Goal: Task Accomplishment & Management: Use online tool/utility

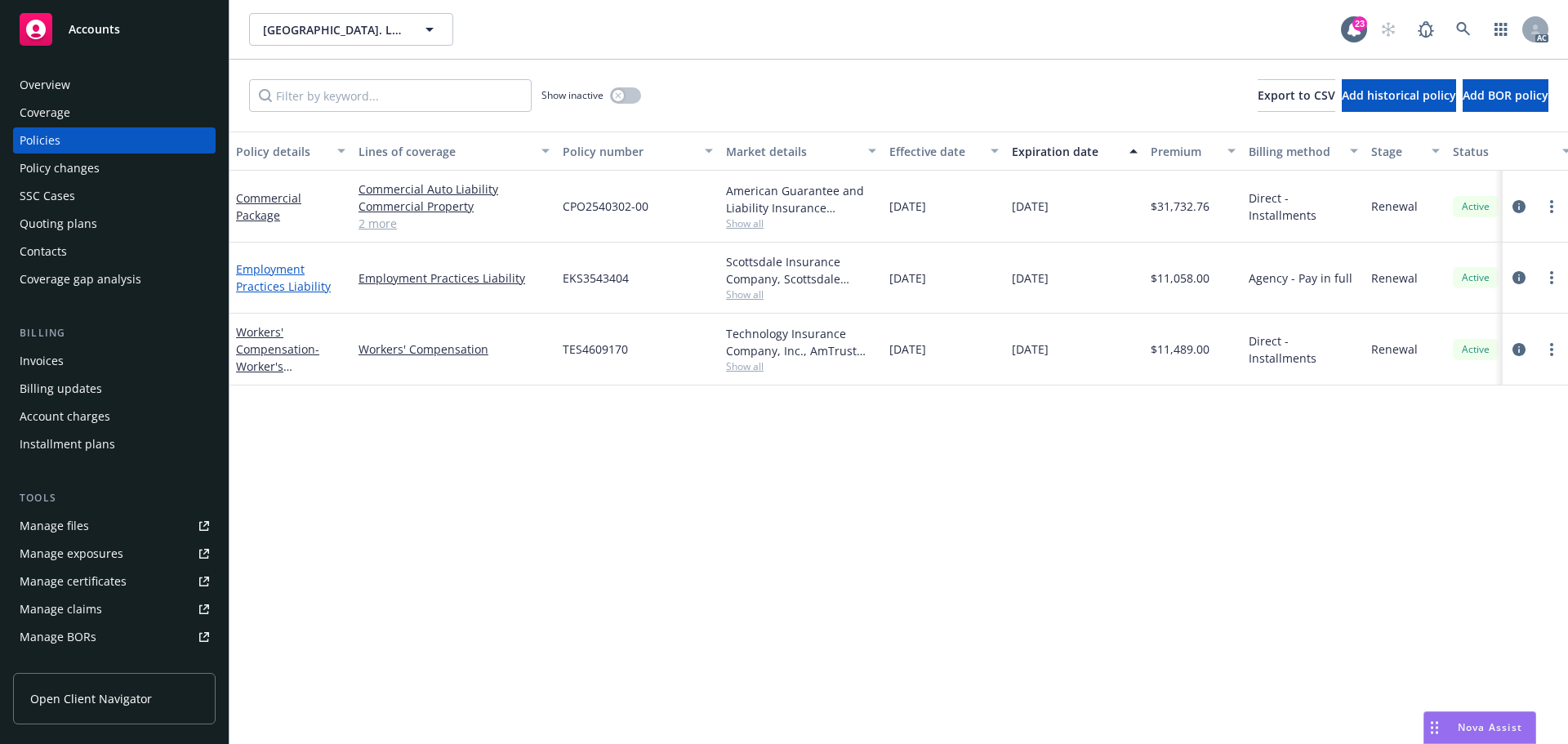
click at [276, 273] on link "Employment Practices Liability" at bounding box center [283, 277] width 95 height 33
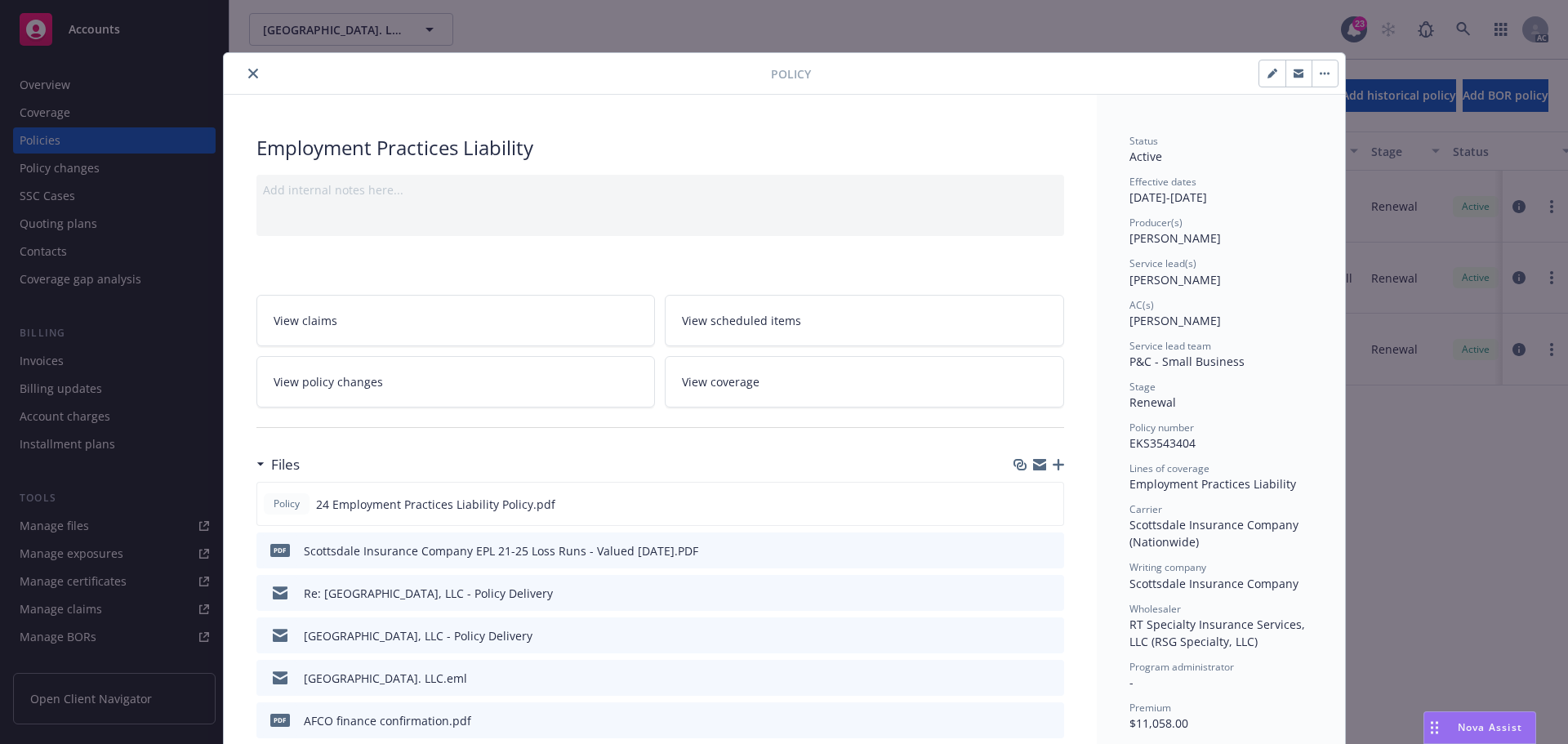
scroll to position [163, 0]
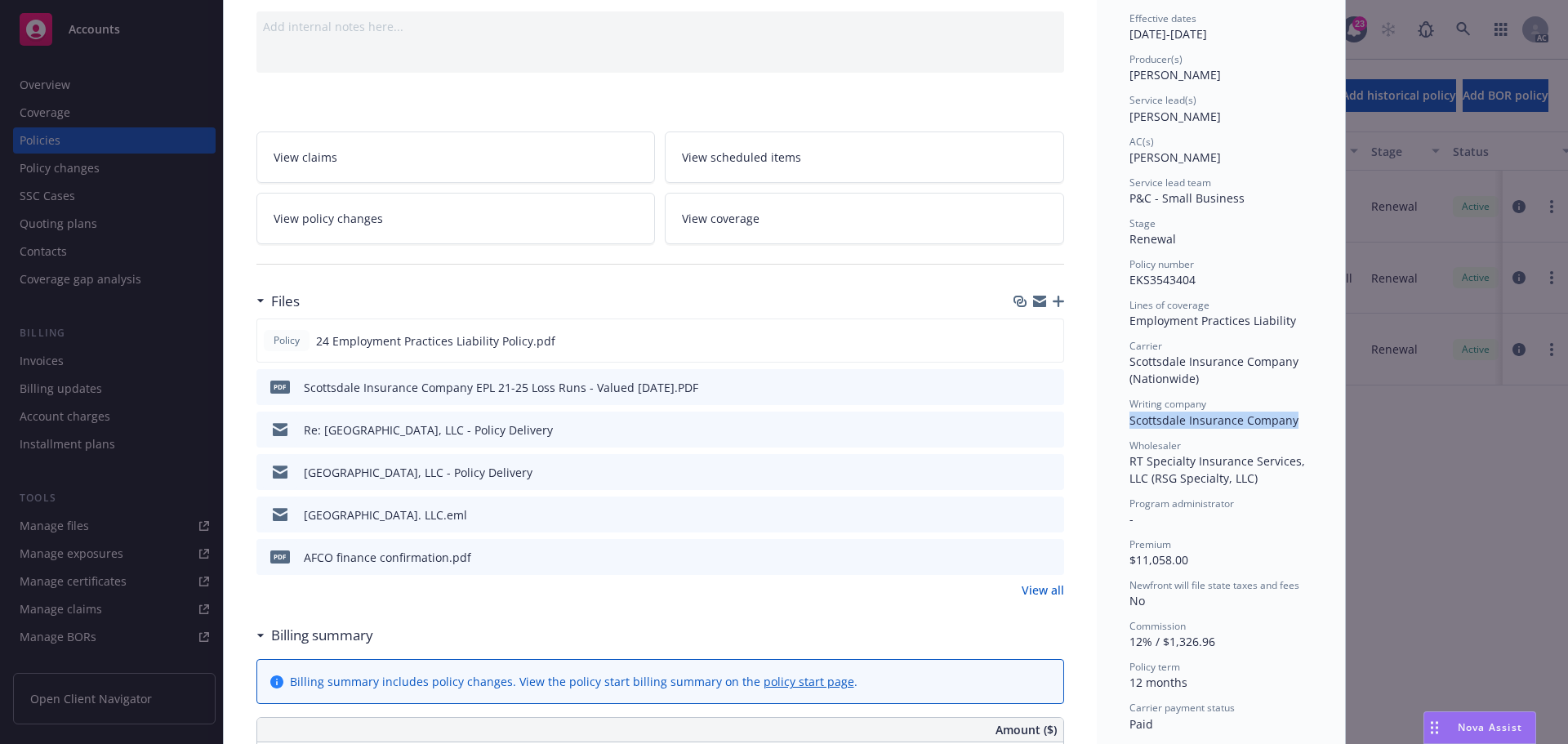
drag, startPoint x: 1122, startPoint y: 422, endPoint x: 1316, endPoint y: 427, distance: 194.1
copy span "Scottsdale Insurance Company"
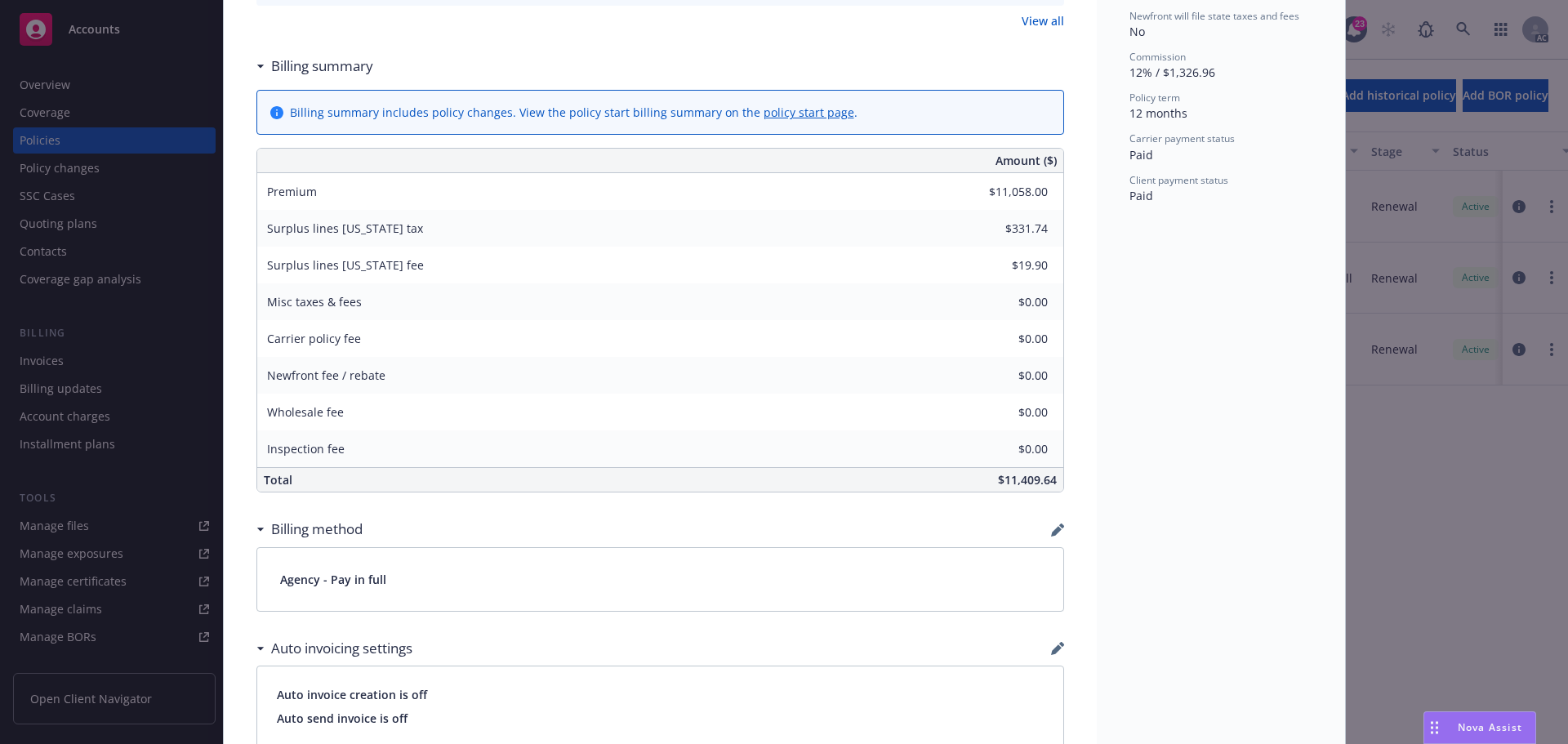
scroll to position [735, 0]
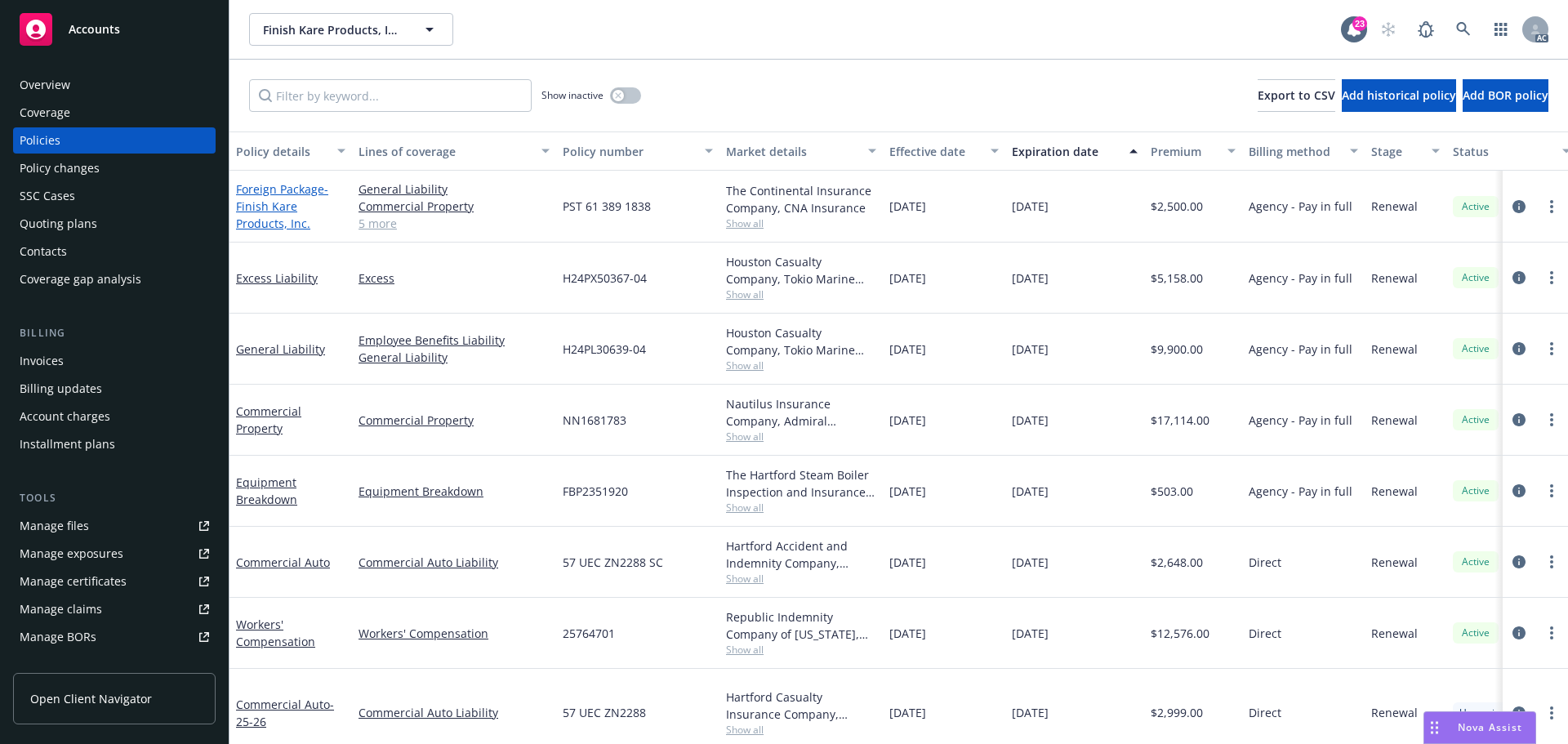
click at [276, 190] on link "Foreign Package - Finish Kare Products, Inc." at bounding box center [282, 206] width 92 height 50
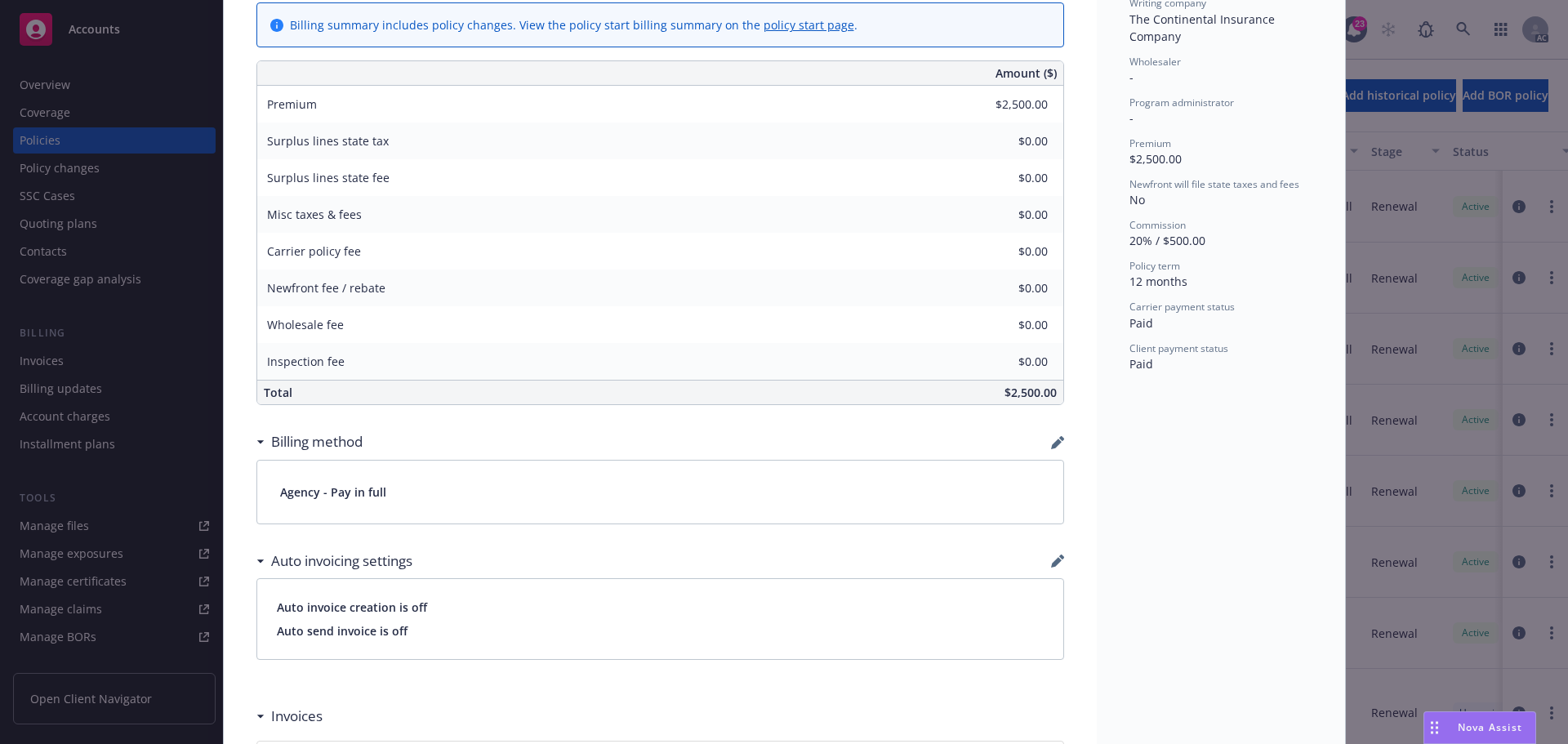
scroll to position [653, 0]
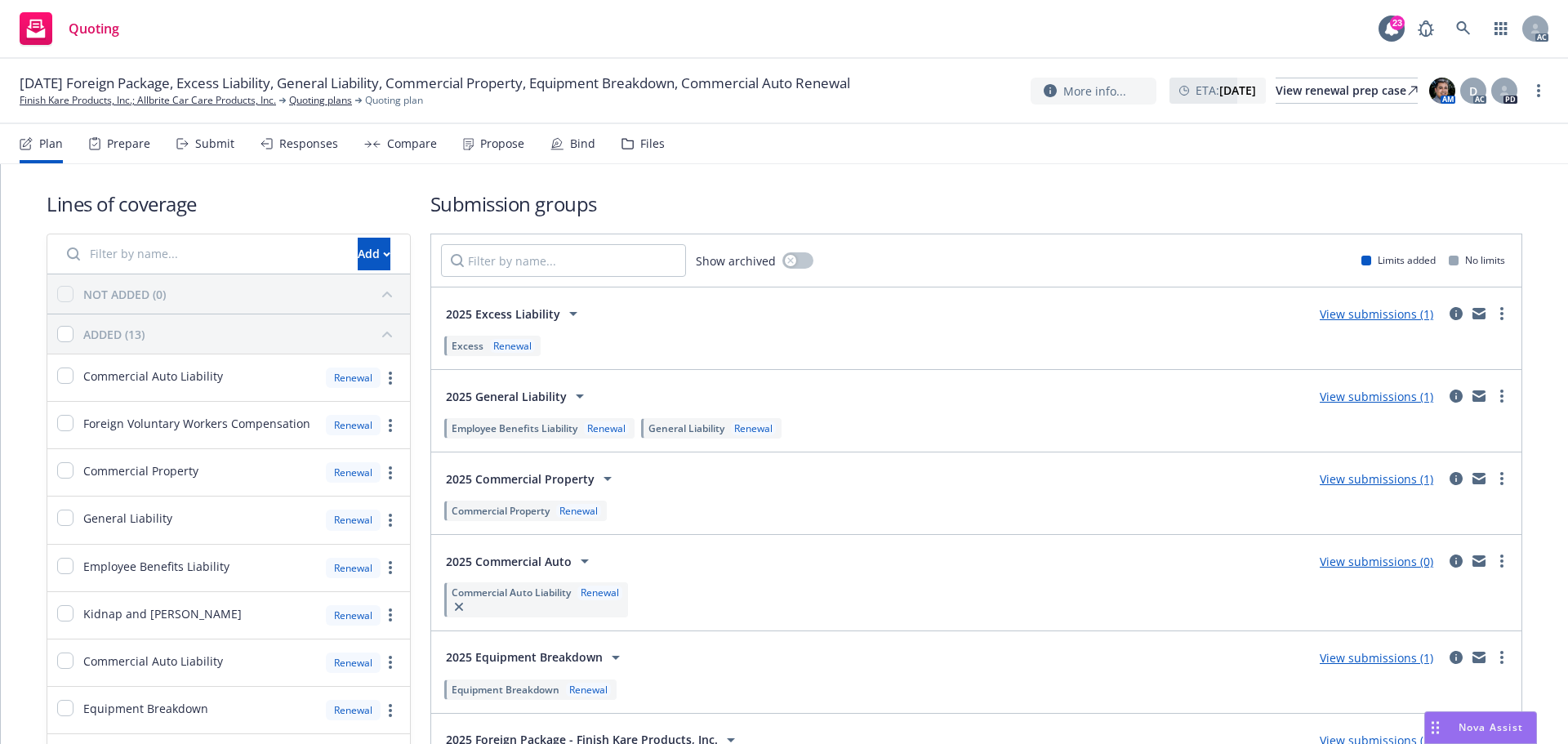
click at [216, 151] on div "Submit" at bounding box center [205, 143] width 58 height 39
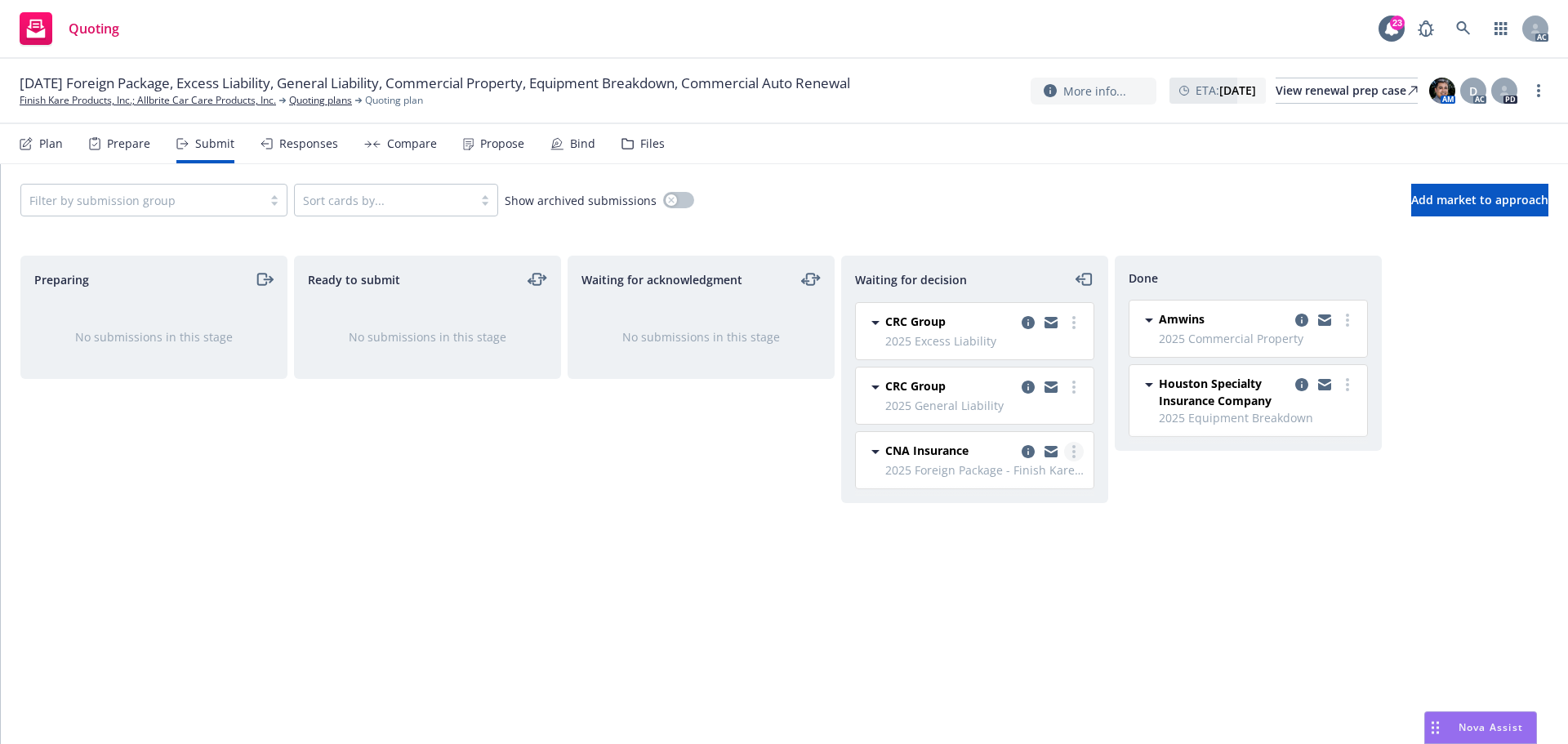
click at [1072, 448] on icon "more" at bounding box center [1074, 451] width 4 height 13
click at [999, 548] on span "Add accepted decision" at bounding box center [1001, 550] width 163 height 16
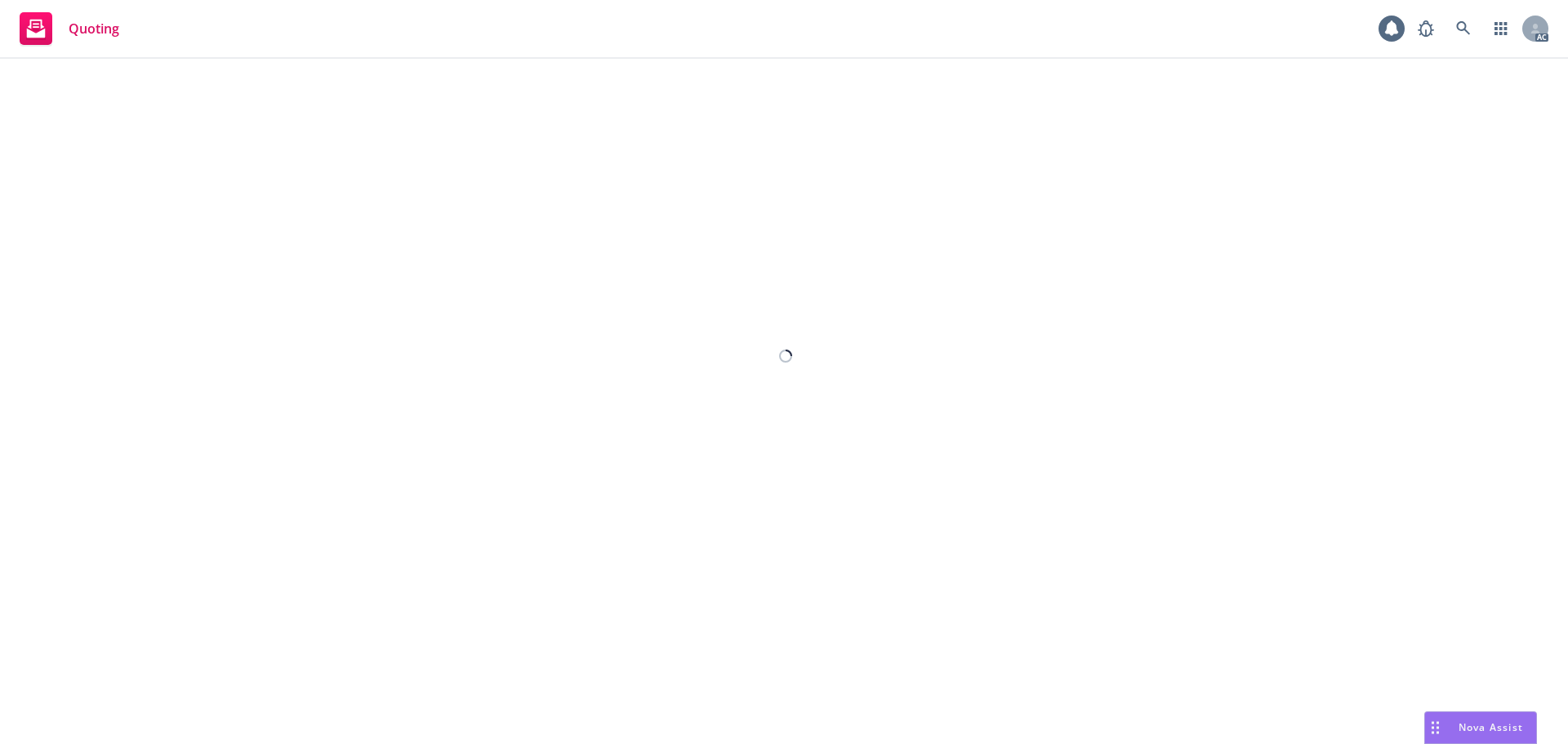
select select "12"
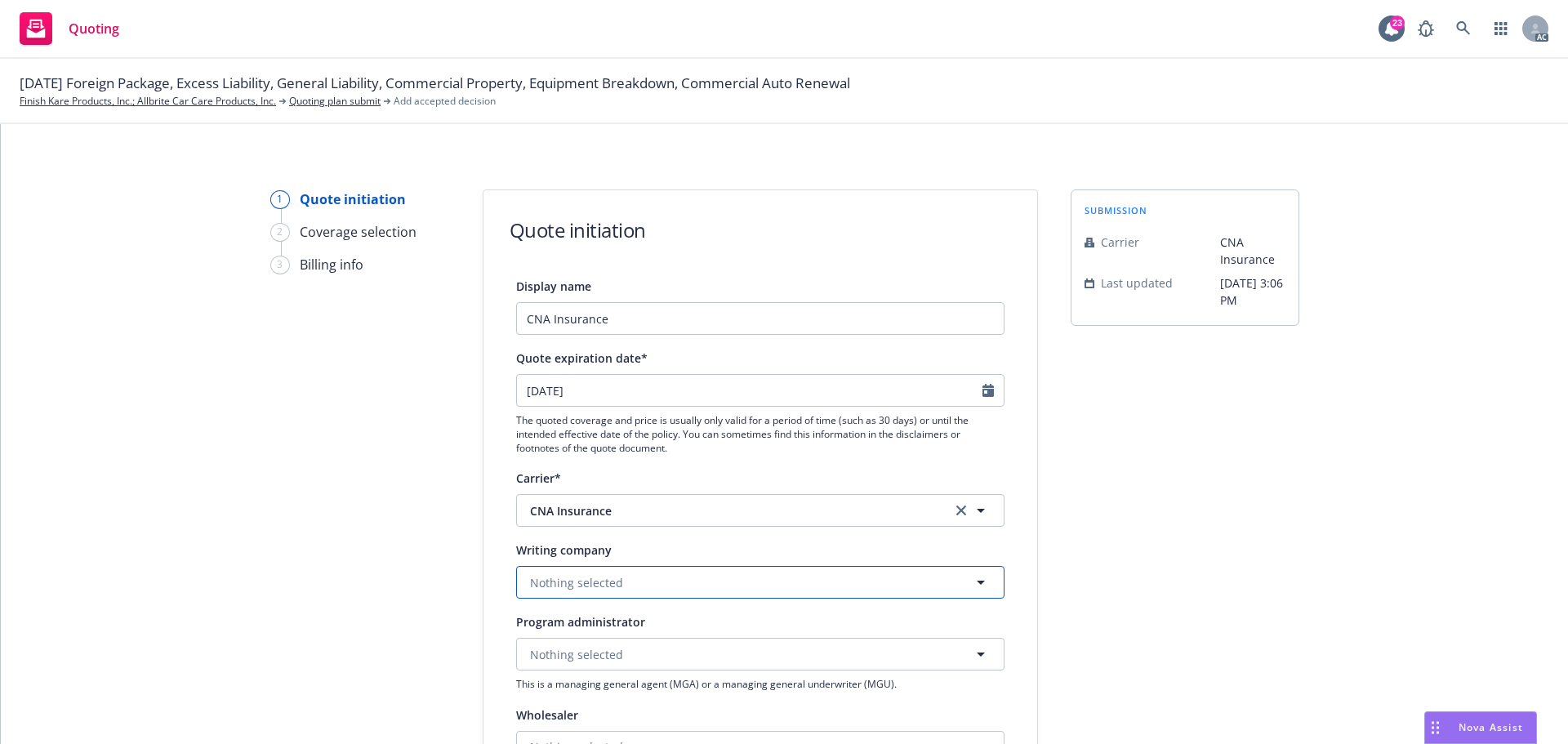
click at [557, 586] on span "Nothing selected" at bounding box center [576, 582] width 93 height 17
click at [1135, 495] on div "submission Carrier CNA Insurance Last updated 6/5, 3:06 PM" at bounding box center [1184, 737] width 229 height 1095
drag, startPoint x: 949, startPoint y: 513, endPoint x: 788, endPoint y: 562, distance: 168.3
click at [951, 513] on link "clear selection" at bounding box center [961, 510] width 19 height 19
click at [625, 580] on button "Loading..." at bounding box center [760, 582] width 488 height 33
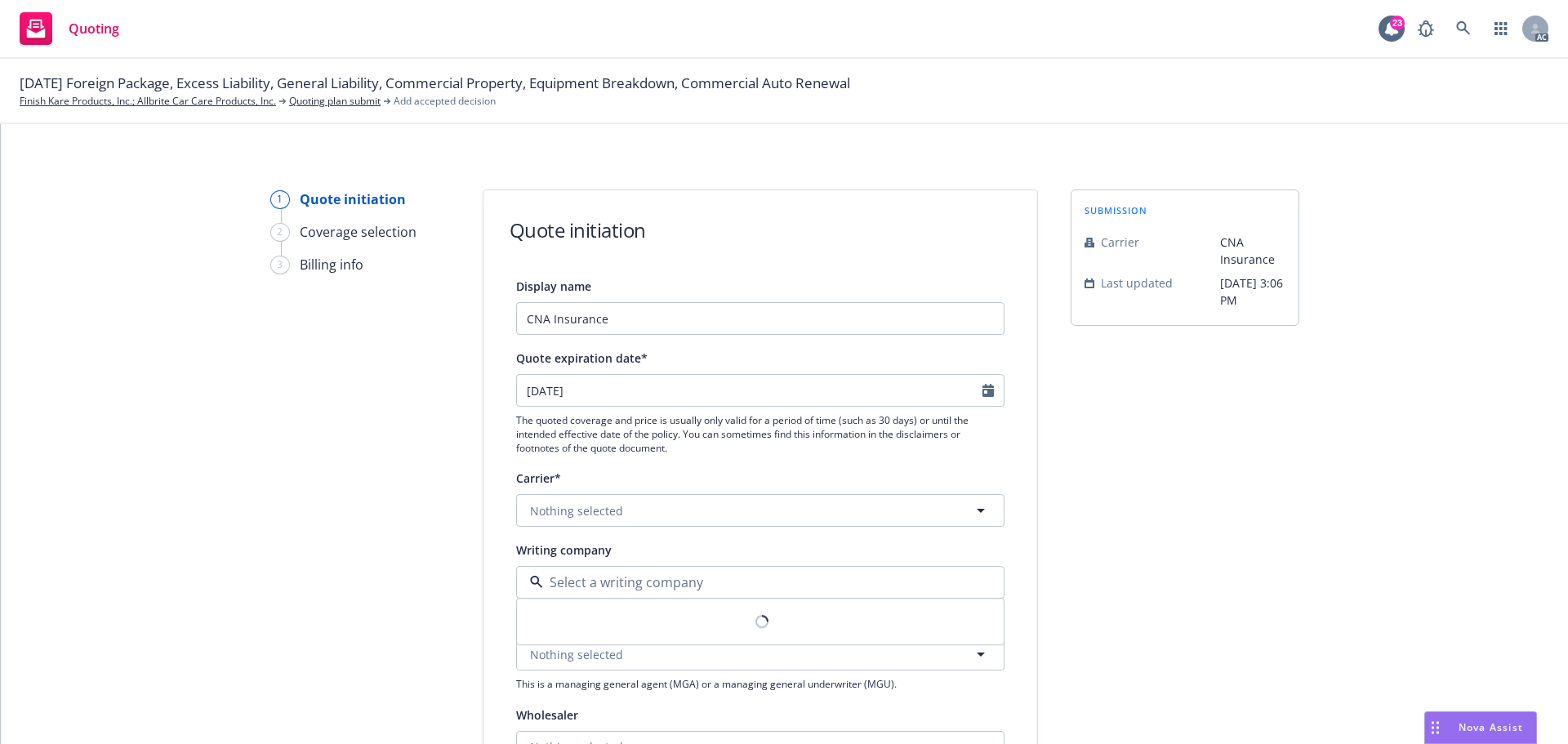
paste input "The Continental Insurance Company"
type input "The Continental Insurance Company"
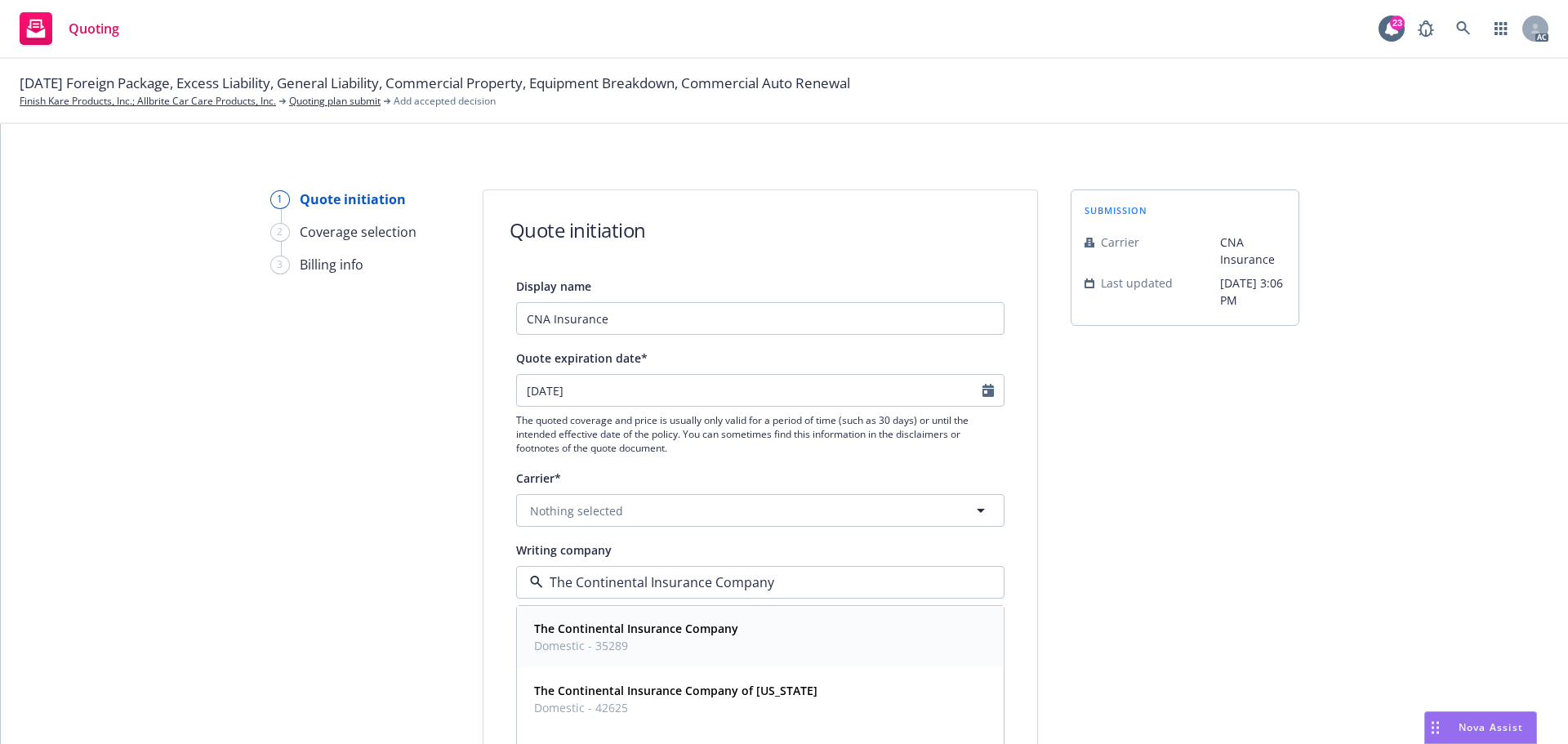
click at [628, 636] on strong "The Continental Insurance Company" at bounding box center [636, 629] width 204 height 16
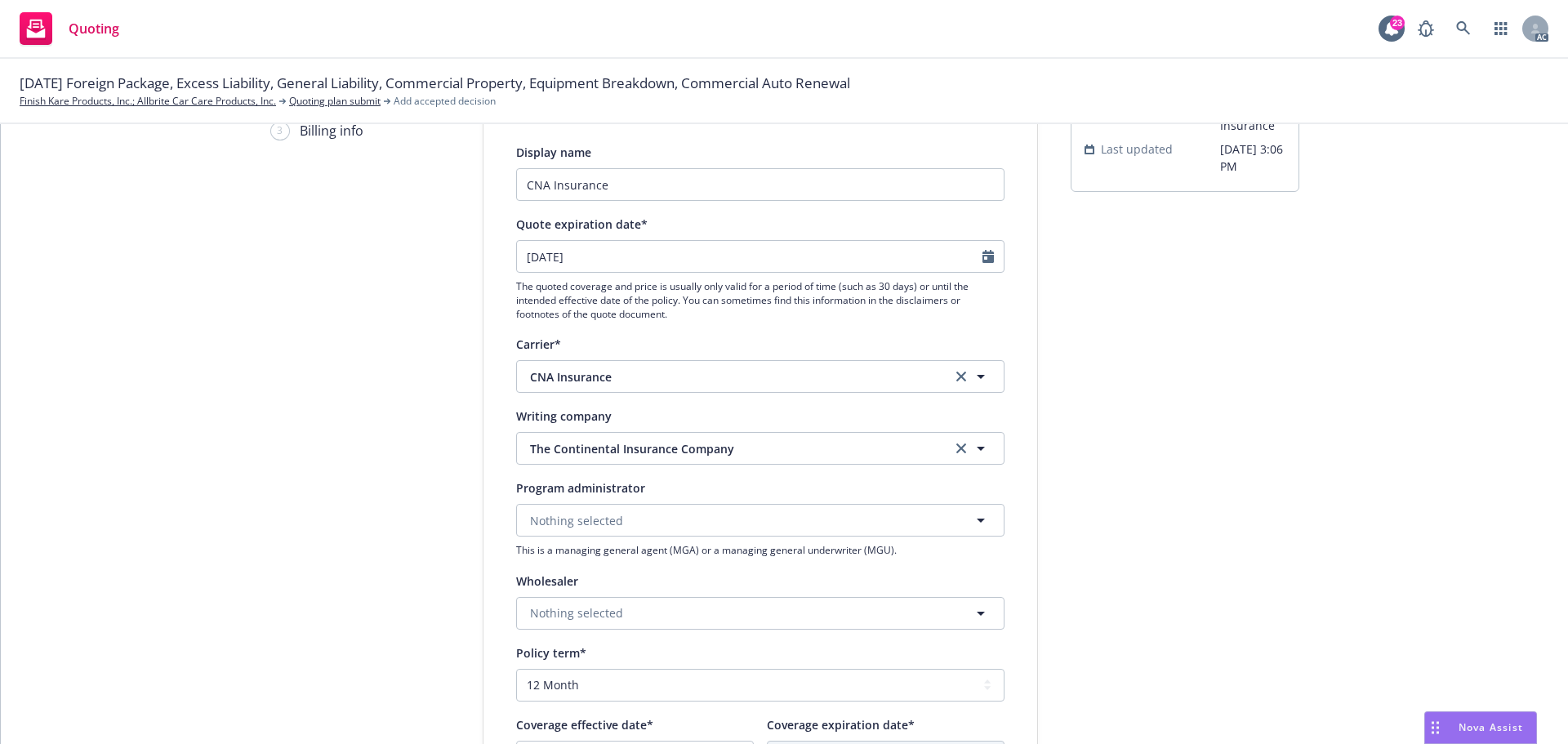
scroll to position [327, 0]
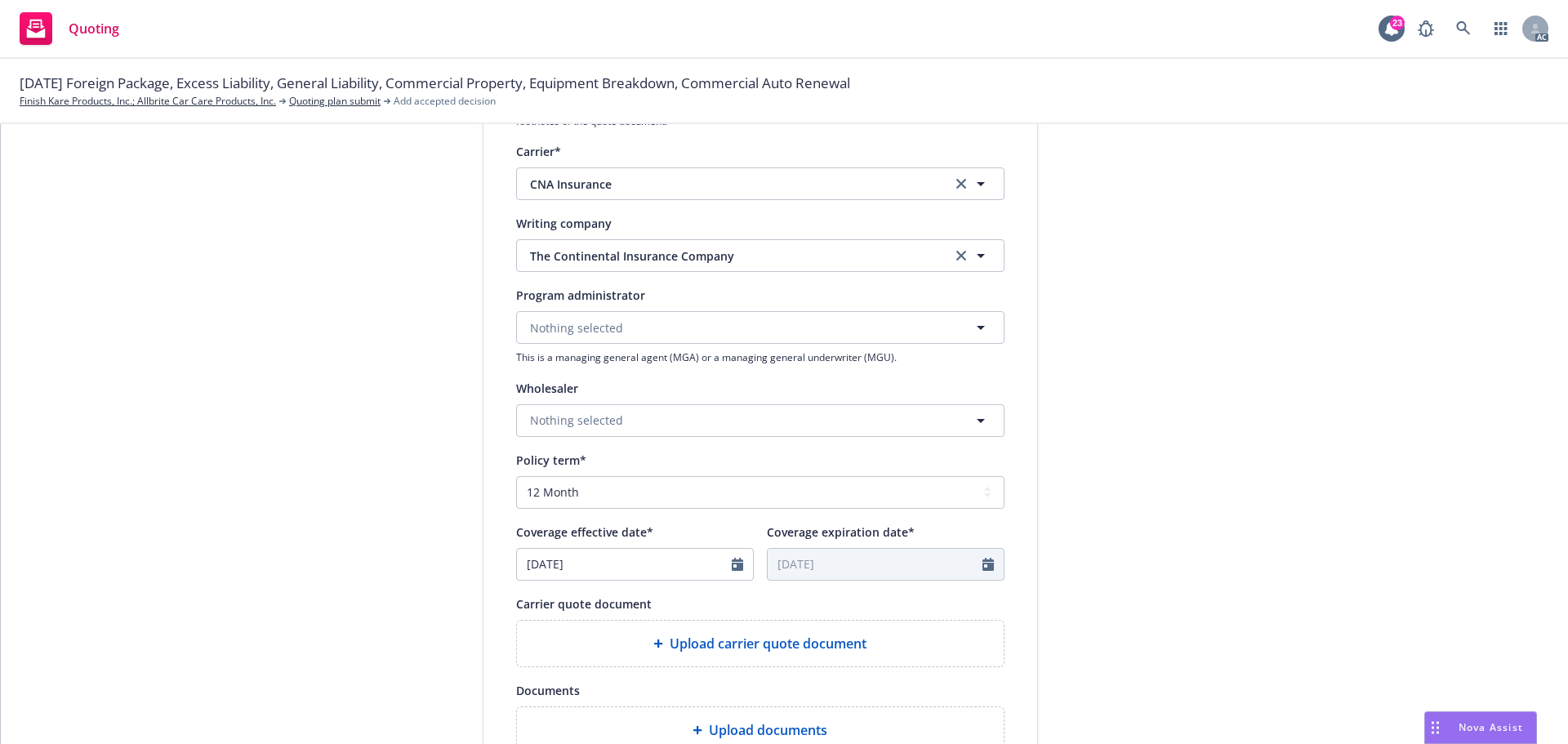
click at [683, 643] on span "Upload carrier quote document" at bounding box center [768, 643] width 197 height 19
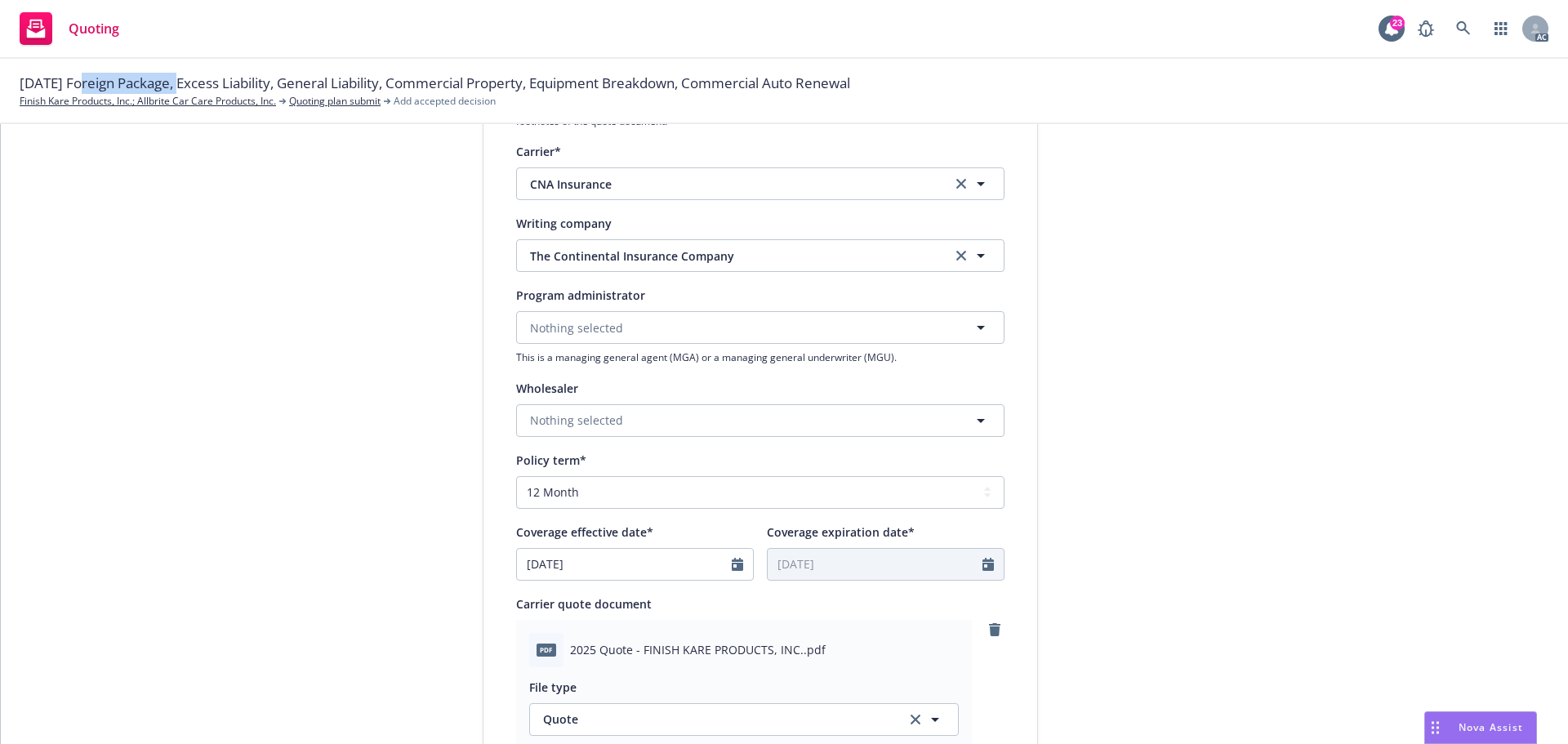
drag, startPoint x: 82, startPoint y: 86, endPoint x: 186, endPoint y: 88, distance: 104.0
click at [186, 88] on span "09/01/25 Foreign Package, Excess Liability, General Liability, Commercial Prope…" at bounding box center [434, 83] width 830 height 21
copy span "Foreign Package"
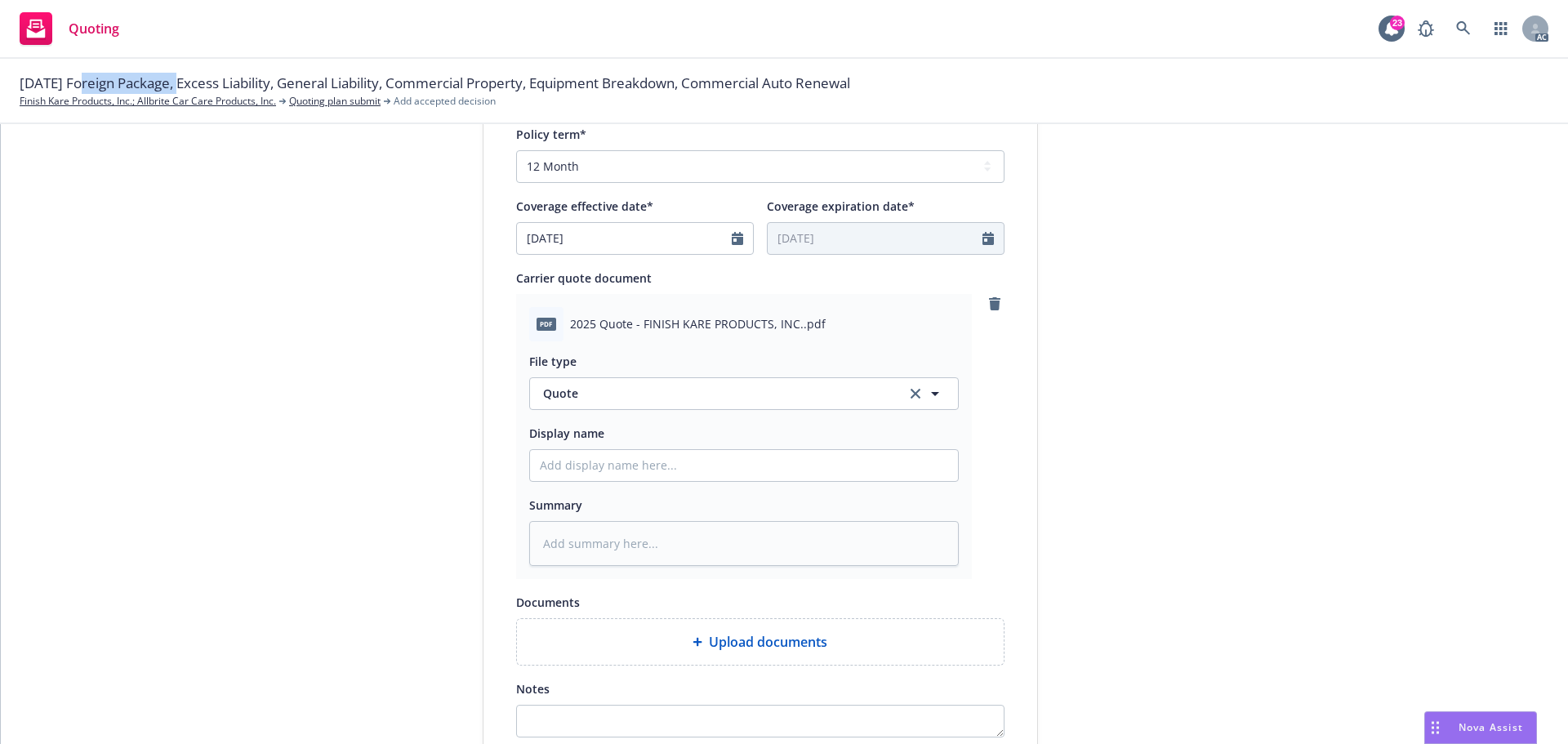
scroll to position [653, 0]
click at [594, 474] on input "Display name" at bounding box center [743, 464] width 428 height 31
drag, startPoint x: 590, startPoint y: 465, endPoint x: 598, endPoint y: 472, distance: 10.6
click at [590, 465] on input "Display name" at bounding box center [743, 464] width 428 height 31
type input "25-26 Cyber Quote"
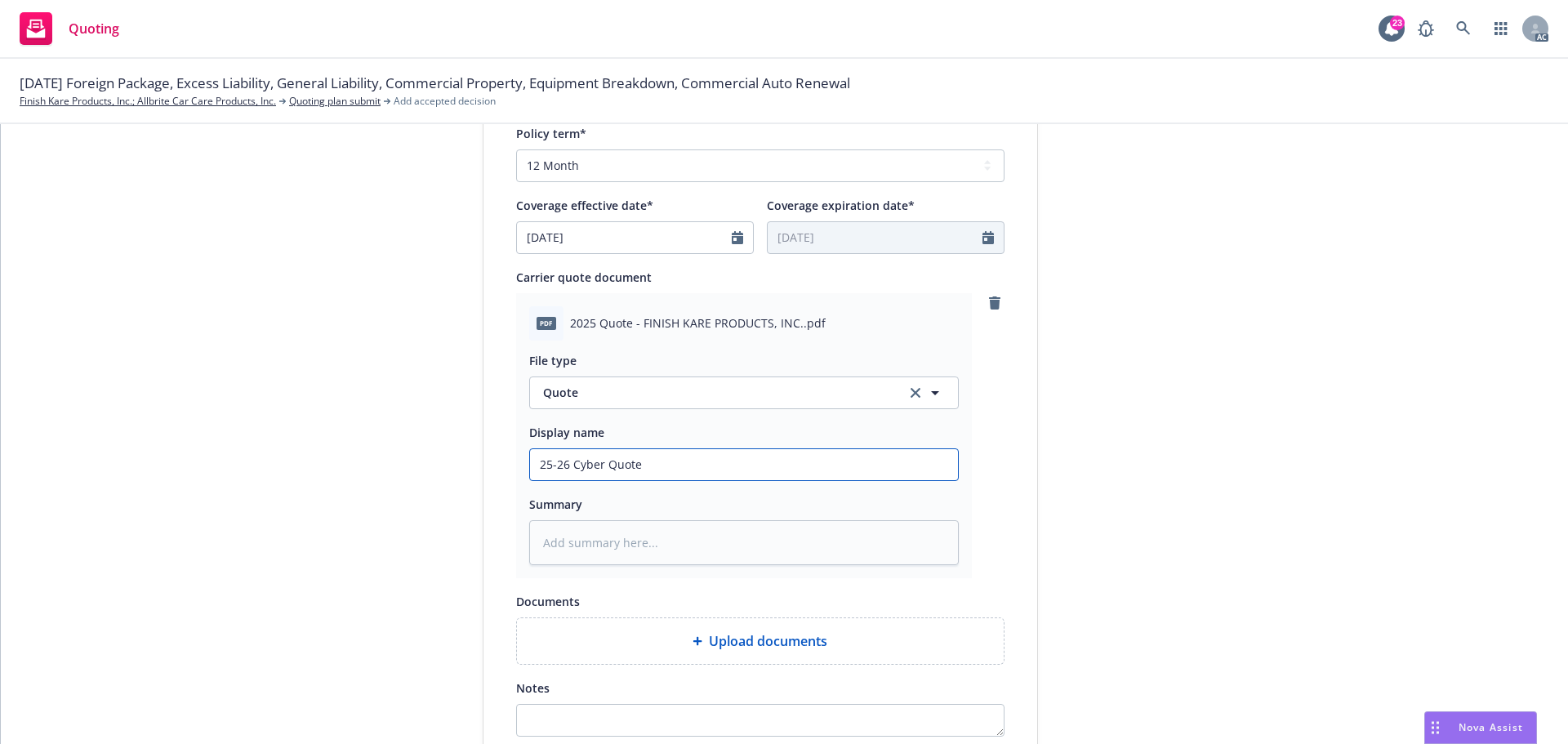
drag, startPoint x: 569, startPoint y: 466, endPoint x: 599, endPoint y: 468, distance: 30.1
click at [599, 468] on input "25-26 Cyber Quote" at bounding box center [743, 464] width 428 height 31
paste input "Foreign Package"
type textarea "x"
type input "25-26 Foreign PackageQuote"
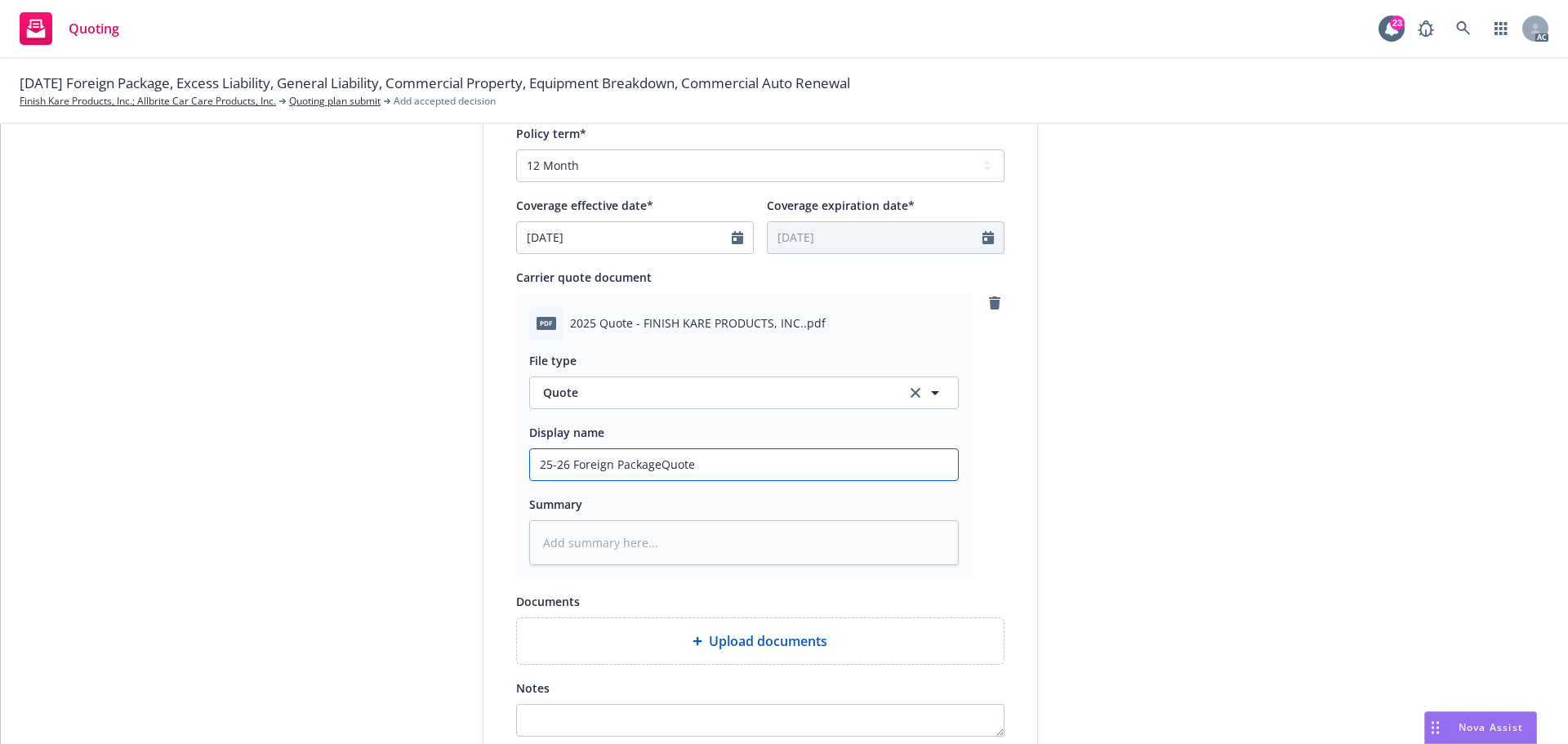
type textarea "x"
type input "25-26 Foreign Package Quote"
click at [1246, 207] on div "submission Carrier CNA Insurance Last updated 6/5, 3:06 PM" at bounding box center [1184, 202] width 229 height 1332
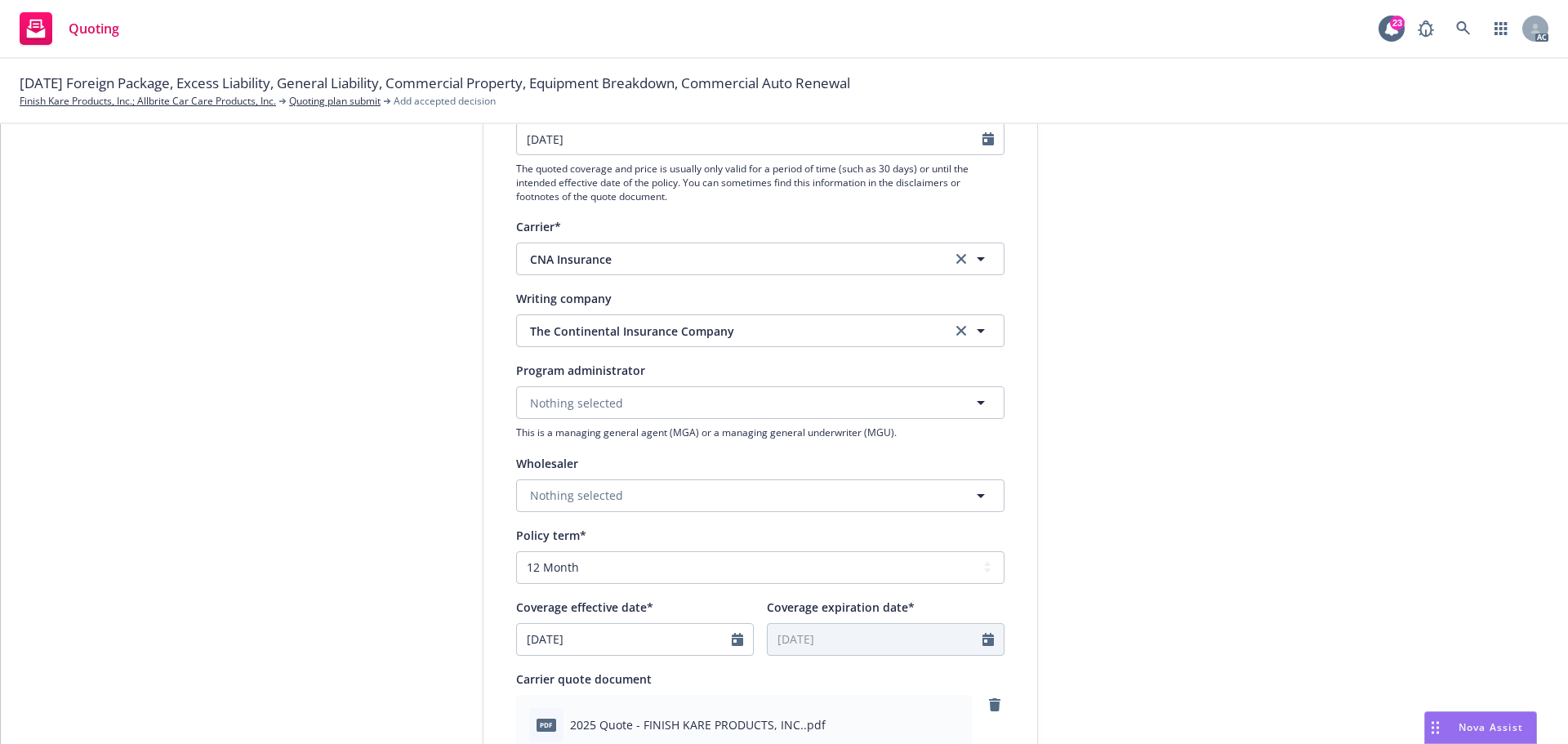
scroll to position [163, 0]
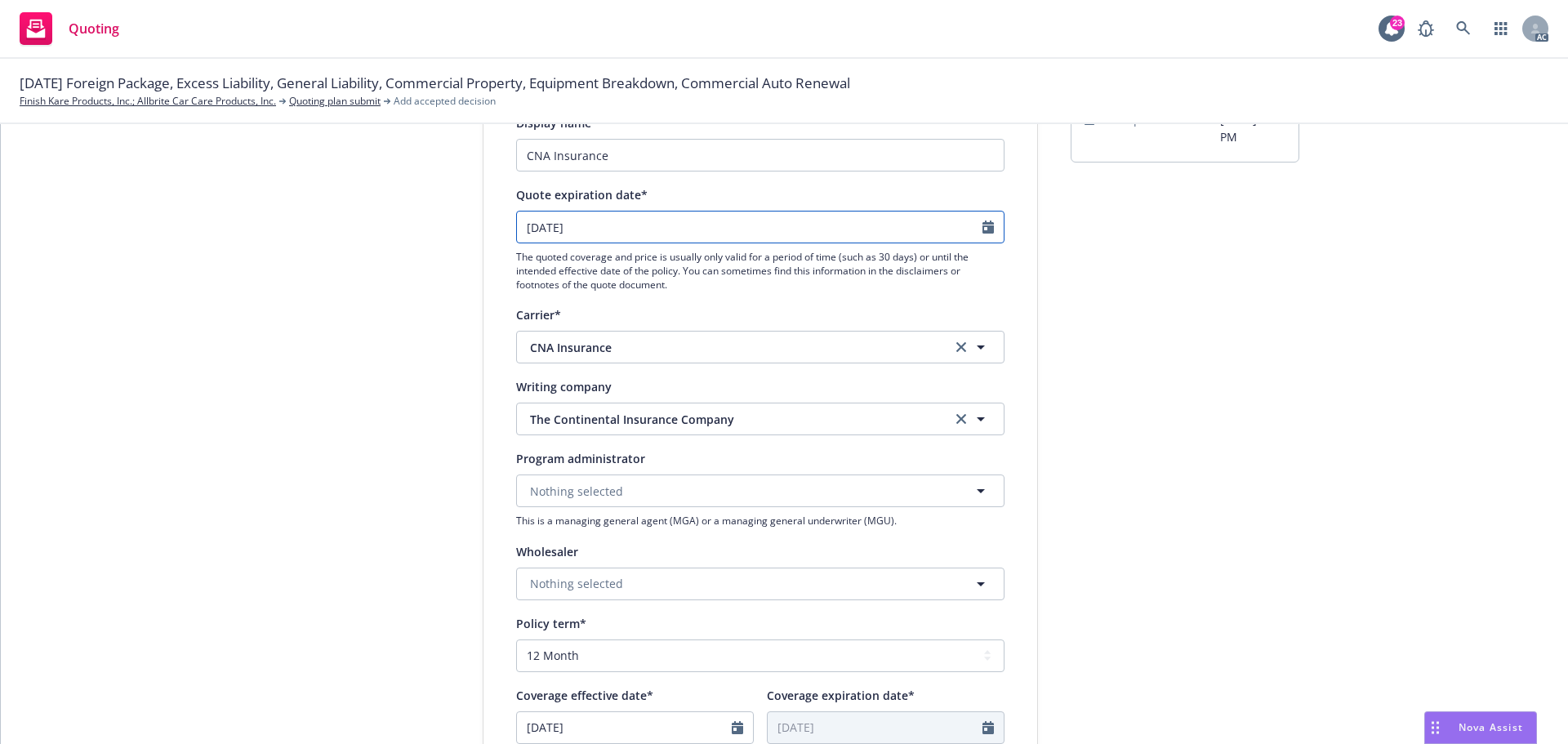
click at [982, 230] on icon "Calendar" at bounding box center [988, 227] width 12 height 13
select select "9"
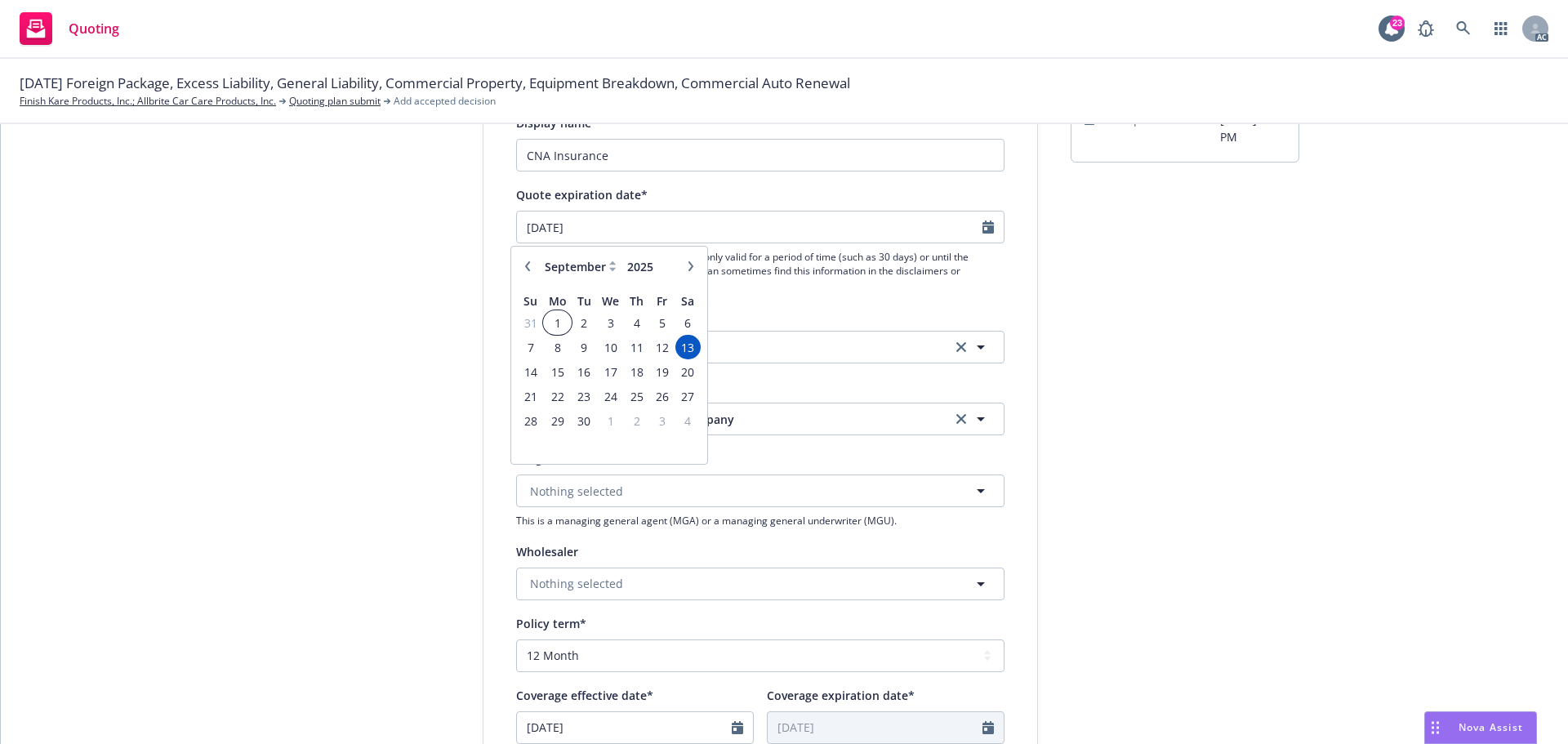
click at [563, 325] on span "1" at bounding box center [557, 322] width 25 height 20
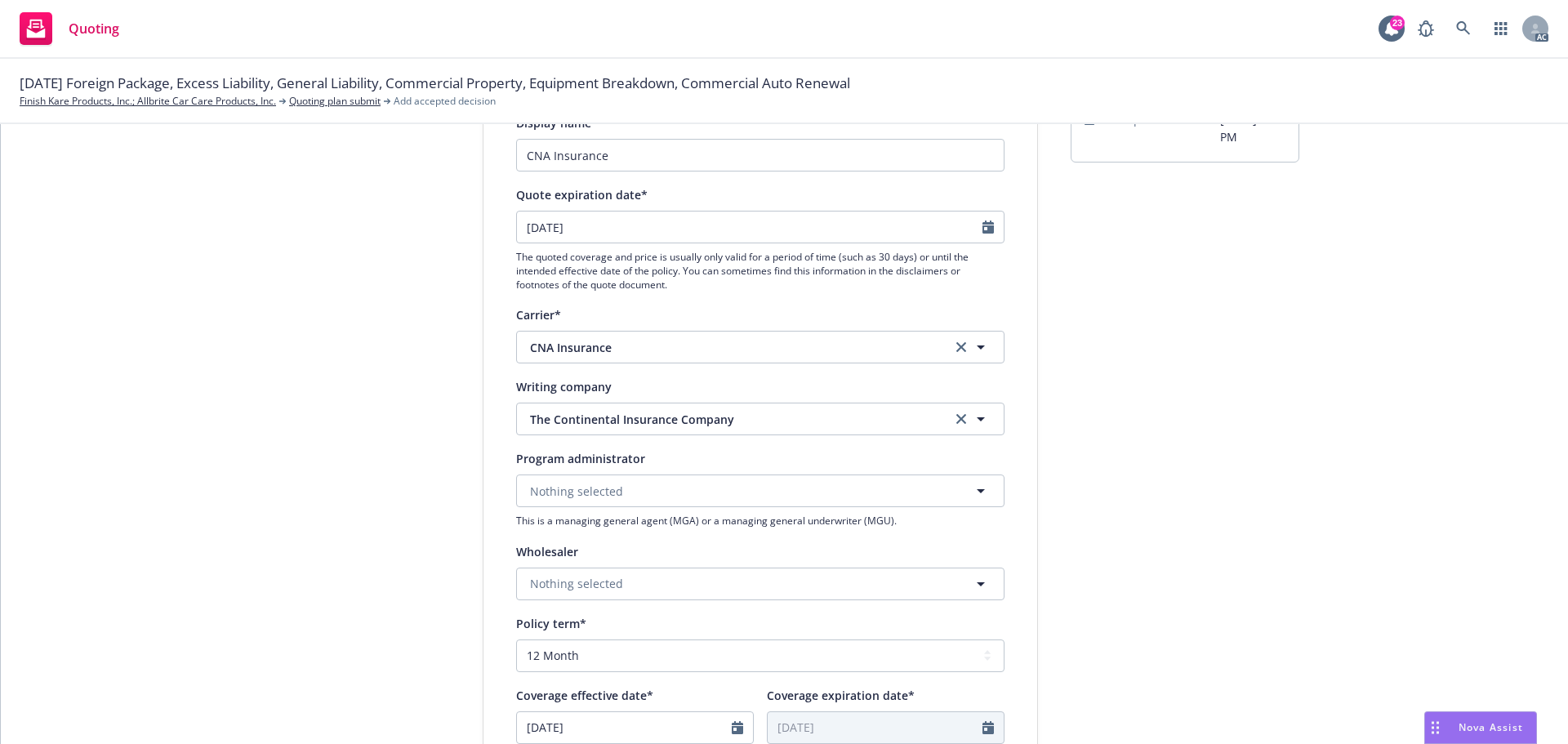
type input "09/01/2025"
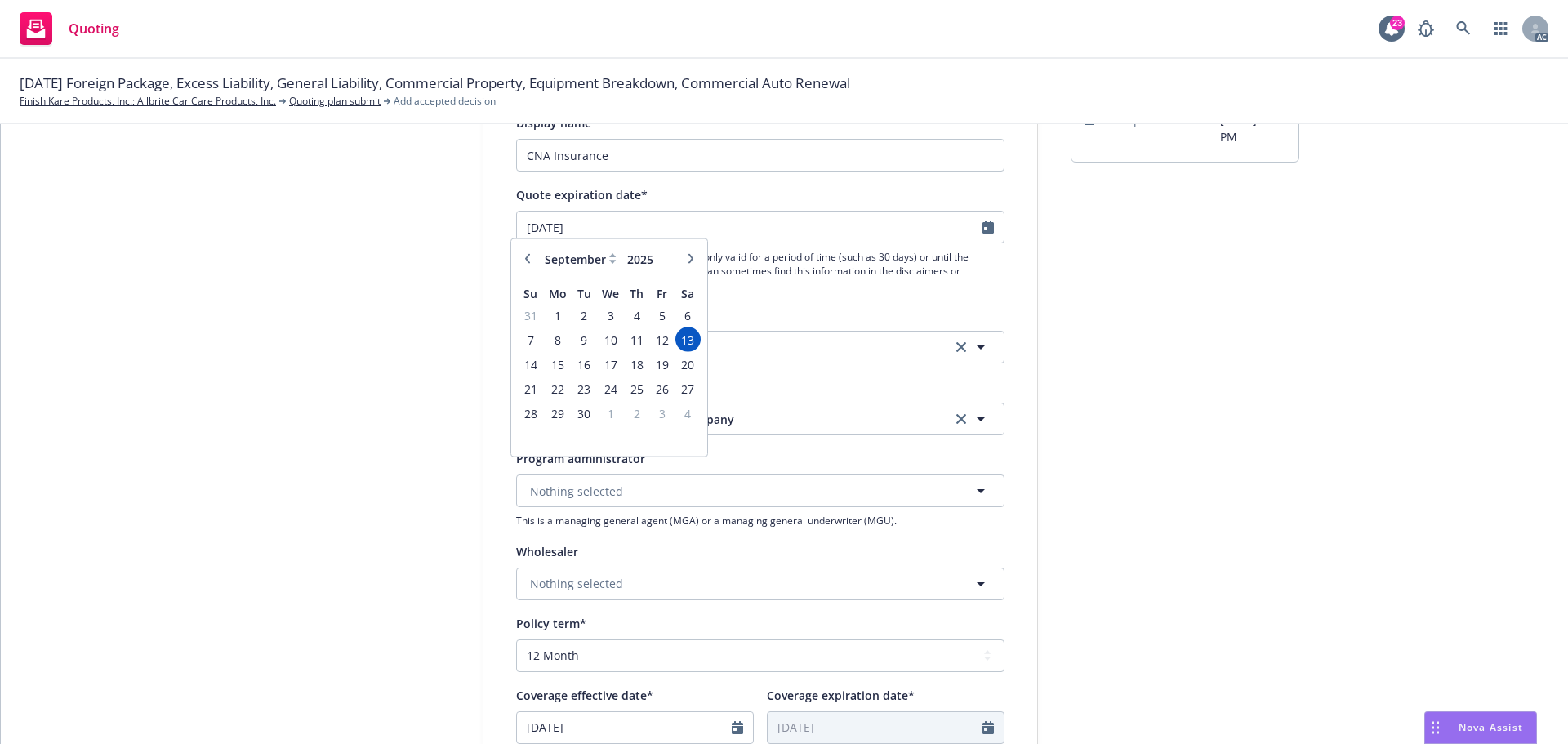
click at [1163, 411] on div "submission Carrier CNA Insurance Last updated 6/5, 3:06 PM" at bounding box center [1184, 692] width 229 height 1332
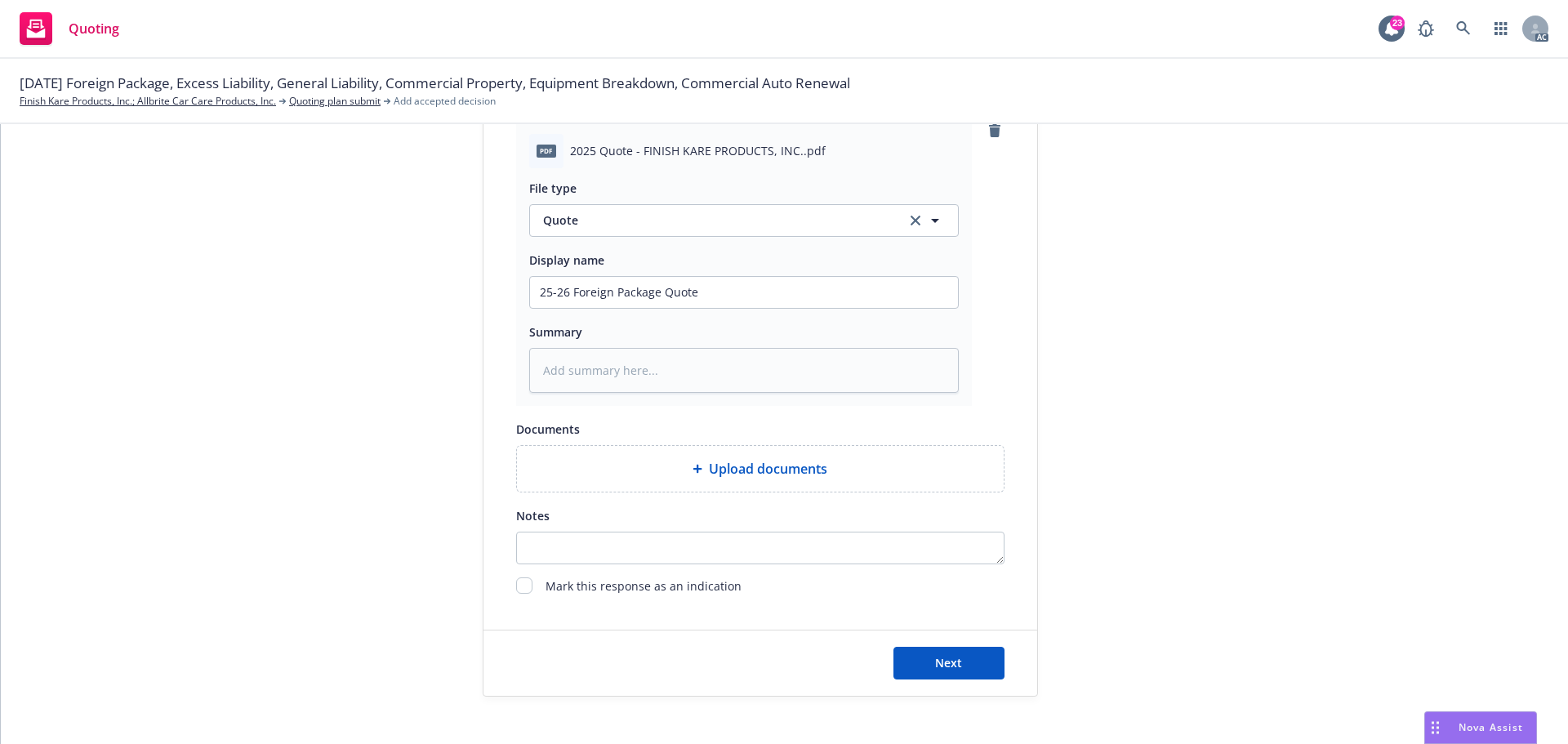
scroll to position [843, 0]
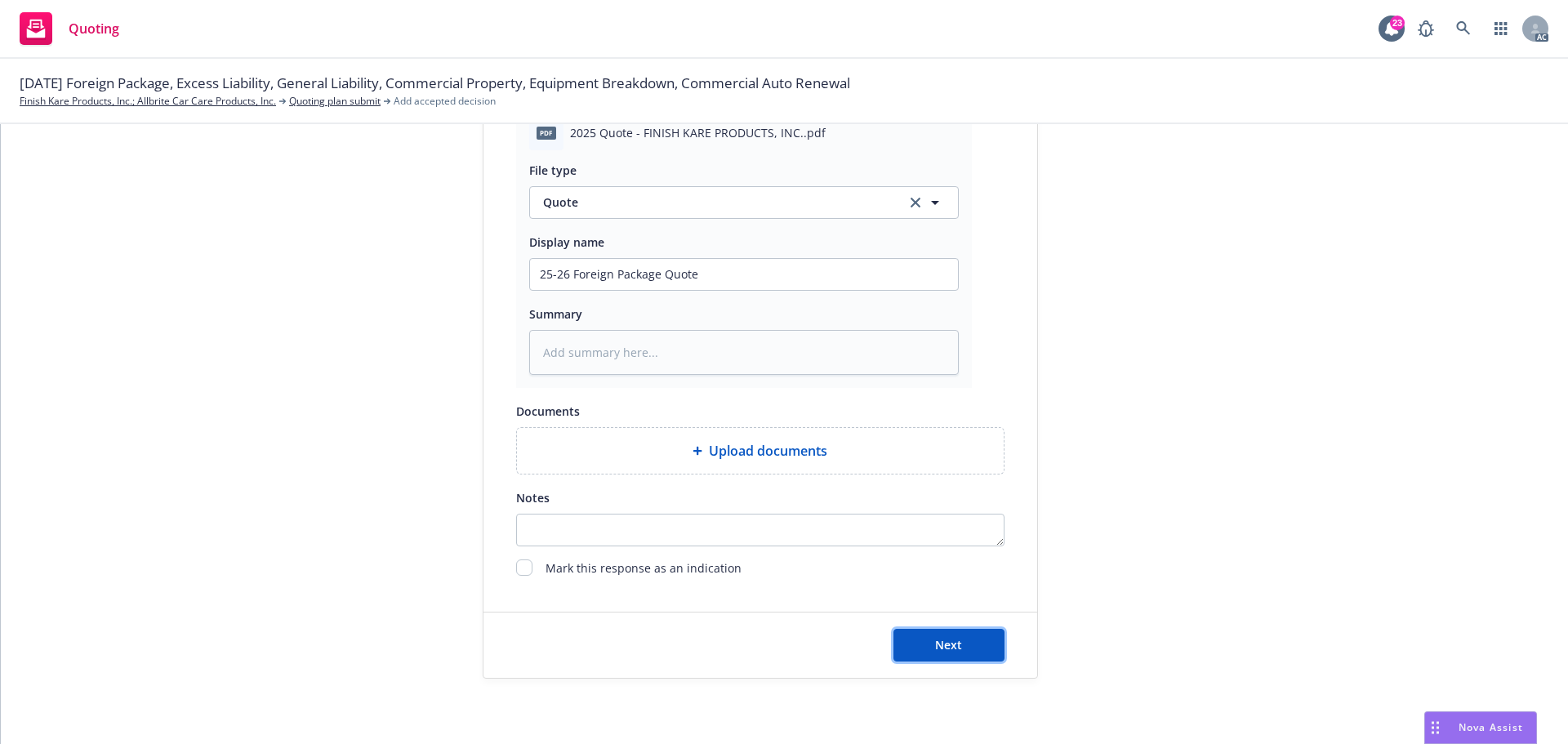
drag, startPoint x: 937, startPoint y: 641, endPoint x: 954, endPoint y: 613, distance: 32.8
click at [937, 641] on span "Next" at bounding box center [948, 645] width 27 height 16
type textarea "x"
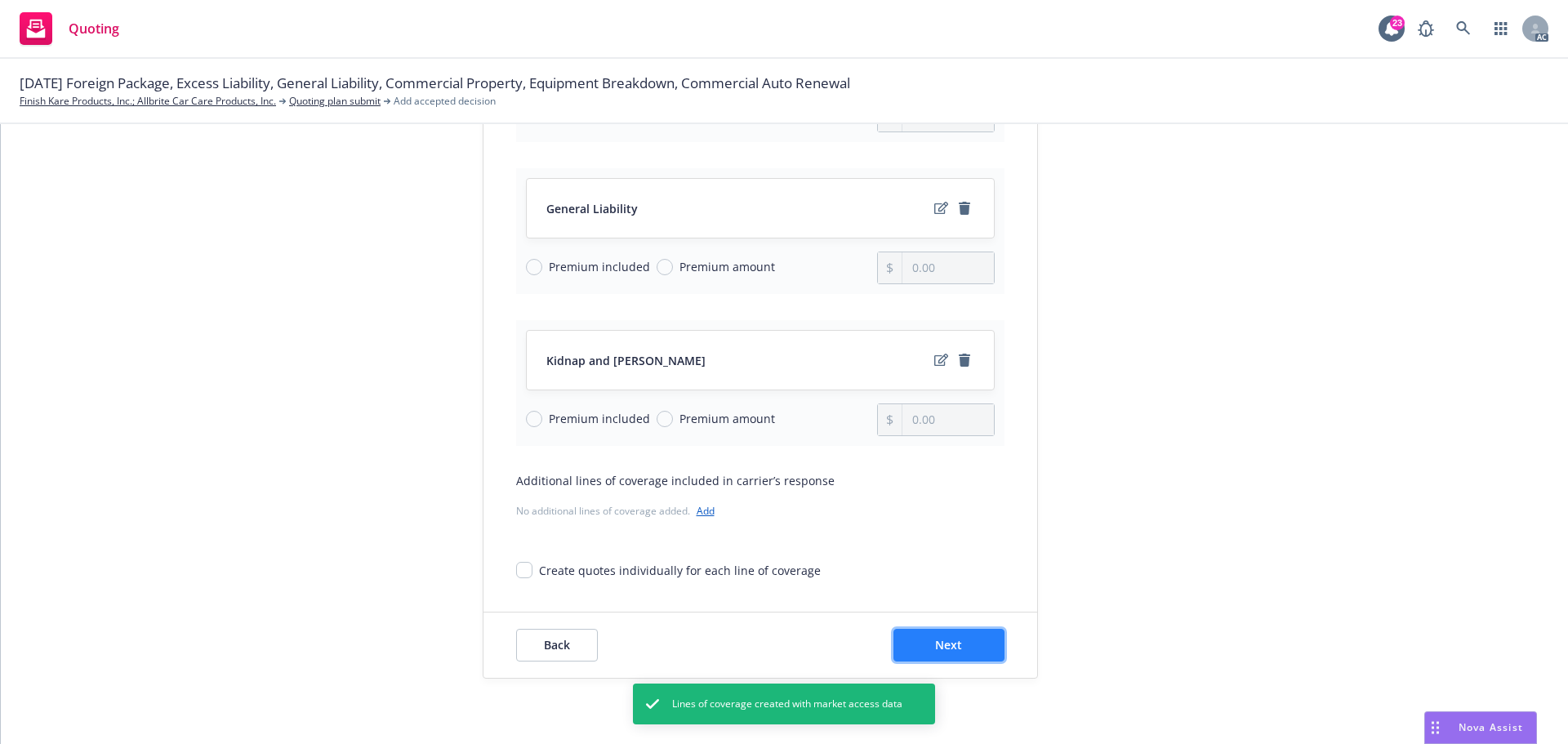
click at [962, 644] on button "Next" at bounding box center [948, 645] width 111 height 33
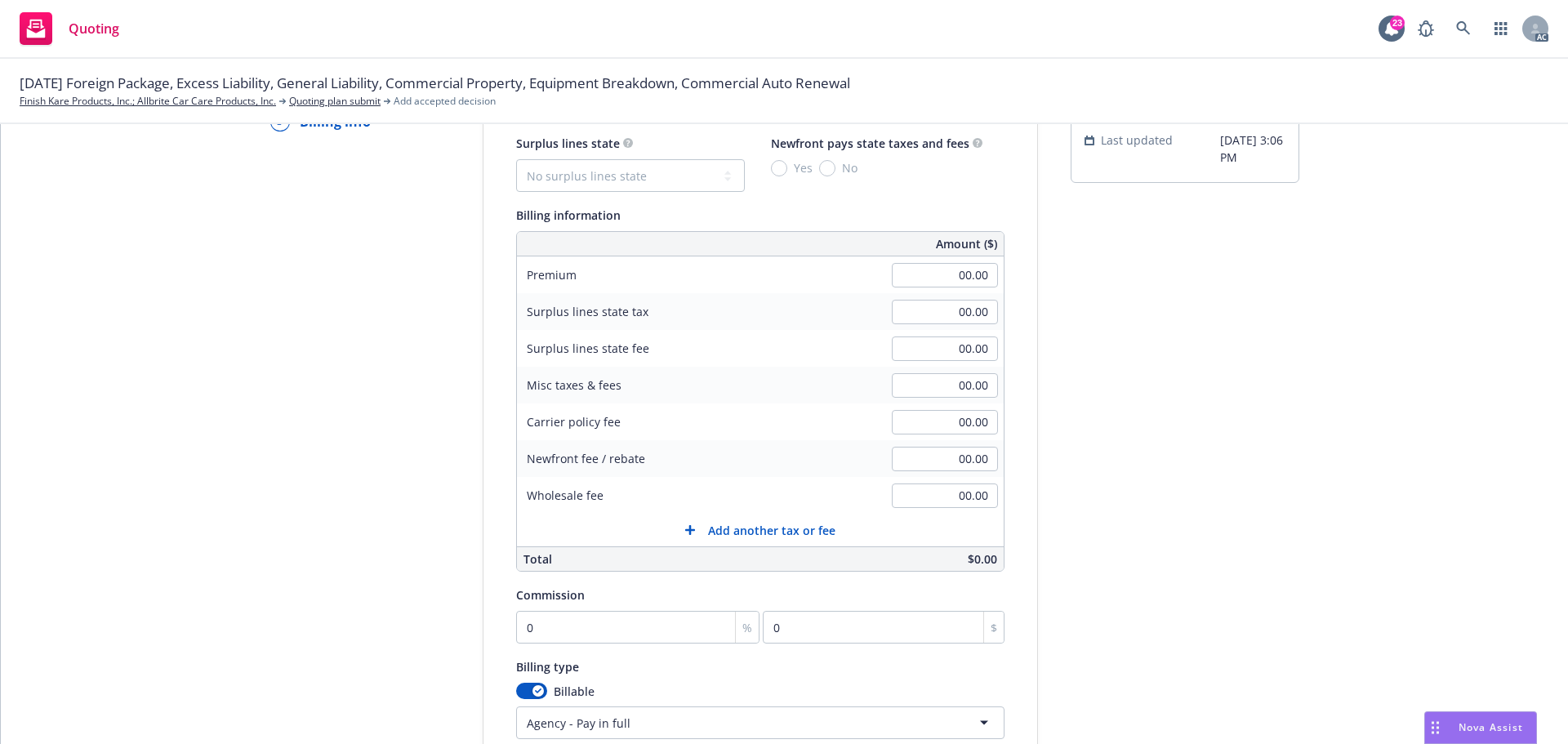
scroll to position [101, 0]
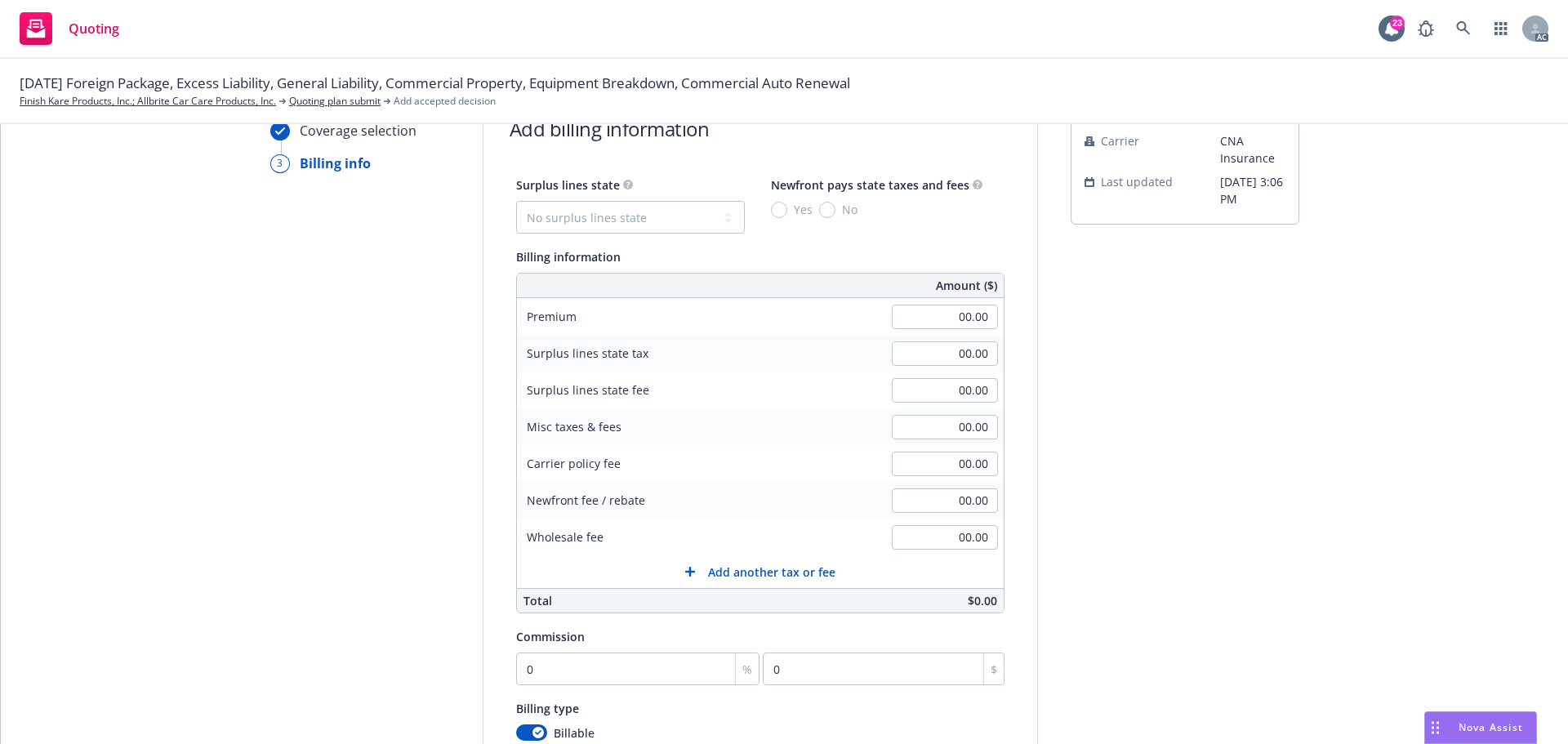
click at [913, 329] on div "00.00" at bounding box center [944, 316] width 118 height 36
click at [920, 320] on input "00.00" at bounding box center [945, 317] width 106 height 25
drag, startPoint x: 1357, startPoint y: 397, endPoint x: 1298, endPoint y: 422, distance: 64.1
click at [1355, 399] on div "Quote initiation Coverage selection 3 Billing info Add billing information Surp…" at bounding box center [784, 506] width 1528 height 835
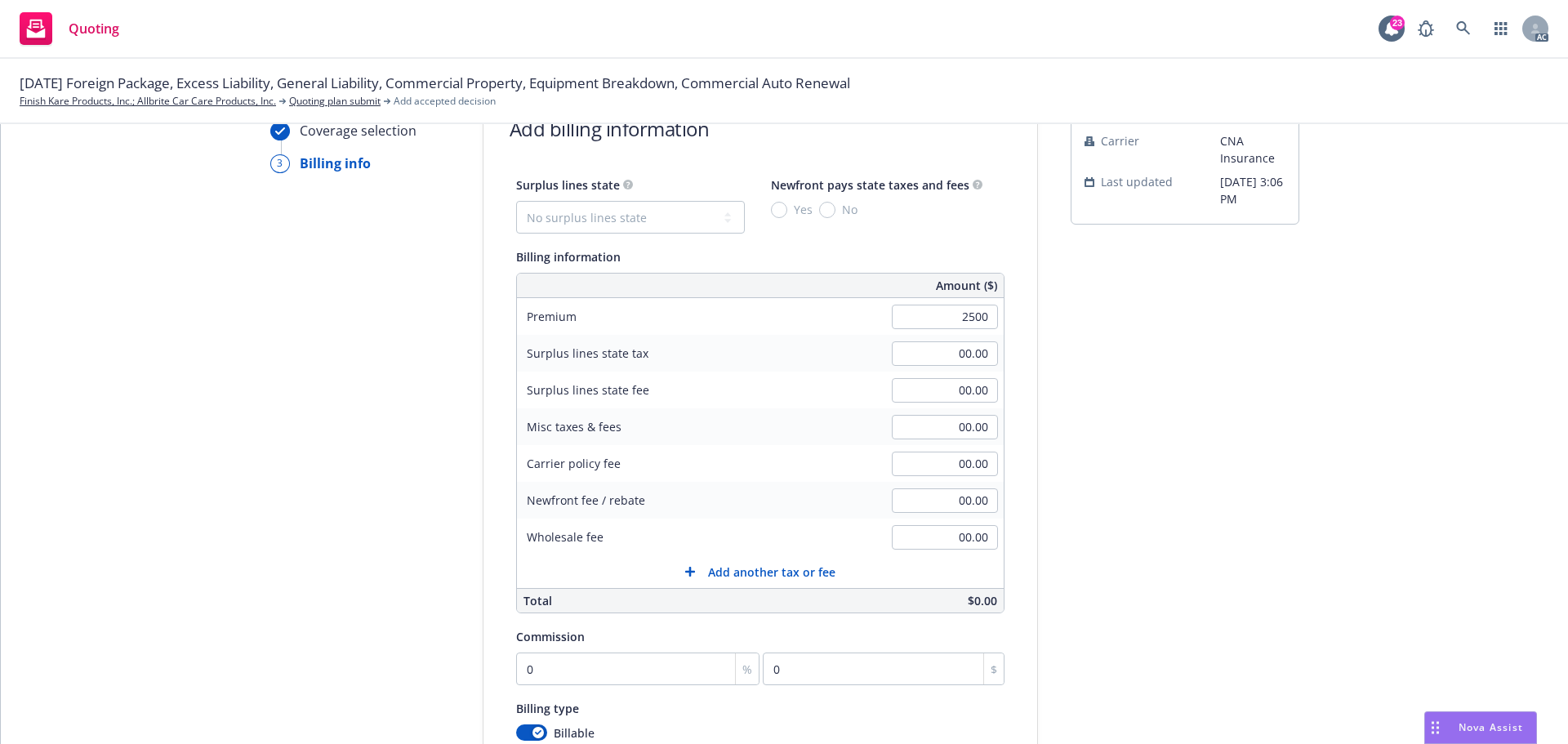
type input "2,500.00"
click at [552, 670] on input "0" at bounding box center [639, 668] width 245 height 33
type input "2"
type input "50"
type input "20"
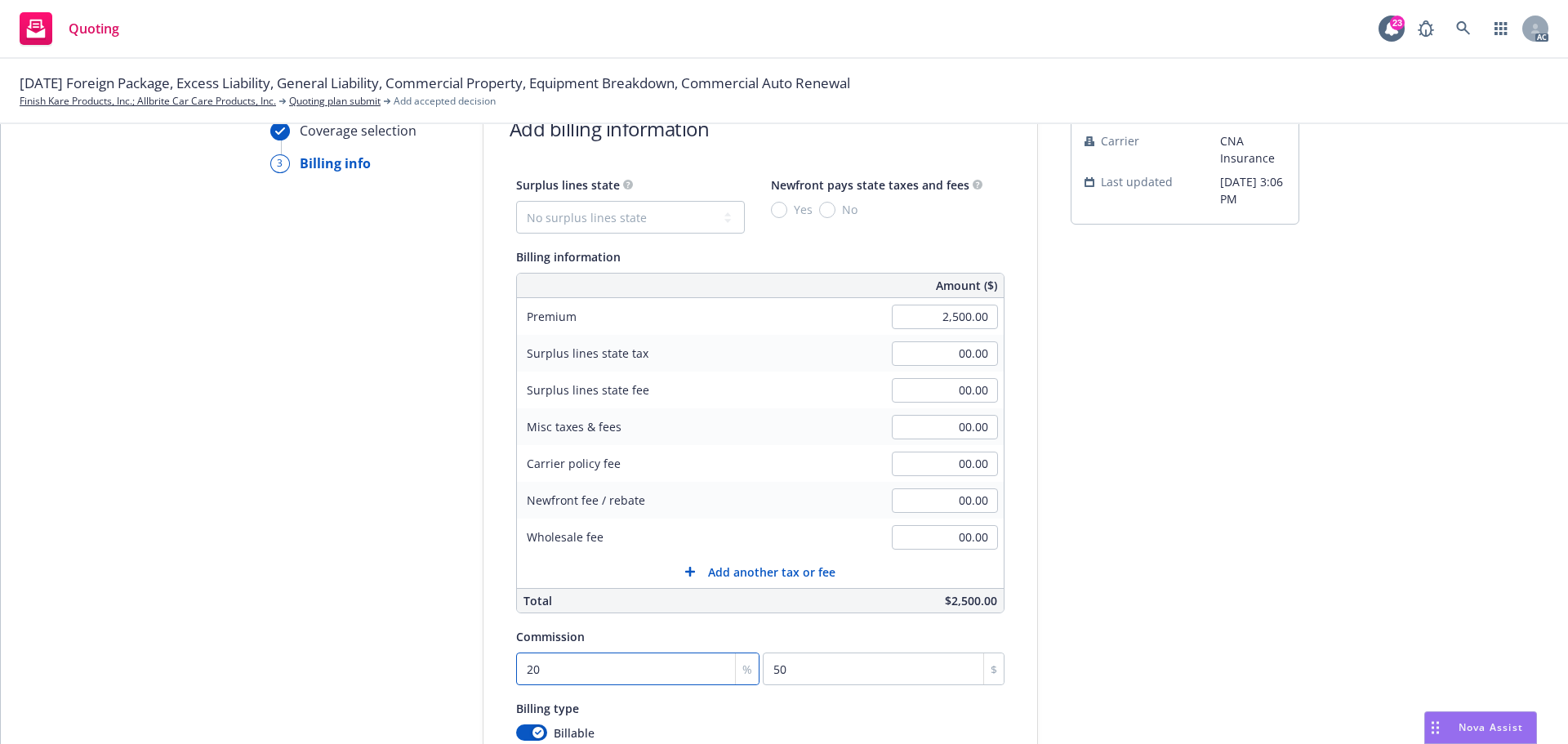
type input "500"
type input "20"
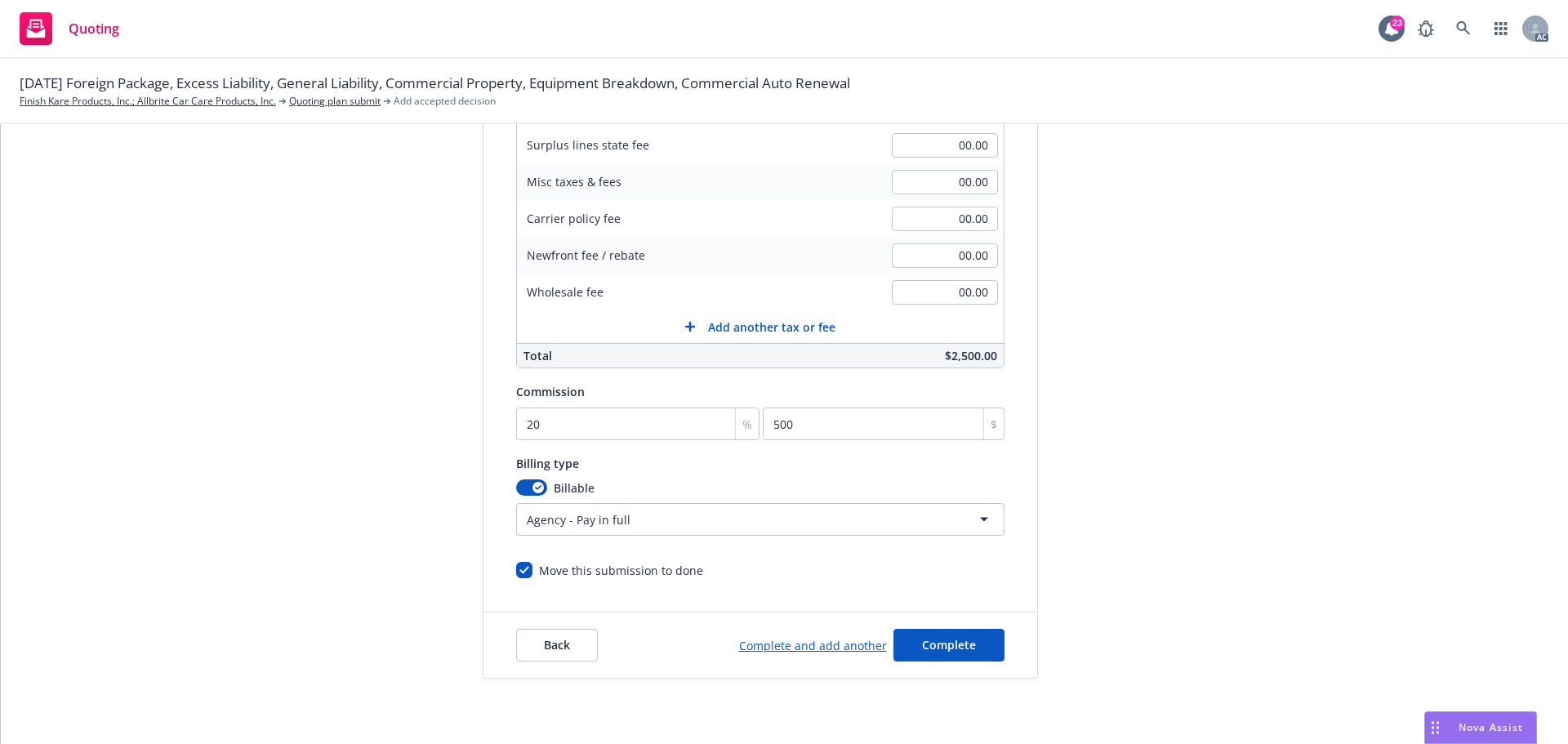
scroll to position [81, 0]
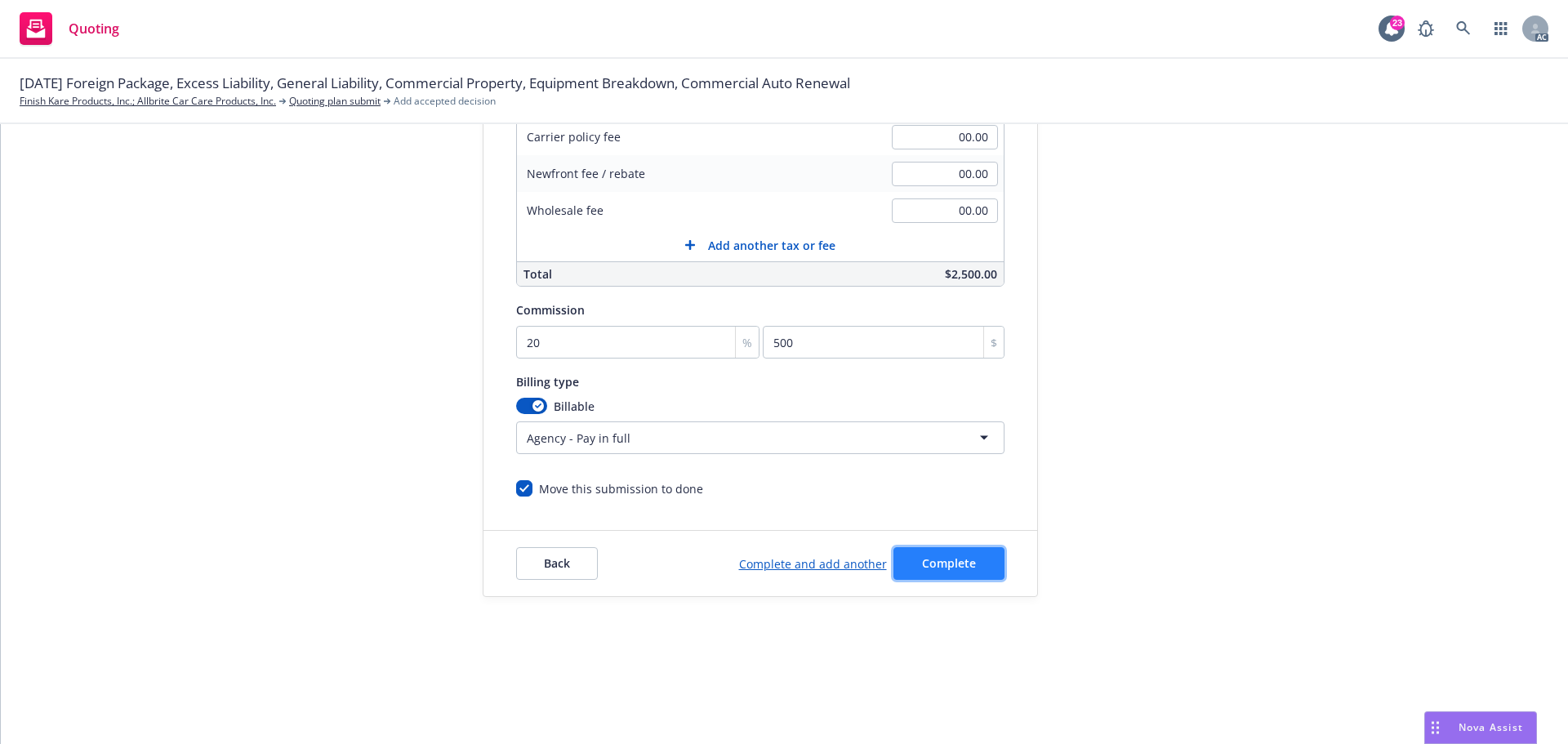
click at [945, 562] on span "Complete" at bounding box center [949, 563] width 54 height 16
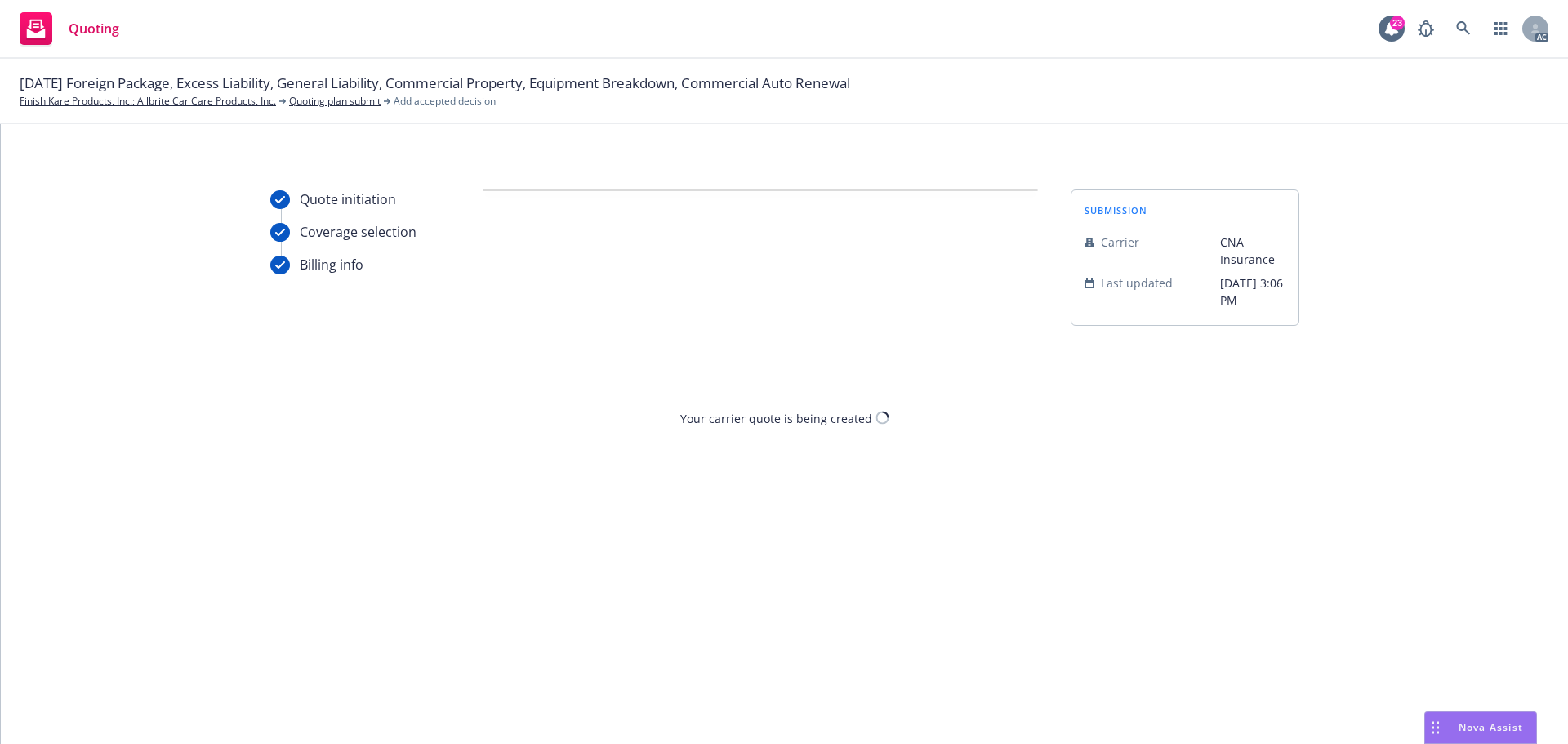
scroll to position [0, 0]
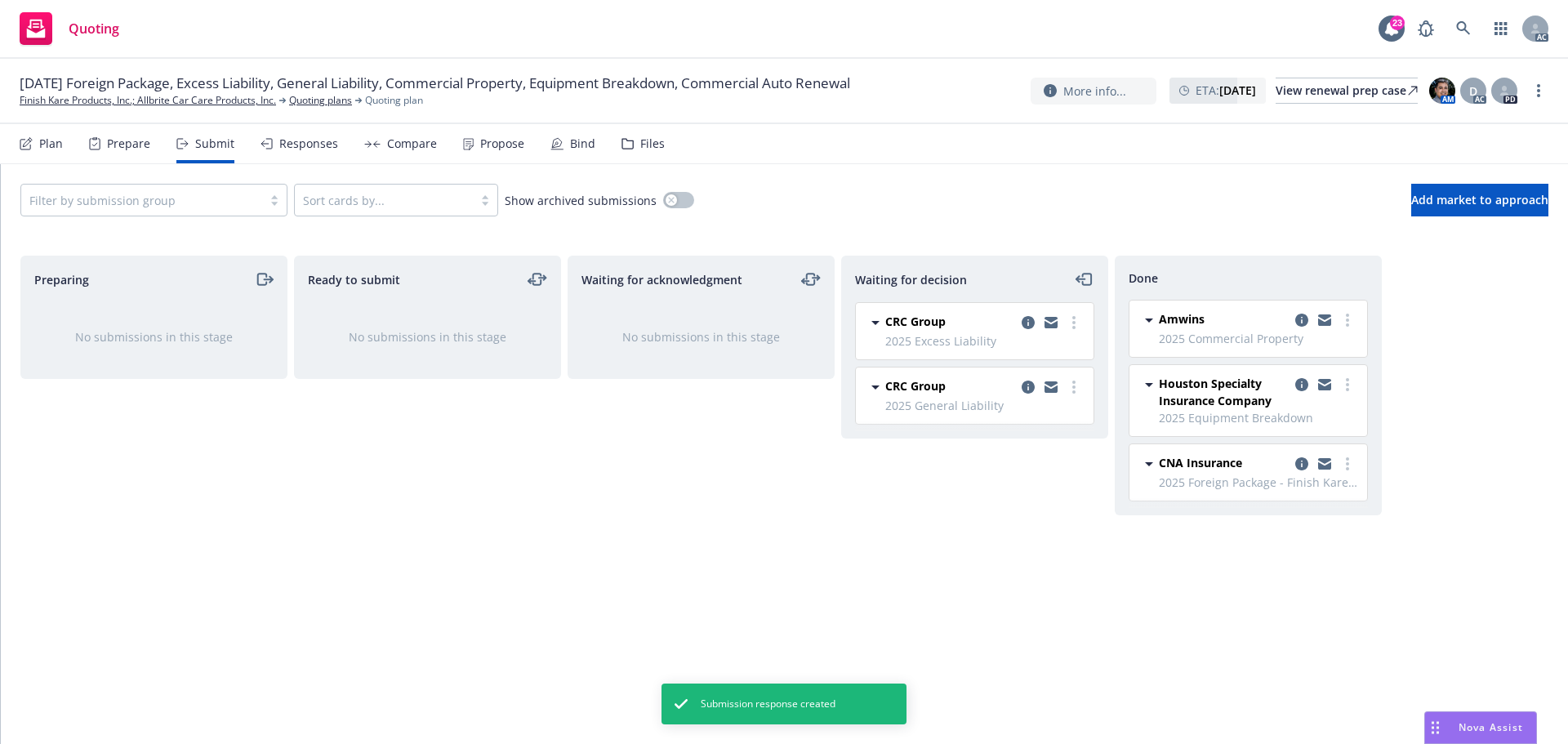
click at [493, 151] on div "Propose" at bounding box center [493, 143] width 61 height 39
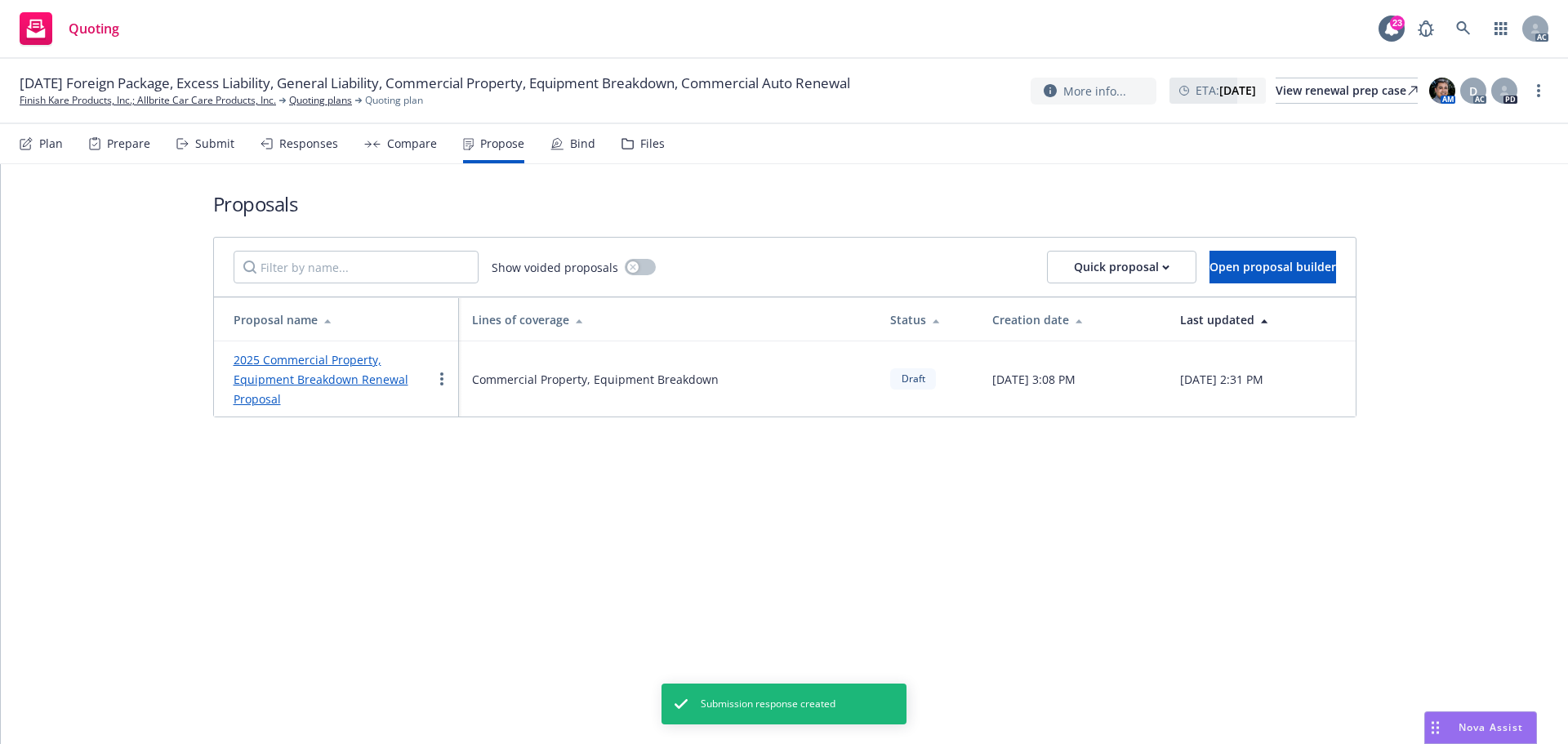
click at [348, 364] on link "2025 Commercial Property, Equipment Breakdown Renewal Proposal" at bounding box center [321, 379] width 175 height 55
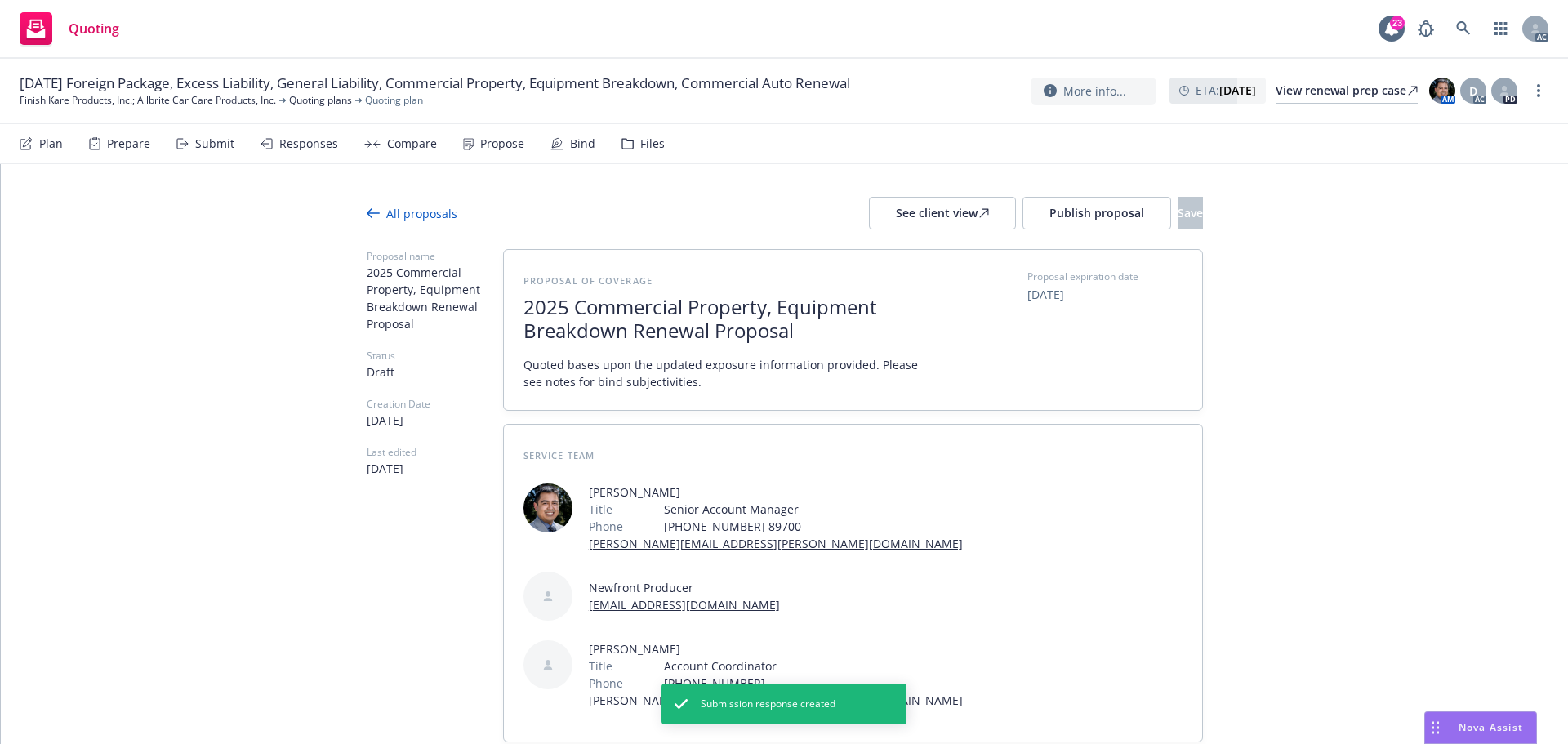
click at [619, 331] on span "2025 Commercial Property, Equipment Breakdown Renewal Proposal" at bounding box center [724, 319] width 400 height 47
type textarea "x"
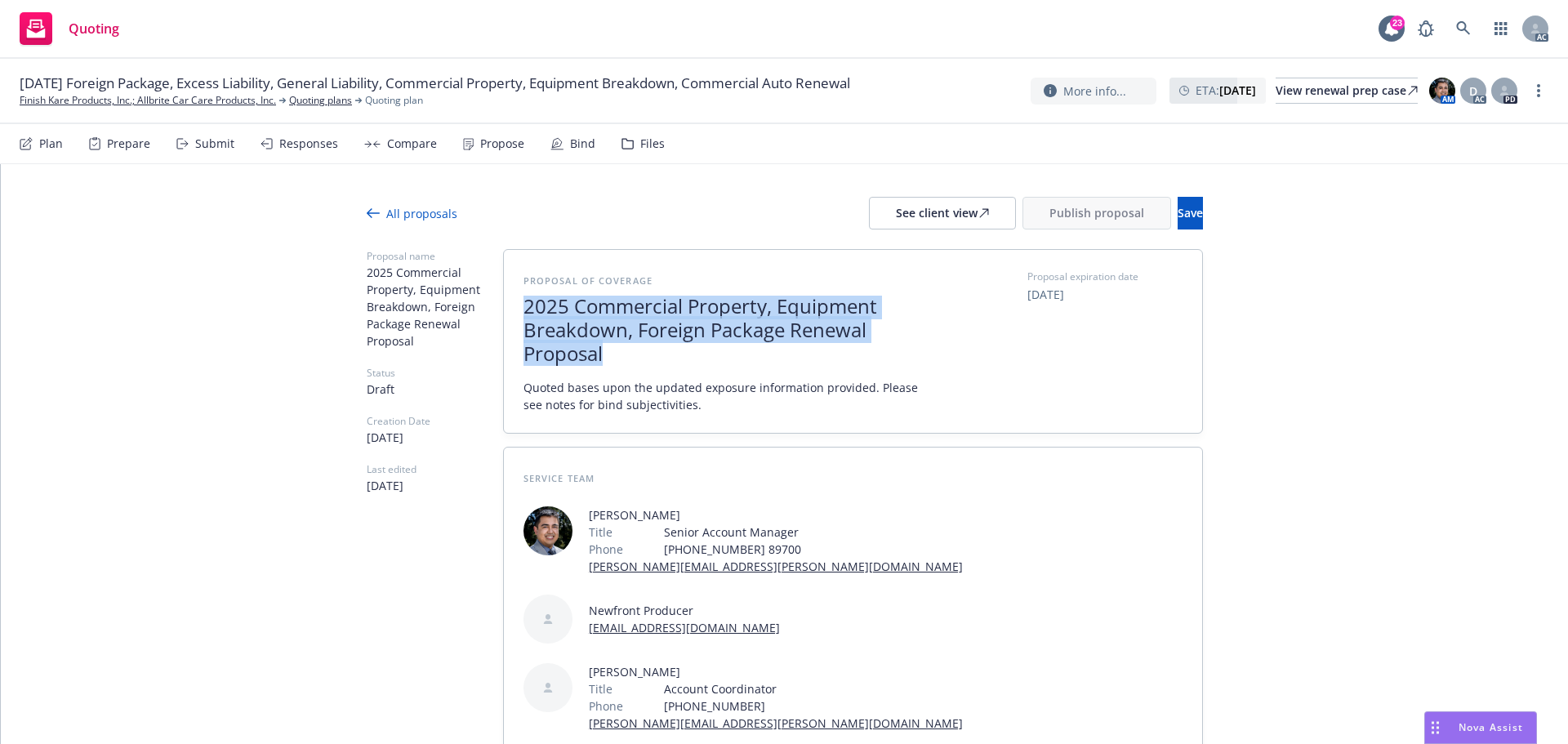
drag, startPoint x: 631, startPoint y: 360, endPoint x: 516, endPoint y: 306, distance: 127.0
click at [516, 306] on div "Proposal of coverage 2025 Commercial Property, Equipment Breakdown, Foreign Pac…" at bounding box center [853, 341] width 698 height 182
drag, startPoint x: 523, startPoint y: 306, endPoint x: 622, endPoint y: 362, distance: 113.7
click at [622, 362] on span "2025 Commercial Property, Equipment Breakdown, Foreign Package Renewal Proposal" at bounding box center [724, 329] width 400 height 70
copy span "2025 Commercial Property, Equipment Breakdown, Foreign Package Renewal Proposal"
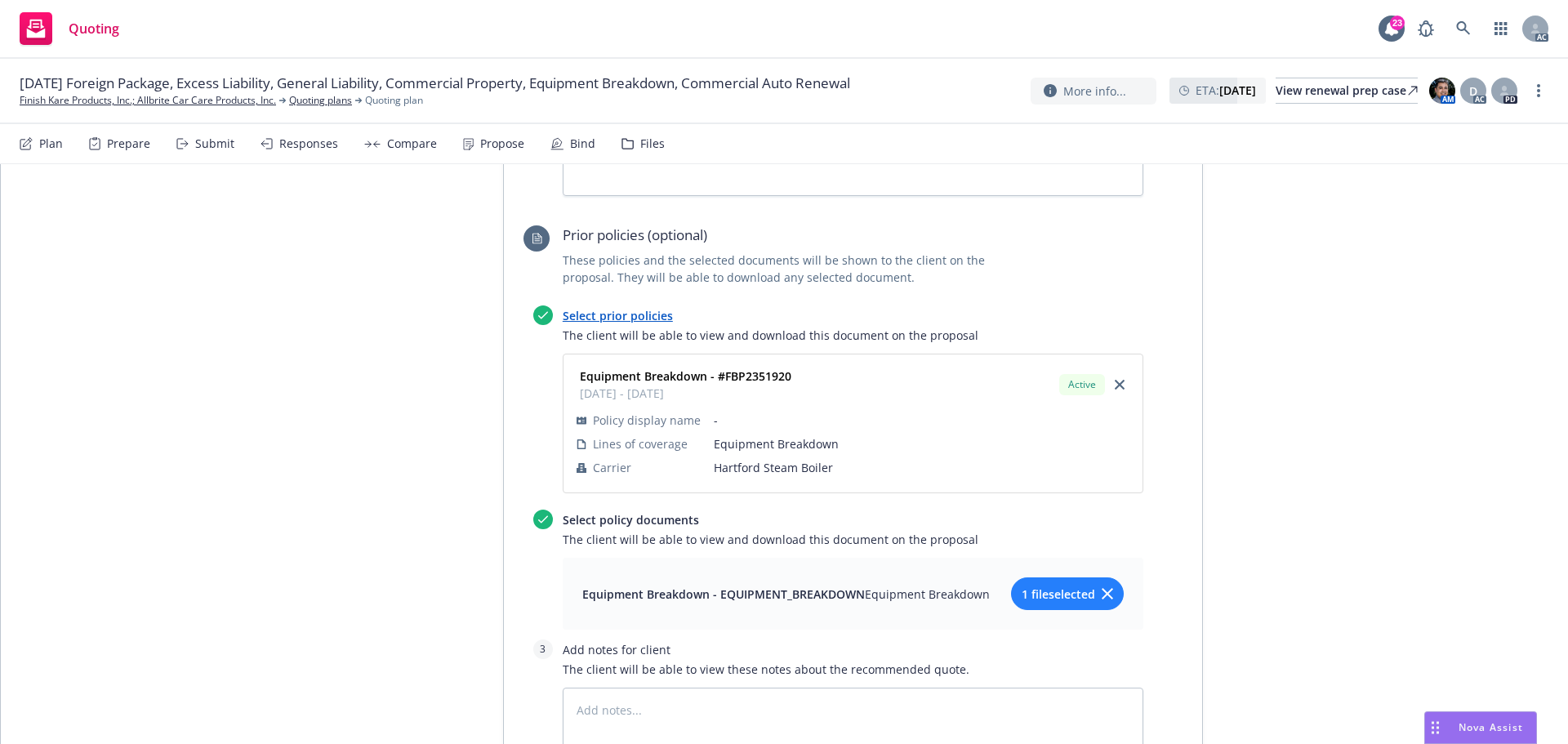
scroll to position [2553, 0]
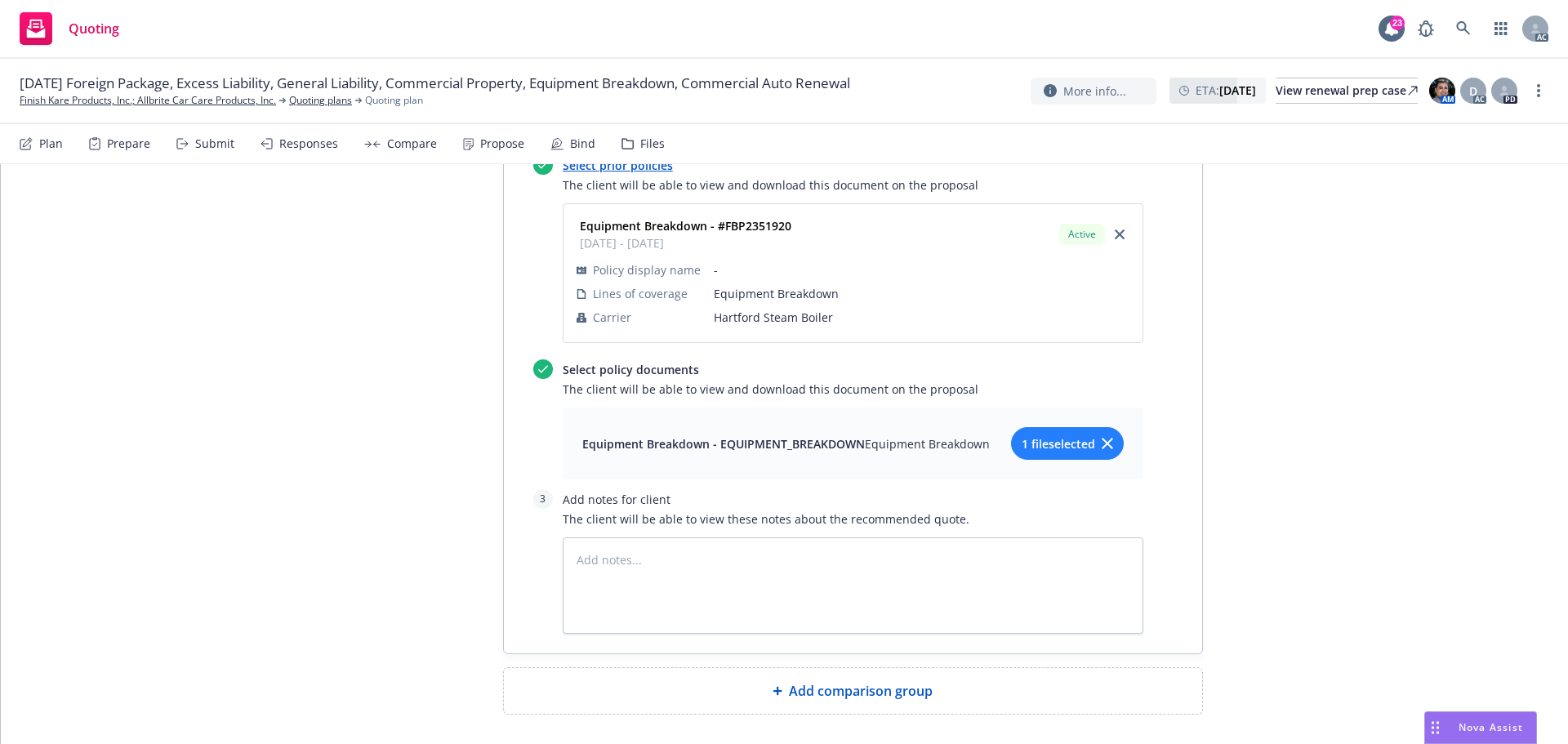
click at [855, 681] on span "Add comparison group" at bounding box center [860, 691] width 144 height 19
type textarea "x"
click at [609, 687] on span at bounding box center [853, 697] width 659 height 19
paste span
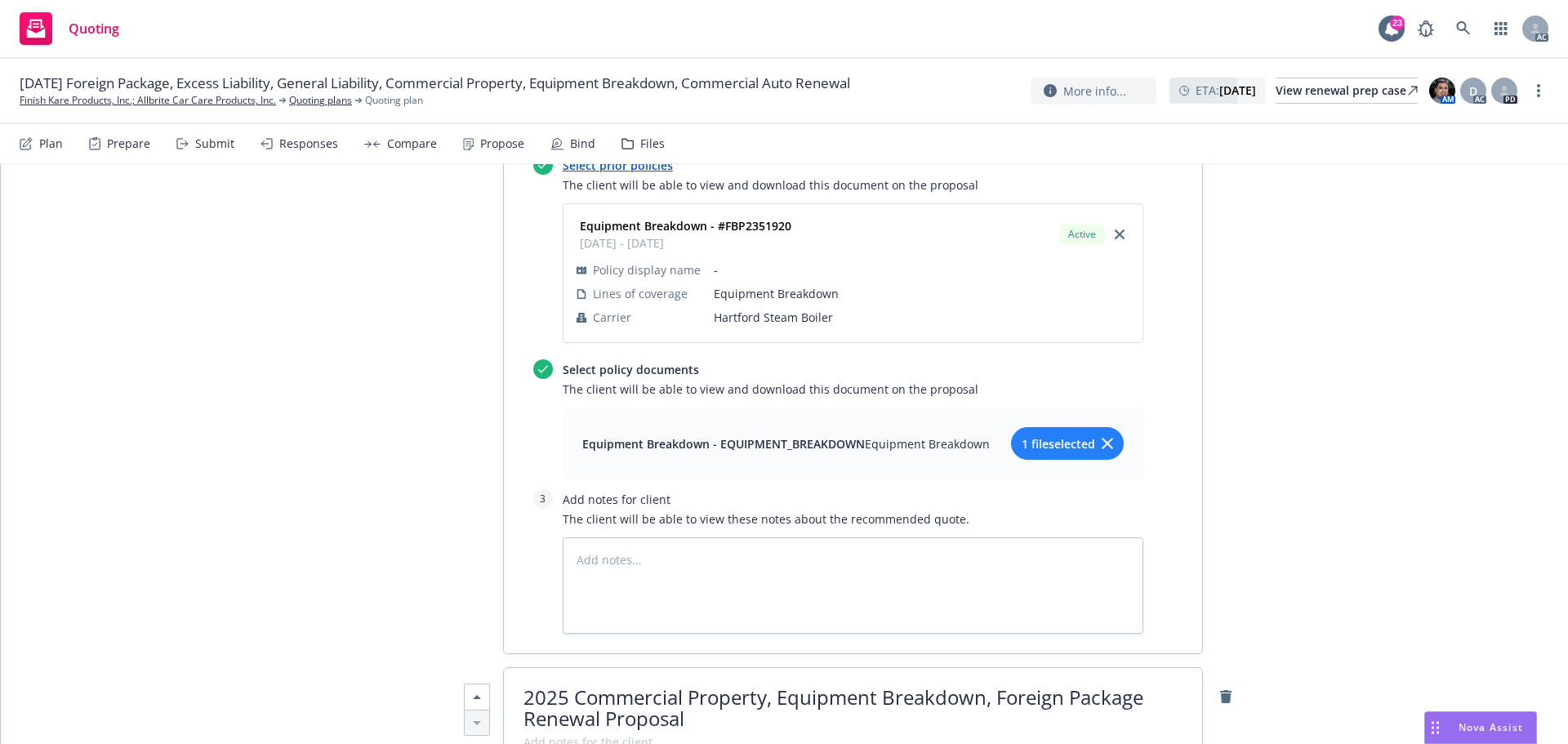
scroll to position [2, 0]
drag, startPoint x: 573, startPoint y: 623, endPoint x: 986, endPoint y: 621, distance: 413.0
click at [986, 682] on span "2025 Commercial Property, Equipment Breakdown, Foreign Package Renewal Proposal" at bounding box center [834, 706] width 620 height 48
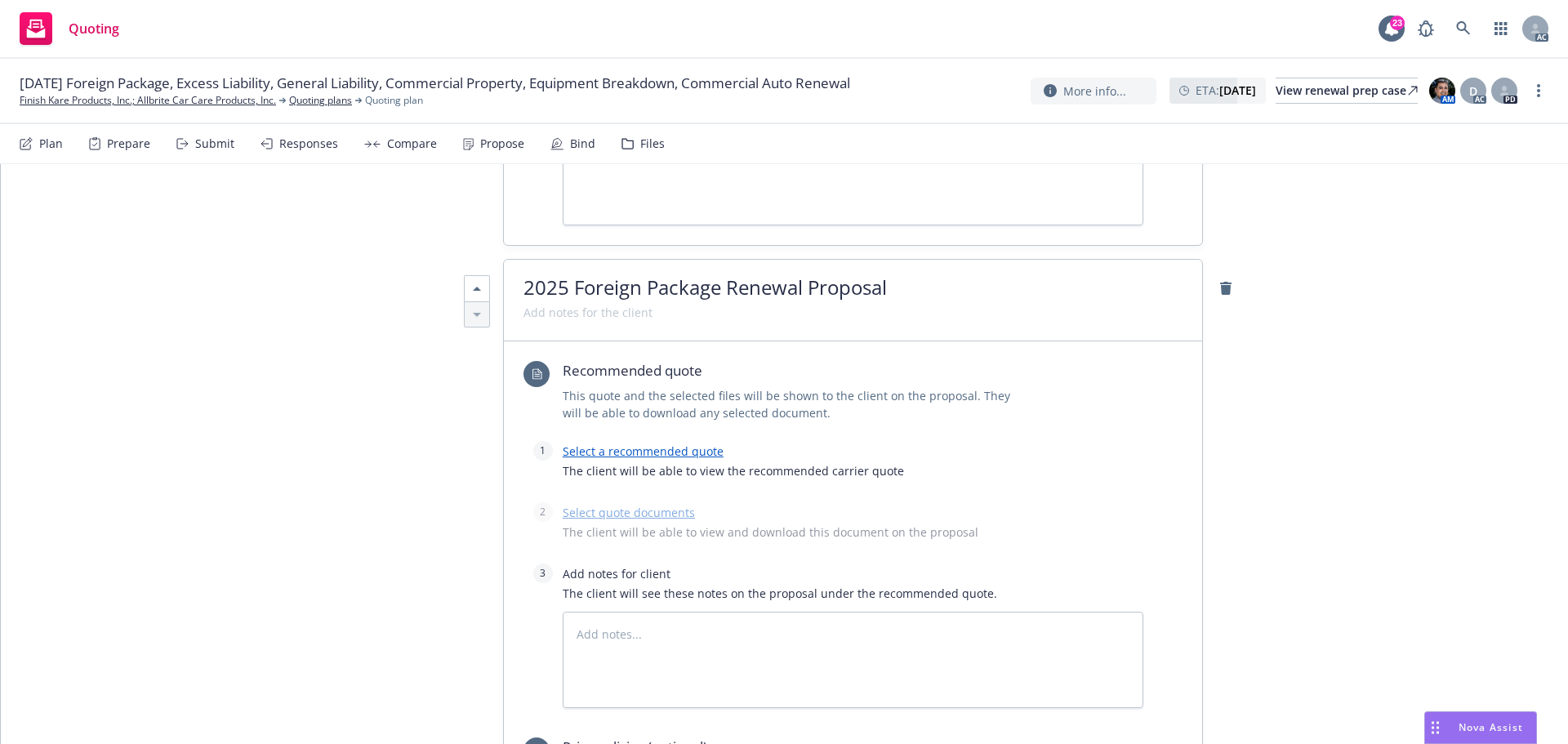
click at [645, 444] on link "Select a recommended quote" at bounding box center [643, 452] width 161 height 16
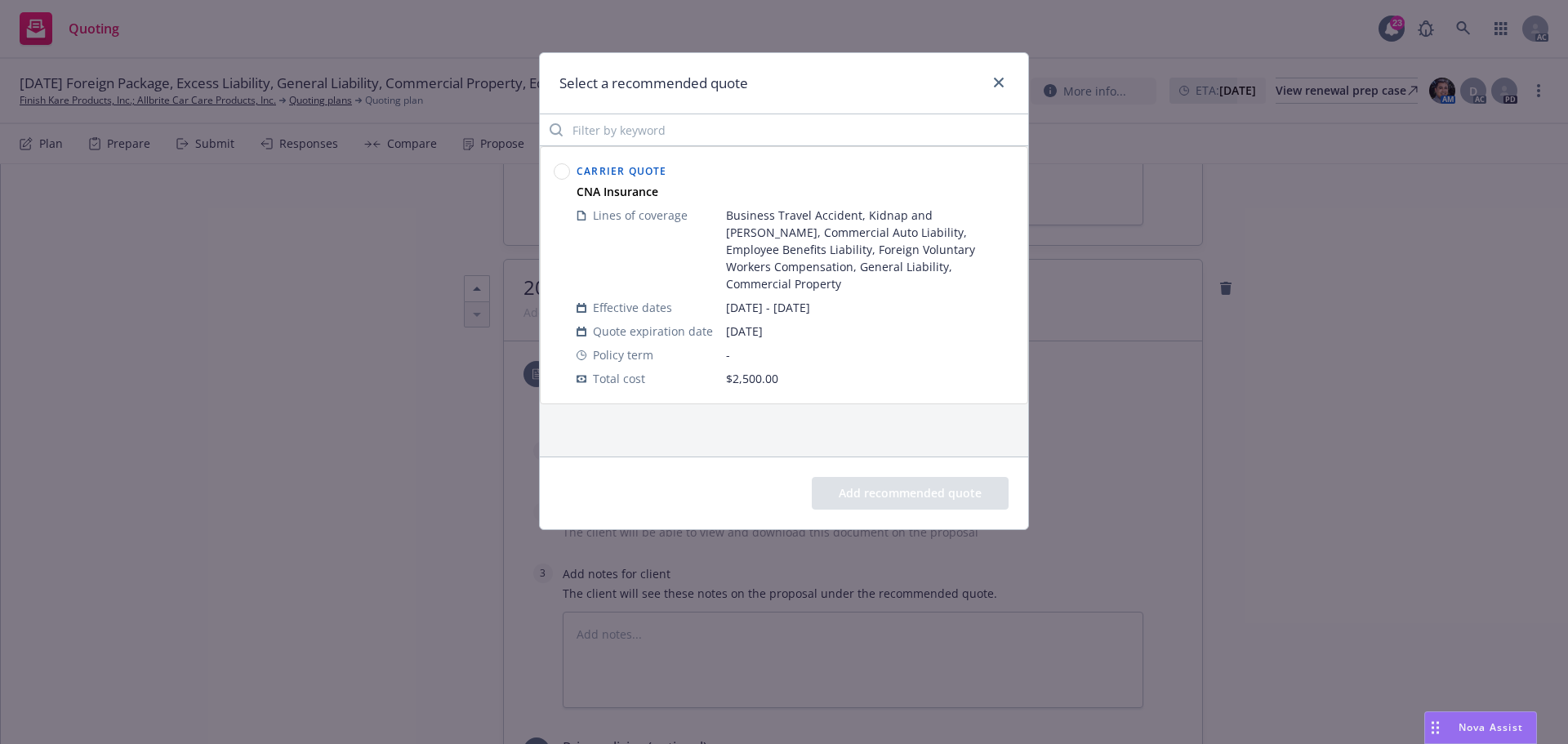
click at [564, 174] on circle at bounding box center [563, 172] width 16 height 16
click at [904, 496] on button "Add recommended quote" at bounding box center [910, 492] width 197 height 33
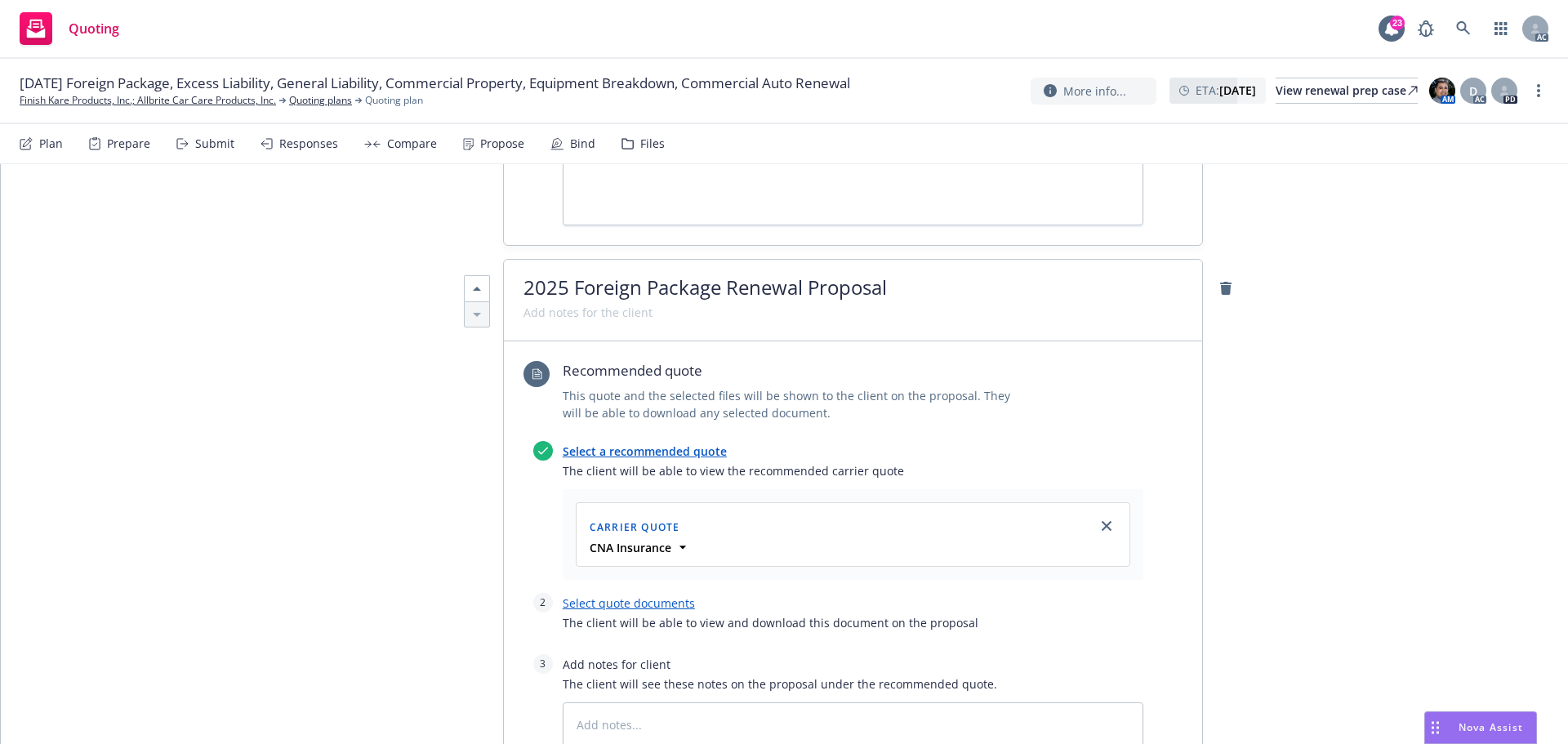
click at [650, 595] on link "Select quote documents" at bounding box center [628, 603] width 132 height 16
type textarea "x"
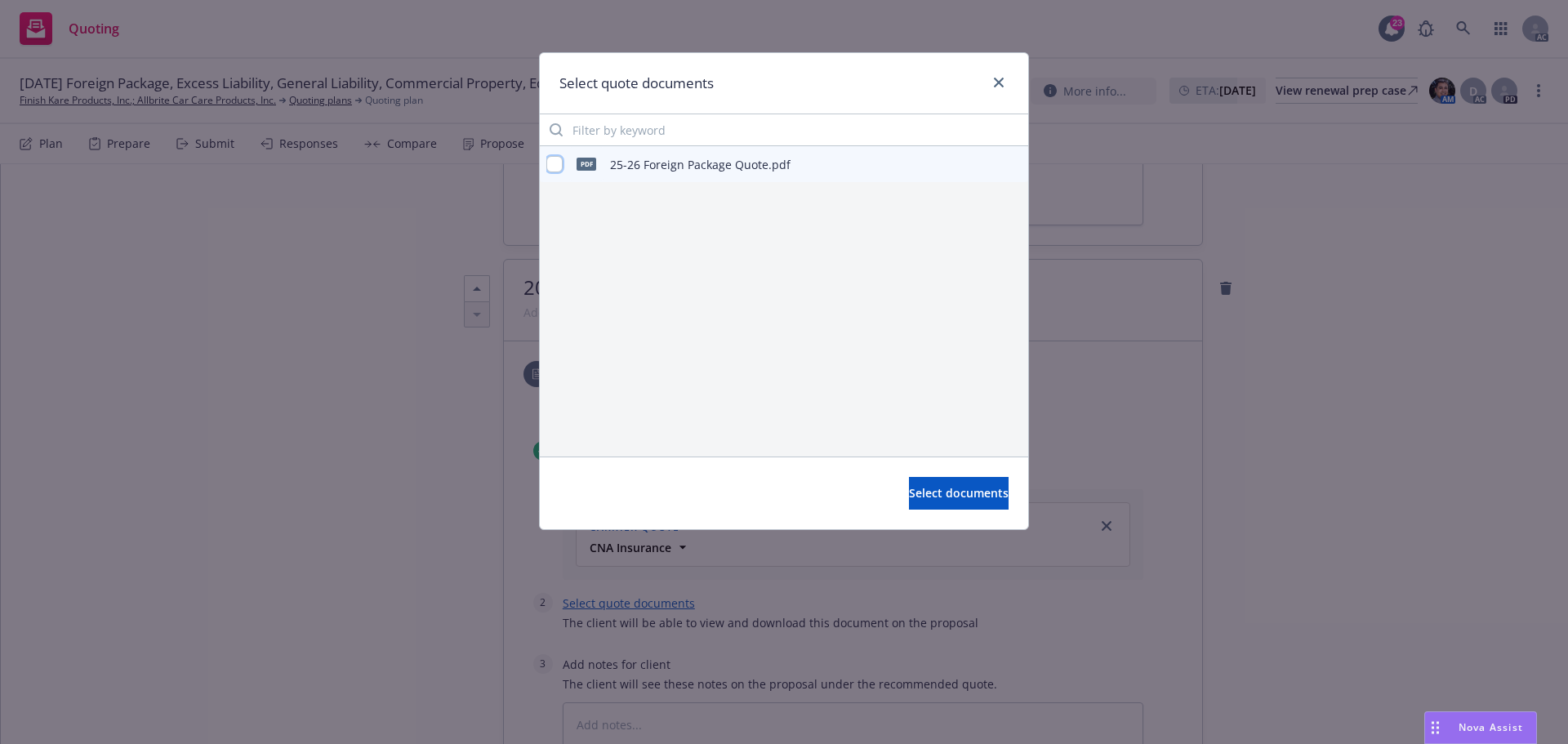
click at [556, 168] on input "checkbox" at bounding box center [555, 164] width 16 height 16
checkbox input "true"
click at [950, 492] on span "Select documents" at bounding box center [959, 493] width 99 height 16
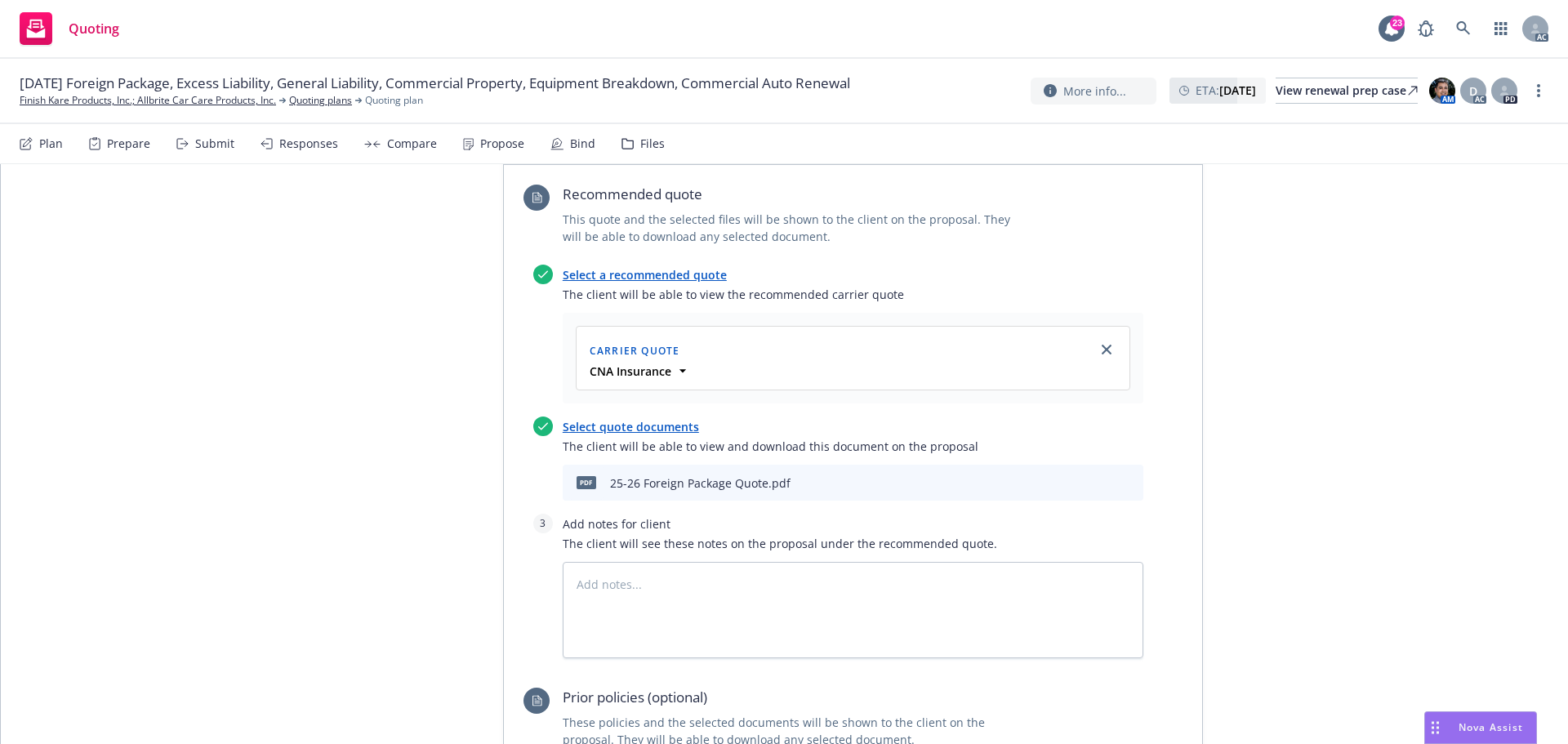
scroll to position [3369, 0]
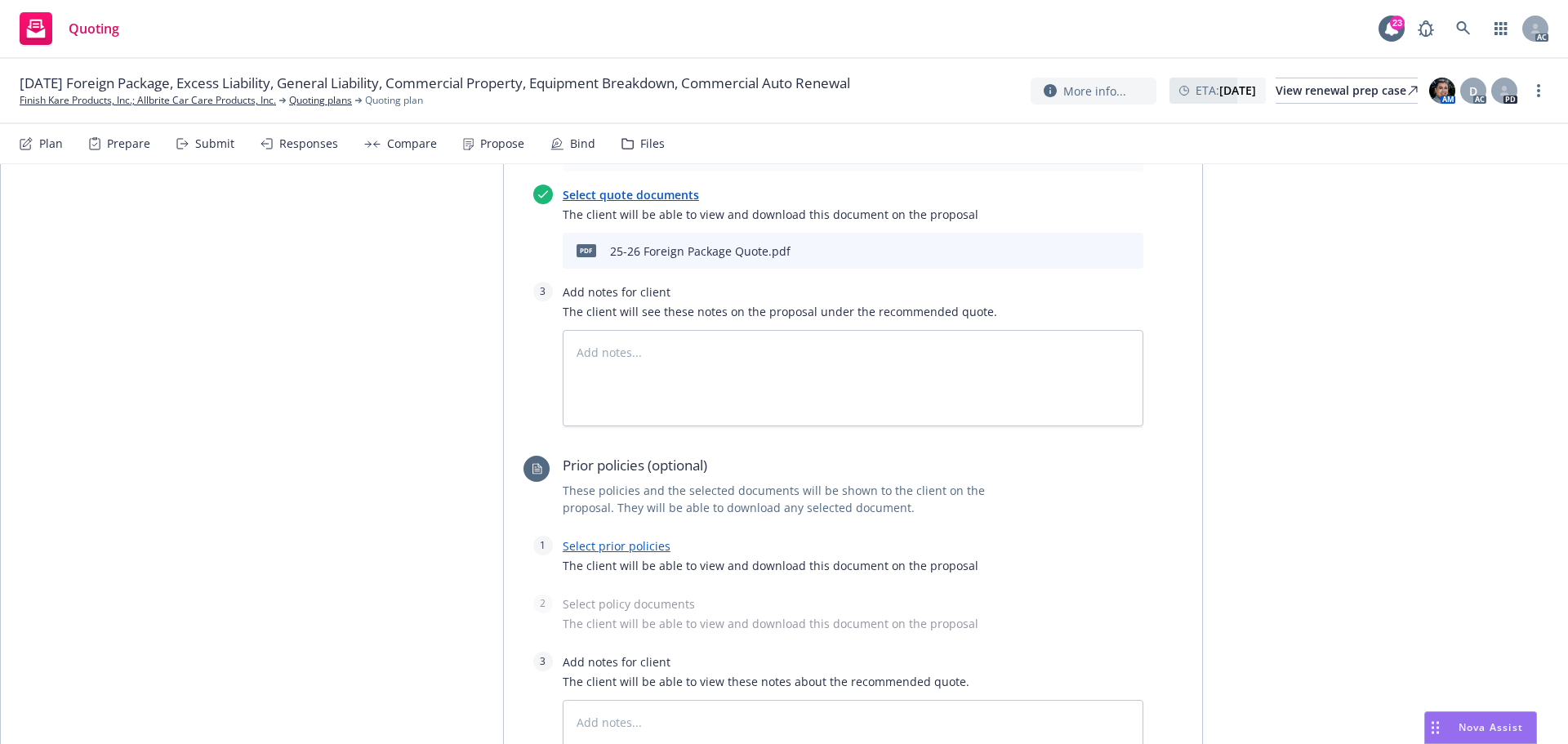
click at [637, 538] on link "Select prior policies" at bounding box center [617, 546] width 108 height 16
type textarea "x"
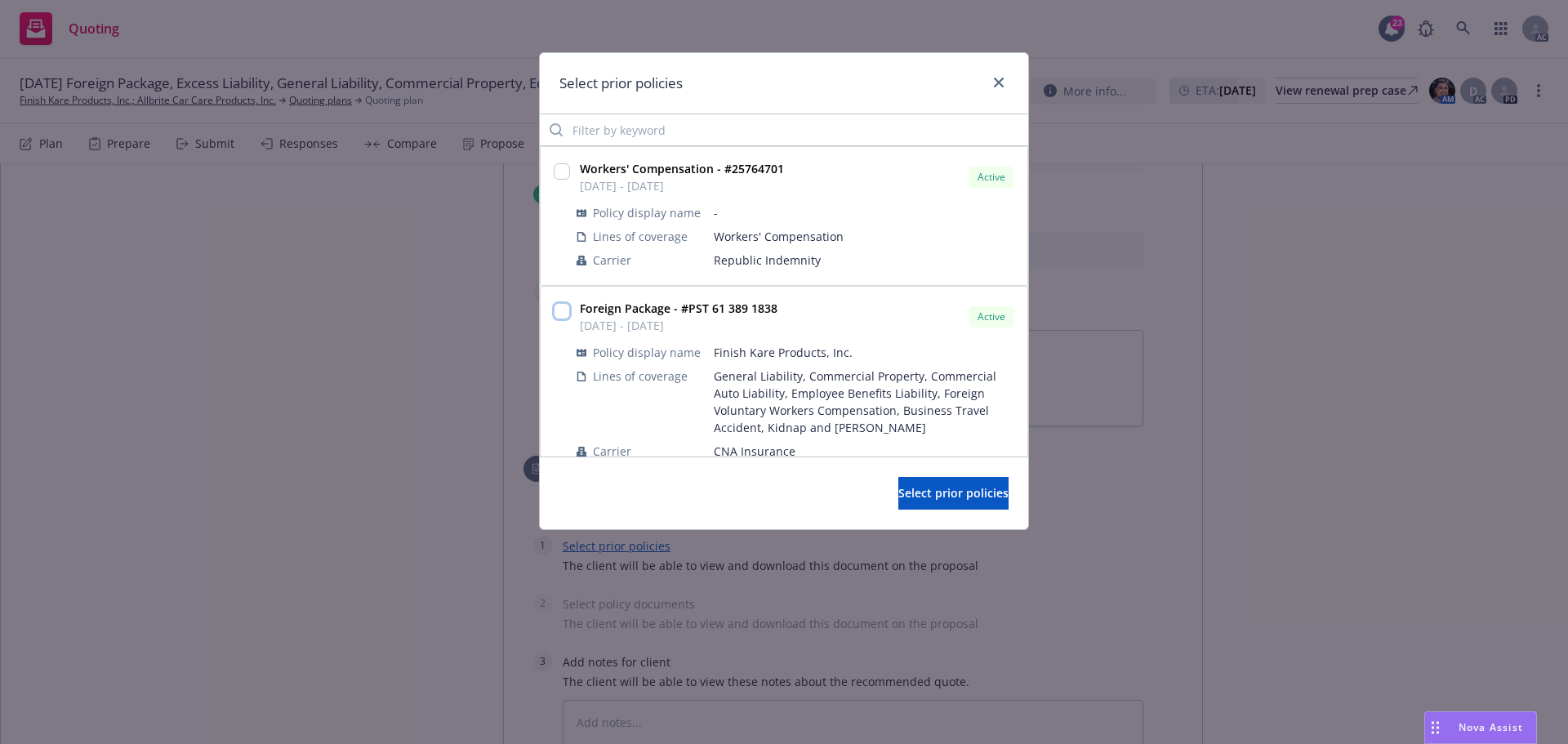
click at [559, 314] on input "checkbox" at bounding box center [562, 311] width 16 height 16
checkbox input "true"
click at [899, 493] on span "Select prior policies" at bounding box center [953, 493] width 110 height 16
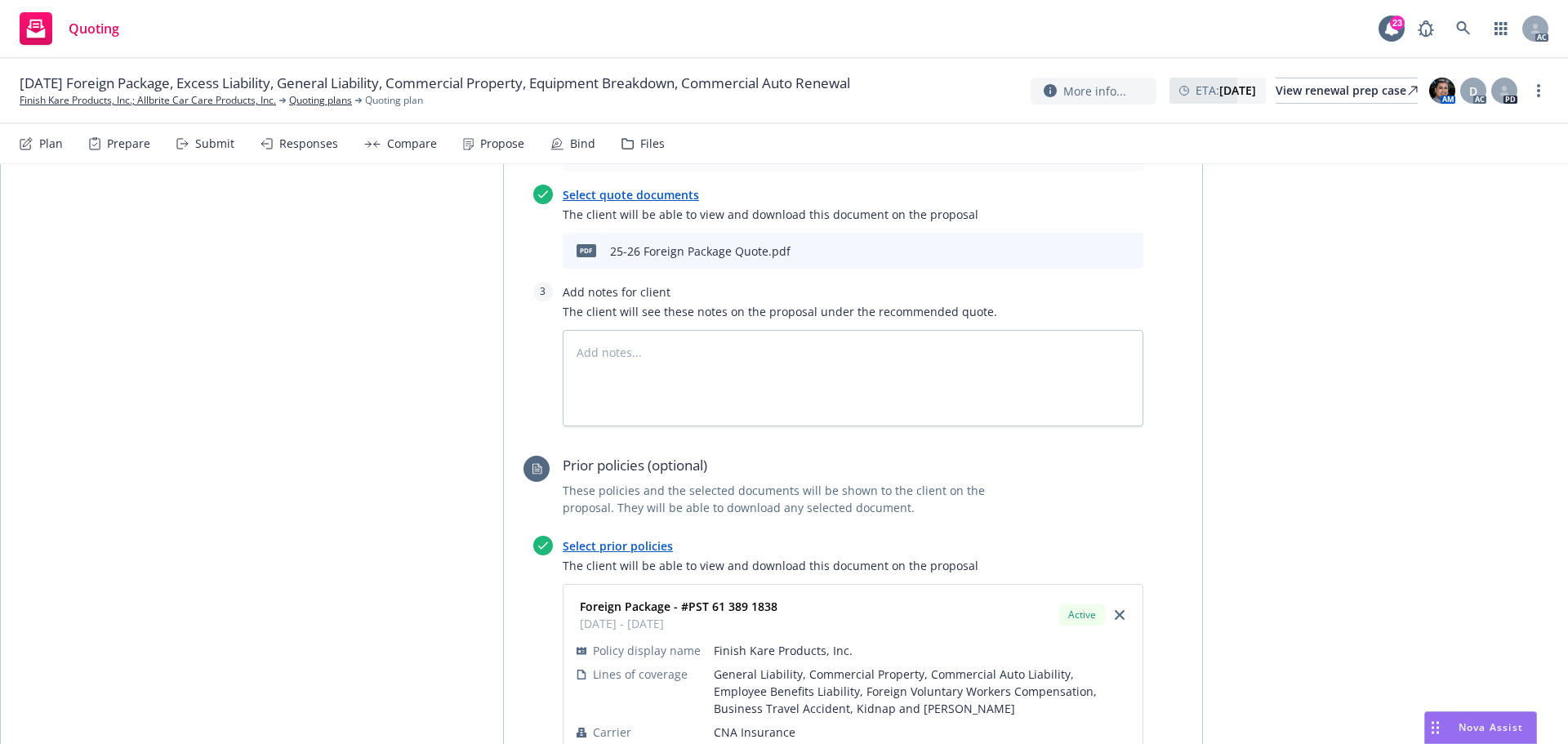
scroll to position [3532, 0]
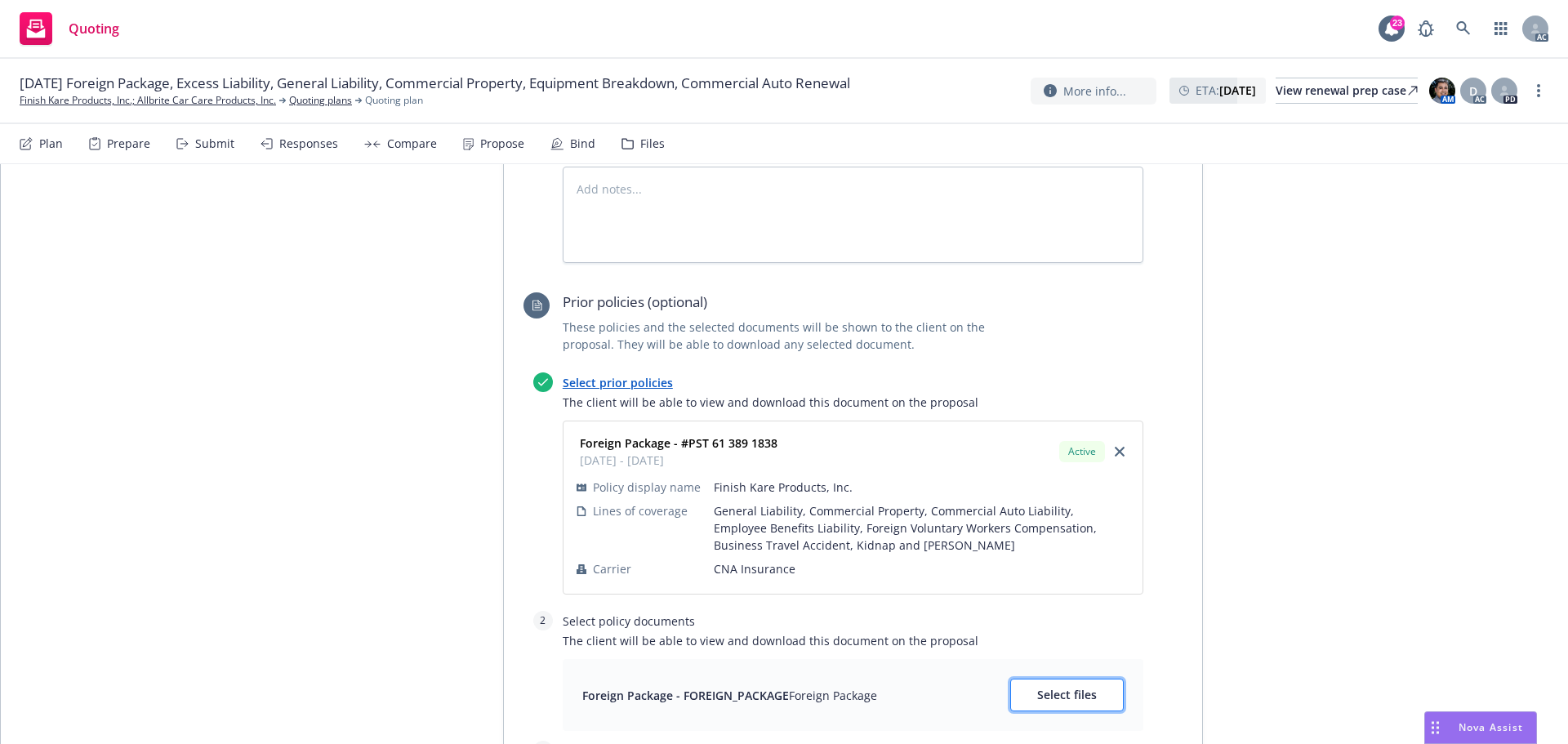
click at [1076, 678] on button "Select files" at bounding box center [1067, 694] width 113 height 33
type textarea "x"
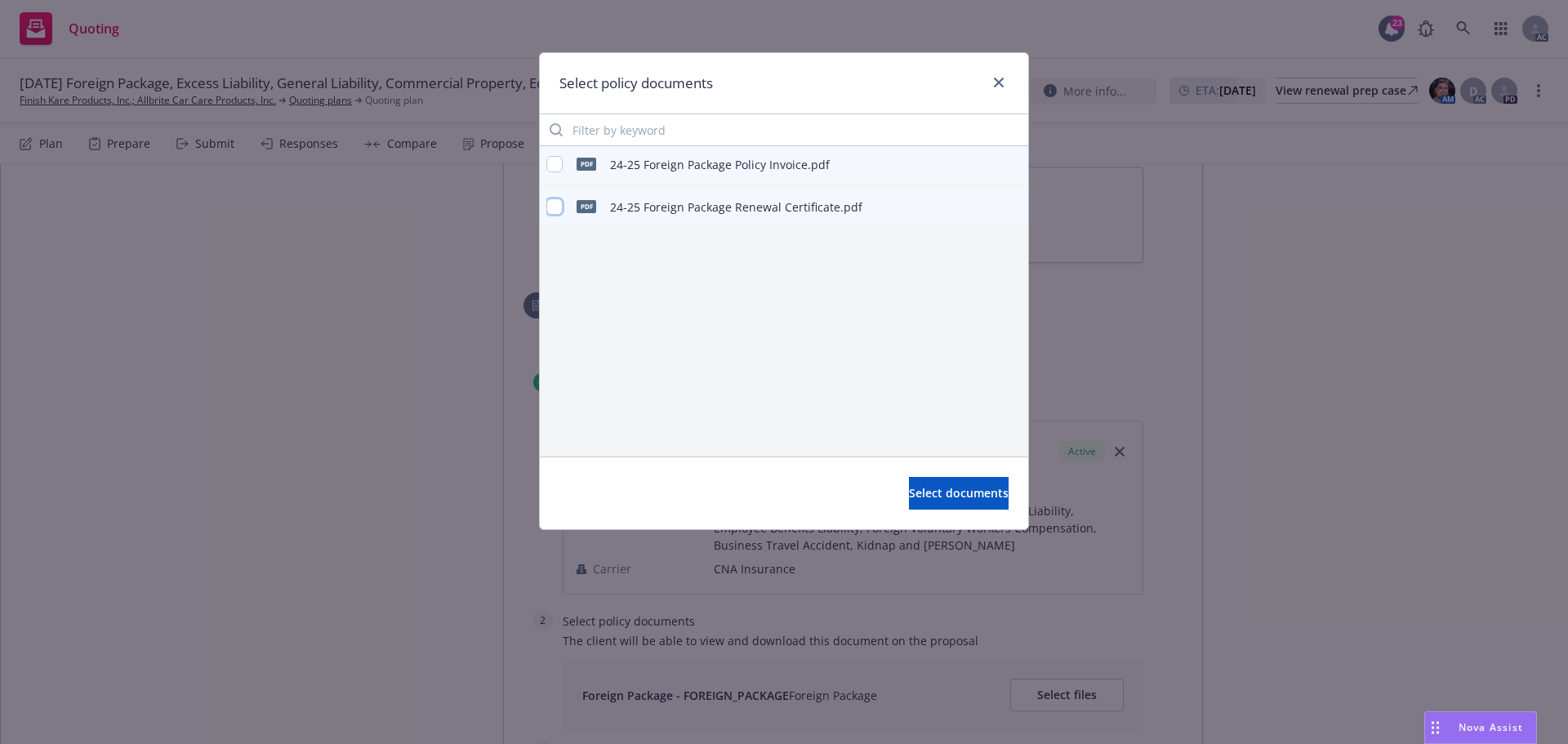
click at [559, 205] on input "checkbox" at bounding box center [555, 206] width 16 height 16
checkbox input "true"
click at [928, 492] on span "Select documents" at bounding box center [959, 493] width 99 height 16
type textarea "x"
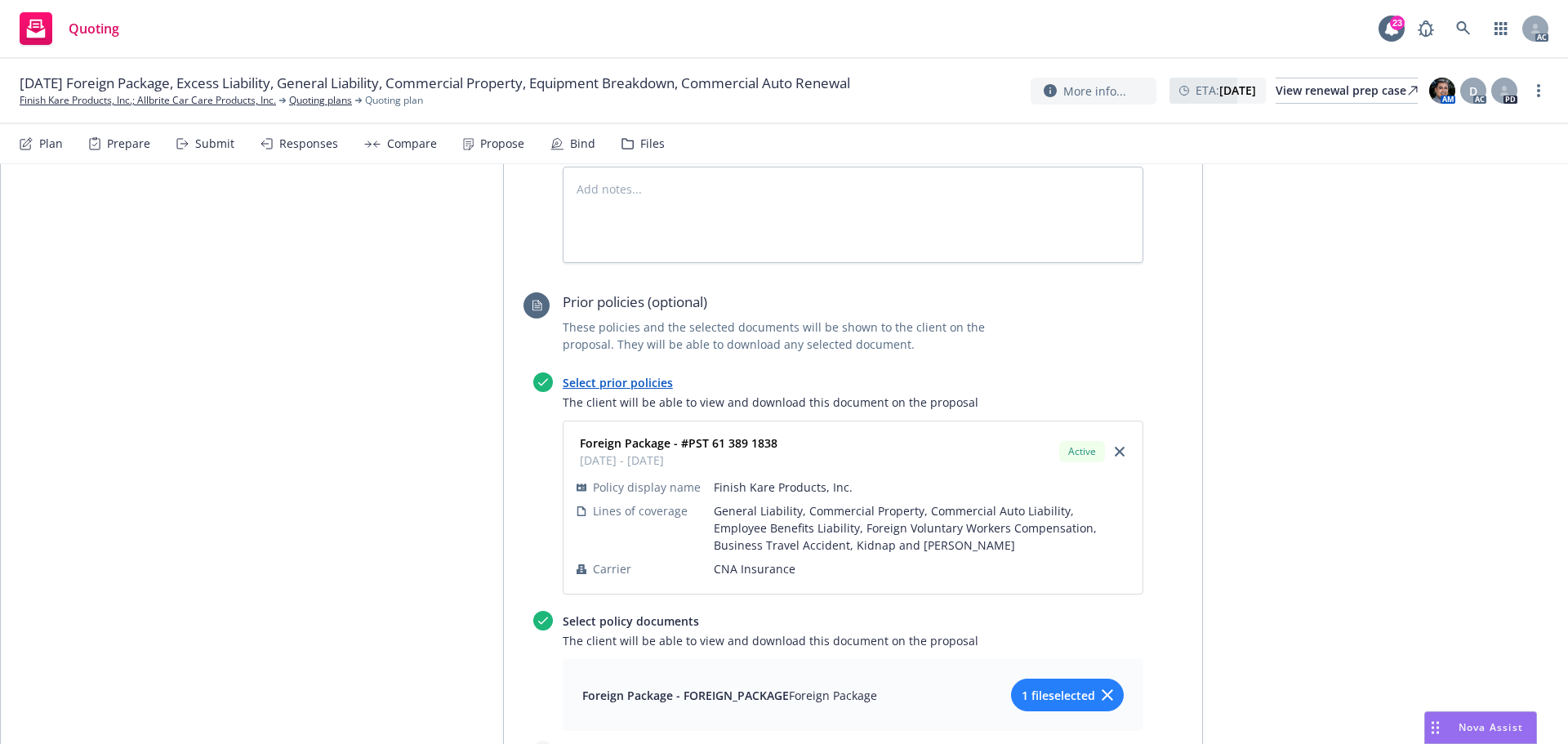
scroll to position [3206, 0]
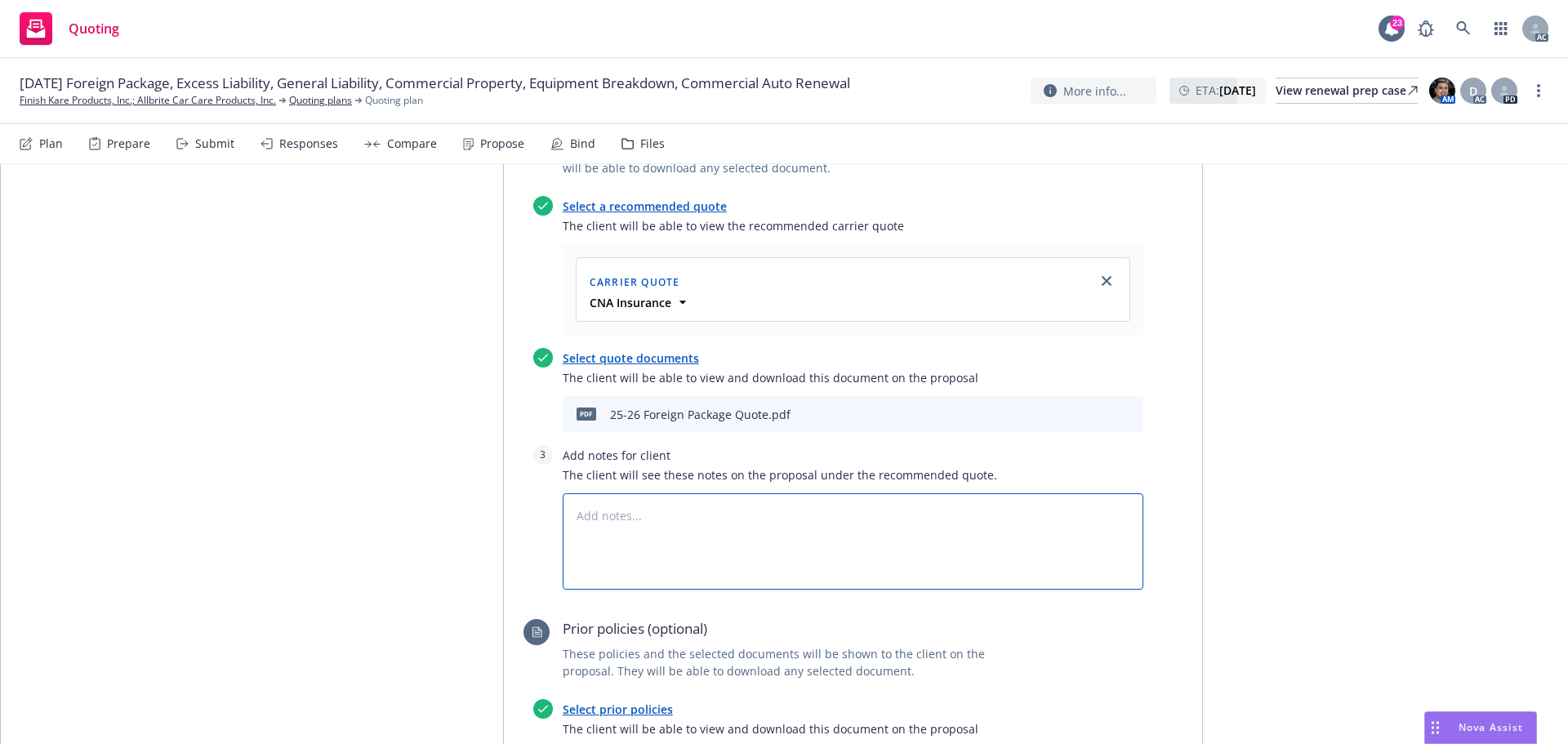
click at [634, 493] on textarea at bounding box center [852, 541] width 580 height 97
type textarea "B"
type textarea "x"
type textarea "Bin"
type textarea "x"
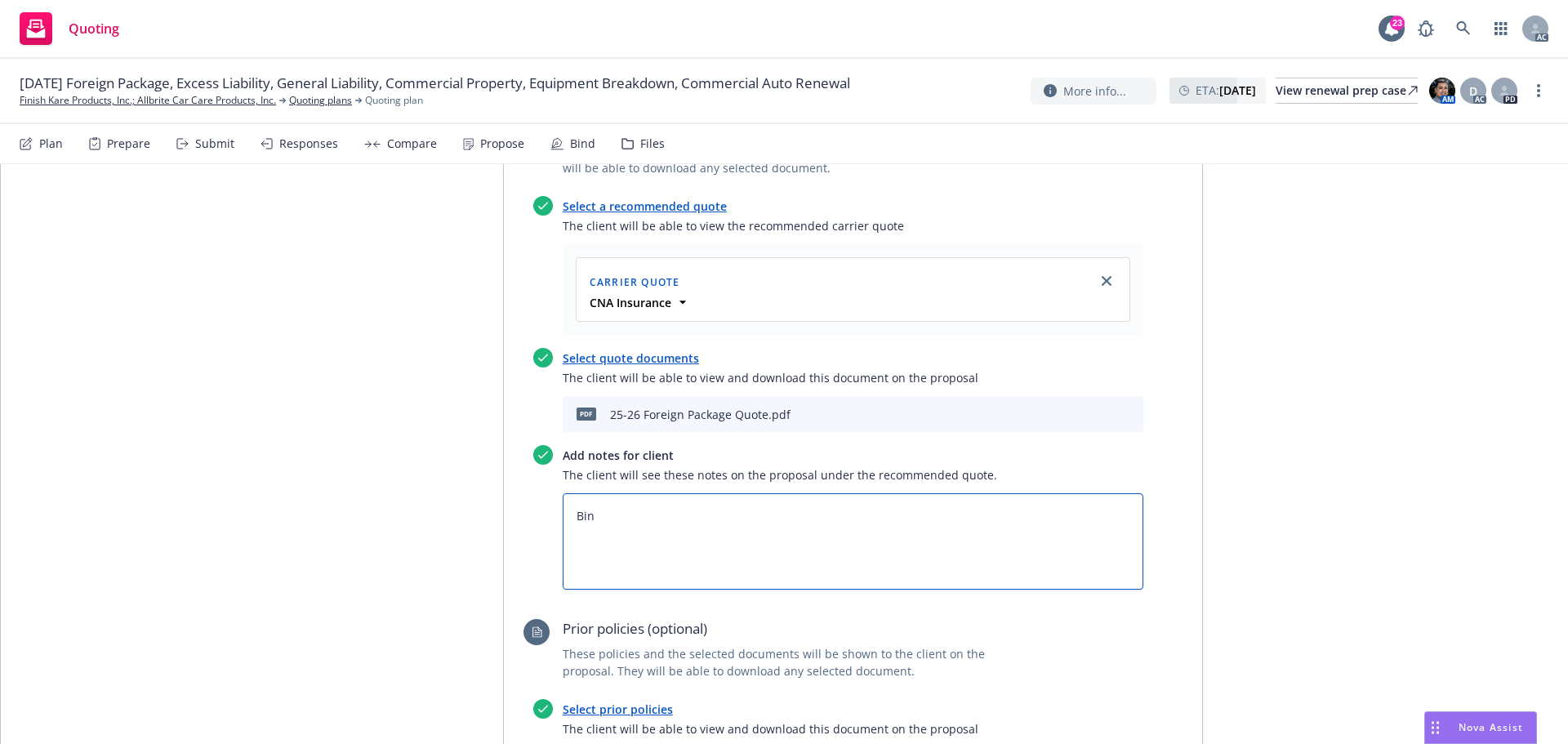
type textarea "Bind"
type textarea "x"
type textarea "Bind"
type textarea "x"
type textarea "Bind S"
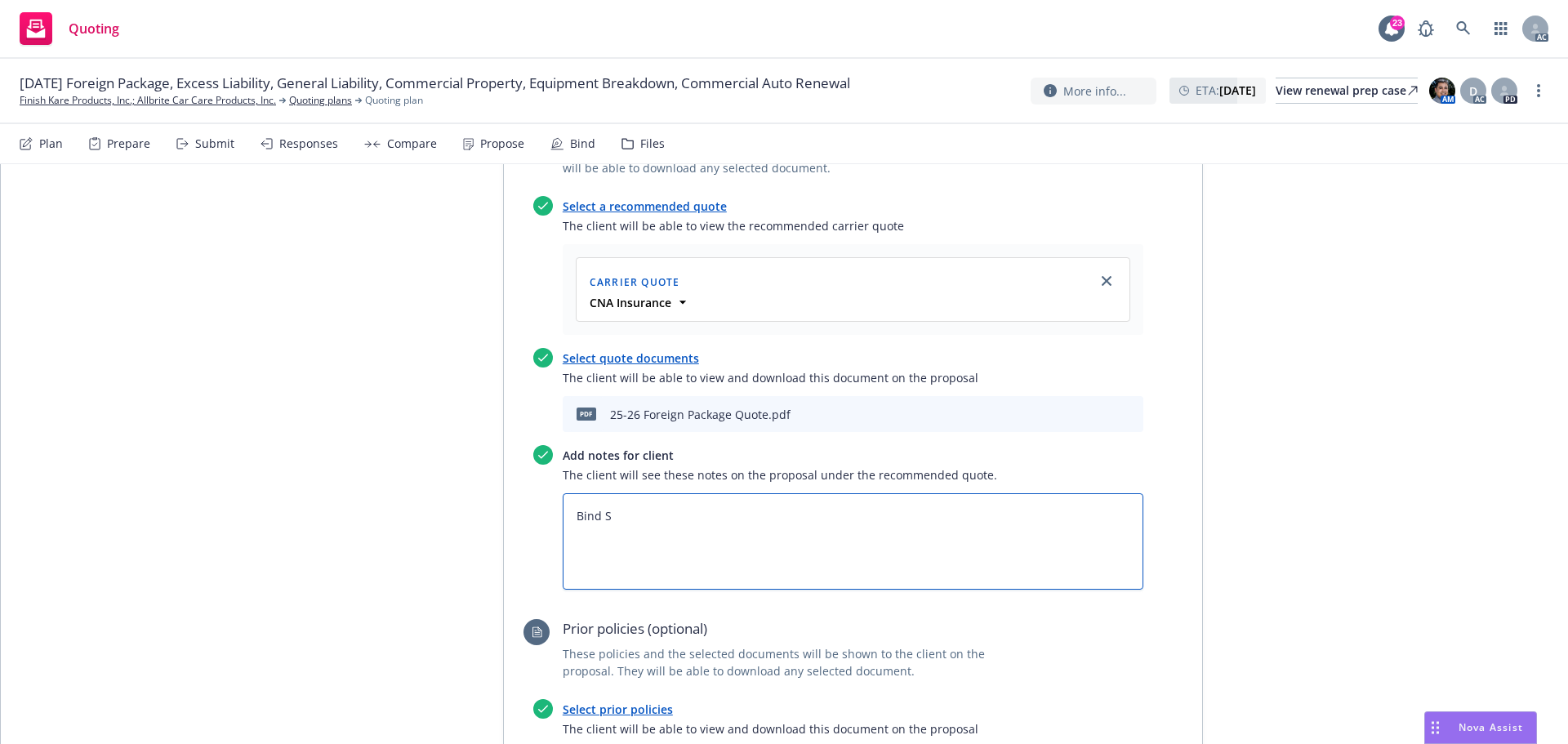
type textarea "x"
type textarea "Bind Su"
type textarea "x"
type textarea "Bind Sub"
type textarea "x"
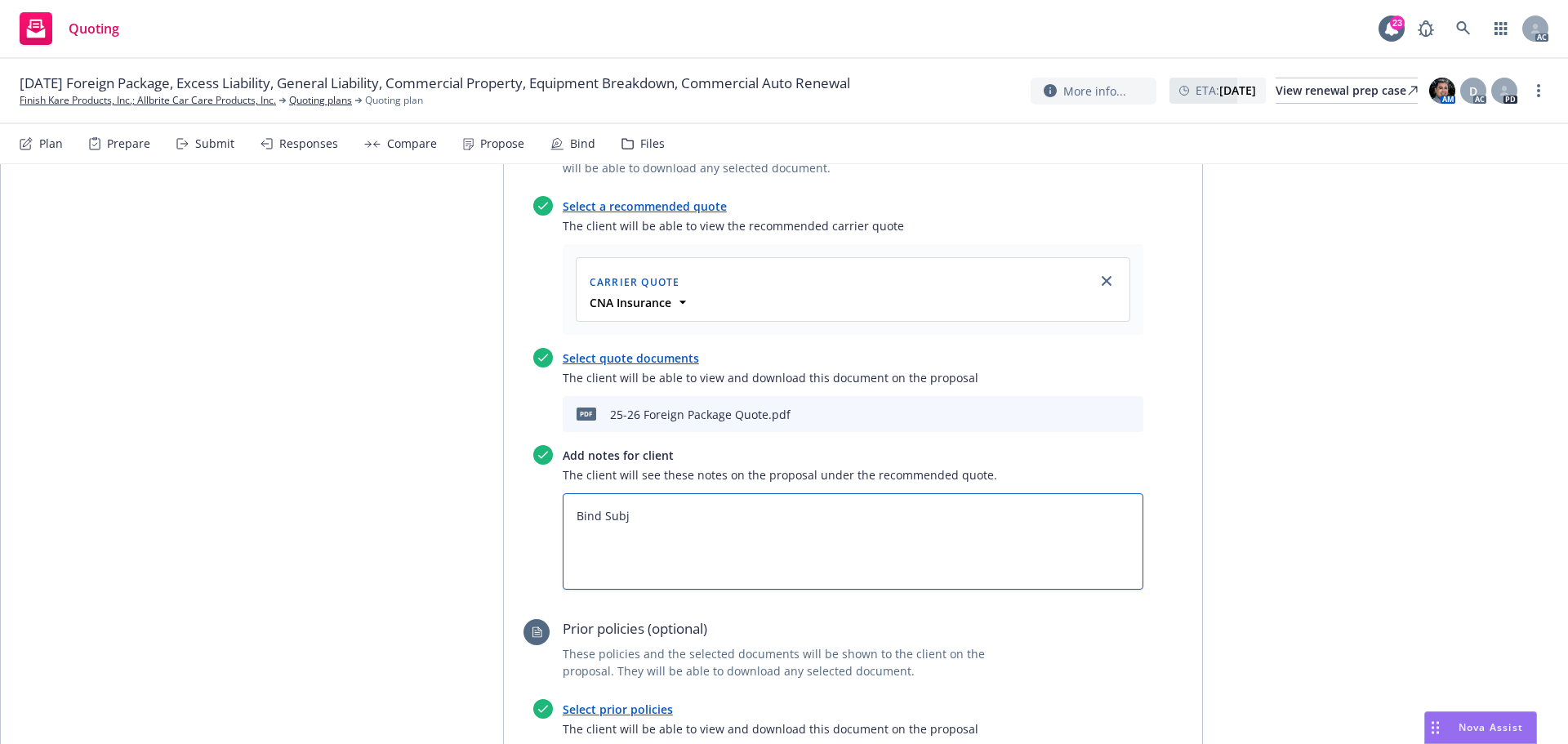
type textarea "Bind Subje"
type textarea "x"
type textarea "Bind Subjec"
type textarea "x"
type textarea "Bind Subject"
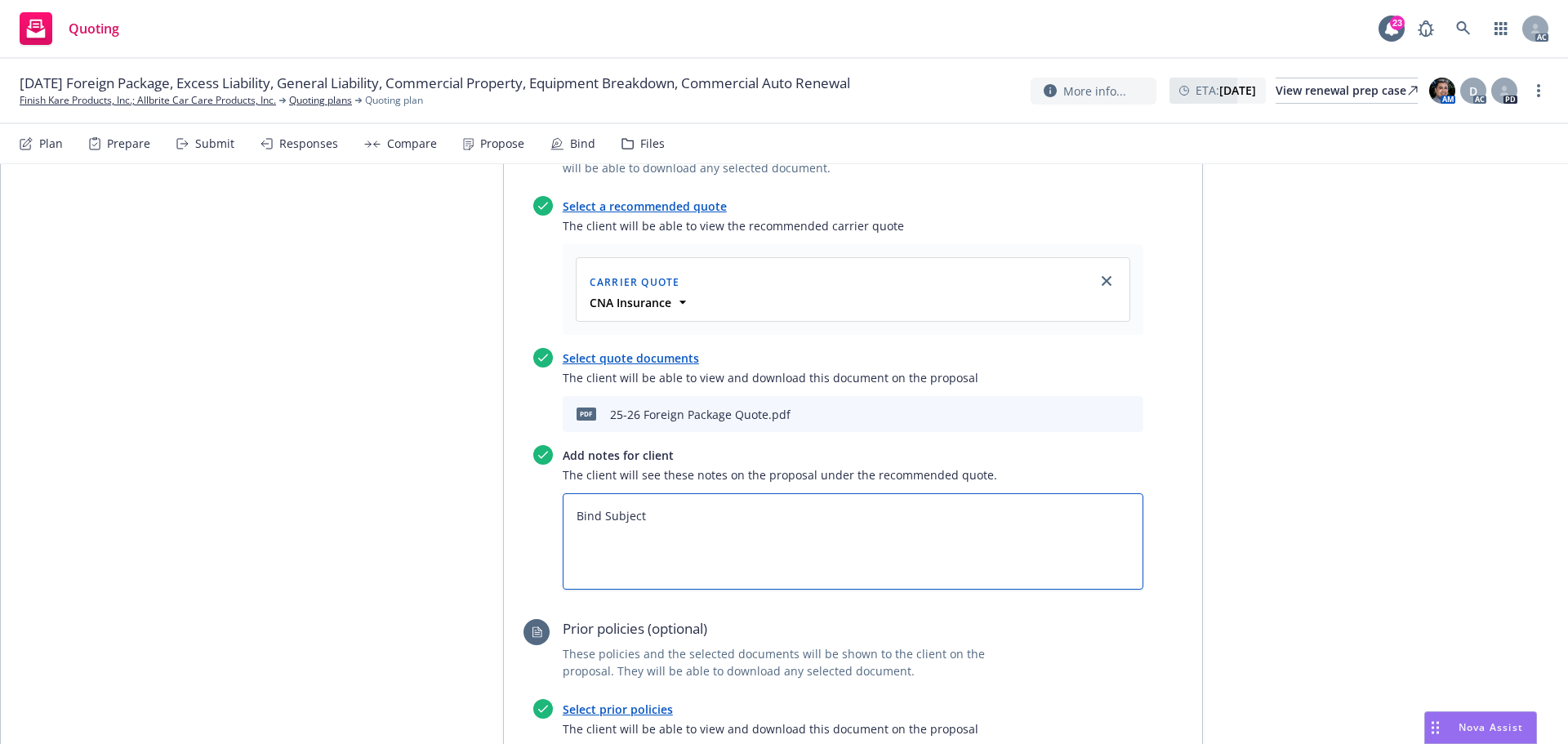
type textarea "x"
type textarea "Bind Subjecti"
type textarea "x"
type textarea "Bind Subjectiv"
type textarea "x"
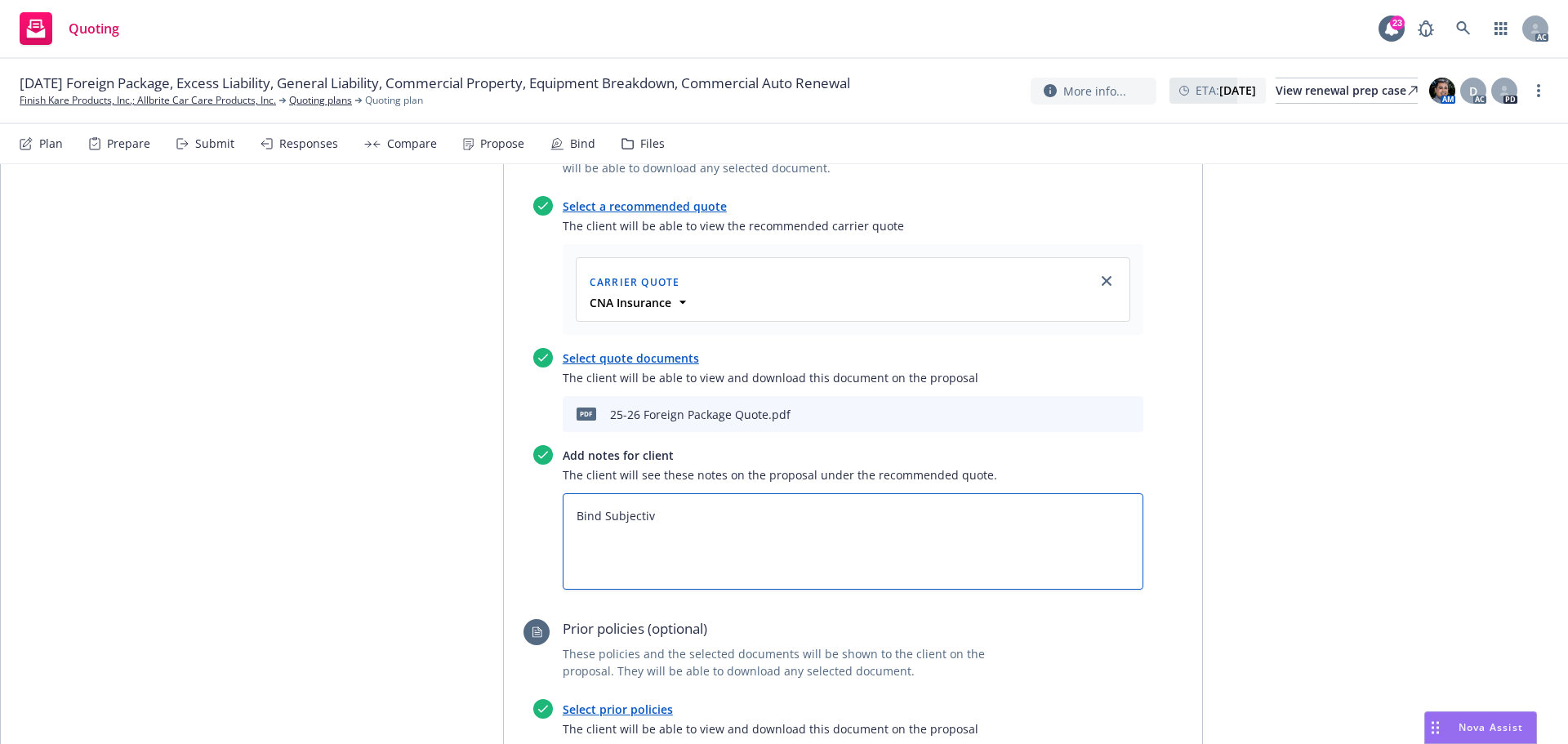
type textarea "Bind Subjectivi"
type textarea "x"
type textarea "Bind Subjectivit"
type textarea "x"
type textarea "Bind Subjectiviti"
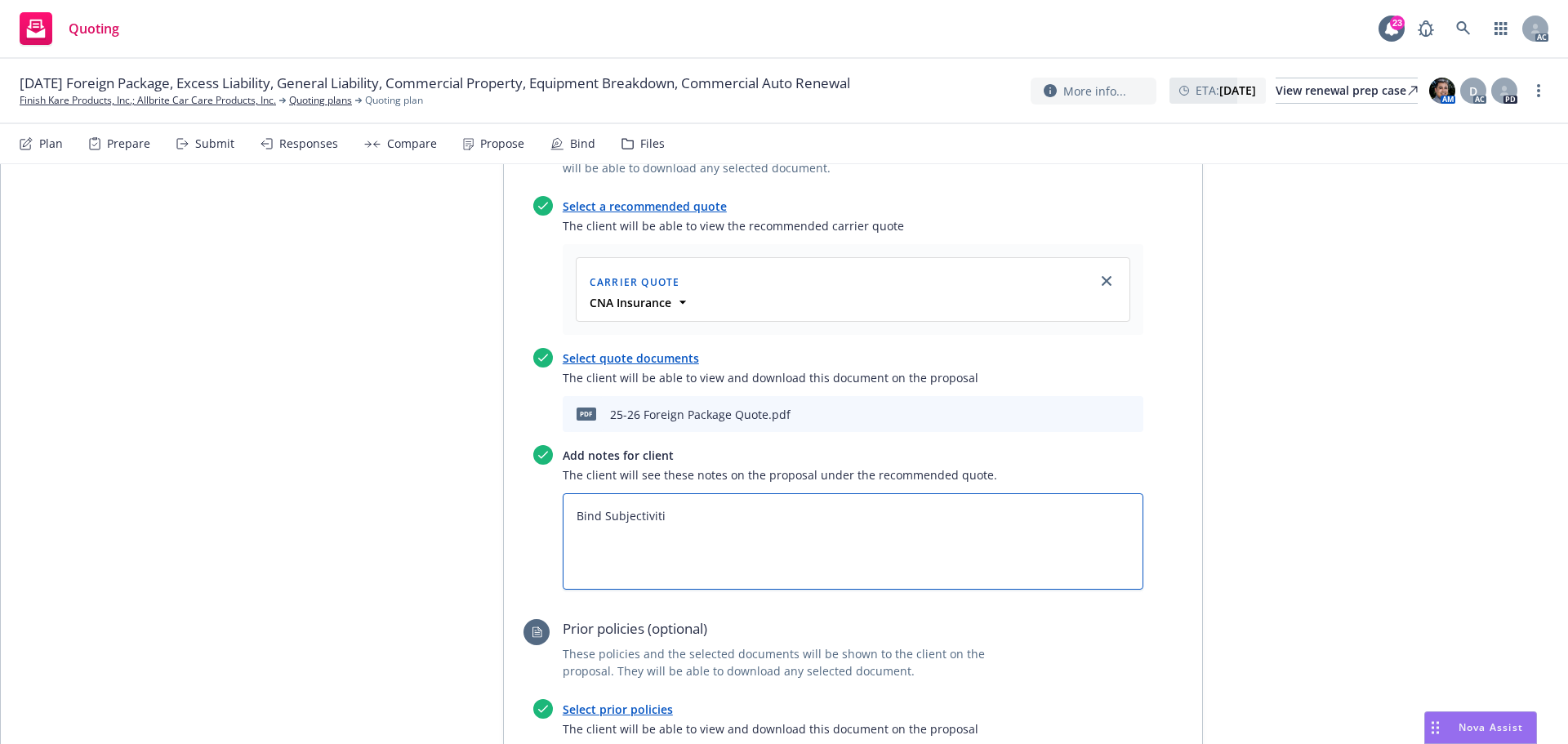
type textarea "x"
type textarea "Bind Subjectivitie"
type textarea "x"
type textarea "Bind Subjectivities"
type textarea "x"
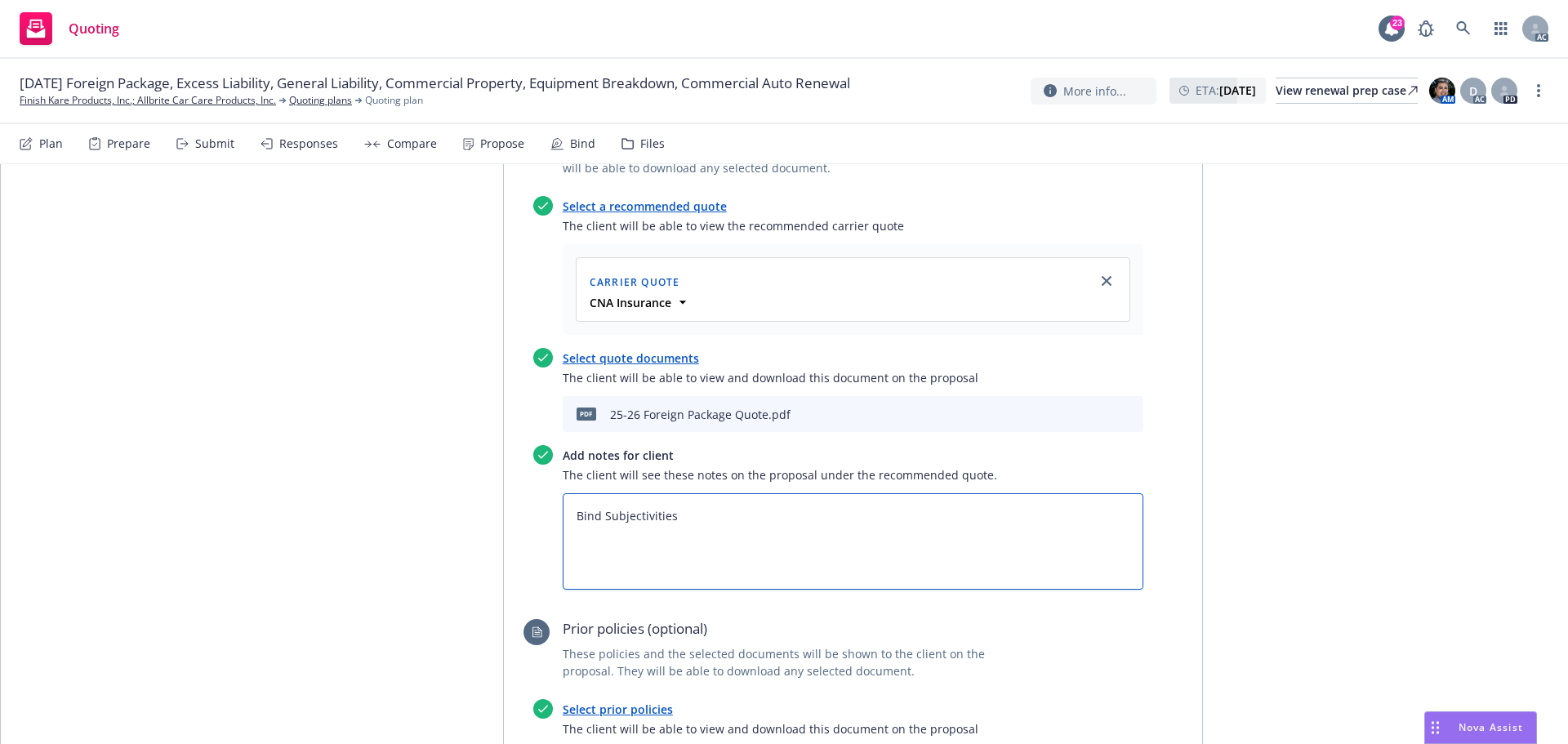
type textarea "Bind Subjectivities:"
type textarea "x"
type textarea "Bind Subjectivities:"
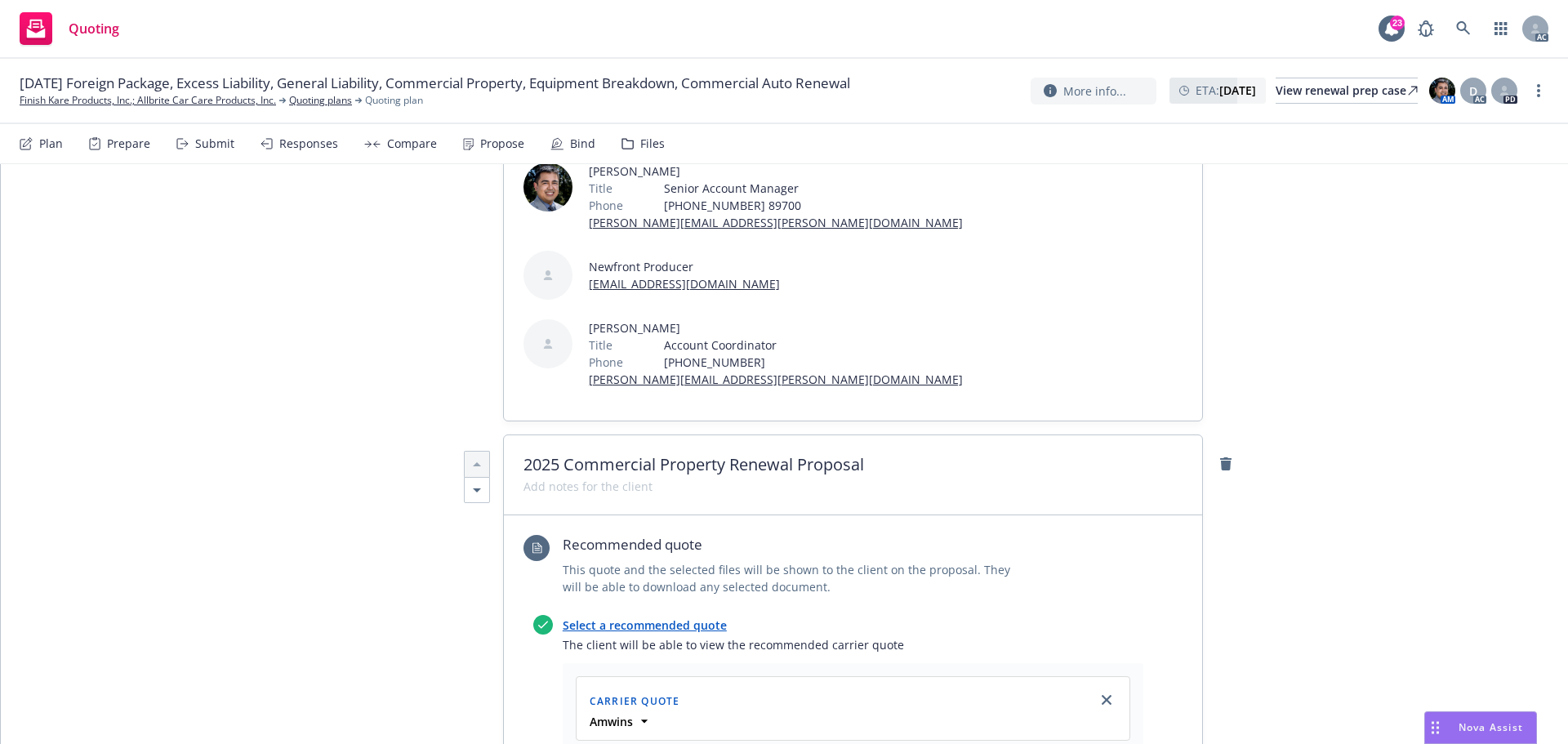
scroll to position [0, 0]
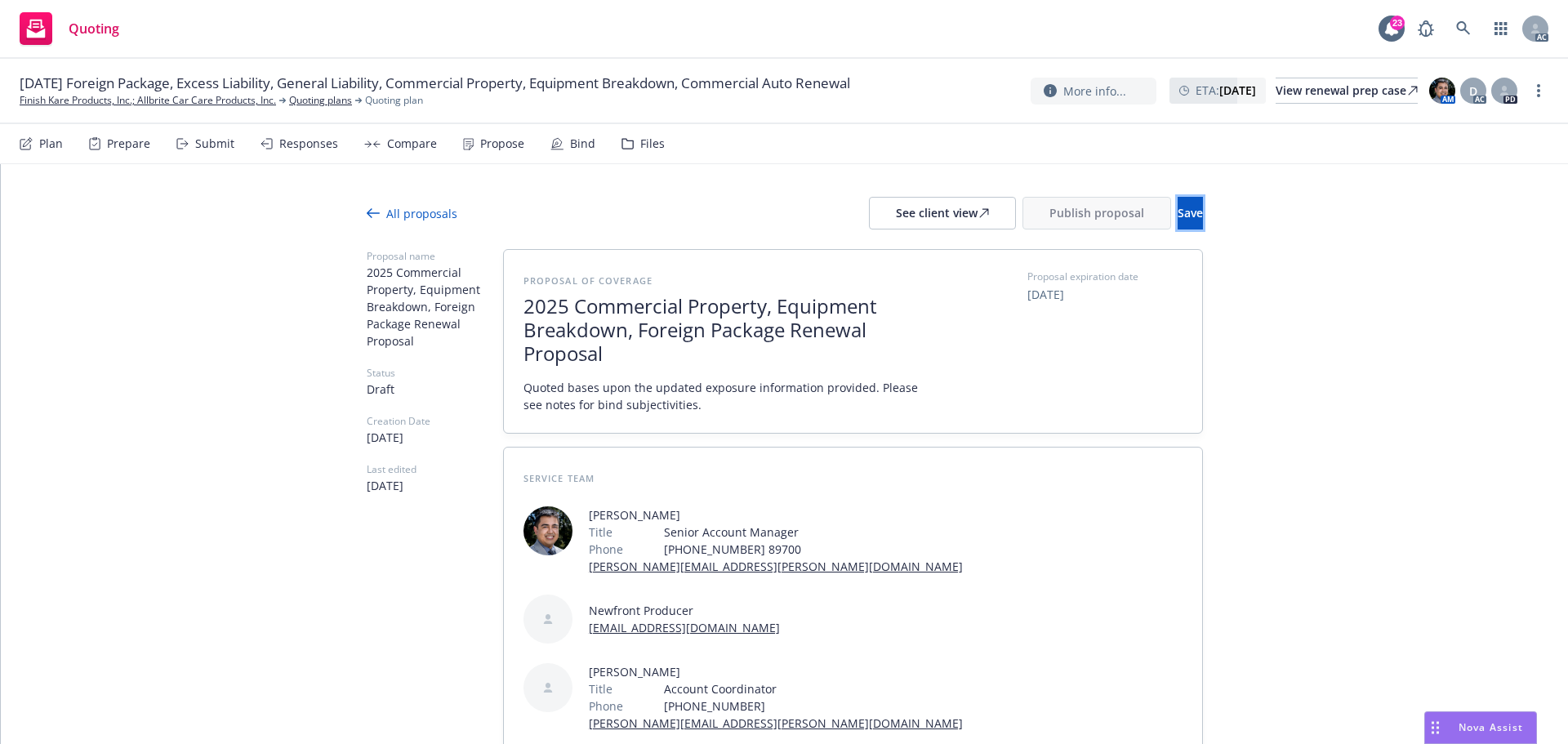
drag, startPoint x: 1178, startPoint y: 212, endPoint x: 539, endPoint y: 14, distance: 669.0
click at [1178, 212] on button "Save" at bounding box center [1190, 213] width 26 height 33
click at [896, 215] on div "See client view" at bounding box center [942, 213] width 93 height 31
click at [319, 145] on div "Responses" at bounding box center [308, 143] width 58 height 13
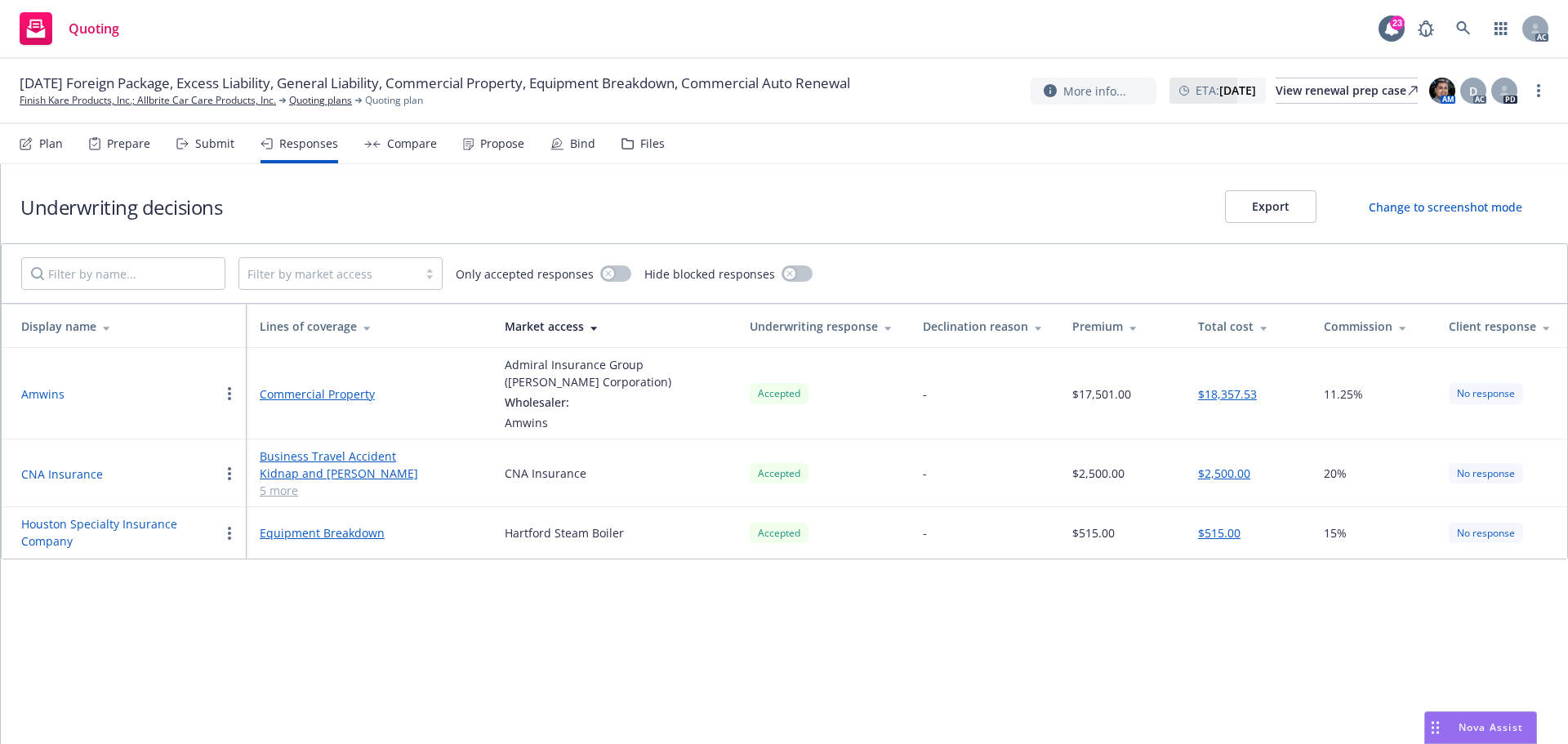
click at [77, 475] on button "CNA Insurance" at bounding box center [62, 473] width 82 height 17
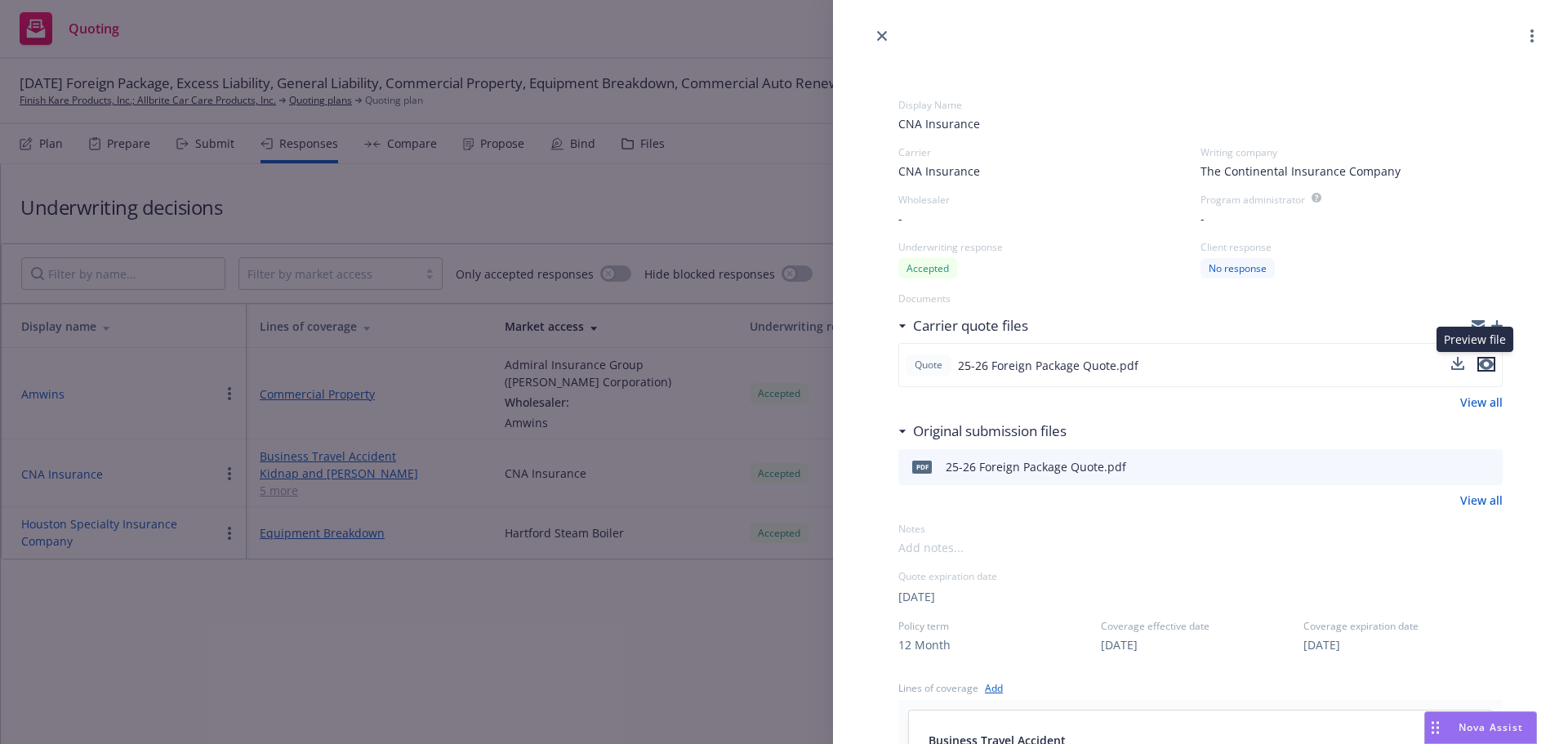
click at [1479, 364] on icon "preview file" at bounding box center [1486, 364] width 15 height 12
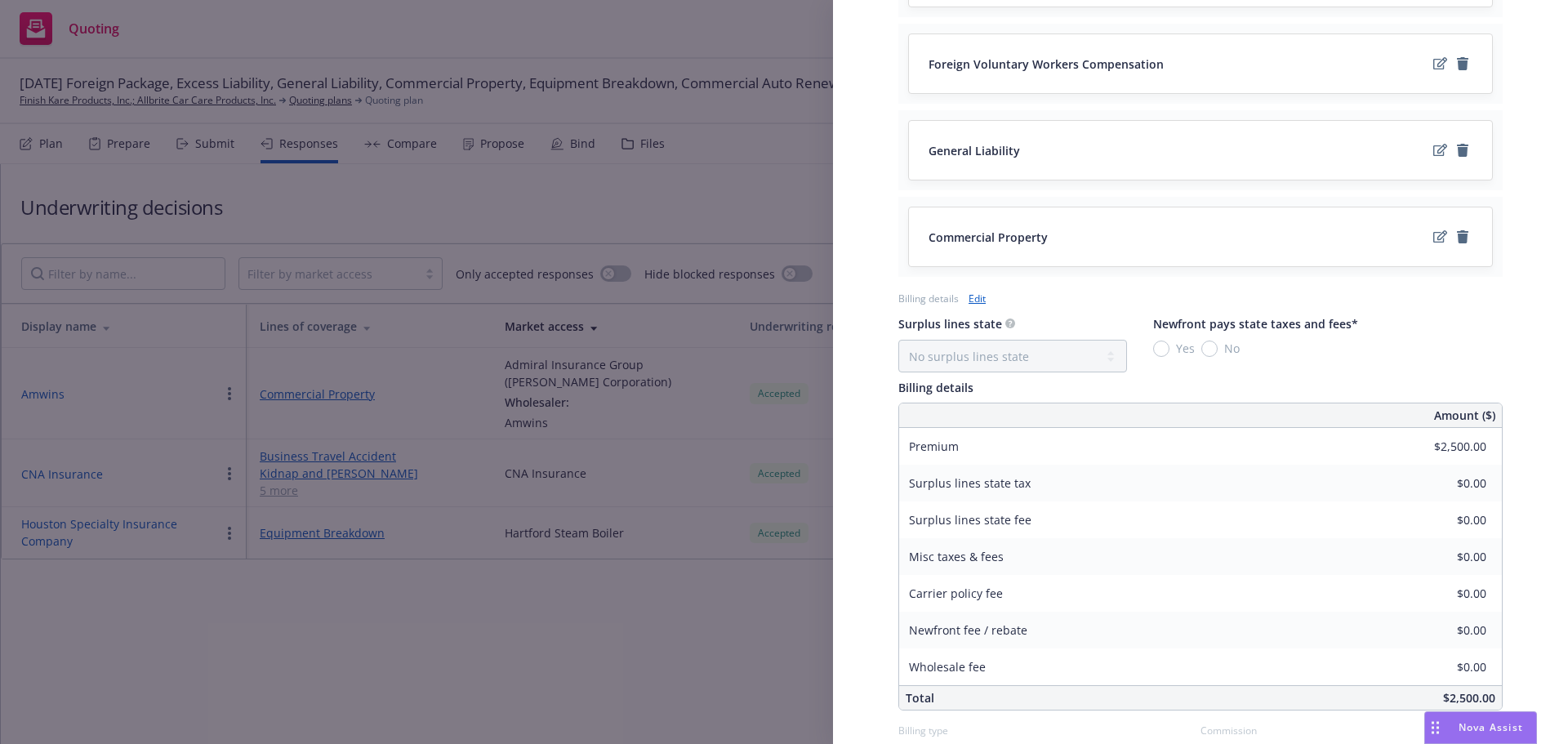
scroll to position [1061, 0]
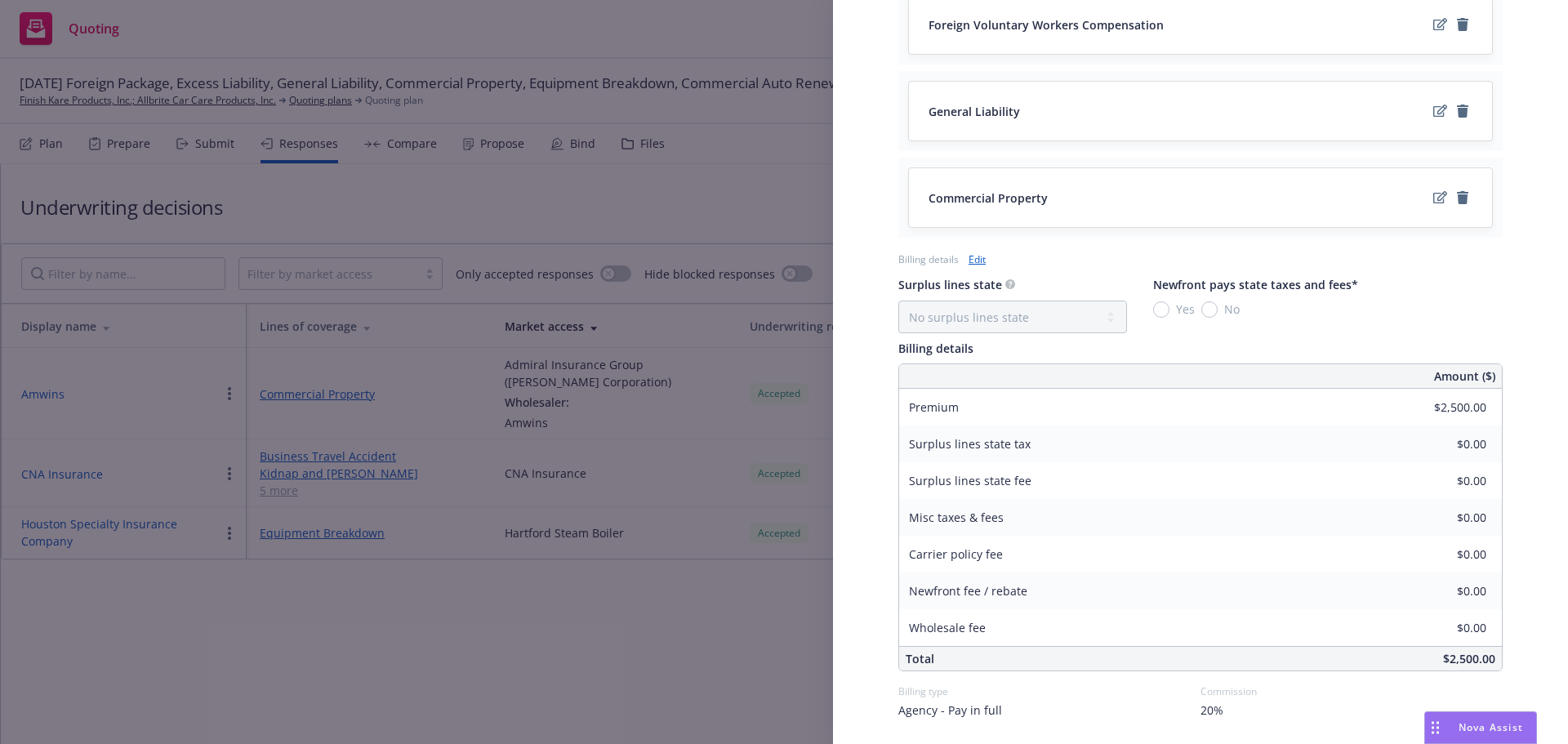
click at [501, 151] on div "Display Name CNA Insurance Carrier CNA Insurance Writing company The Continenta…" at bounding box center [784, 372] width 1568 height 744
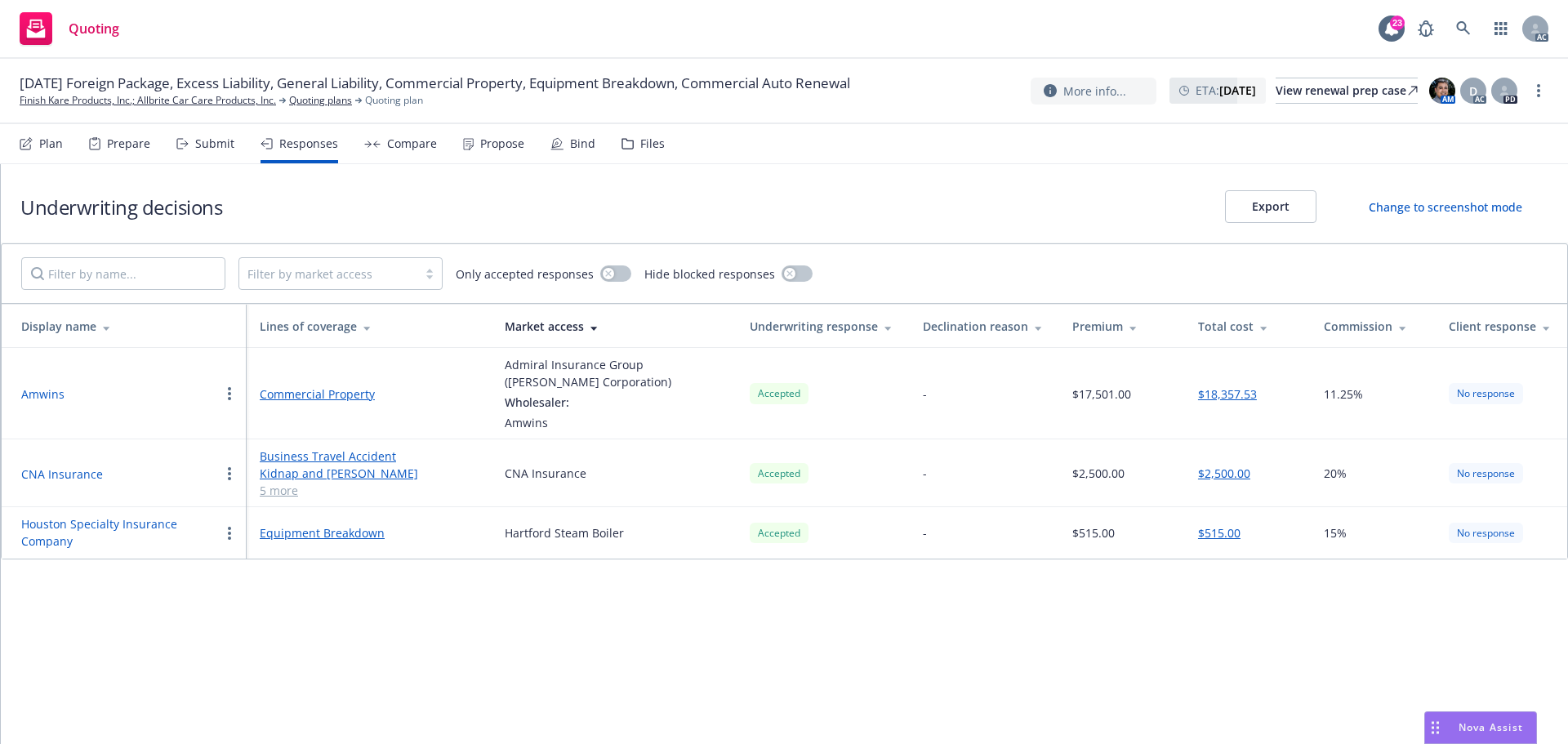
click at [501, 151] on div "Propose" at bounding box center [493, 143] width 61 height 39
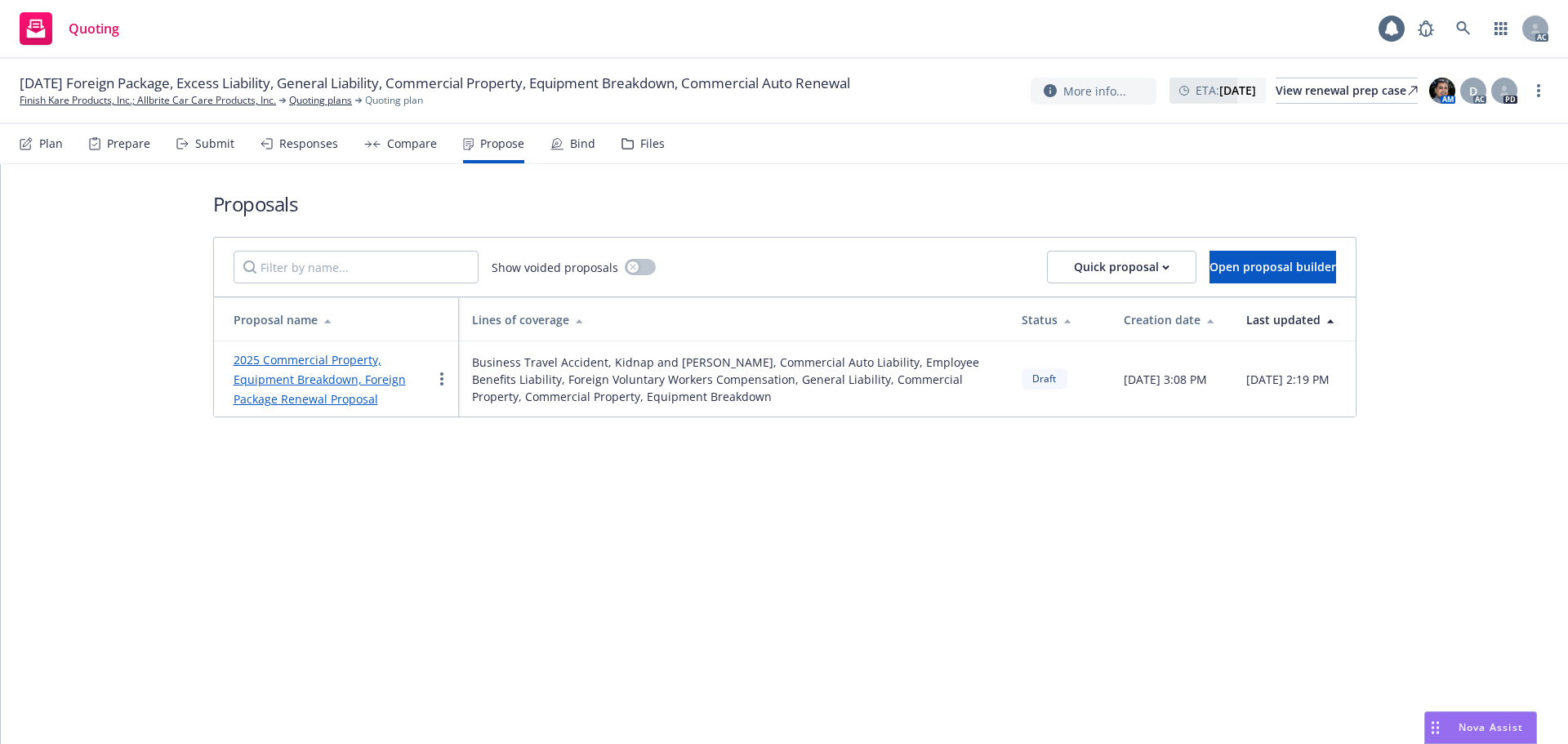
click at [354, 388] on div "2025 Commercial Property, Equipment Breakdown, Foreign Package Renewal Proposal" at bounding box center [333, 379] width 198 height 58
click at [357, 381] on link "2025 Commercial Property, Equipment Breakdown, Foreign Package Renewal Proposal" at bounding box center [320, 379] width 172 height 55
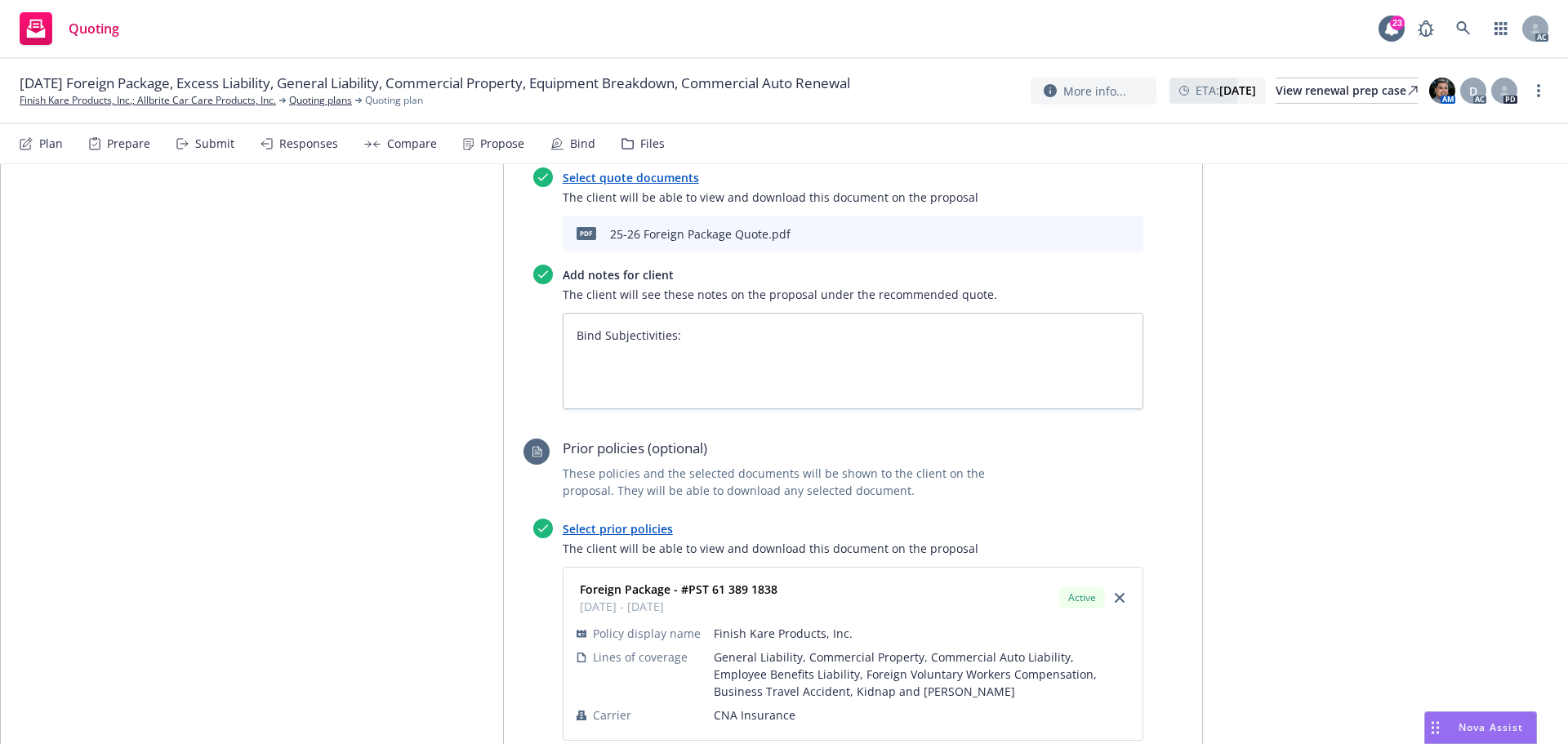
scroll to position [3058, 0]
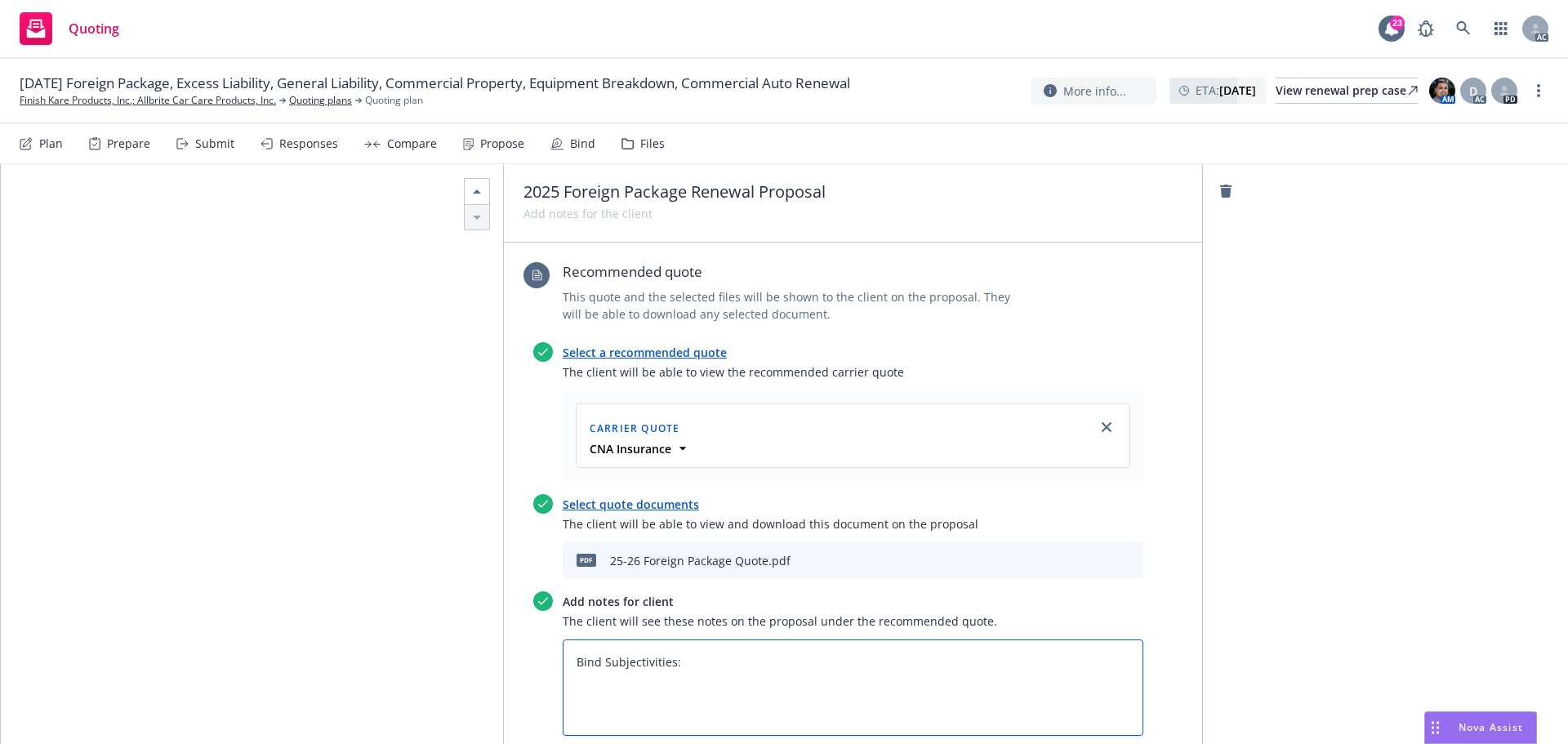
drag, startPoint x: 683, startPoint y: 600, endPoint x: 648, endPoint y: 582, distance: 39.4
type textarea "x"
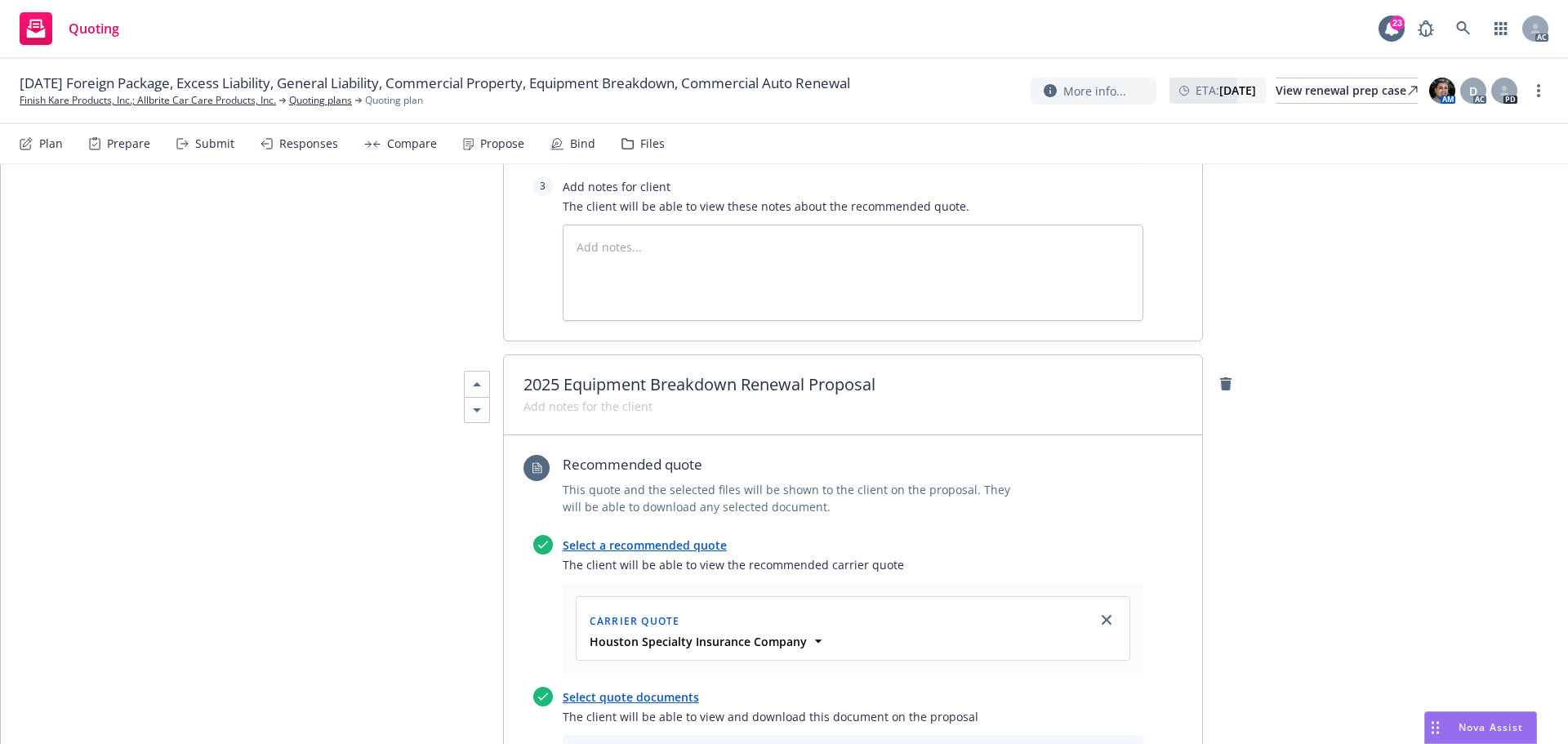
scroll to position [0, 0]
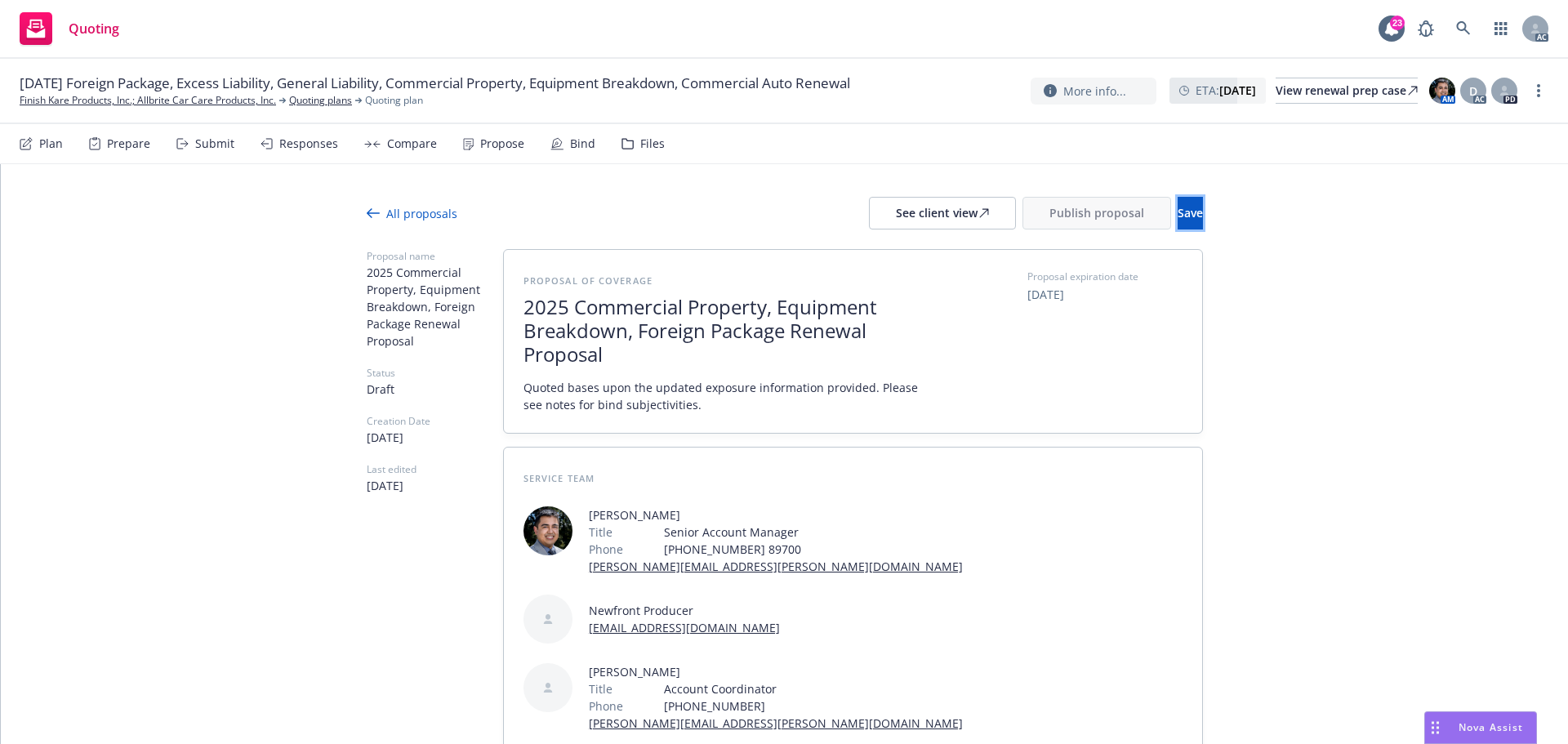
click at [1177, 213] on span "Save" at bounding box center [1190, 213] width 26 height 16
type textarea "x"
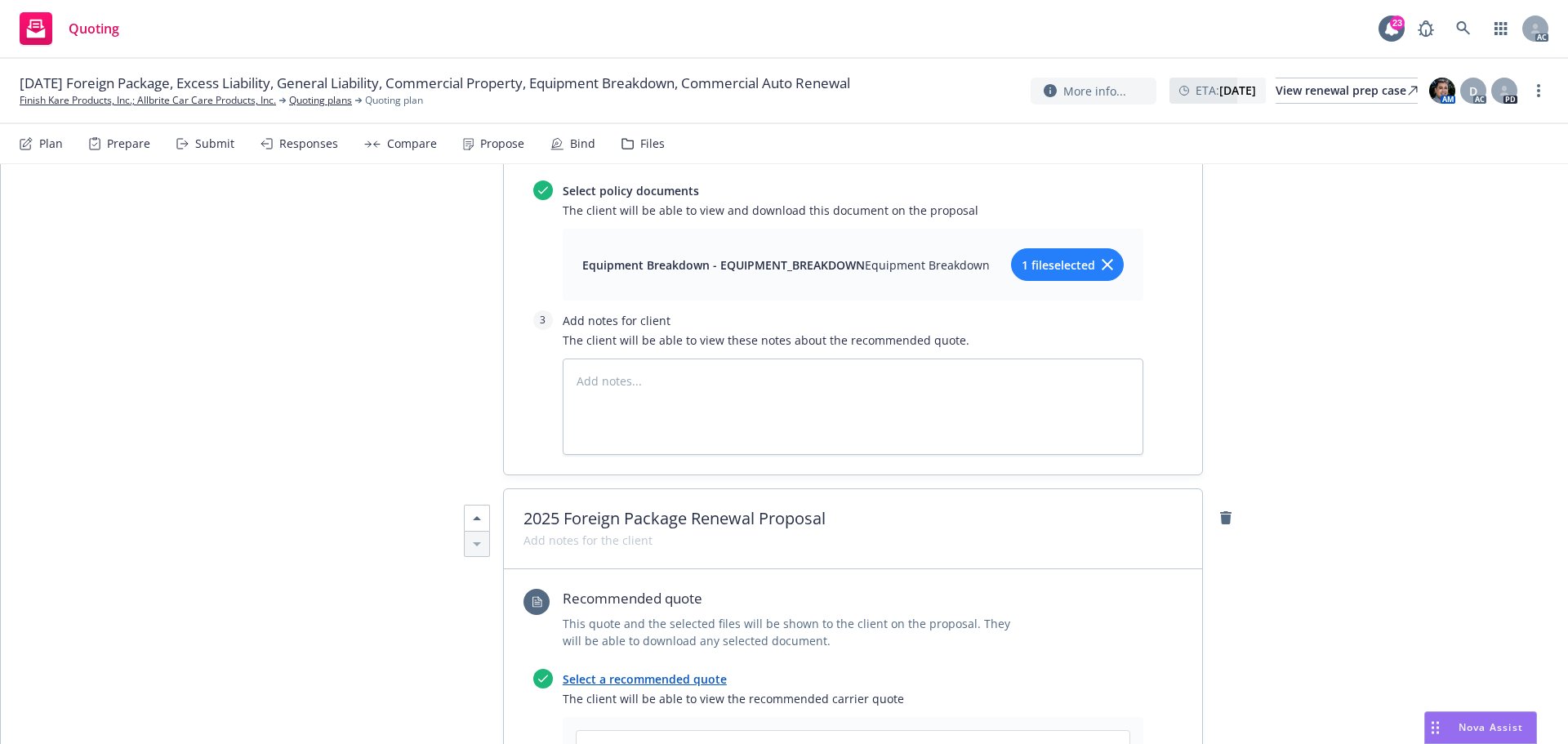
scroll to position [3140, 0]
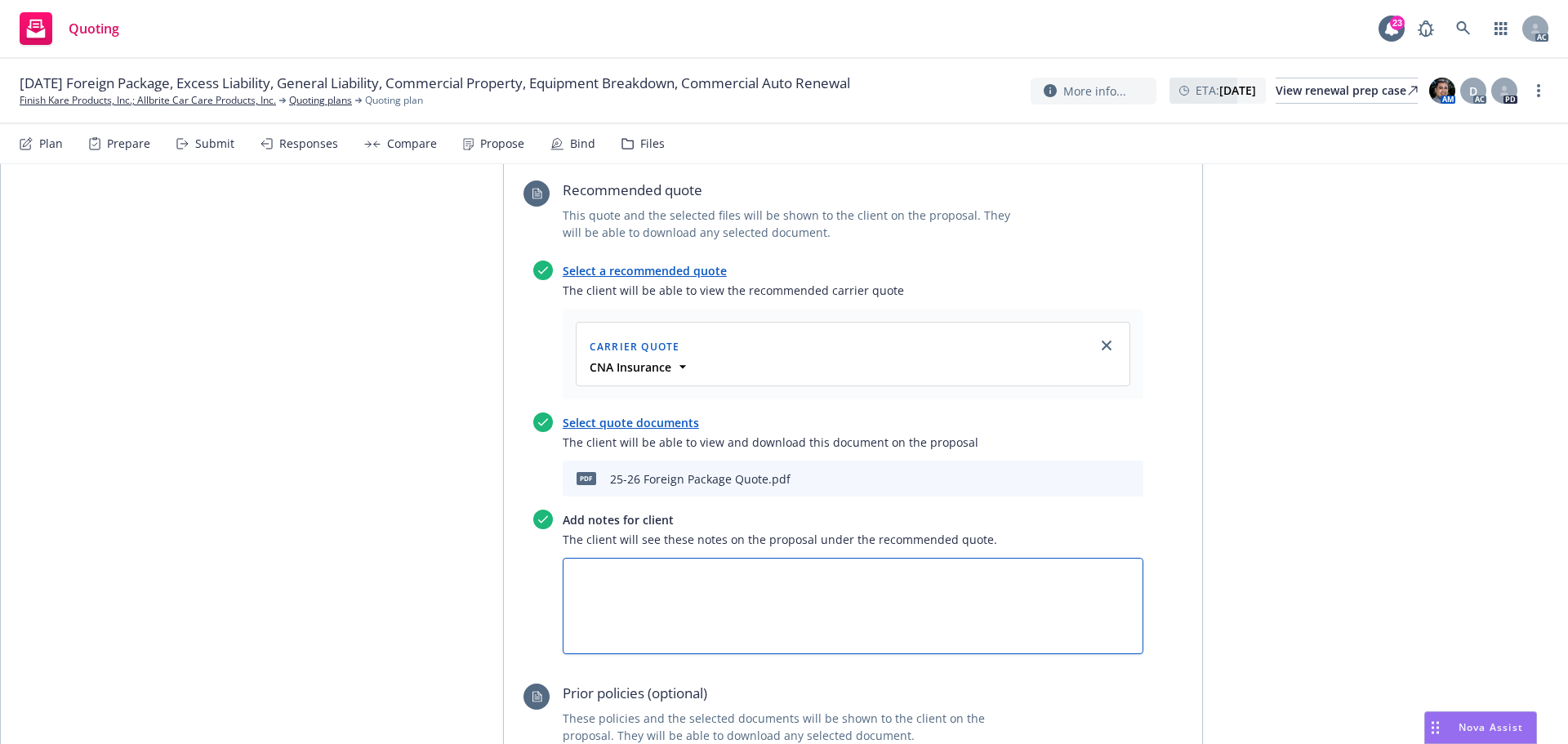
click at [674, 558] on textarea at bounding box center [852, 606] width 580 height 97
type textarea "x"
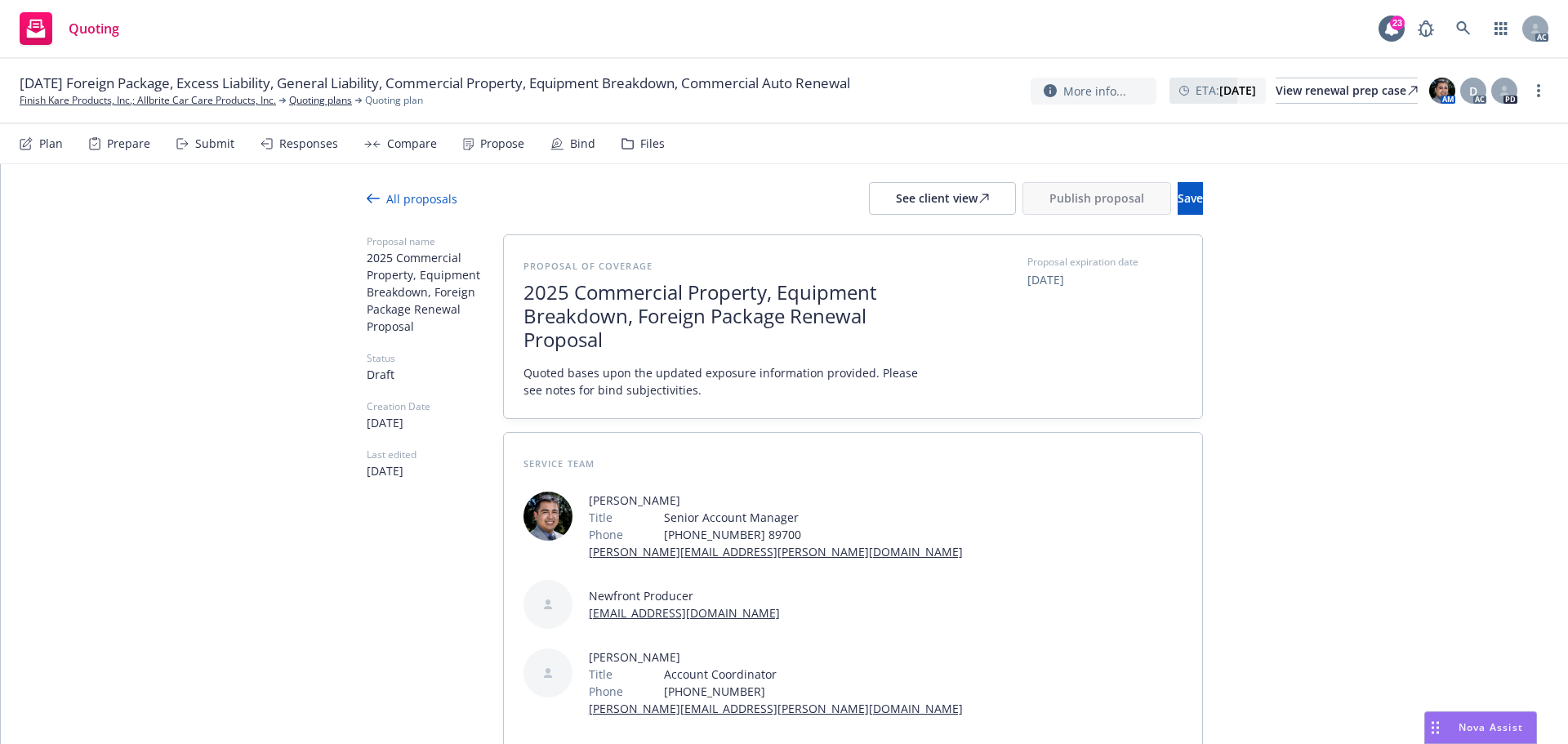
scroll to position [0, 0]
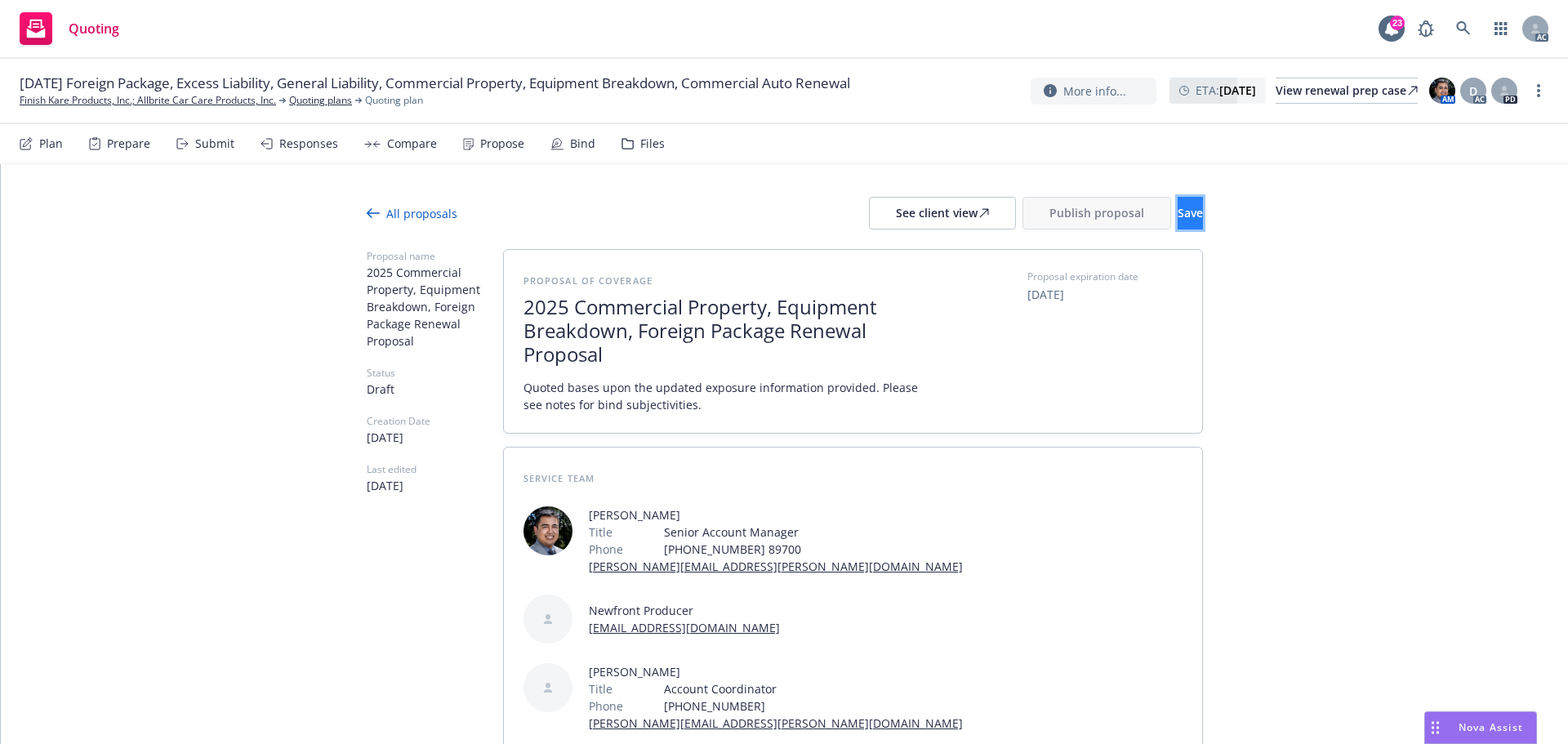
click at [1177, 212] on span "Save" at bounding box center [1190, 213] width 26 height 16
type textarea "x"
click at [289, 151] on div "Responses" at bounding box center [299, 143] width 78 height 39
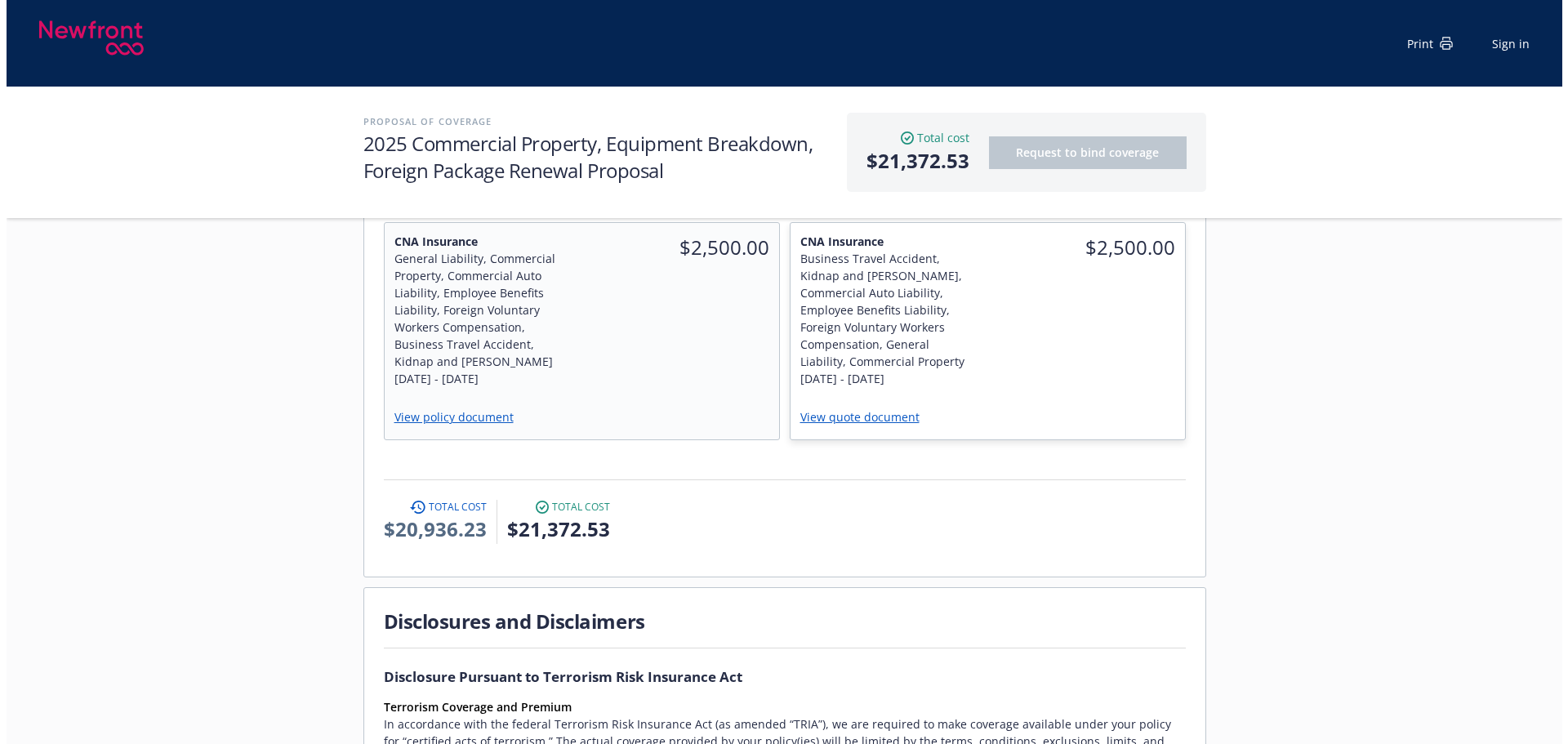
scroll to position [1225, 0]
click at [671, 376] on div "$2,500.00" at bounding box center [674, 306] width 198 height 174
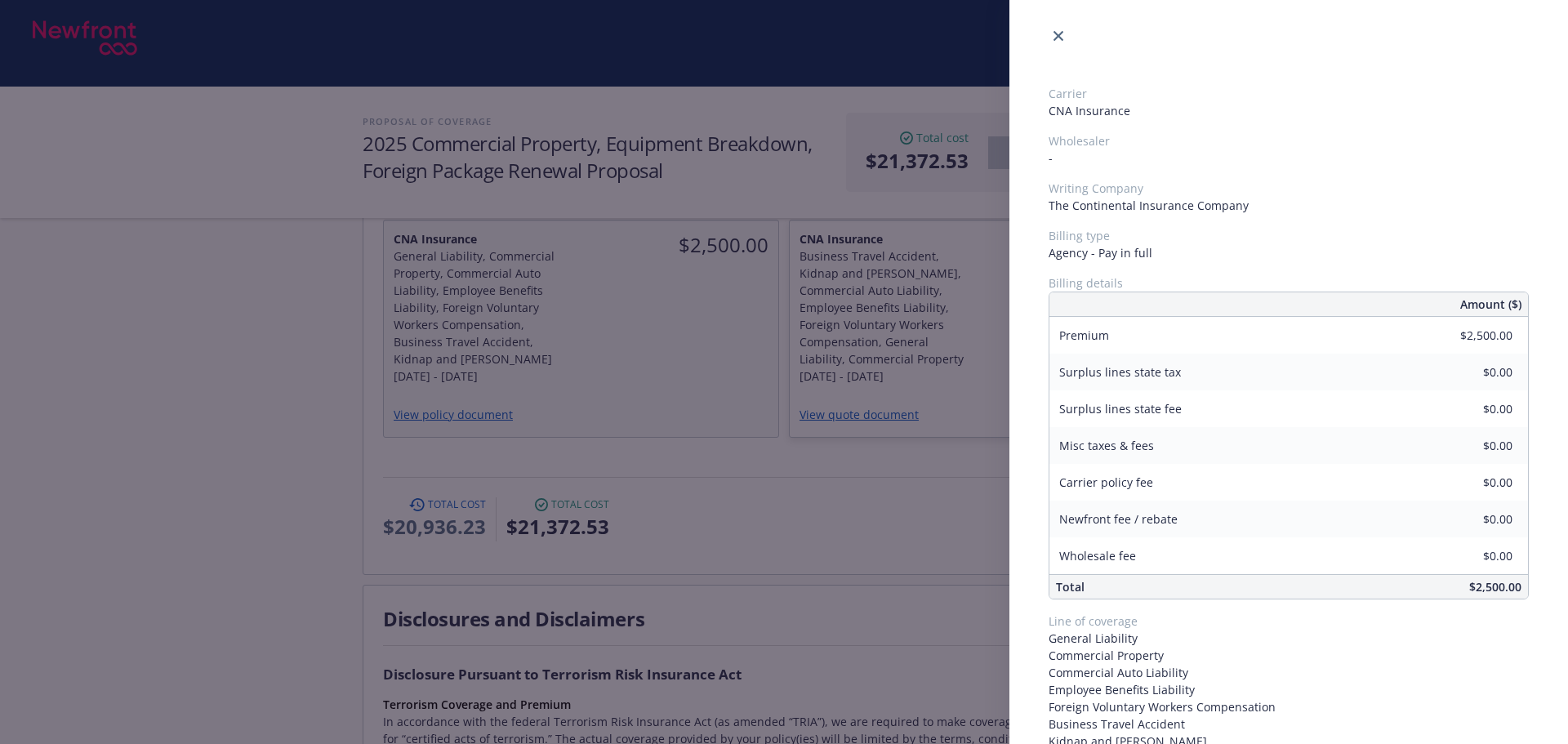
click at [879, 366] on div "Carrier CNA Insurance Wholesaler - Writing Company The Continental Insurance Co…" at bounding box center [784, 372] width 1568 height 744
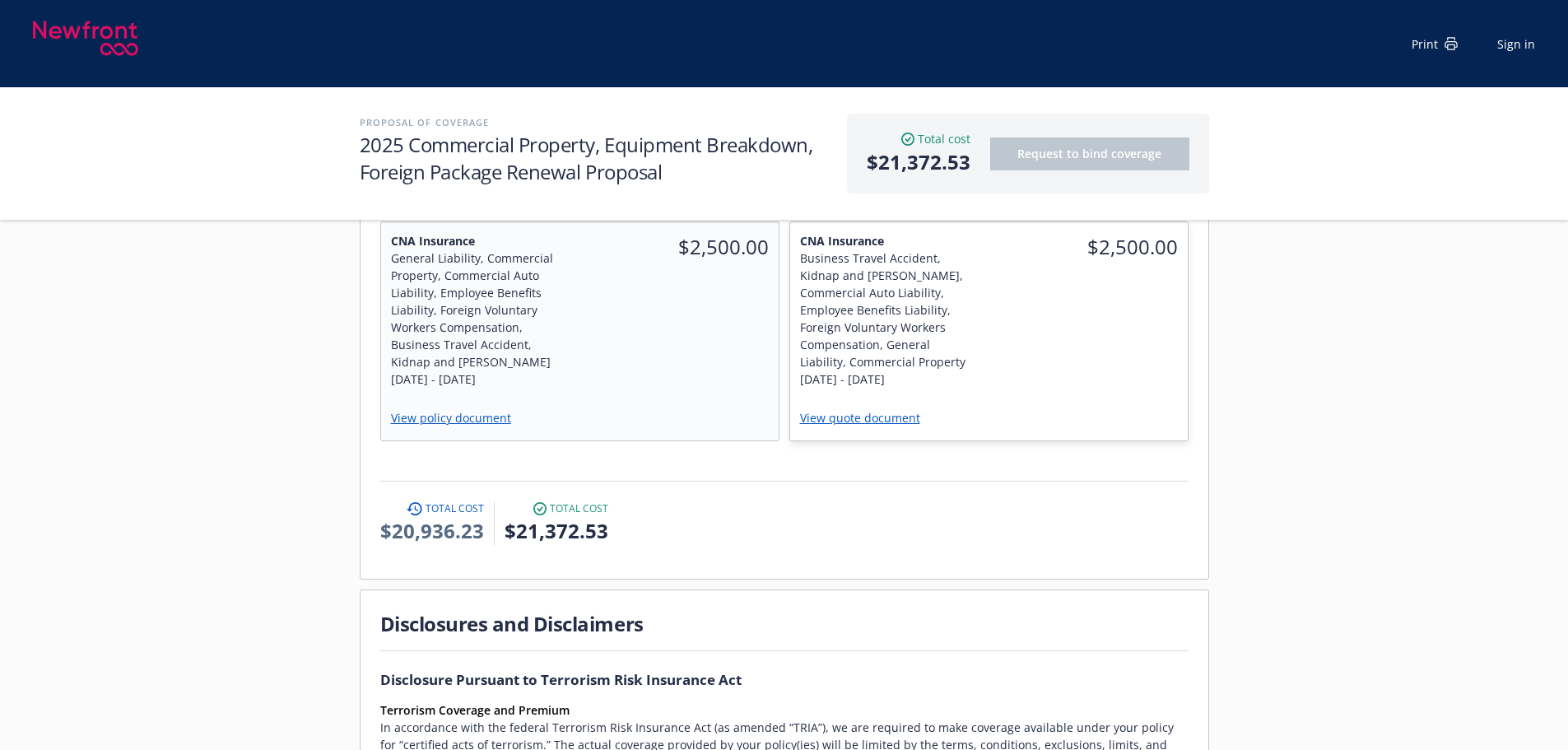
click at [886, 371] on div "9/1/2025 - 9/1/2026" at bounding box center [889, 379] width 179 height 17
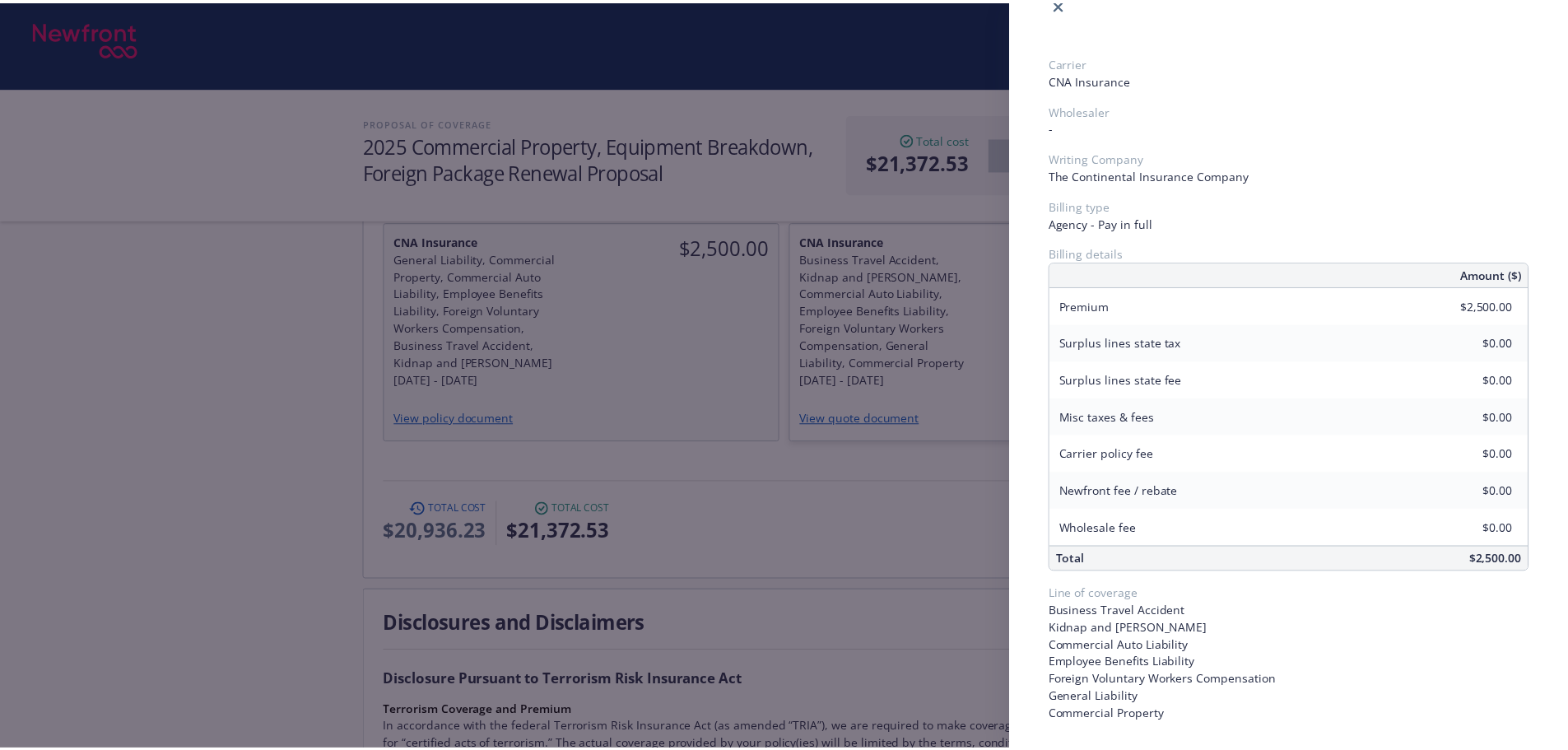
scroll to position [46, 0]
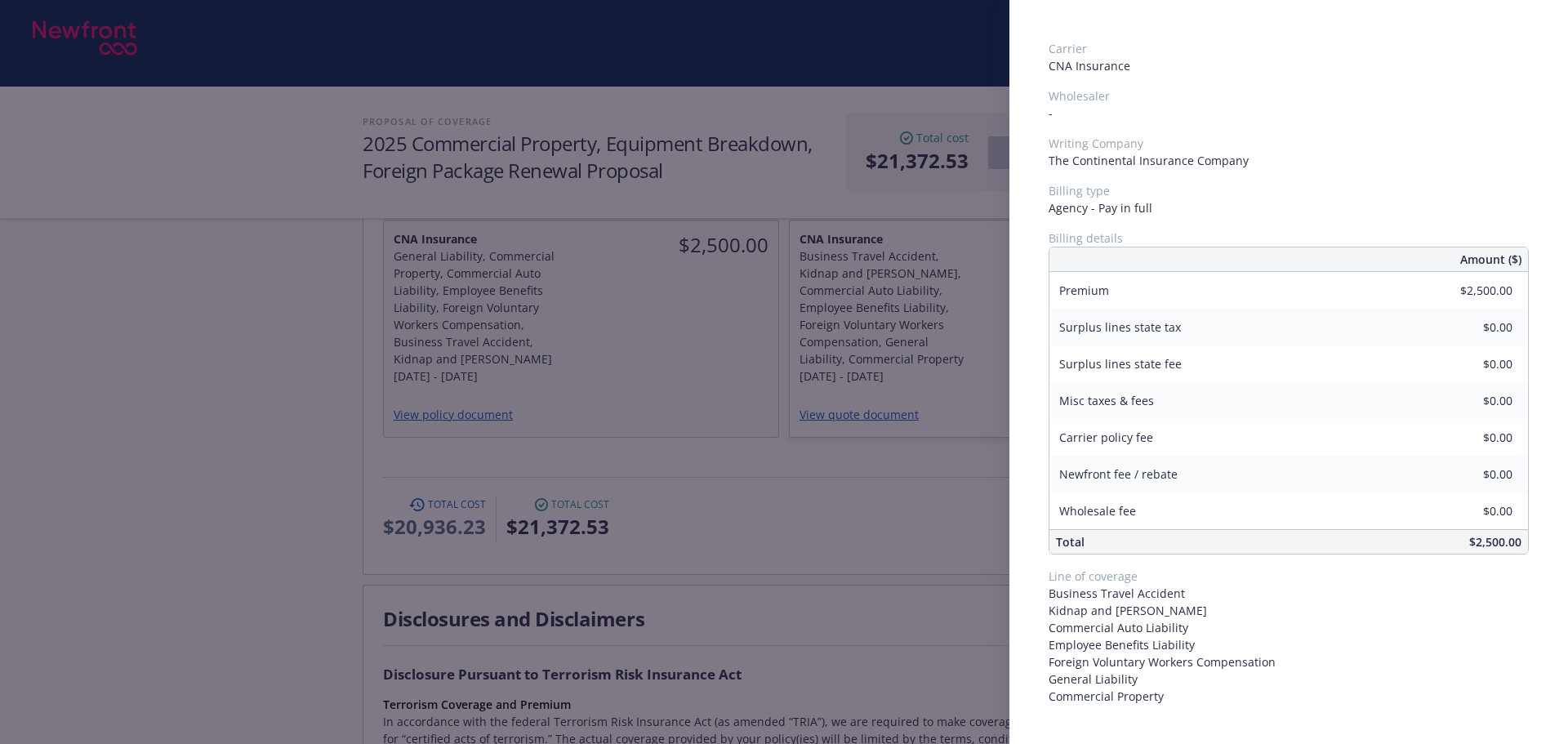
click at [690, 411] on div "Carrier CNA Insurance Wholesaler - Writing Company The Continental Insurance Co…" at bounding box center [784, 372] width 1568 height 744
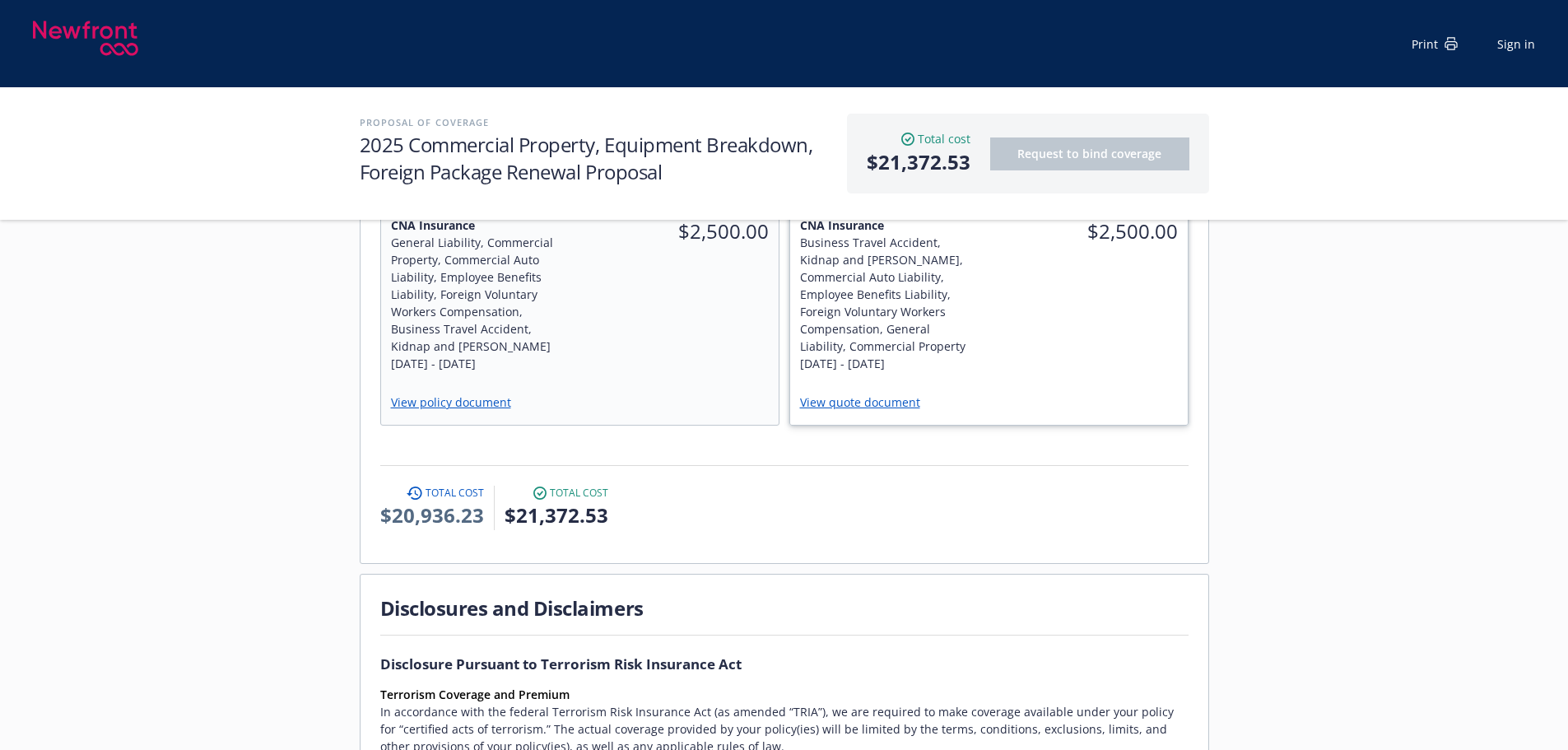
scroll to position [1152, 0]
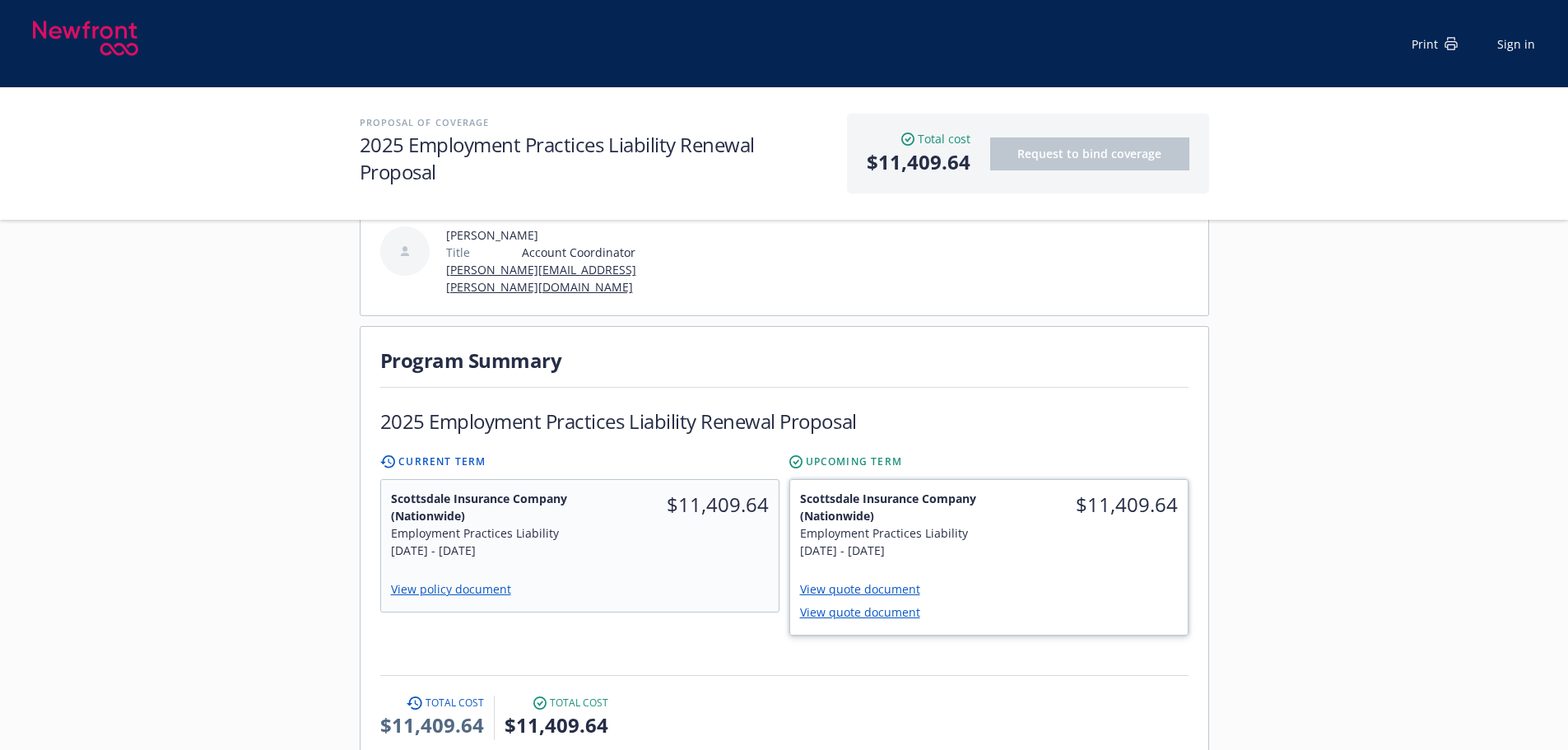
scroll to position [412, 0]
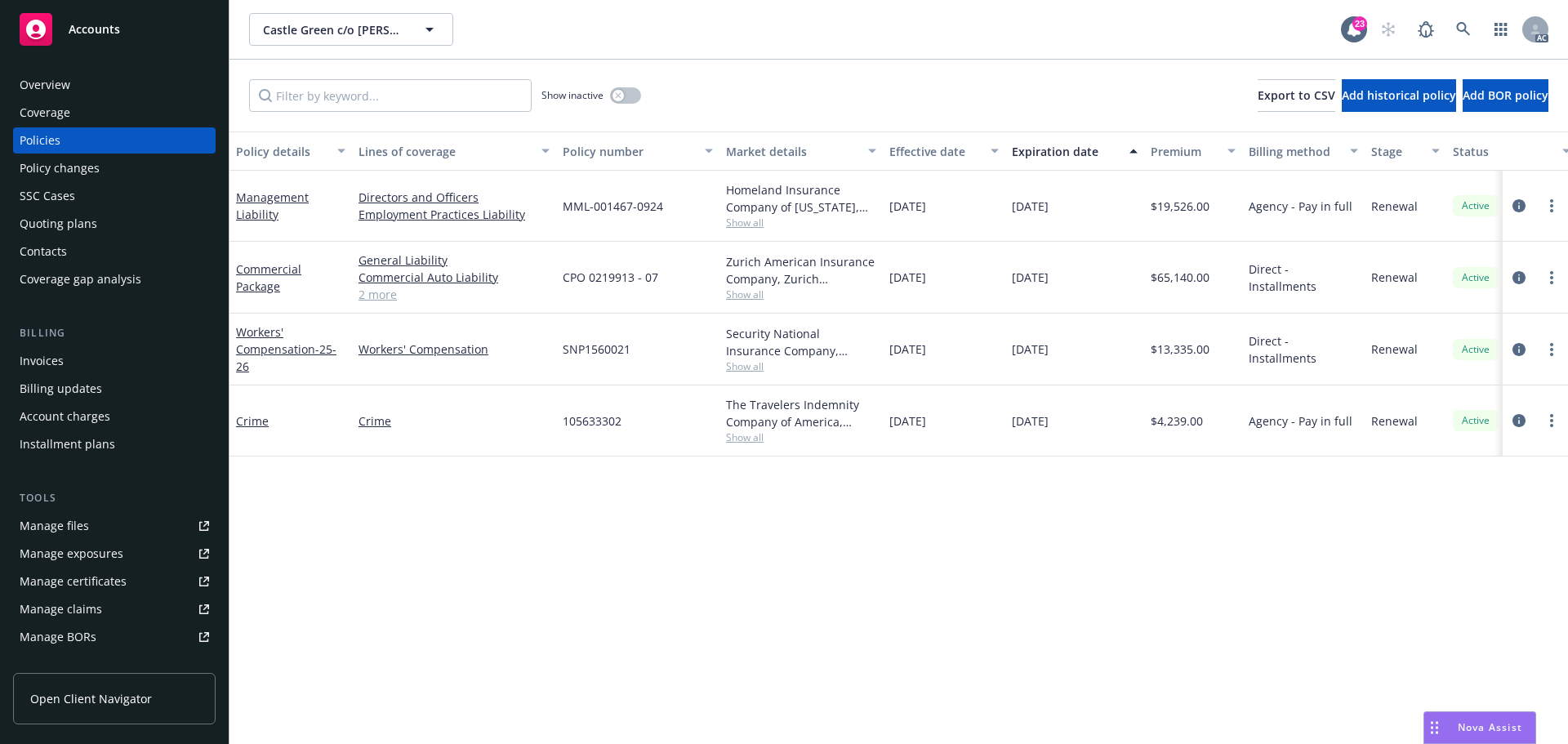
scroll to position [0, 237]
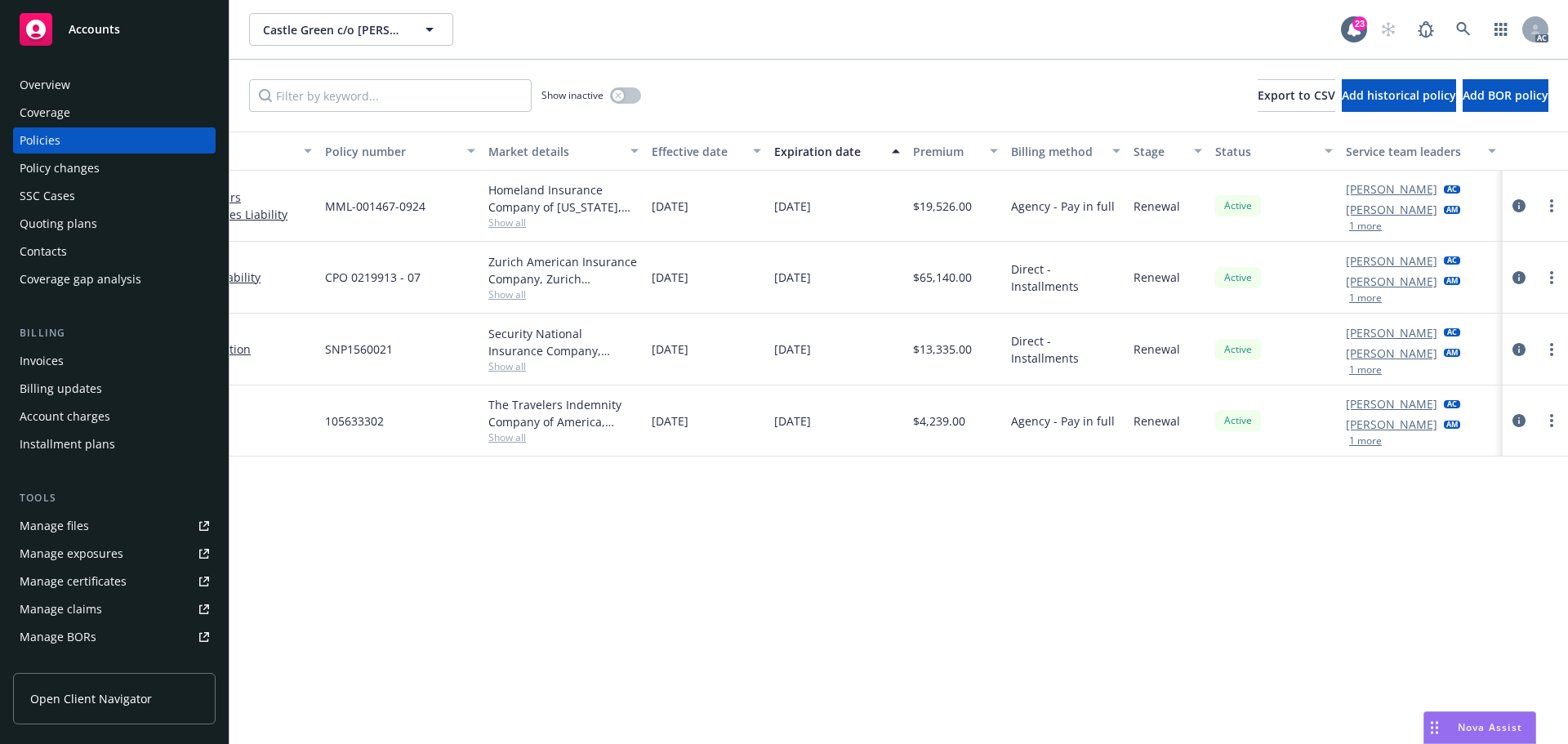
drag, startPoint x: 1362, startPoint y: 229, endPoint x: 1292, endPoint y: 308, distance: 105.6
click at [1362, 229] on button "1 more" at bounding box center [1365, 226] width 33 height 10
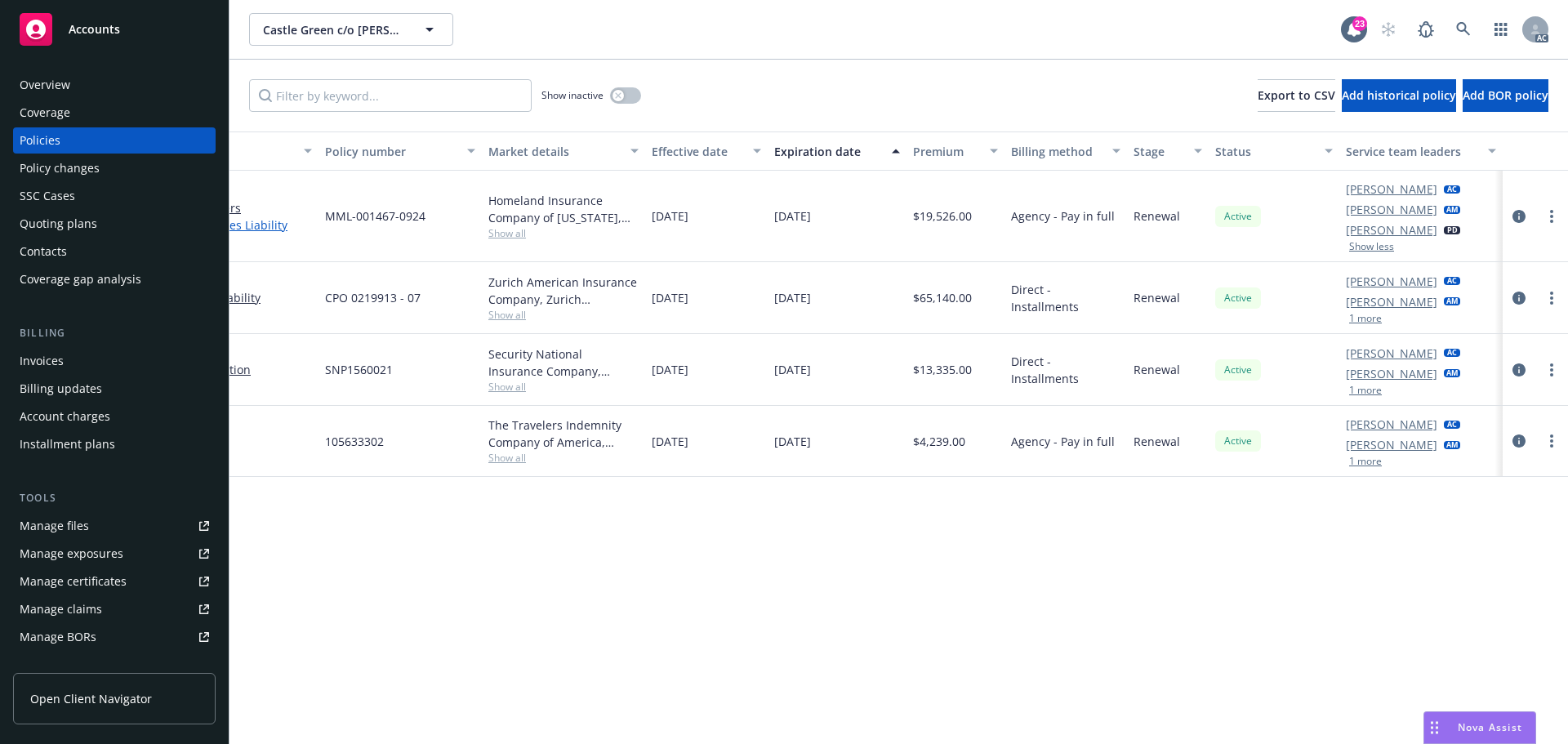
click at [256, 219] on link "Employment Practices Liability" at bounding box center [216, 224] width 191 height 17
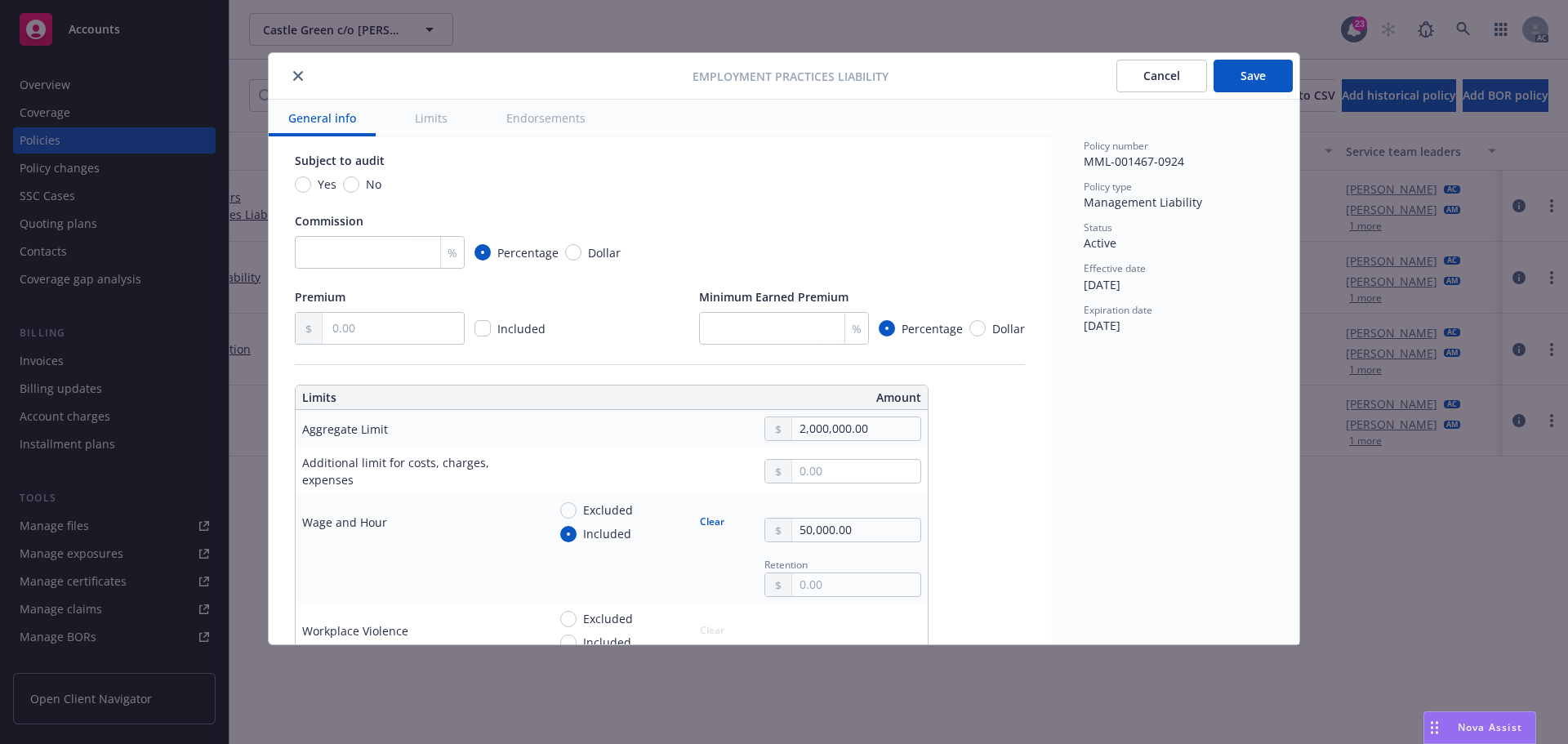
type textarea "x"
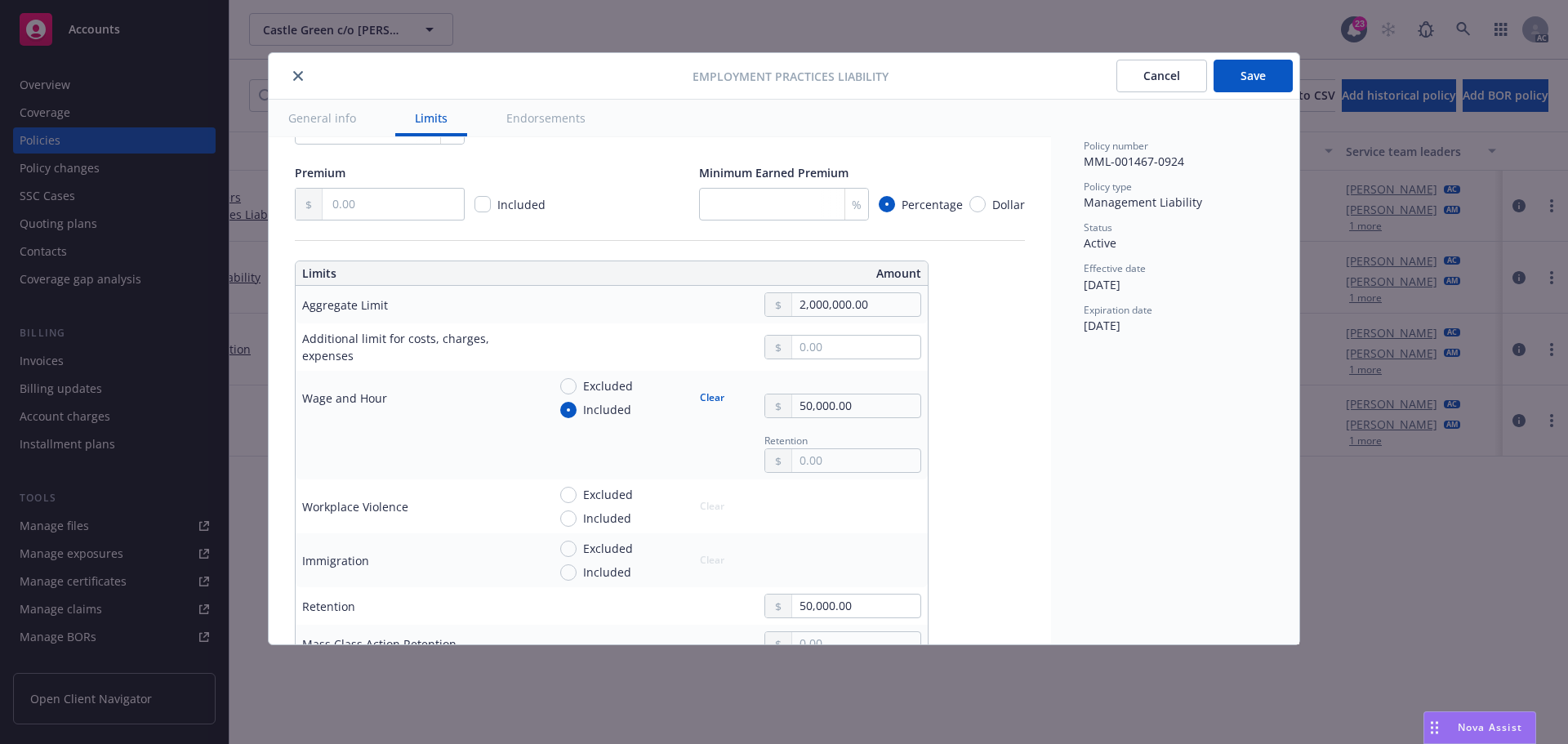
click at [287, 74] on div at bounding box center [484, 76] width 417 height 19
click at [298, 76] on icon "close" at bounding box center [298, 75] width 10 height 10
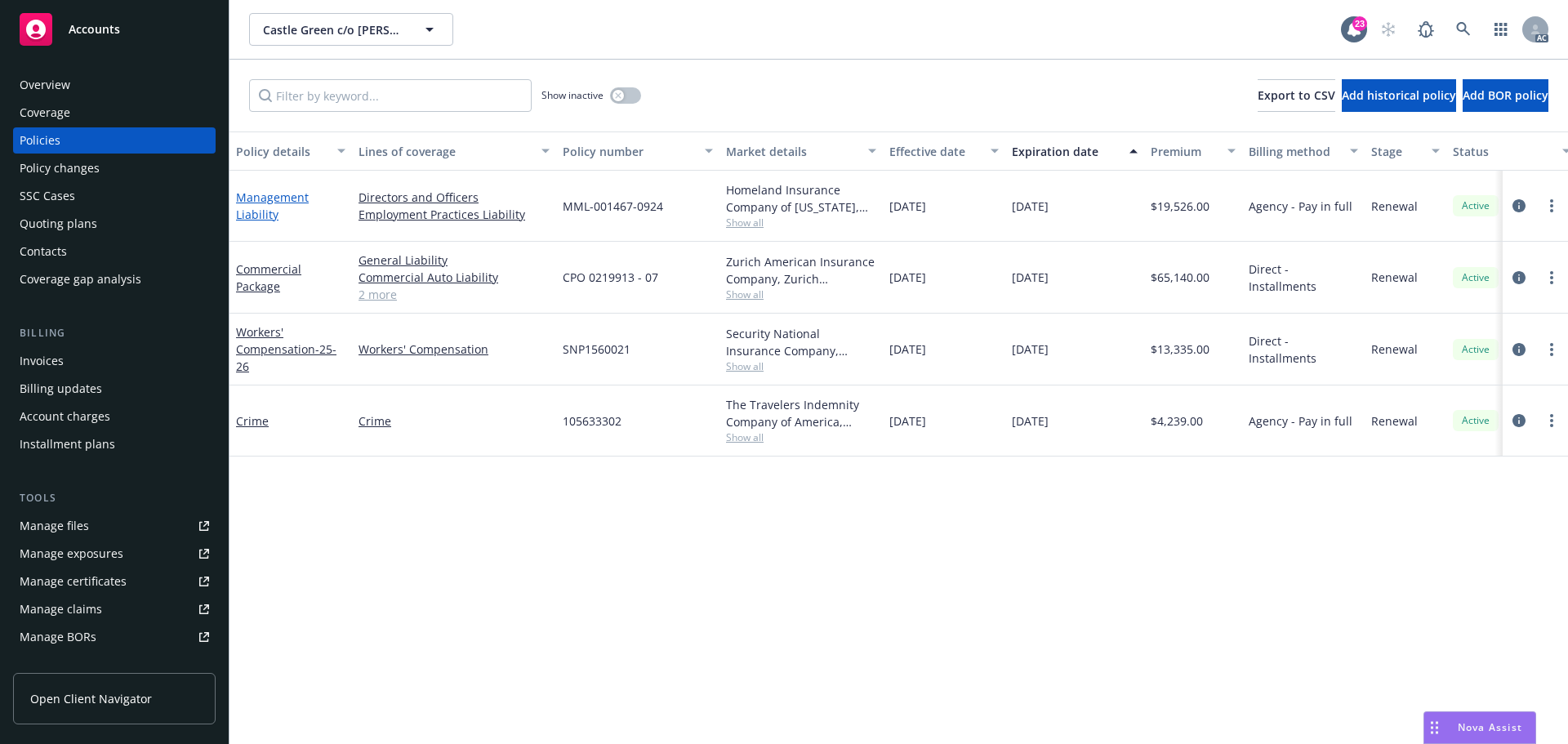
click at [271, 203] on link "Management Liability" at bounding box center [272, 205] width 73 height 33
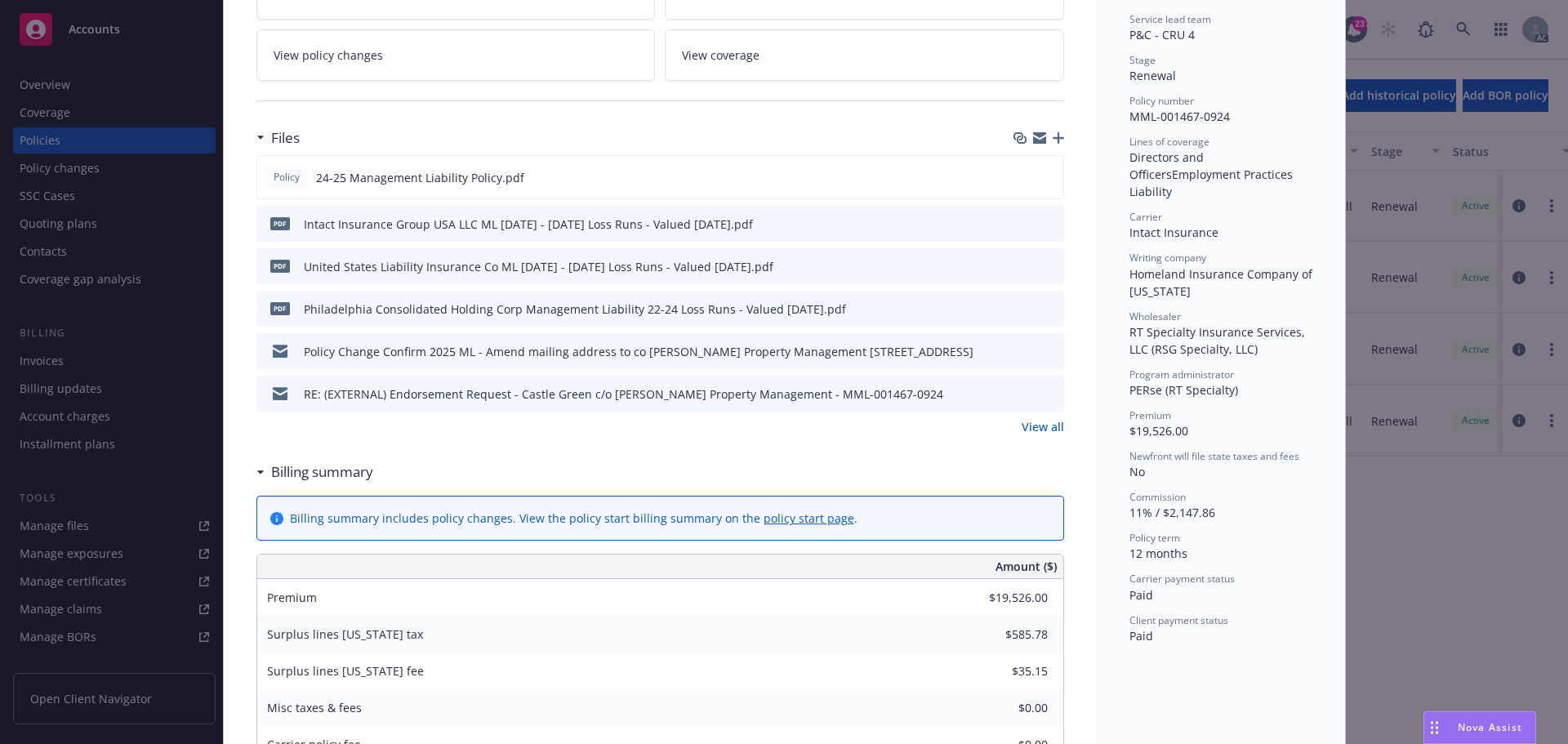
scroll to position [245, 0]
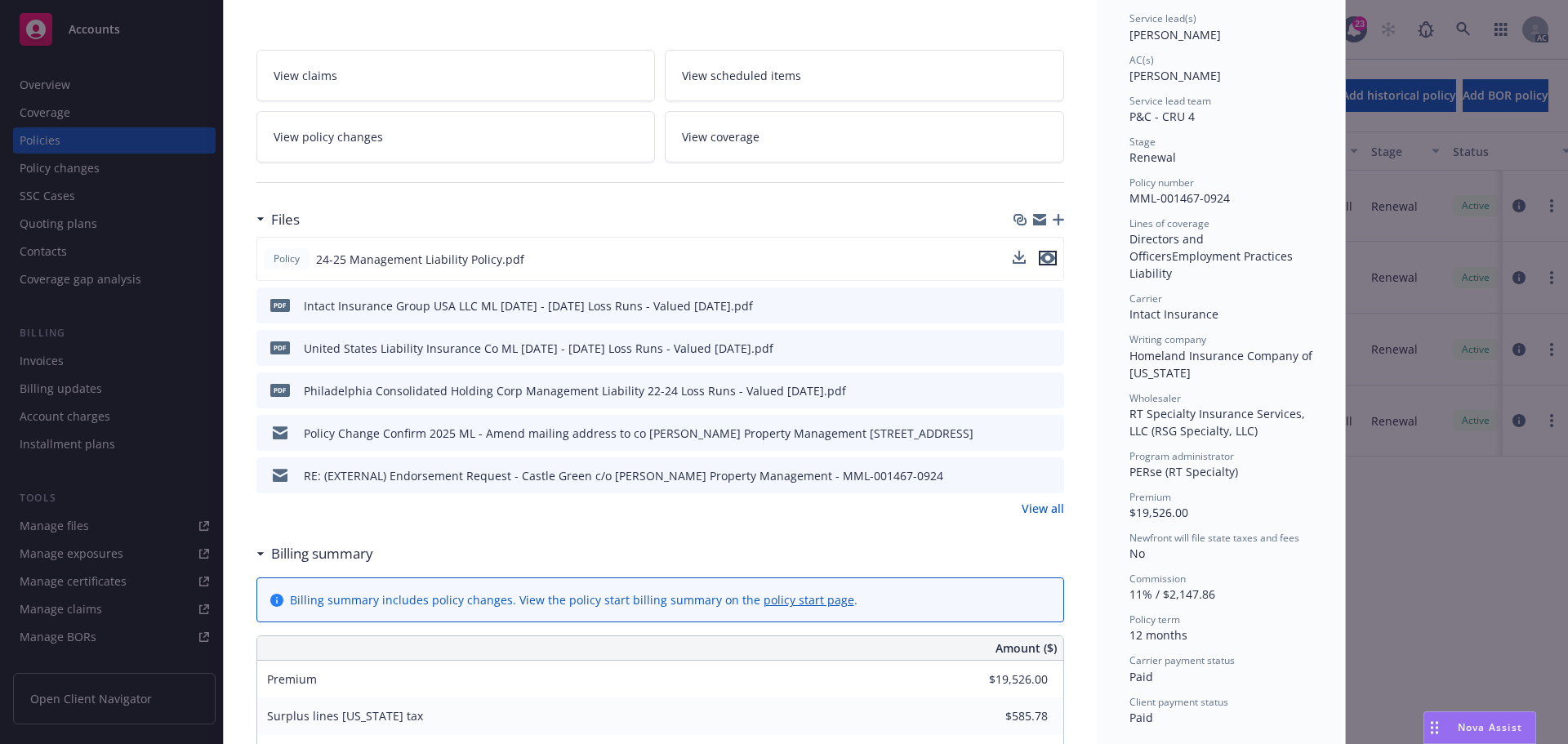
click at [1044, 260] on icon "preview file" at bounding box center [1047, 258] width 15 height 12
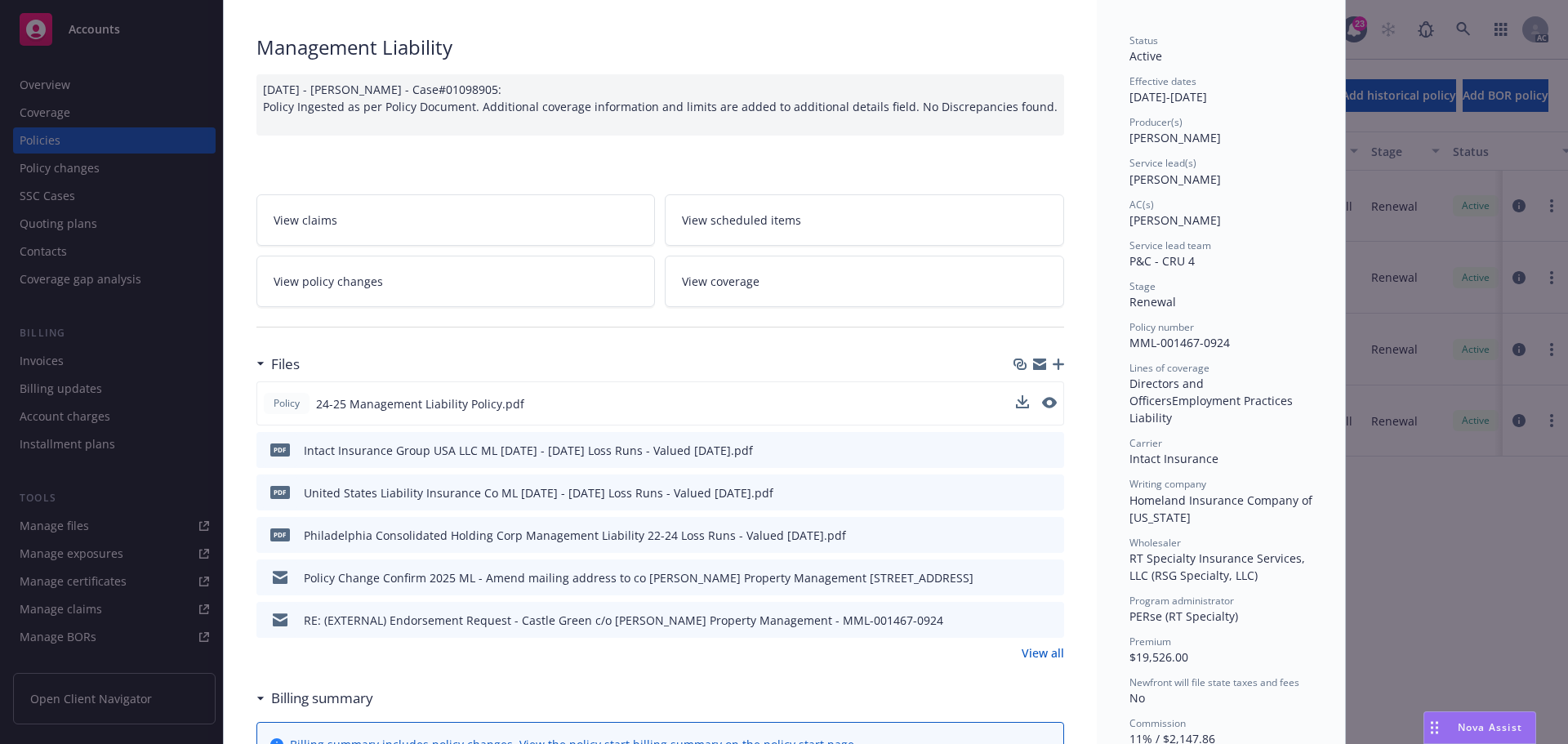
scroll to position [81, 0]
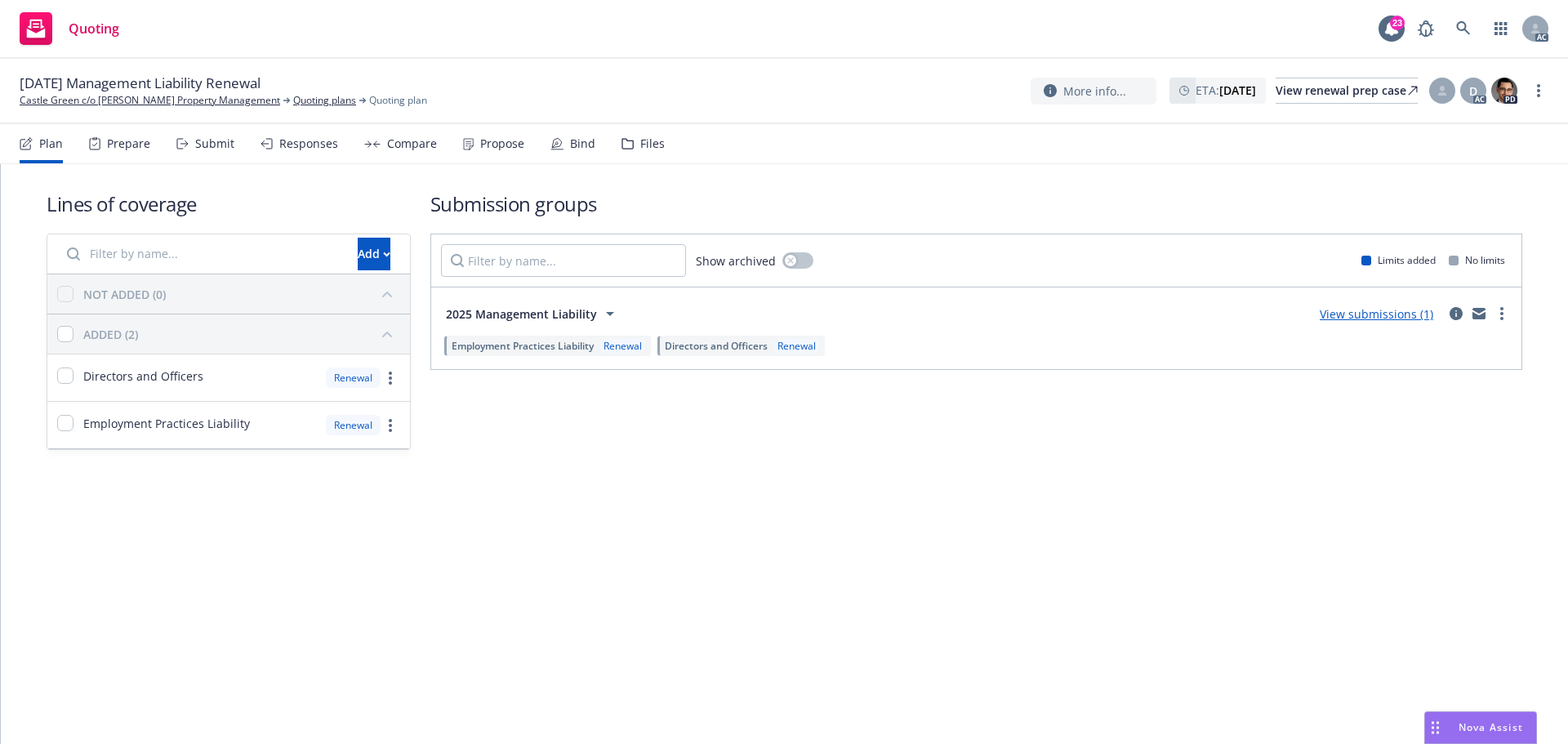
click at [224, 146] on div "Submit" at bounding box center [214, 143] width 39 height 13
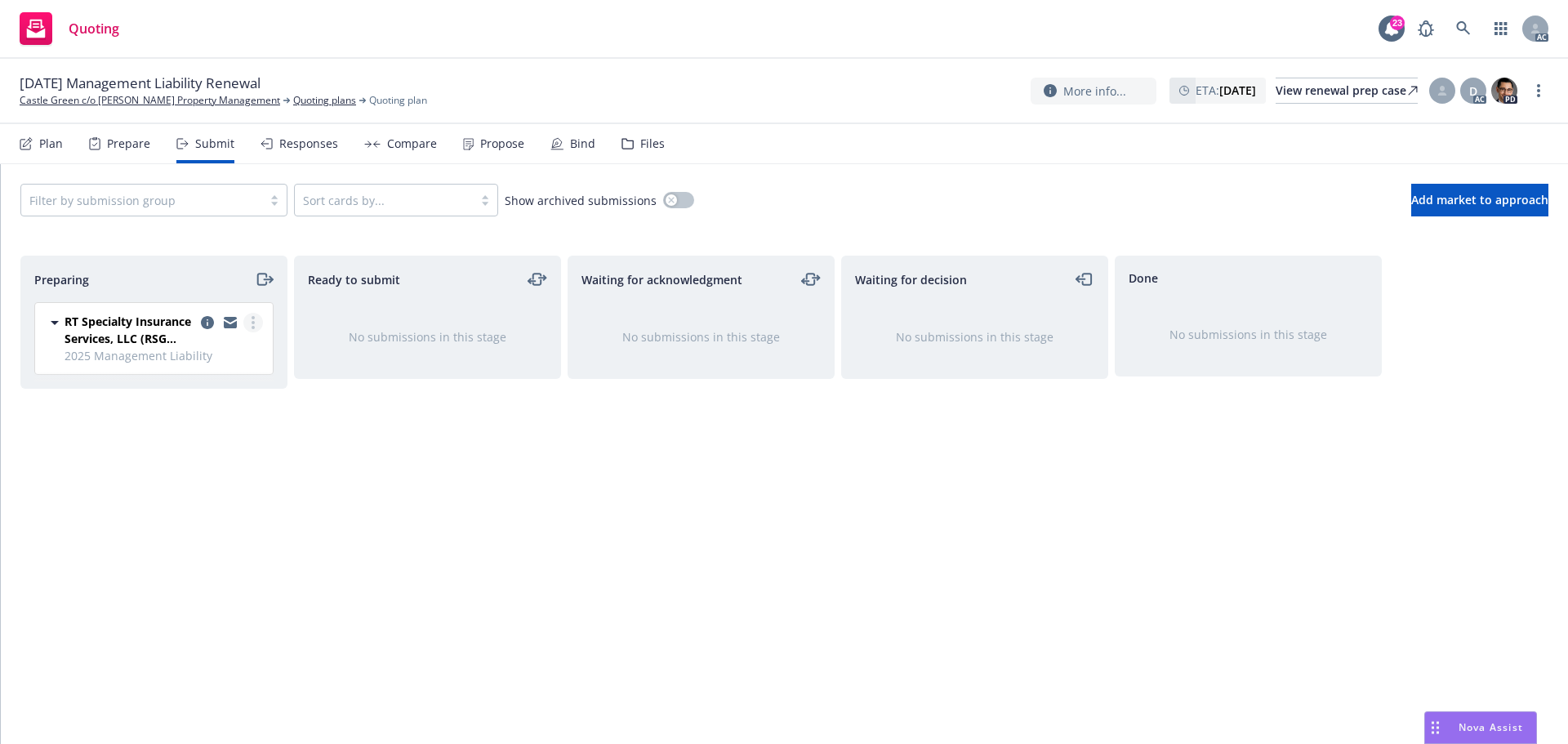
click at [256, 322] on link "more" at bounding box center [253, 322] width 19 height 19
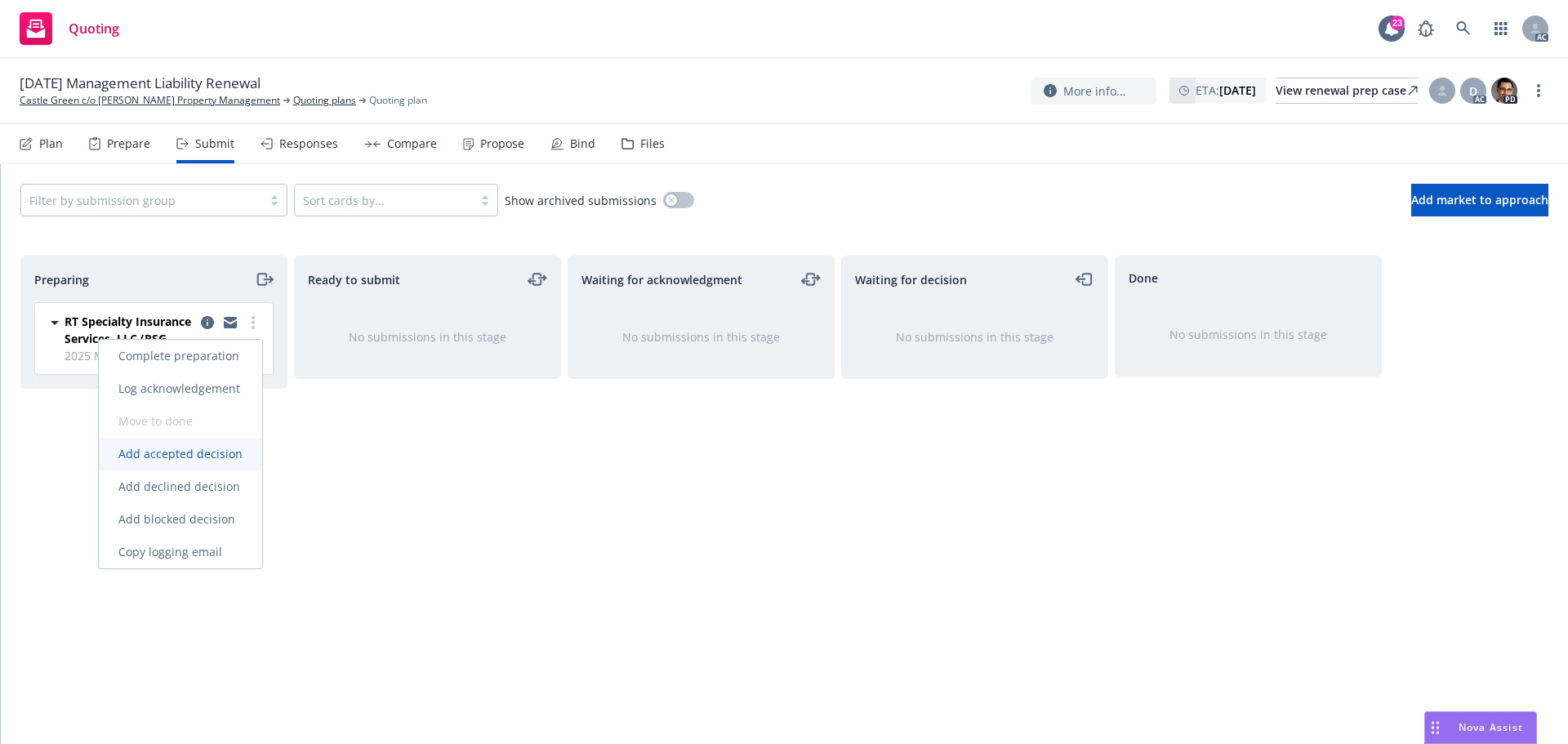
click at [211, 453] on span "Add accepted decision" at bounding box center [181, 453] width 163 height 16
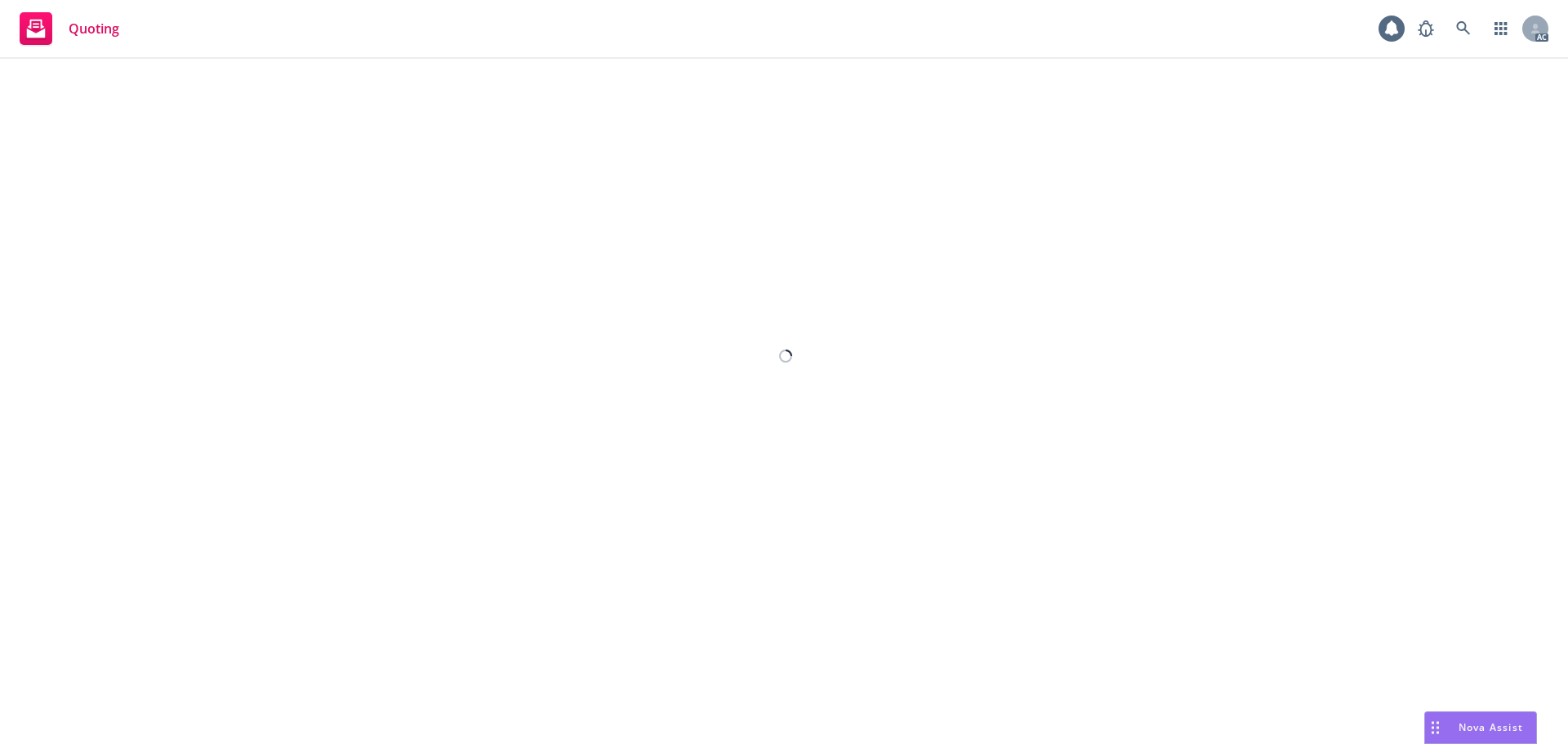
select select "12"
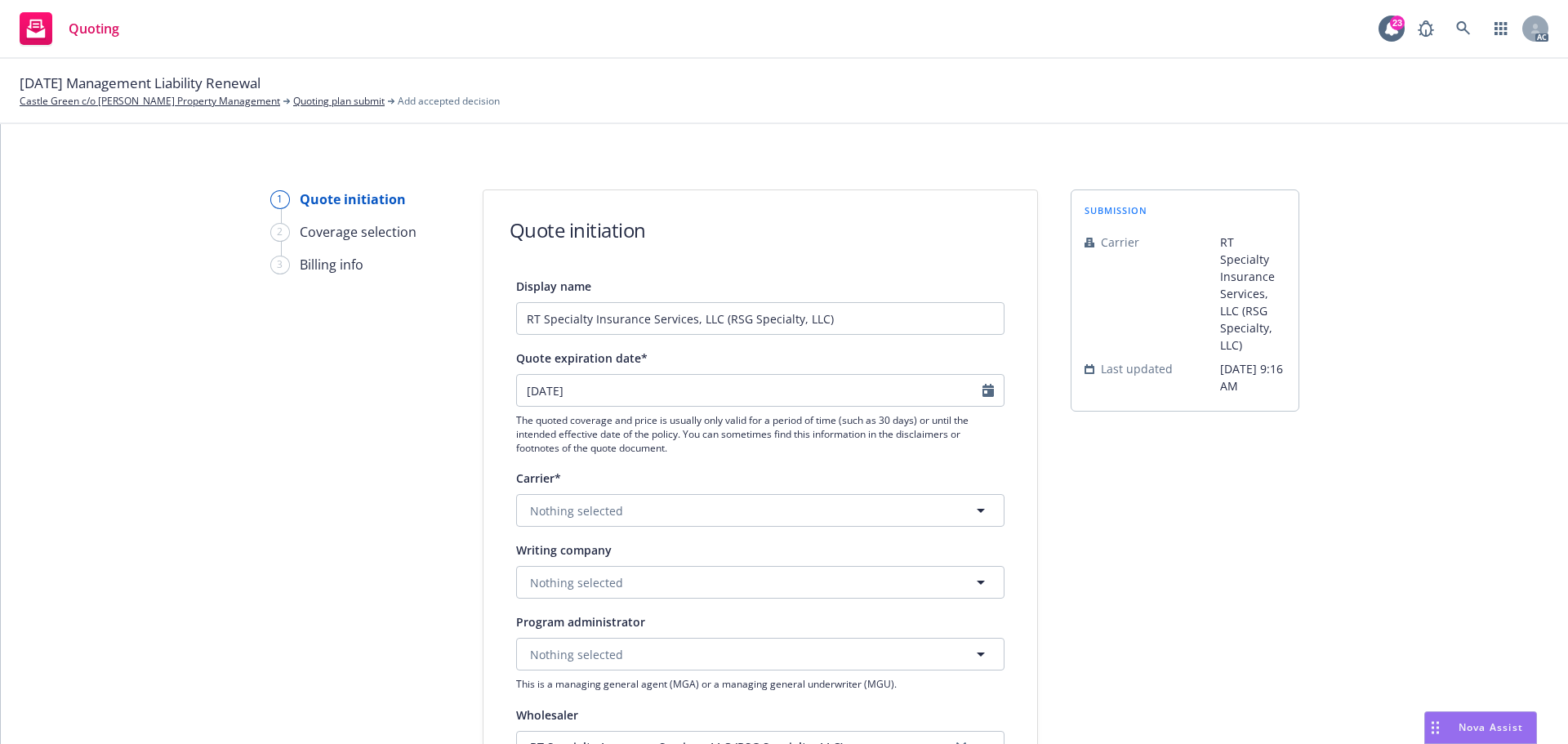
scroll to position [490, 0]
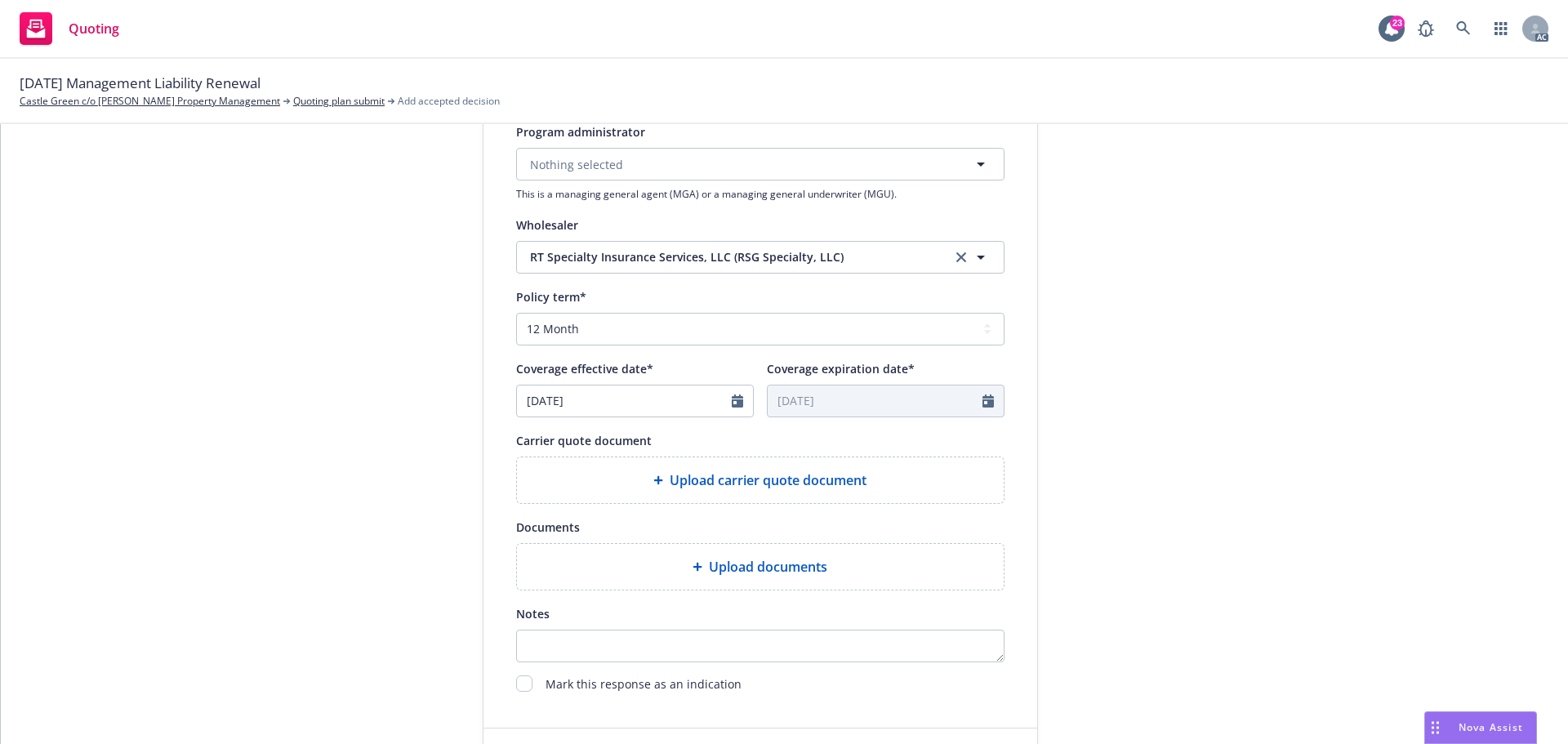
click at [774, 474] on span "Upload carrier quote document" at bounding box center [768, 480] width 197 height 19
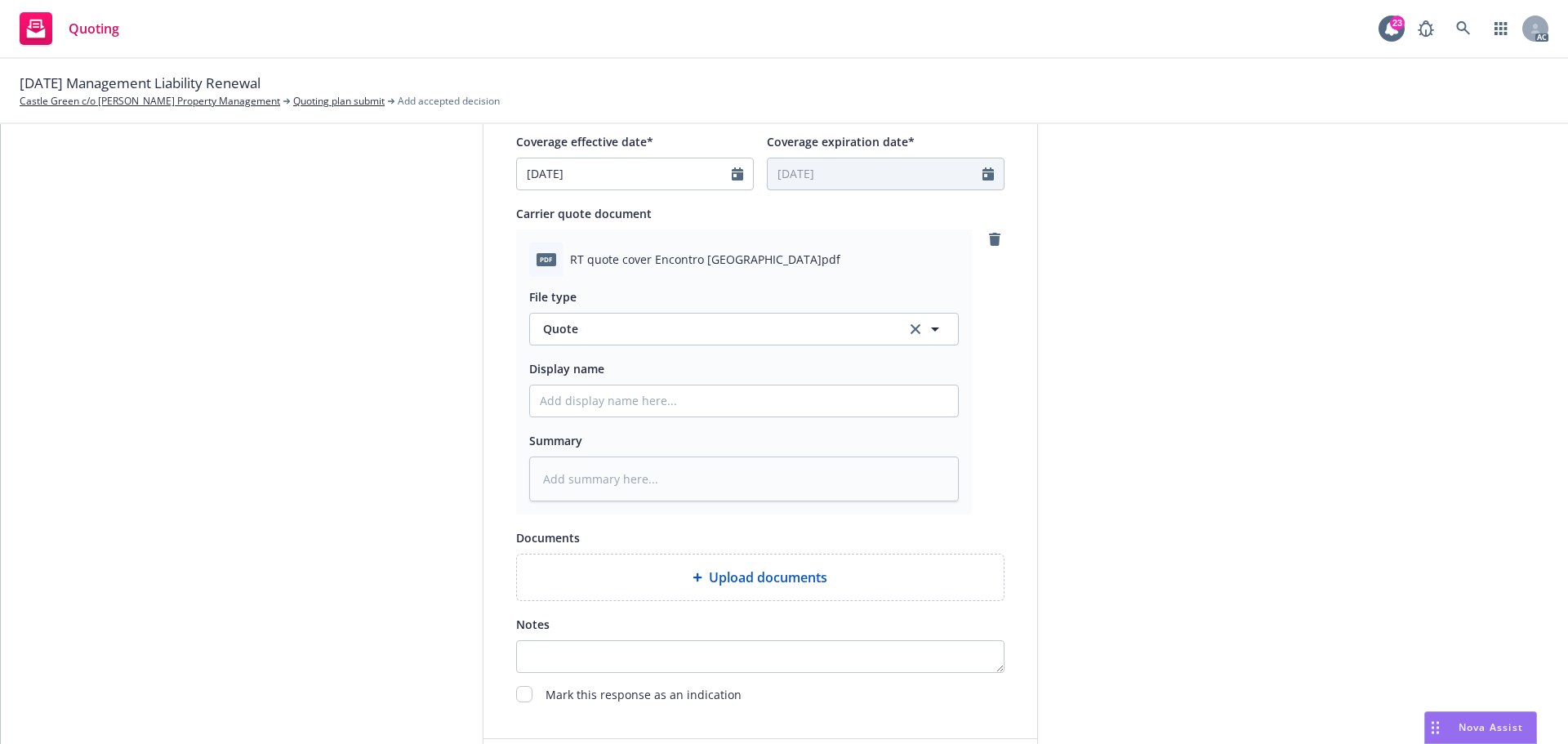
scroll to position [735, 0]
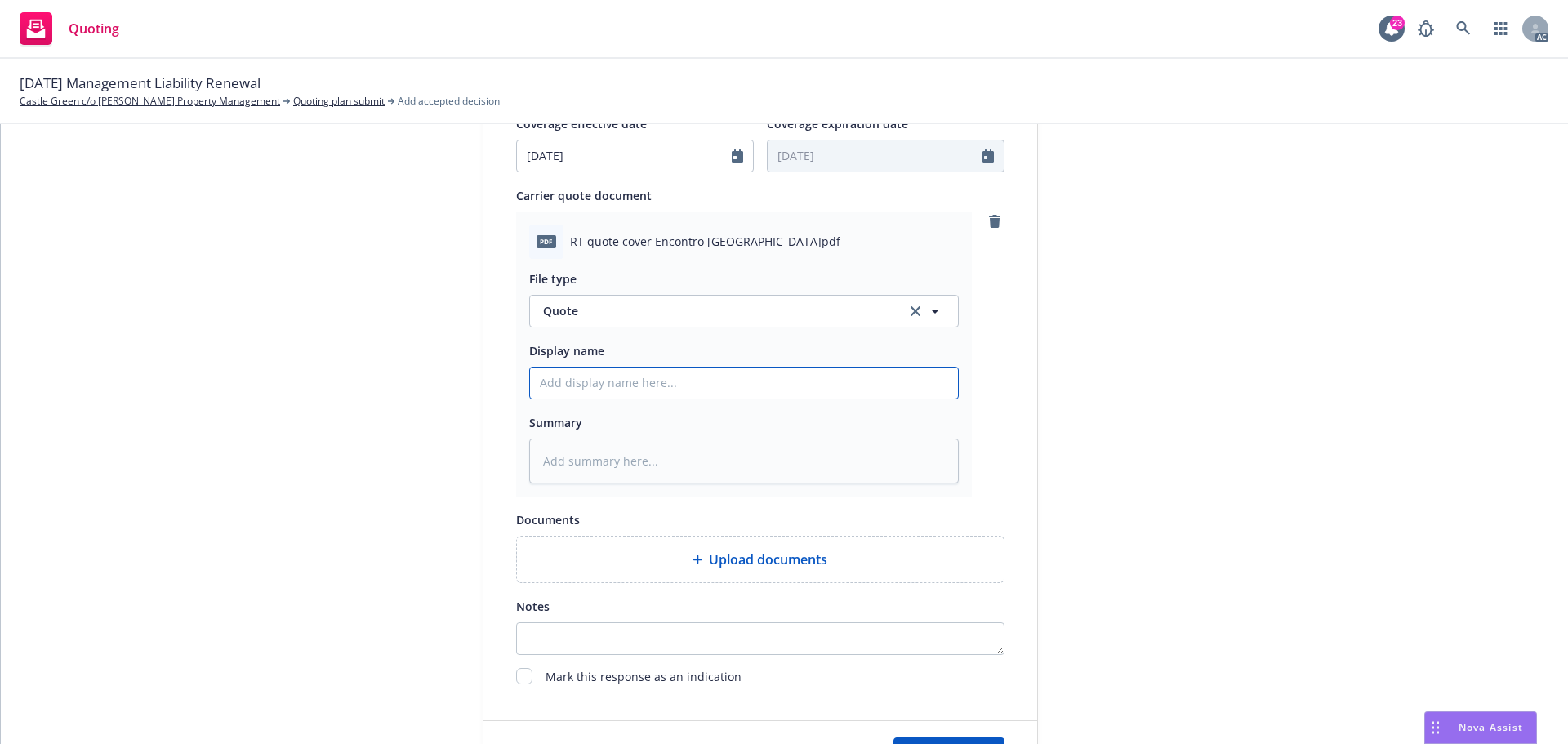
click at [709, 382] on input "Display name" at bounding box center [743, 383] width 428 height 31
type input "25-26 Cyber Quote"
type textarea "x"
drag, startPoint x: 83, startPoint y: 78, endPoint x: 216, endPoint y: 85, distance: 133.2
click at [216, 85] on span "09/27/25 Management Liability Renewal" at bounding box center [140, 83] width 241 height 21
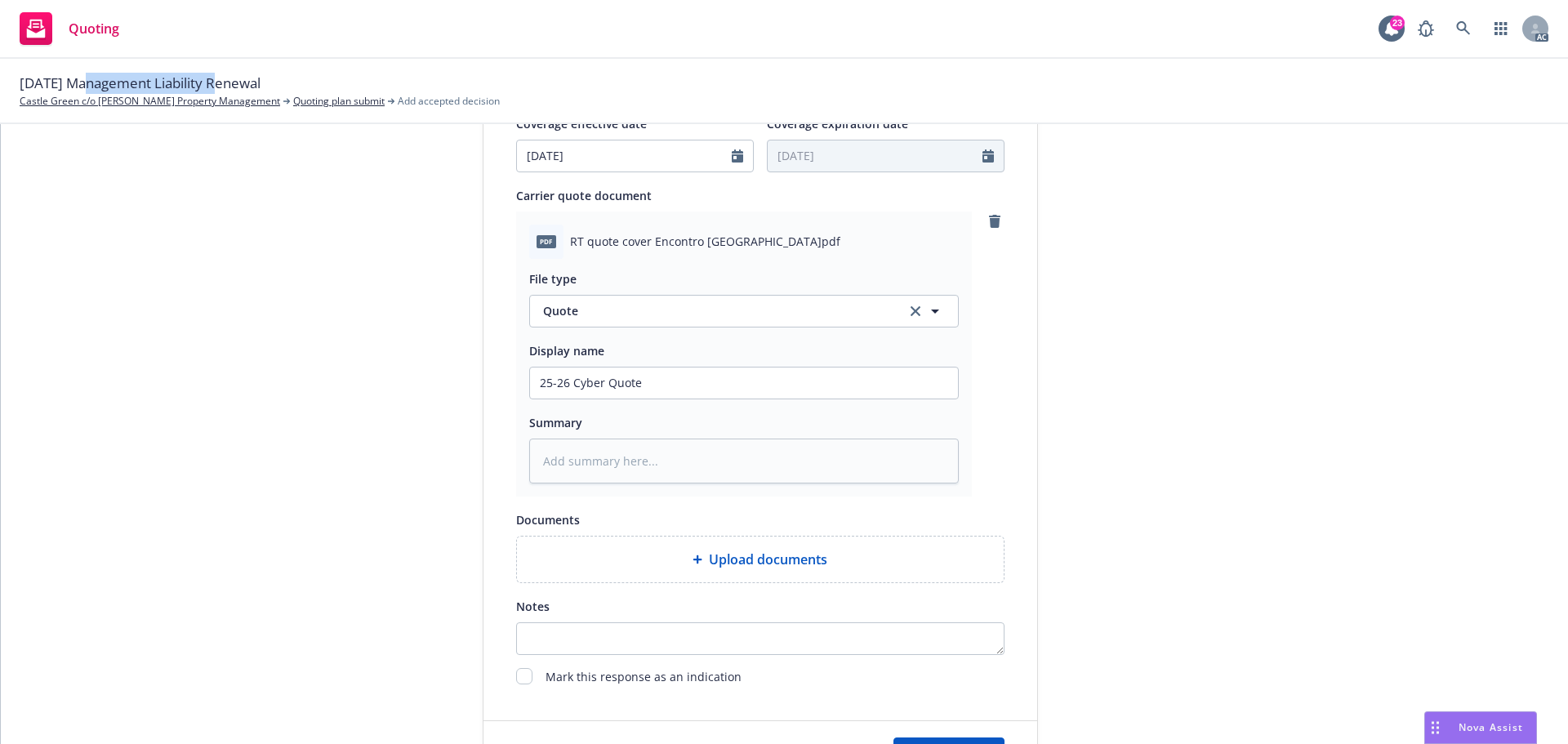
copy span "Management Liability"
drag, startPoint x: 563, startPoint y: 384, endPoint x: 600, endPoint y: 387, distance: 37.1
click at [600, 387] on input "25-26 Cyber Quote" at bounding box center [743, 383] width 428 height 31
paste input "Management Liability"
type input "25-26Management LiabilityQuote"
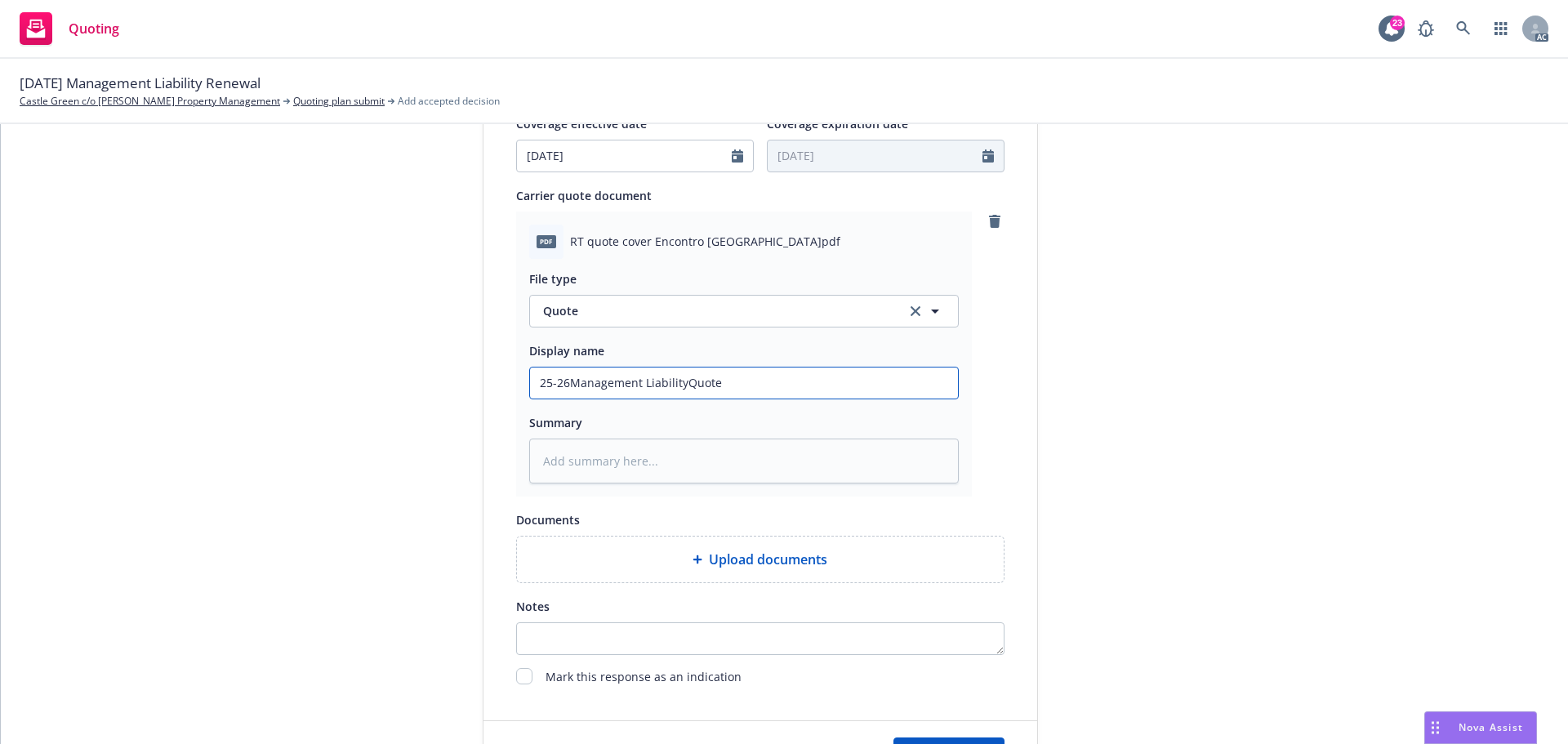
drag, startPoint x: 562, startPoint y: 384, endPoint x: 597, endPoint y: 386, distance: 35.1
click at [562, 384] on input "25-26Management LiabilityQuote" at bounding box center [743, 383] width 428 height 31
type textarea "x"
type input "25-26 Management LiabilityQuote"
click at [678, 387] on input "25-26 Management LiabilityQuote" at bounding box center [743, 383] width 428 height 31
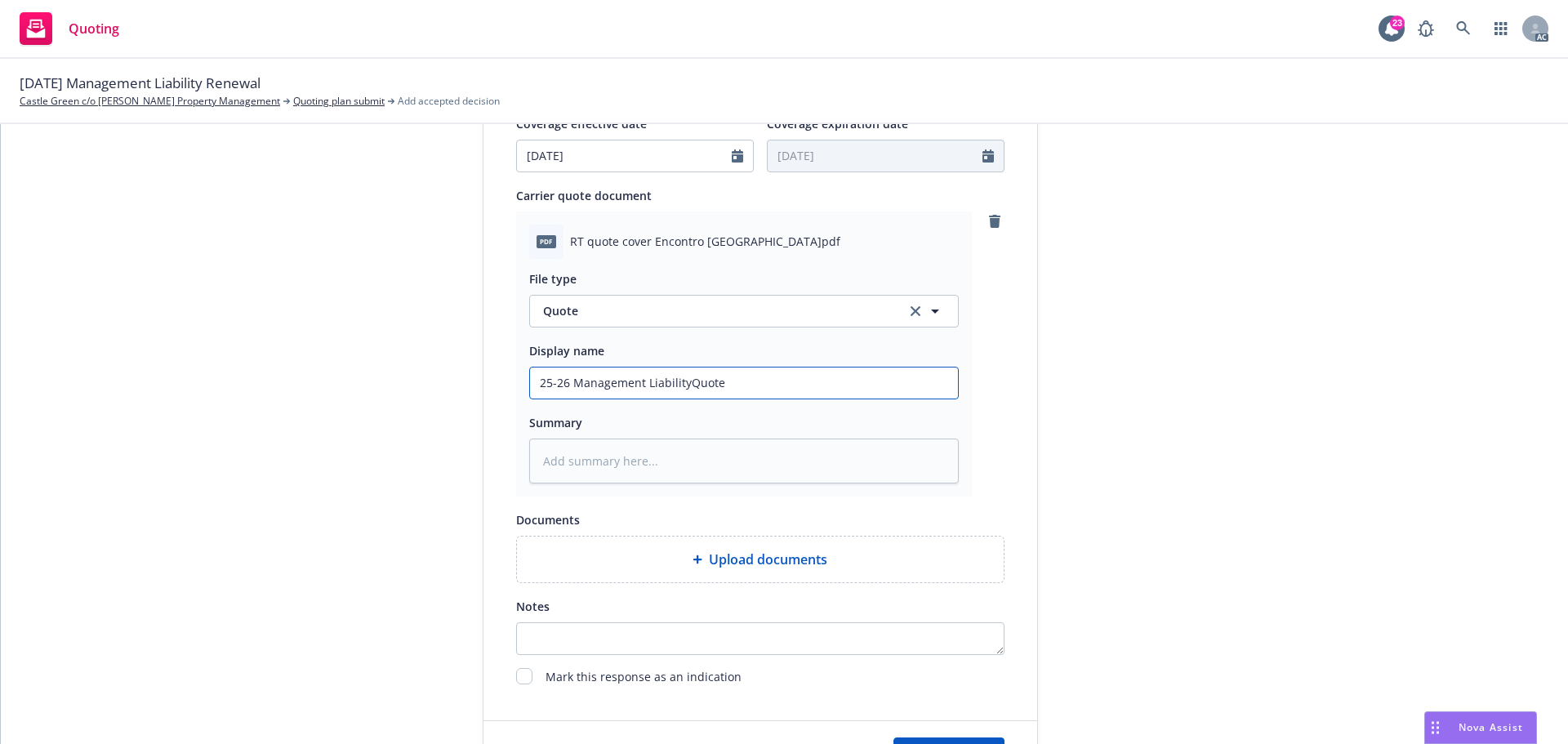
type textarea "x"
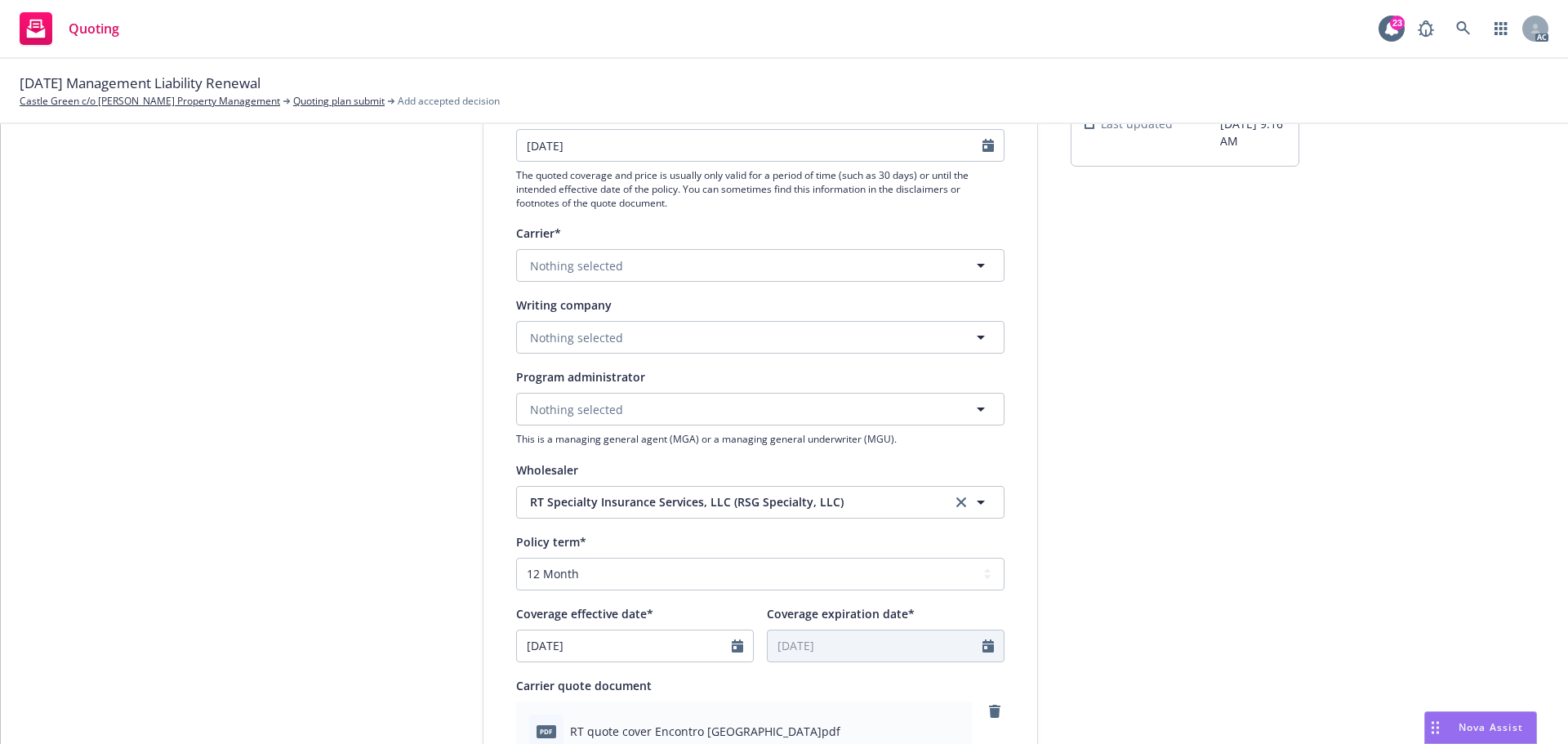
scroll to position [0, 0]
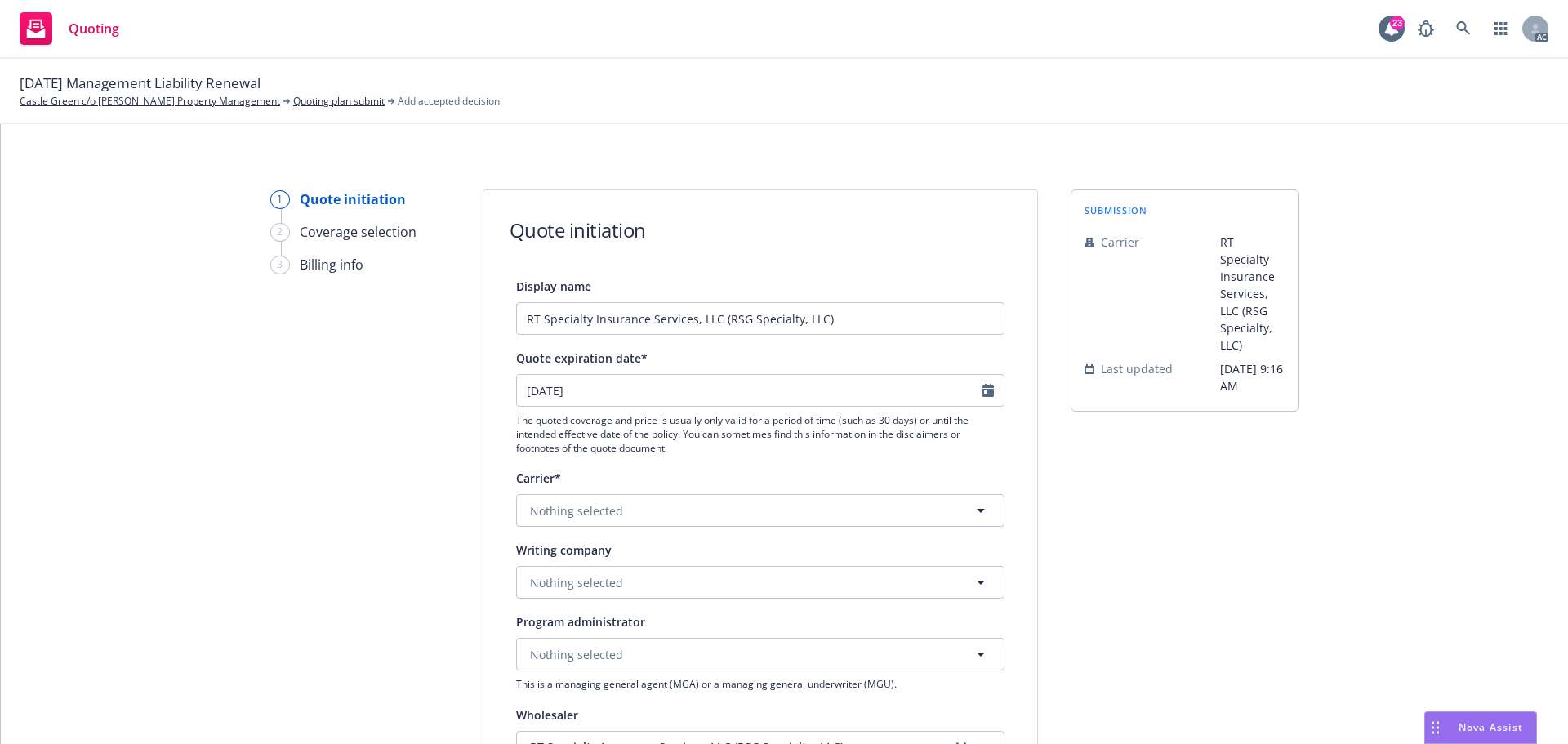
type input "25-26 Management Liability Quote"
click at [593, 584] on span "Nothing selected" at bounding box center [576, 582] width 93 height 17
paste input "Homeland Insurance Company of [US_STATE]"
type input "Homeland Insurance Company of [US_STATE]"
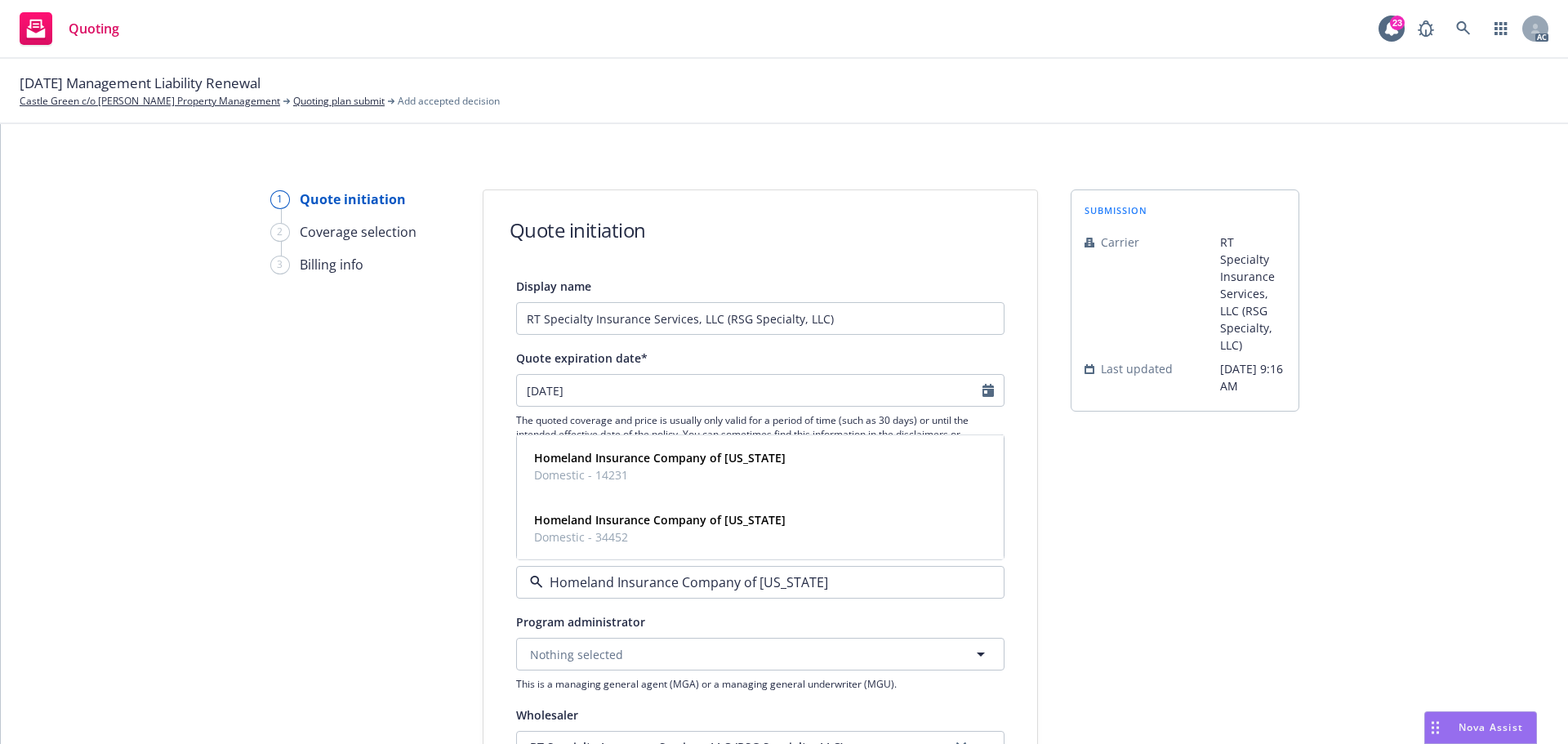
click at [648, 579] on input "Homeland Insurance Company of [US_STATE]" at bounding box center [757, 582] width 428 height 19
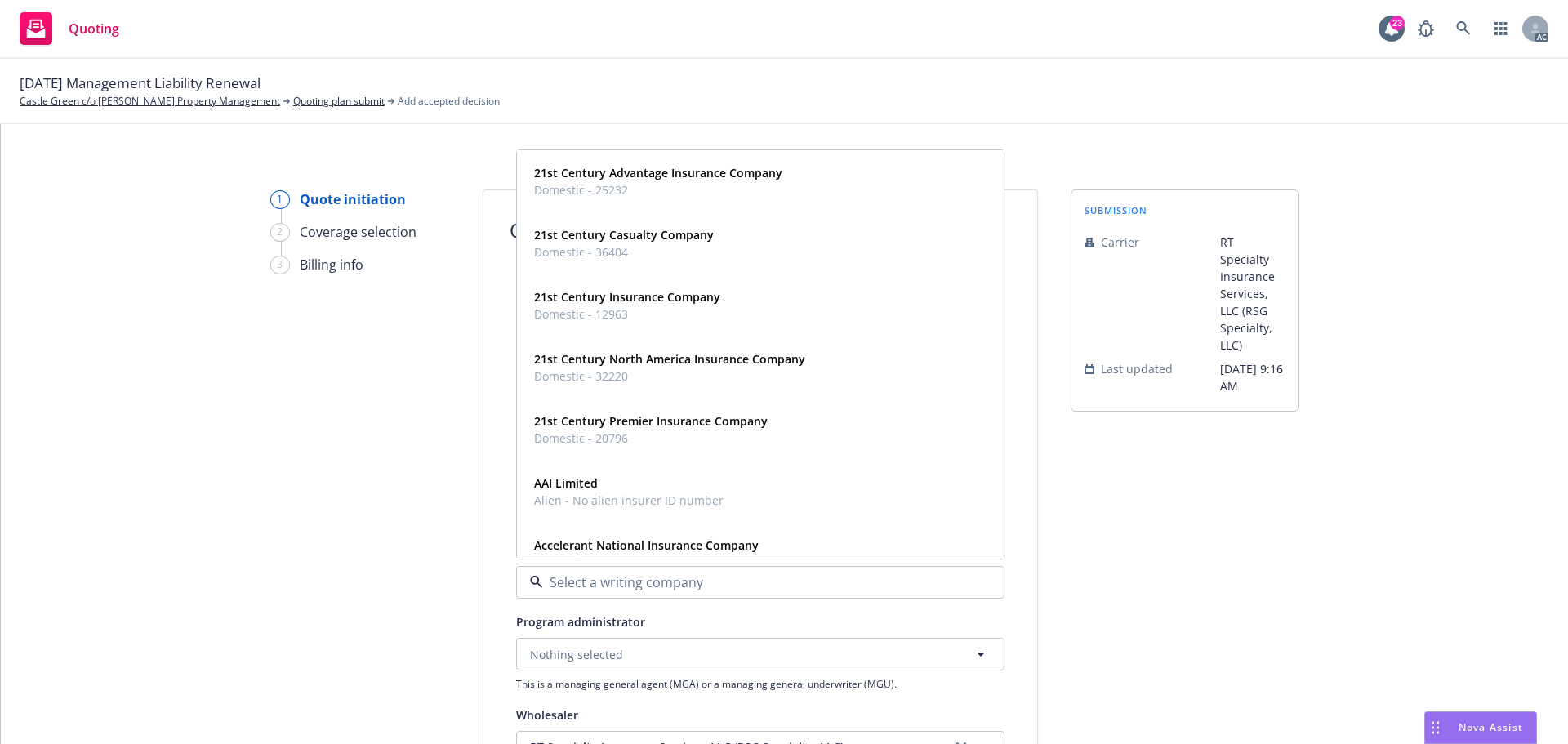
paste input "Homeland Insurance Company of [US_STATE]"
type input "Homeland Insurance Company of [US_STATE]"
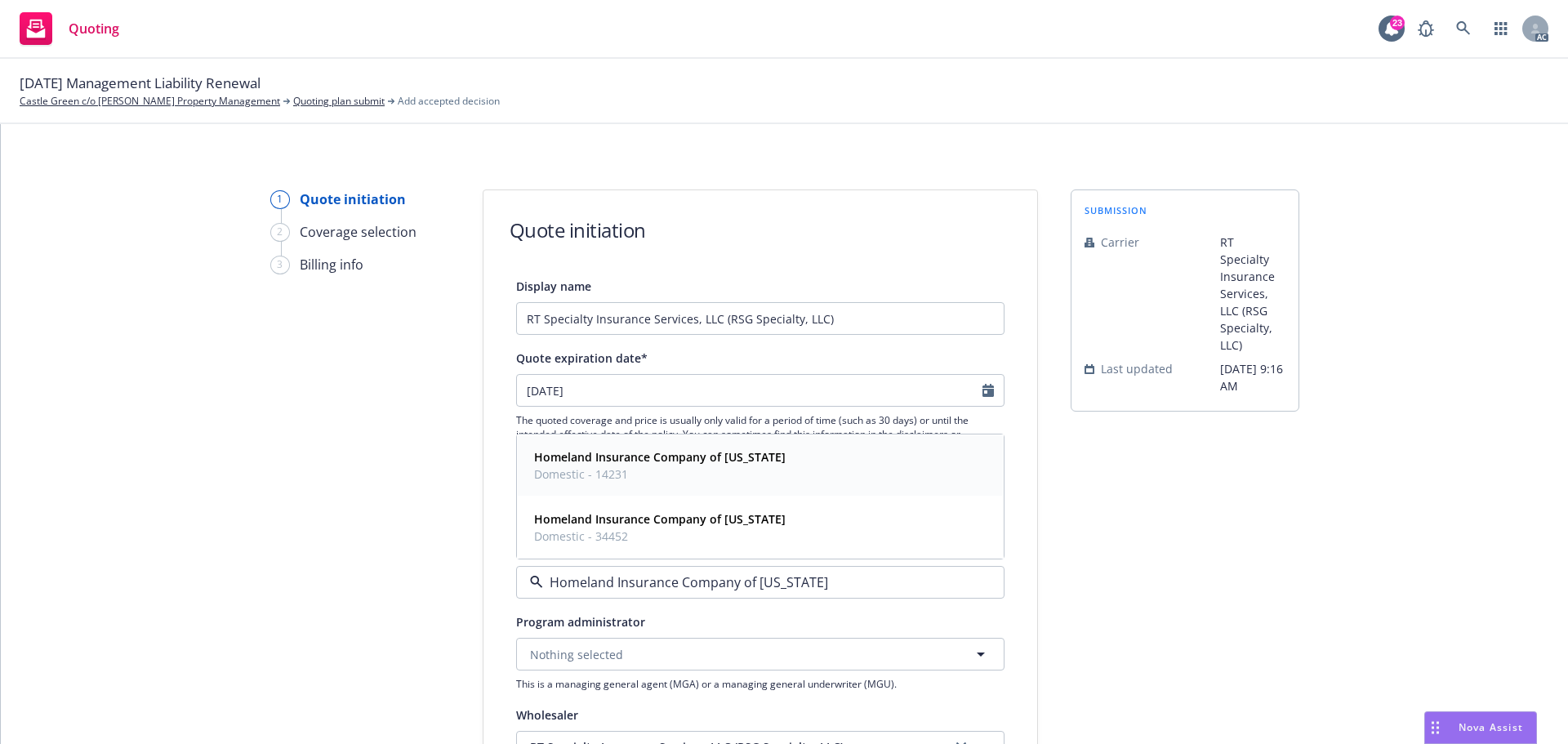
click at [652, 474] on span "Domestic - 14231" at bounding box center [660, 473] width 252 height 17
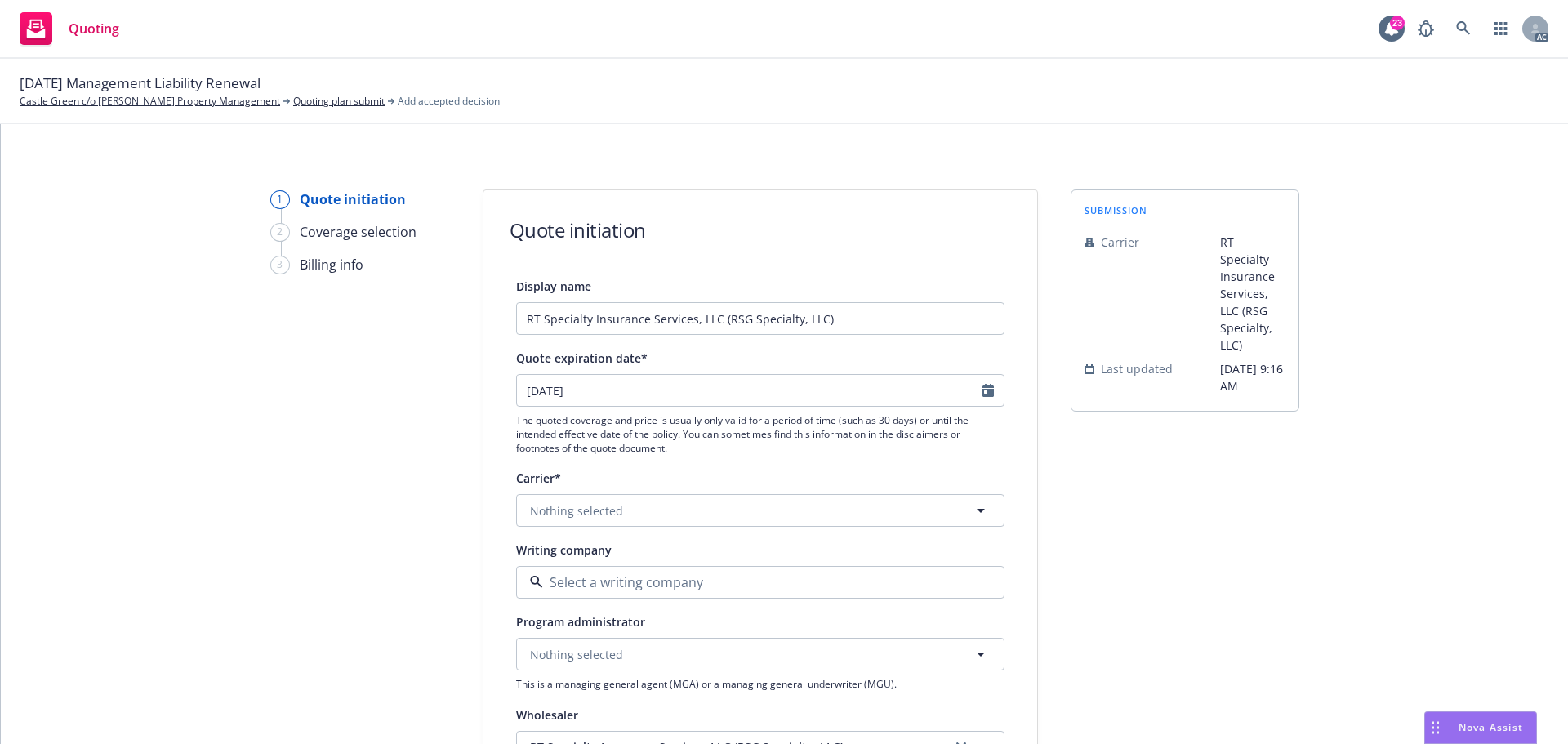
type textarea "x"
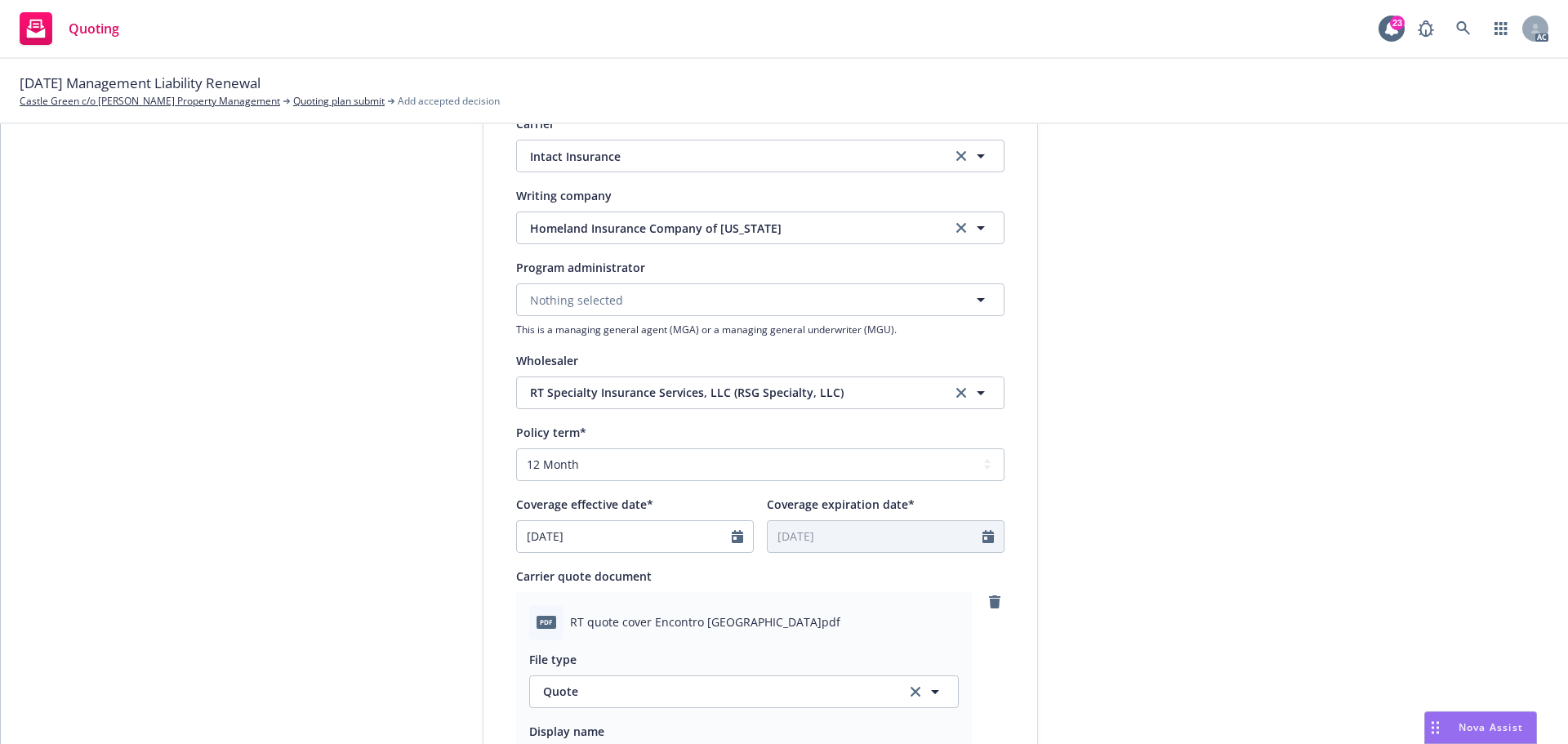
scroll to position [327, 0]
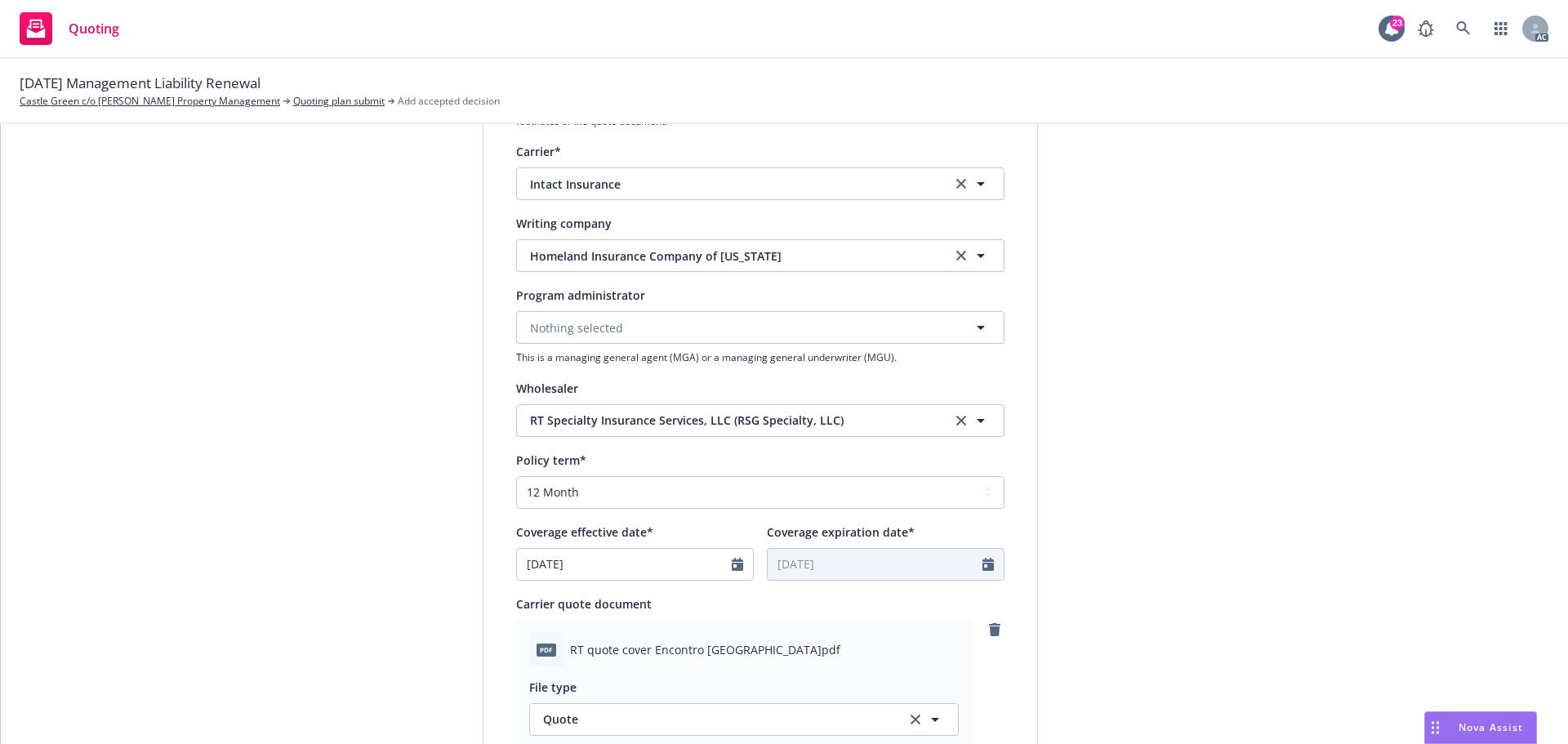
click at [1182, 227] on div "submission Carrier RT Specialty Insurance Services, LLC (RSG Specialty, LLC) La…" at bounding box center [1184, 529] width 229 height 1332
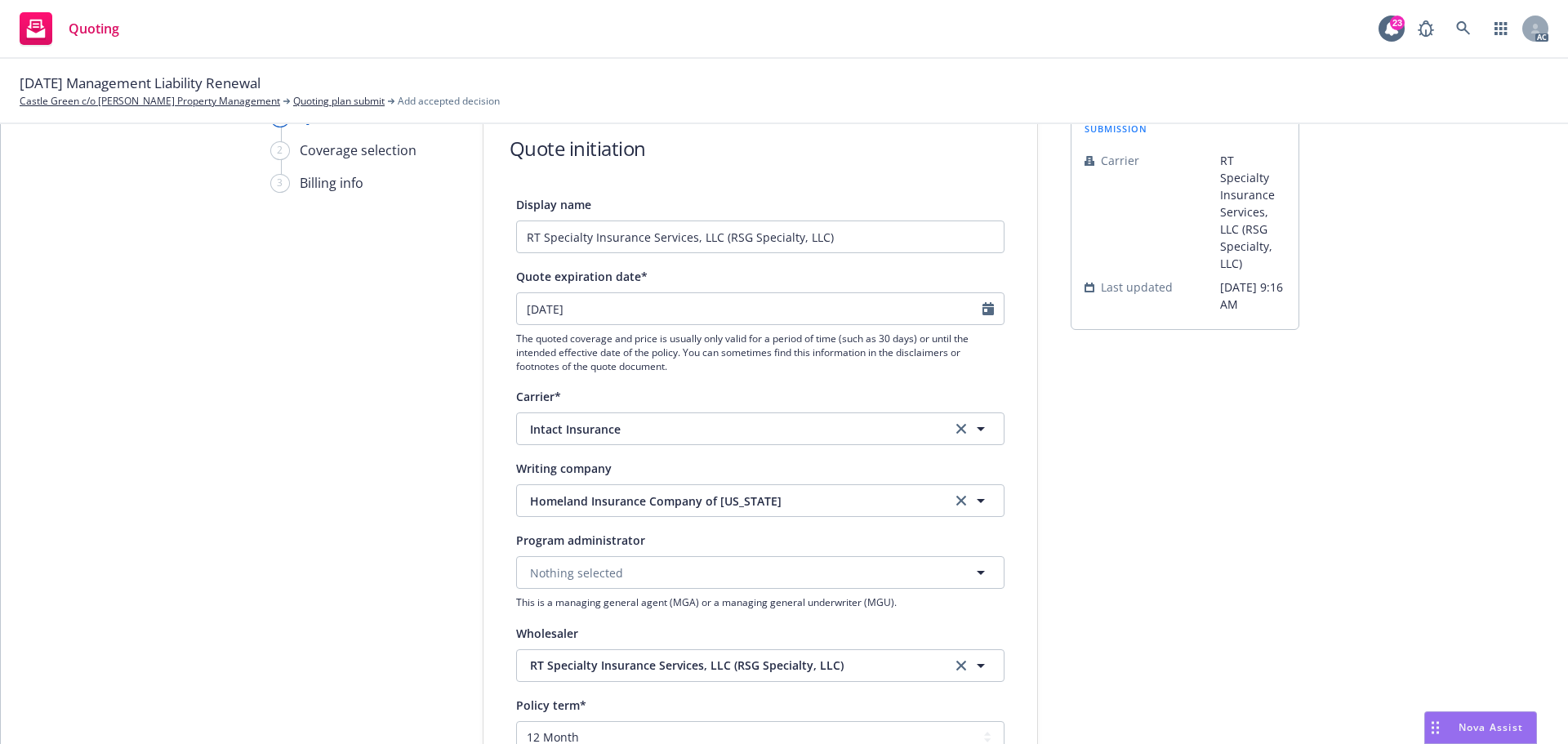
click at [988, 310] on div at bounding box center [993, 308] width 21 height 31
click at [985, 306] on icon "Calendar" at bounding box center [988, 308] width 12 height 13
select select "9"
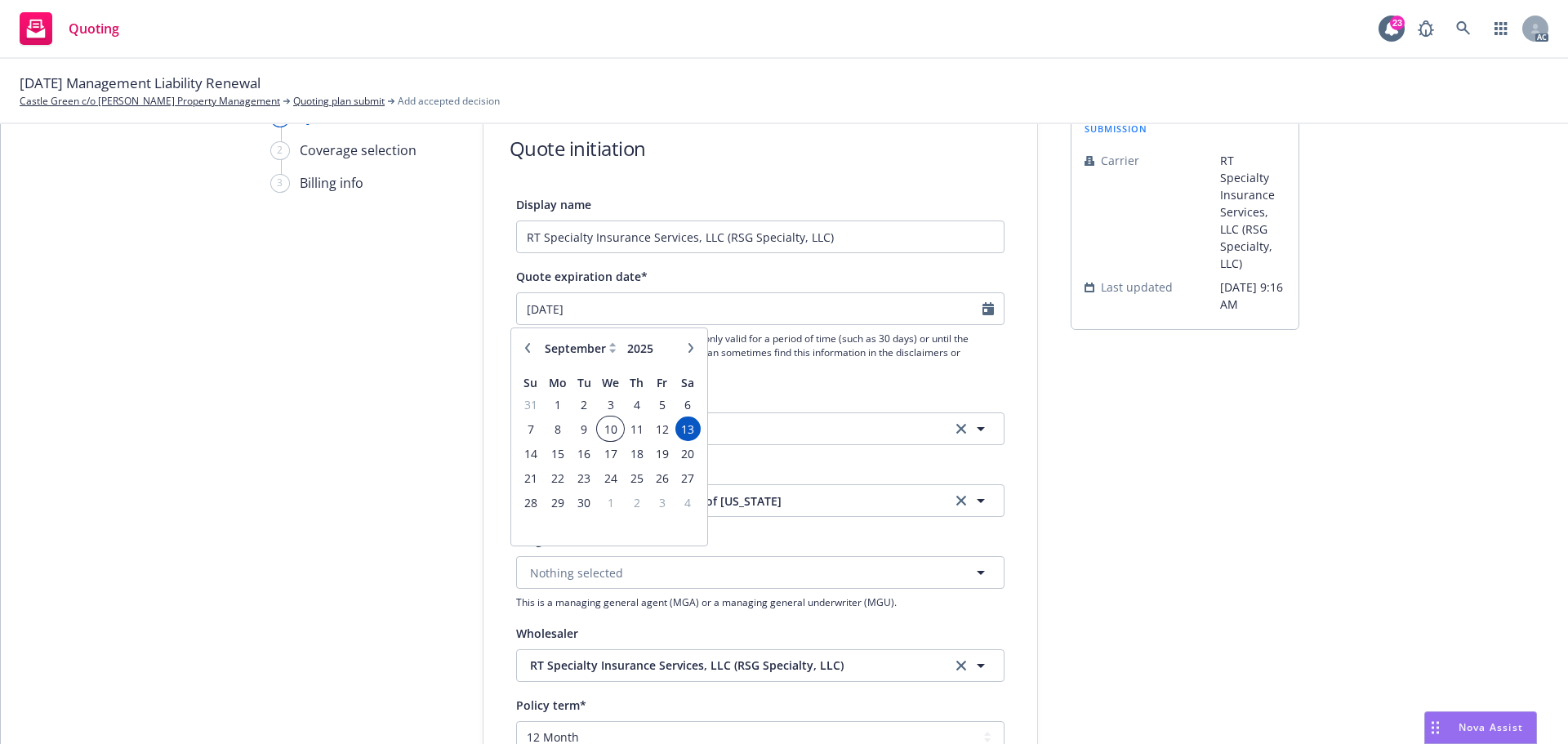
click at [615, 432] on span "10" at bounding box center [610, 429] width 24 height 20
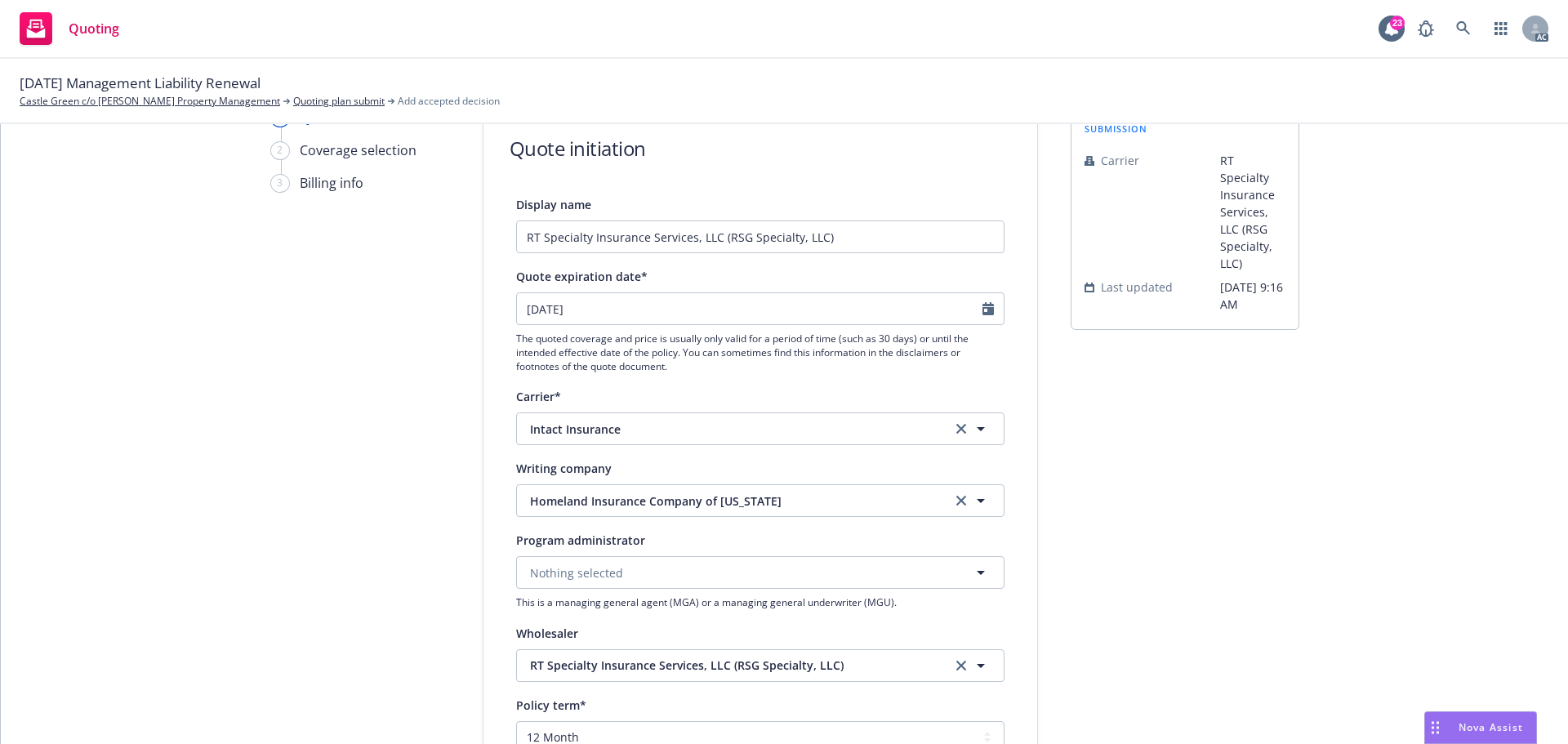
type input "[DATE]"
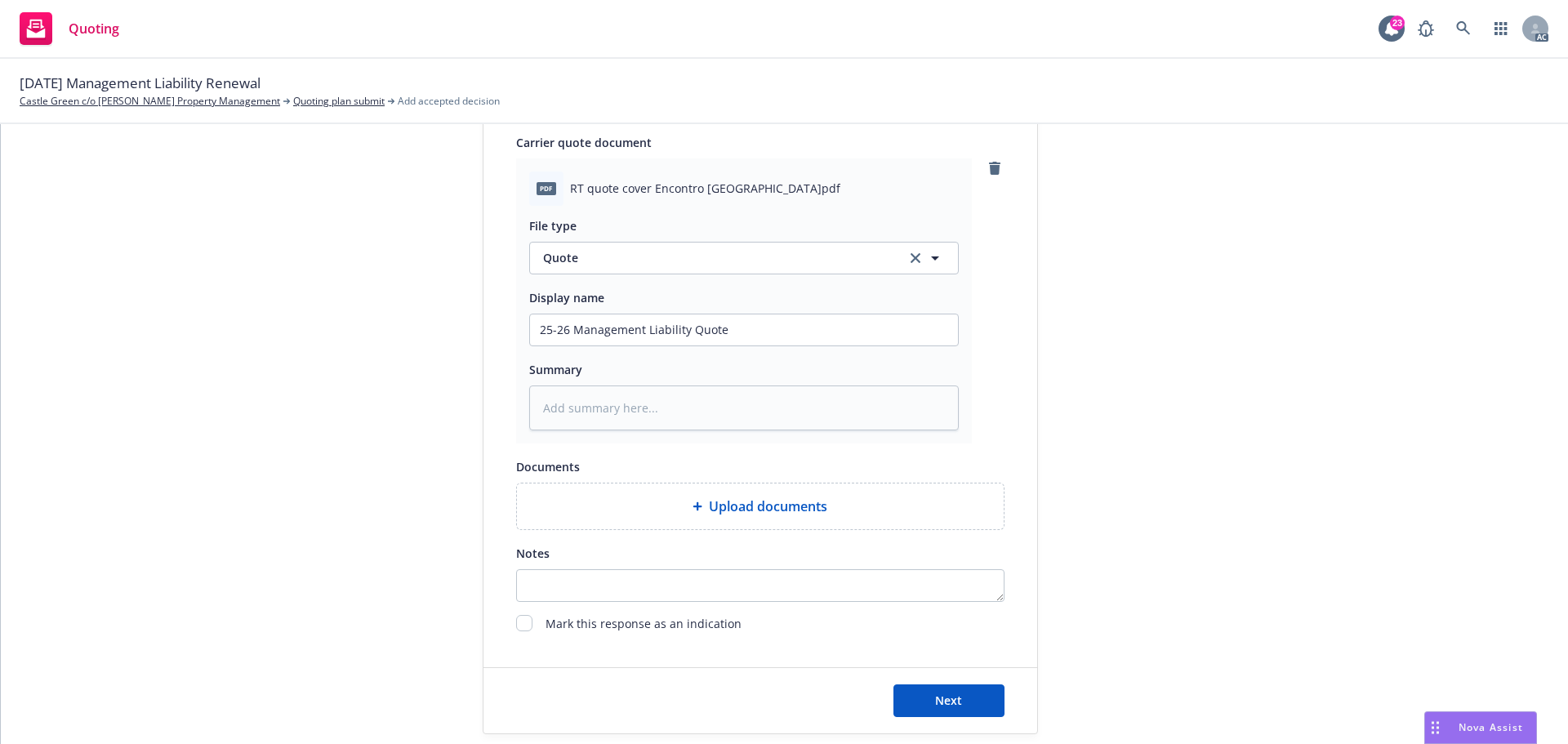
scroll to position [843, 0]
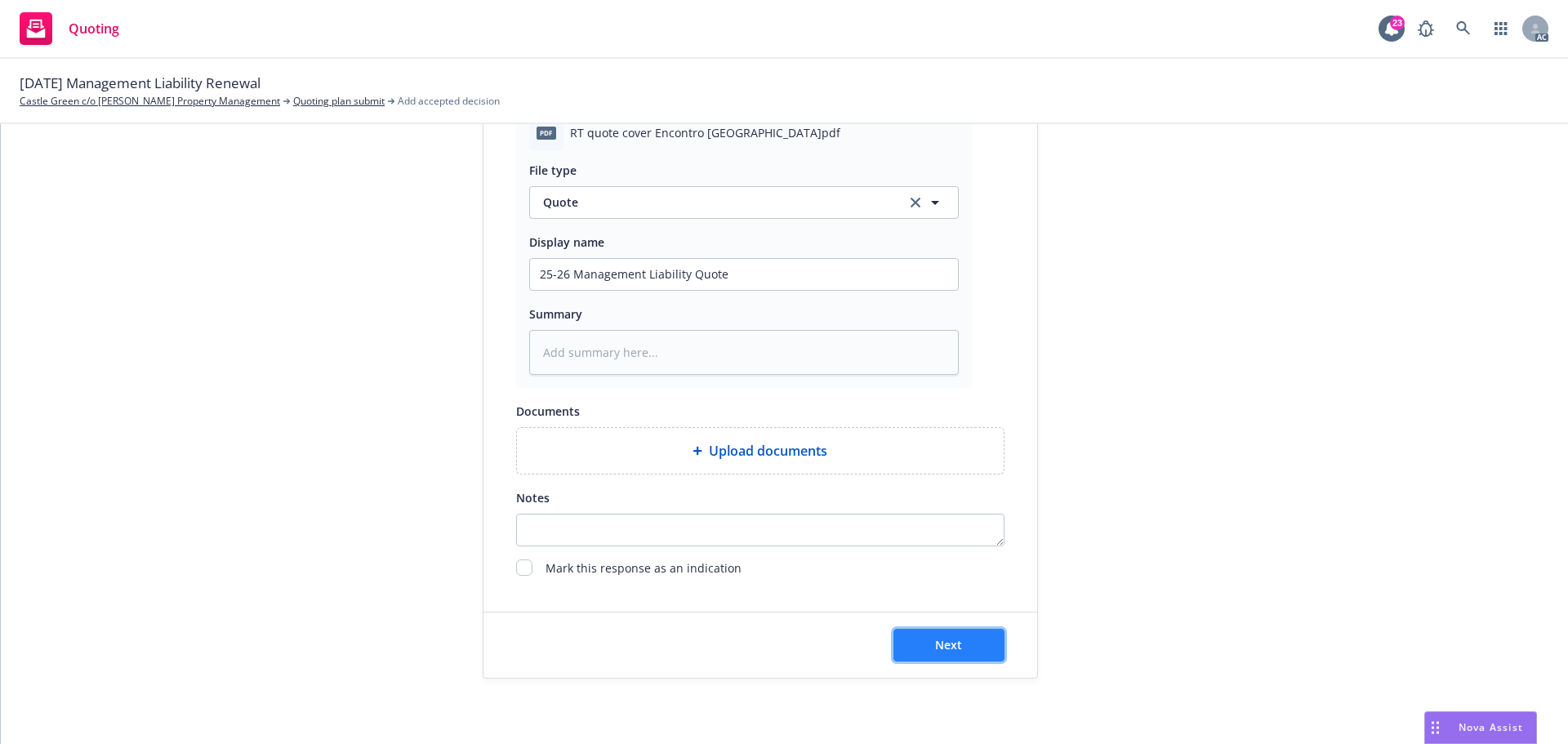
click at [935, 639] on span "Next" at bounding box center [948, 645] width 27 height 16
type textarea "x"
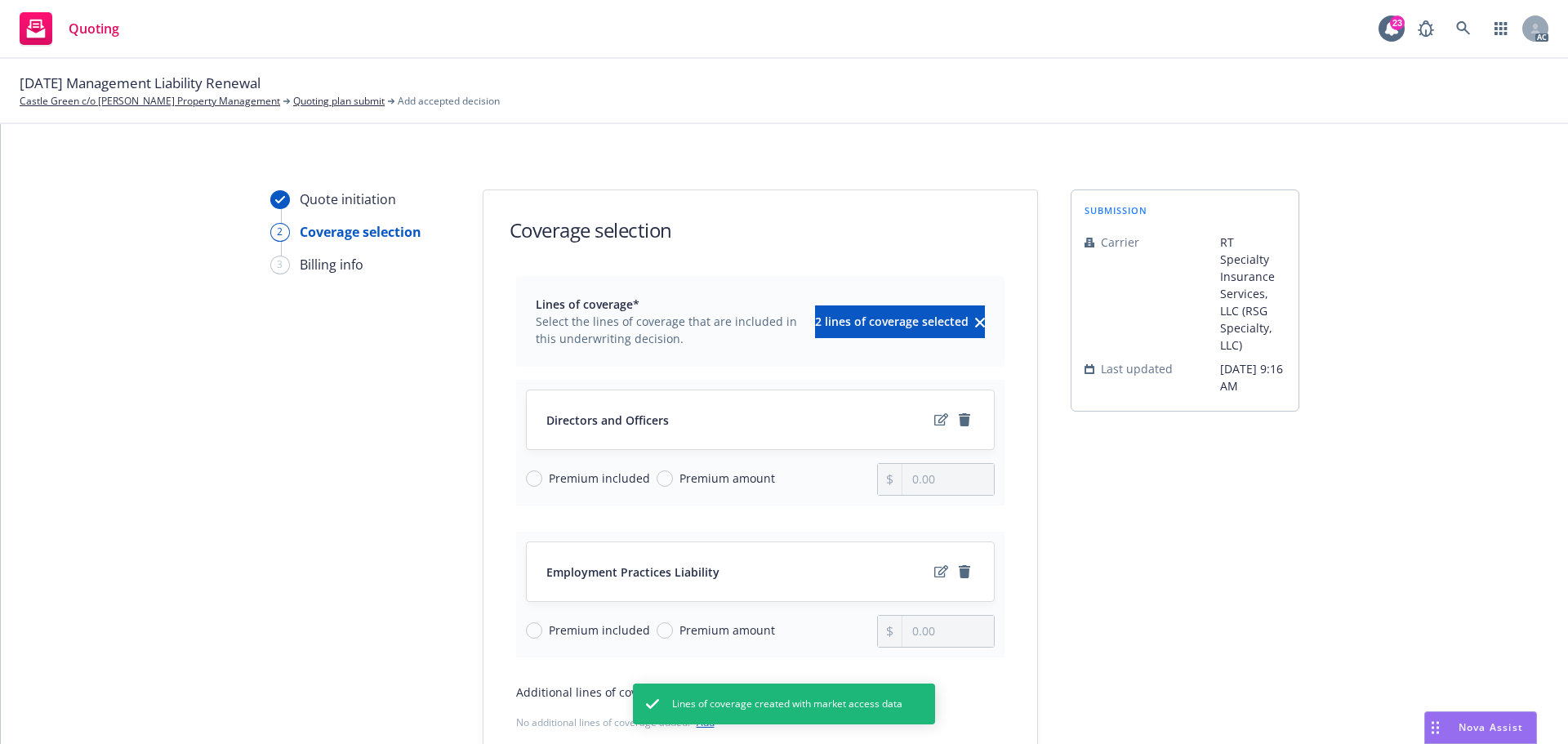
scroll to position [212, 0]
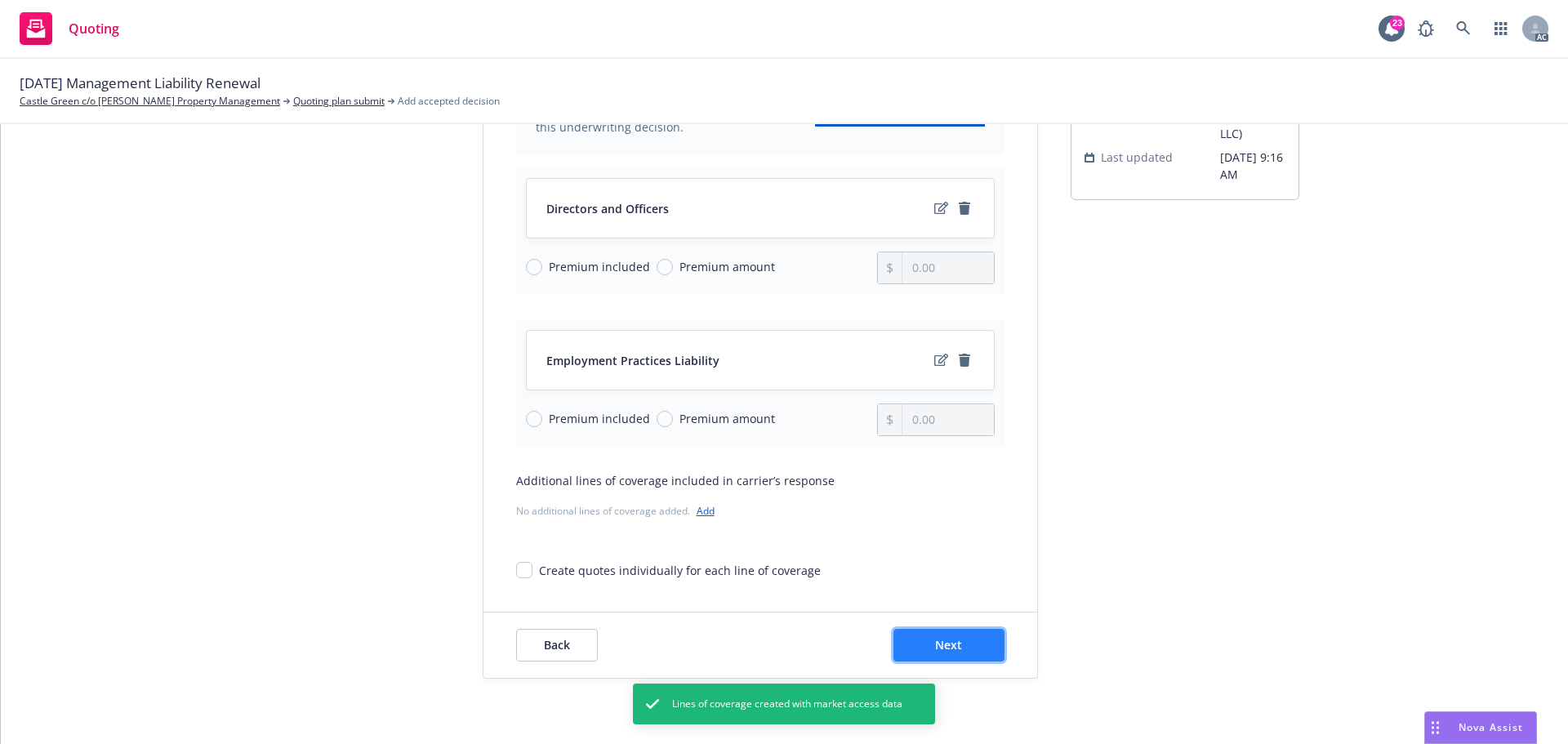
click at [947, 640] on span "Next" at bounding box center [948, 645] width 27 height 16
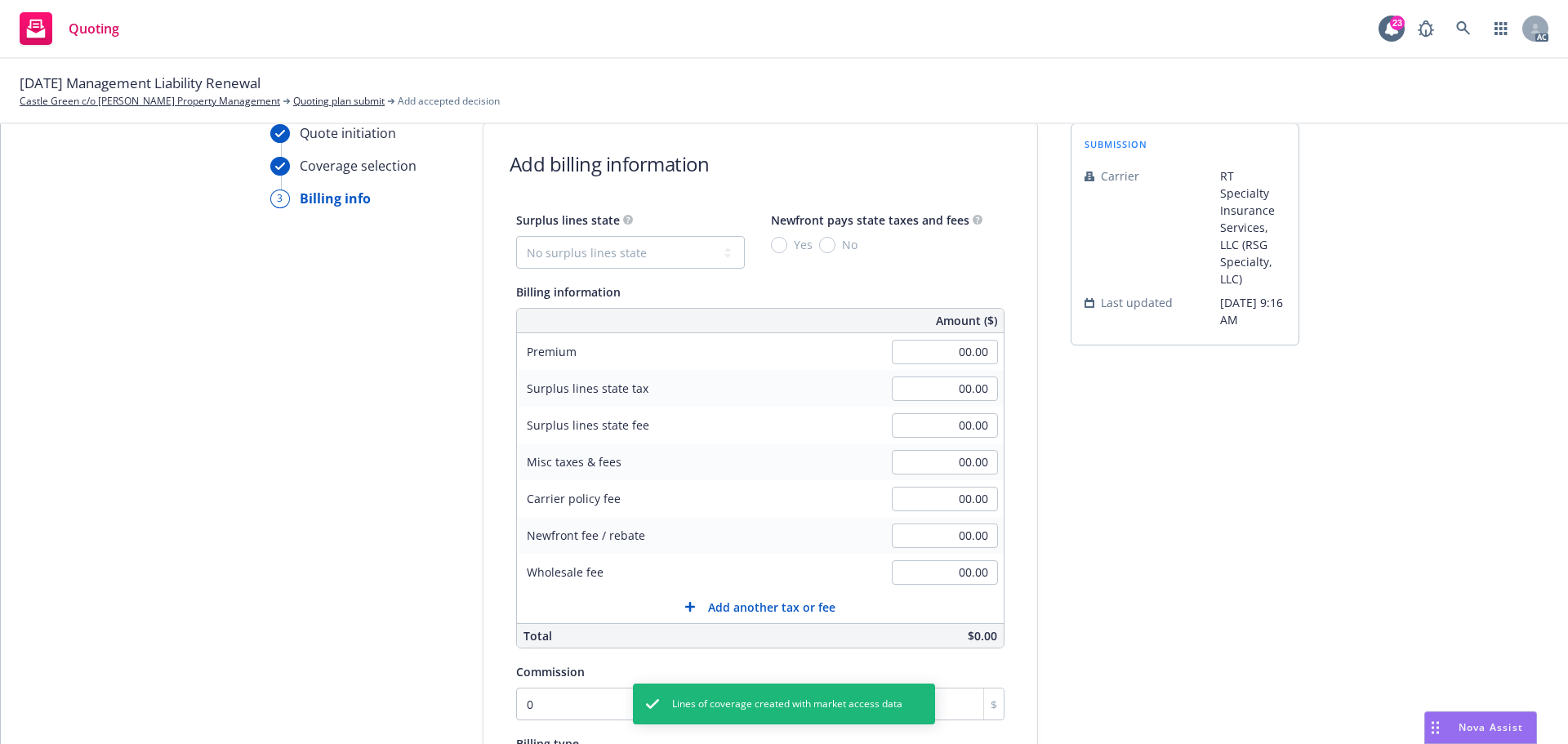
scroll to position [0, 0]
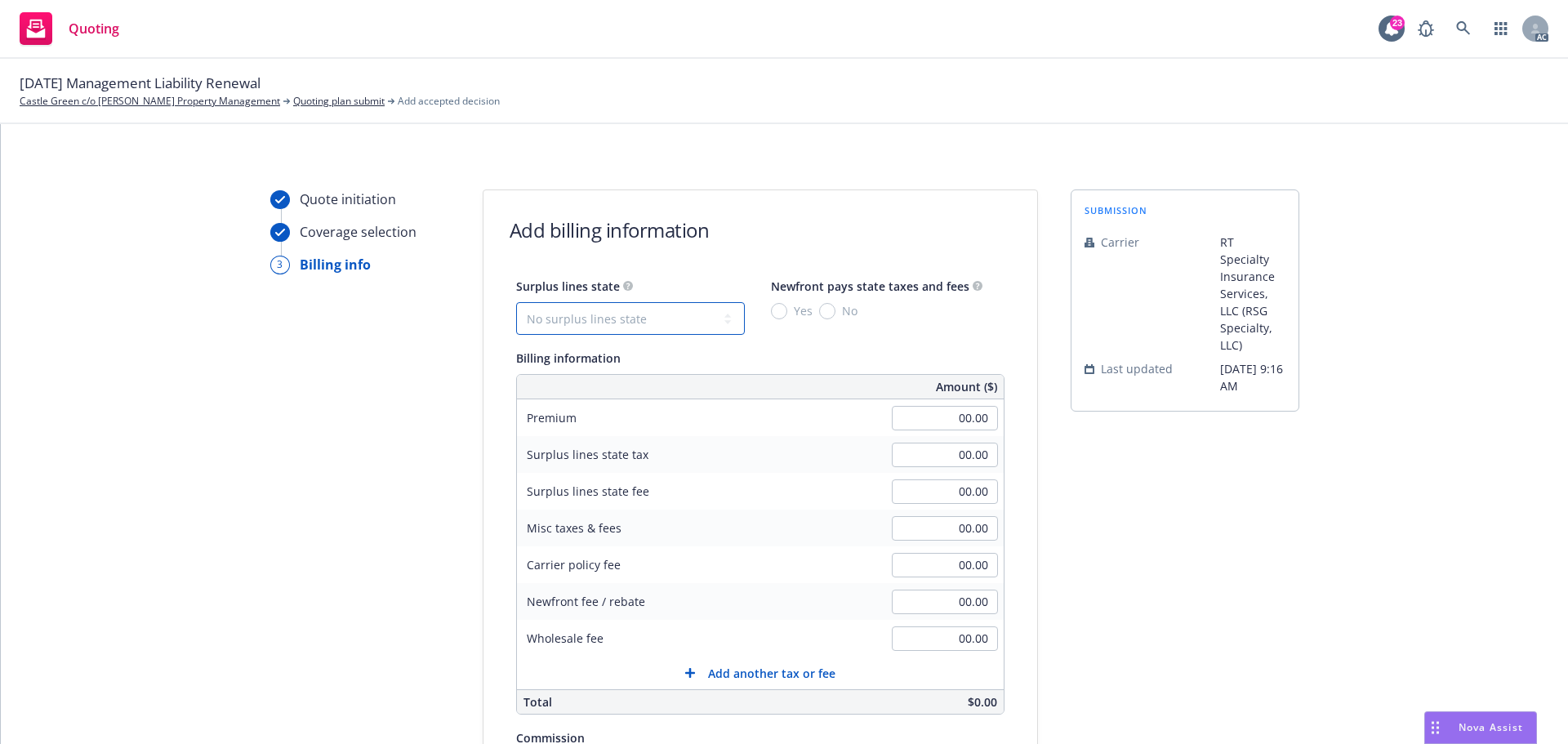
click at [666, 318] on select "No surplus lines state Alaska Alabama Arkansas Arizona California Colorado Conn…" at bounding box center [631, 318] width 229 height 33
click at [634, 310] on select "No surplus lines state Alaska Alabama Arkansas Arizona California Colorado Conn…" at bounding box center [631, 318] width 229 height 33
select select "CA"
click at [516, 302] on select "No surplus lines state Alaska Alabama Arkansas Arizona California Colorado Conn…" at bounding box center [631, 318] width 229 height 33
click at [819, 317] on input "No" at bounding box center [827, 311] width 16 height 16
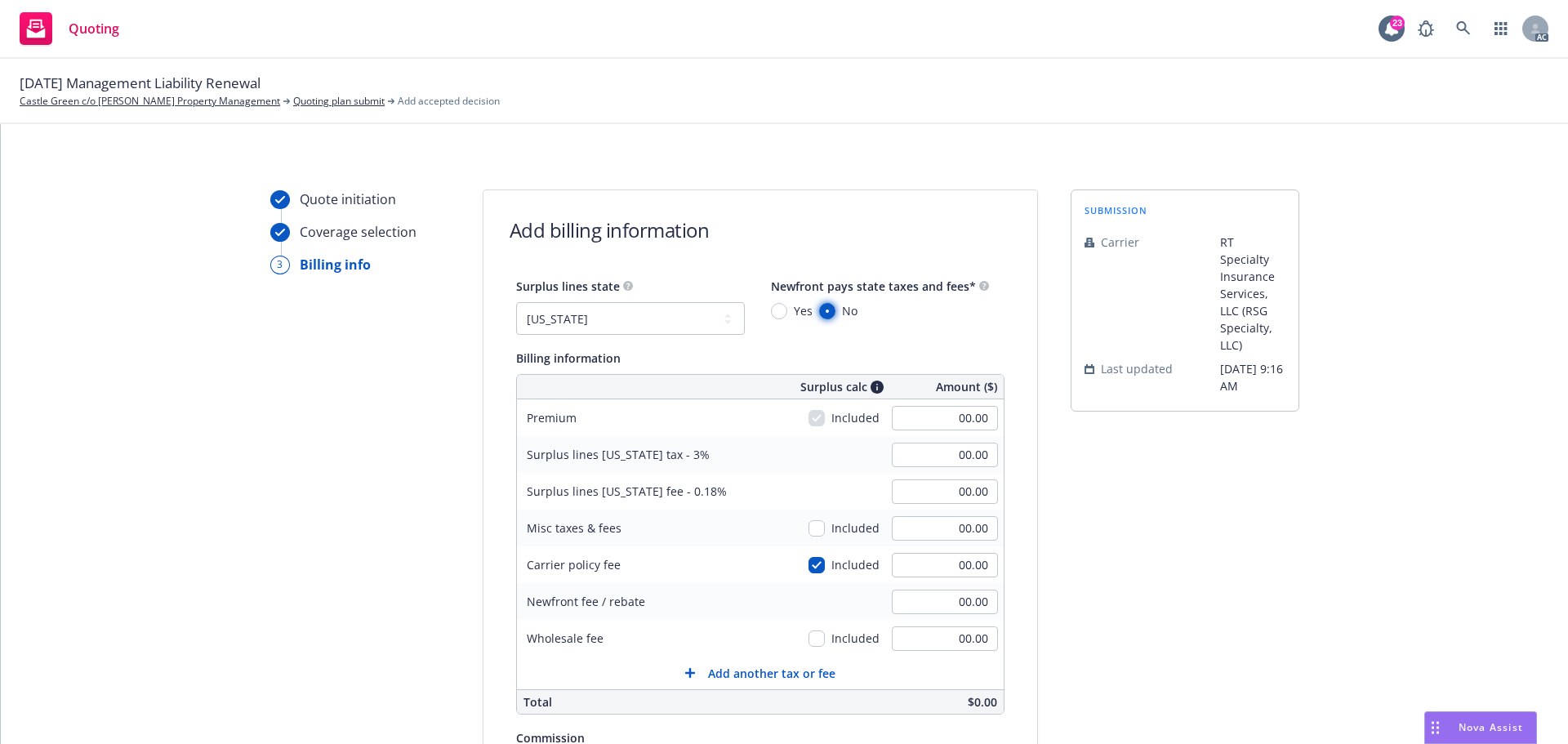
radio input "true"
click at [912, 426] on input "00.00" at bounding box center [945, 418] width 106 height 25
type input "21,184.00"
type input "635.52"
type input "38.13"
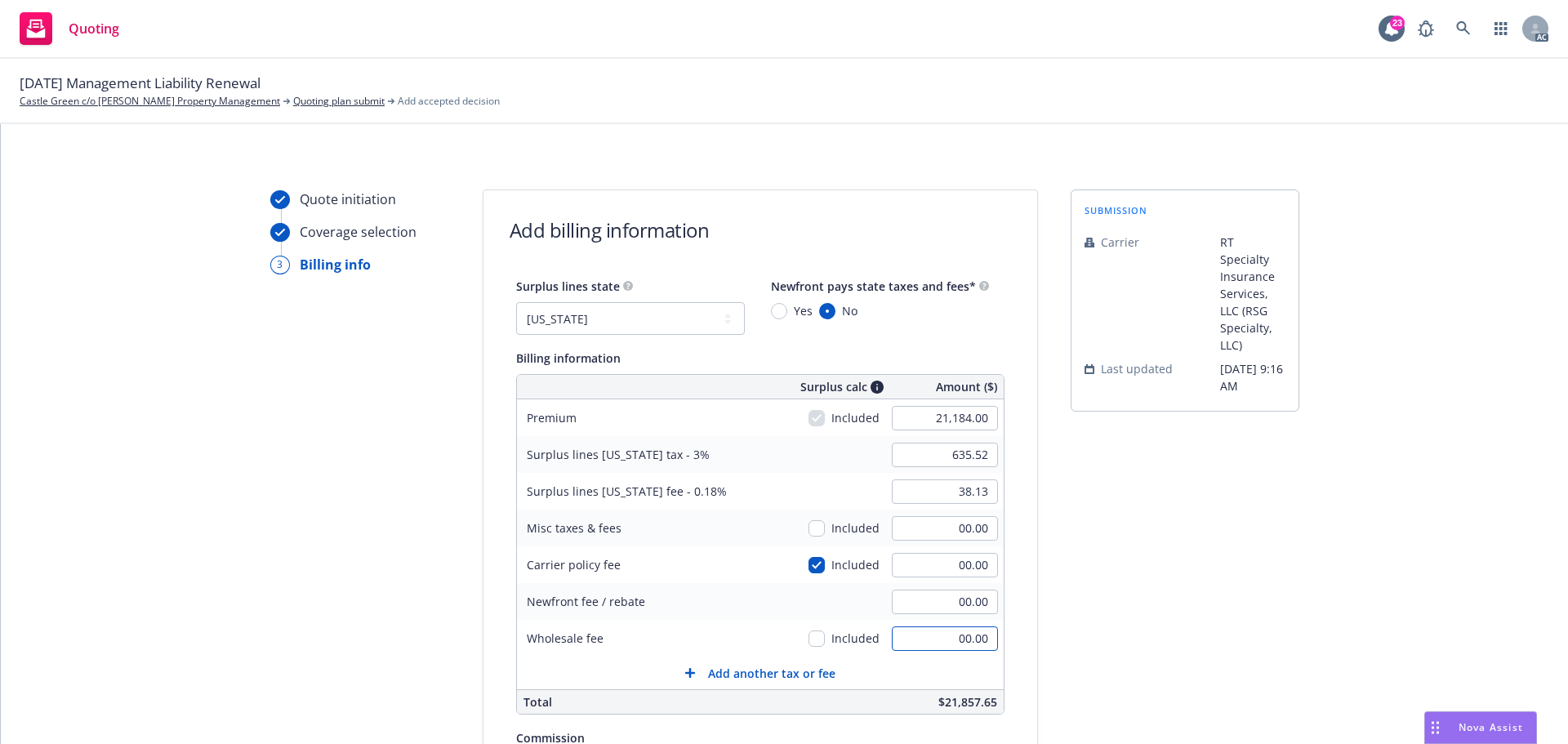
click at [938, 647] on input "00.00" at bounding box center [945, 639] width 106 height 25
type input "250.00"
click at [1176, 610] on div "submission Carrier RT Specialty Insurance Services, LLC (RSG Specialty, LLC) La…" at bounding box center [1184, 607] width 229 height 835
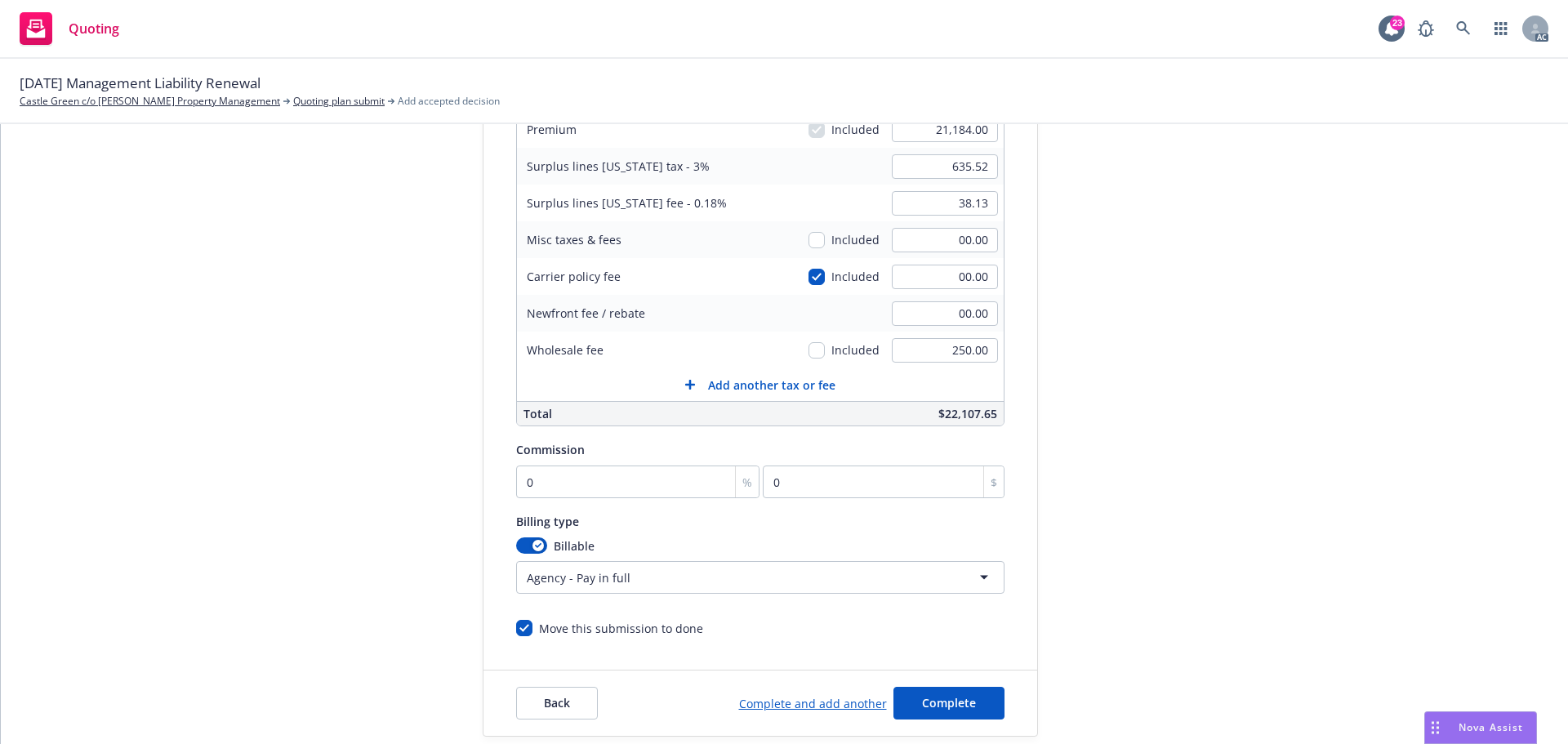
scroll to position [327, 0]
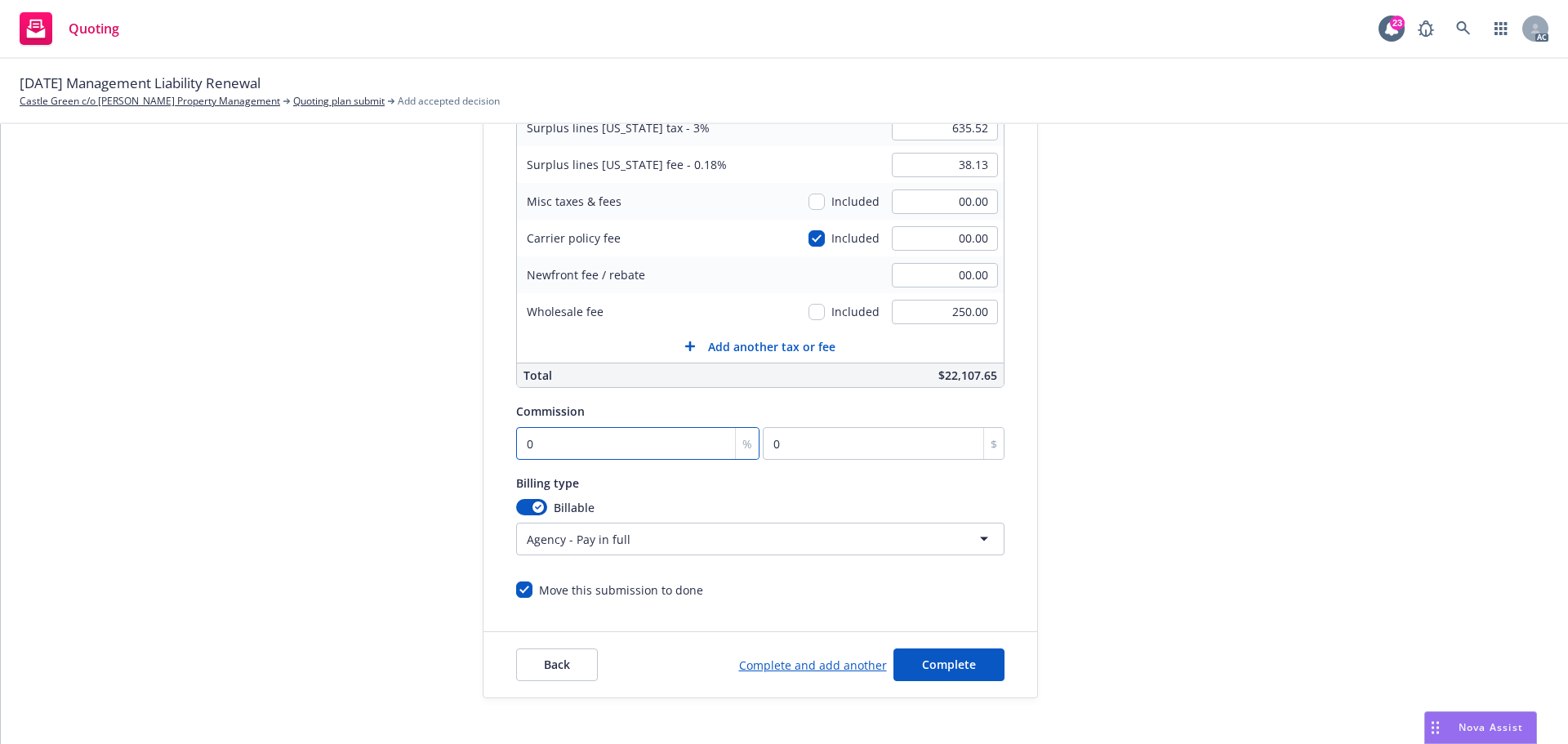
click at [529, 445] on input "0" at bounding box center [639, 443] width 245 height 33
type input "1"
type input "211.84"
type input "11"
type input "2330.24"
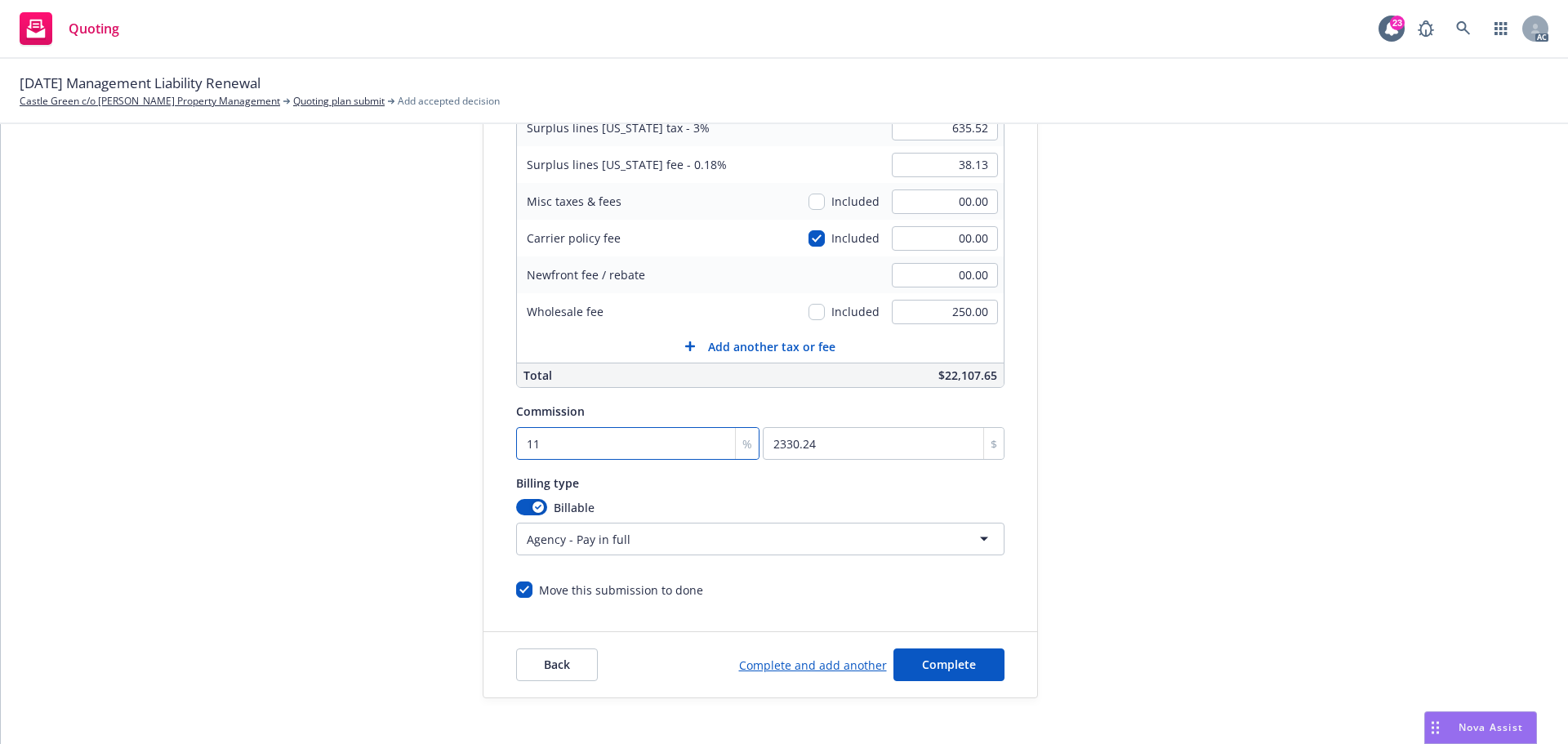
type input "11"
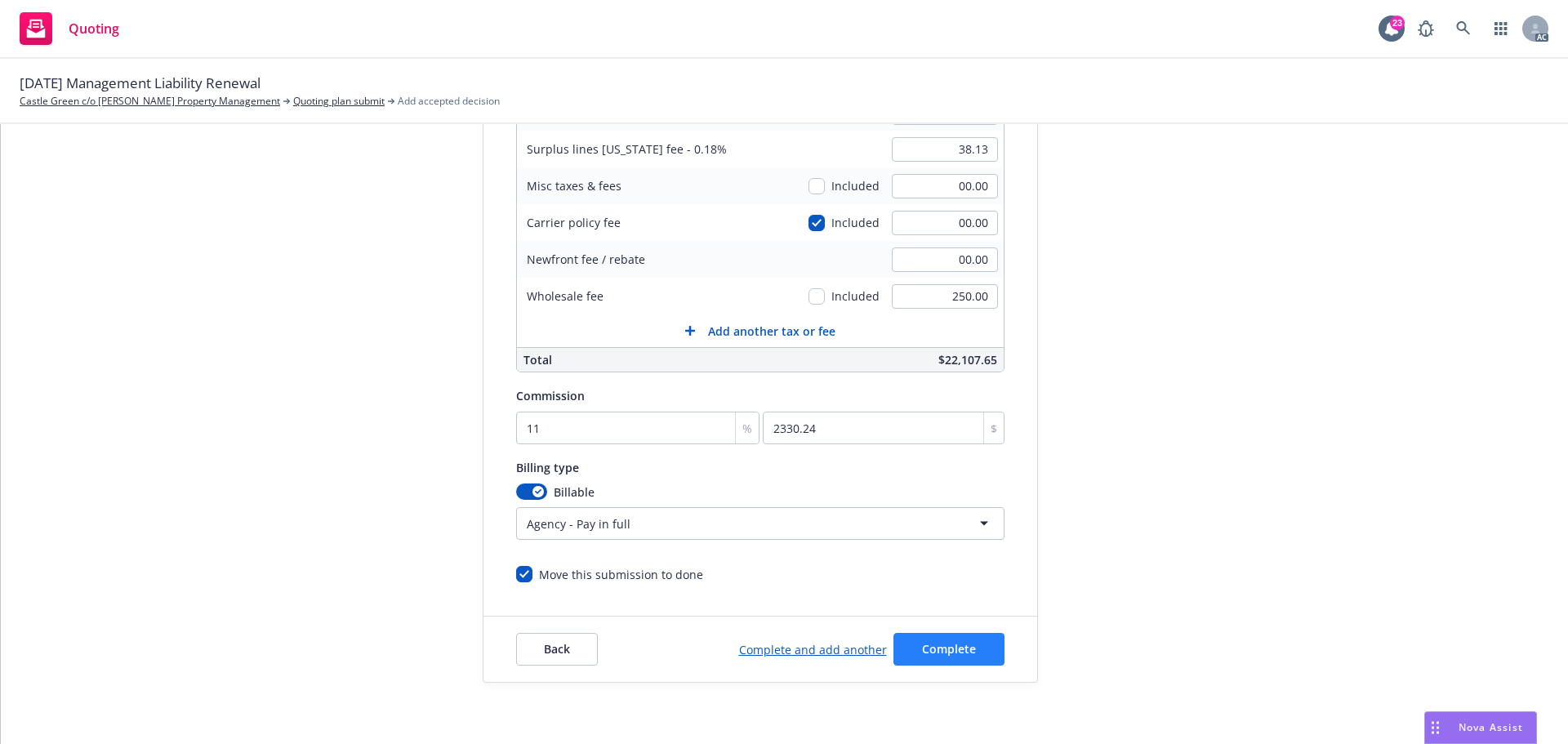
scroll to position [346, 0]
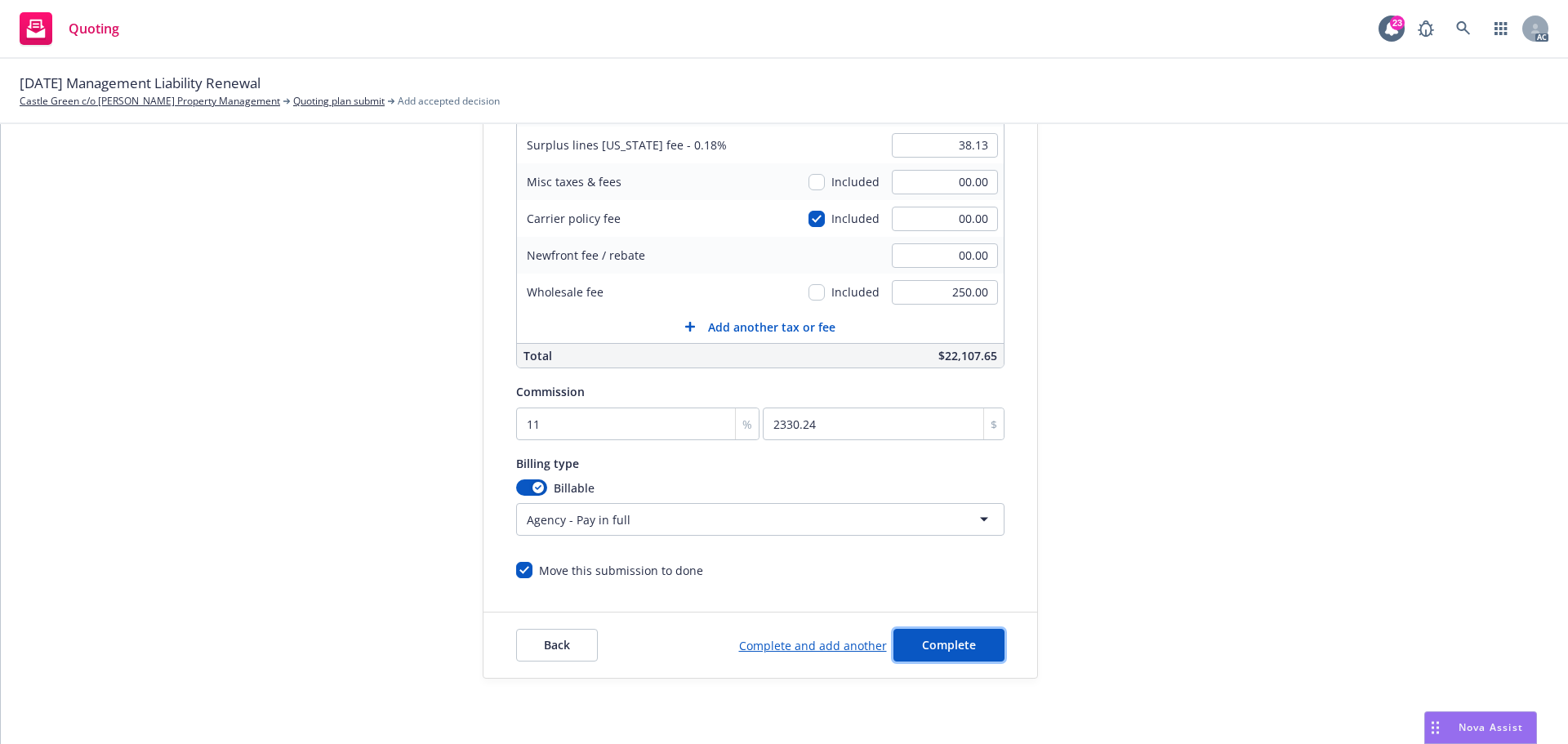
drag, startPoint x: 897, startPoint y: 633, endPoint x: 907, endPoint y: 626, distance: 12.2
click at [897, 632] on button "Complete" at bounding box center [948, 645] width 111 height 33
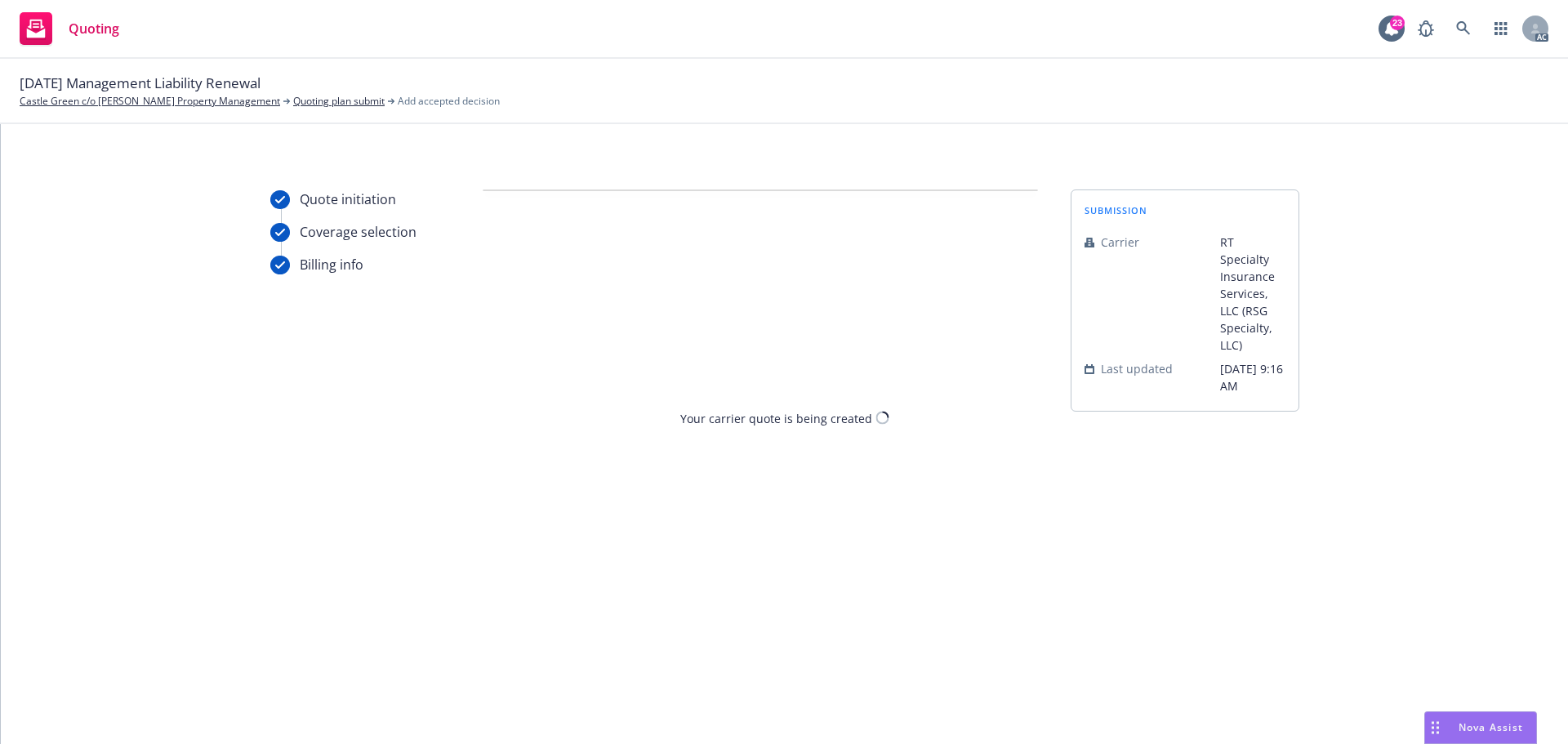
scroll to position [0, 0]
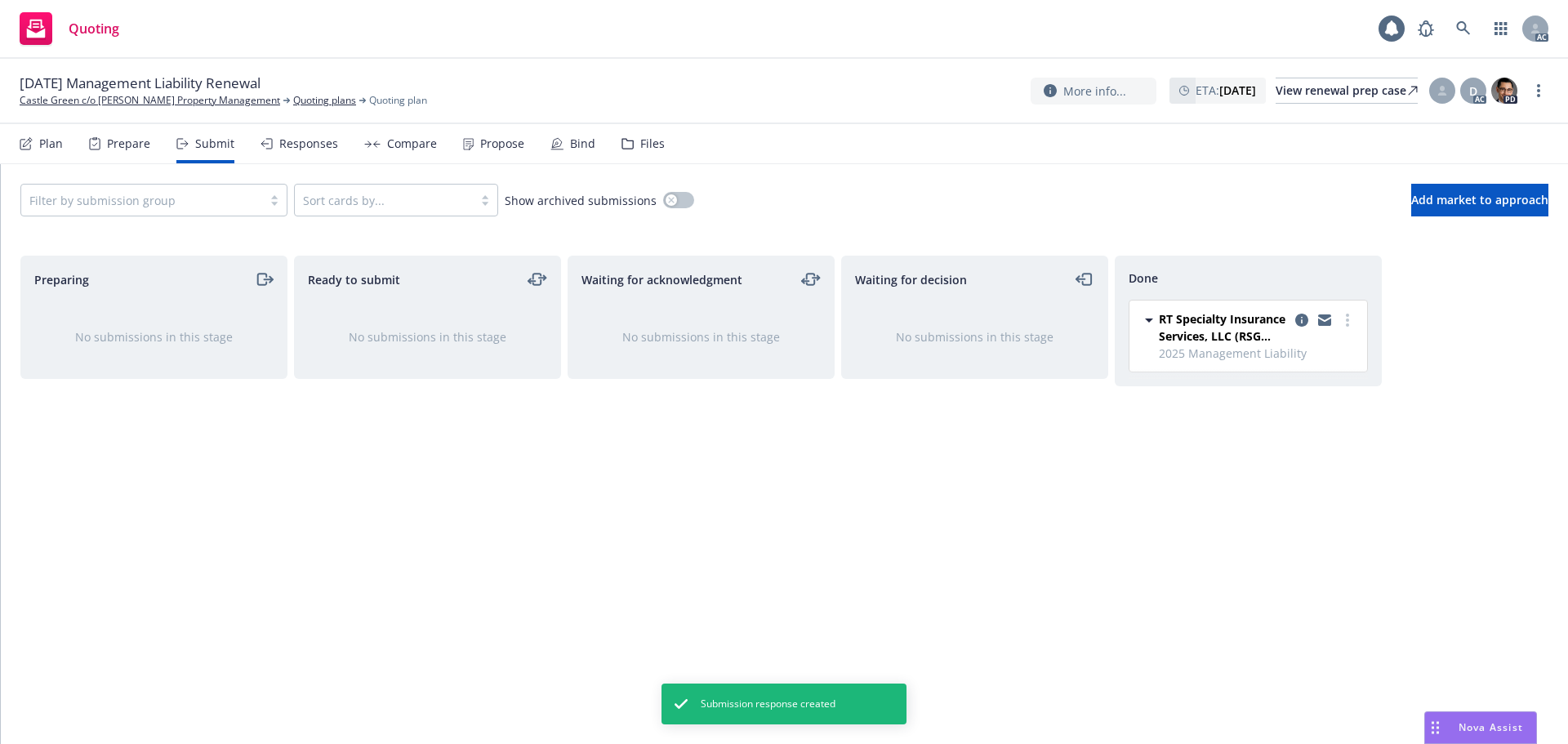
click at [483, 158] on div "Propose" at bounding box center [493, 143] width 61 height 39
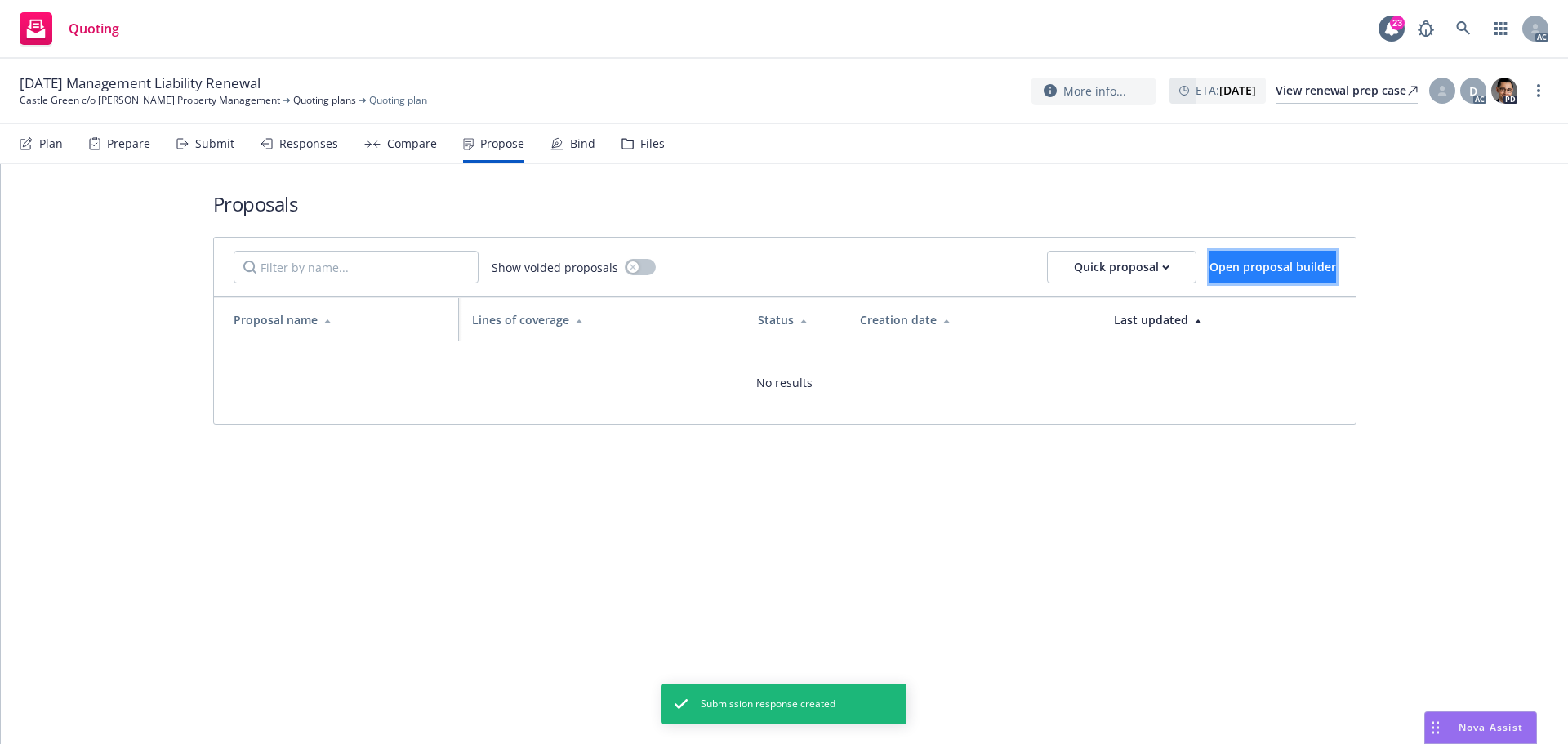
click at [1222, 265] on span "Open proposal builder" at bounding box center [1272, 267] width 127 height 16
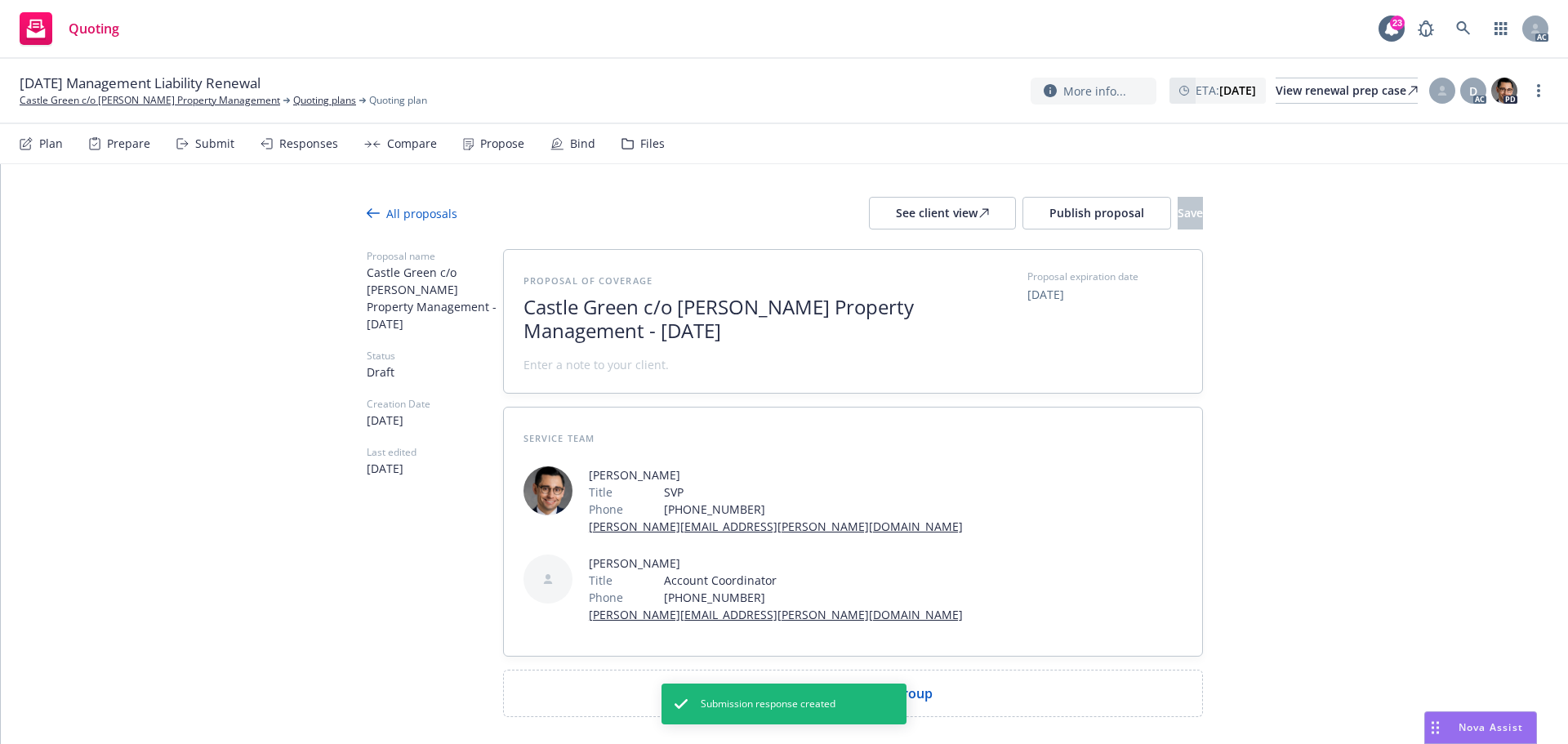
drag, startPoint x: 529, startPoint y: 298, endPoint x: 727, endPoint y: 339, distance: 202.2
click at [727, 339] on span "Castle Green c/o Wheeler Steffen Property Management - August 2025" at bounding box center [724, 319] width 400 height 47
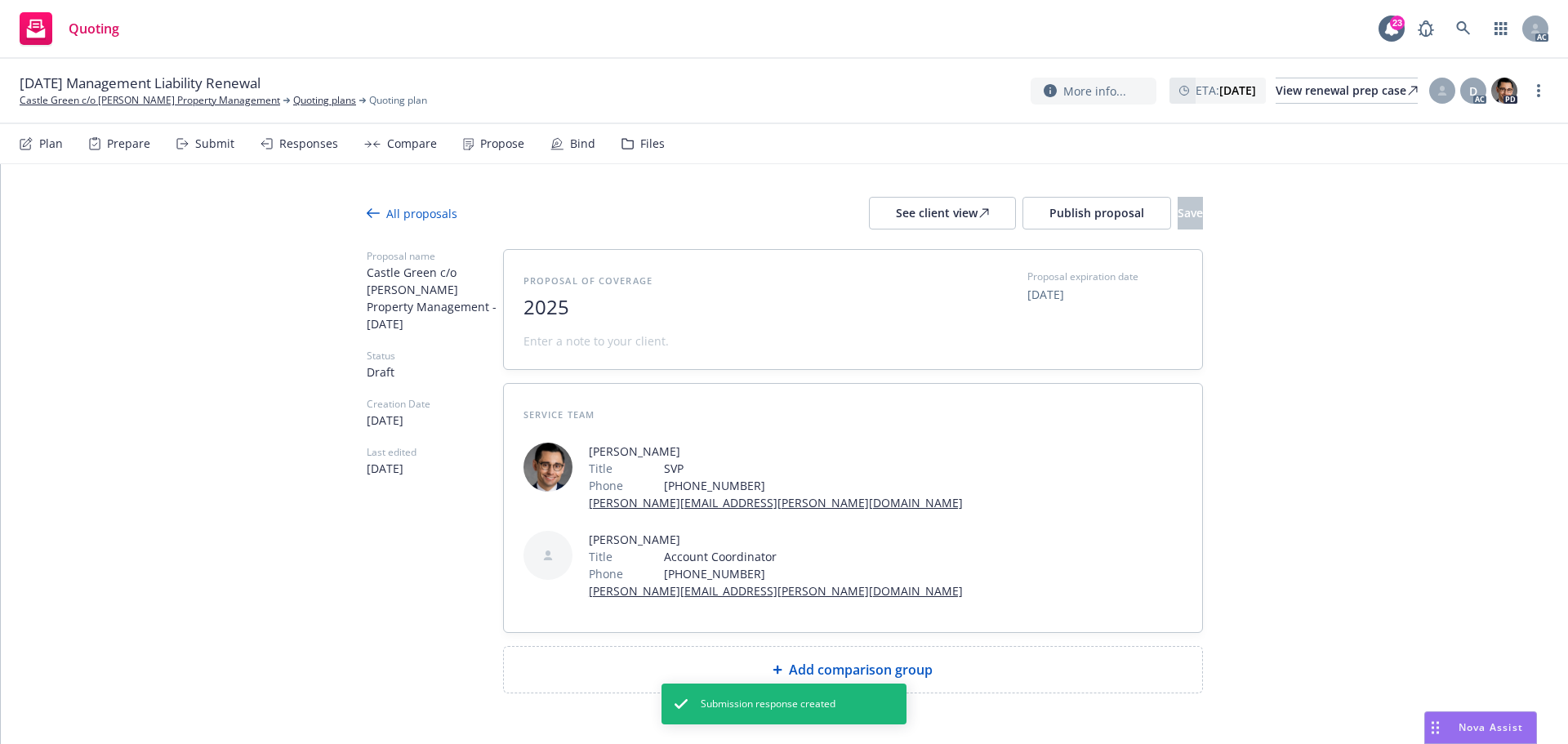
click at [626, 308] on span "2025" at bounding box center [724, 307] width 400 height 24
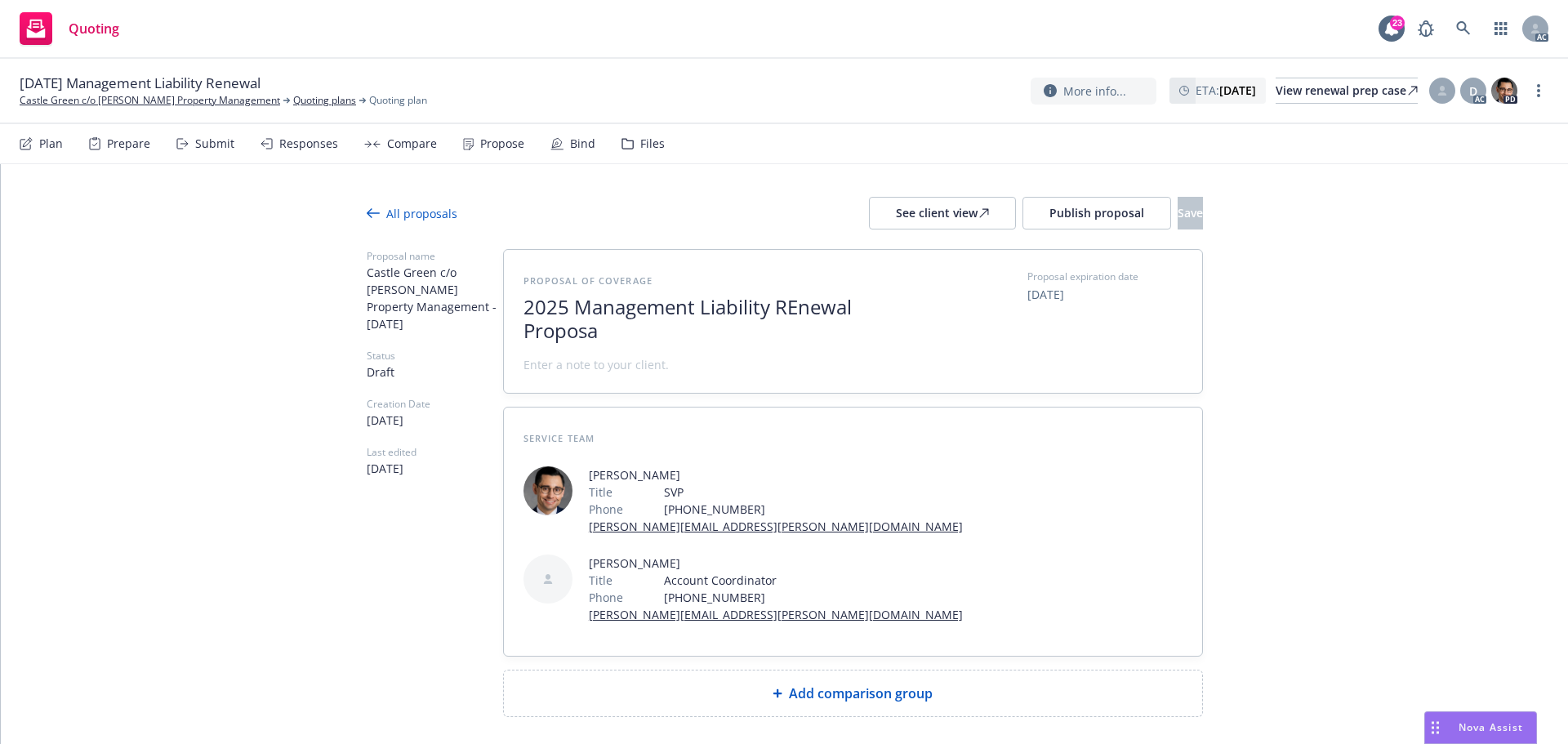
scroll to position [1, 0]
click at [798, 312] on span "2025 Management Liability REnewal Proposal" at bounding box center [724, 318] width 400 height 47
click at [621, 370] on span at bounding box center [596, 364] width 145 height 17
click at [543, 367] on span at bounding box center [596, 364] width 145 height 17
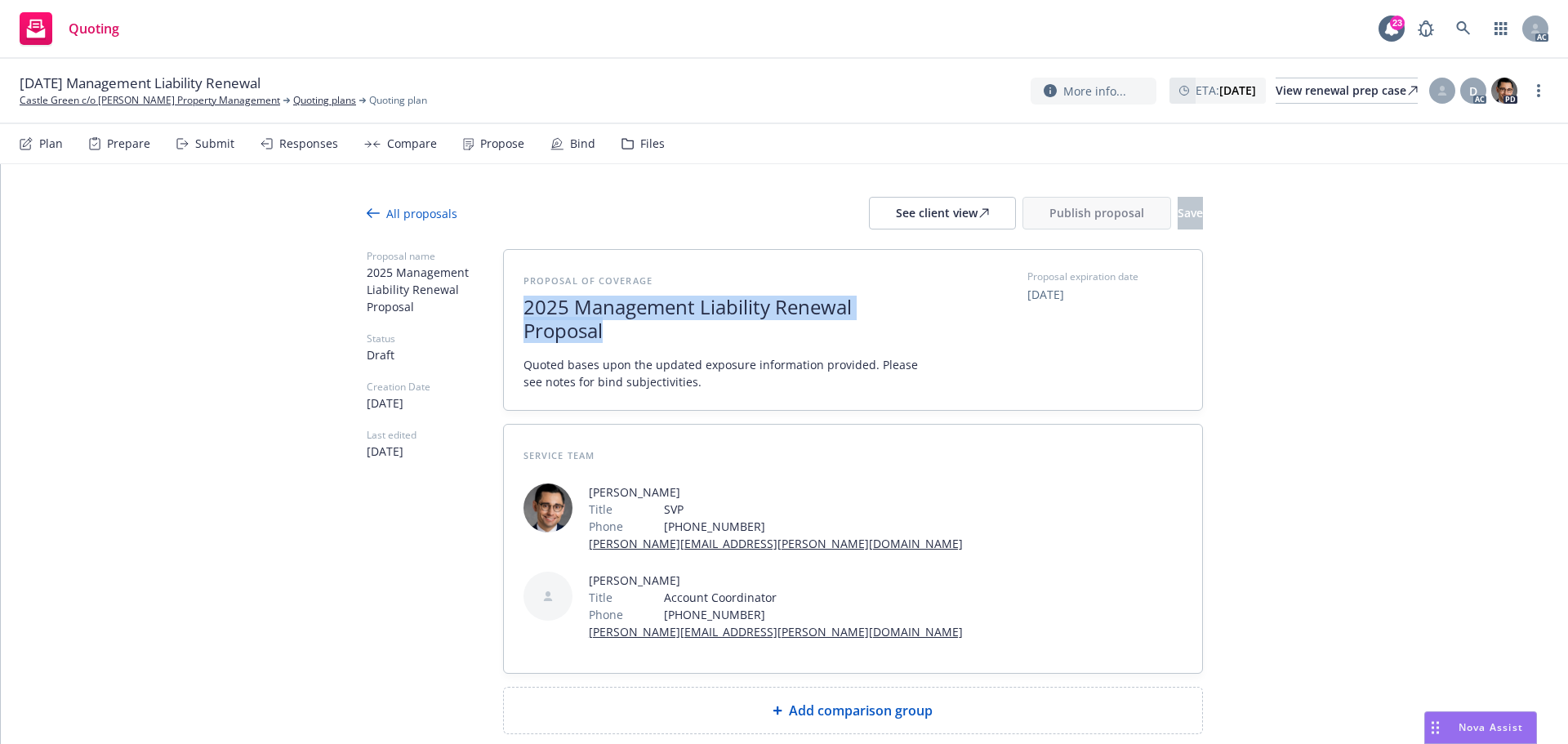
drag, startPoint x: 608, startPoint y: 337, endPoint x: 522, endPoint y: 315, distance: 88.8
click at [522, 315] on div "Proposal of coverage 2025 Management Liability Renewal Proposal Quoted bases up…" at bounding box center [853, 329] width 698 height 160
copy span "2025 Management Liability Renewal Proposal"
click at [811, 687] on div "Add comparison group" at bounding box center [853, 710] width 698 height 46
type textarea "x"
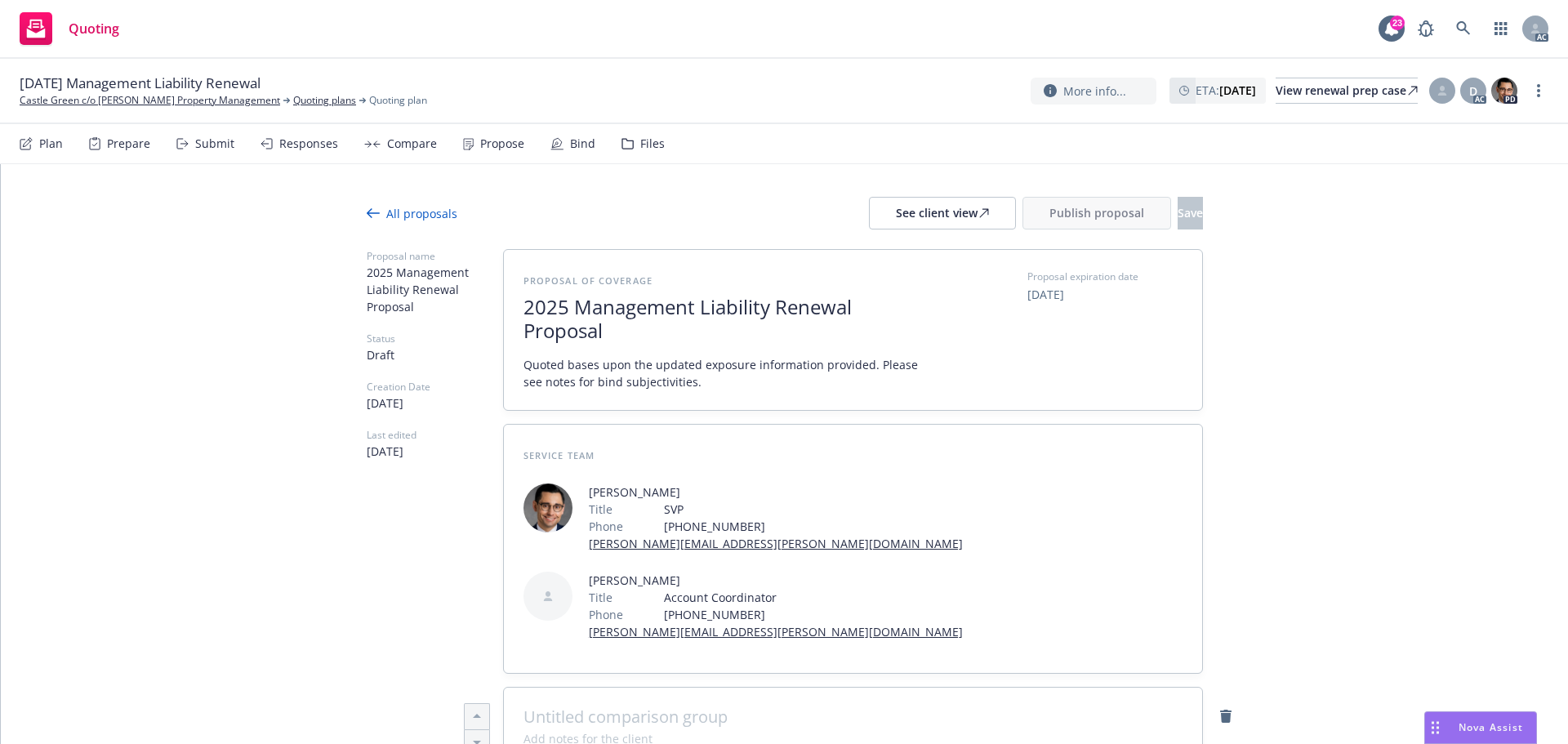
click at [702, 707] on span at bounding box center [853, 717] width 659 height 19
paste span
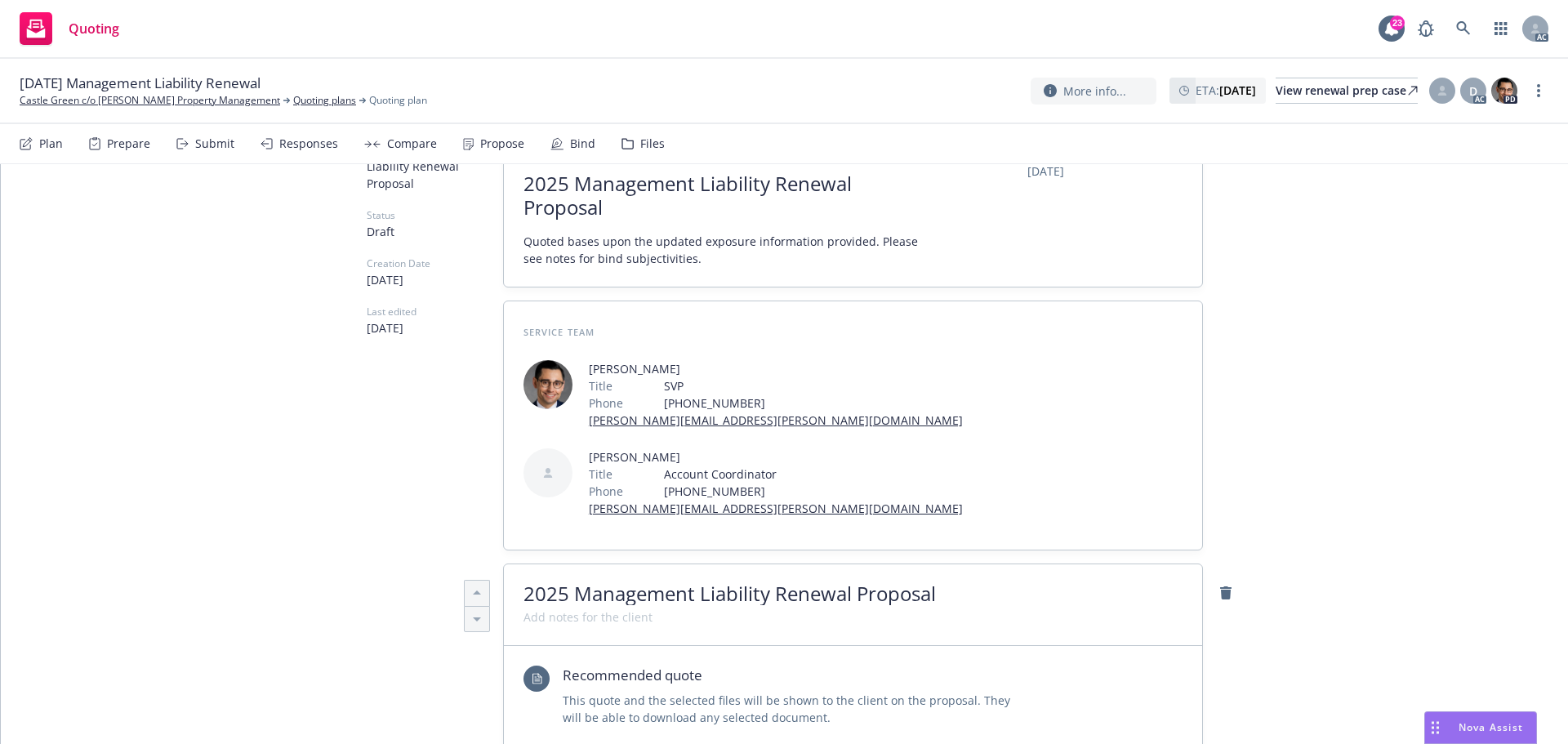
scroll to position [163, 0]
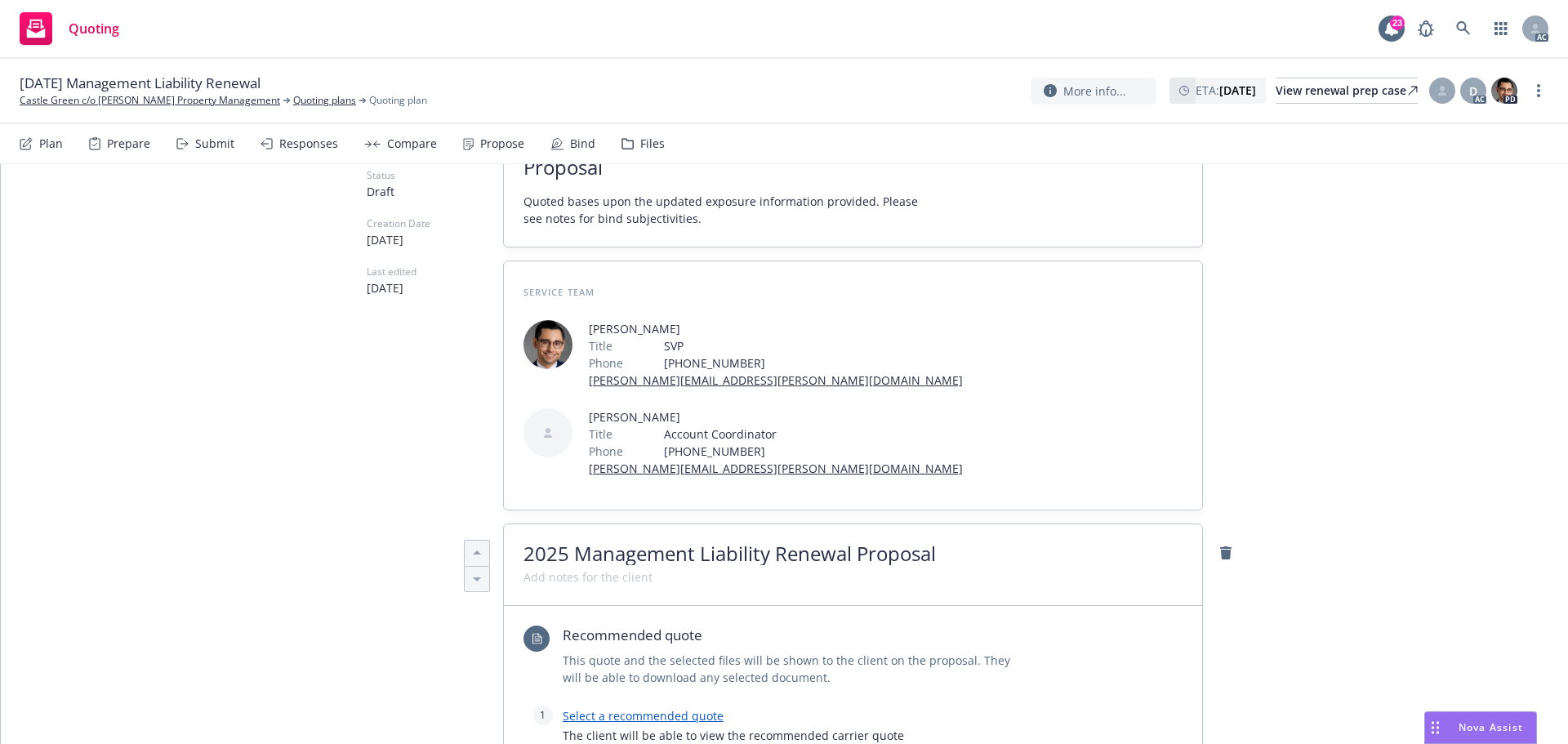
click at [674, 708] on link "Select a recommended quote" at bounding box center [643, 716] width 161 height 16
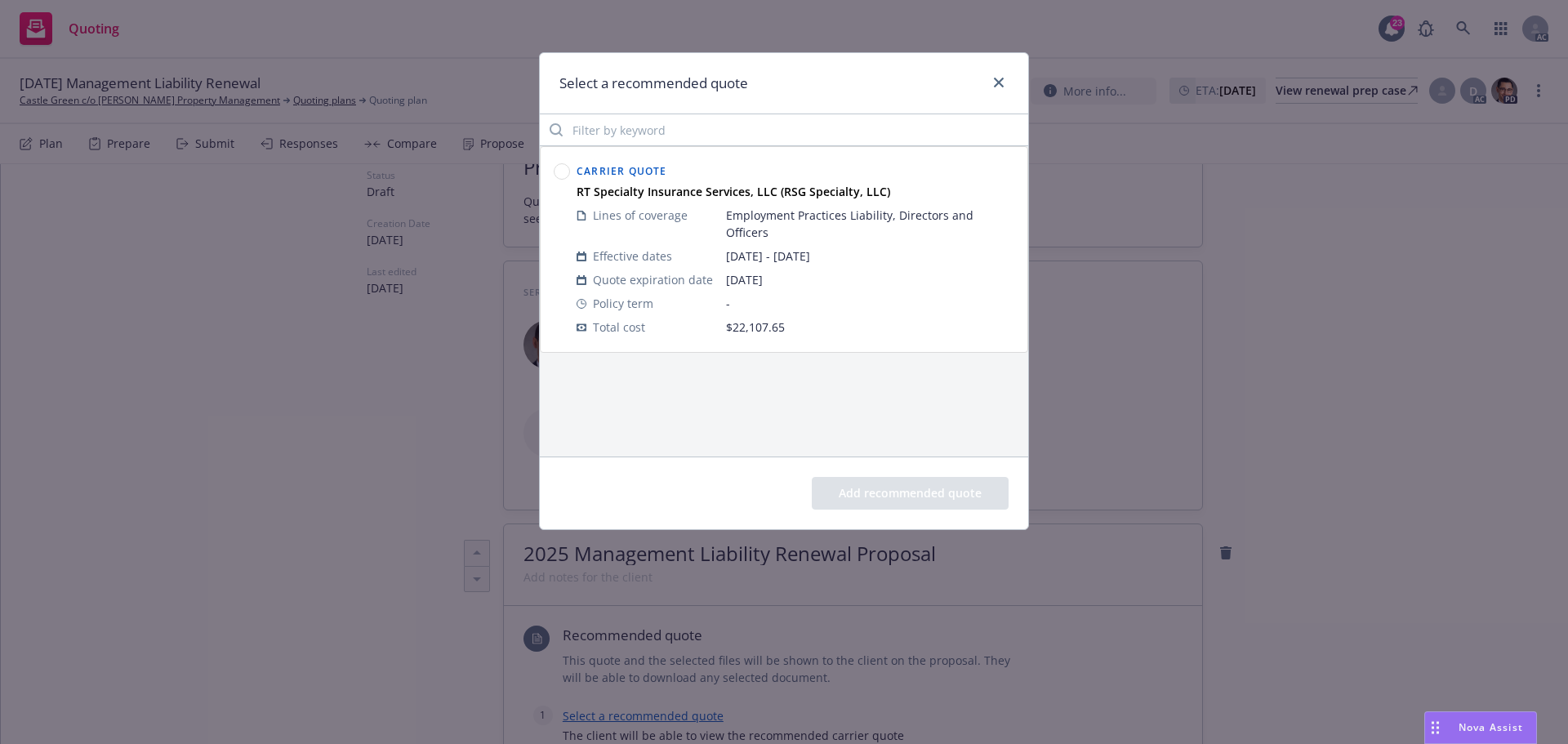
click at [560, 172] on circle at bounding box center [563, 172] width 16 height 16
click at [869, 489] on button "Add recommended quote" at bounding box center [910, 492] width 197 height 33
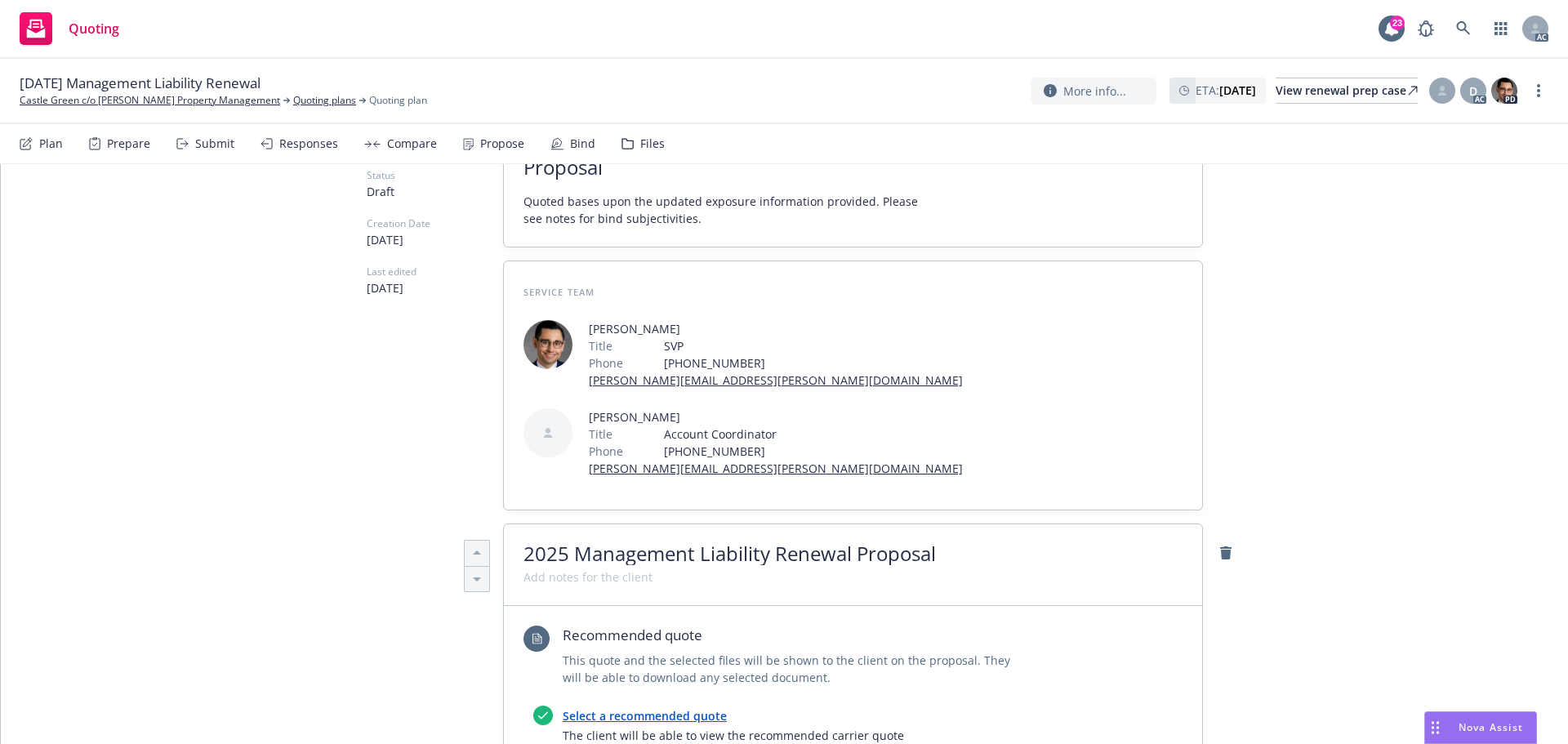
scroll to position [490, 0]
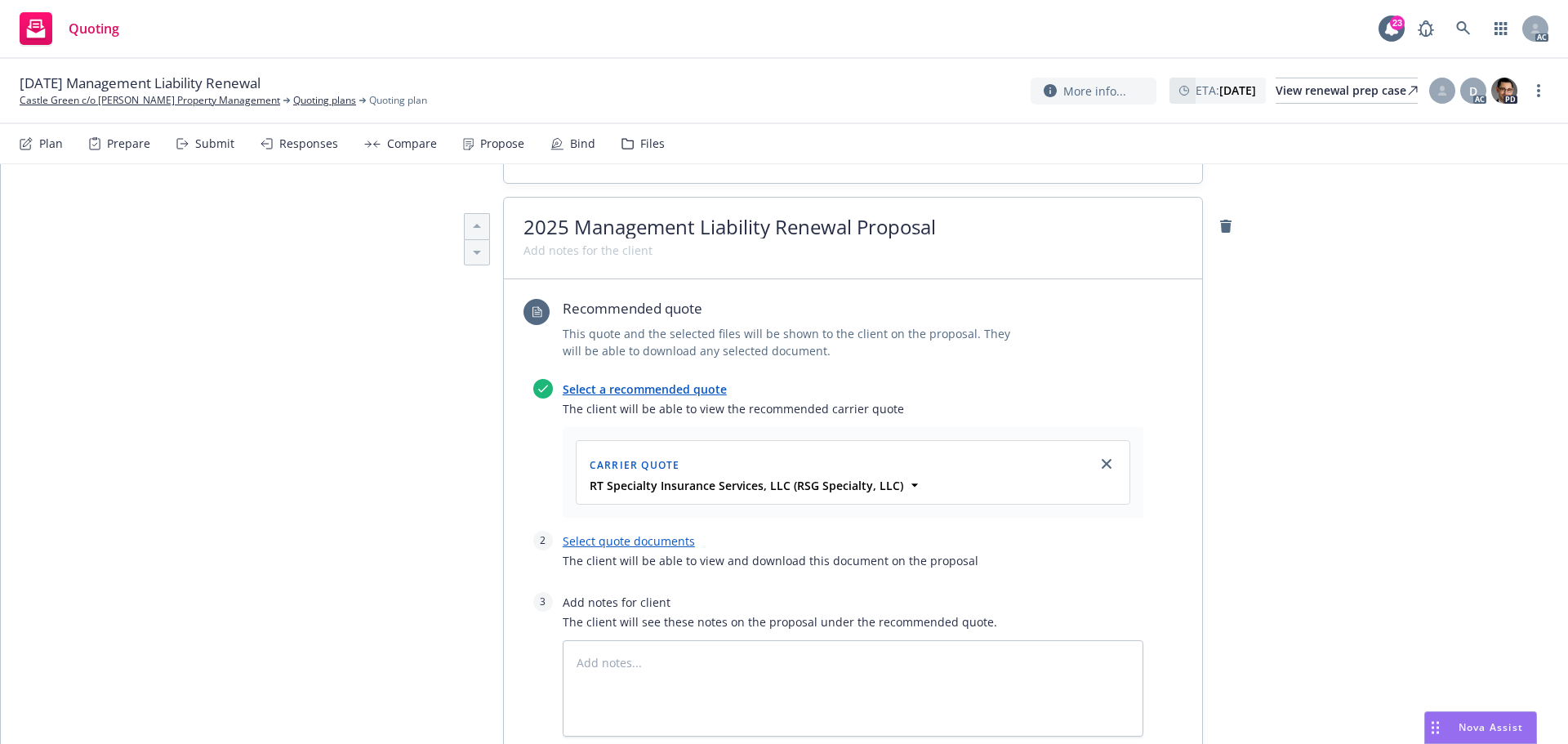
click at [673, 381] on link "Select a recommended quote" at bounding box center [644, 389] width 164 height 16
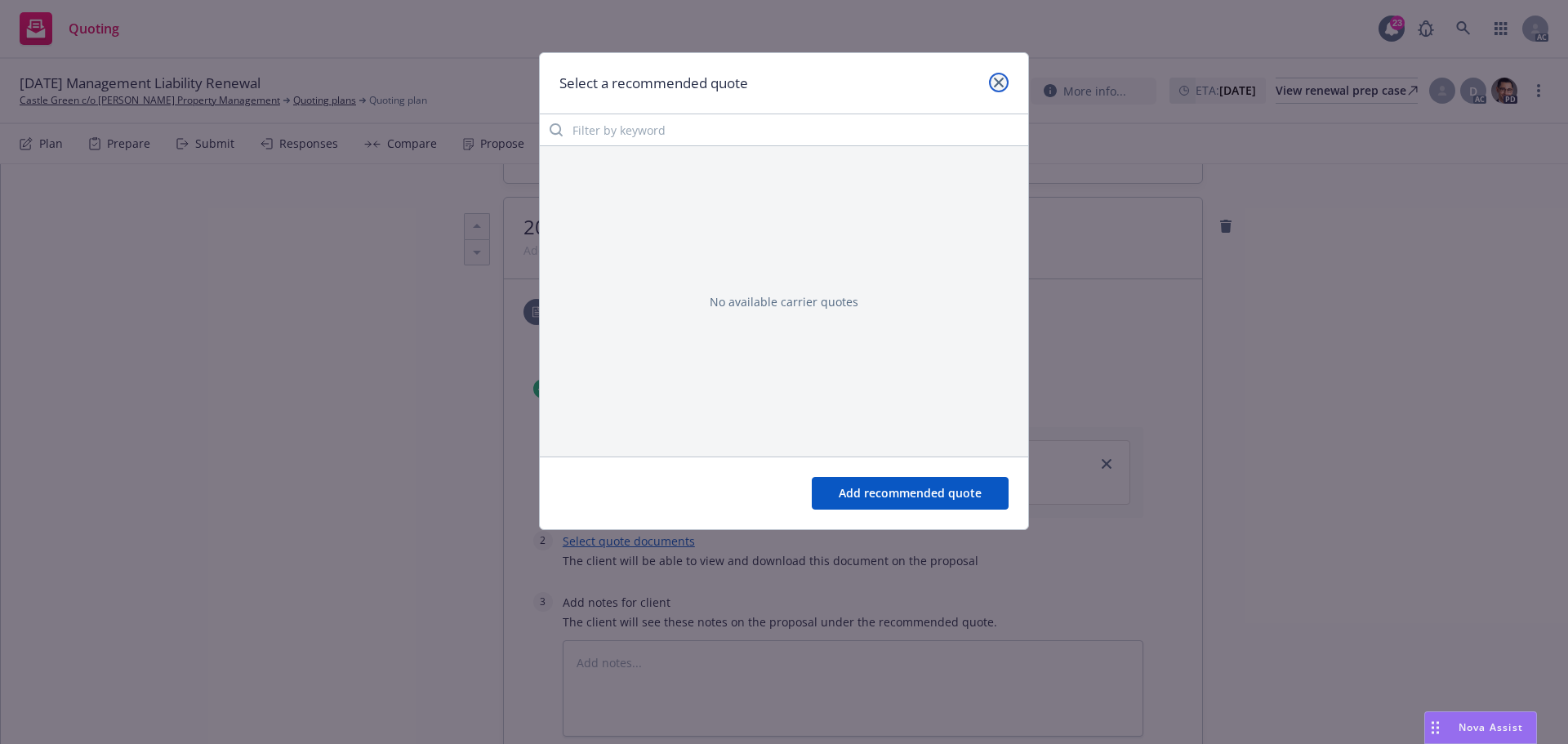
click at [998, 84] on icon "close" at bounding box center [998, 82] width 10 height 10
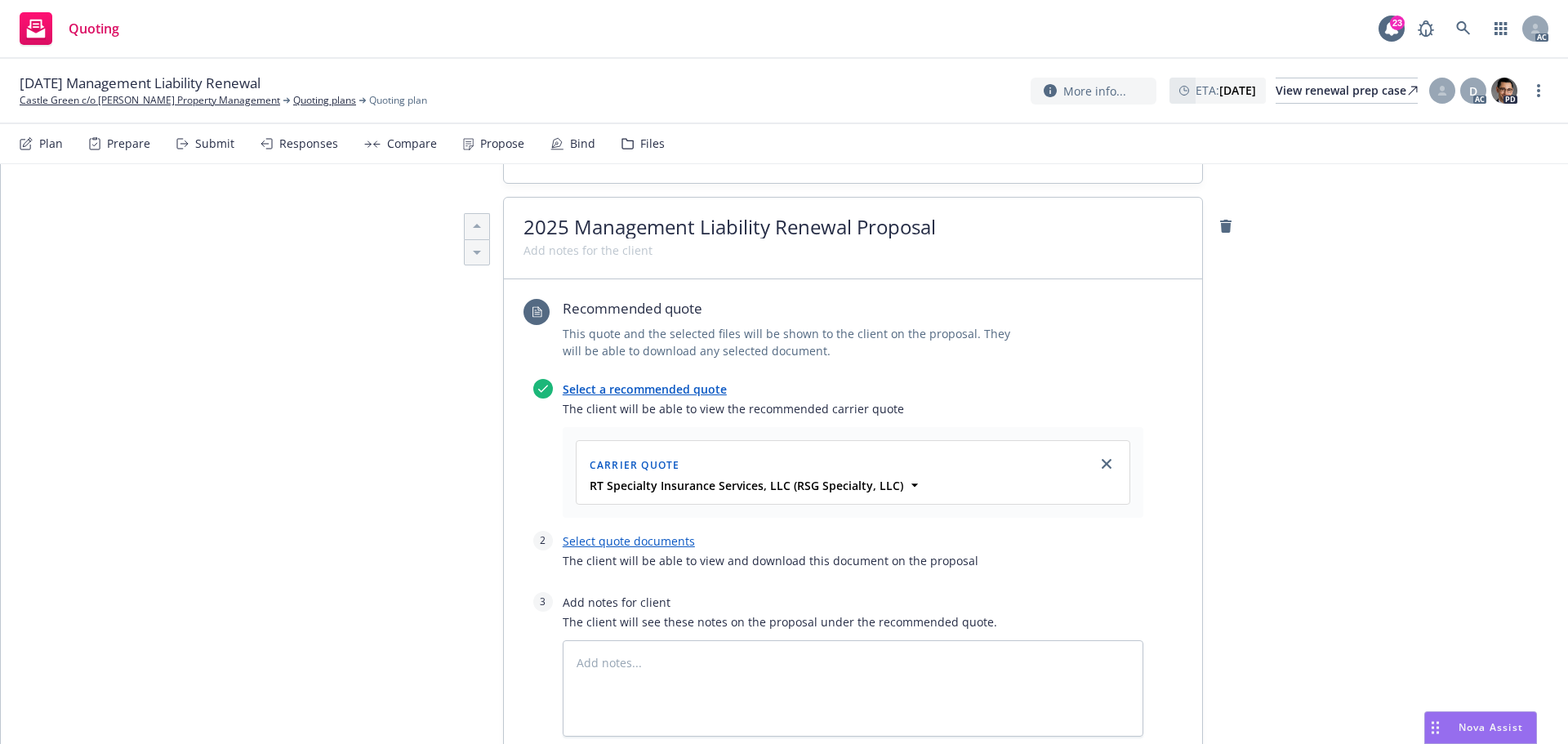
click at [633, 550] on div at bounding box center [852, 551] width 580 height 2
click at [628, 533] on link "Select quote documents" at bounding box center [628, 541] width 132 height 16
type textarea "x"
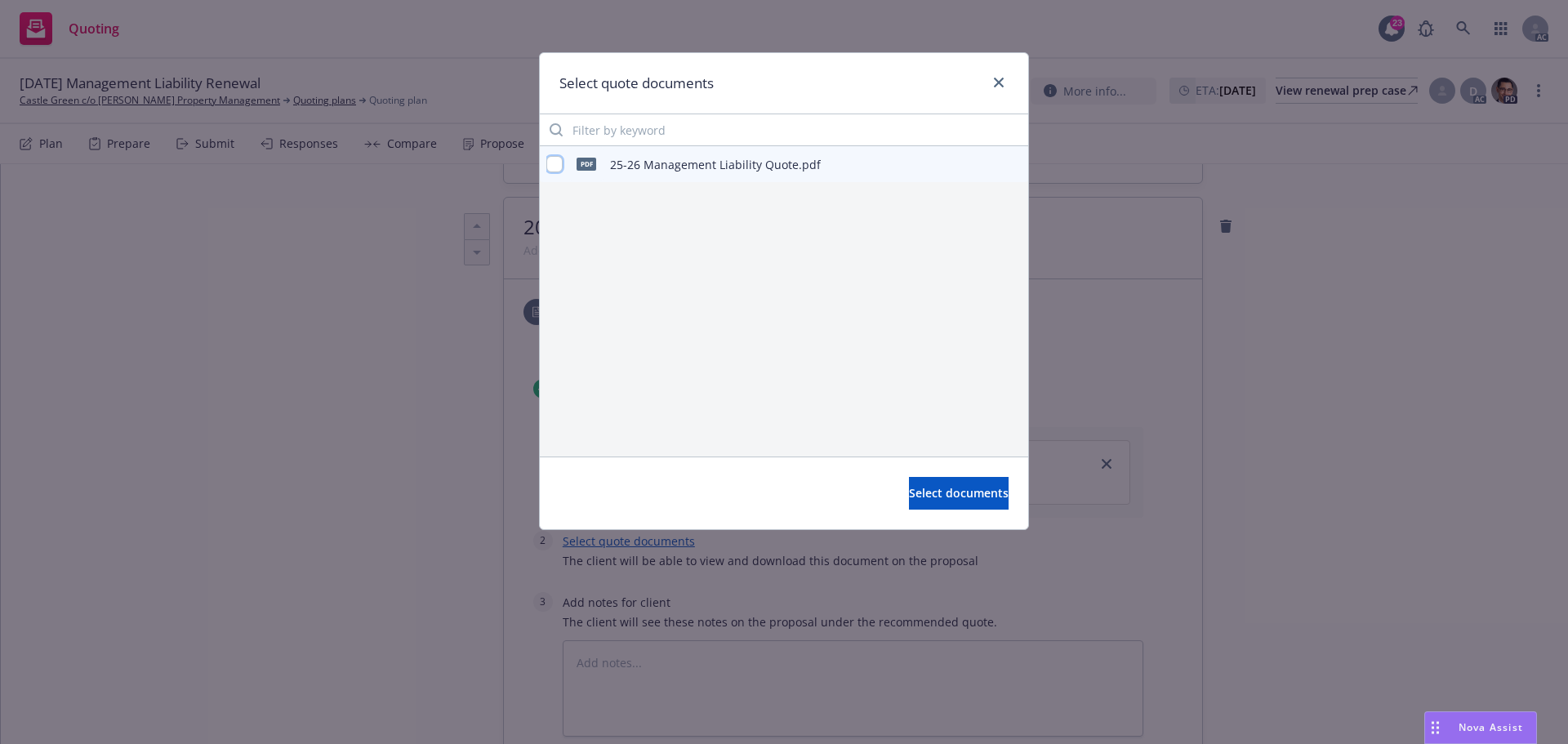
click at [557, 167] on input "checkbox" at bounding box center [555, 164] width 16 height 16
checkbox input "true"
click at [935, 484] on button "Select documents" at bounding box center [959, 492] width 99 height 33
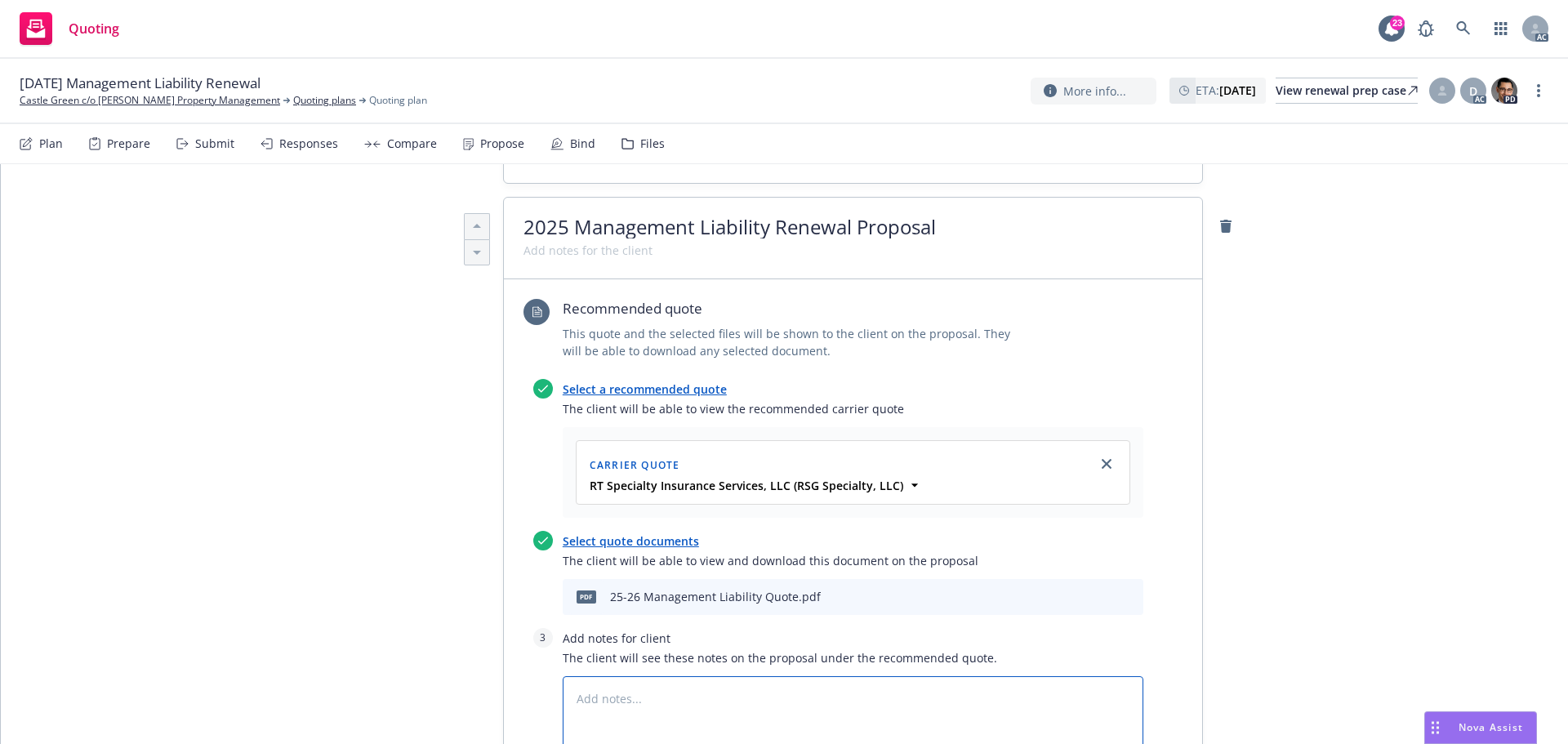
click at [664, 676] on textarea at bounding box center [852, 724] width 580 height 97
type textarea "x"
type textarea "B"
type textarea "x"
type textarea "Bi"
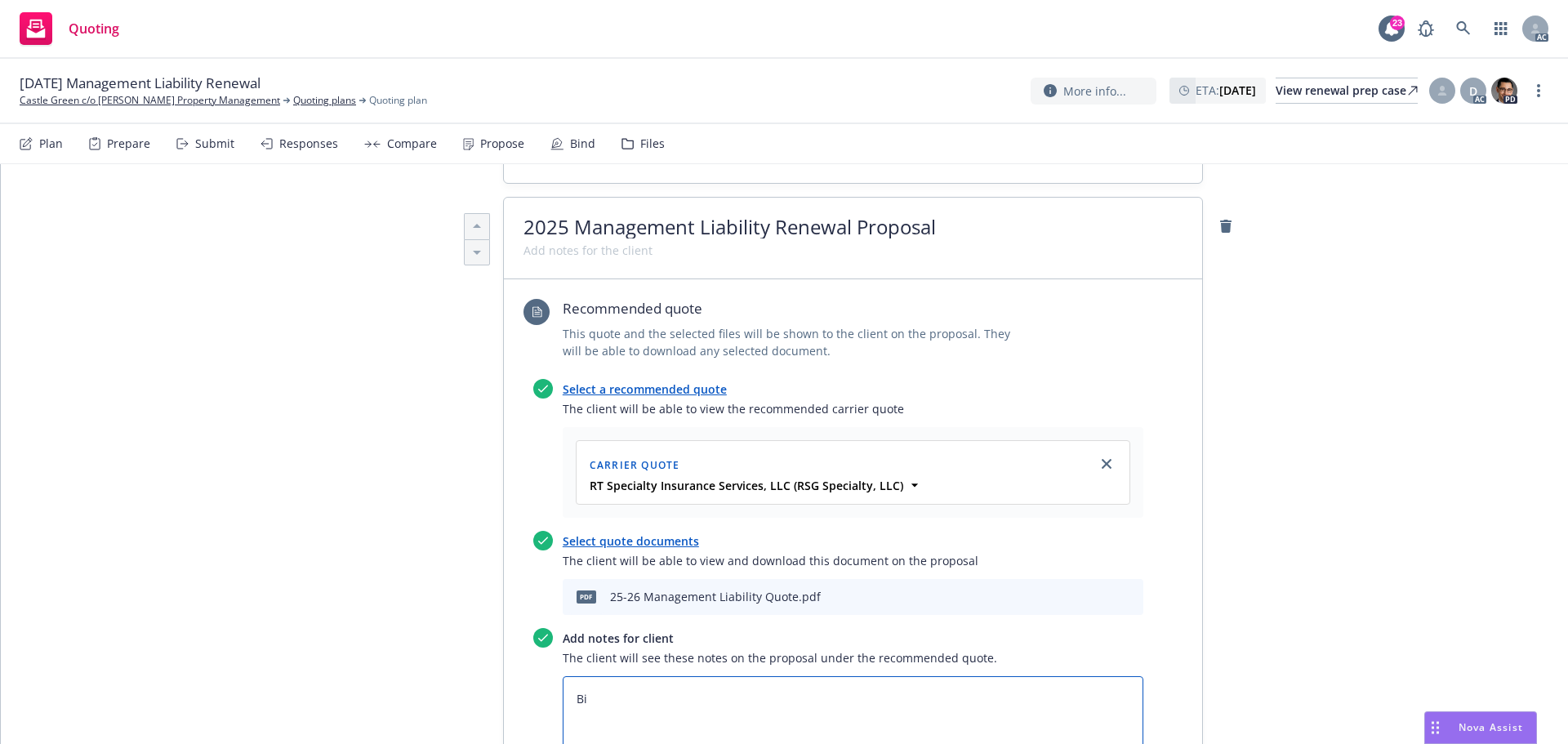
type textarea "x"
type textarea "Bind"
type textarea "x"
type textarea "Bind"
type textarea "x"
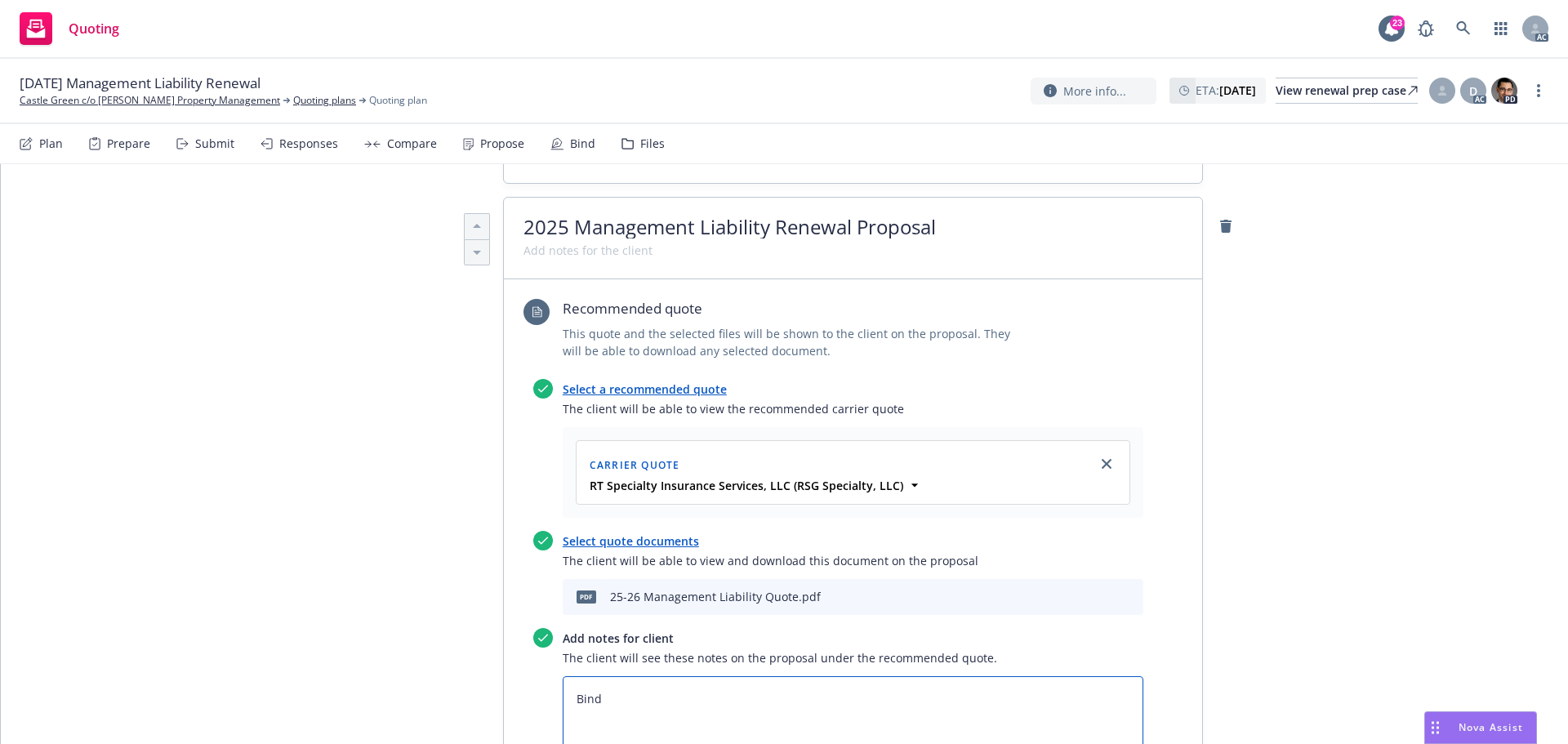
type textarea "Bind S"
type textarea "x"
type textarea "Bind Su"
type textarea "x"
type textarea "Bind Sub"
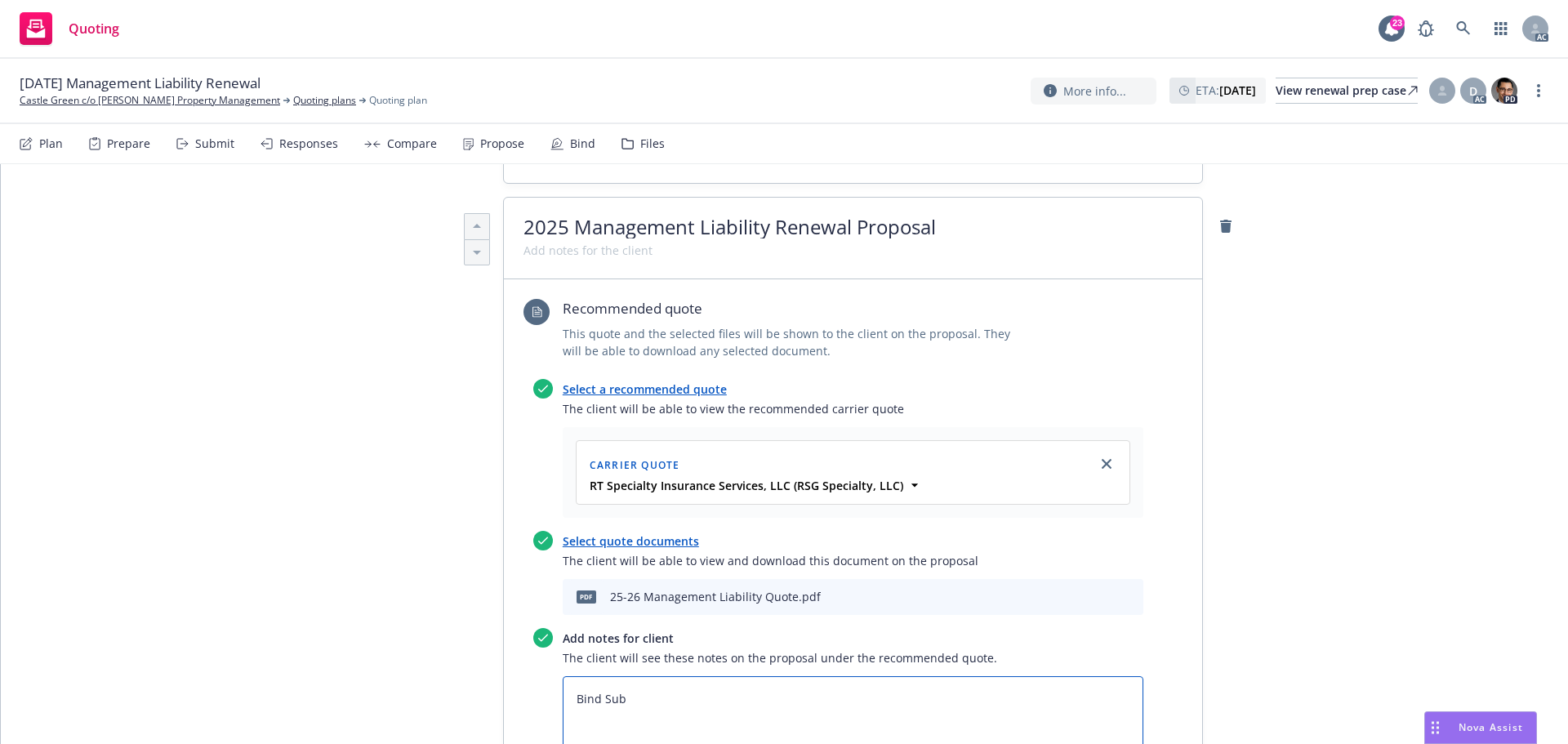
type textarea "x"
type textarea "Bind Subj"
type textarea "x"
type textarea "Bind Subje"
type textarea "x"
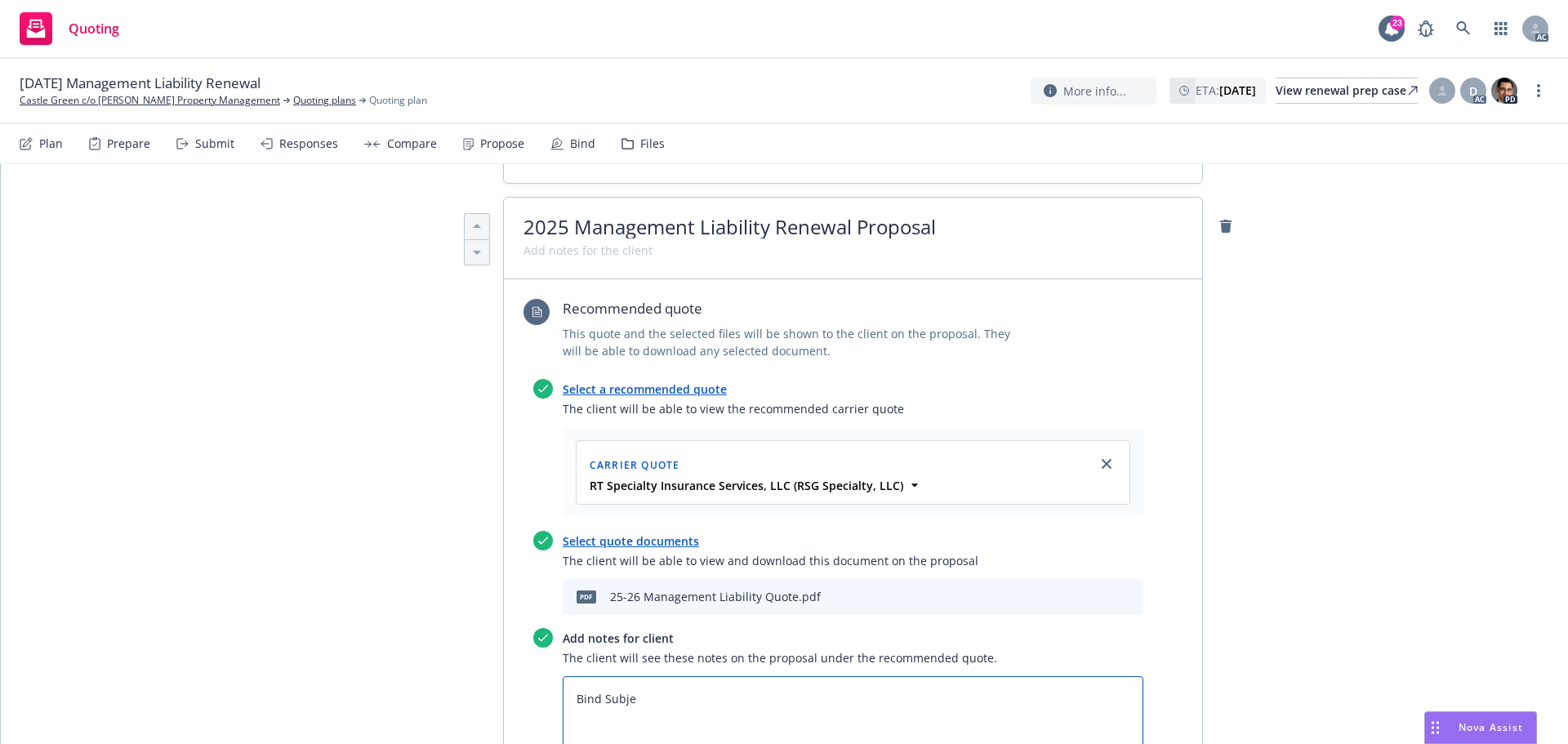
type textarea "Bind Subjec"
type textarea "x"
type textarea "Bind Subject"
type textarea "x"
type textarea "Bind Subjecti"
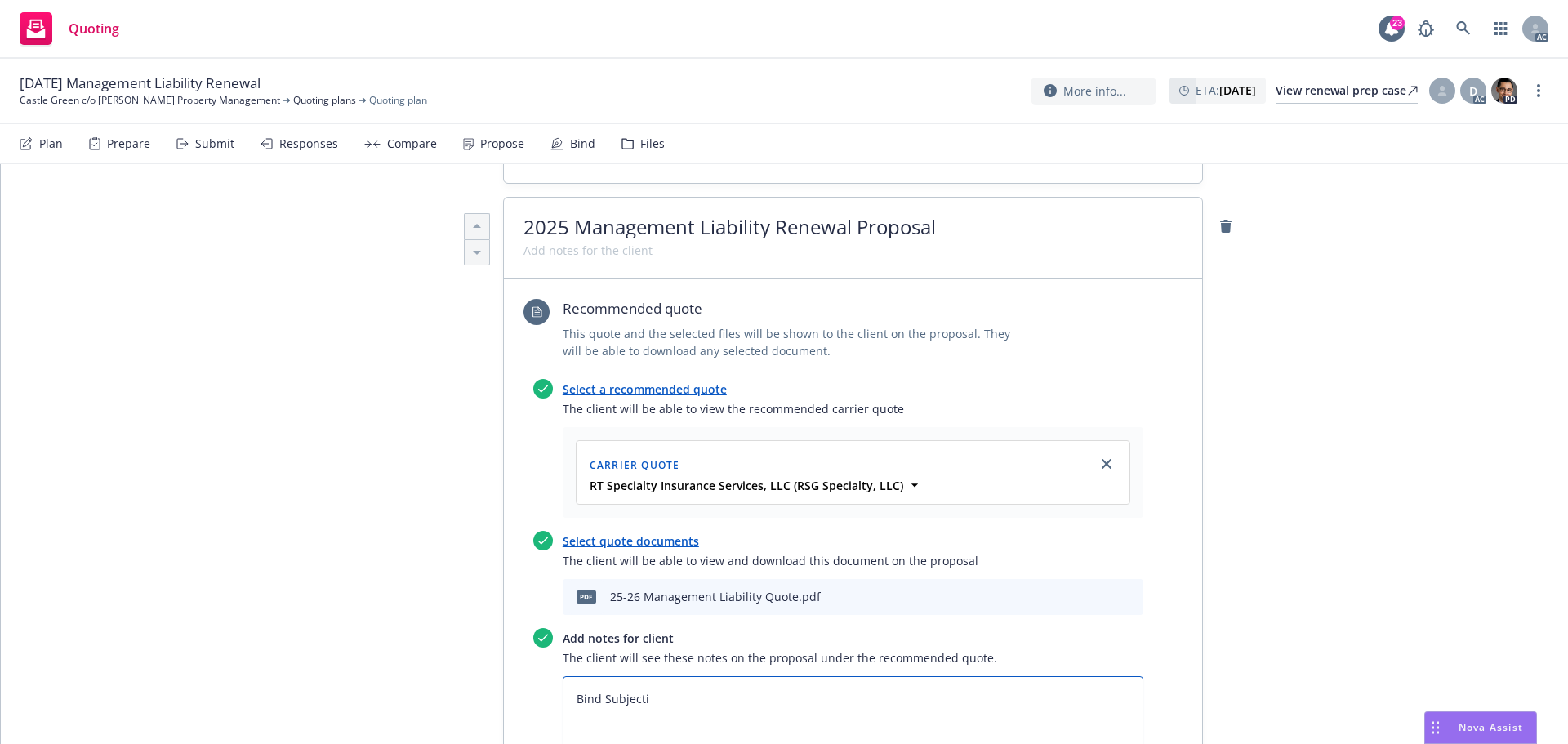
type textarea "x"
type textarea "Bind Subjectiv"
type textarea "x"
type textarea "Bind Subjectivi"
type textarea "x"
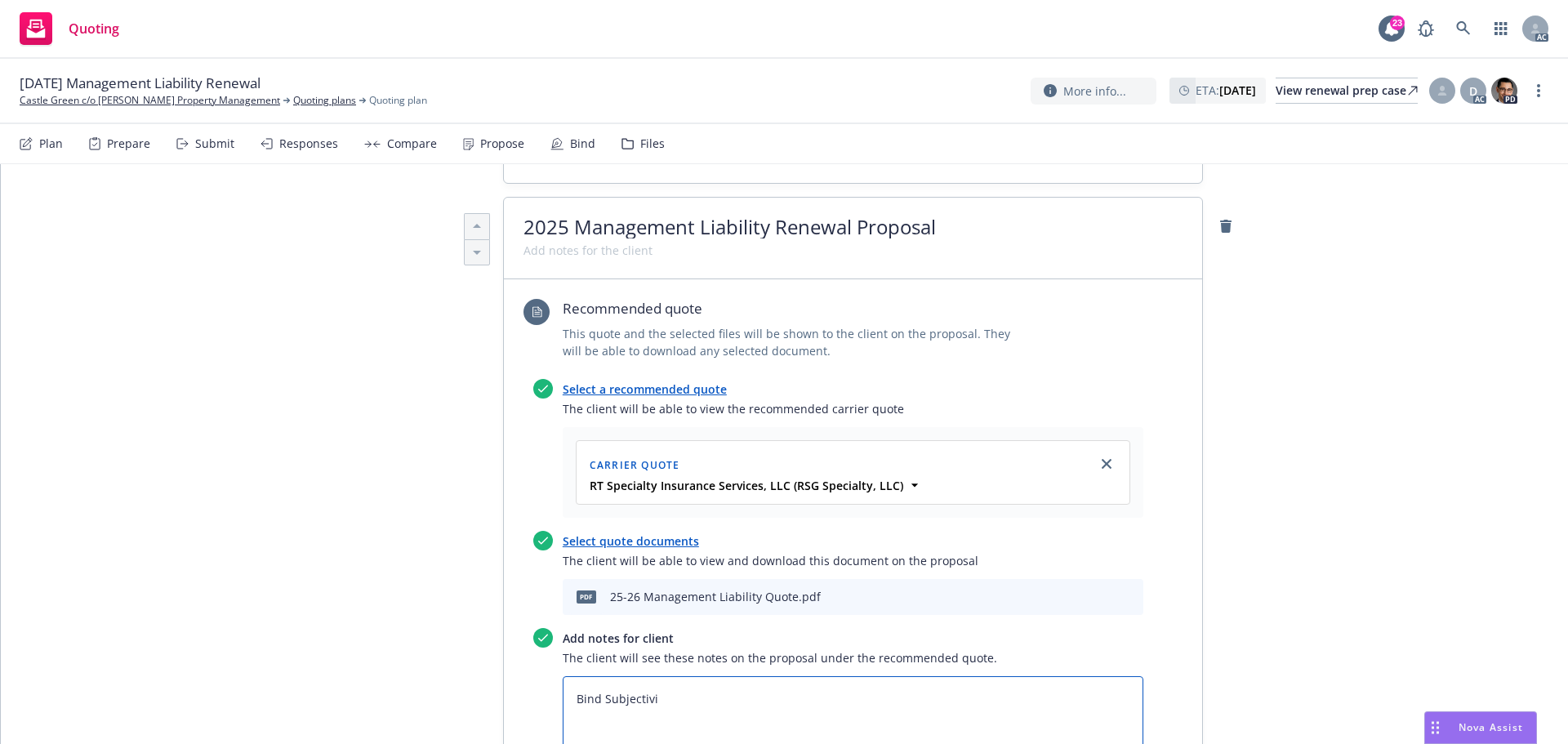
type textarea "Bind Subjectivit"
type textarea "x"
type textarea "Bind Subjectiviti"
type textarea "x"
type textarea "Bind Subjectivities"
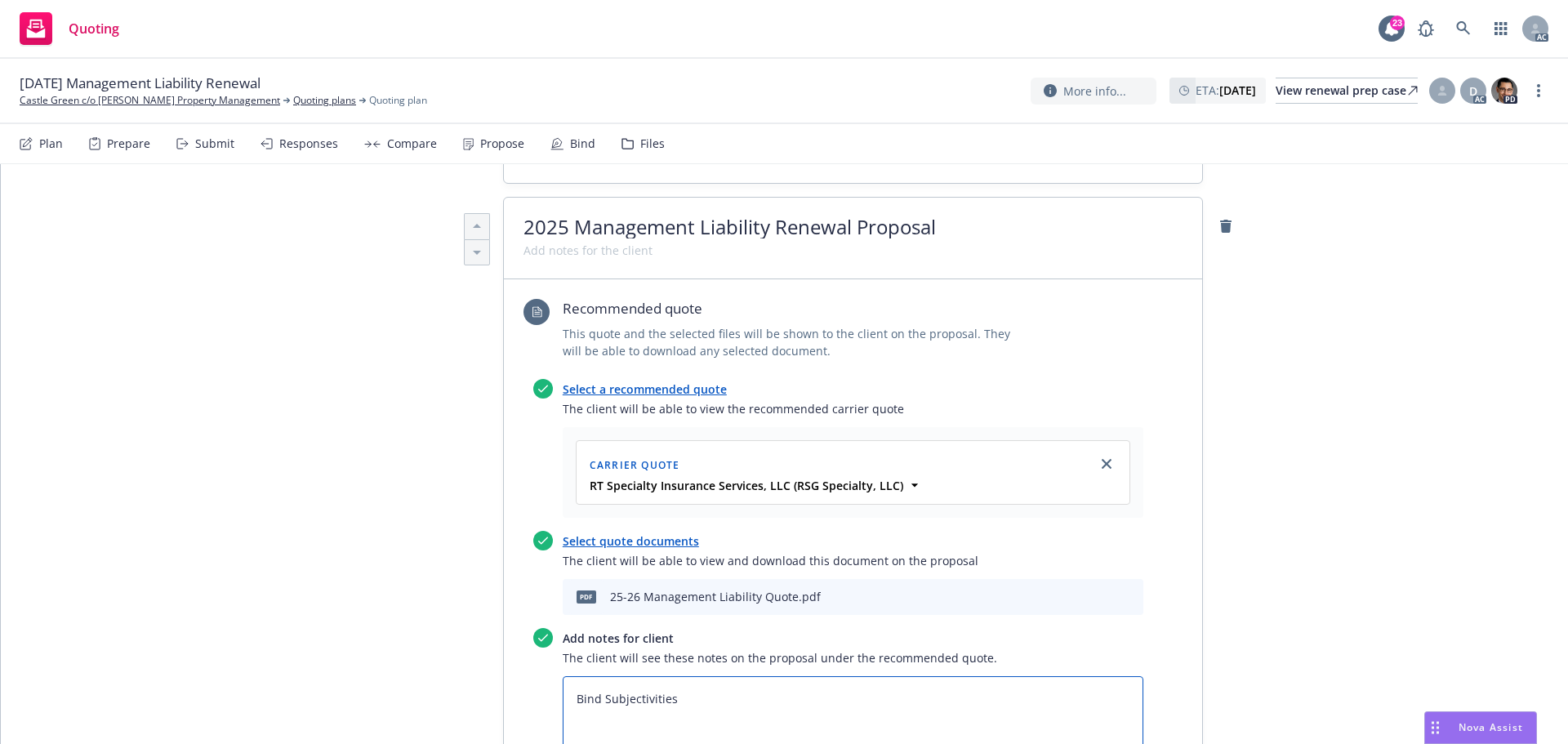
type textarea "x"
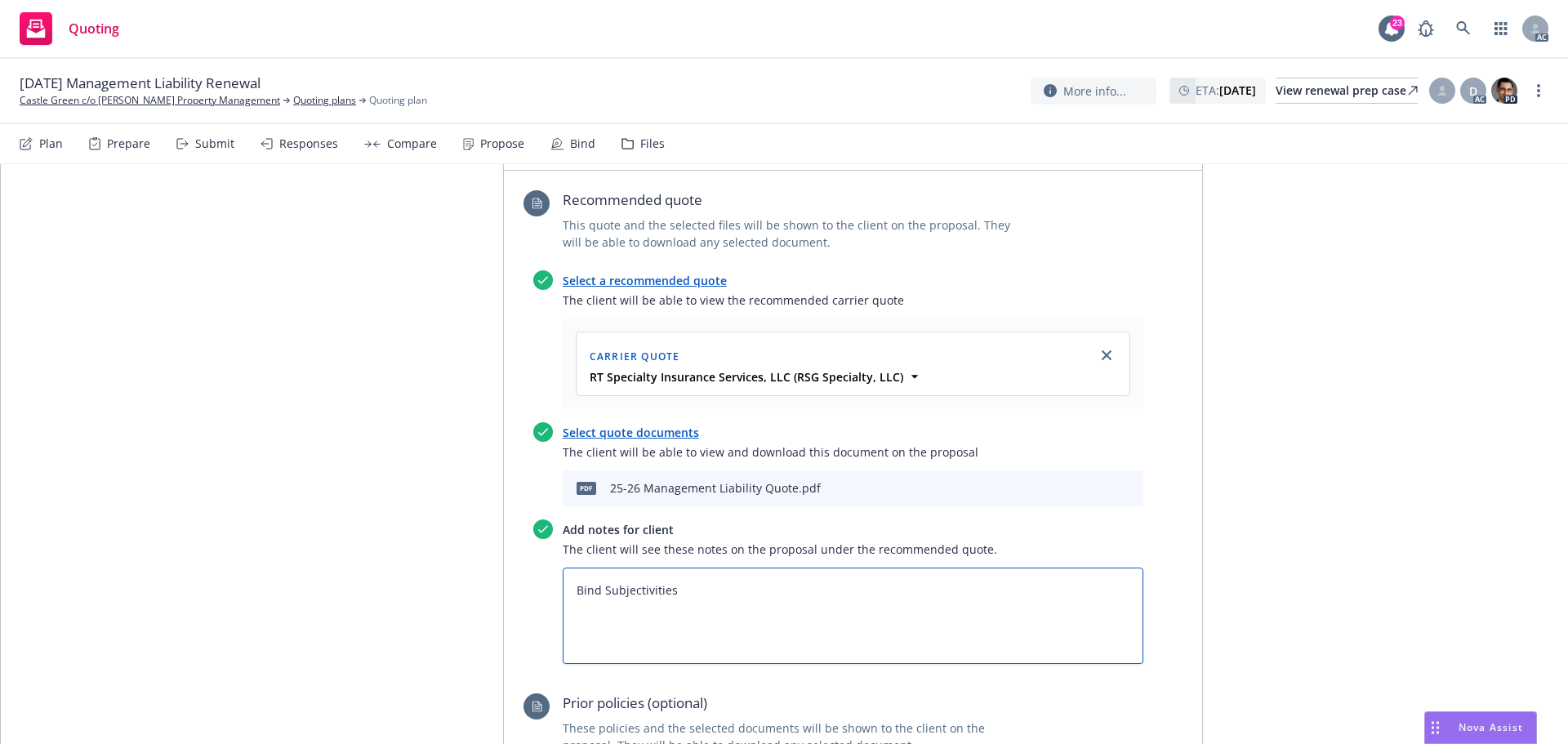
scroll to position [817, 0]
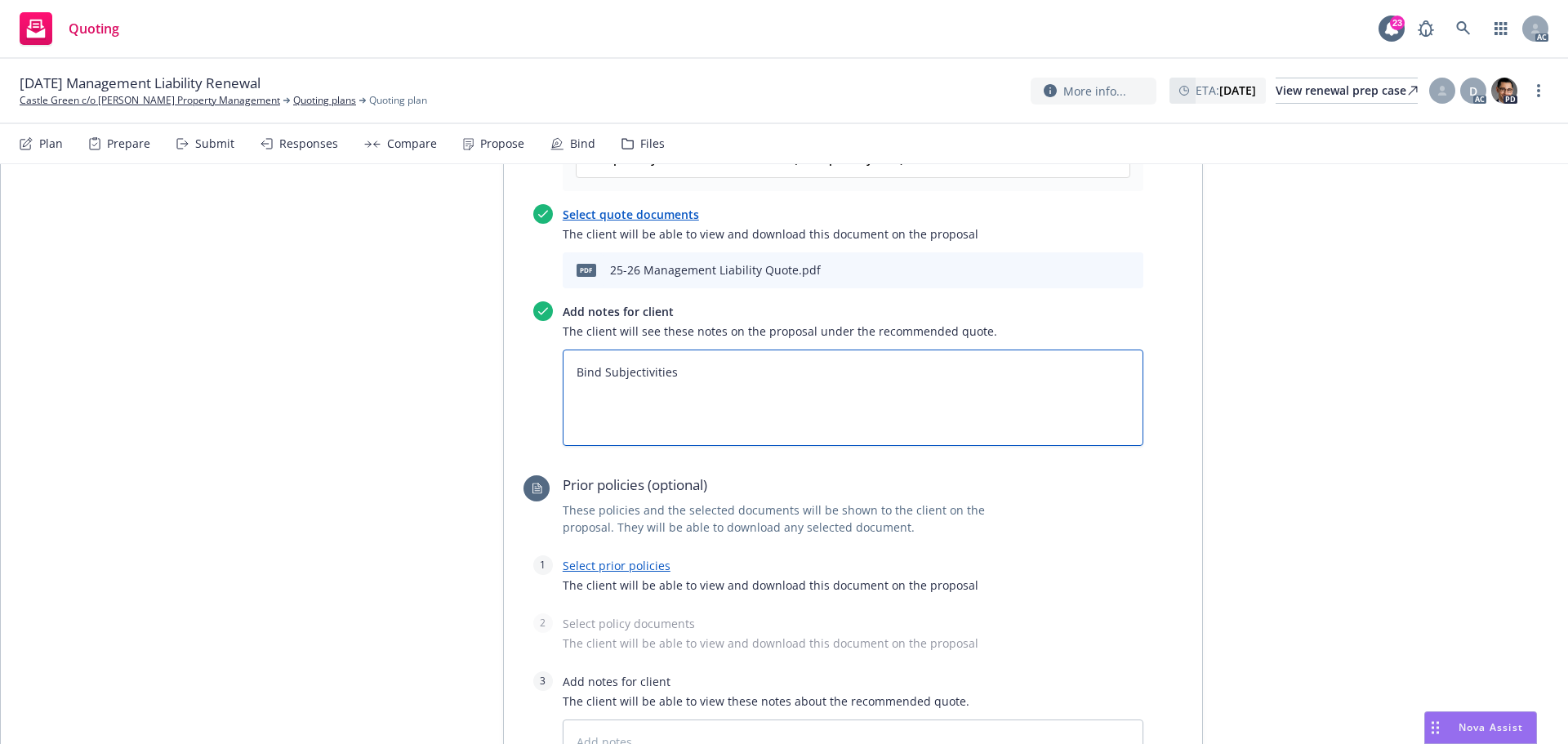
type textarea "Bind Subjectivities"
click at [651, 693] on span "The client will be able to view these notes about the recommended quote." at bounding box center [852, 701] width 580 height 17
click at [680, 350] on textarea "Bind Subjectivities" at bounding box center [852, 398] width 580 height 97
type textarea "x"
type textarea "Bind Subjectivities:"
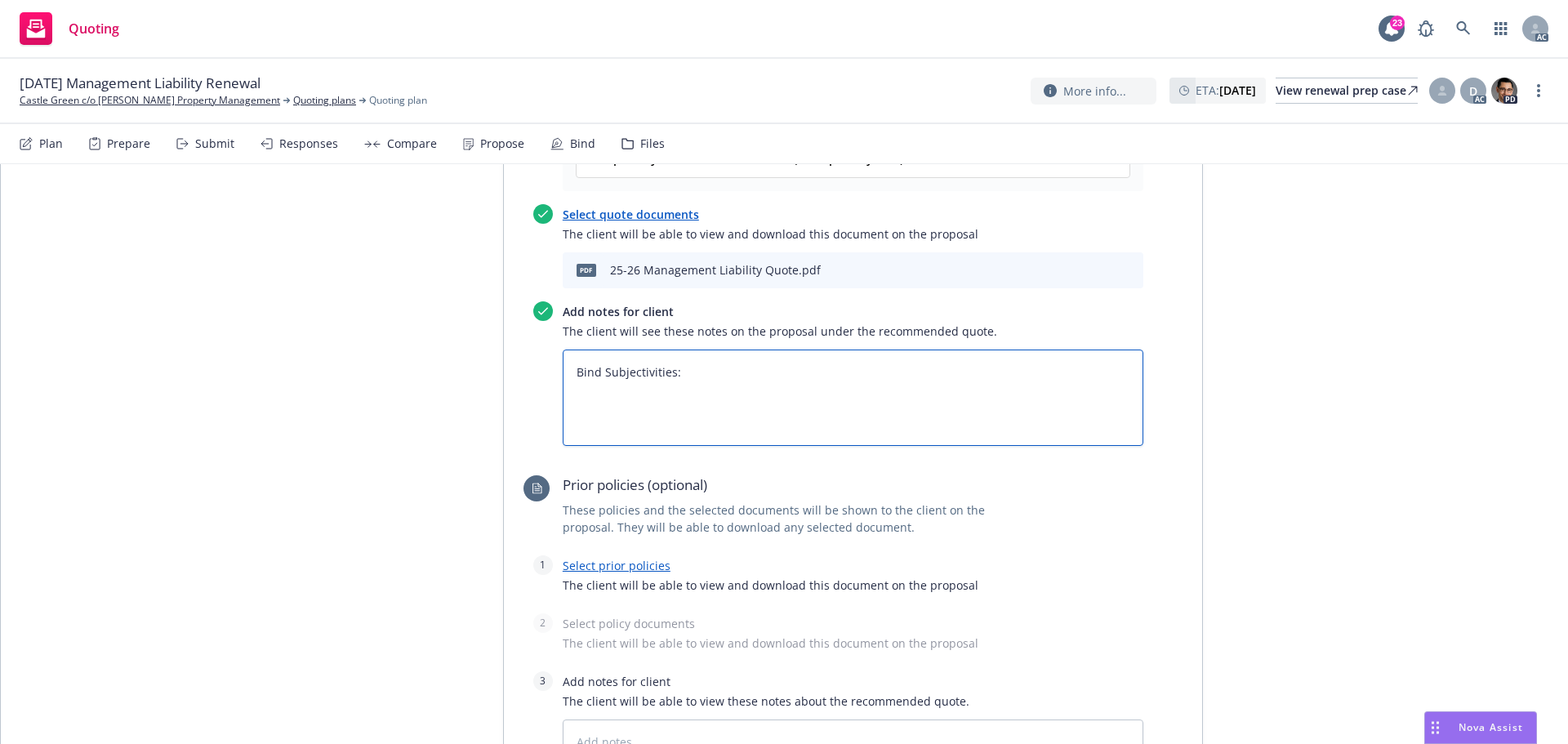
type textarea "x"
type textarea "Bind Subjectivities:"
paste textarea "SL2"
type textarea "x"
type textarea "Bind Subjectivities: SL2"
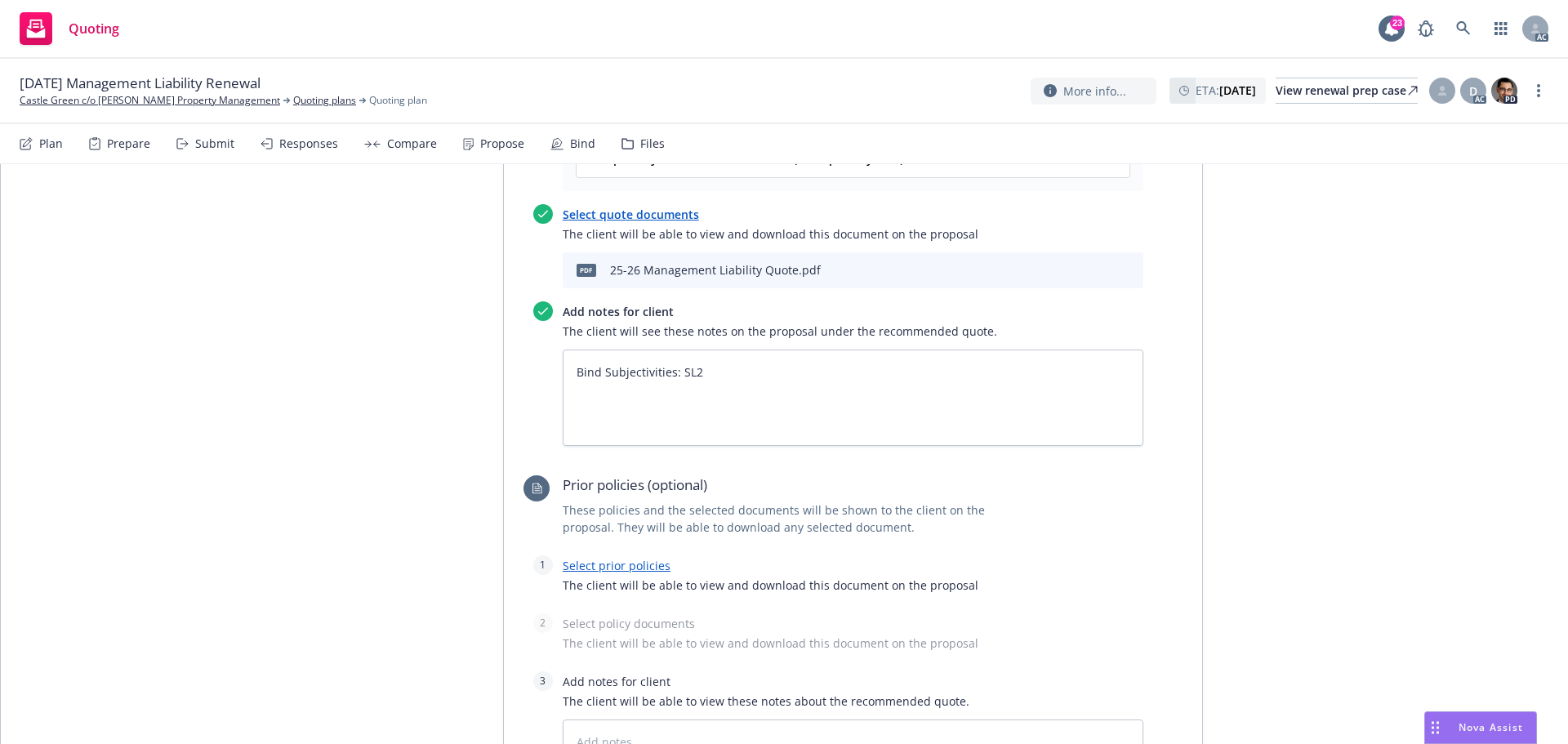
click at [635, 558] on link "Select prior policies" at bounding box center [617, 566] width 108 height 16
type textarea "x"
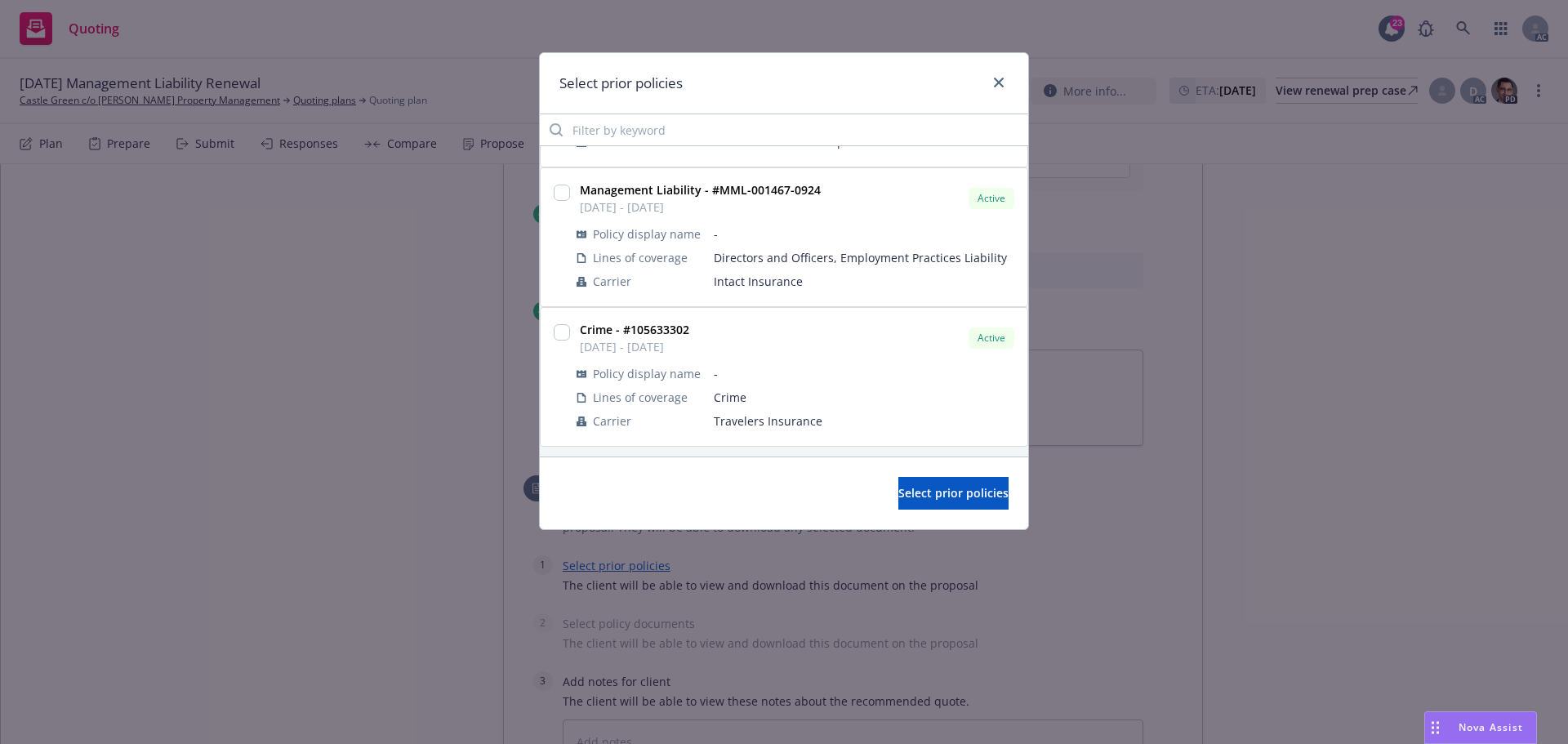
scroll to position [278, 0]
click at [569, 184] on div at bounding box center [562, 234] width 23 height 119
click at [560, 192] on input "checkbox" at bounding box center [562, 190] width 16 height 16
checkbox input "true"
click at [904, 494] on span "Select prior policies" at bounding box center [953, 493] width 110 height 16
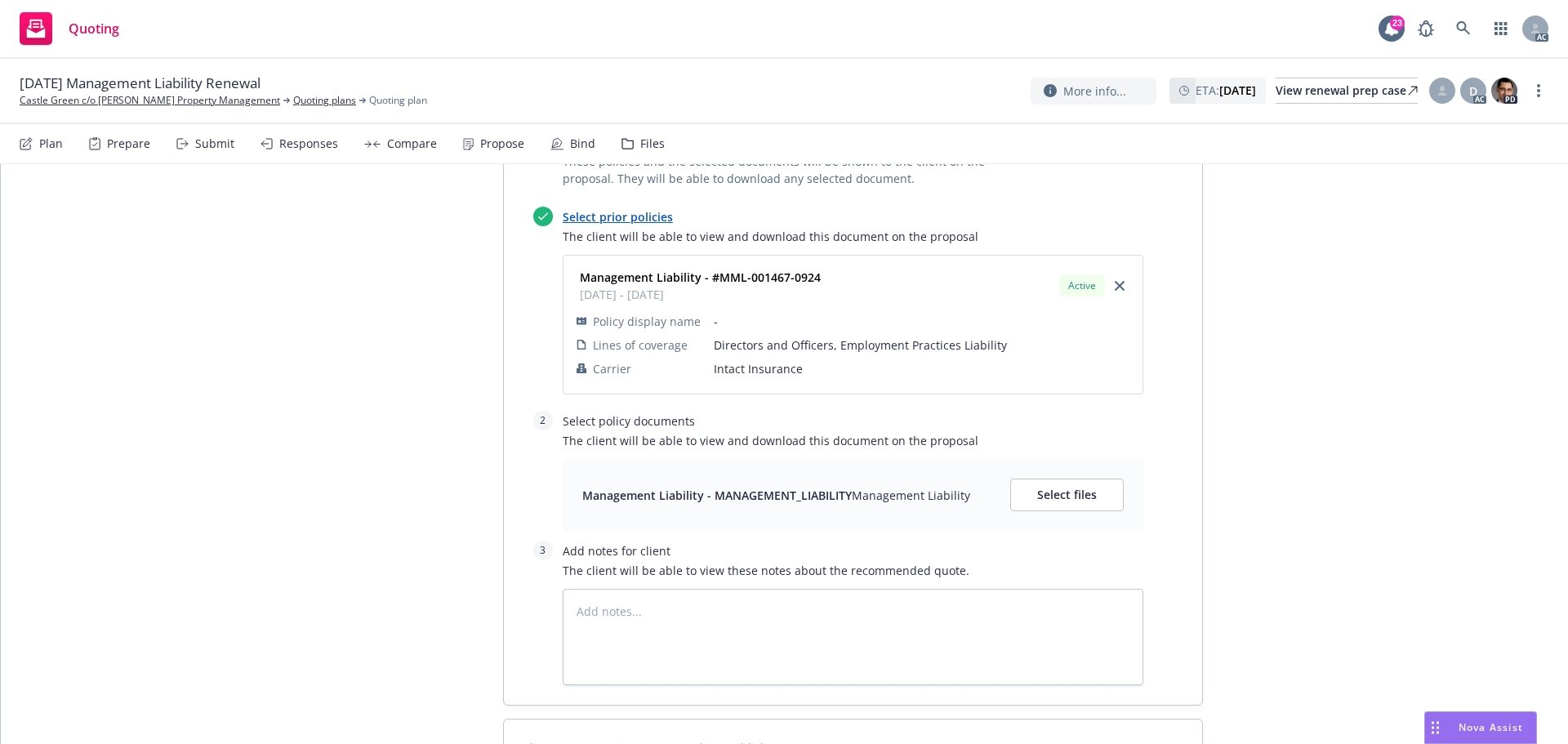
scroll to position [1207, 0]
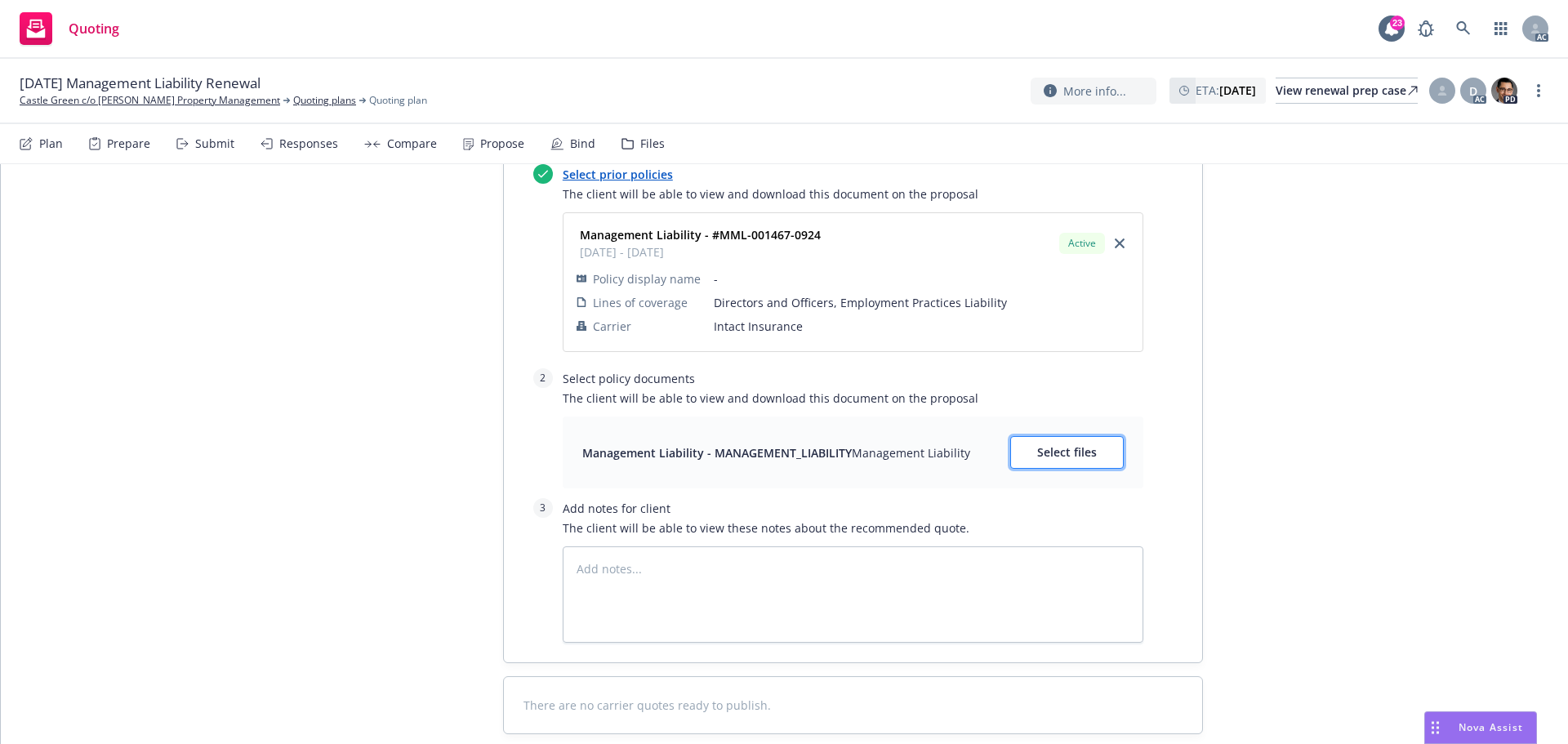
click at [1071, 436] on button "Select files" at bounding box center [1067, 452] width 113 height 33
type textarea "x"
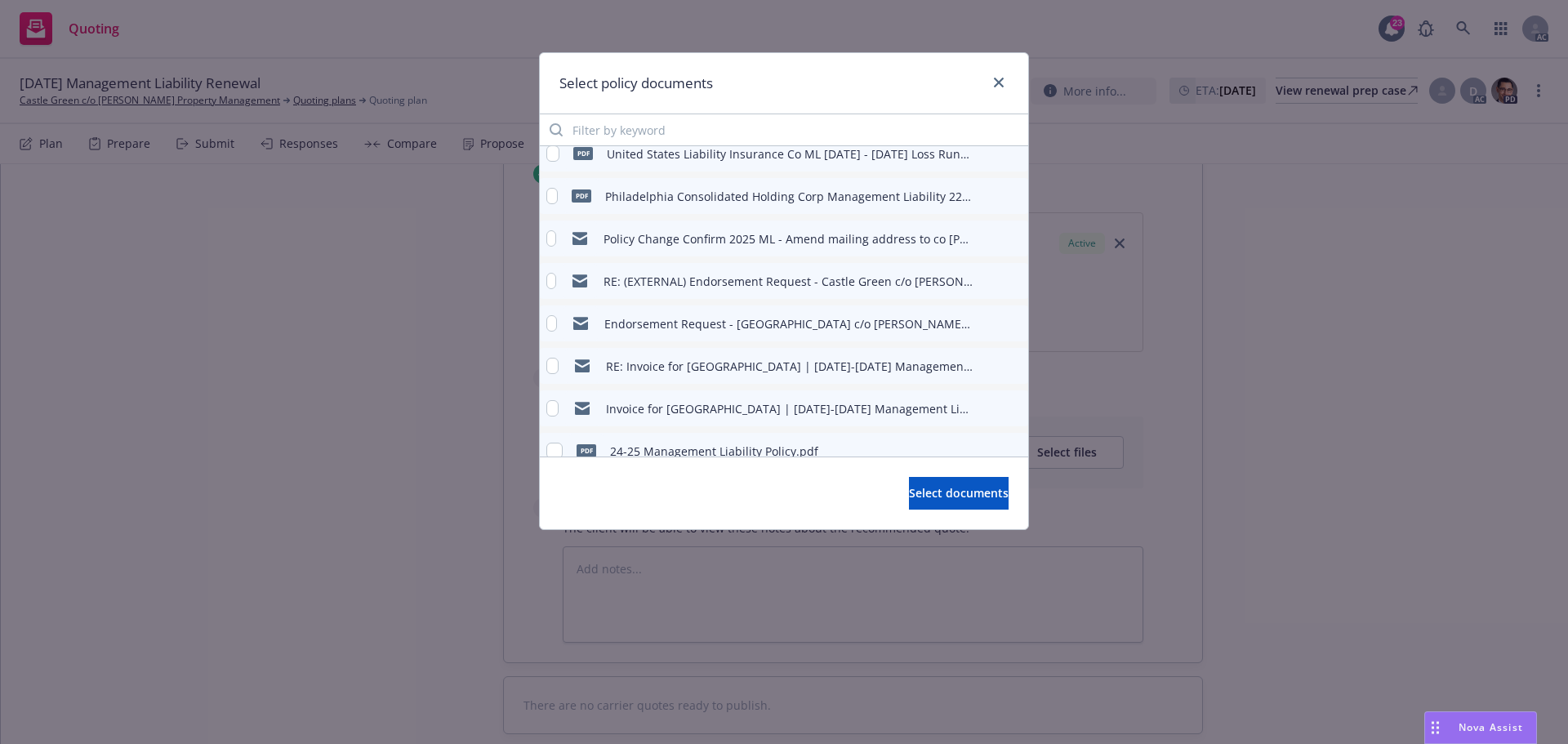
scroll to position [163, 0]
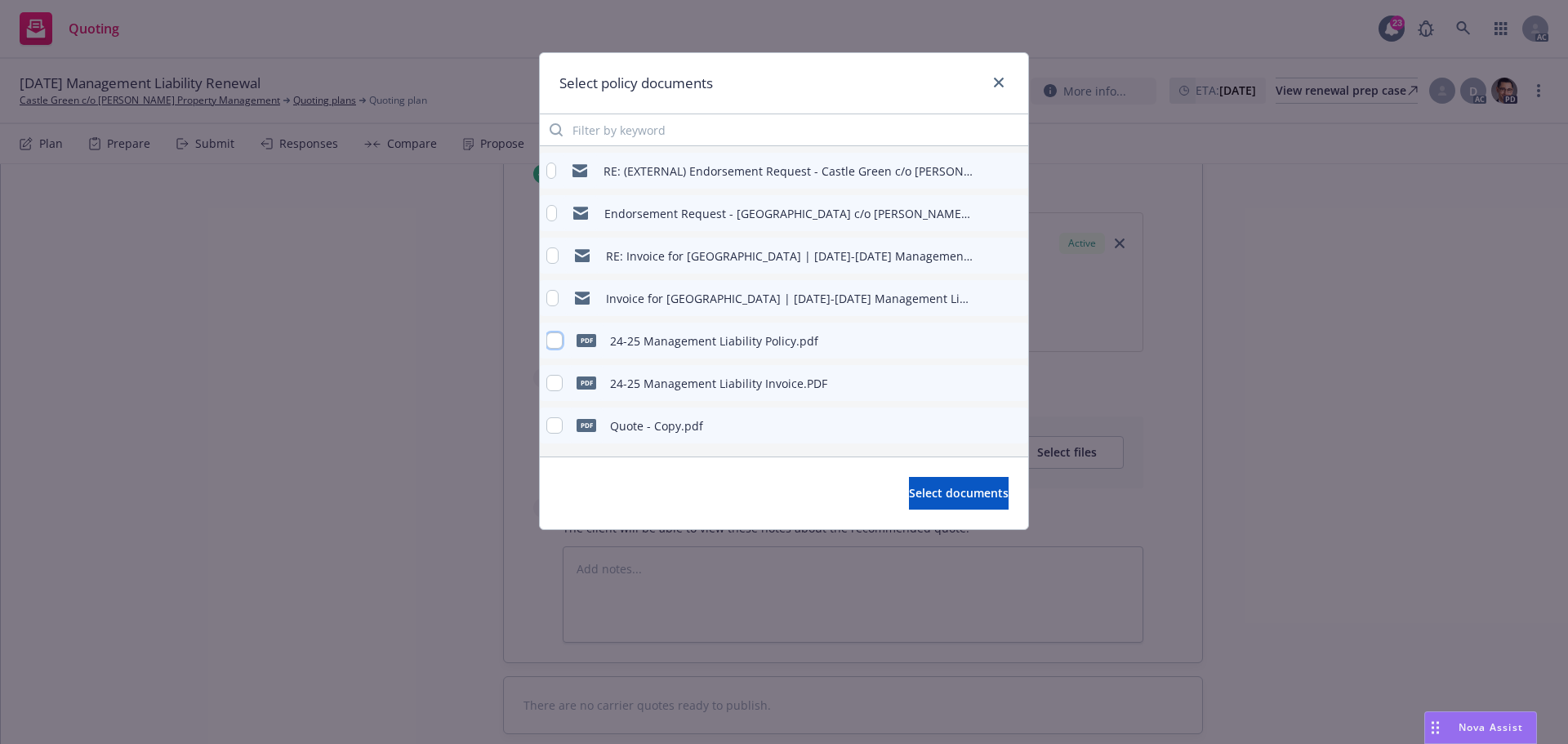
click at [555, 341] on input "checkbox" at bounding box center [555, 340] width 16 height 16
checkbox input "true"
click at [913, 497] on span "Select documents" at bounding box center [959, 493] width 99 height 16
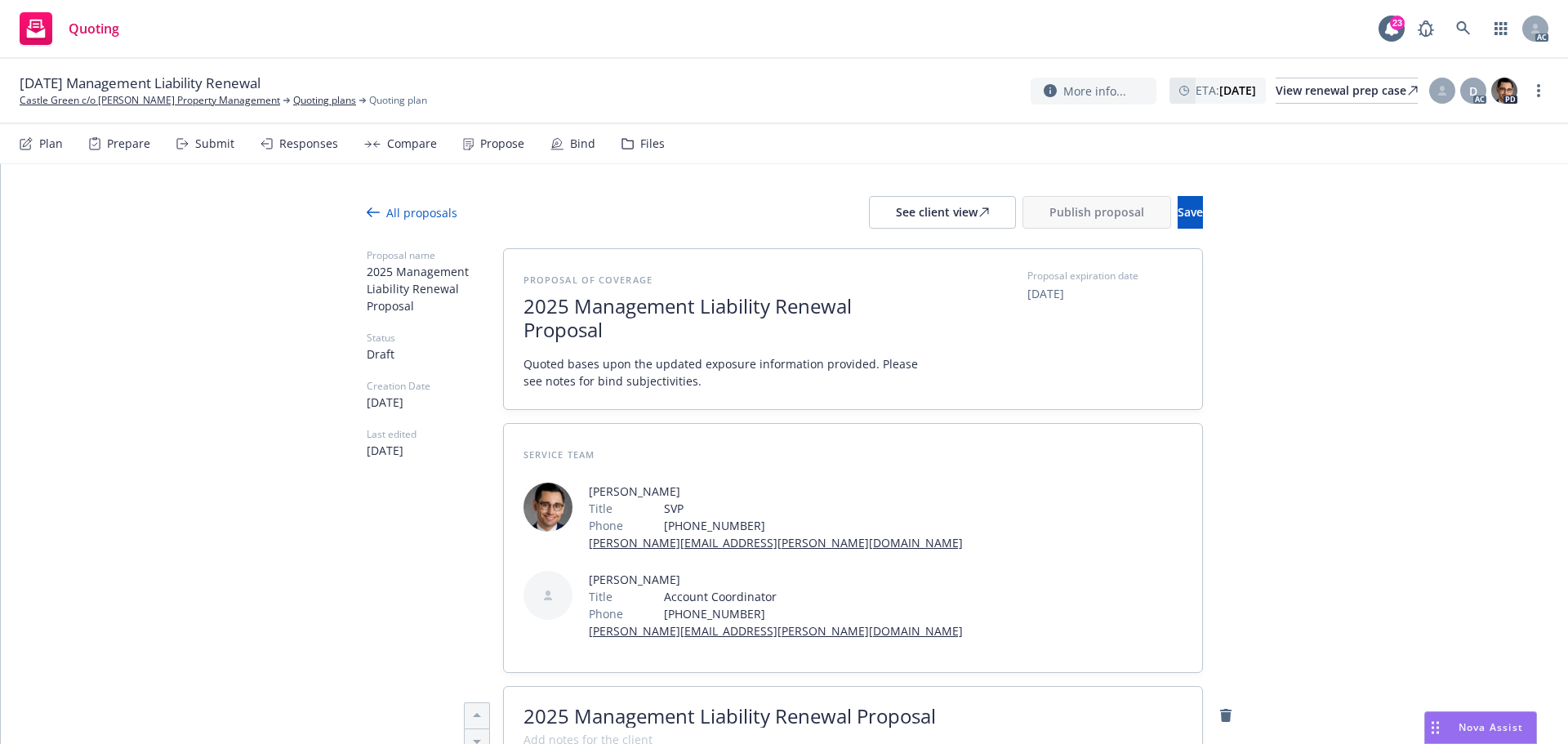
scroll to position [0, 0]
click at [896, 208] on div "See client view" at bounding box center [942, 213] width 93 height 31
type textarea "x"
click at [231, 145] on div "Submit" at bounding box center [214, 143] width 39 height 13
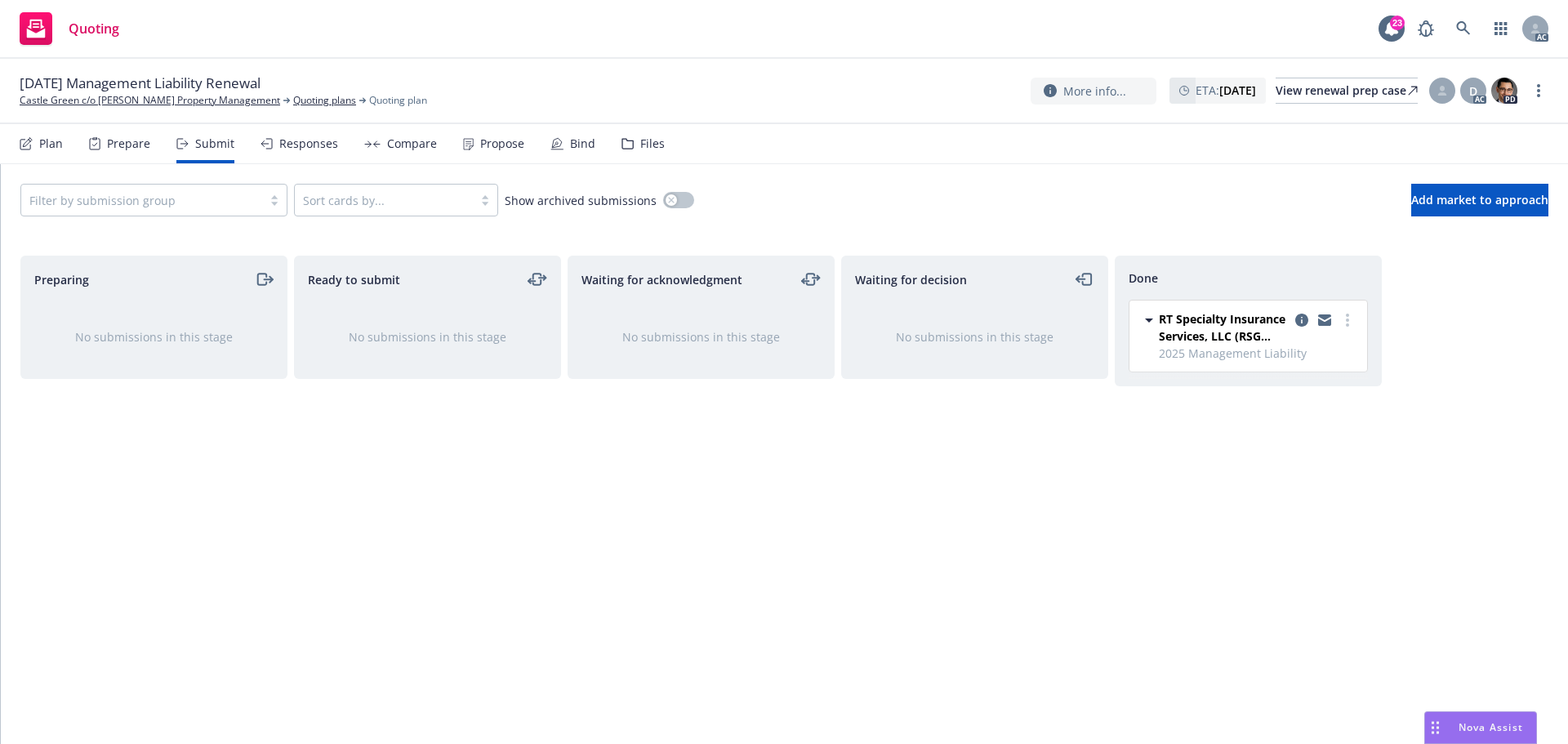
click at [308, 141] on div "Responses" at bounding box center [308, 143] width 58 height 13
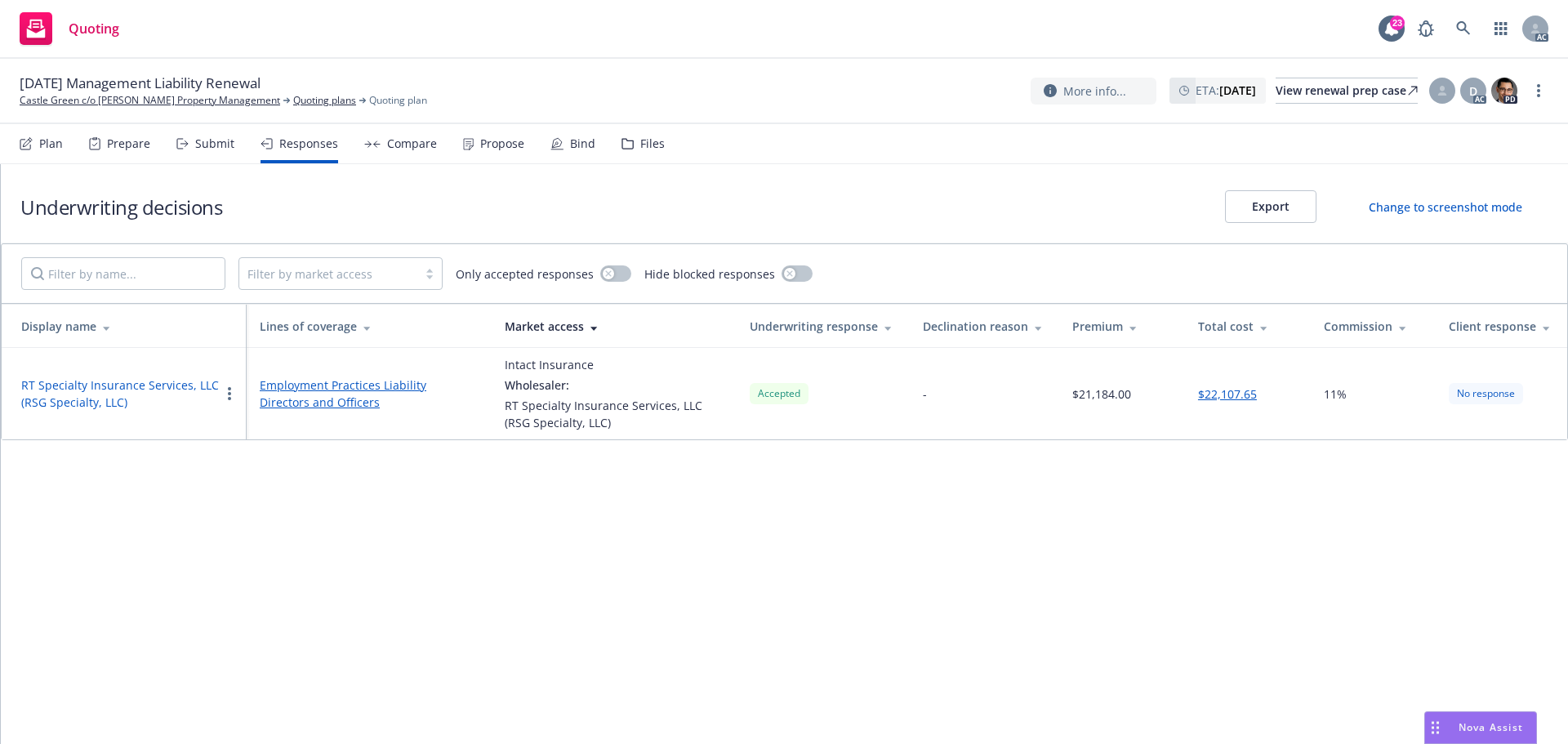
click at [131, 381] on button "RT Specialty Insurance Services, LLC (RSG Specialty, LLC)" at bounding box center [120, 393] width 198 height 35
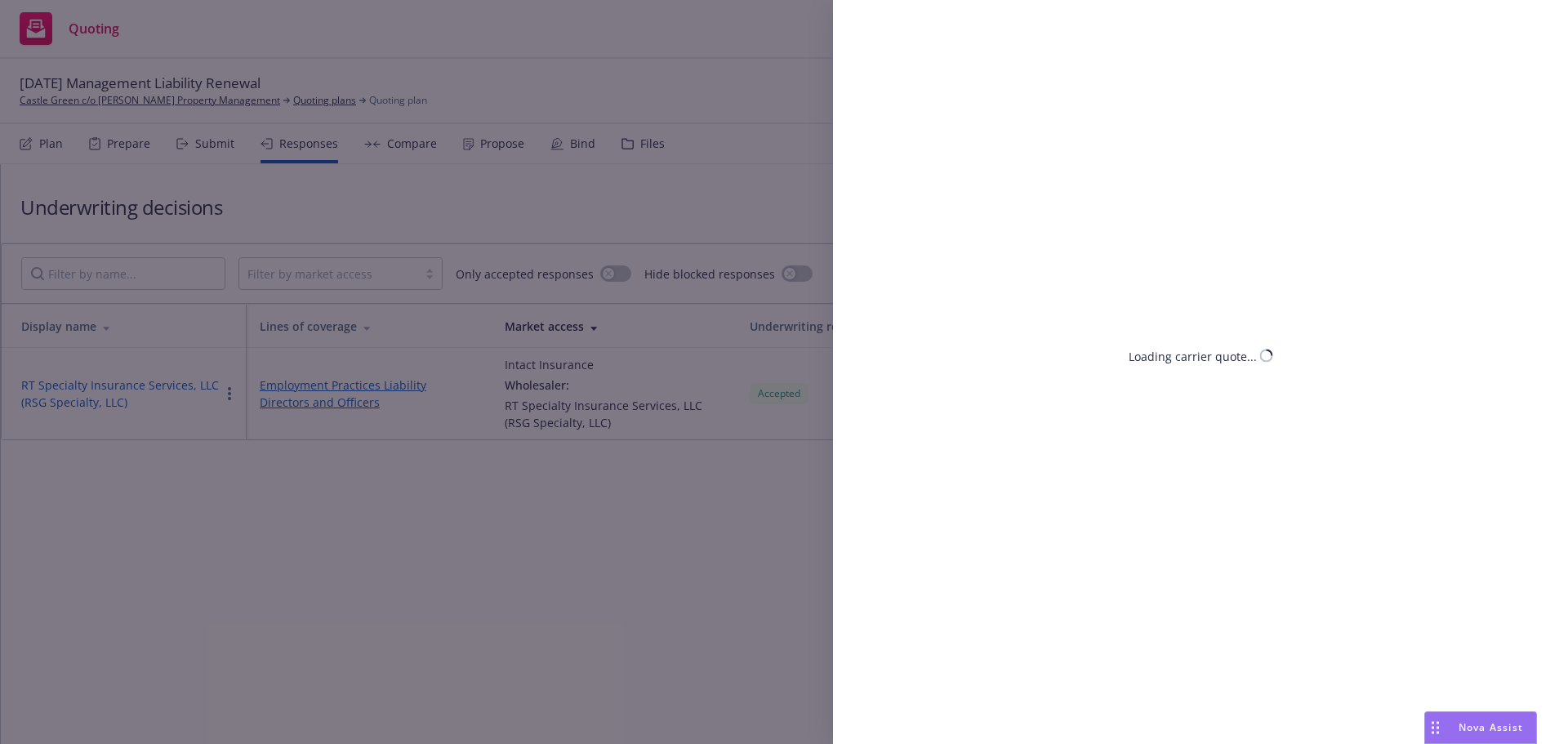
select select "CA"
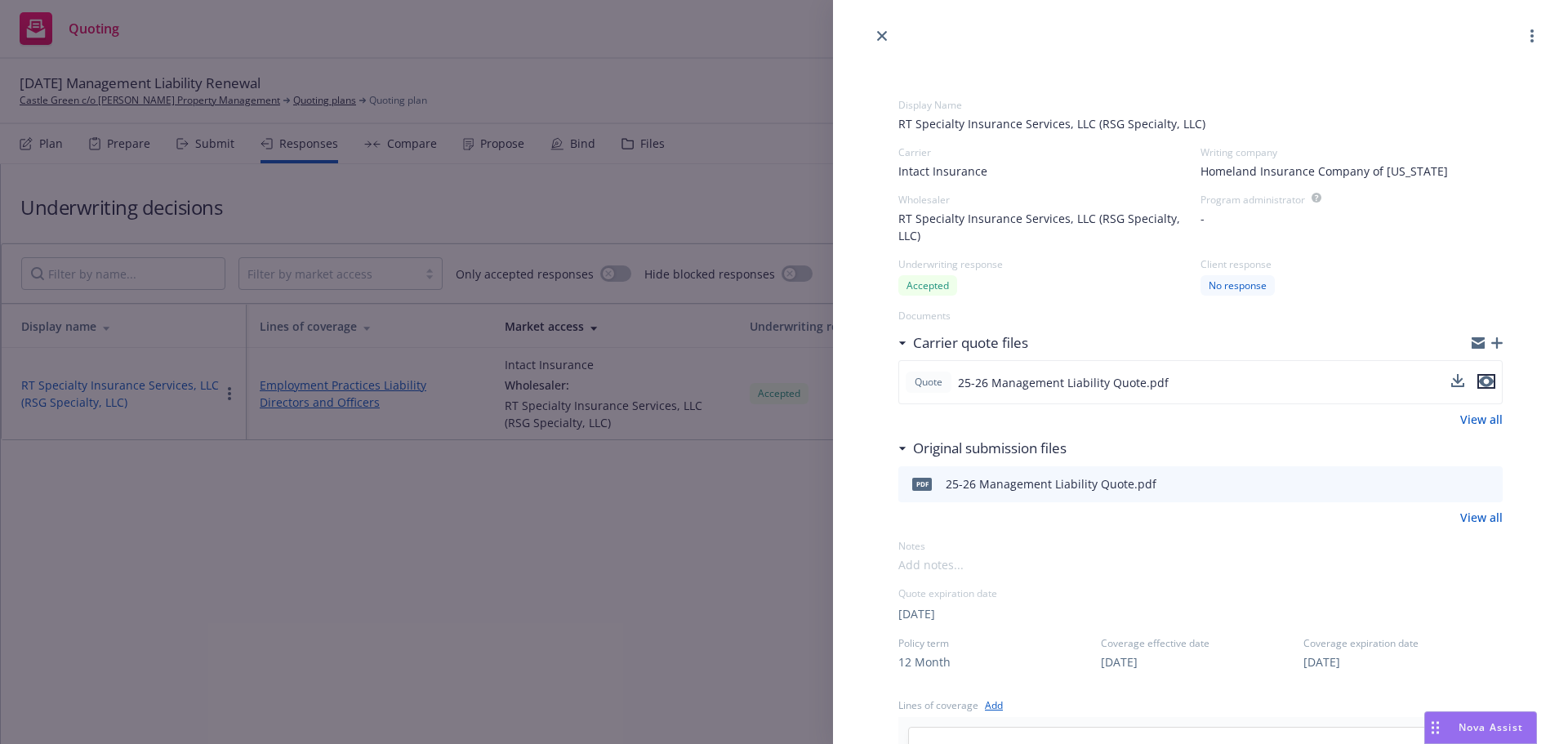
click at [1479, 380] on icon "preview file" at bounding box center [1486, 381] width 15 height 12
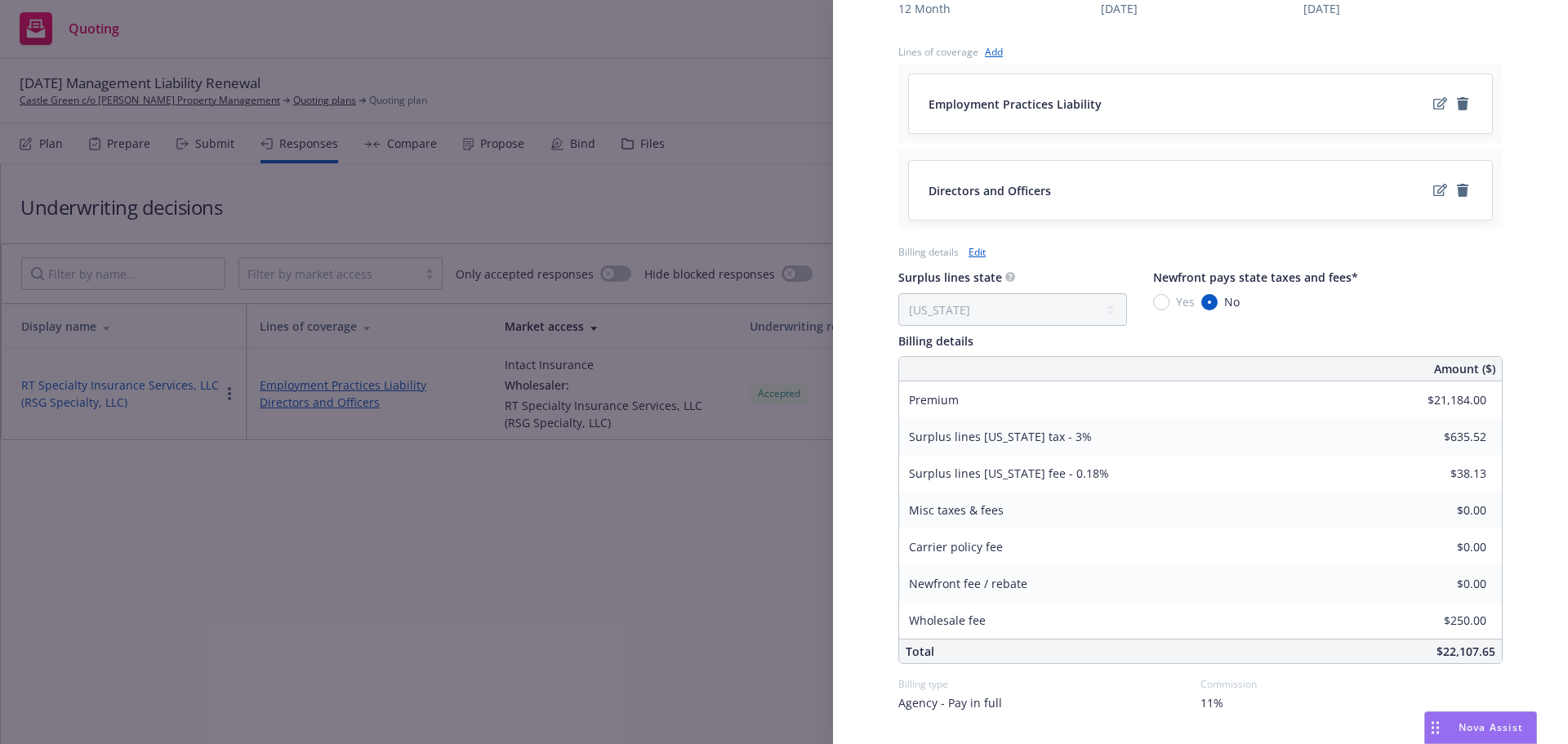
scroll to position [699, 0]
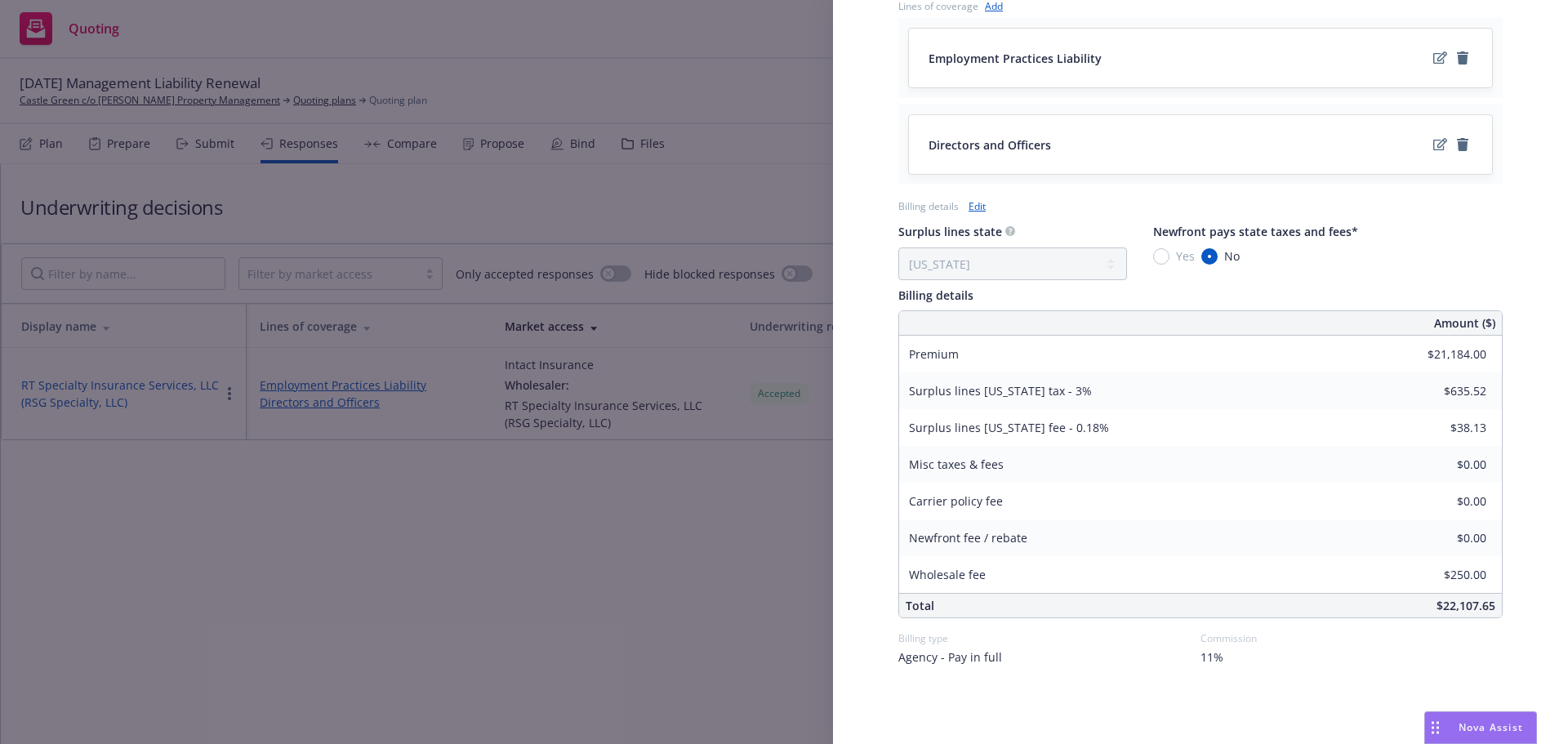
drag, startPoint x: 1335, startPoint y: 659, endPoint x: 995, endPoint y: 429, distance: 410.5
click at [1335, 659] on div "11%" at bounding box center [1351, 656] width 302 height 17
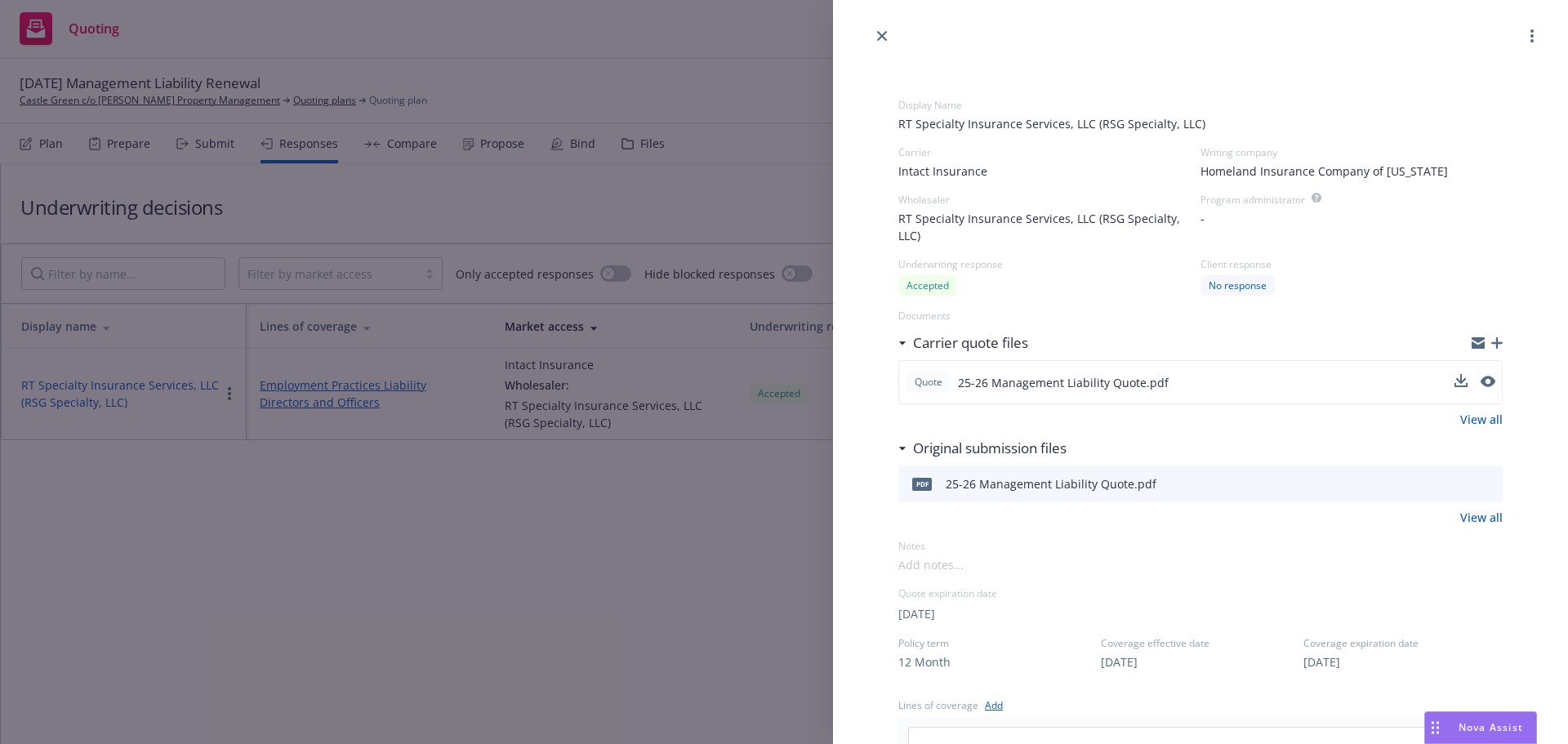
click at [935, 614] on span "[DATE]" at bounding box center [916, 613] width 36 height 17
select select "September"
select select "2025"
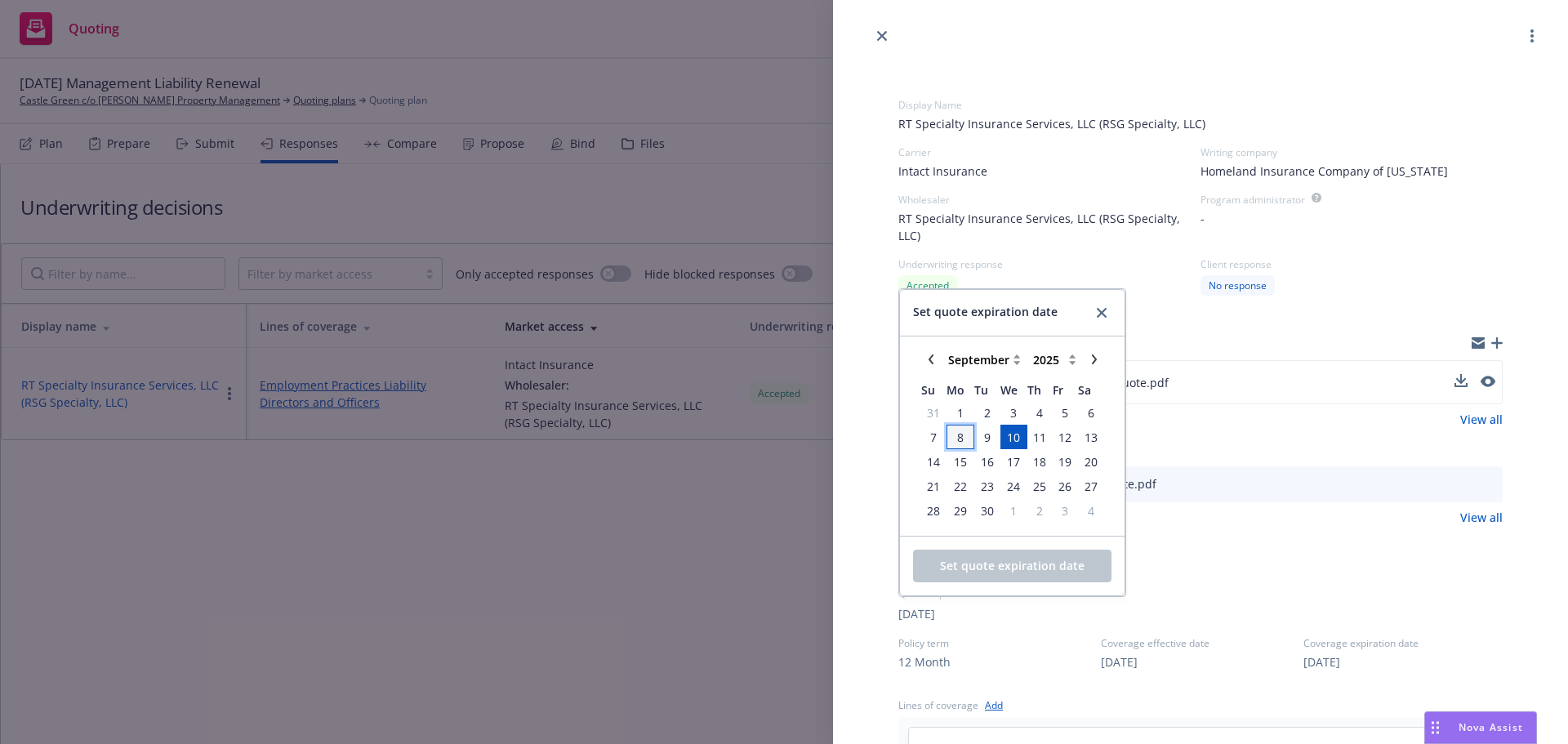
click at [957, 440] on span "8" at bounding box center [959, 437] width 6 height 17
click at [984, 558] on span "Set quote expiration date" at bounding box center [1012, 566] width 144 height 16
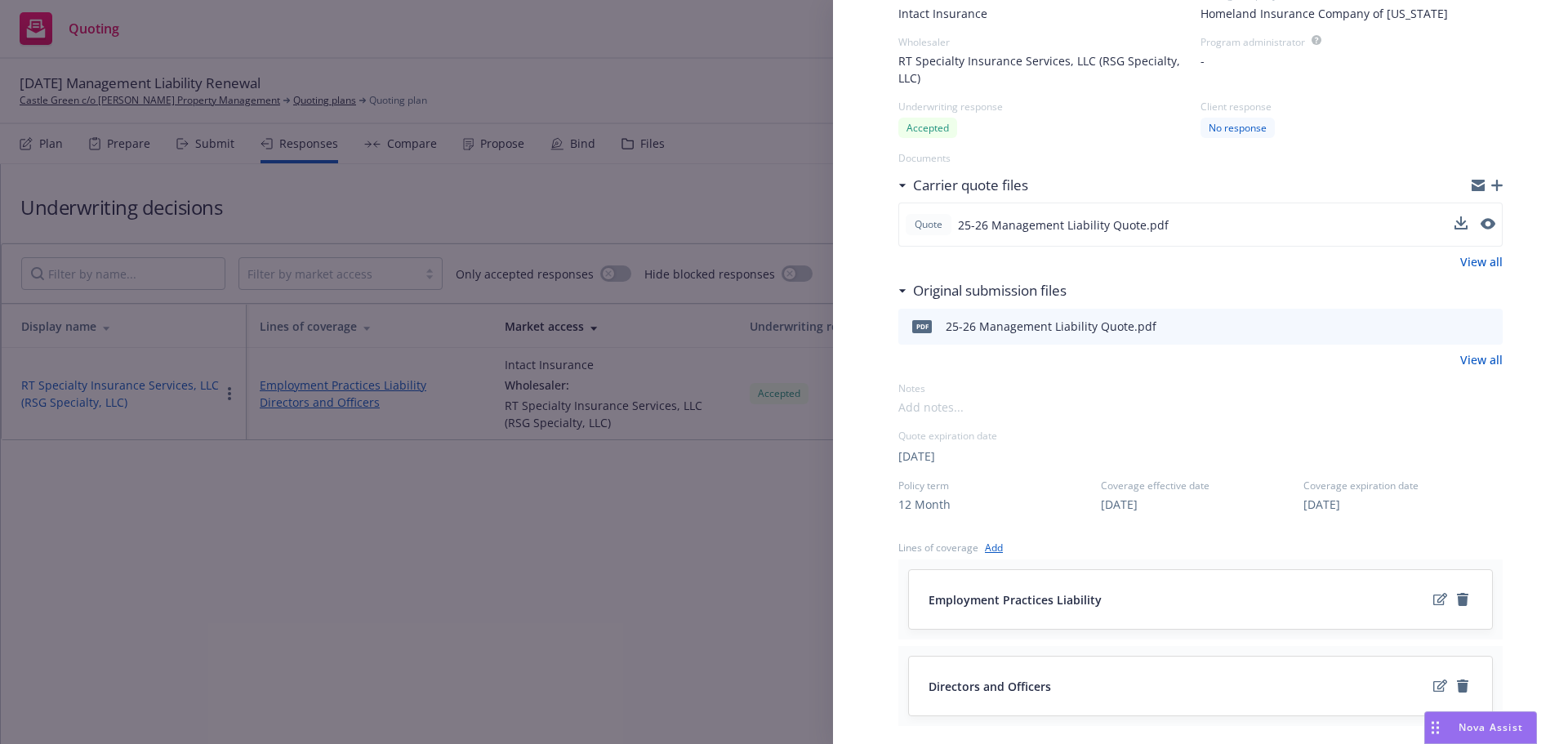
scroll to position [163, 0]
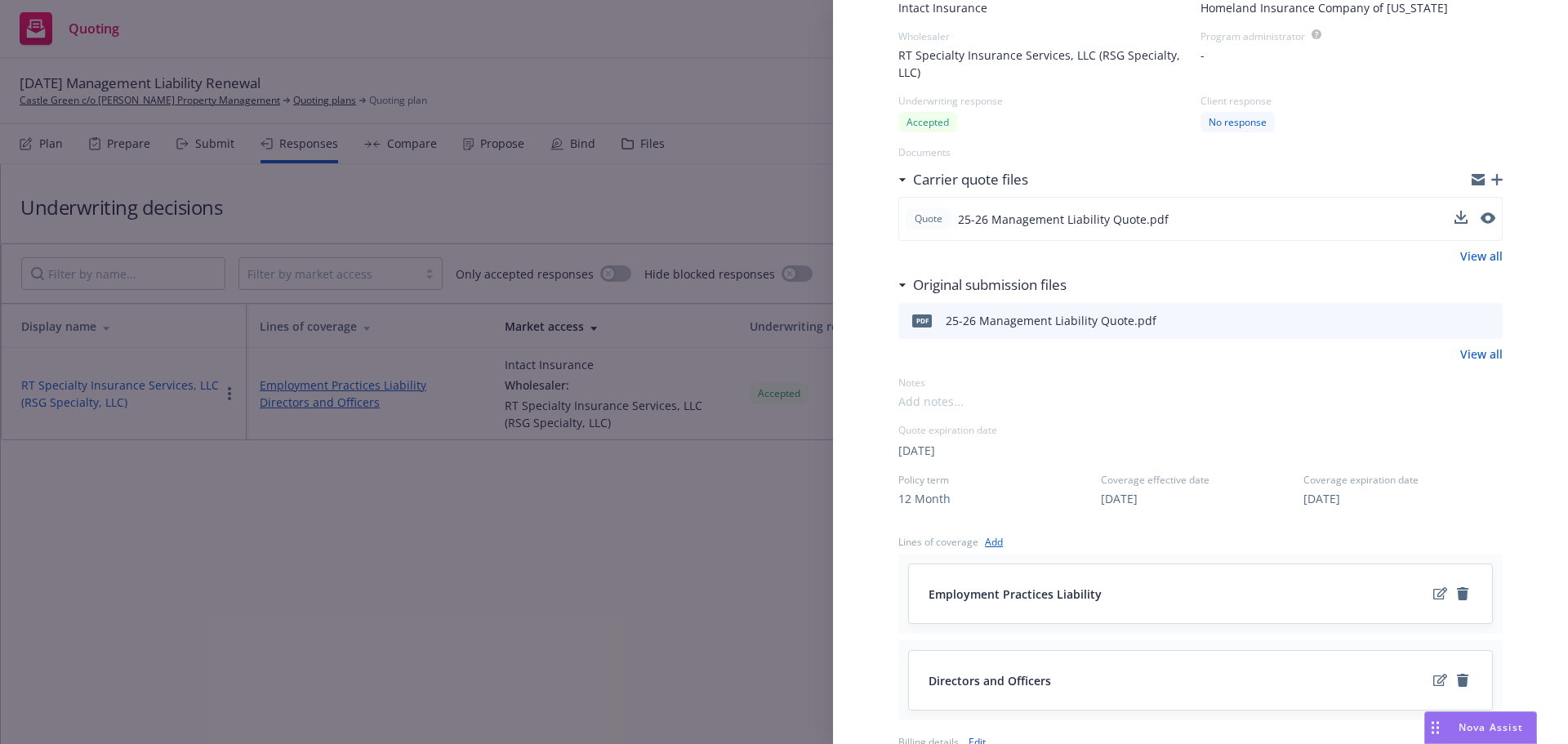
click at [1254, 372] on div "Display Name RT Specialty Insurance Services, LLC (RSG Specialty, LLC) Carrier …" at bounding box center [1200, 554] width 604 height 1292
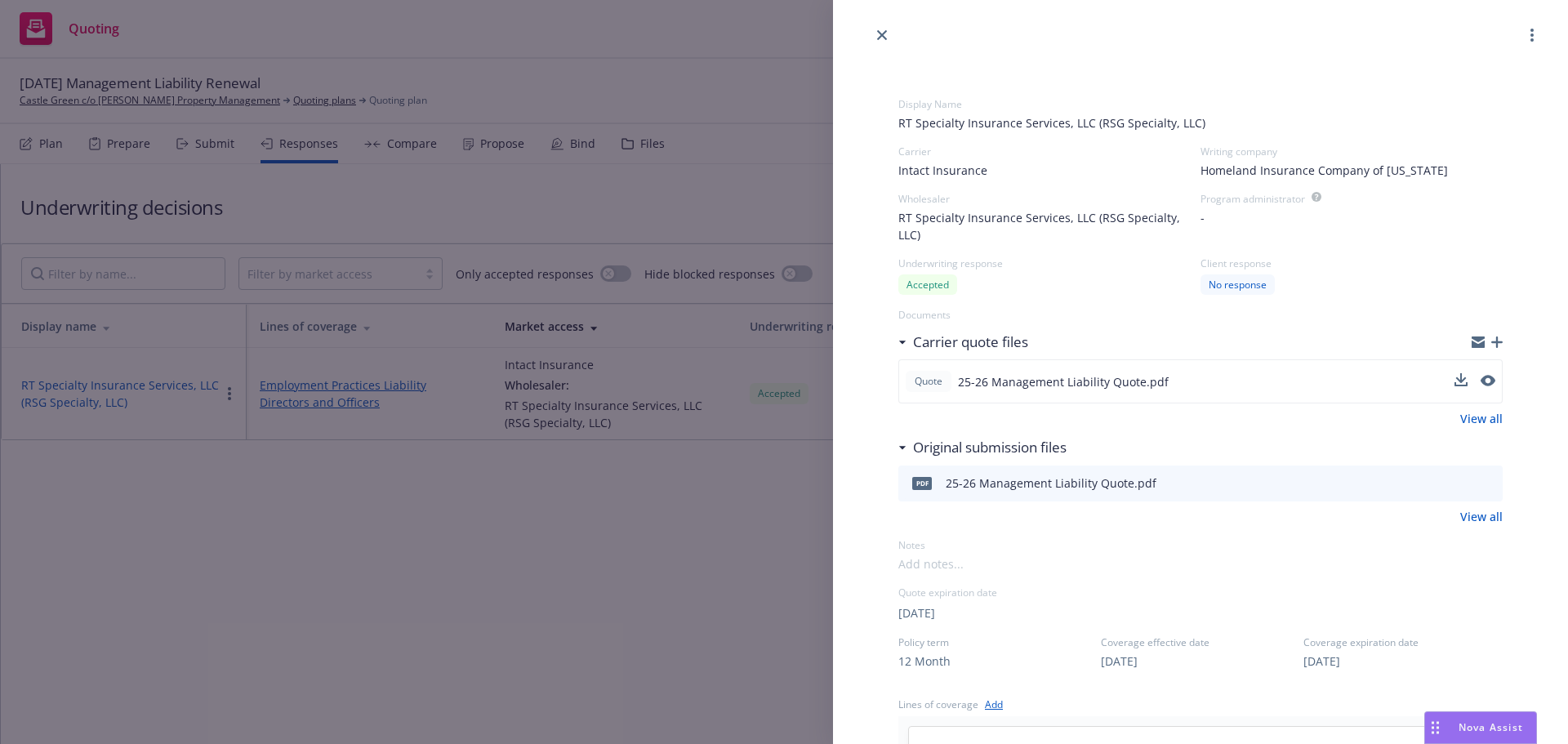
scroll to position [0, 0]
click at [1362, 170] on span "Homeland Insurance Company of [US_STATE]" at bounding box center [1323, 170] width 247 height 17
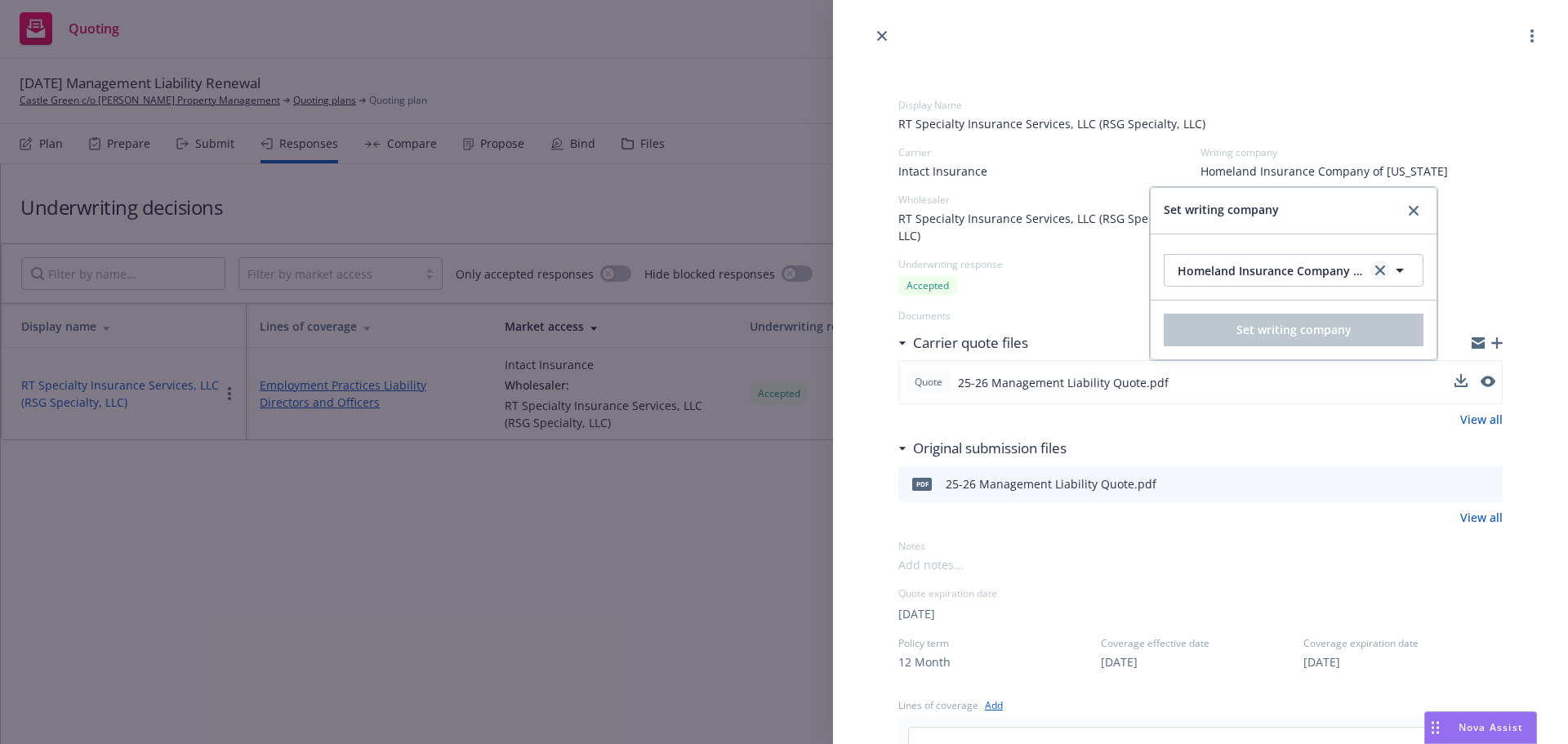
click at [1375, 272] on icon "clear selection" at bounding box center [1379, 270] width 10 height 10
click at [1248, 275] on span "Nothing selected" at bounding box center [1223, 270] width 93 height 17
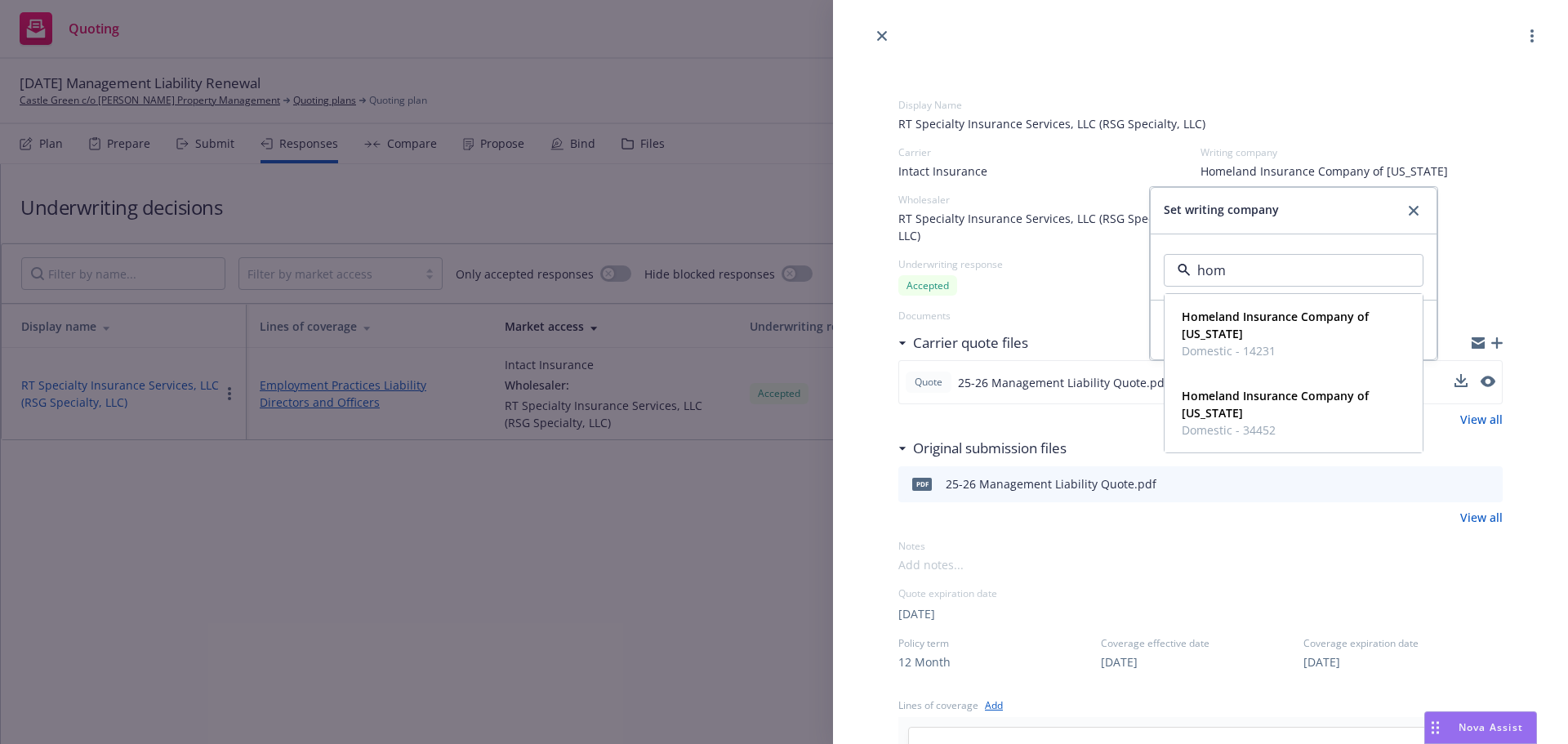
type input "home"
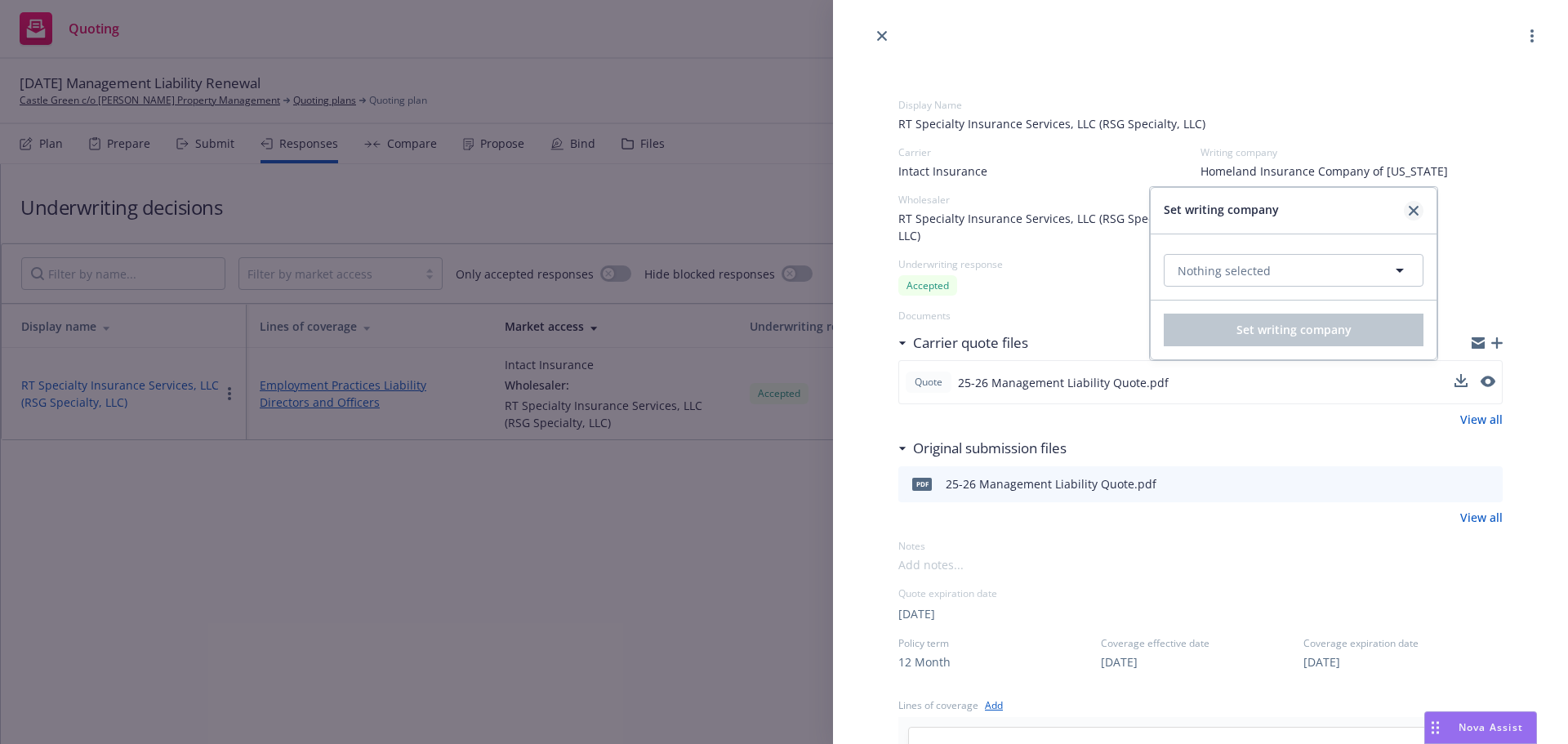
click at [1407, 211] on link "close" at bounding box center [1413, 211] width 19 height 19
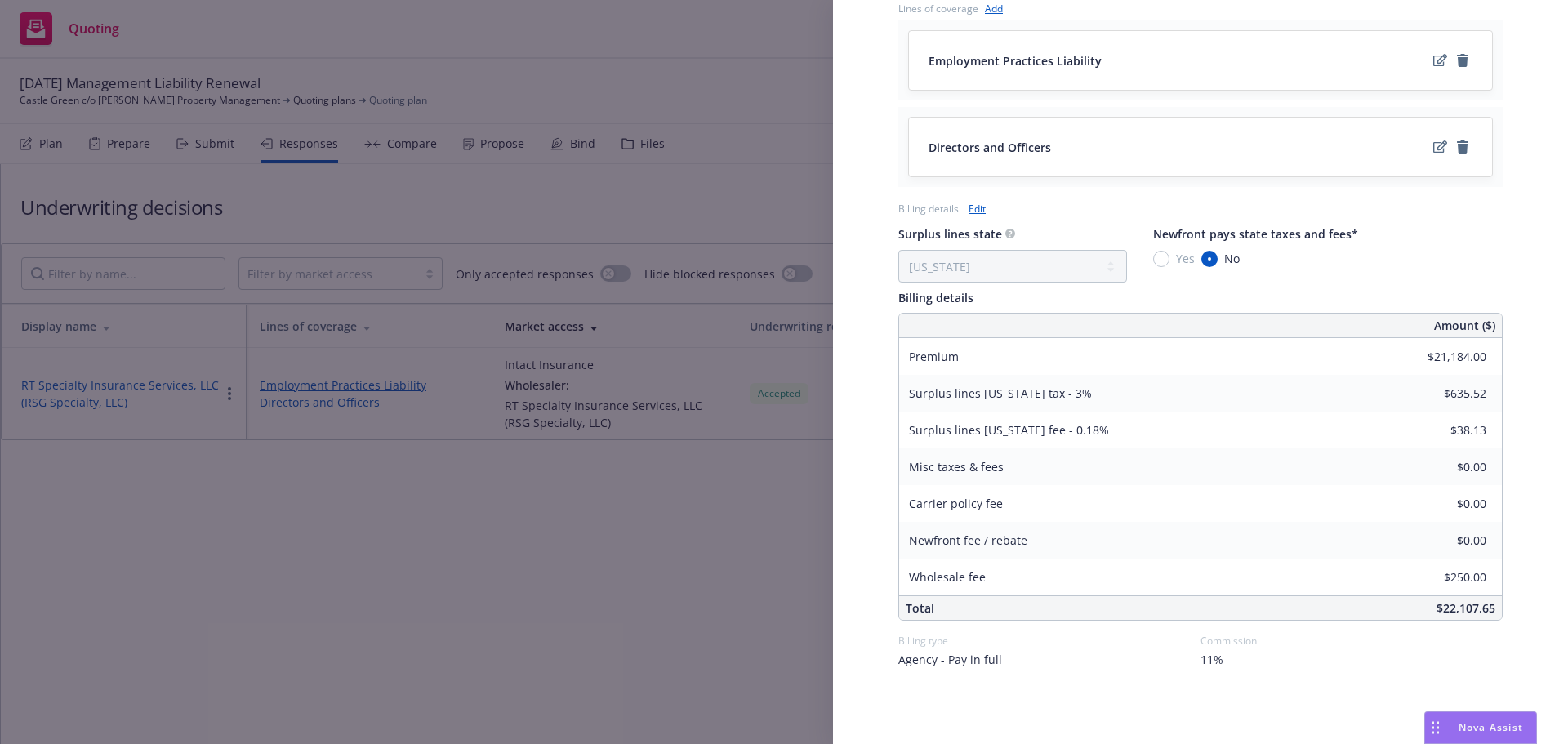
scroll to position [699, 0]
click at [614, 574] on div "Display Name RT Specialty Insurance Services, LLC (RSG Specialty, LLC) Carrier …" at bounding box center [784, 372] width 1568 height 744
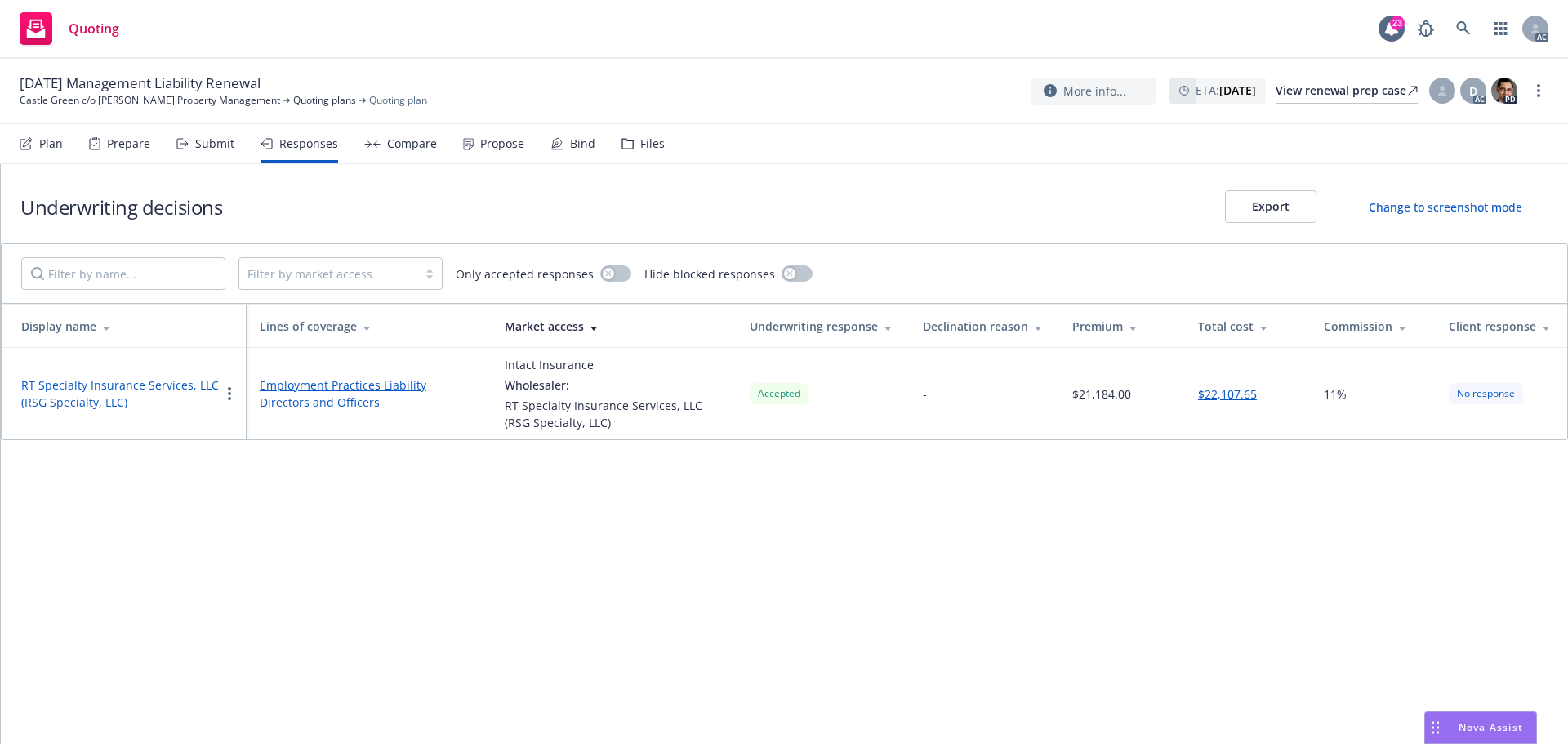
click at [155, 384] on button "RT Specialty Insurance Services, LLC (RSG Specialty, LLC)" at bounding box center [120, 393] width 198 height 35
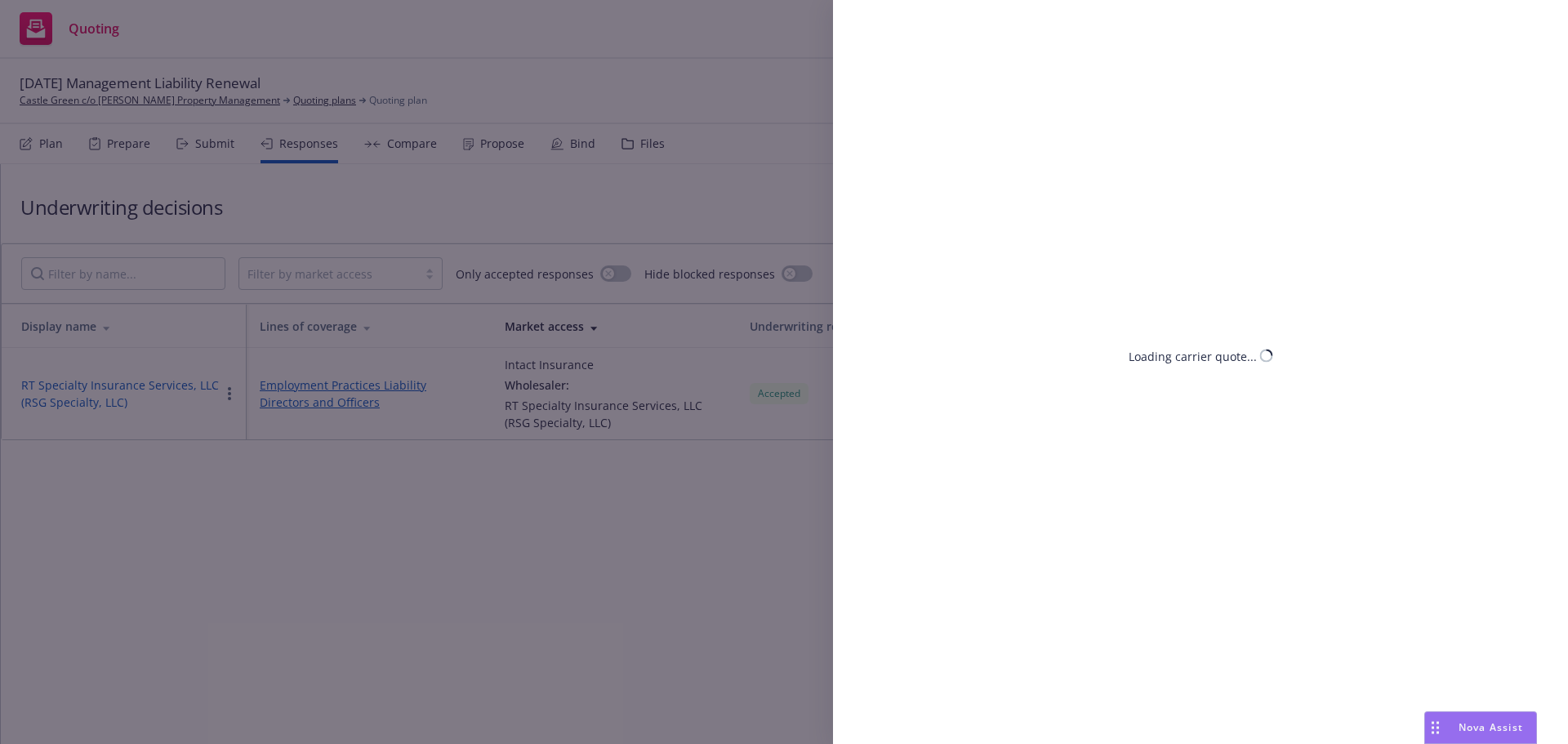
select select "CA"
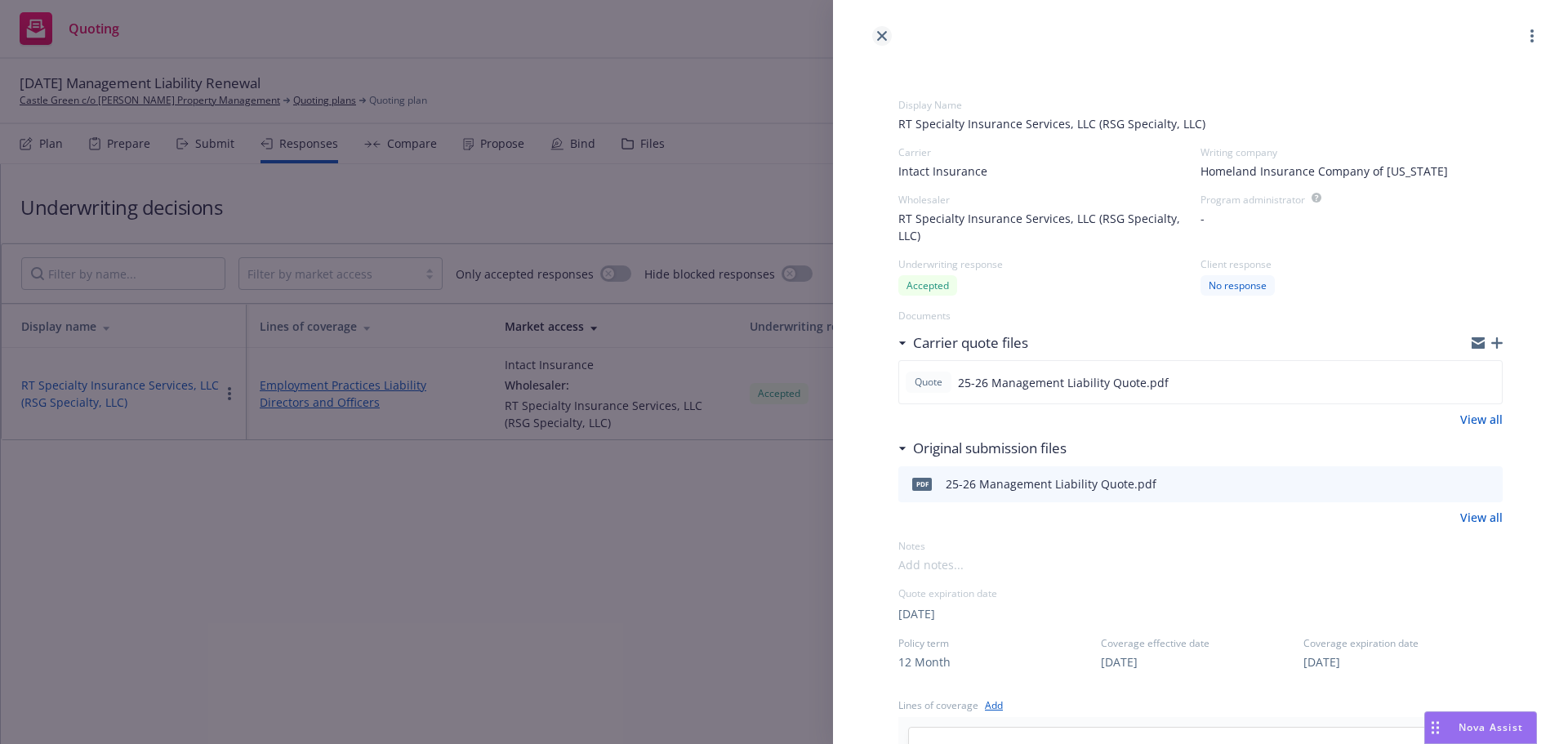
click at [881, 36] on icon "close" at bounding box center [881, 35] width 10 height 10
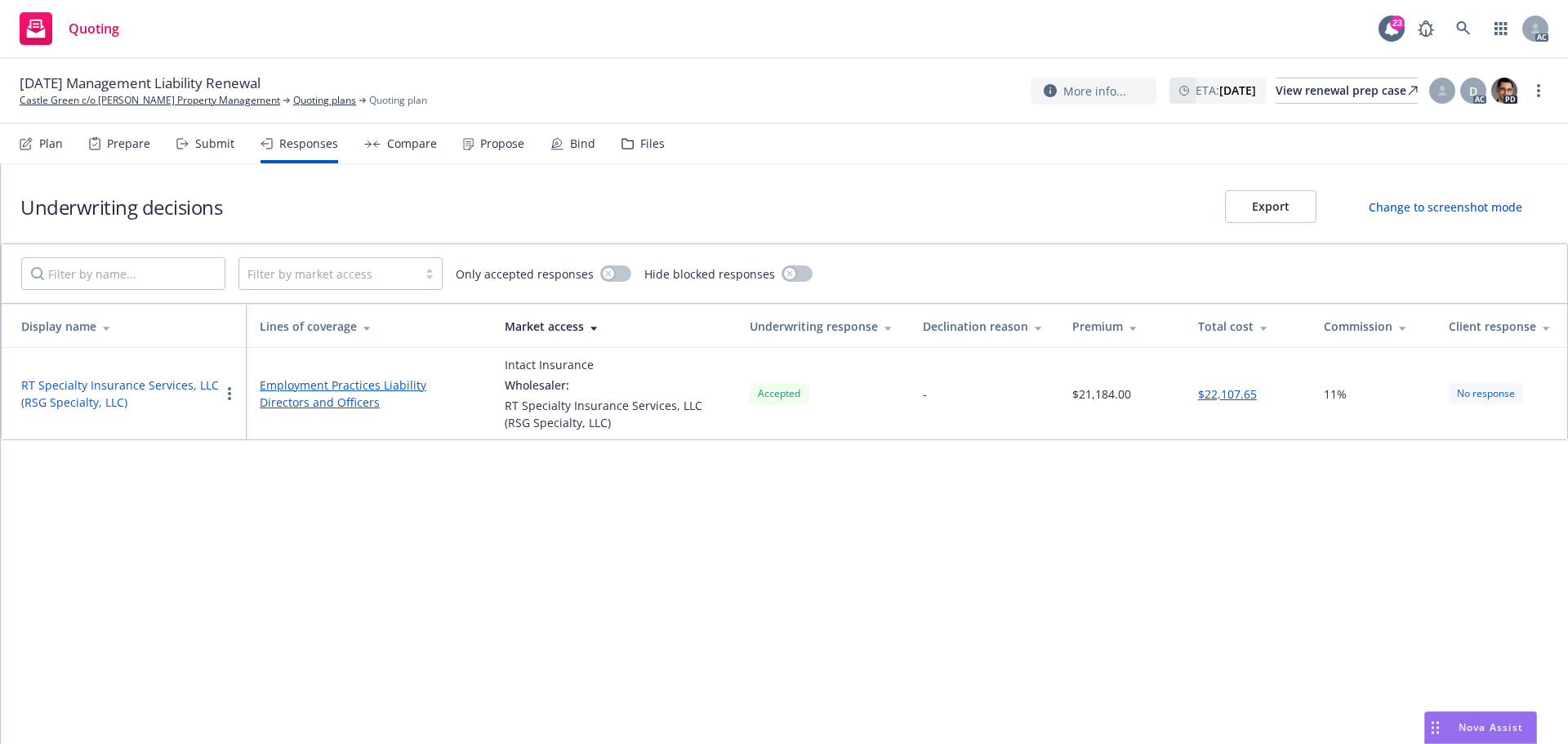
click at [630, 145] on div "Files" at bounding box center [642, 143] width 43 height 39
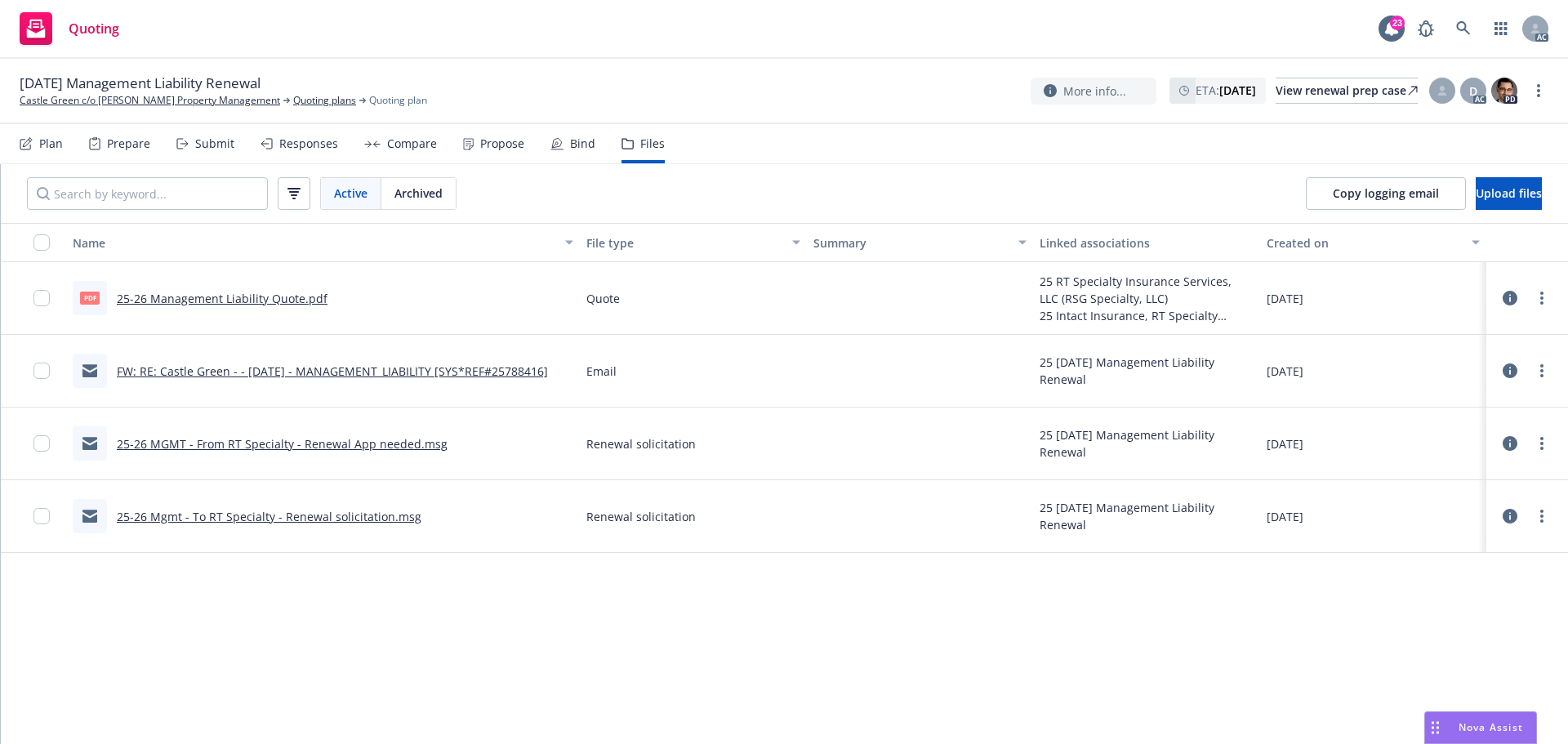
click at [223, 151] on div "Submit" at bounding box center [214, 143] width 39 height 13
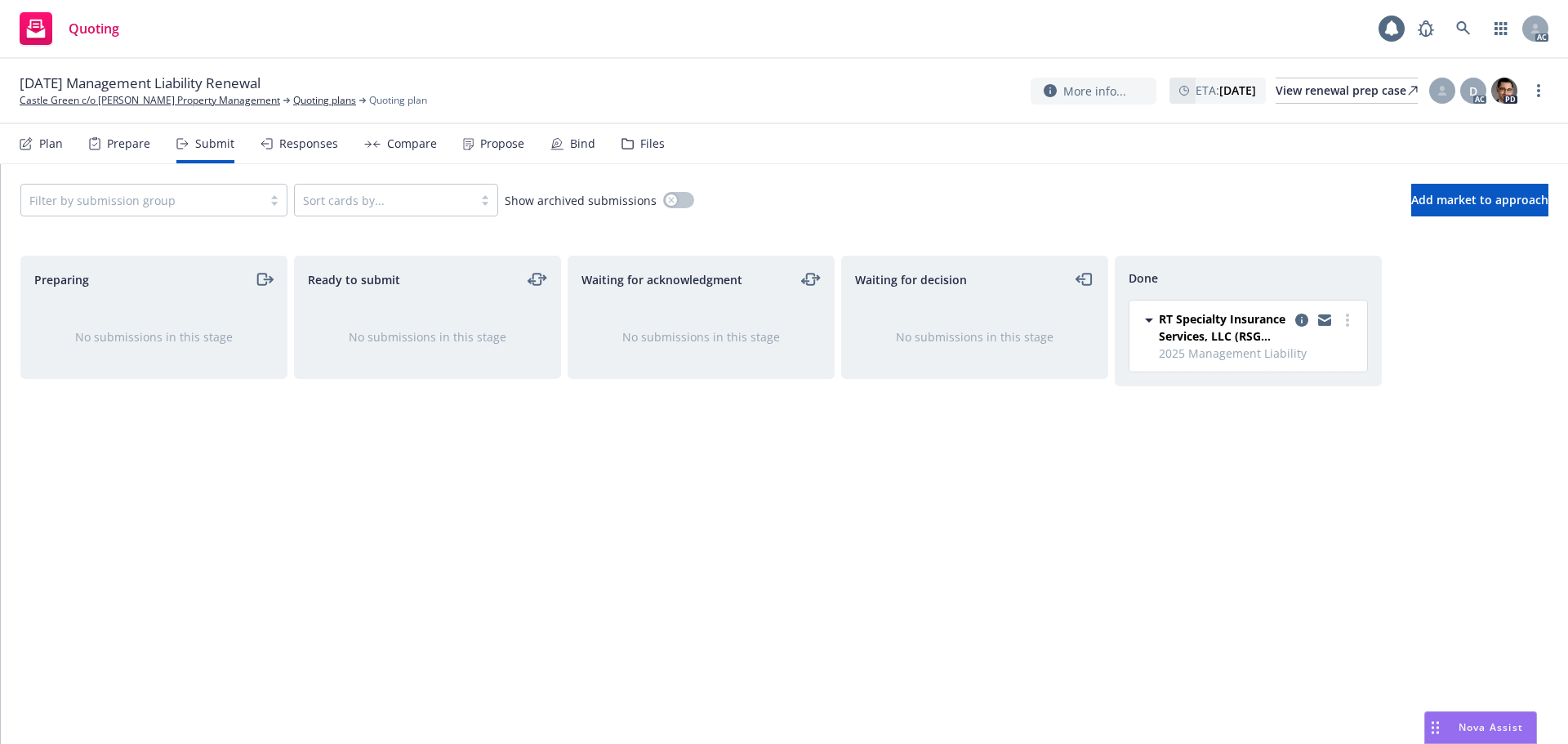
click at [297, 151] on div "Responses" at bounding box center [299, 143] width 78 height 39
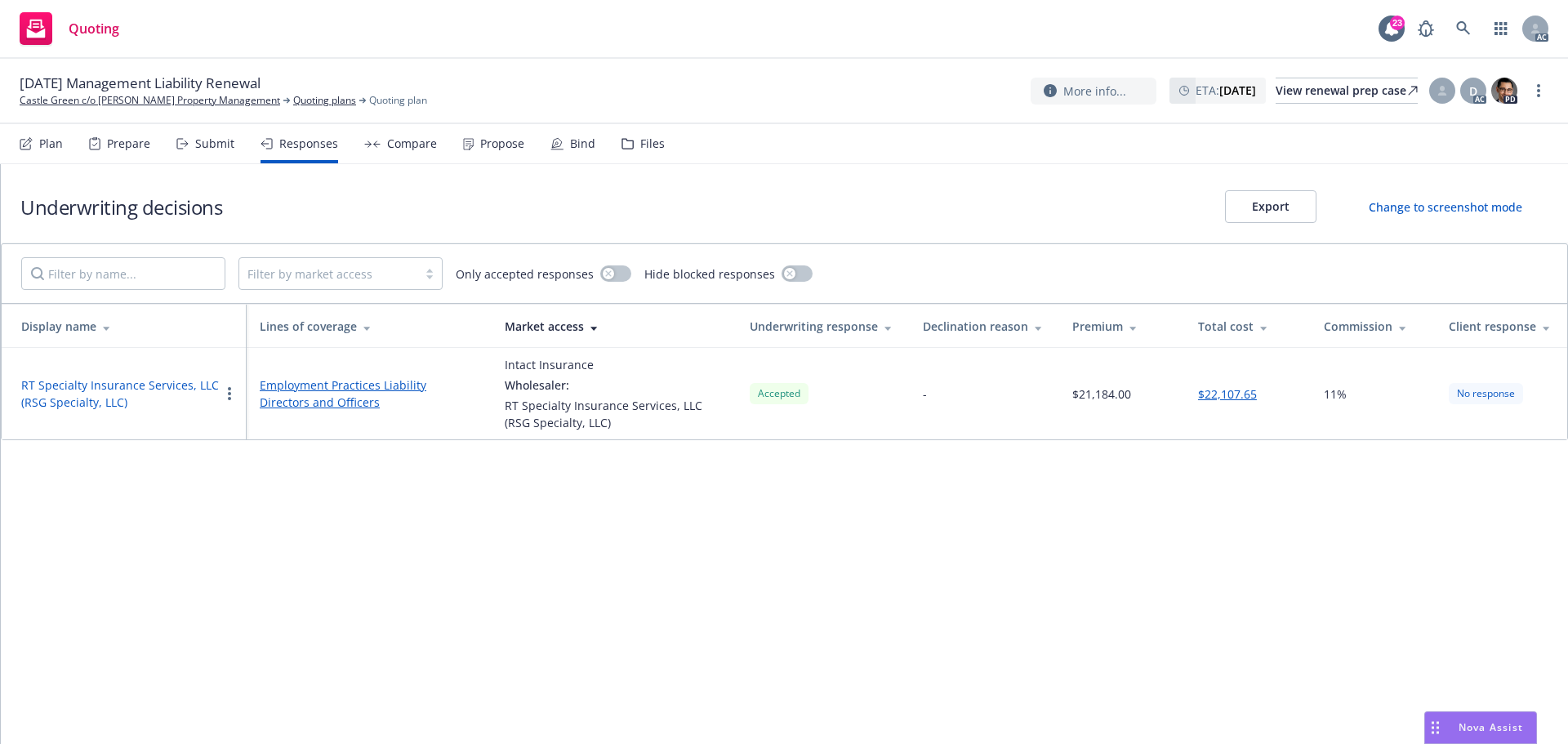
click at [130, 382] on button "RT Specialty Insurance Services, LLC (RSG Specialty, LLC)" at bounding box center [120, 393] width 198 height 35
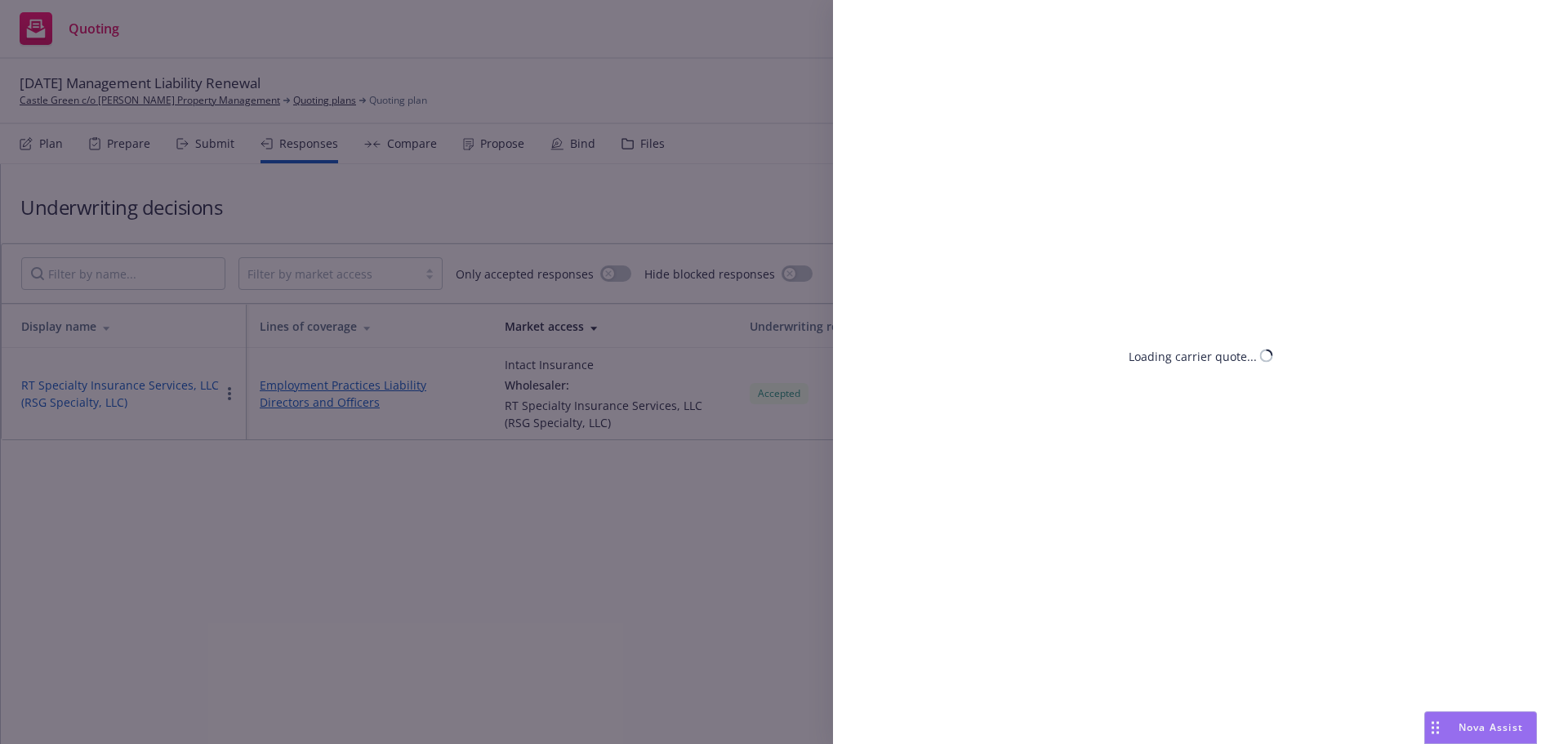
select select "CA"
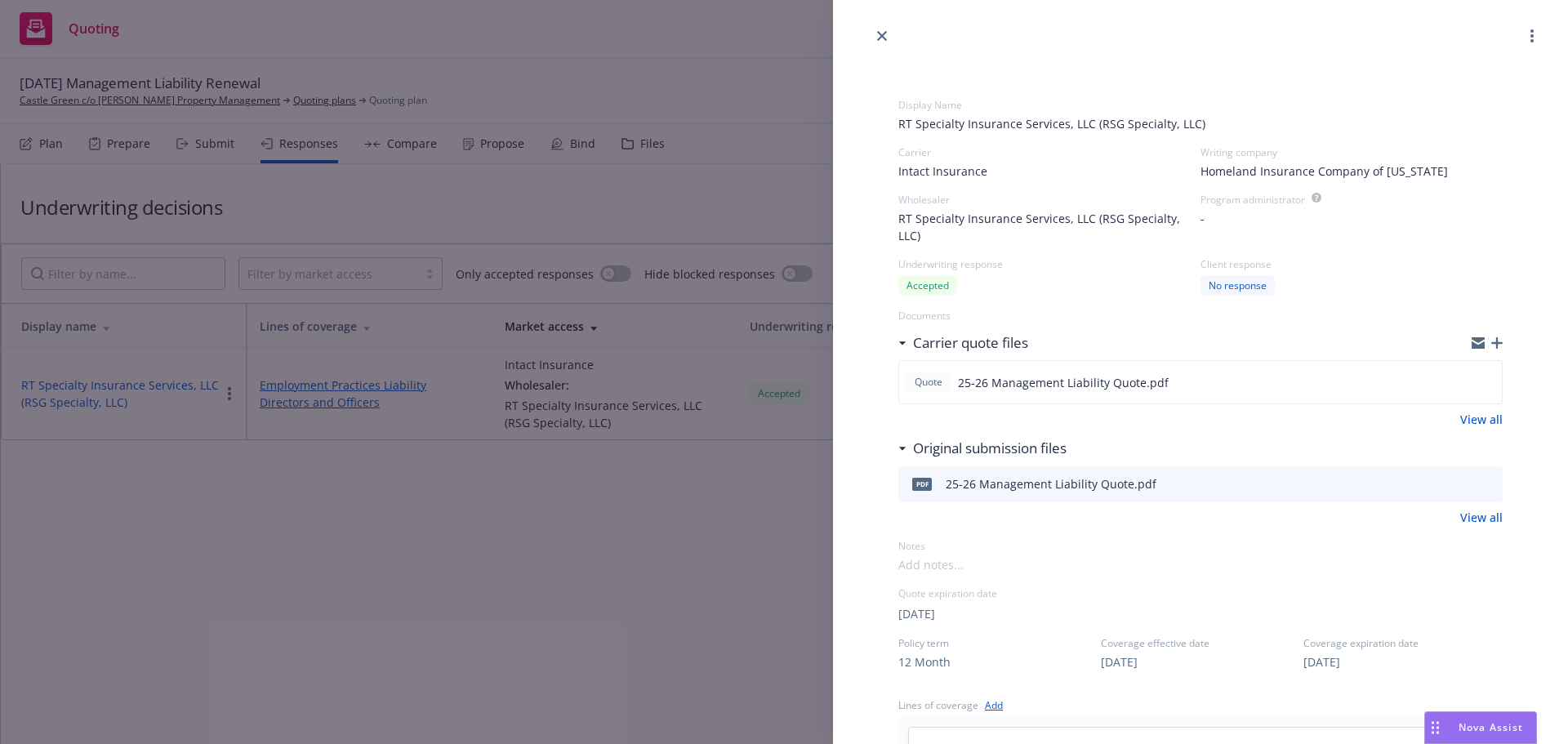
drag, startPoint x: 555, startPoint y: 531, endPoint x: 625, endPoint y: 174, distance: 363.8
click at [555, 523] on div "Display Name RT Specialty Insurance Services, LLC (RSG Specialty, LLC) Carrier …" at bounding box center [784, 372] width 1568 height 744
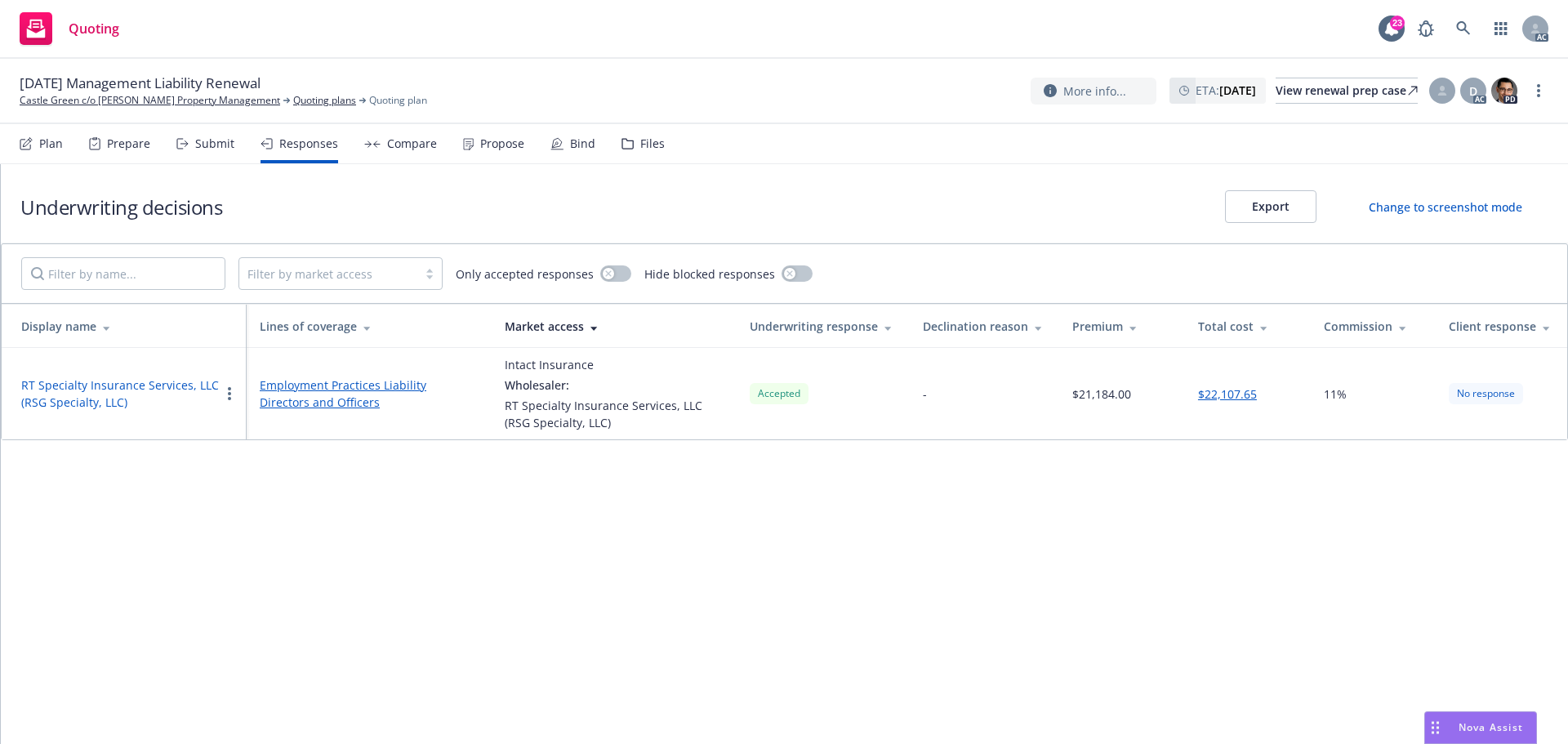
click at [641, 150] on div "Files" at bounding box center [653, 143] width 25 height 13
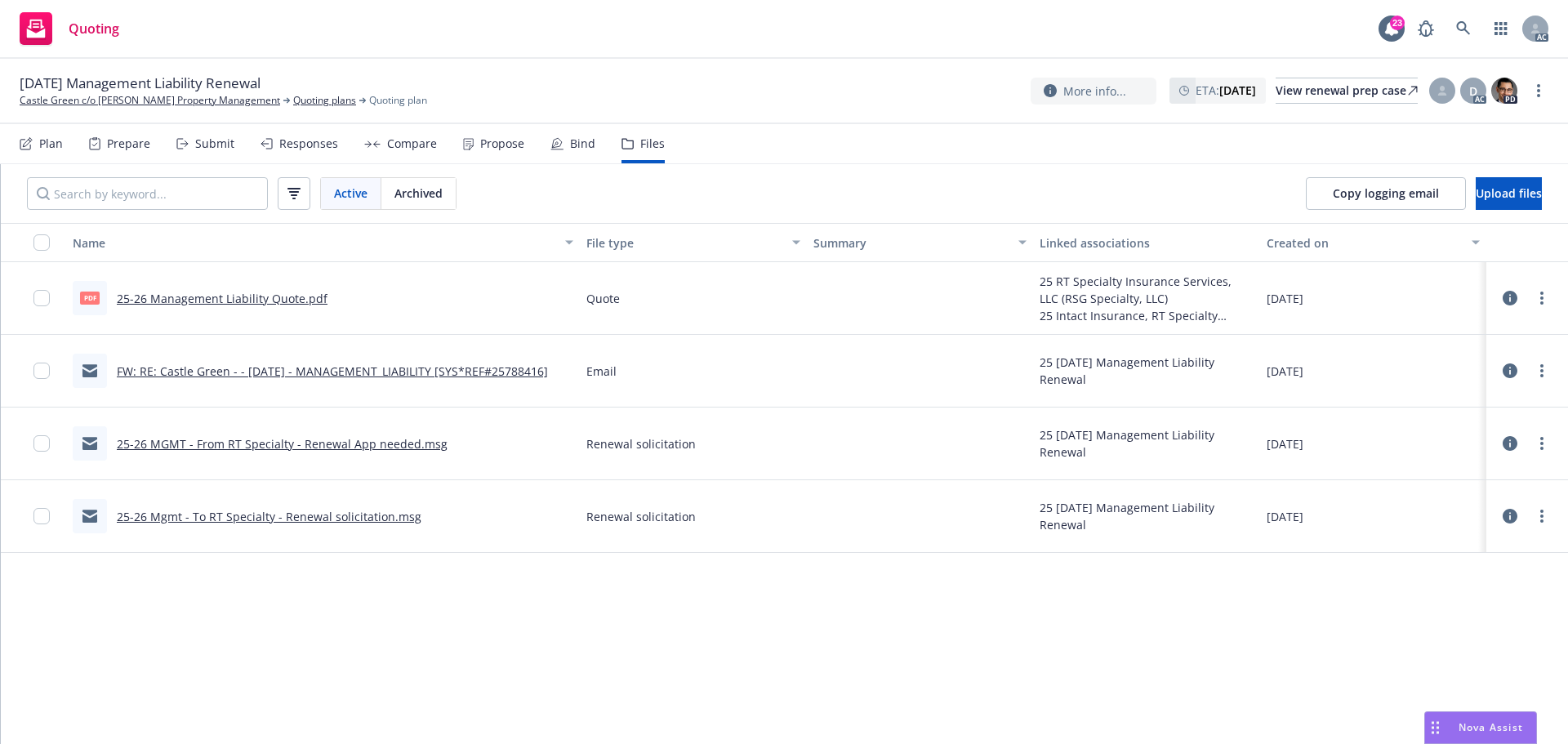
click at [1545, 297] on link "more" at bounding box center [1541, 298] width 19 height 19
click at [1460, 329] on link "Archive" at bounding box center [1469, 331] width 162 height 33
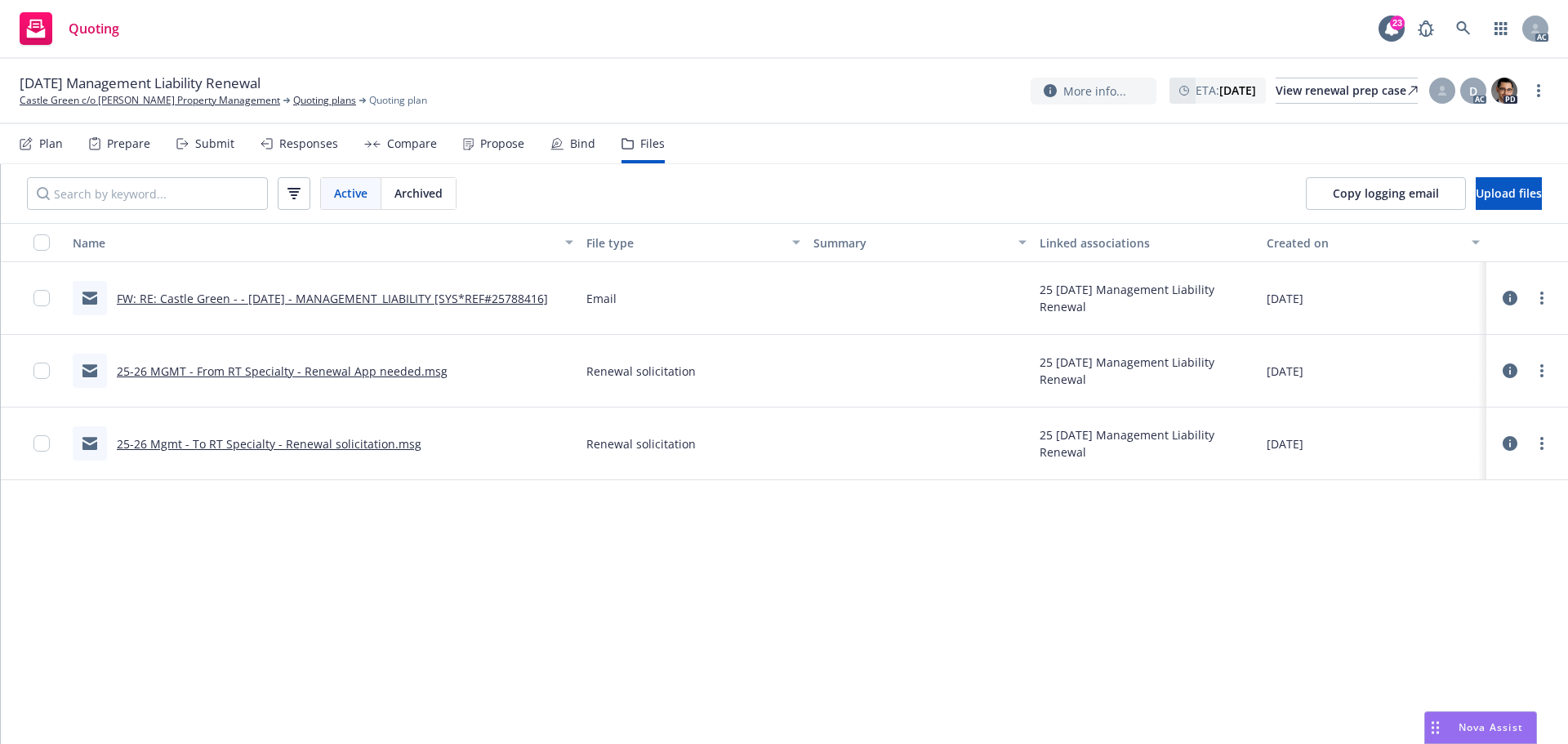
click at [283, 146] on div "Responses" at bounding box center [308, 143] width 58 height 13
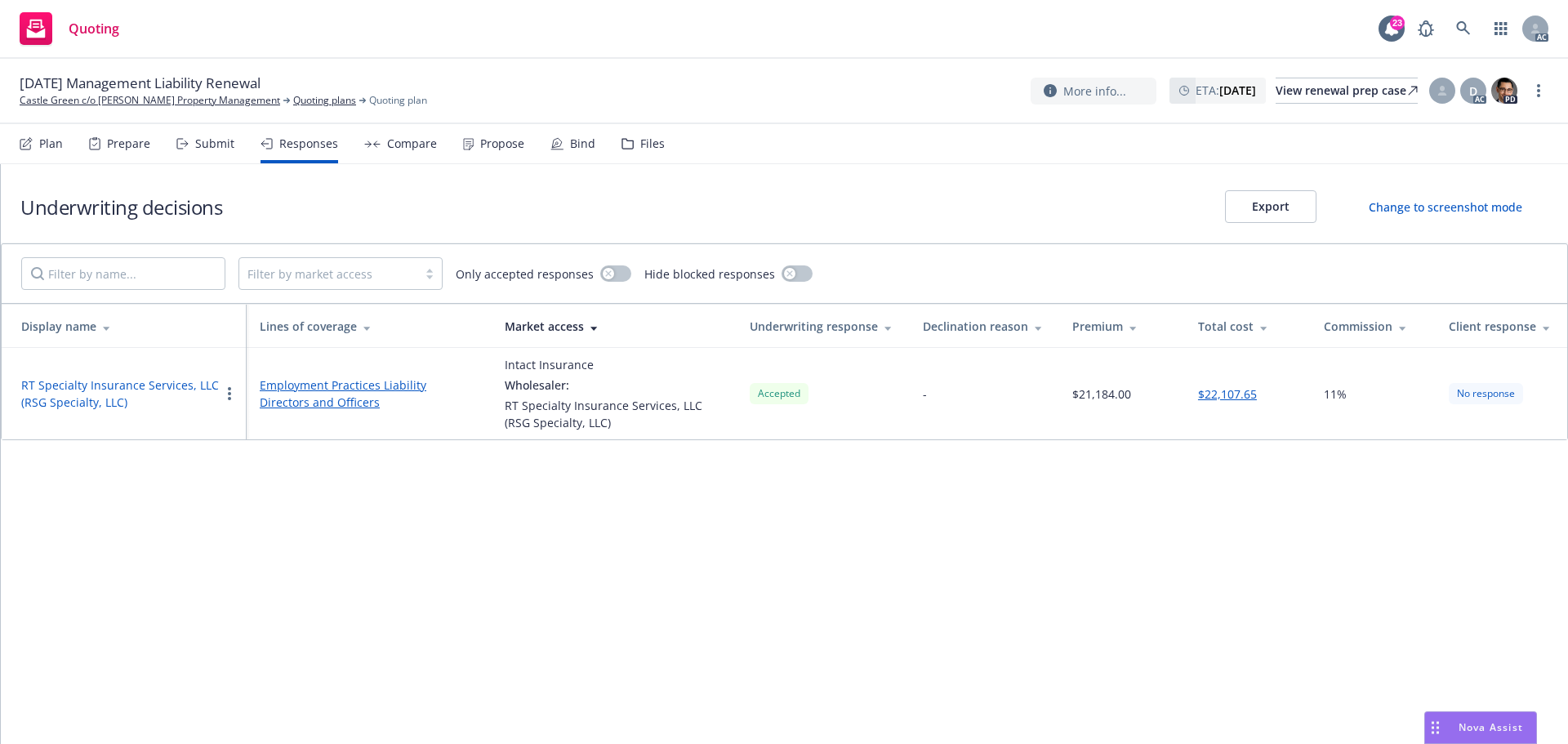
click at [97, 390] on button "RT Specialty Insurance Services, LLC (RSG Specialty, LLC)" at bounding box center [120, 393] width 198 height 35
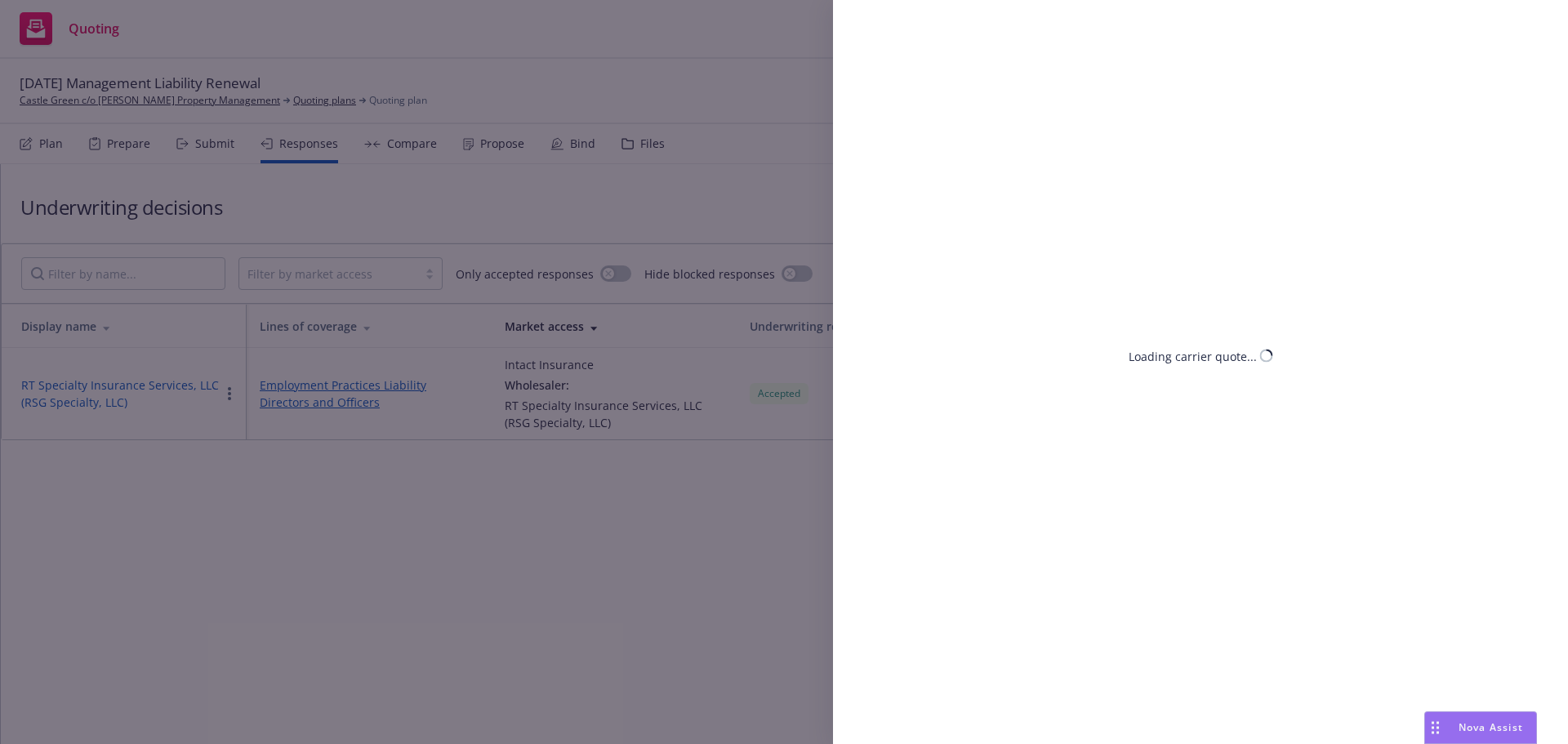
select select "CA"
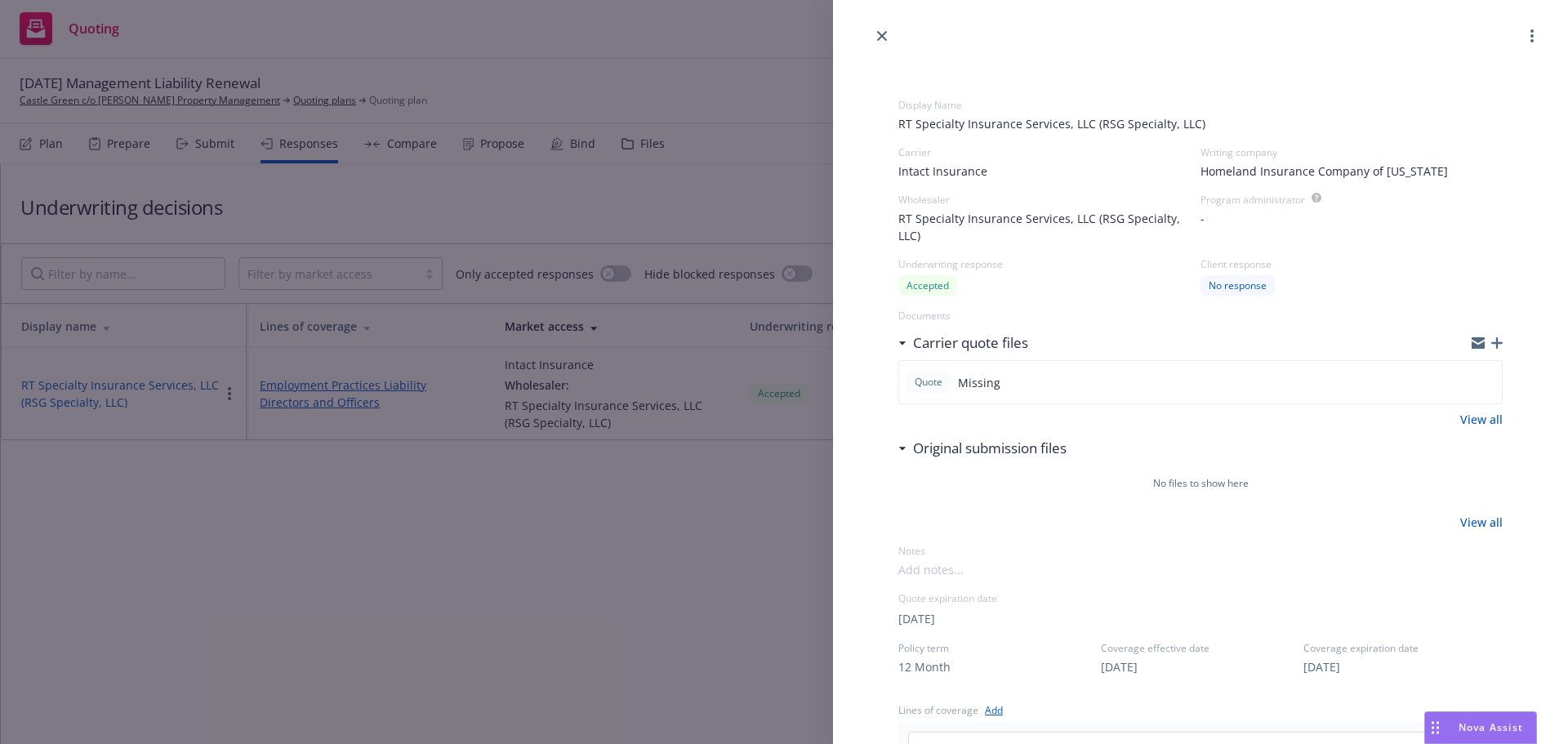
click at [1491, 347] on icon "button" at bounding box center [1496, 343] width 12 height 12
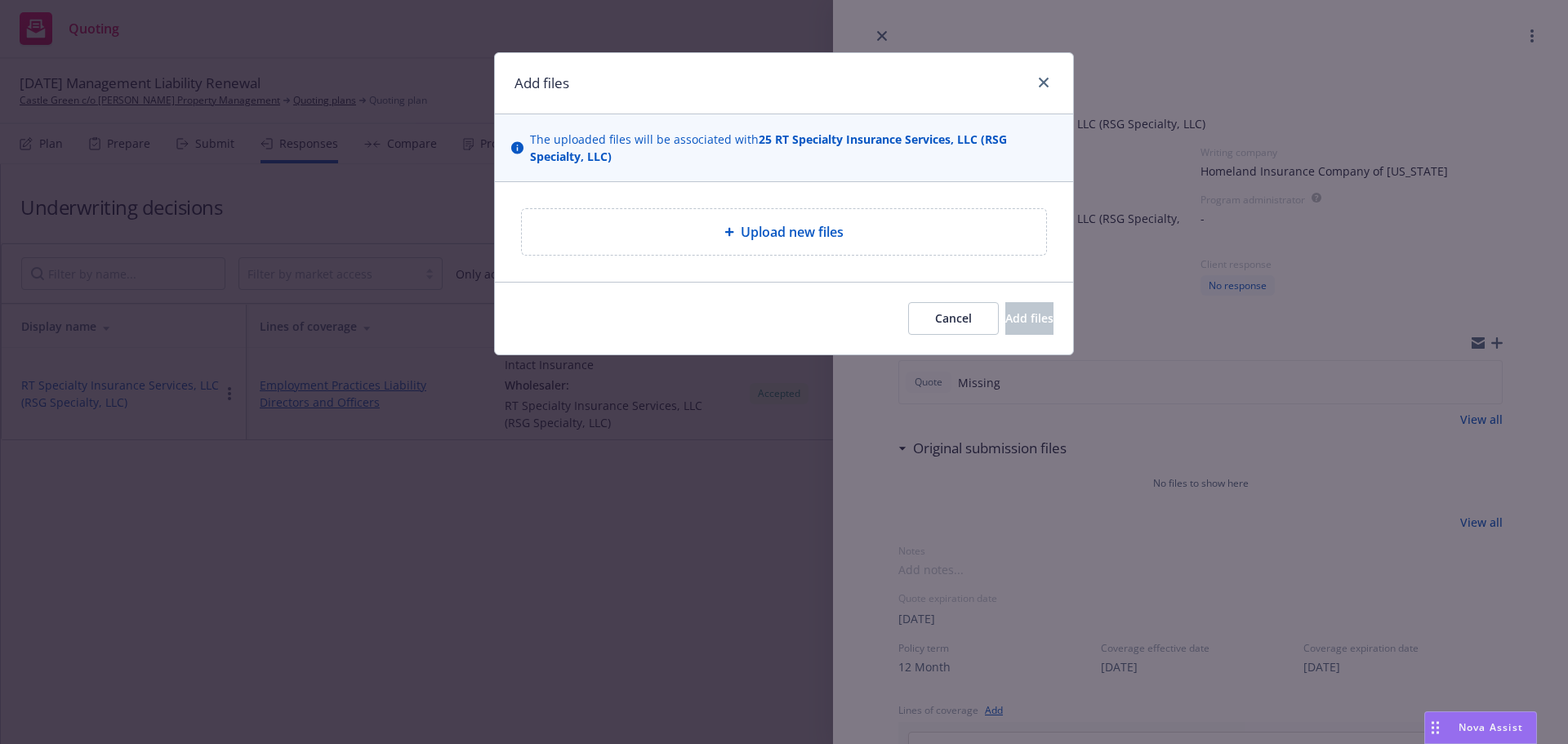
click at [801, 239] on span "Upload new files" at bounding box center [792, 232] width 103 height 19
type textarea "x"
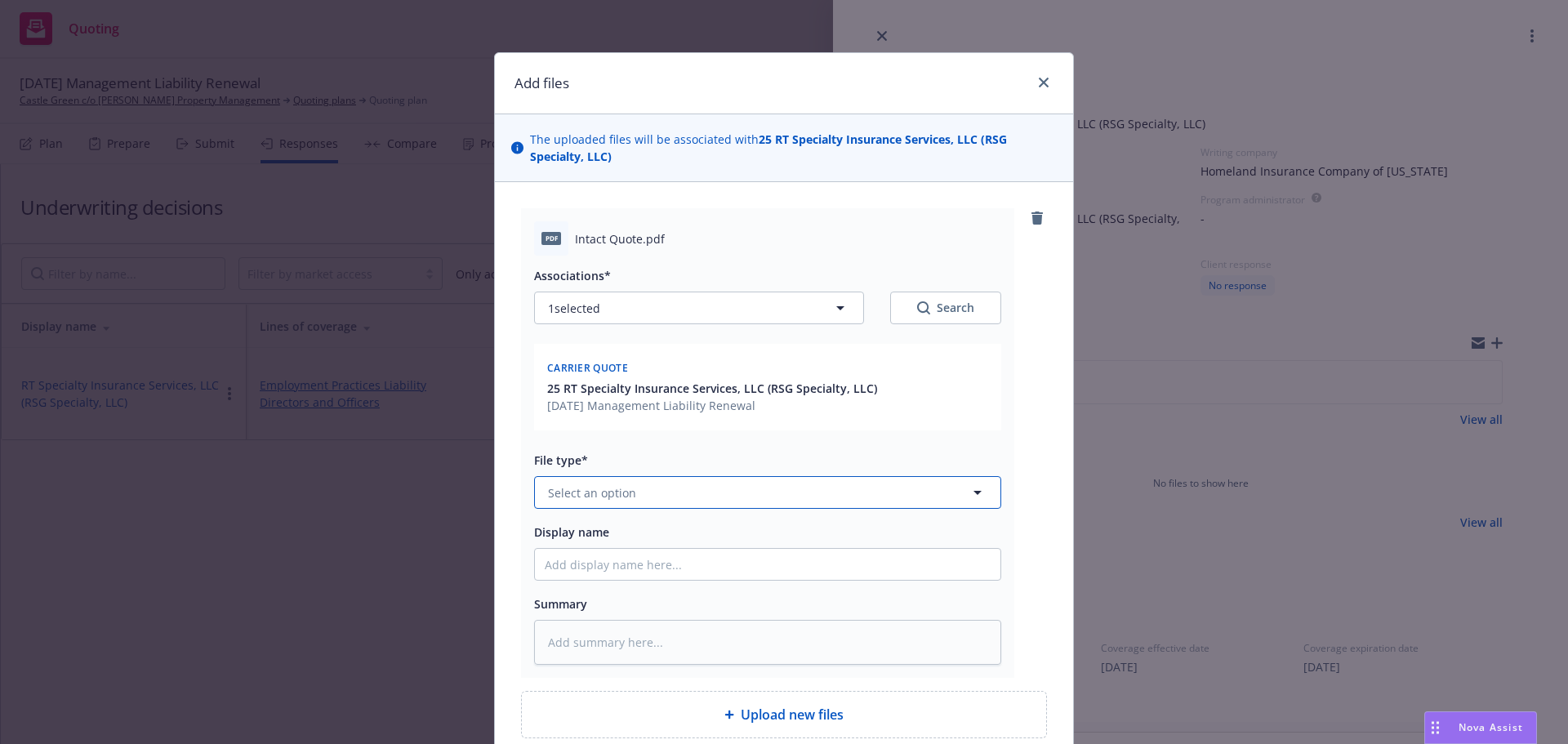
click at [593, 496] on span "Select an option" at bounding box center [592, 492] width 89 height 17
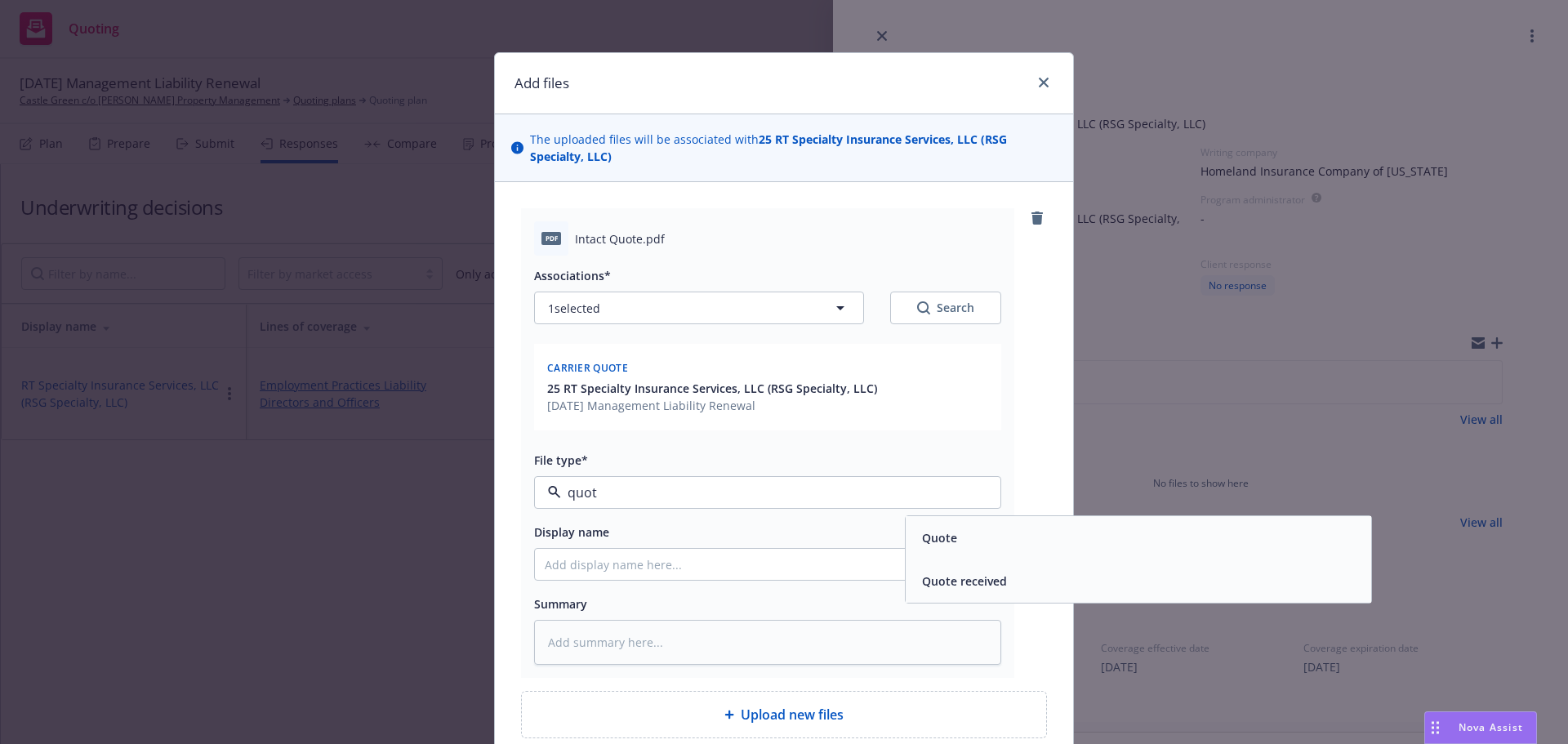
type input "quote"
click at [966, 538] on div "Quote" at bounding box center [1137, 538] width 446 height 24
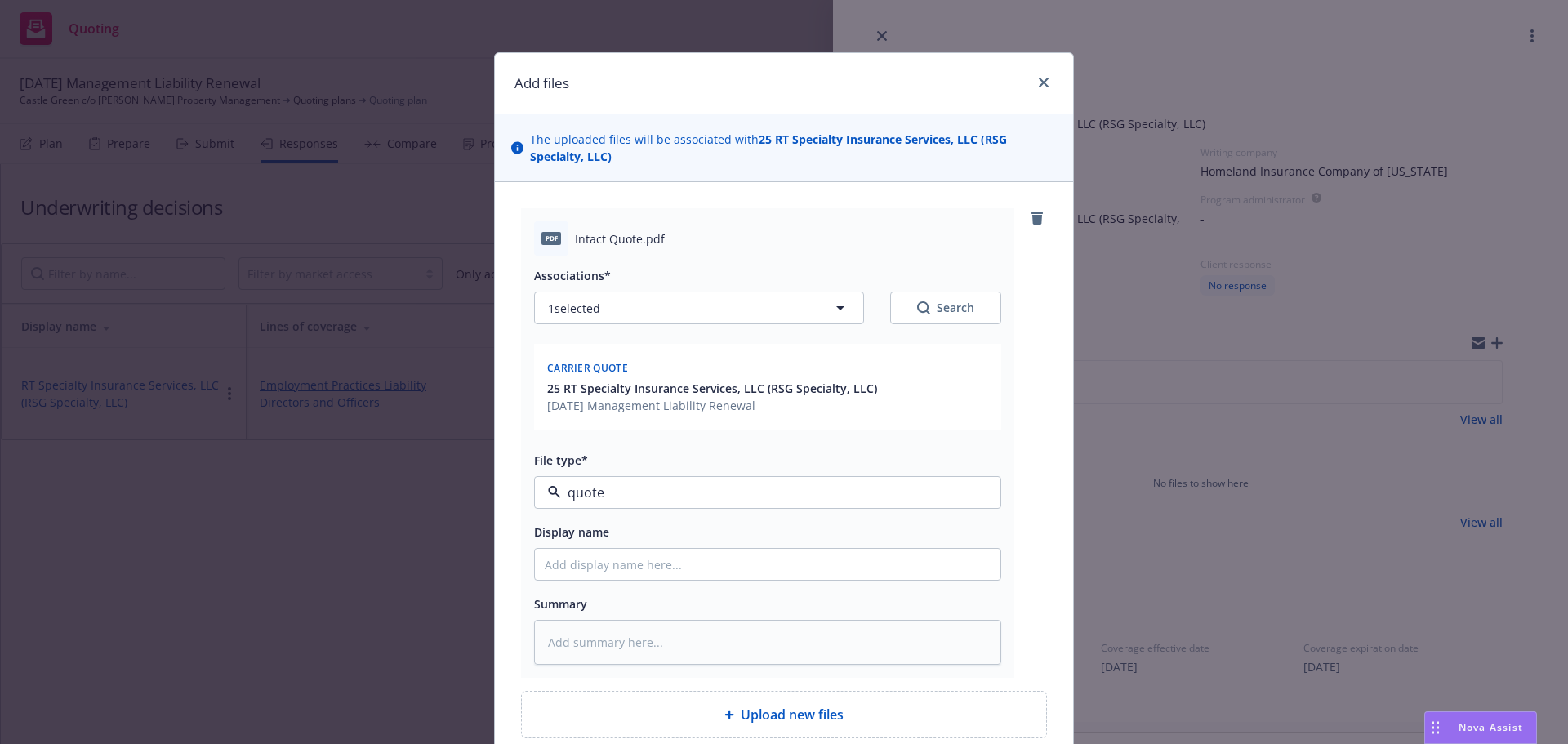
type textarea "x"
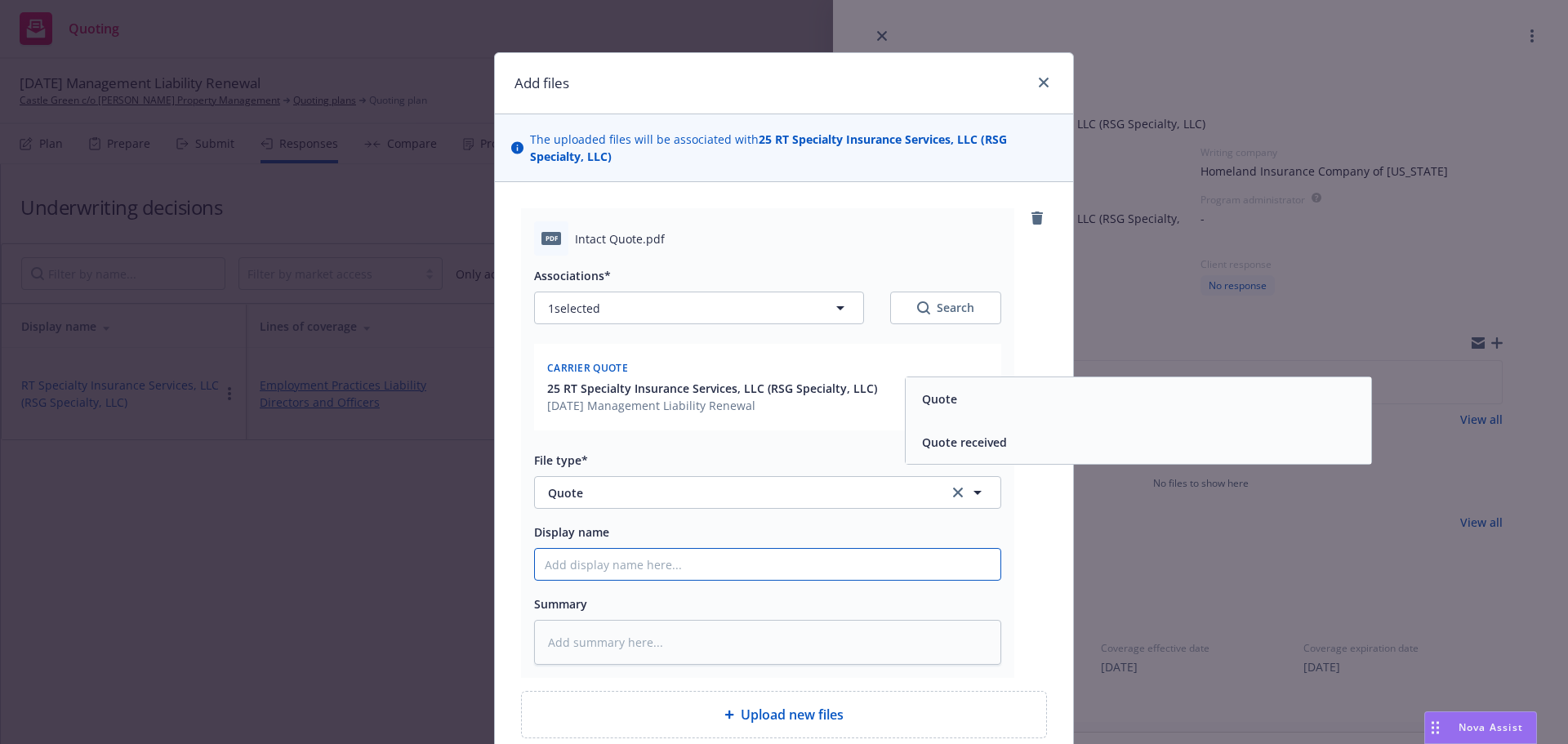
click at [586, 578] on input "Display name" at bounding box center [767, 563] width 465 height 31
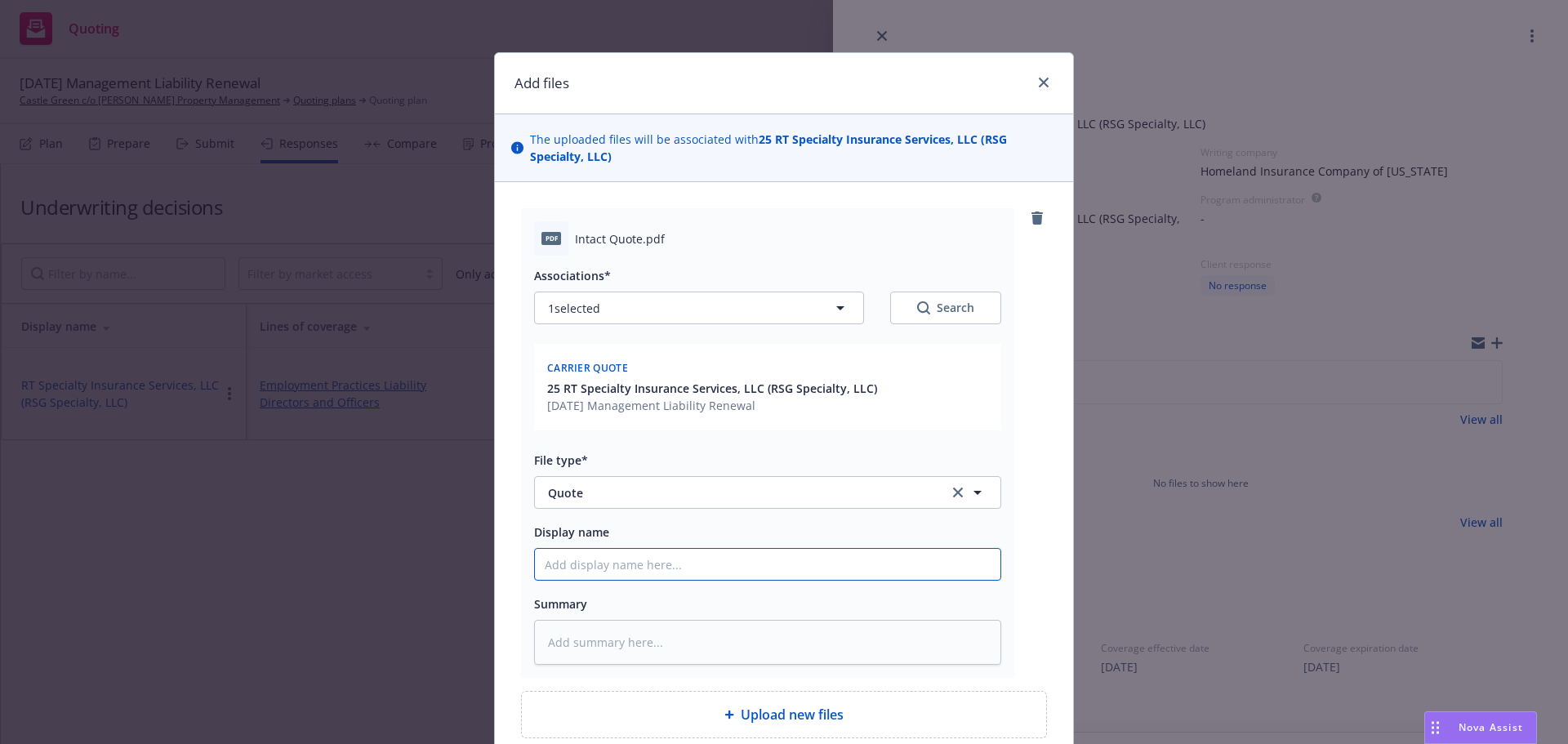
type input "25-26 Commercial Package Quote"
type textarea "x"
click at [582, 573] on input "25-26 Commercial Package Quote" at bounding box center [767, 563] width 465 height 31
drag, startPoint x: 573, startPoint y: 569, endPoint x: 681, endPoint y: 563, distance: 108.2
click at [681, 563] on input "25-26 Commercial Package Quote" at bounding box center [767, 563] width 465 height 31
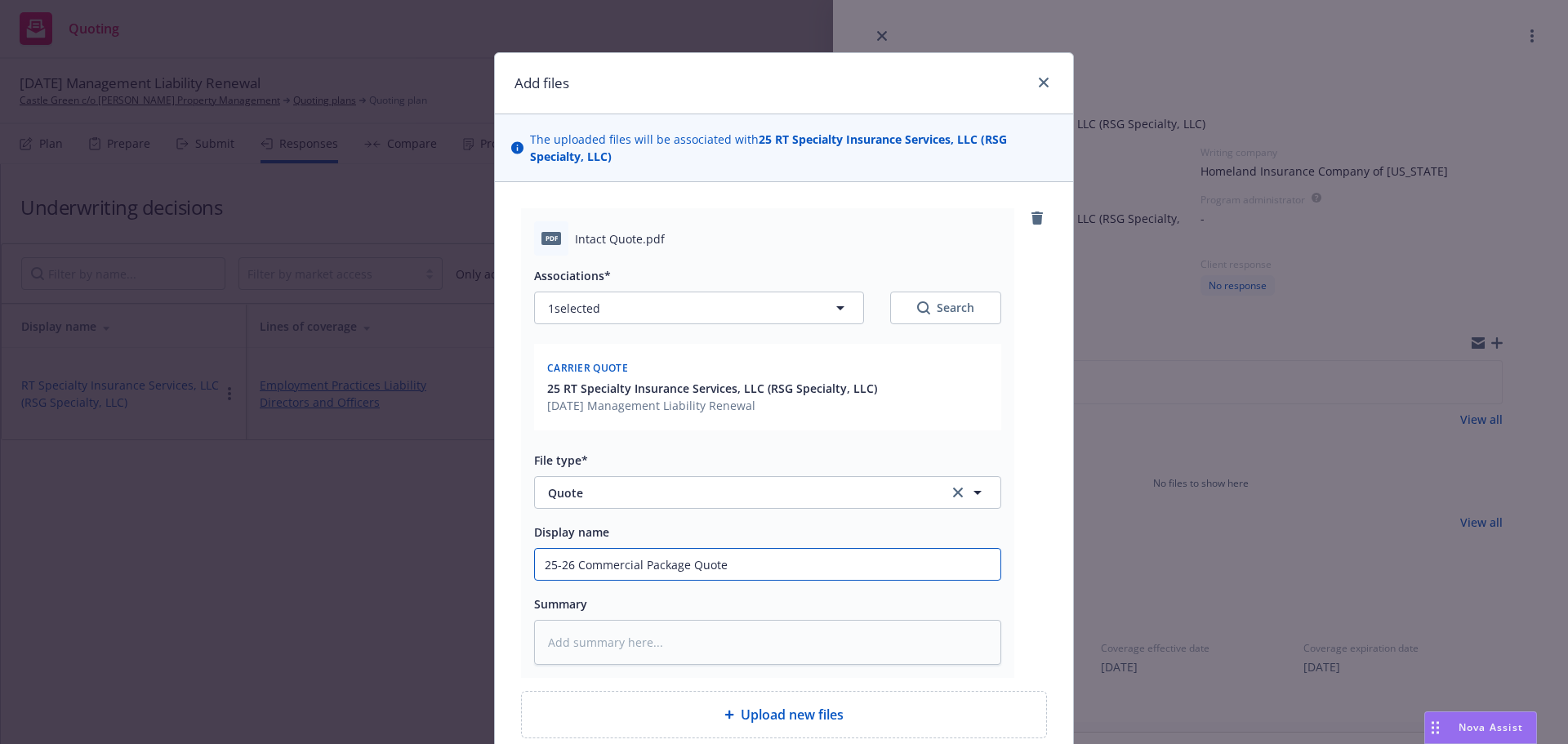
paste input "Management Liability"
type input "25-26 Management Liability Quote"
type textarea "x"
type input "25-26 Management Liability Quote"
click at [578, 566] on input "25-26 Management Liability Quote" at bounding box center [767, 563] width 465 height 31
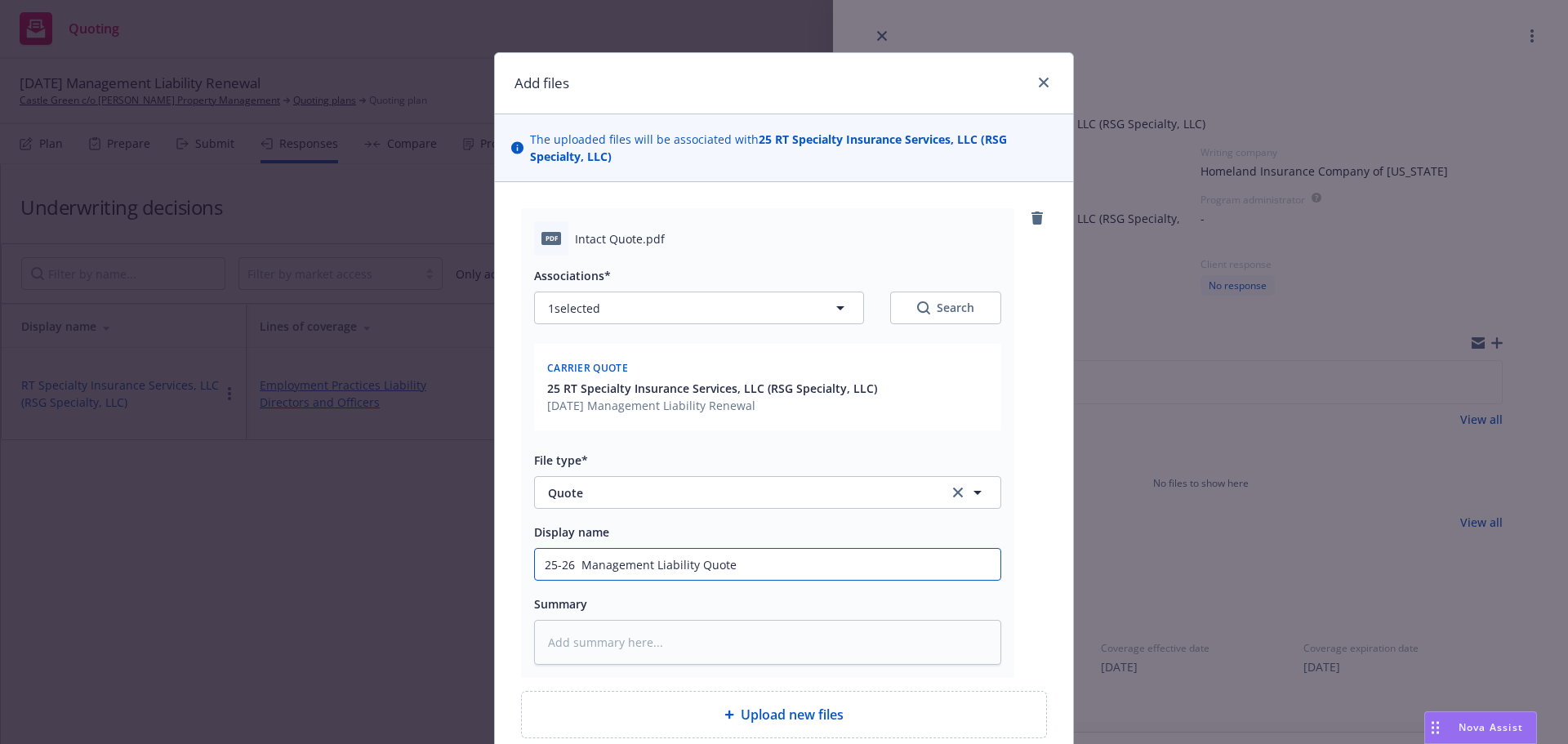
type textarea "x"
type input "25-26 Management Liability Quote"
type textarea "x"
type input "25-26Management Liability Quote"
type textarea "x"
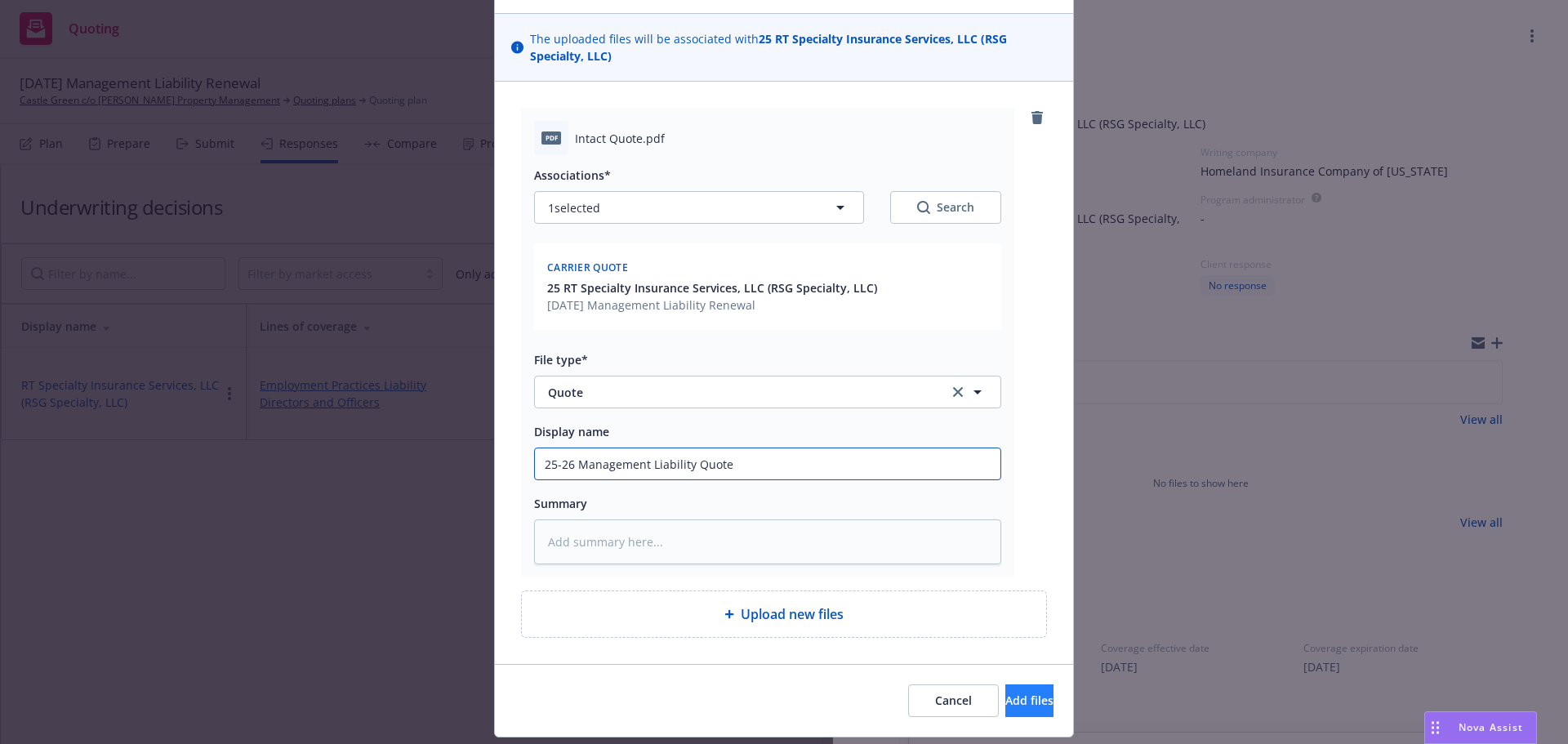
scroll to position [146, 0]
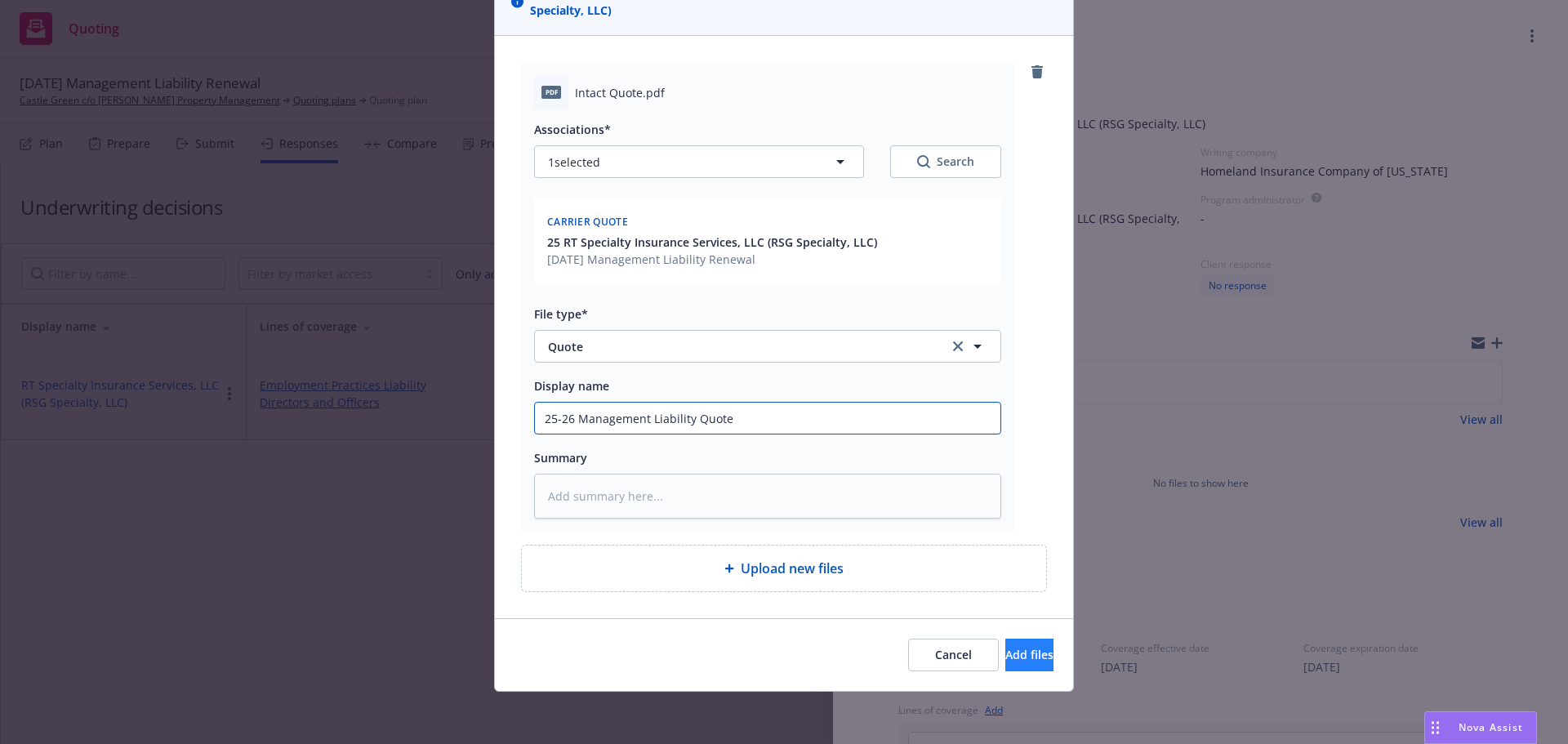
type input "25-26 Management Liability Quote"
click at [1009, 655] on span "Add files" at bounding box center [1029, 655] width 48 height 16
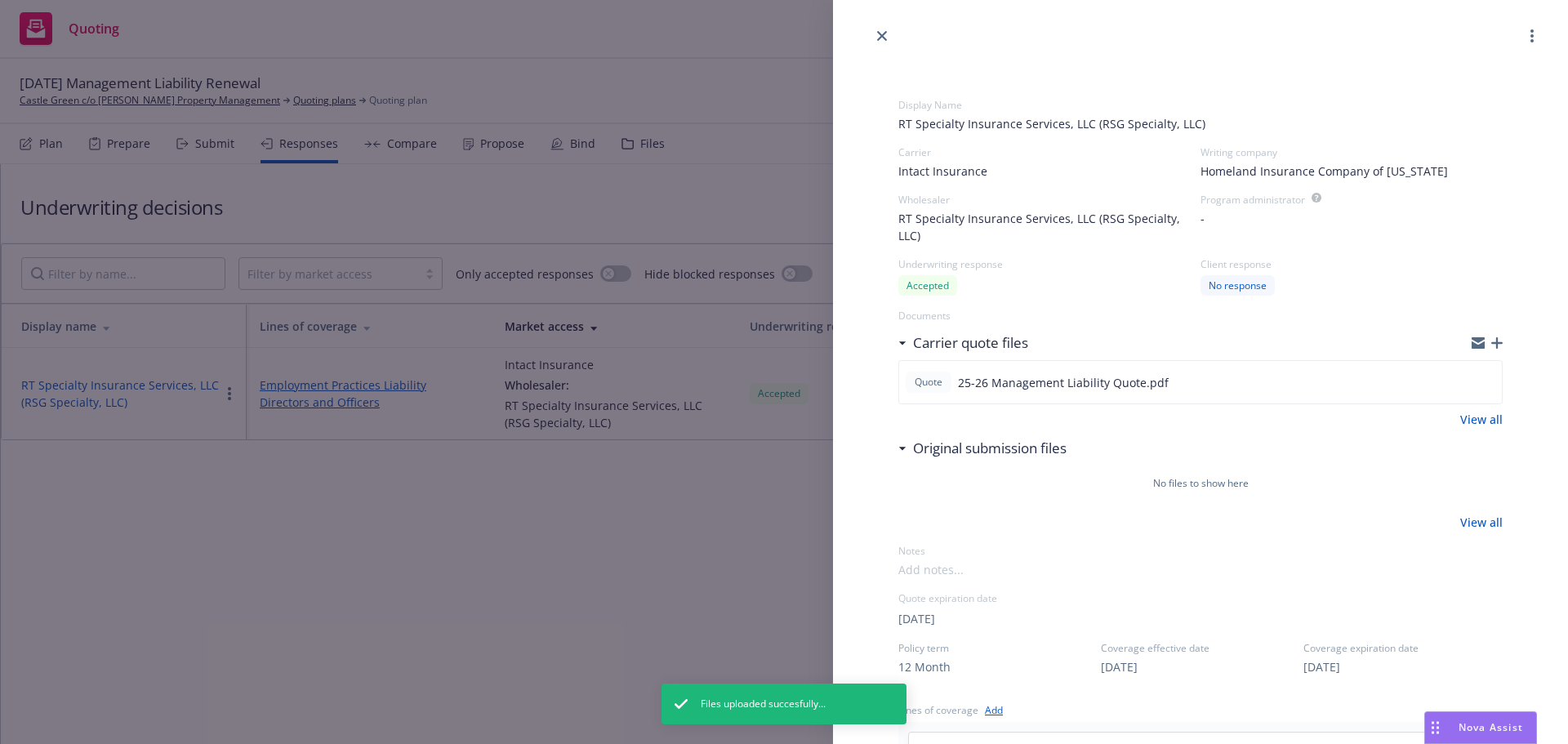
click at [604, 586] on div "Display Name RT Specialty Insurance Services, LLC (RSG Specialty, LLC) Carrier …" at bounding box center [784, 372] width 1568 height 744
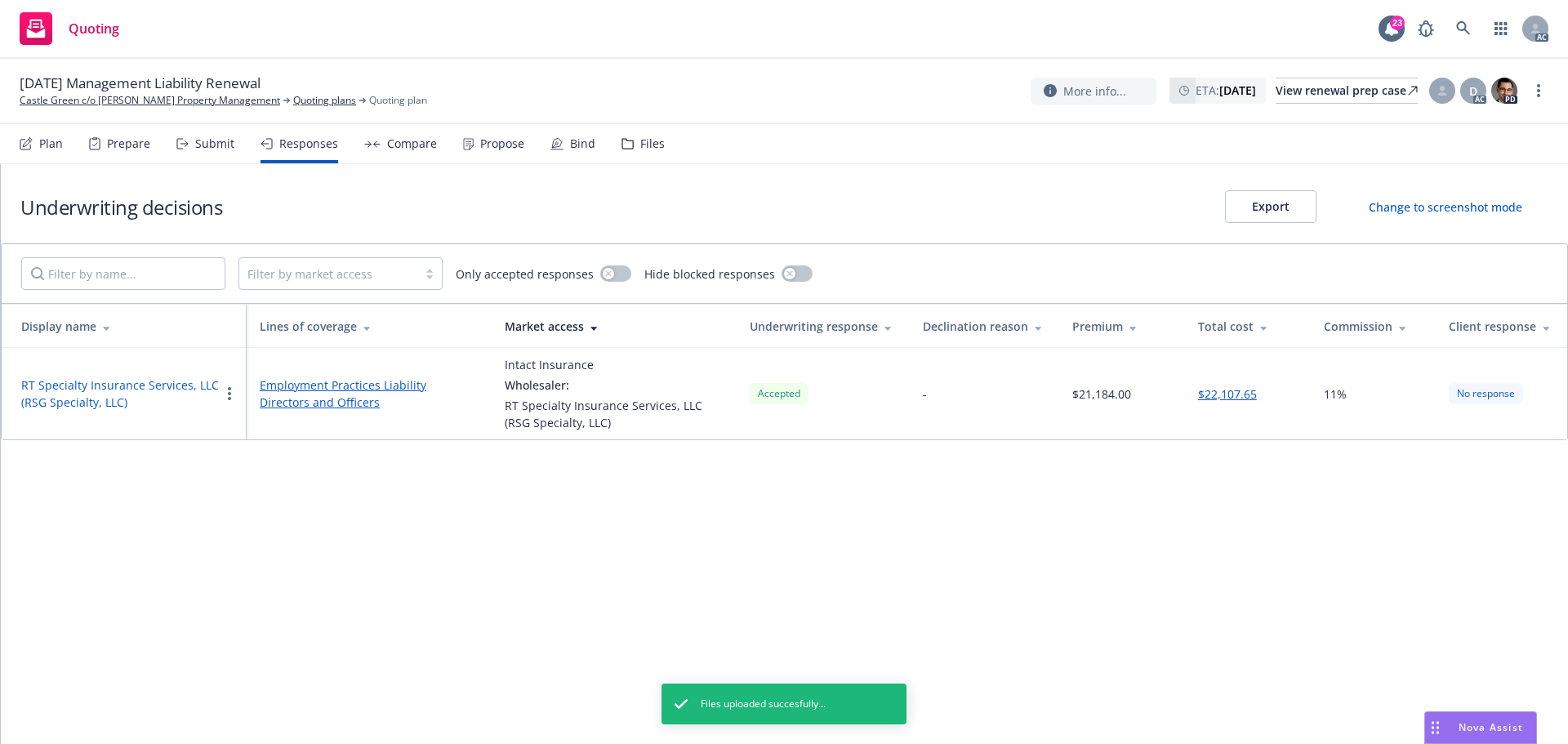
click at [498, 142] on div "Propose" at bounding box center [502, 143] width 44 height 13
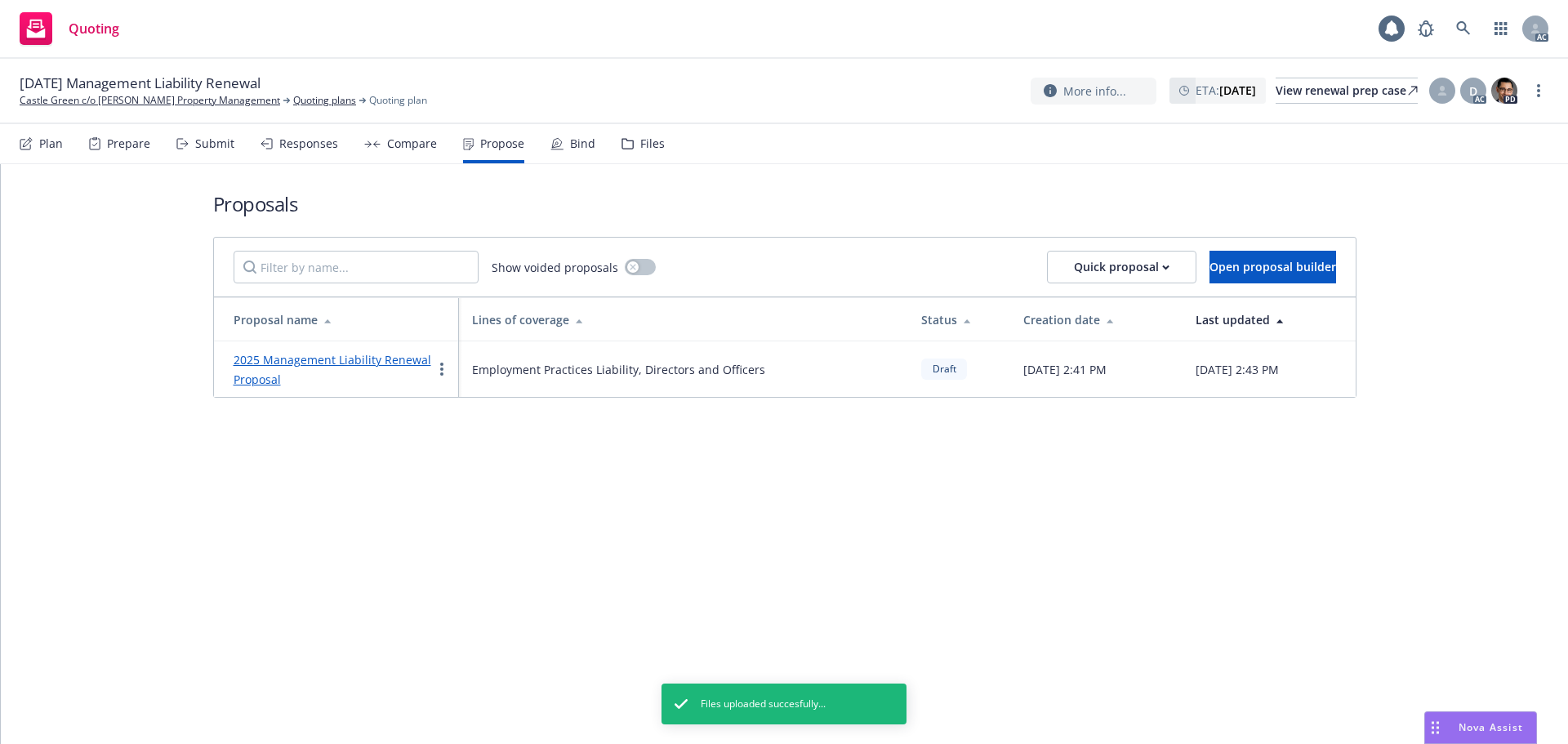
click at [373, 359] on link "2025 Management Liability Renewal Proposal" at bounding box center [332, 369] width 198 height 35
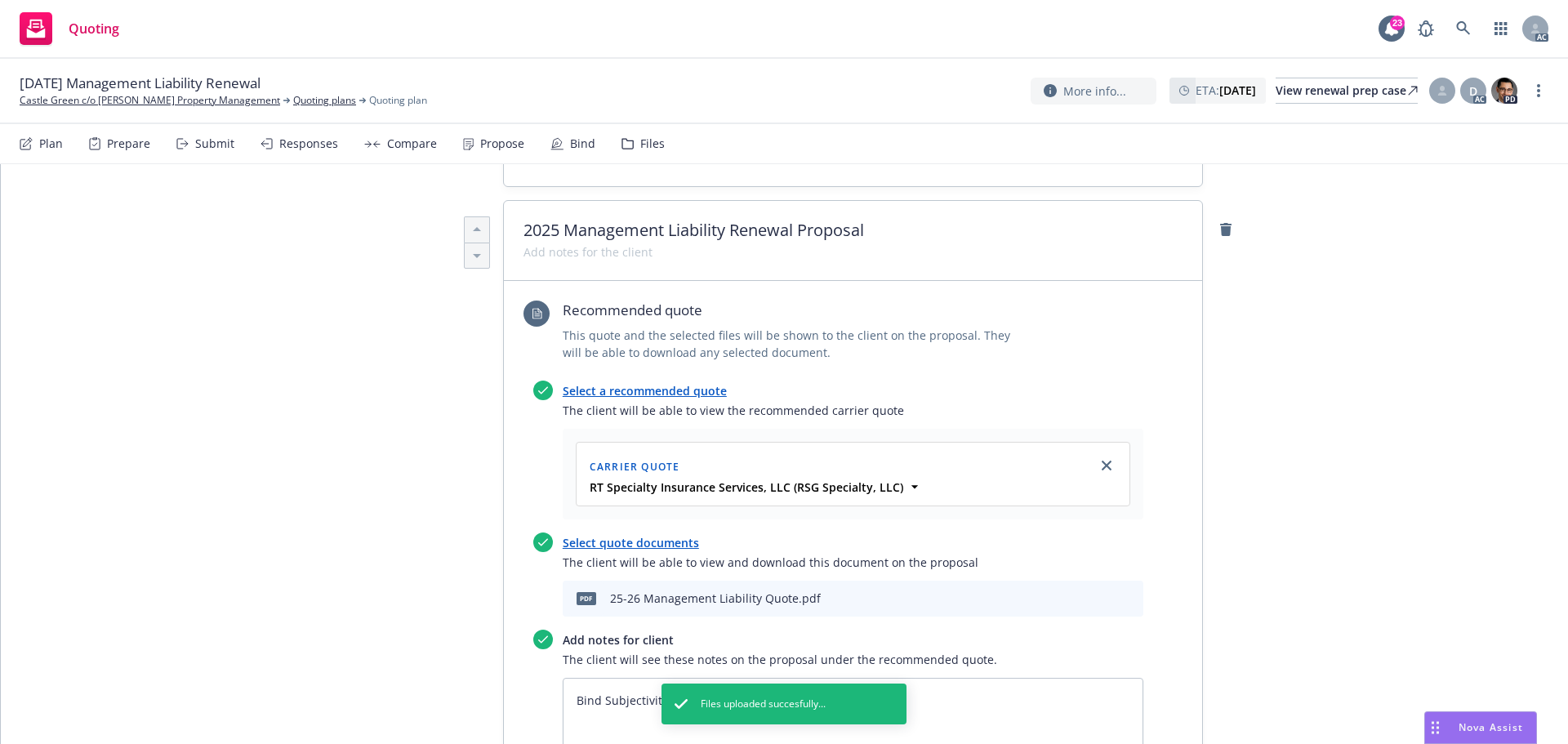
scroll to position [490, 0]
click at [1103, 457] on icon "close" at bounding box center [1106, 461] width 10 height 10
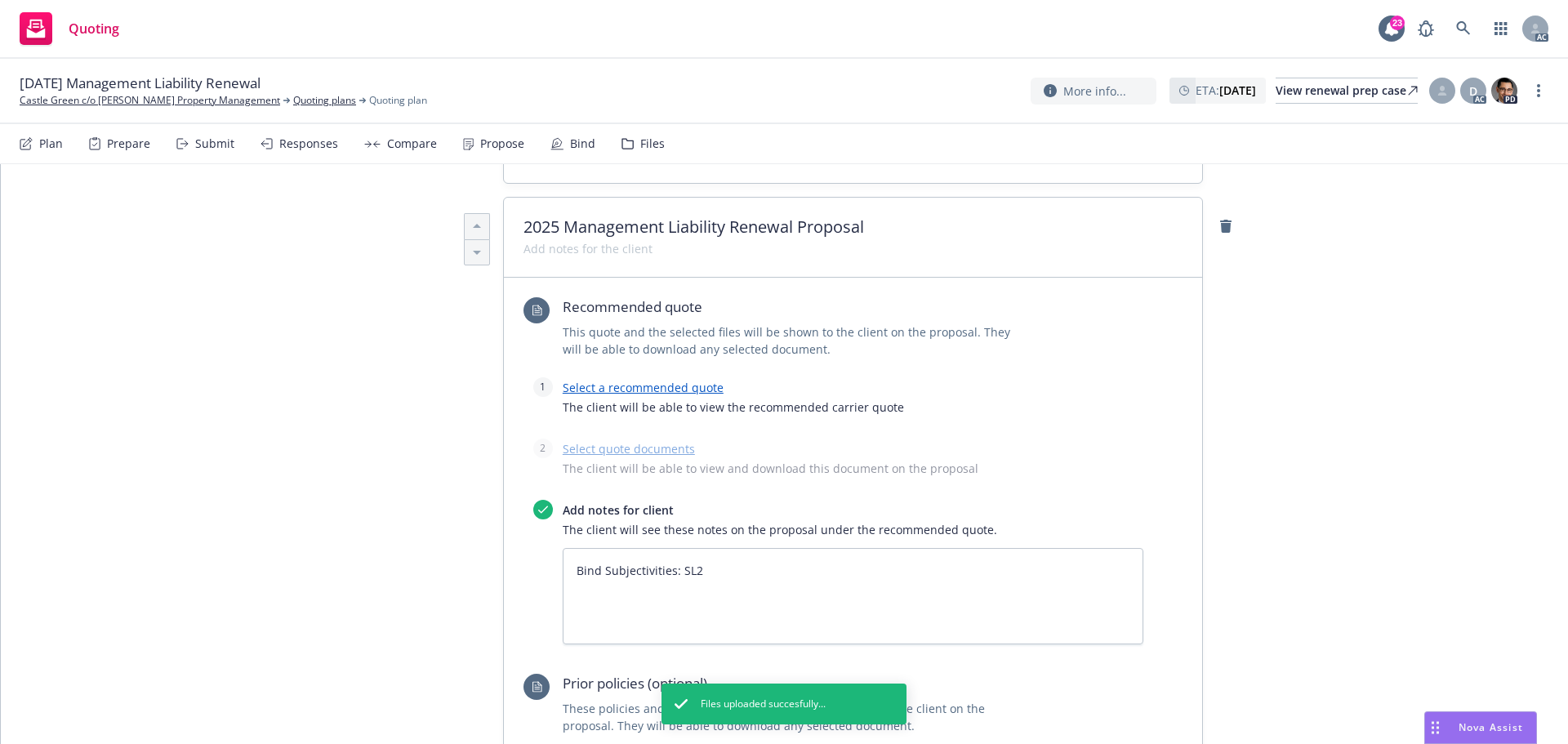
click at [672, 380] on link "Select a recommended quote" at bounding box center [643, 388] width 161 height 16
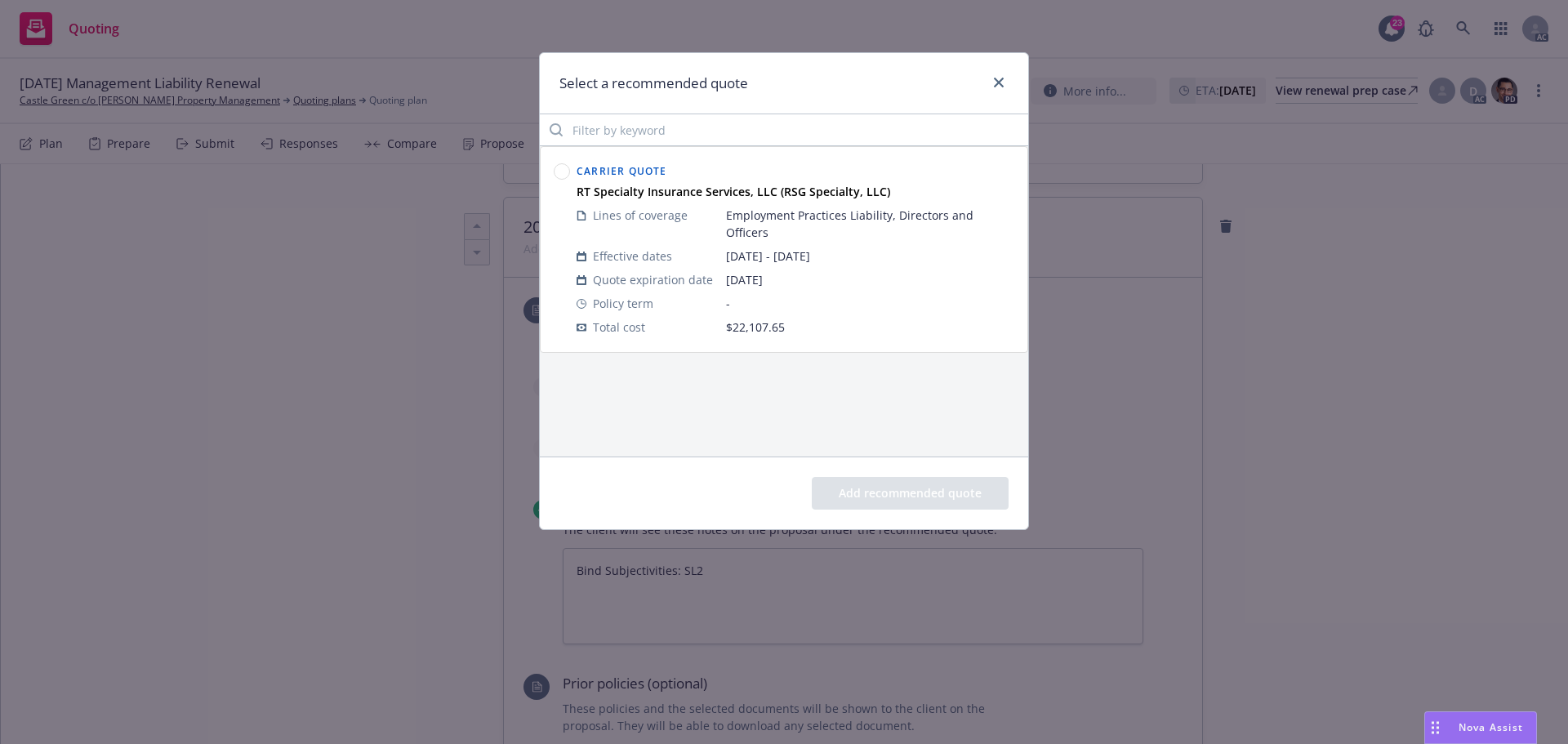
click at [563, 173] on circle at bounding box center [563, 172] width 16 height 16
click at [904, 483] on button "Add recommended quote" at bounding box center [910, 492] width 197 height 33
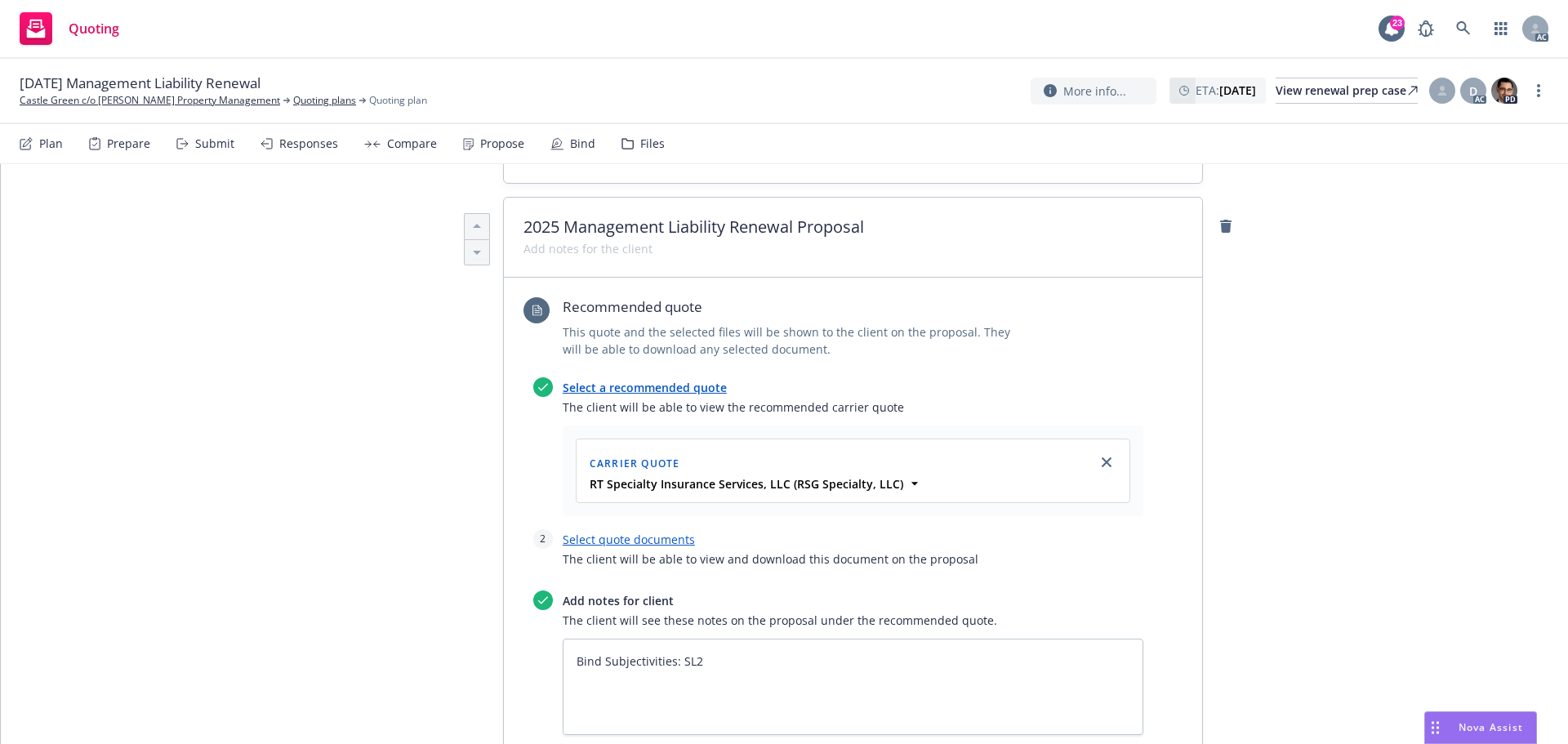
click at [643, 531] on link "Select quote documents" at bounding box center [628, 539] width 132 height 16
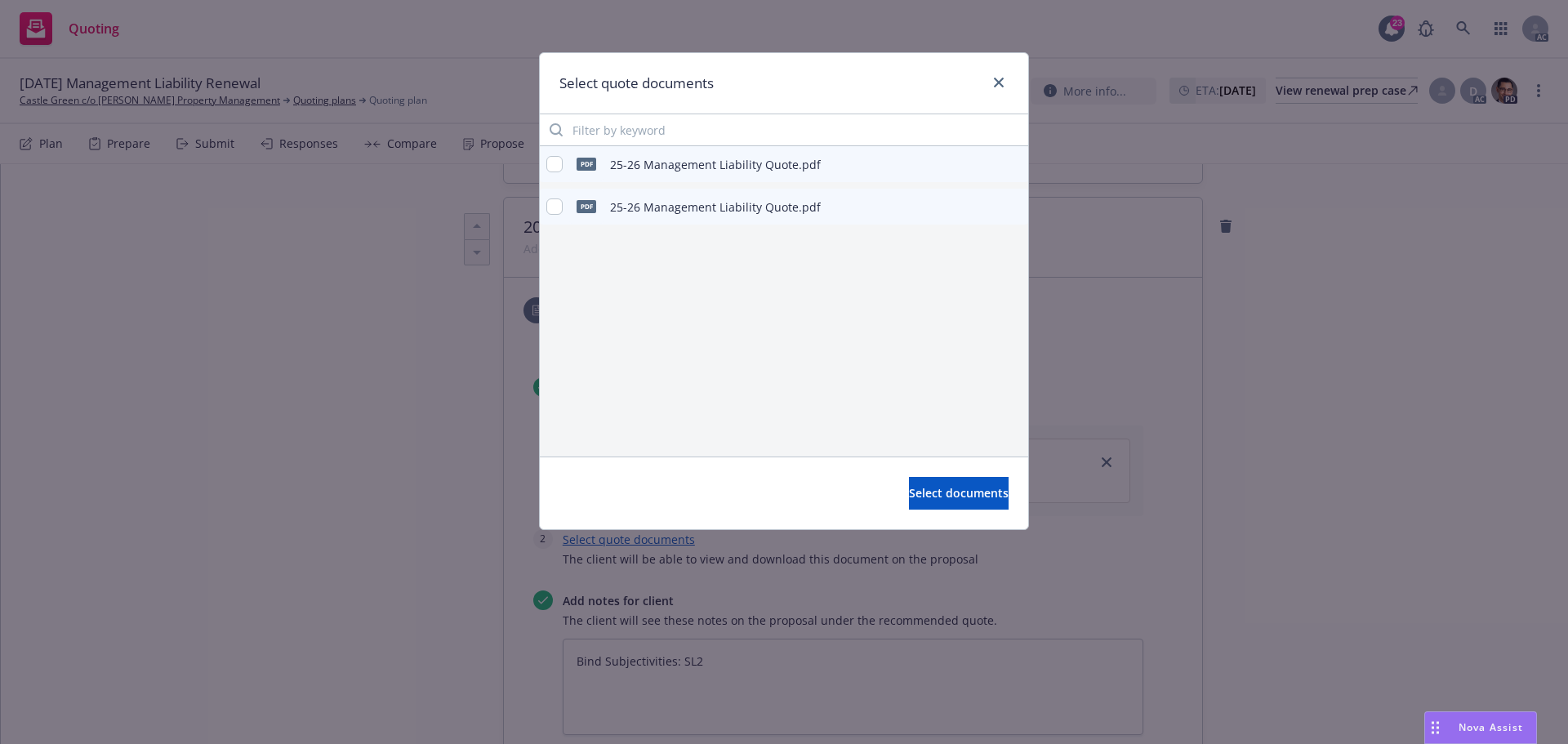
click at [1012, 204] on icon "preview file" at bounding box center [1013, 206] width 15 height 12
type textarea "x"
click at [555, 160] on input "checkbox" at bounding box center [555, 164] width 16 height 16
checkbox input "true"
click at [926, 498] on span "Select documents" at bounding box center [959, 493] width 99 height 16
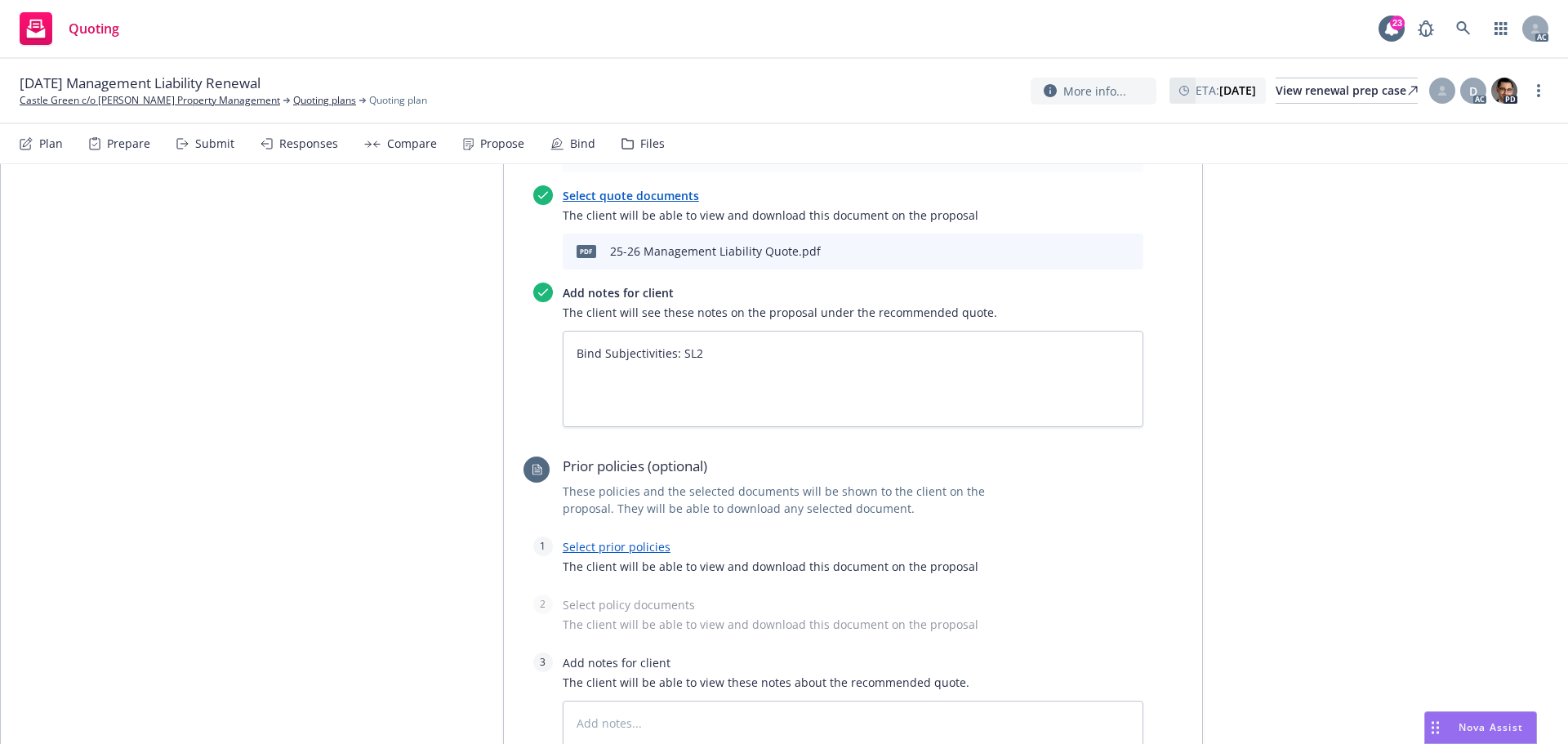
scroll to position [898, 0]
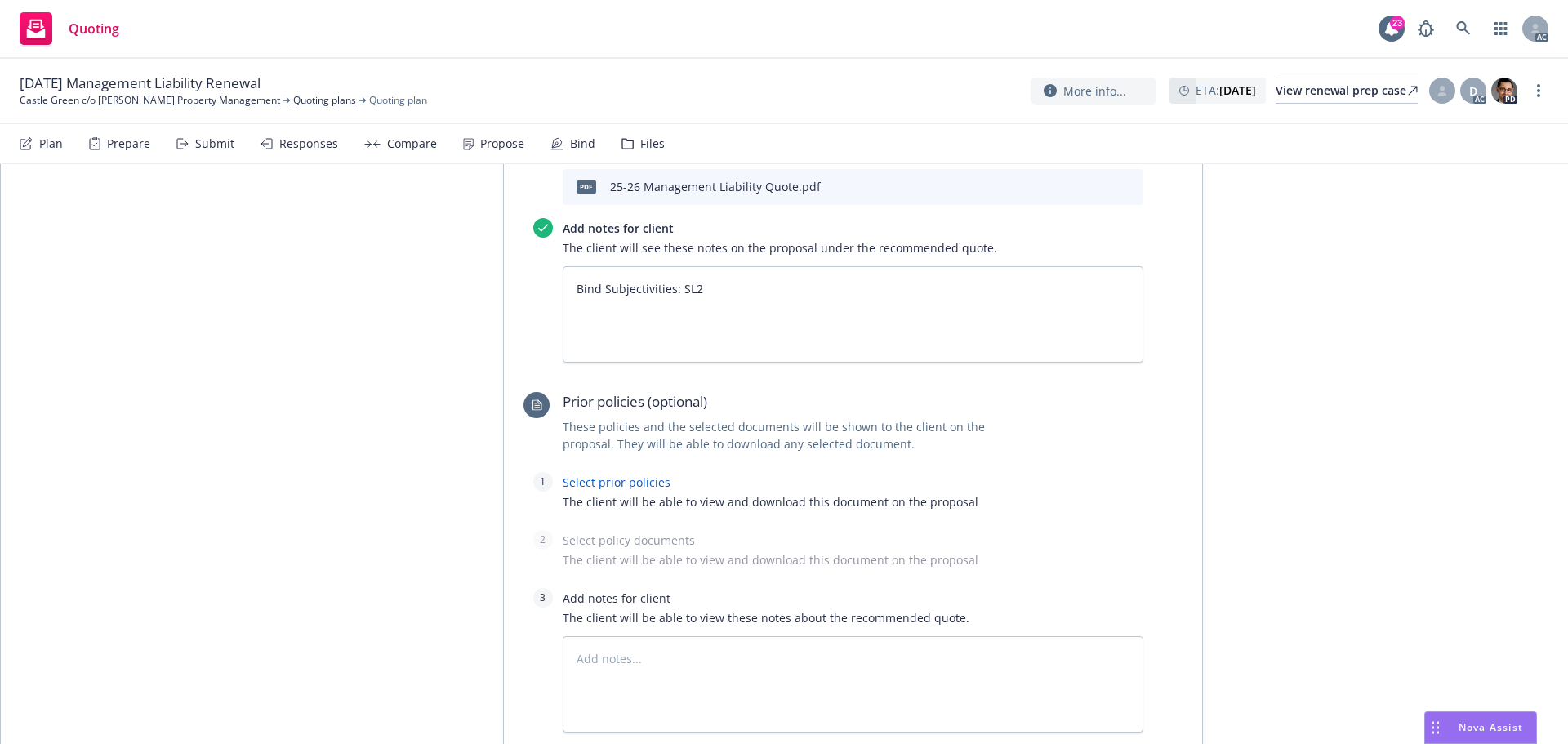
click at [587, 475] on link "Select prior policies" at bounding box center [617, 483] width 108 height 16
type textarea "x"
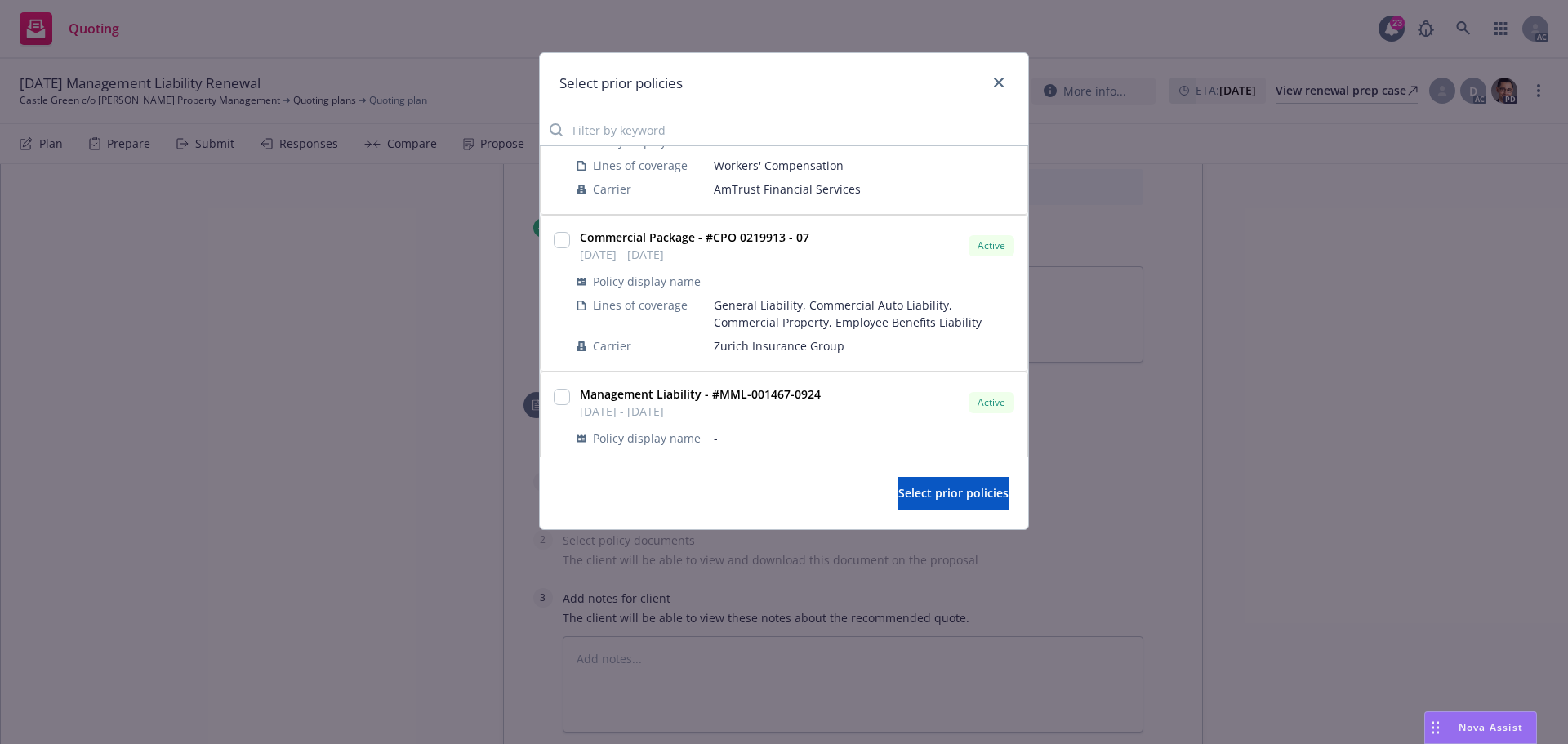
scroll to position [163, 0]
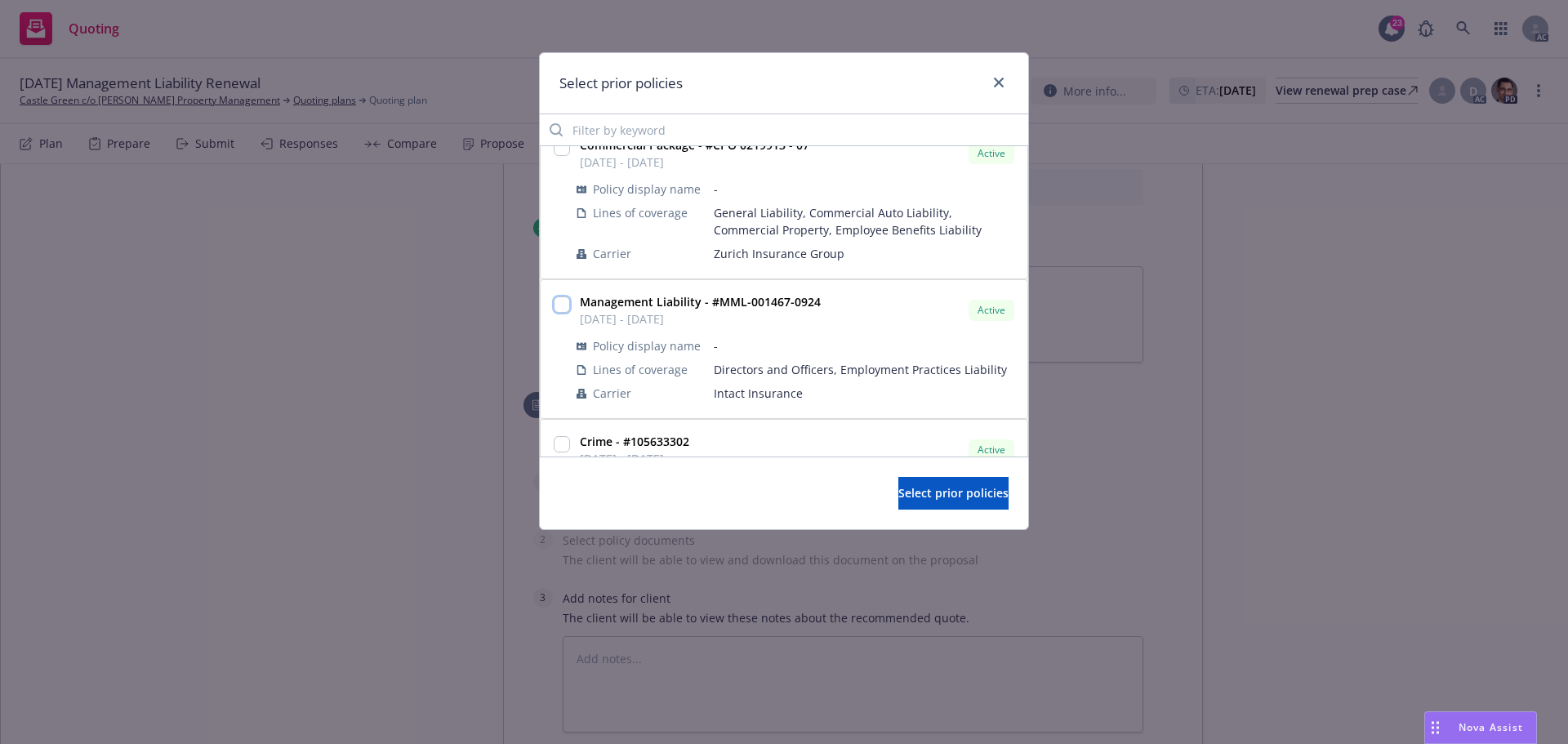
click at [565, 304] on input "checkbox" at bounding box center [562, 305] width 16 height 16
checkbox input "true"
click at [945, 487] on span "Select prior policies" at bounding box center [953, 493] width 110 height 16
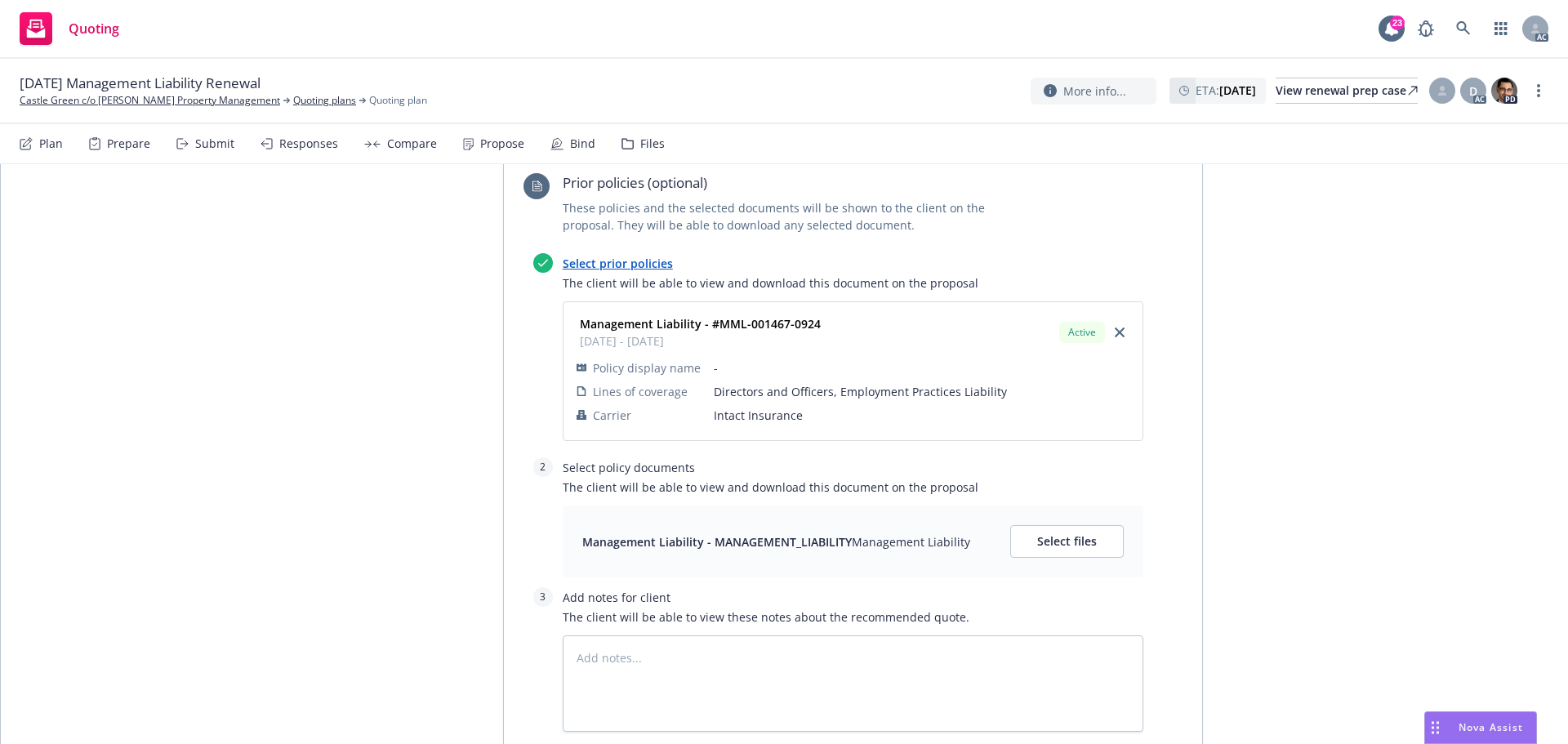
scroll to position [1143, 0]
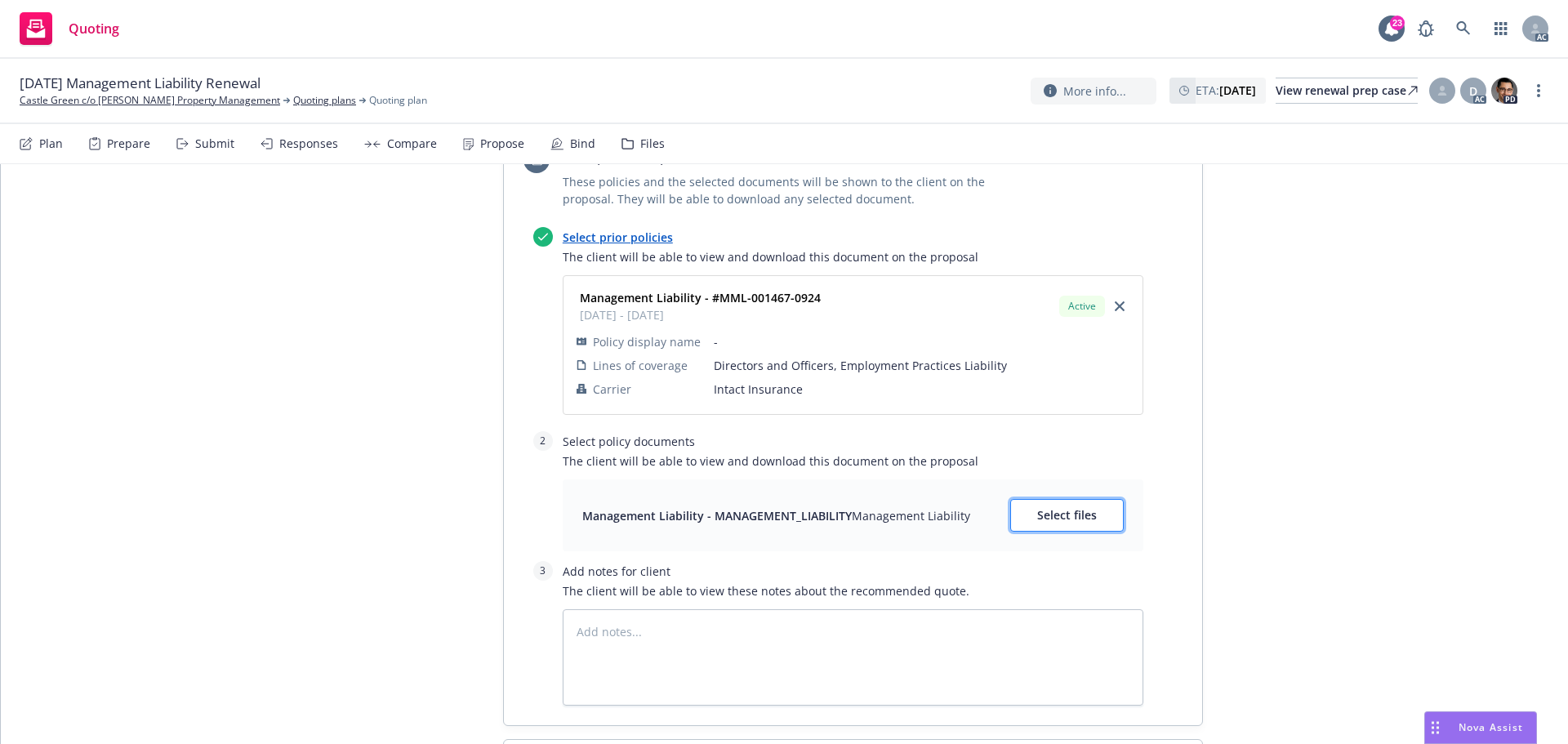
click at [1066, 507] on span "Select files" at bounding box center [1067, 515] width 59 height 16
type textarea "x"
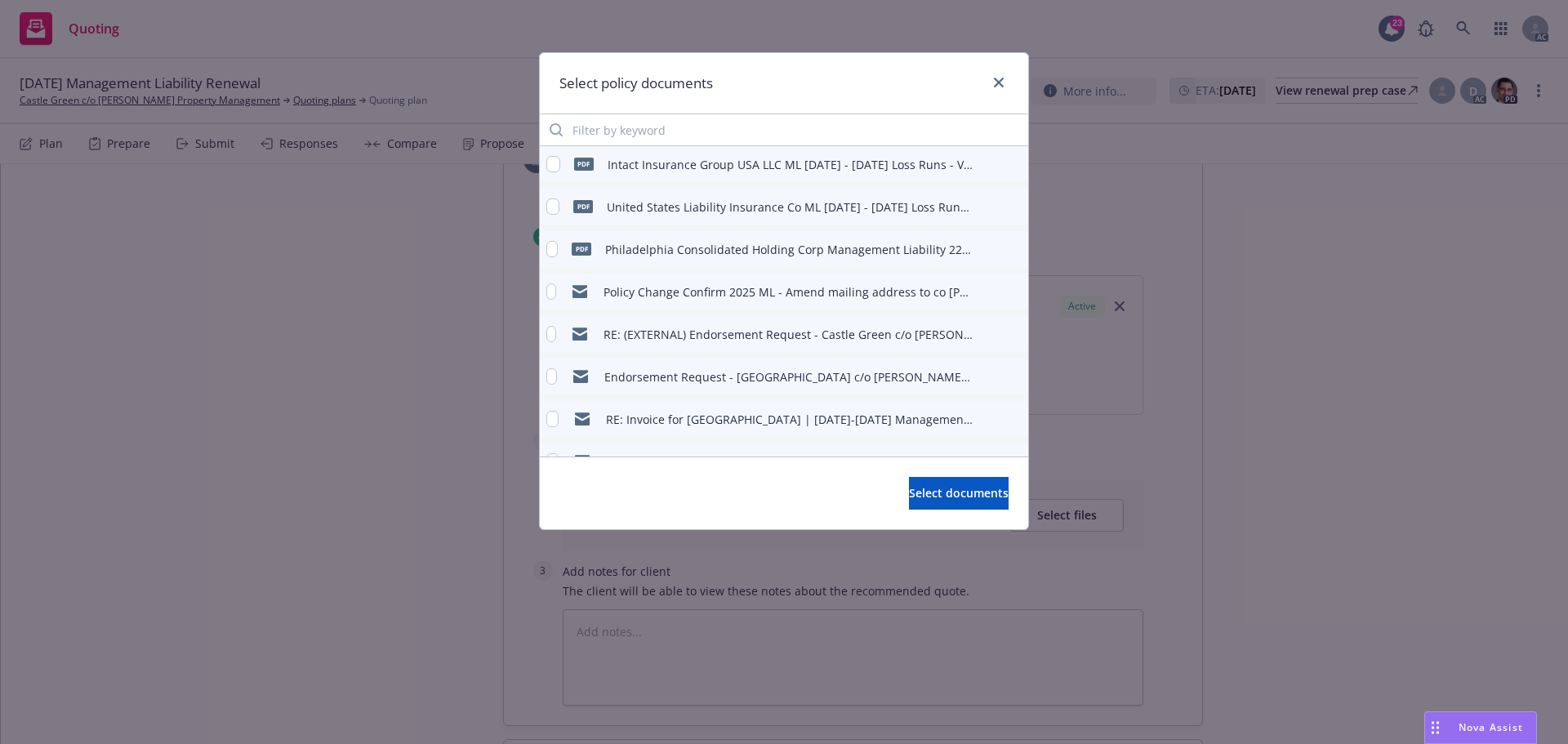
scroll to position [163, 0]
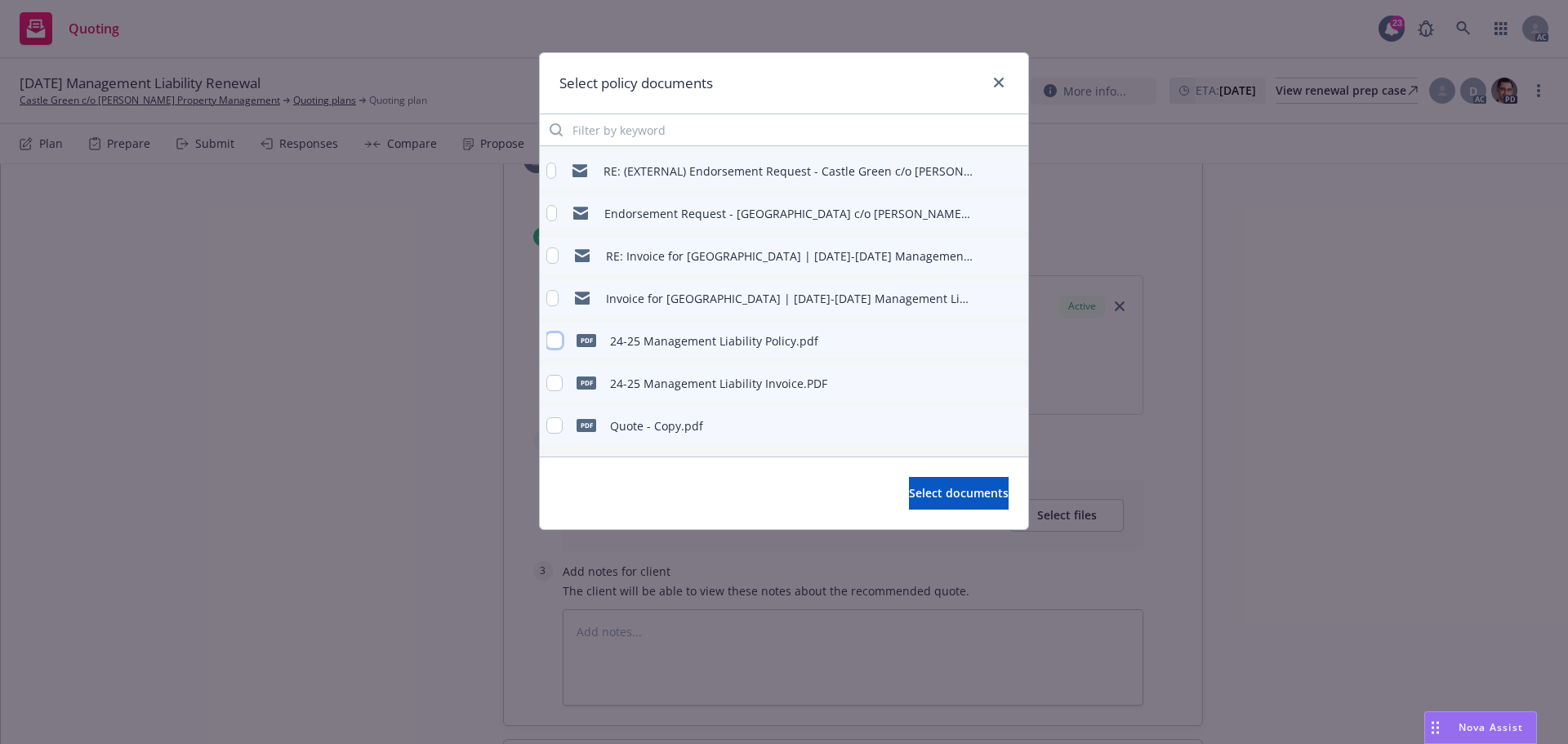
click at [555, 338] on input "checkbox" at bounding box center [555, 340] width 16 height 16
checkbox input "true"
click at [962, 489] on span "Select documents" at bounding box center [959, 493] width 99 height 16
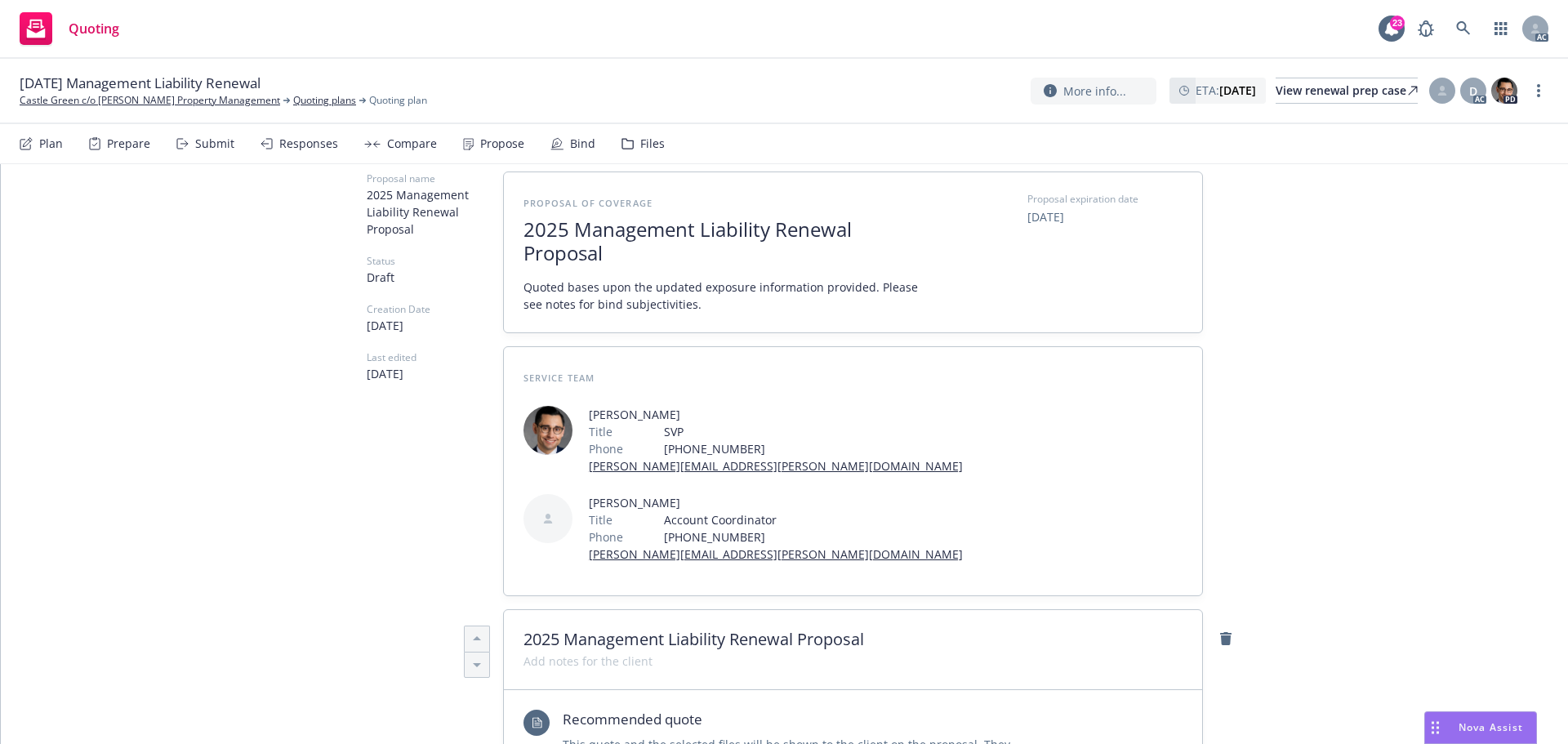
scroll to position [0, 0]
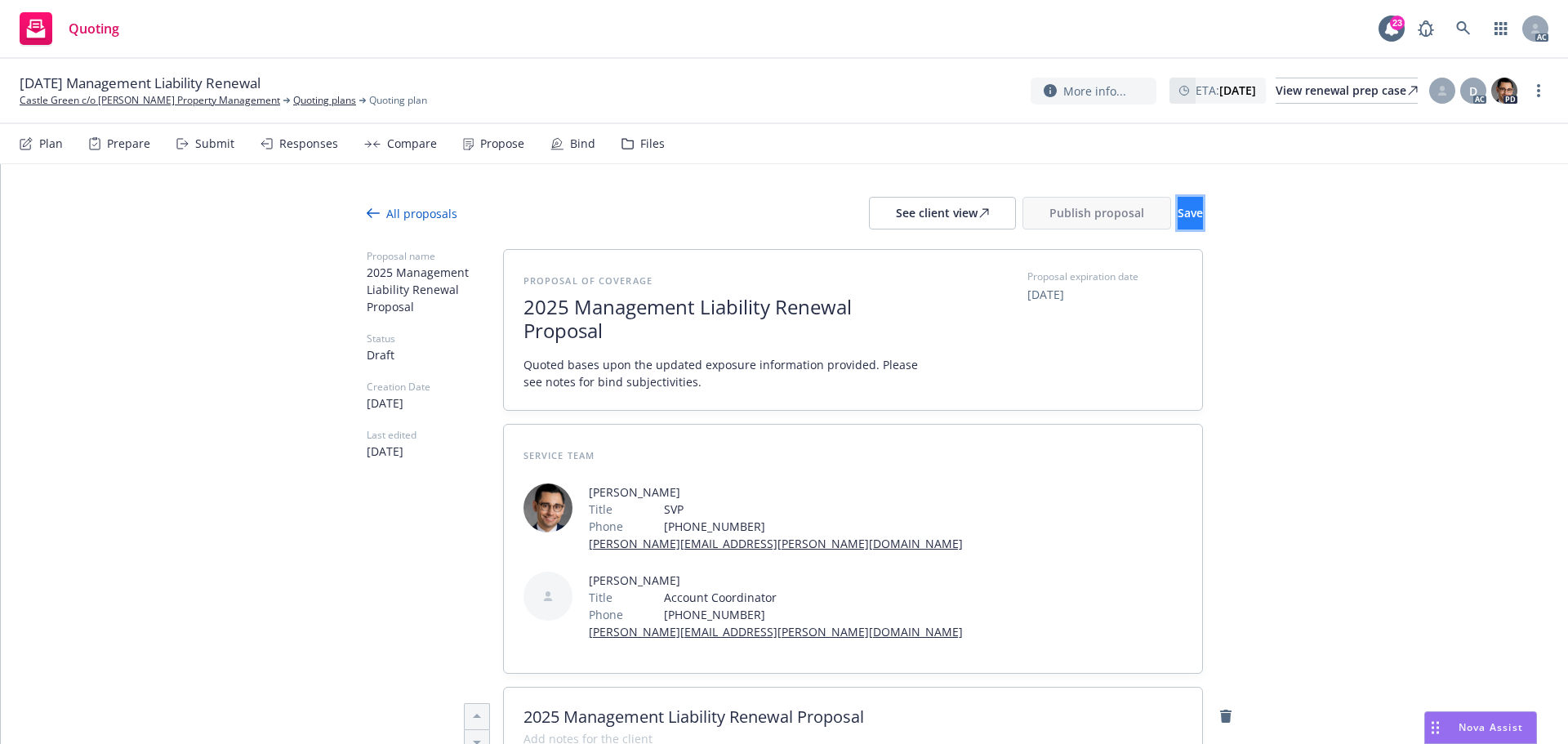
click at [1177, 213] on span "Save" at bounding box center [1190, 213] width 26 height 16
type textarea "x"
click at [313, 142] on div "Responses" at bounding box center [308, 143] width 58 height 13
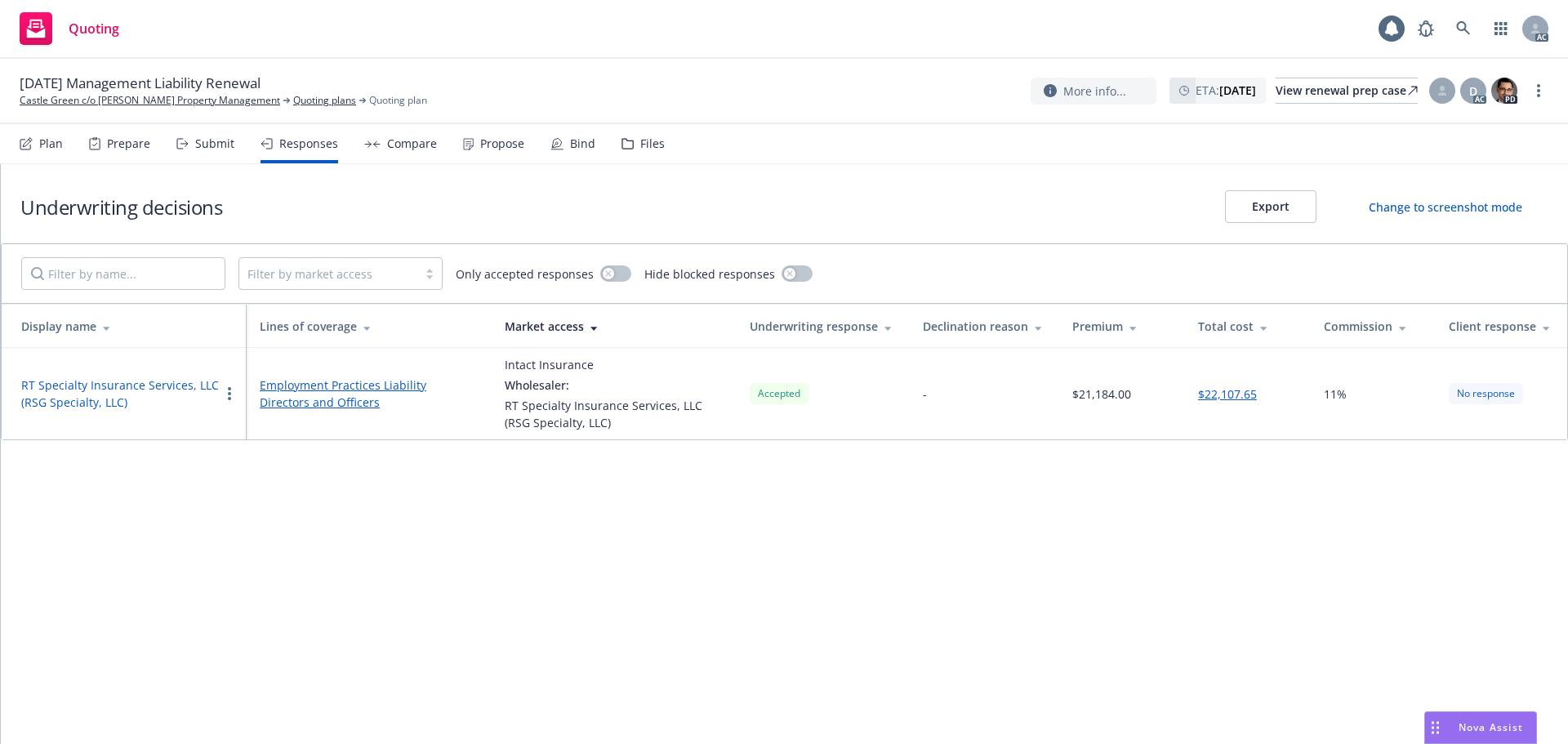
click at [141, 391] on button "RT Specialty Insurance Services, LLC (RSG Specialty, LLC)" at bounding box center [120, 393] width 198 height 35
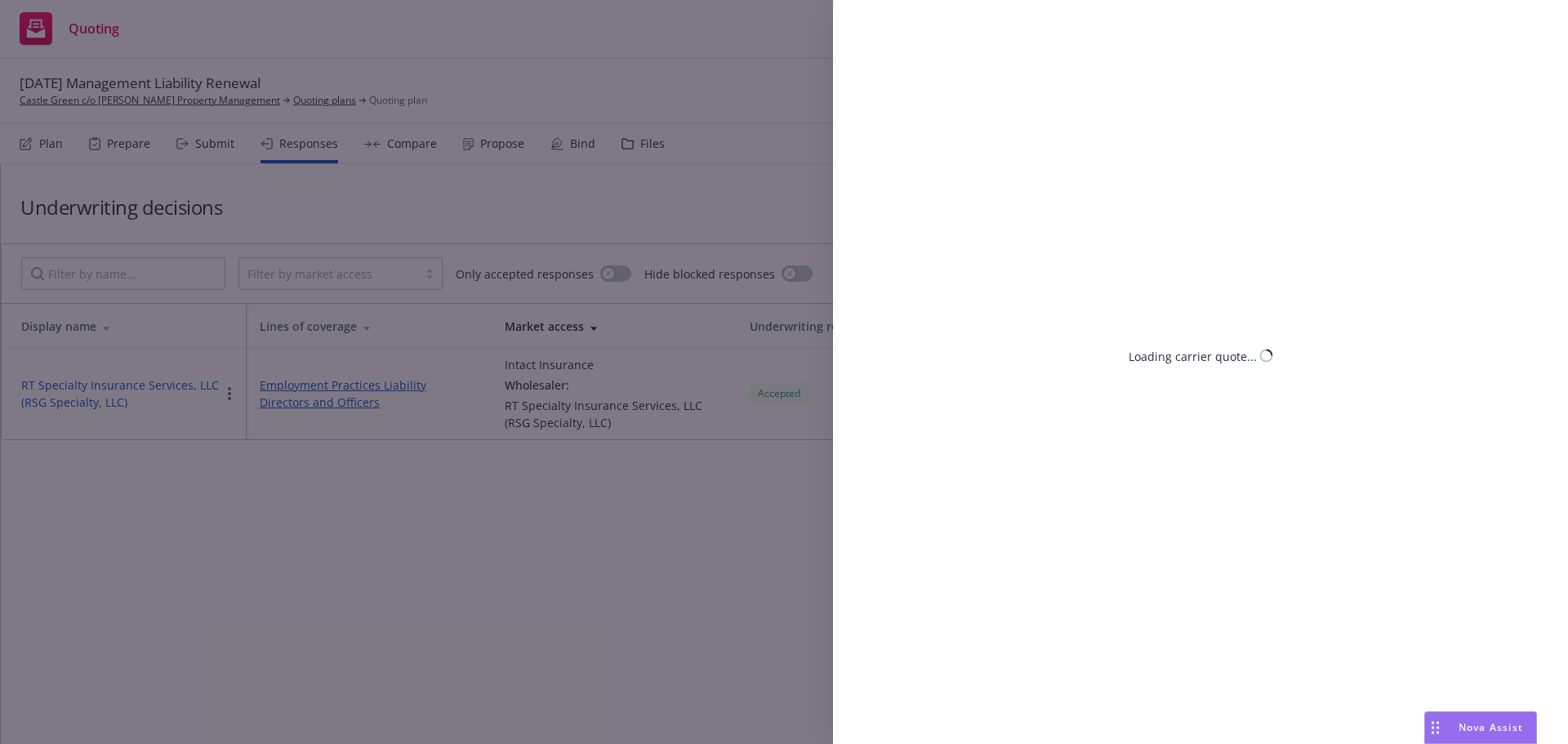
select select "CA"
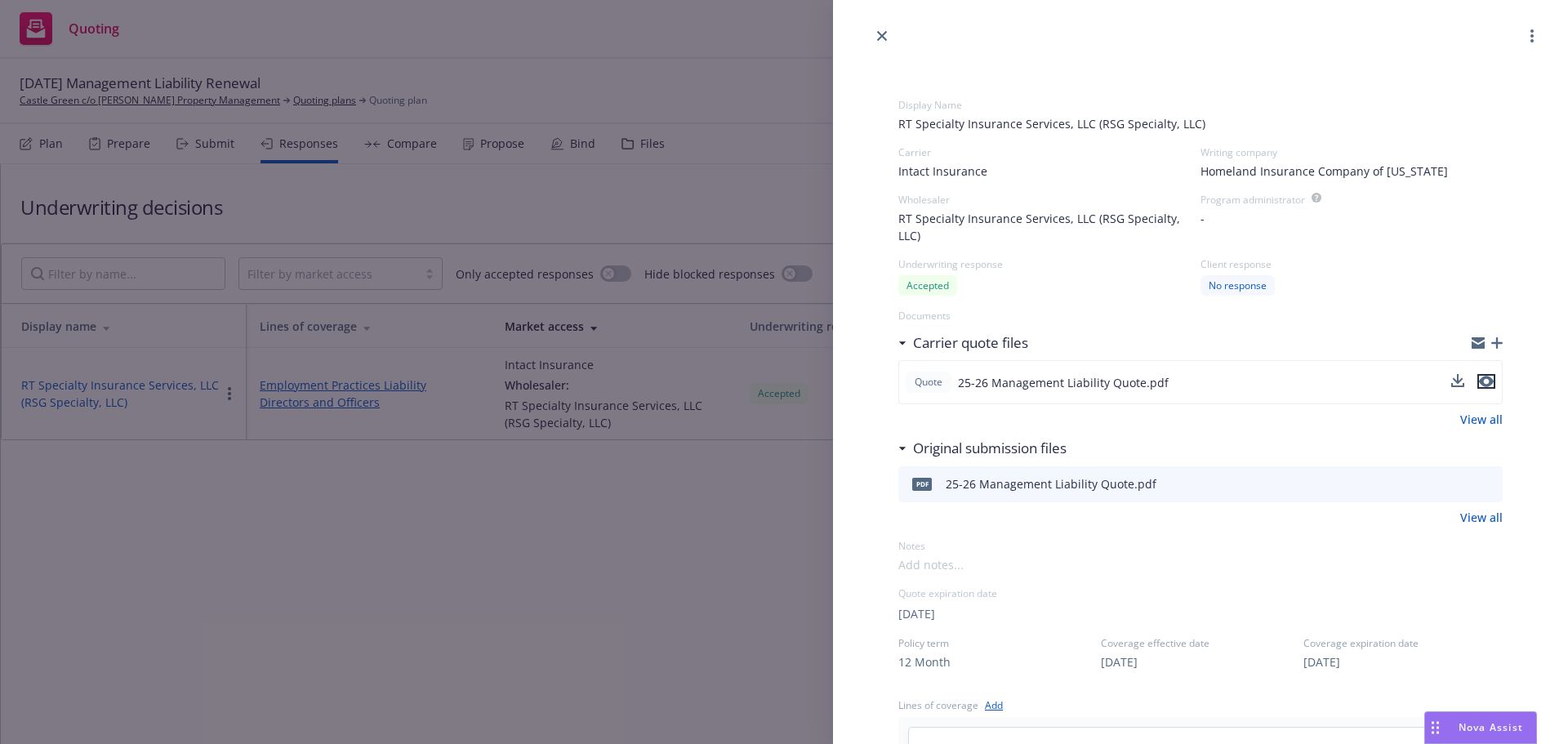
click at [1479, 382] on icon "preview file" at bounding box center [1486, 381] width 15 height 12
drag, startPoint x: 643, startPoint y: 567, endPoint x: 603, endPoint y: 494, distance: 83.2
click at [642, 567] on div "Display Name RT Specialty Insurance Services, LLC (RSG Specialty, LLC) Carrier …" at bounding box center [784, 372] width 1568 height 744
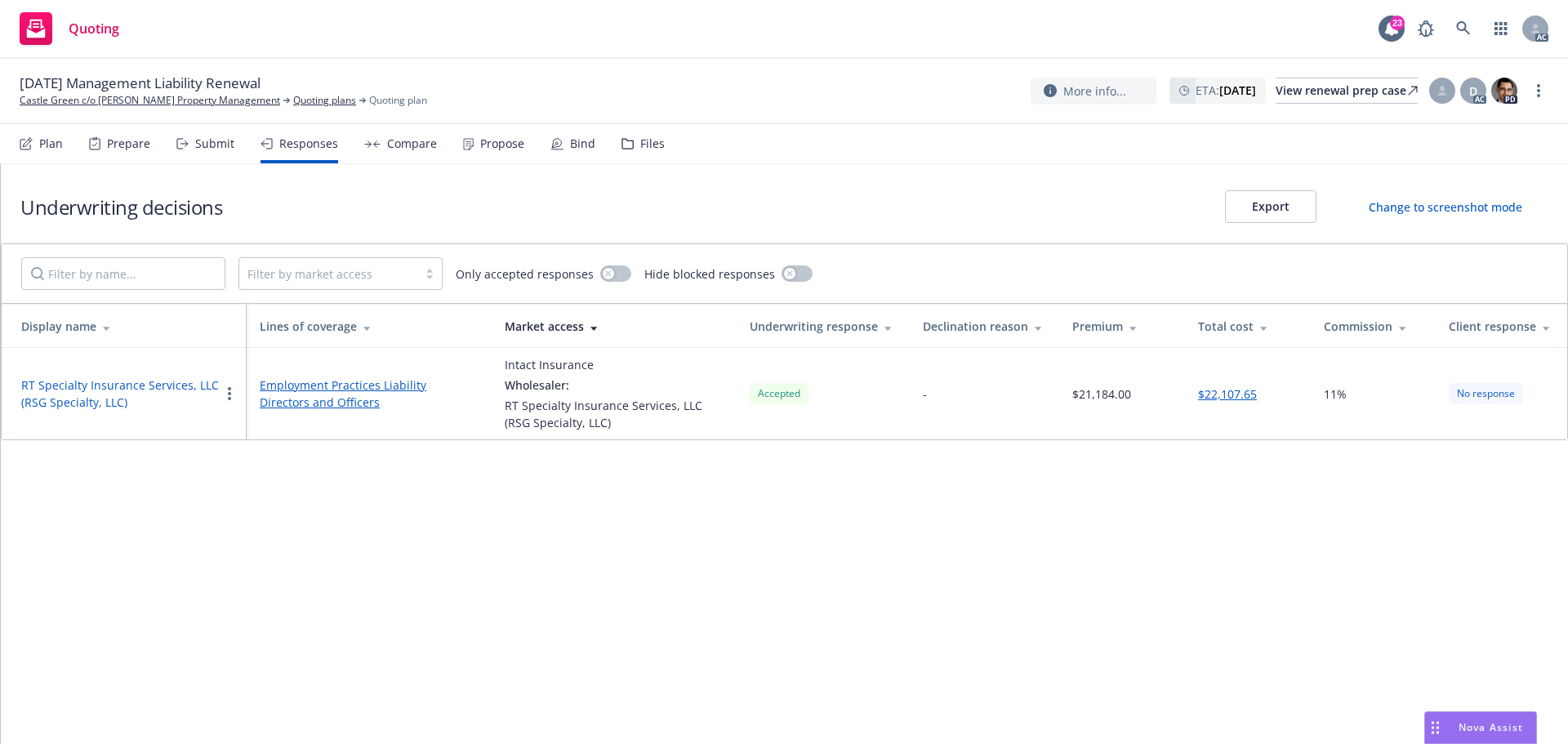
click at [648, 154] on div "Files" at bounding box center [642, 143] width 43 height 39
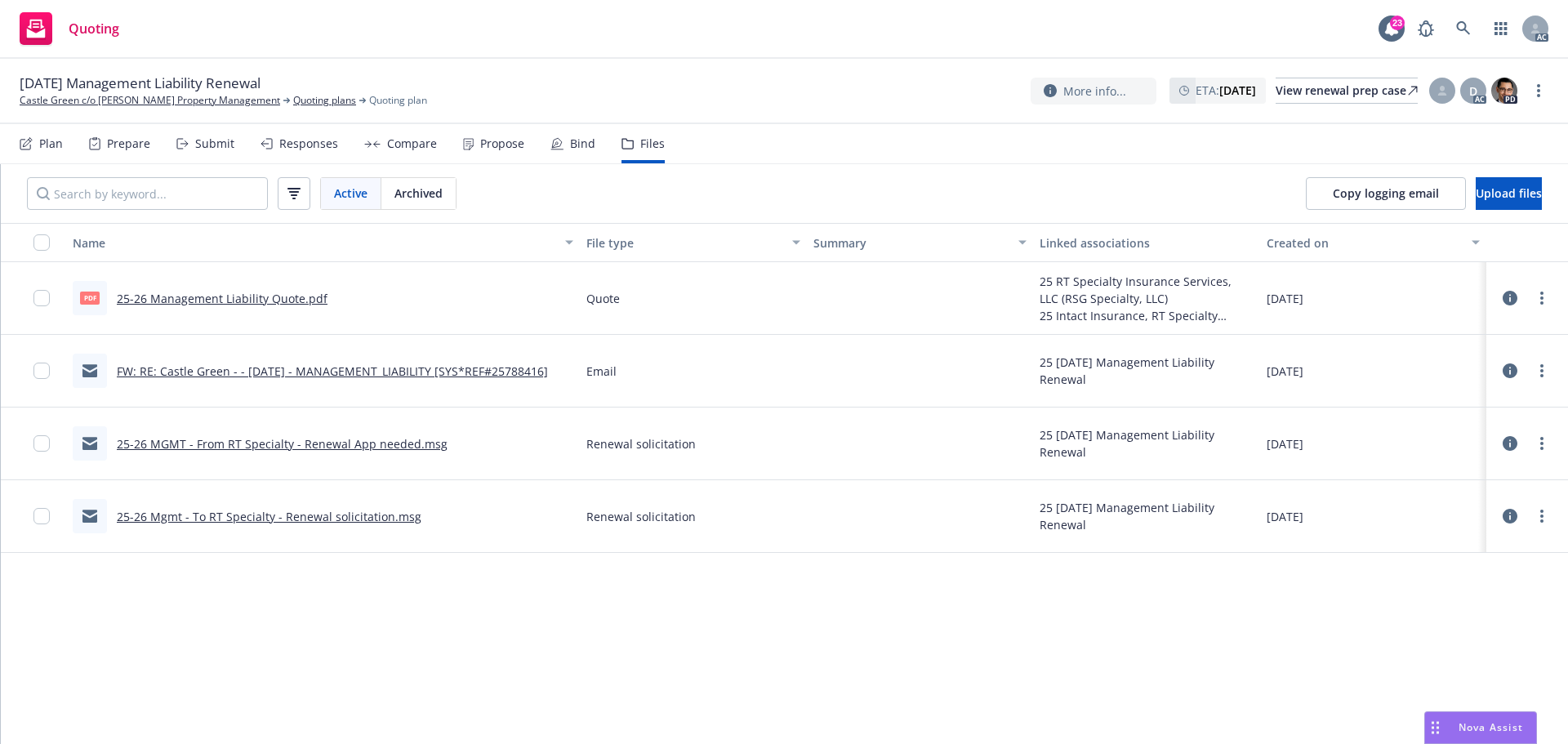
click at [235, 298] on link "25-26 Management Liability Quote.pdf" at bounding box center [222, 298] width 211 height 16
click at [293, 156] on div "Responses" at bounding box center [299, 143] width 78 height 39
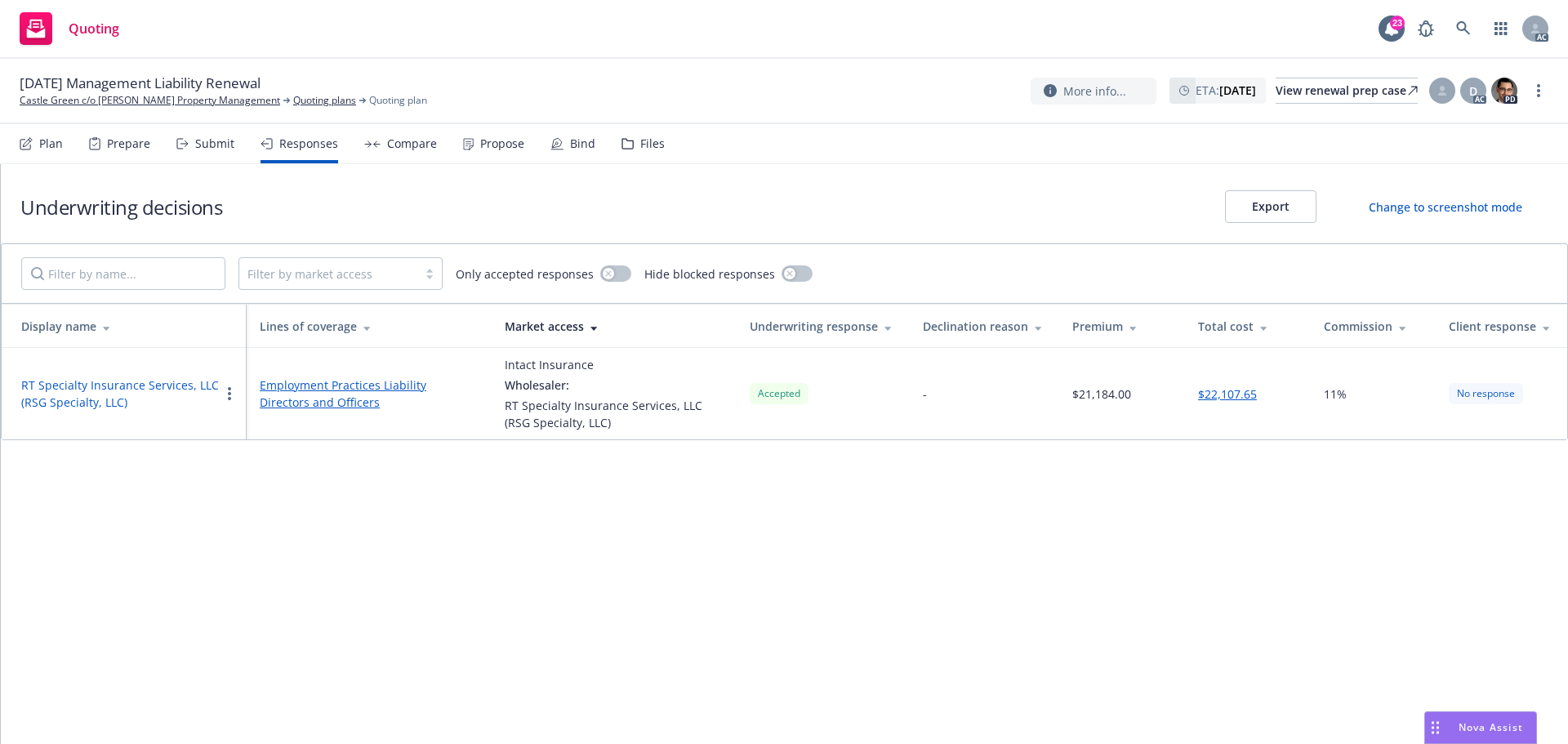
click at [161, 383] on button "RT Specialty Insurance Services, LLC (RSG Specialty, LLC)" at bounding box center [120, 393] width 198 height 35
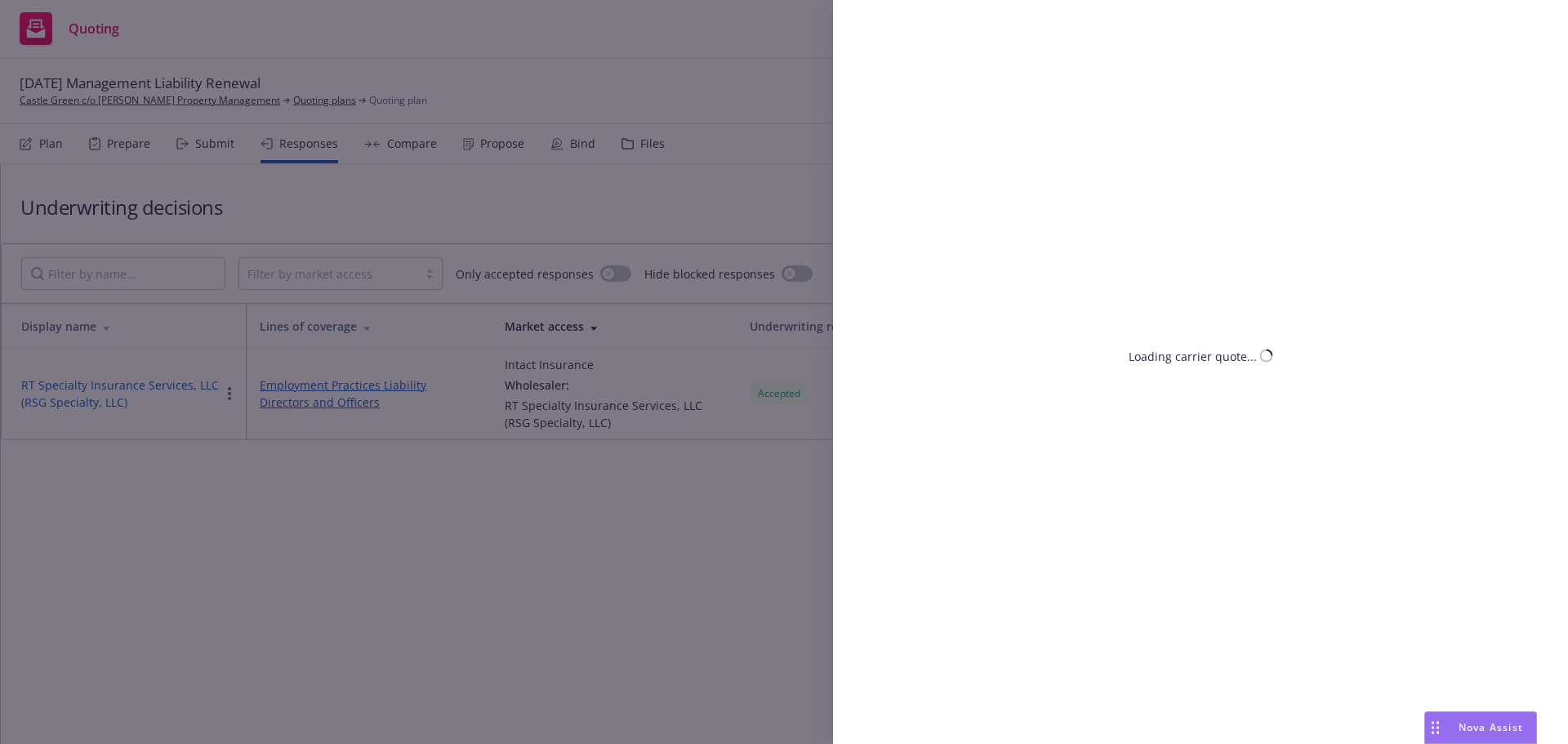
select select "CA"
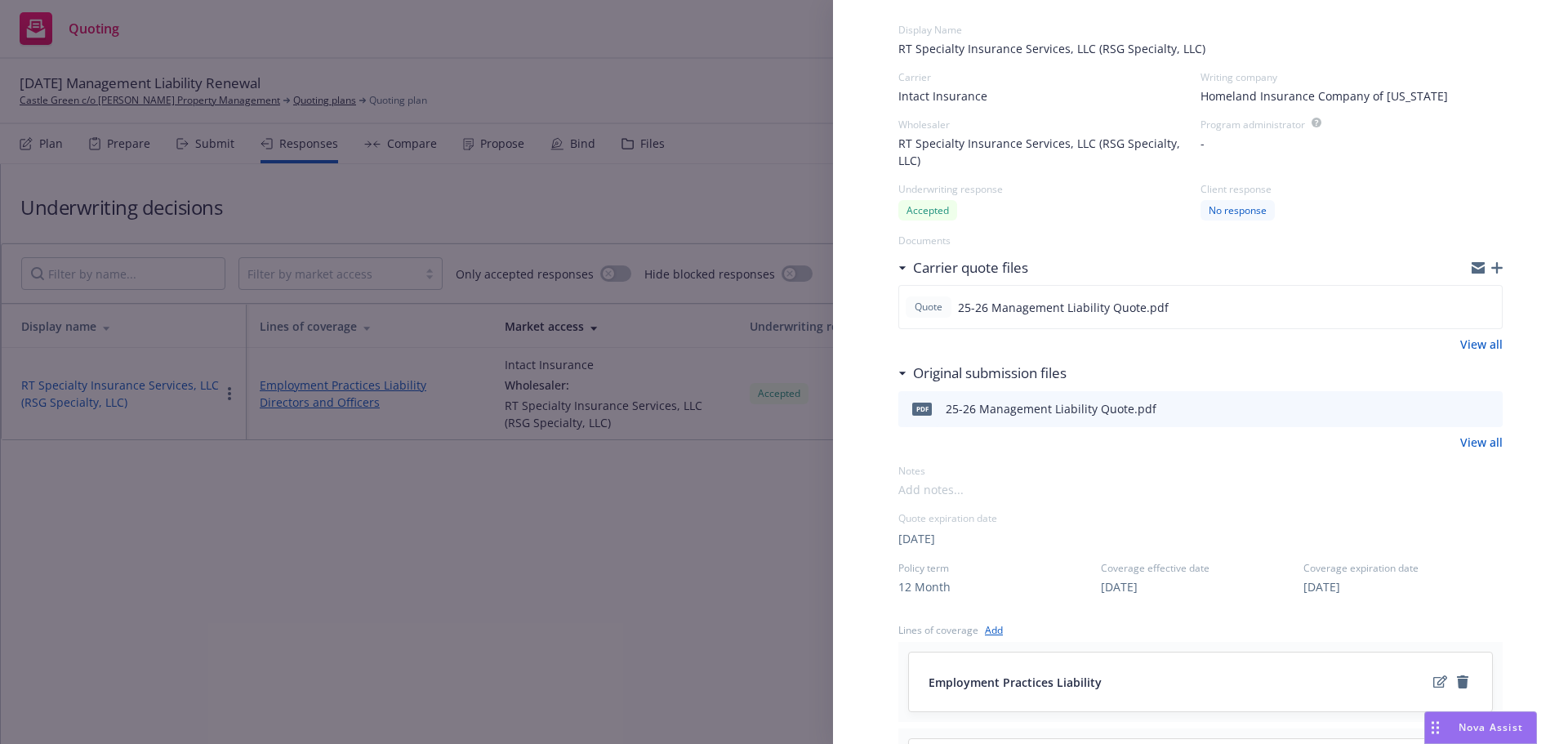
scroll to position [163, 0]
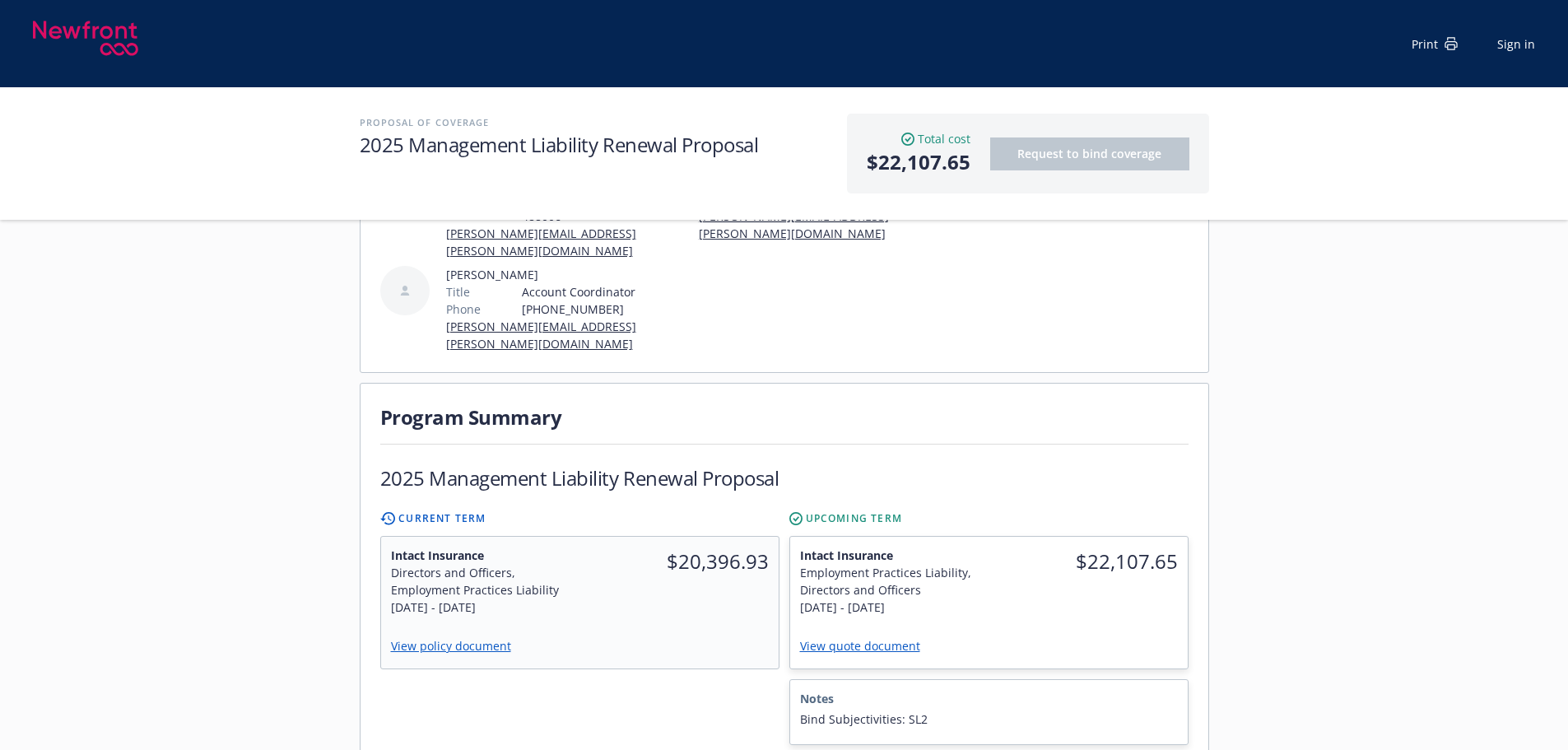
scroll to position [329, 0]
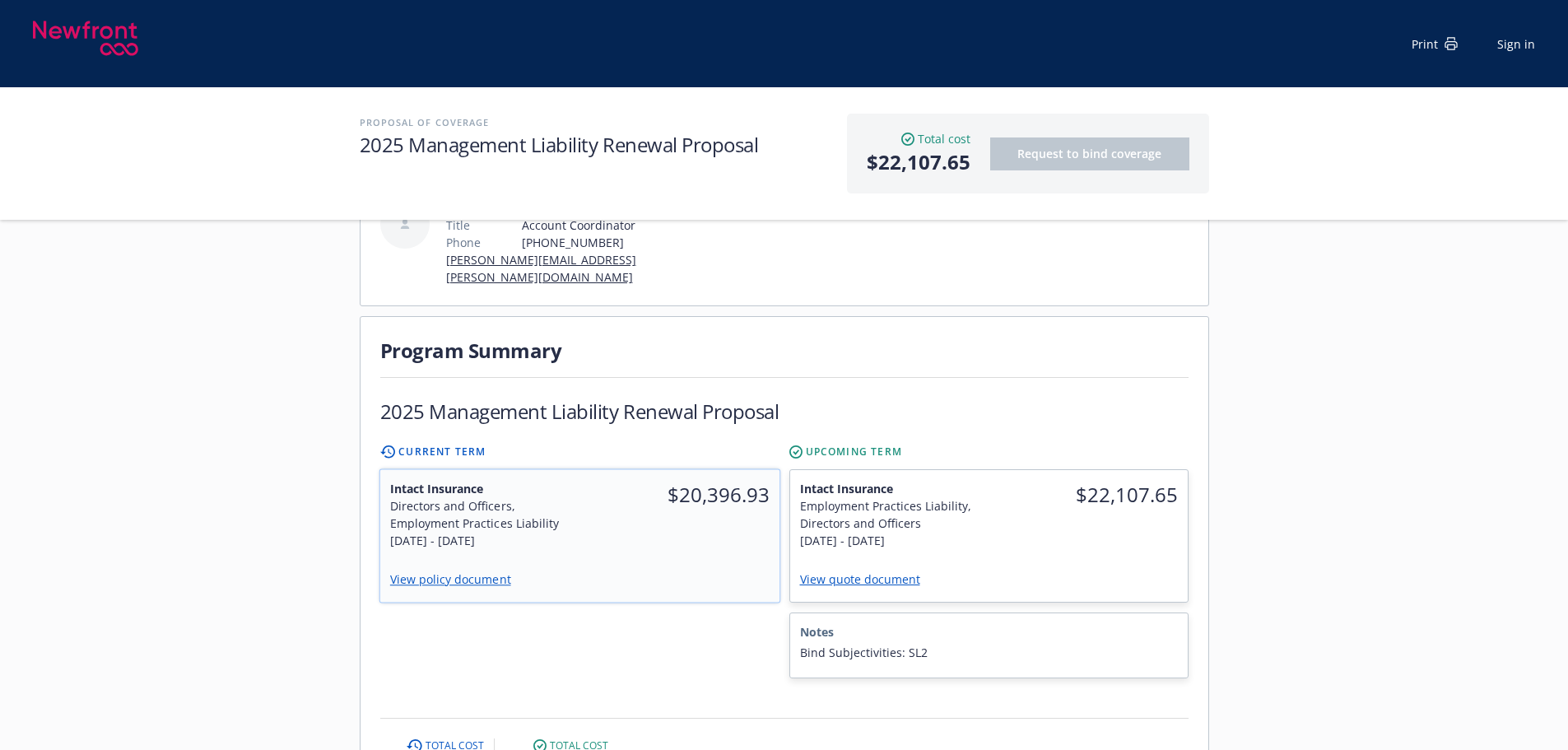
click at [667, 506] on div "$20,396.93" at bounding box center [680, 514] width 200 height 89
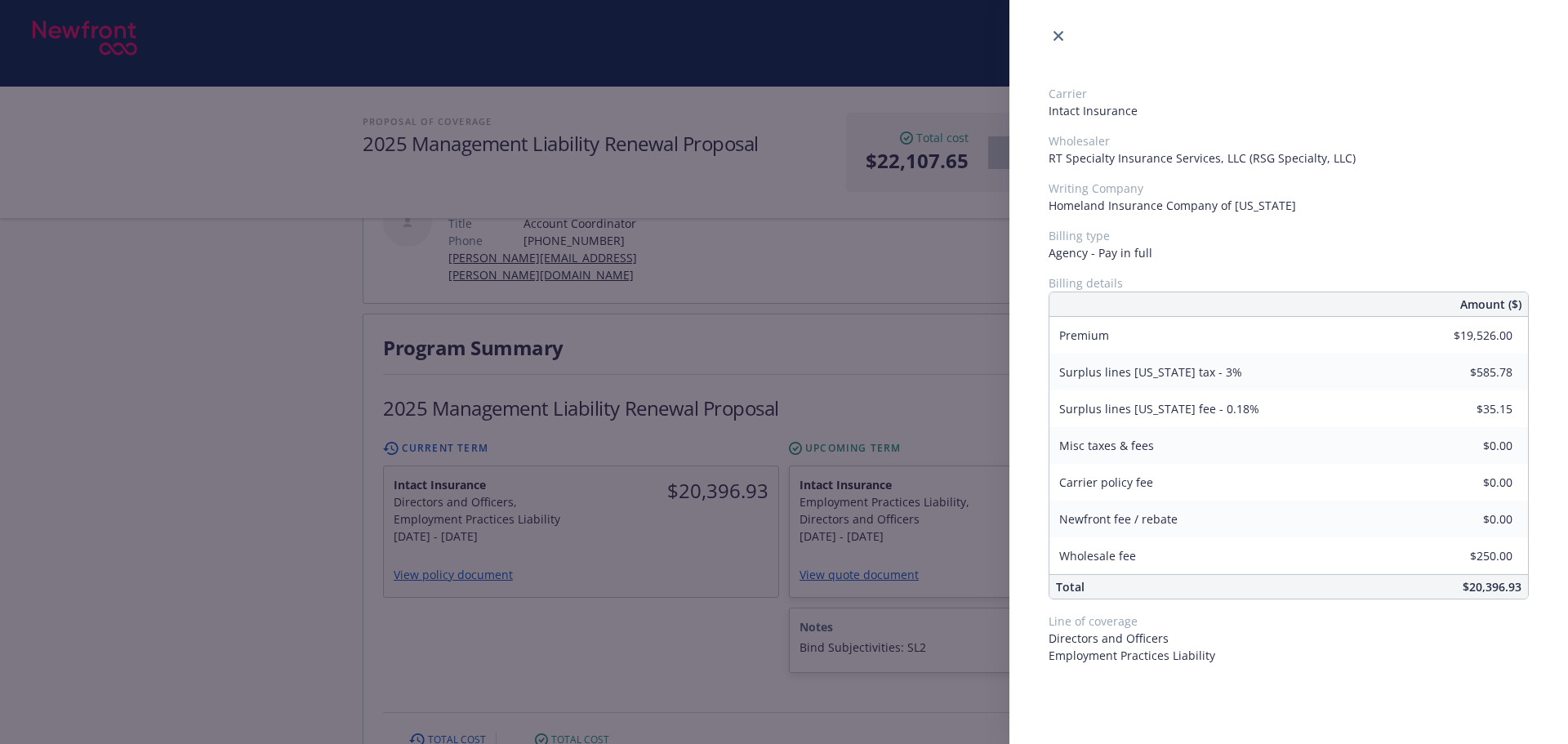
click at [684, 554] on div "Carrier Intact Insurance Wholesaler RT Specialty Insurance Services, LLC (RSG S…" at bounding box center [784, 372] width 1568 height 744
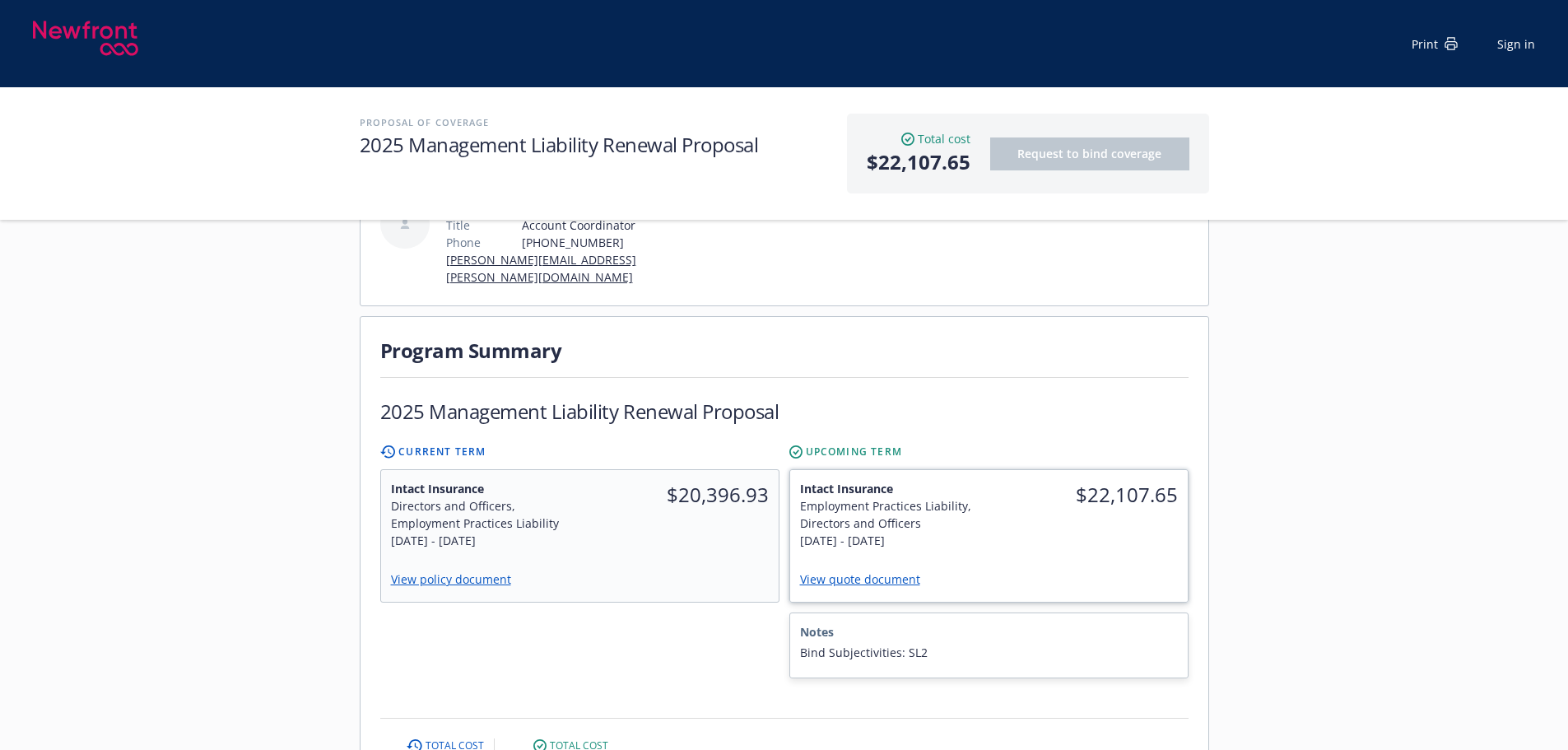
click at [1072, 471] on div "$22,107.65" at bounding box center [1088, 514] width 199 height 89
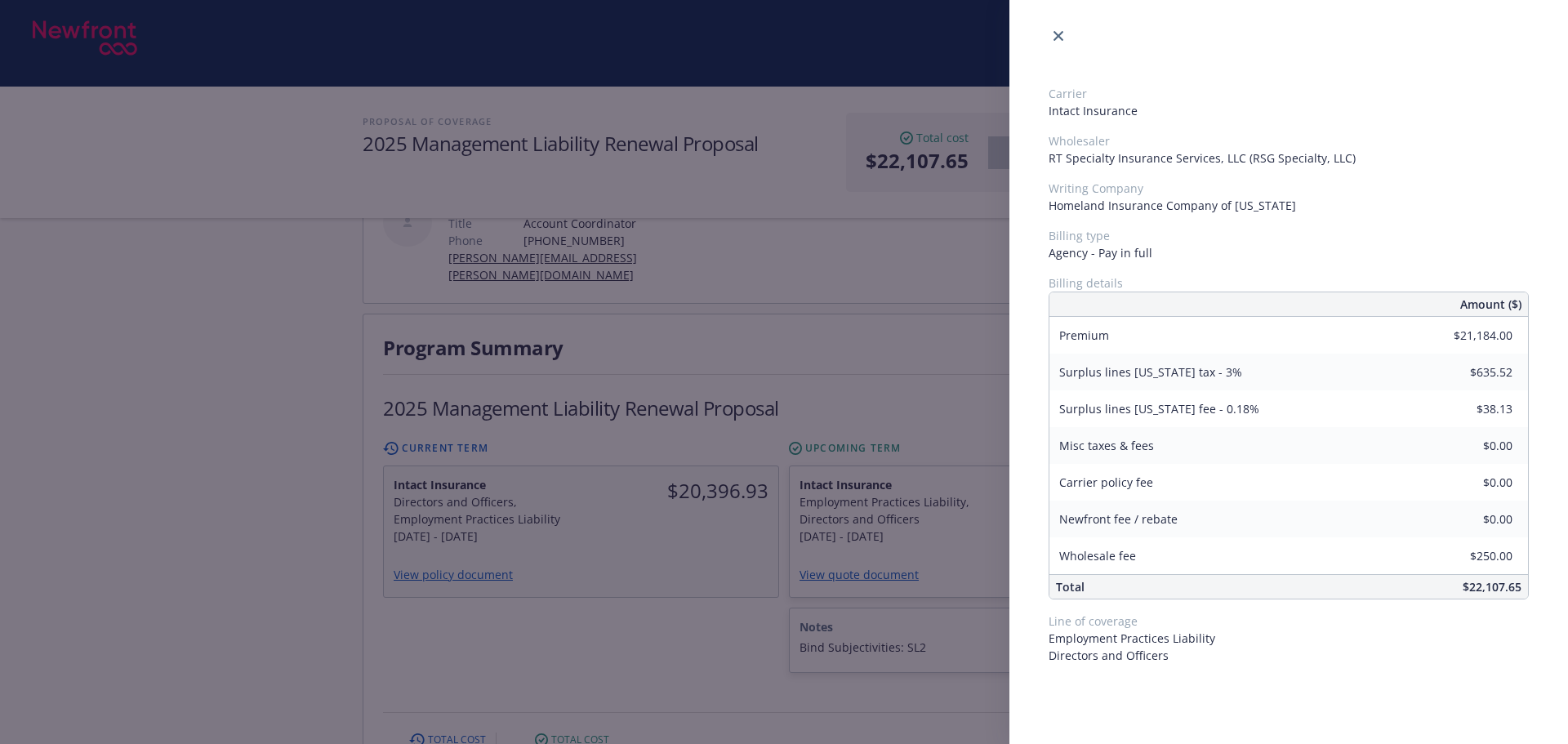
click at [585, 593] on div "Carrier Intact Insurance Wholesaler RT Specialty Insurance Services, LLC (RSG S…" at bounding box center [784, 372] width 1568 height 744
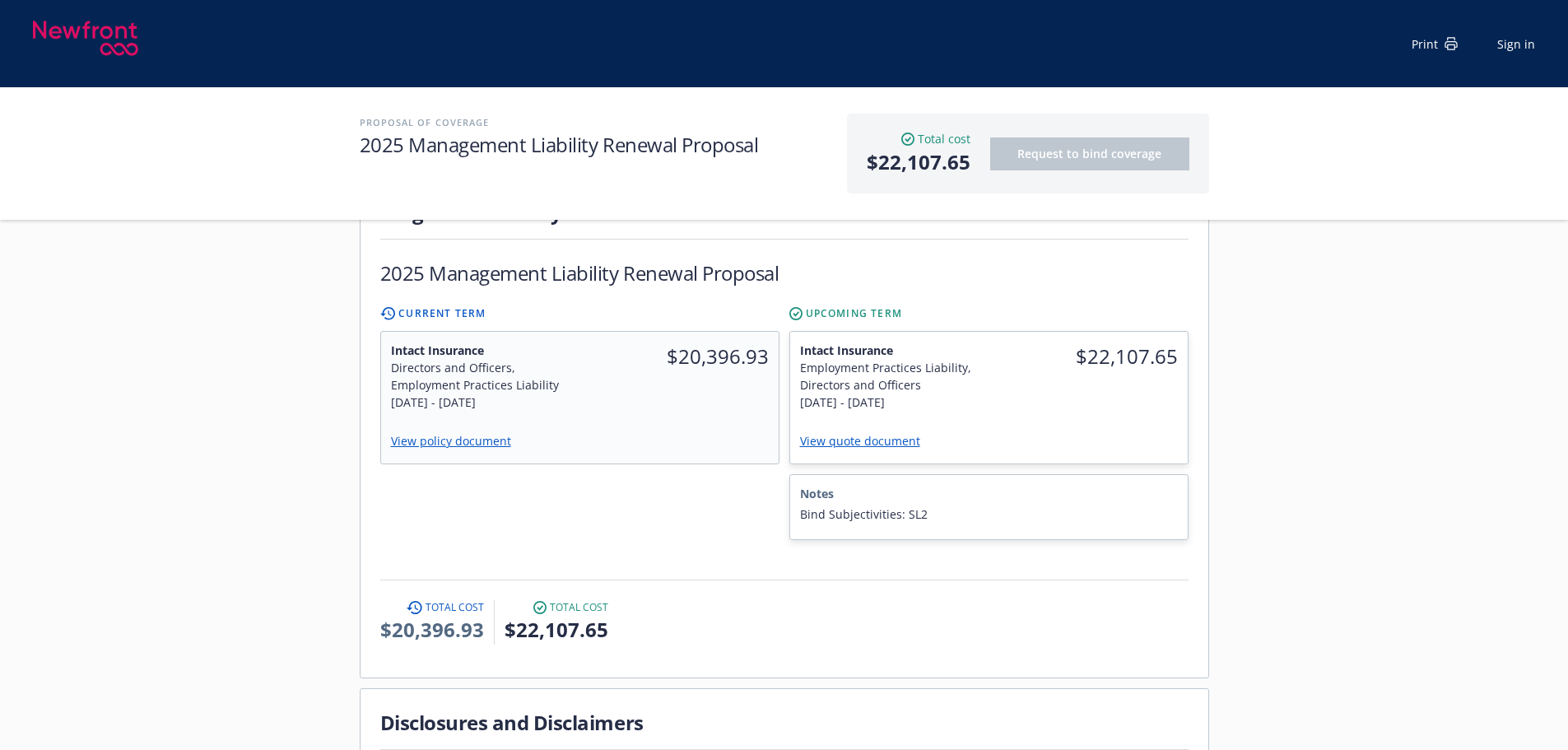
scroll to position [494, 0]
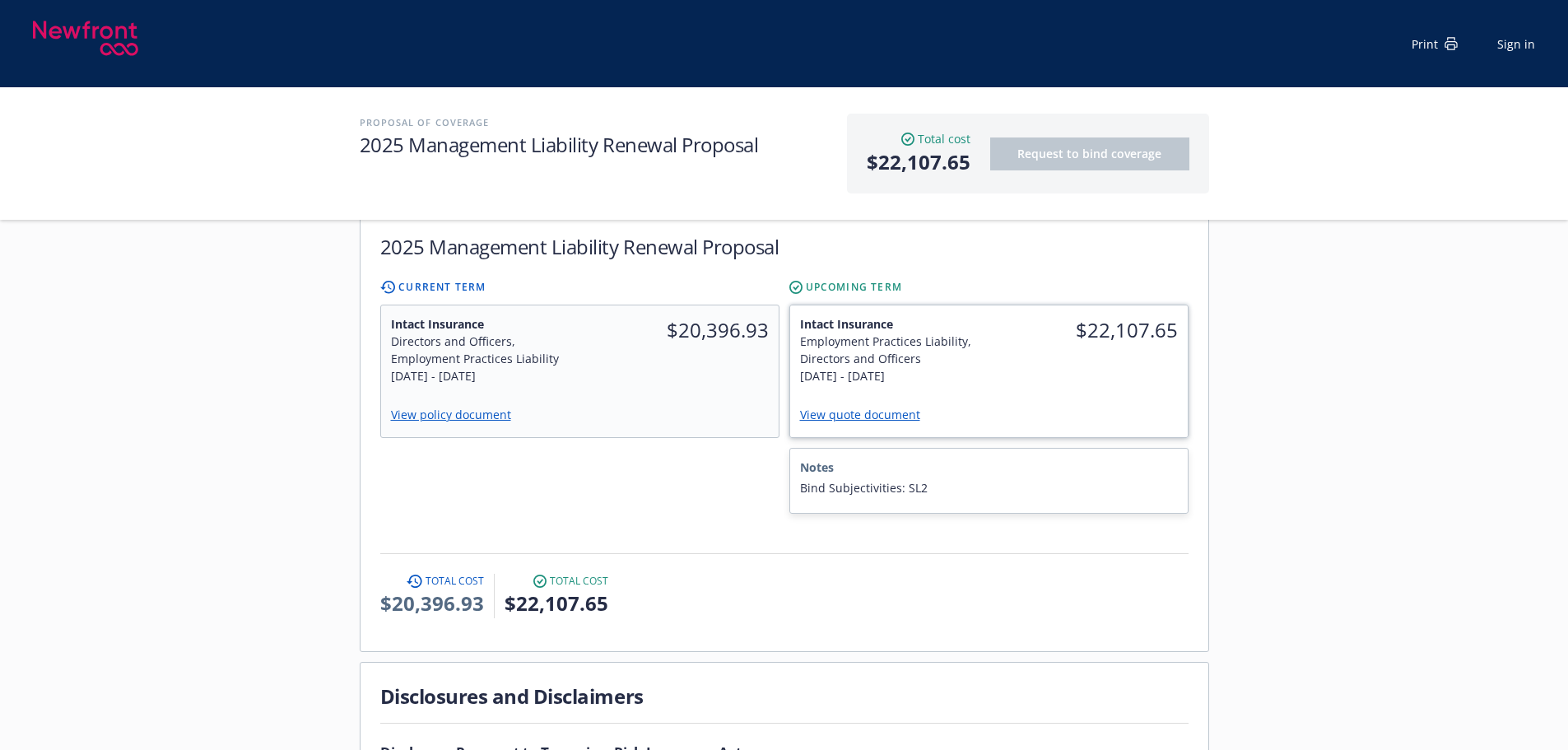
click at [880, 406] on link "View quote document" at bounding box center [866, 414] width 133 height 16
click at [588, 322] on div "$20,396.93" at bounding box center [680, 350] width 200 height 89
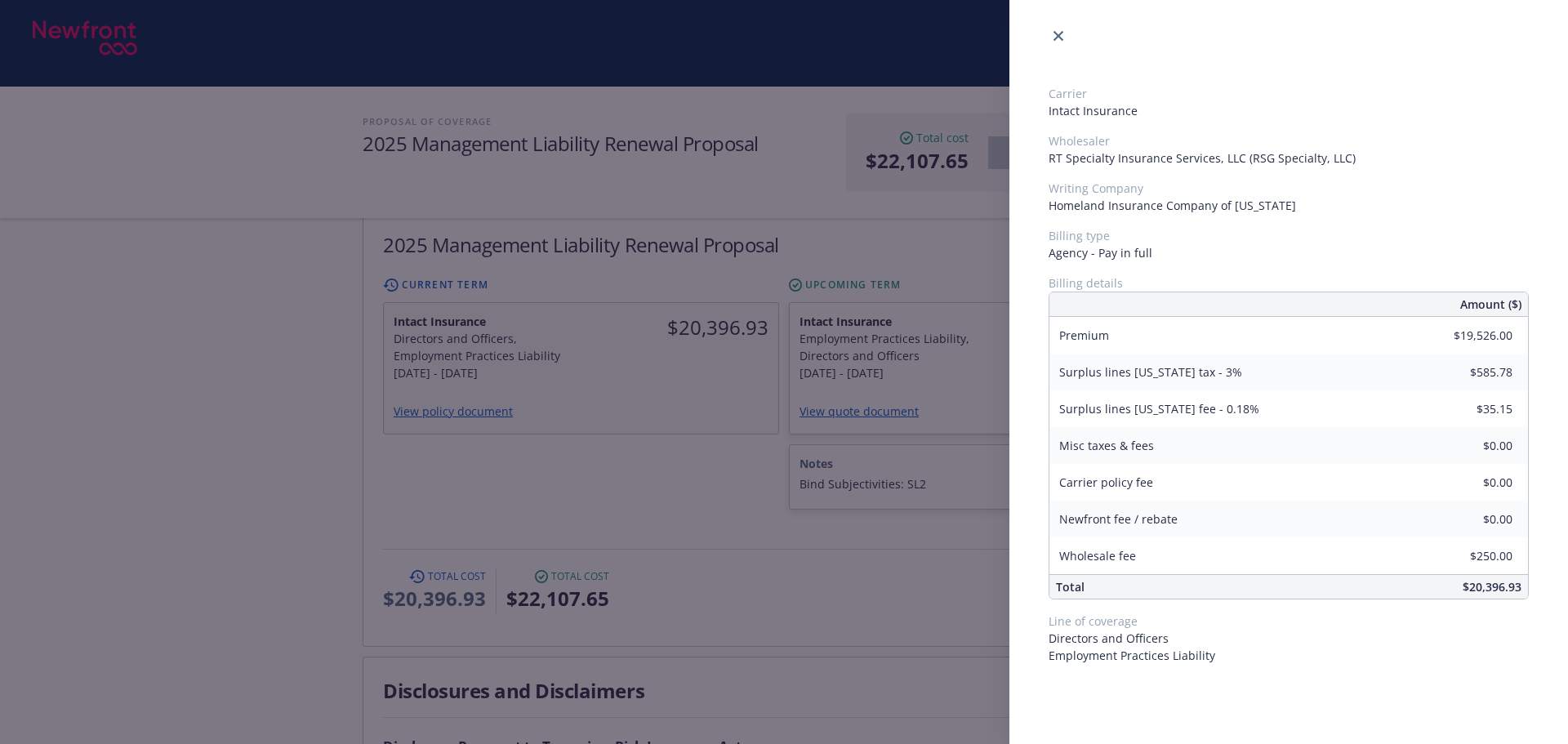
click at [586, 421] on div "Carrier Intact Insurance Wholesaler RT Specialty Insurance Services, LLC (RSG S…" at bounding box center [784, 372] width 1568 height 744
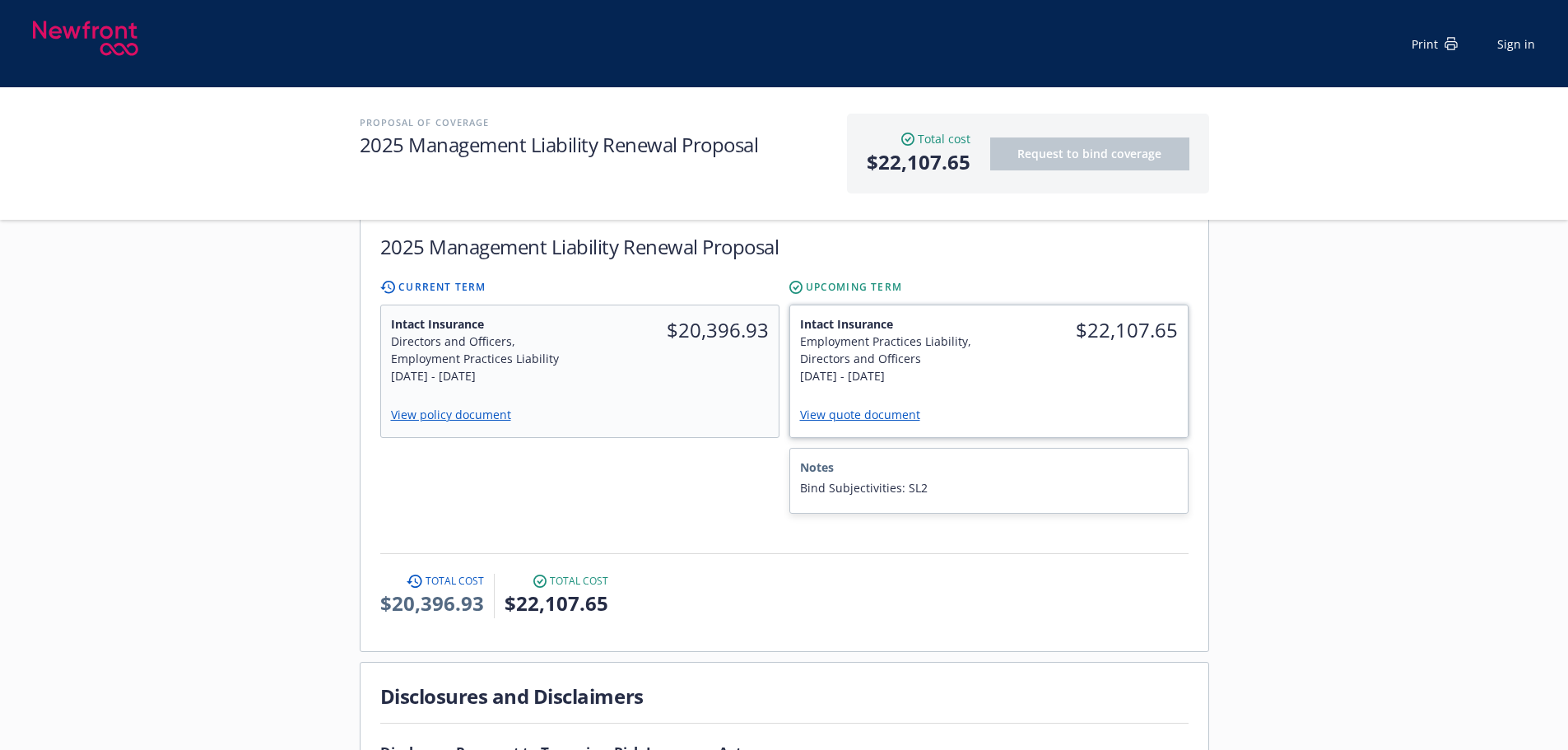
click at [940, 367] on div "[DATE] - [DATE]" at bounding box center [889, 375] width 179 height 17
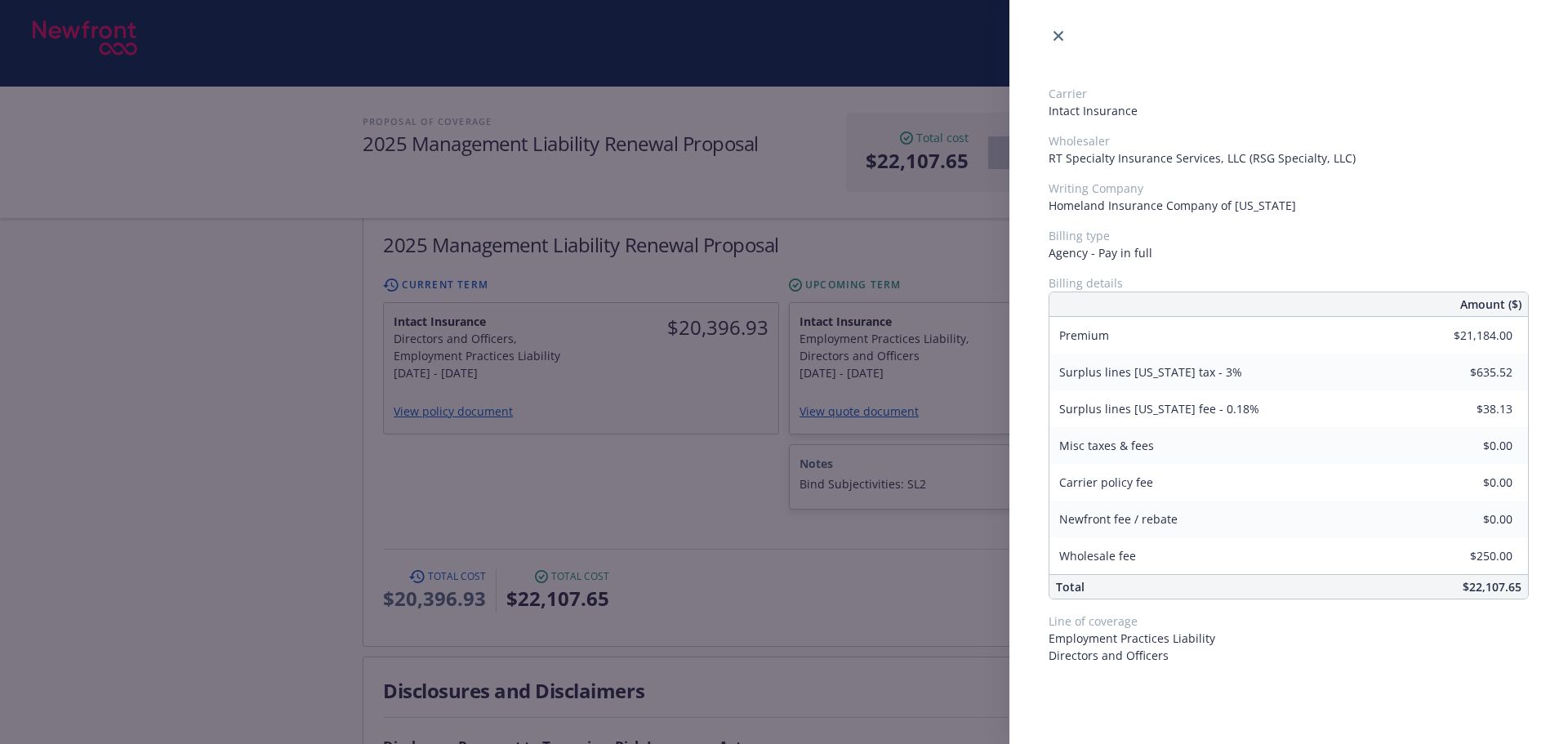
click at [675, 396] on div "Carrier Intact Insurance Wholesaler RT Specialty Insurance Services, LLC (RSG S…" at bounding box center [784, 372] width 1568 height 744
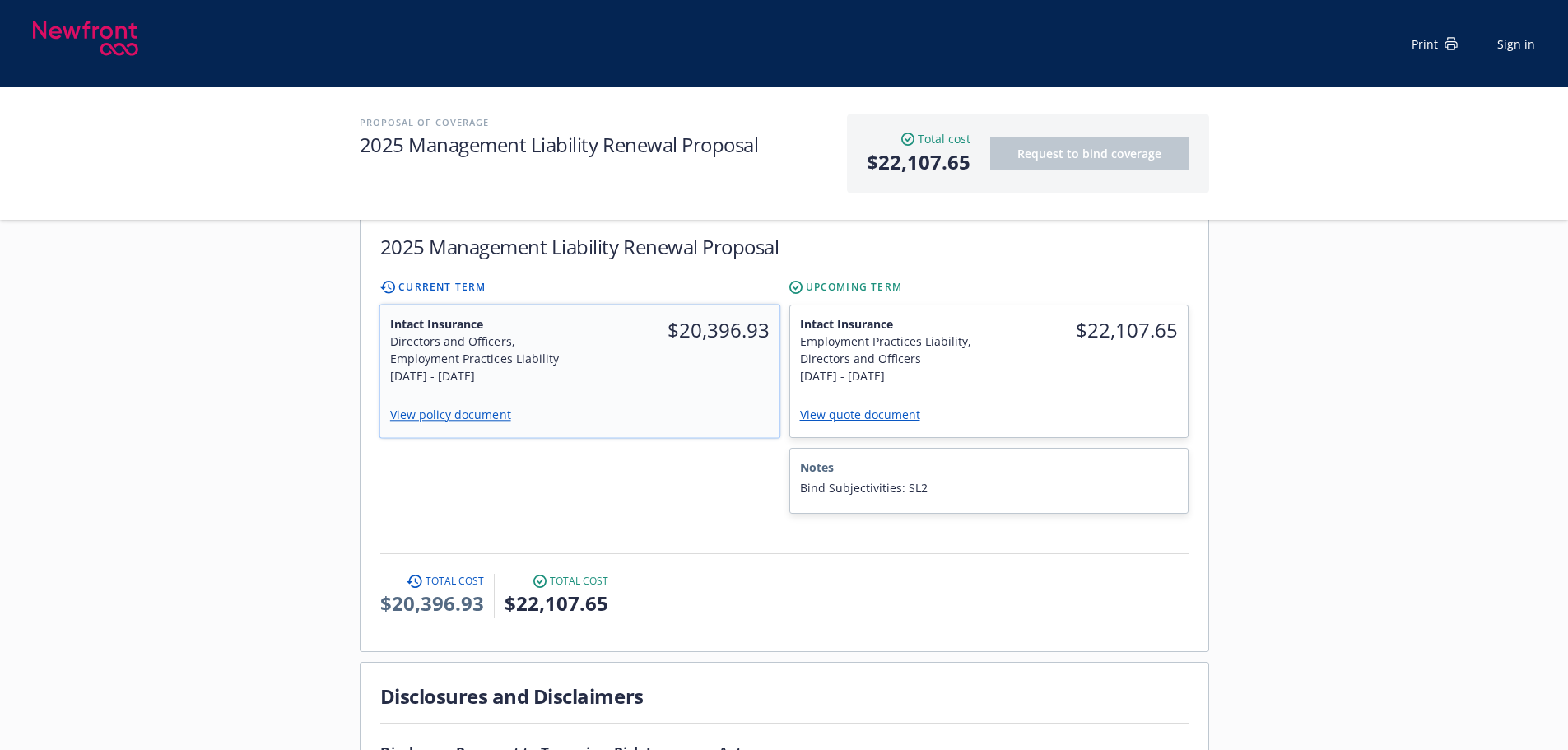
click at [643, 334] on div "$20,396.93" at bounding box center [680, 350] width 200 height 89
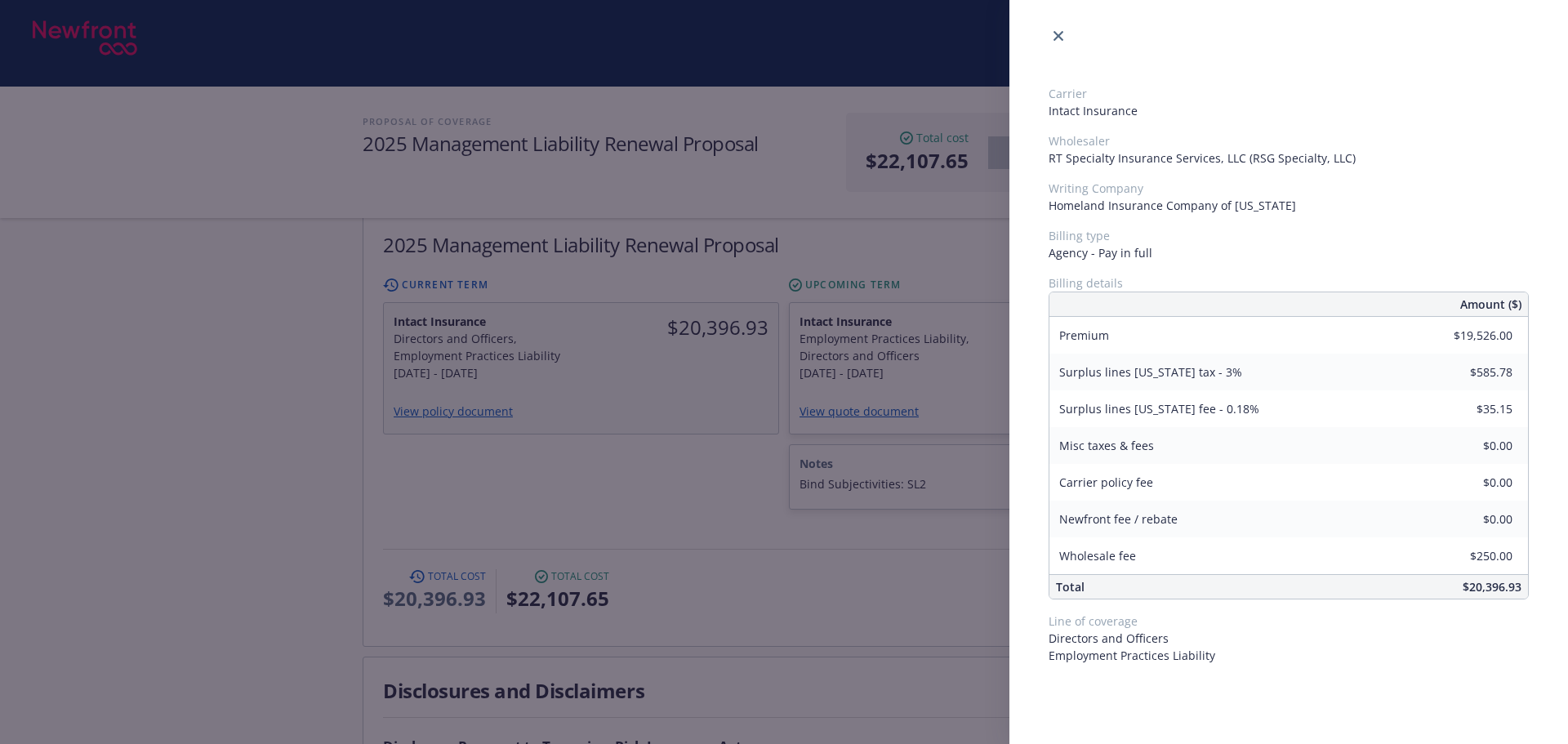
click at [664, 453] on div "Carrier Intact Insurance Wholesaler RT Specialty Insurance Services, LLC (RSG S…" at bounding box center [784, 372] width 1568 height 744
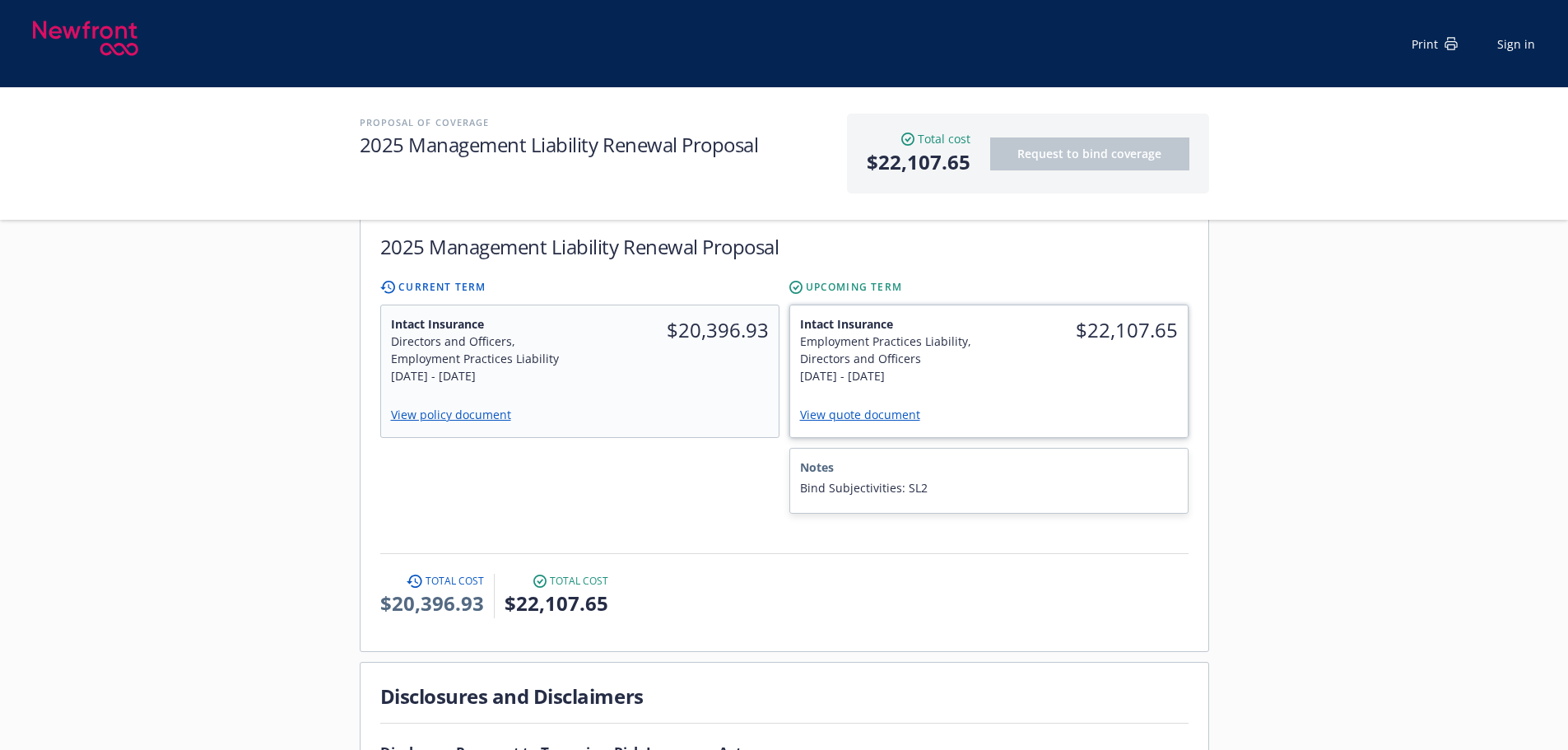
click at [895, 406] on link "View quote document" at bounding box center [866, 414] width 133 height 16
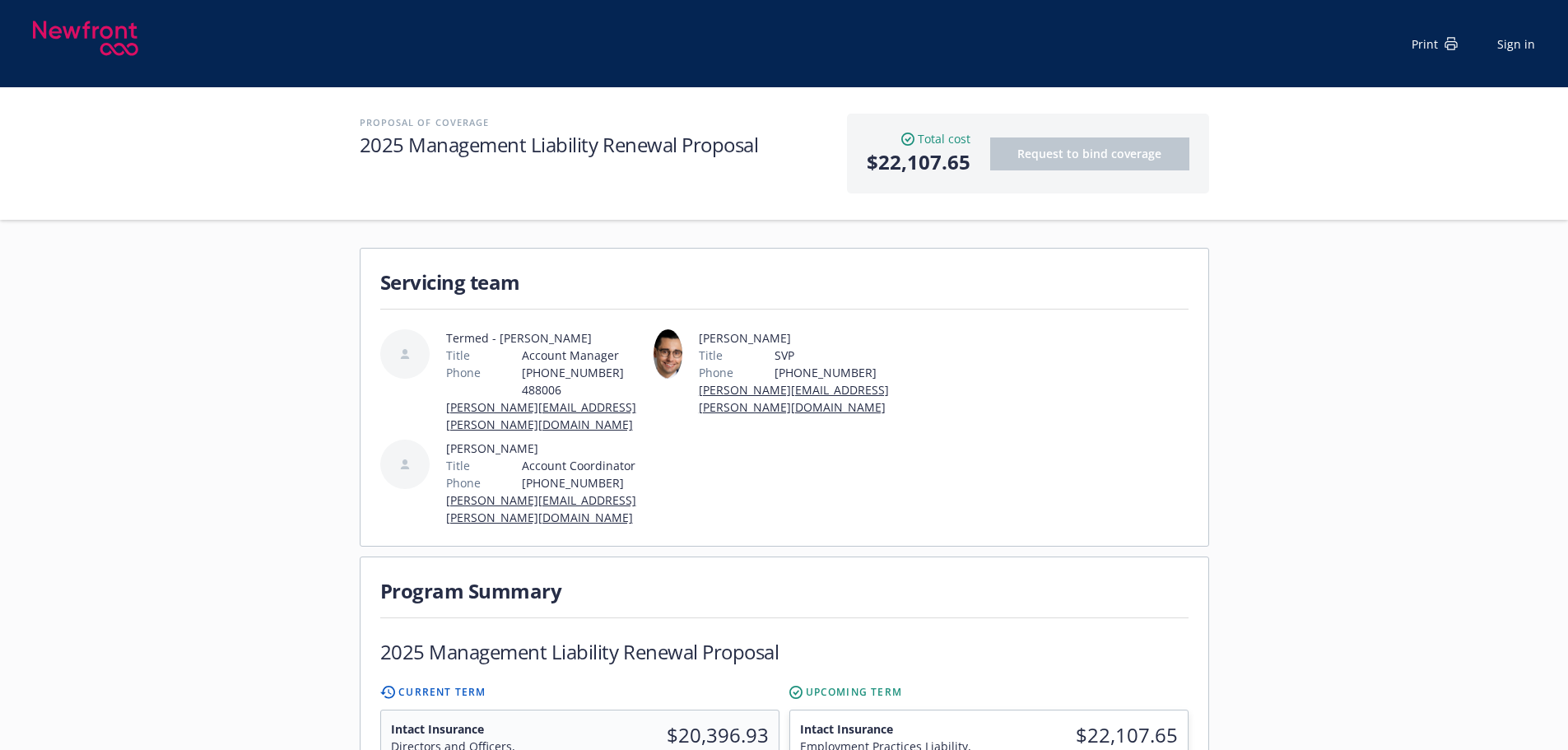
scroll to position [329, 0]
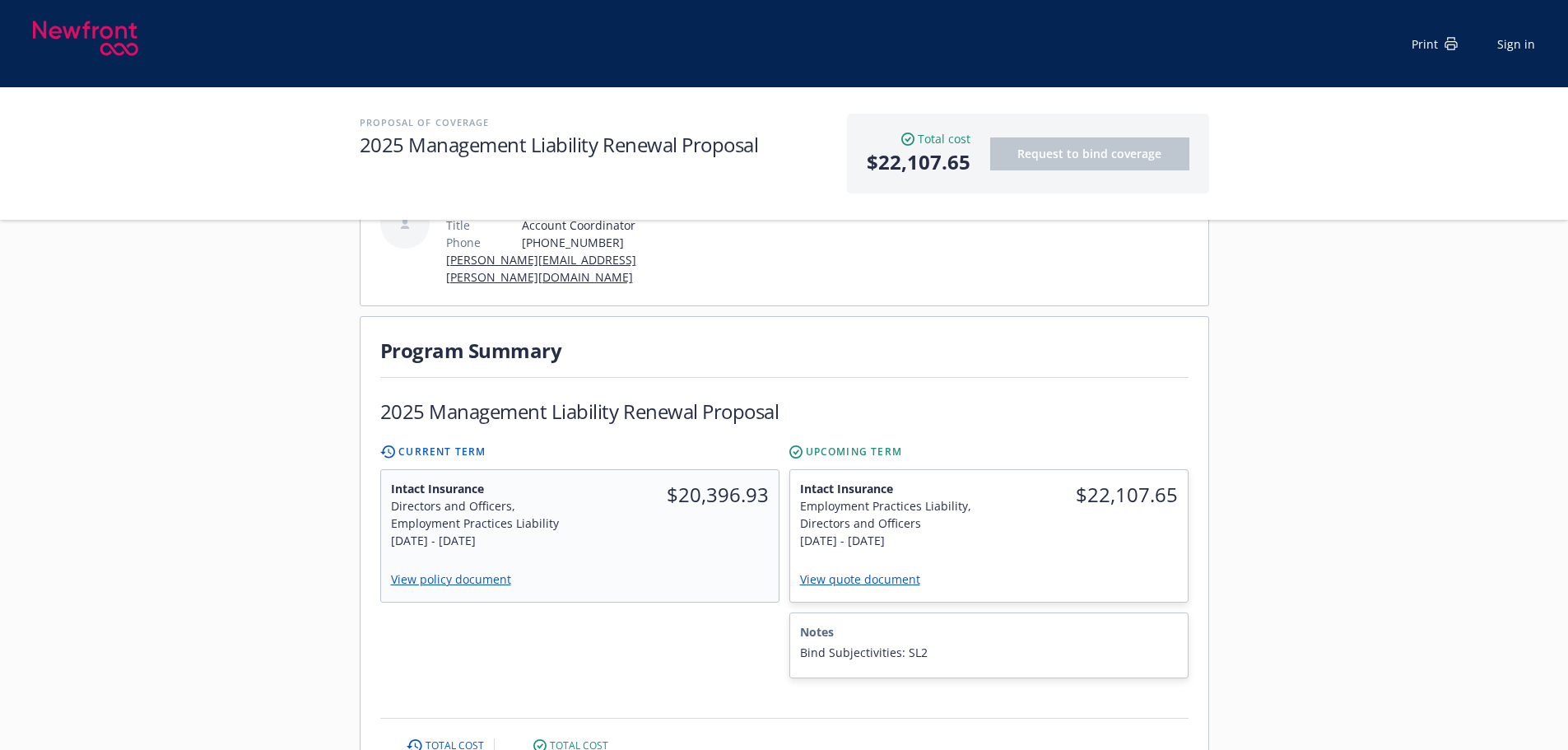
click at [1440, 495] on div "Servicing team Termed - [PERSON_NAME] Title Account Manager Phone [PHONE_NUMBER…" at bounding box center [784, 696] width 1568 height 1469
click at [1294, 591] on div "Servicing team Termed - [PERSON_NAME] Title Account Manager Phone [PHONE_NUMBER…" at bounding box center [784, 696] width 1568 height 1469
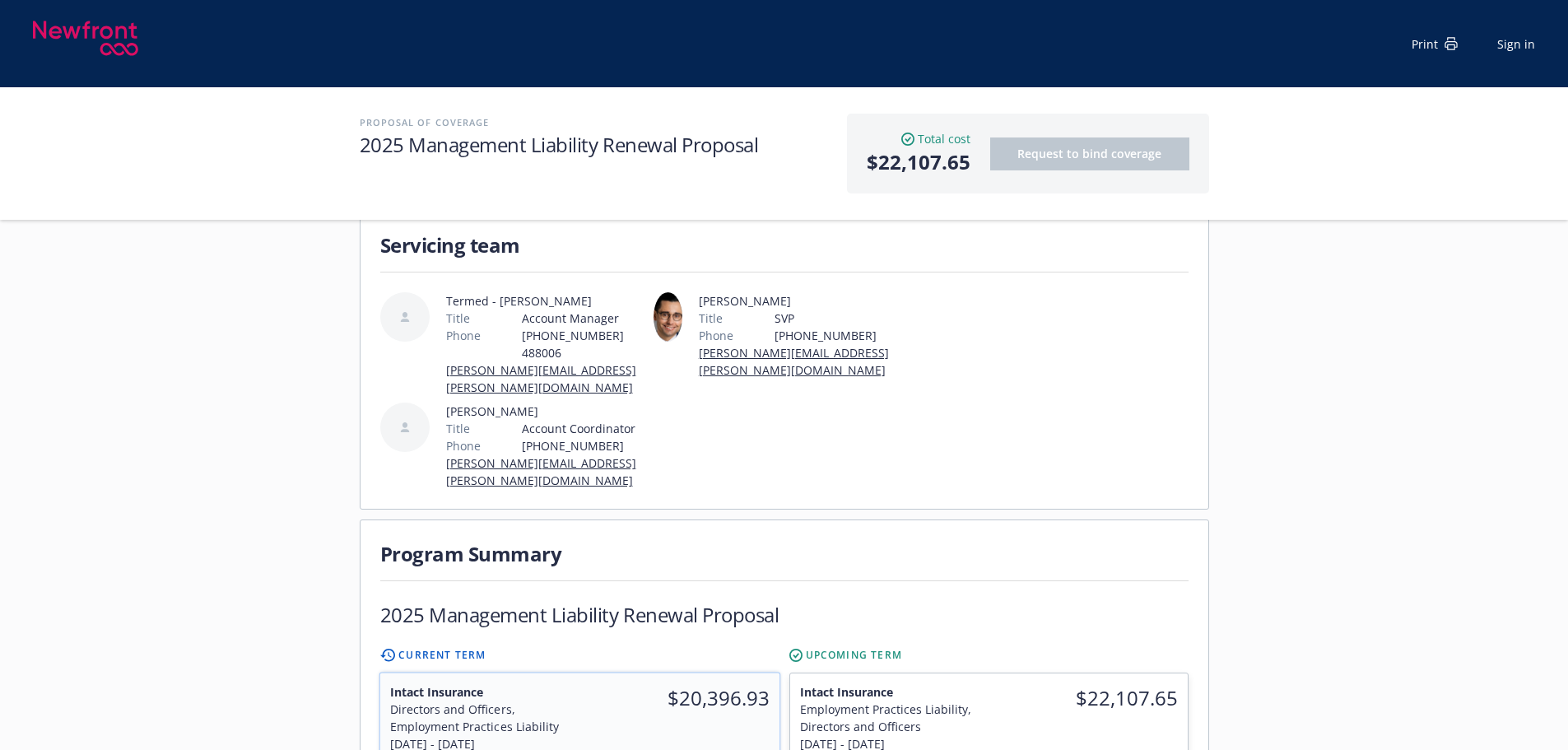
scroll to position [0, 0]
